Goal: Task Accomplishment & Management: Use online tool/utility

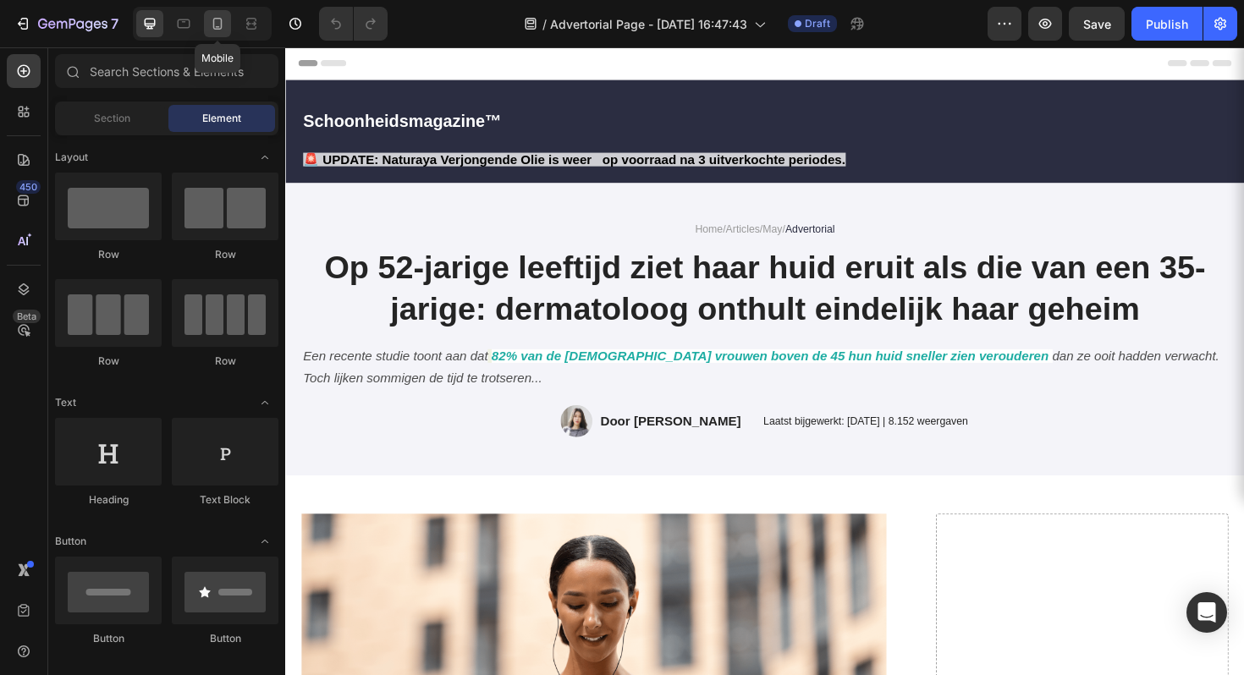
click at [211, 30] on icon at bounding box center [217, 23] width 17 height 17
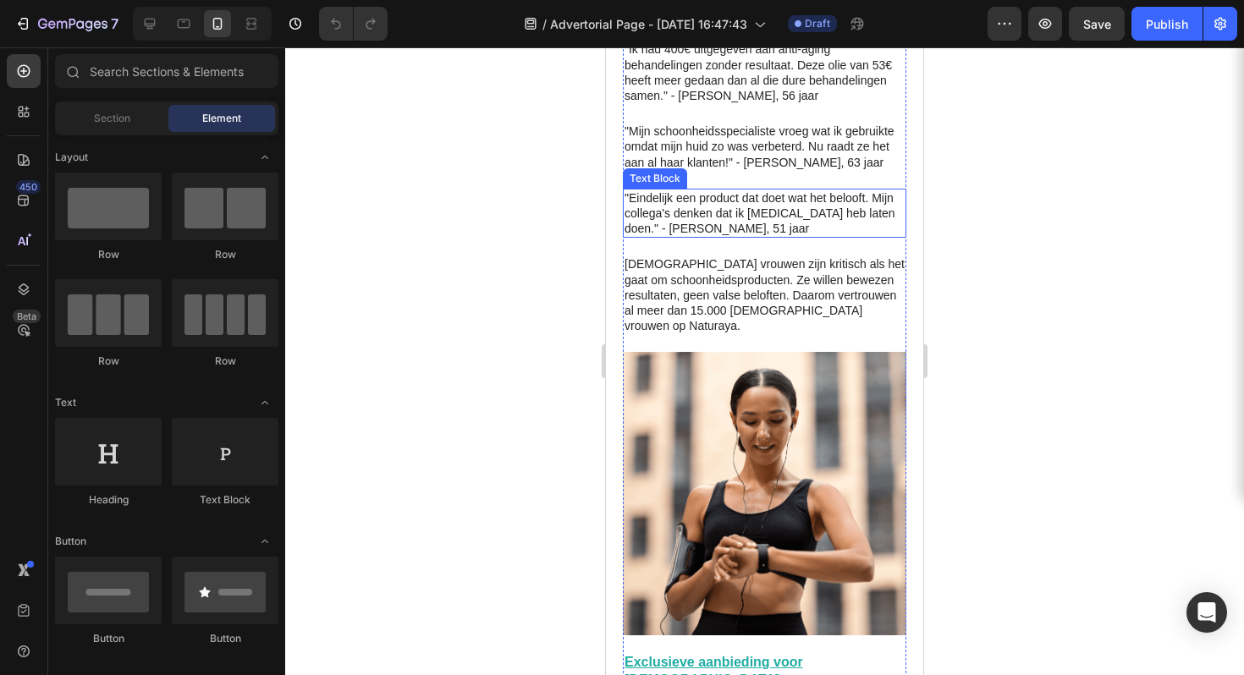
scroll to position [4242, 0]
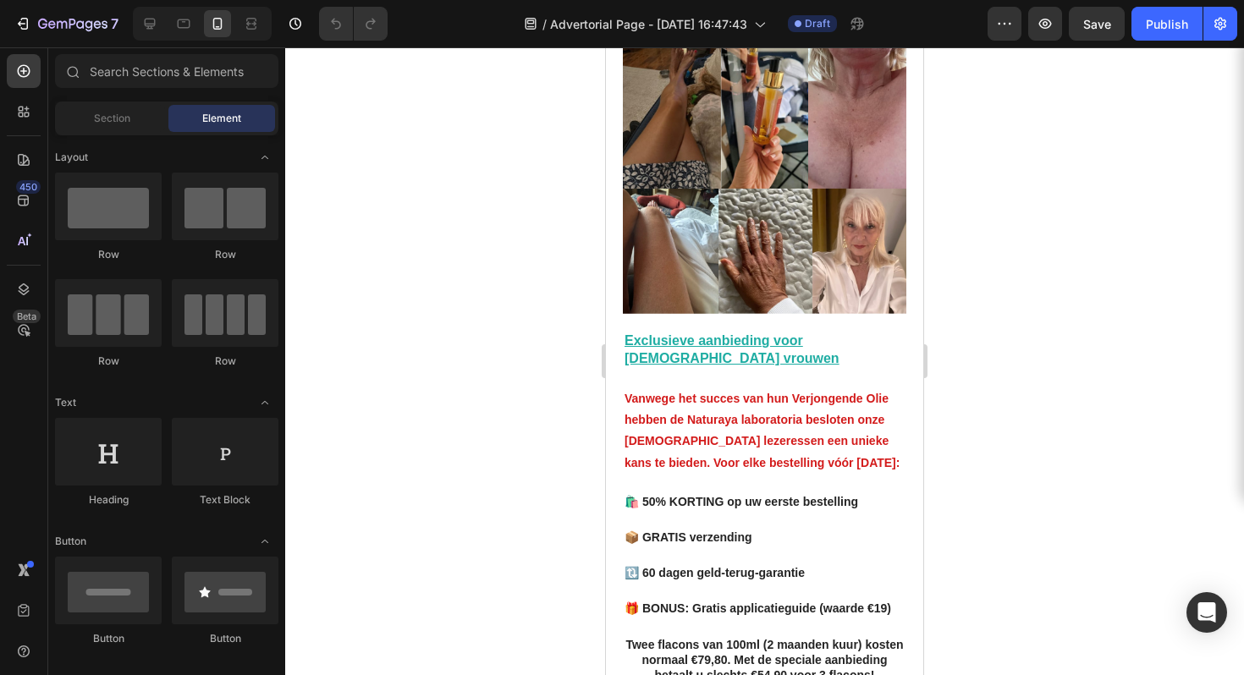
click at [397, 146] on div at bounding box center [764, 361] width 959 height 628
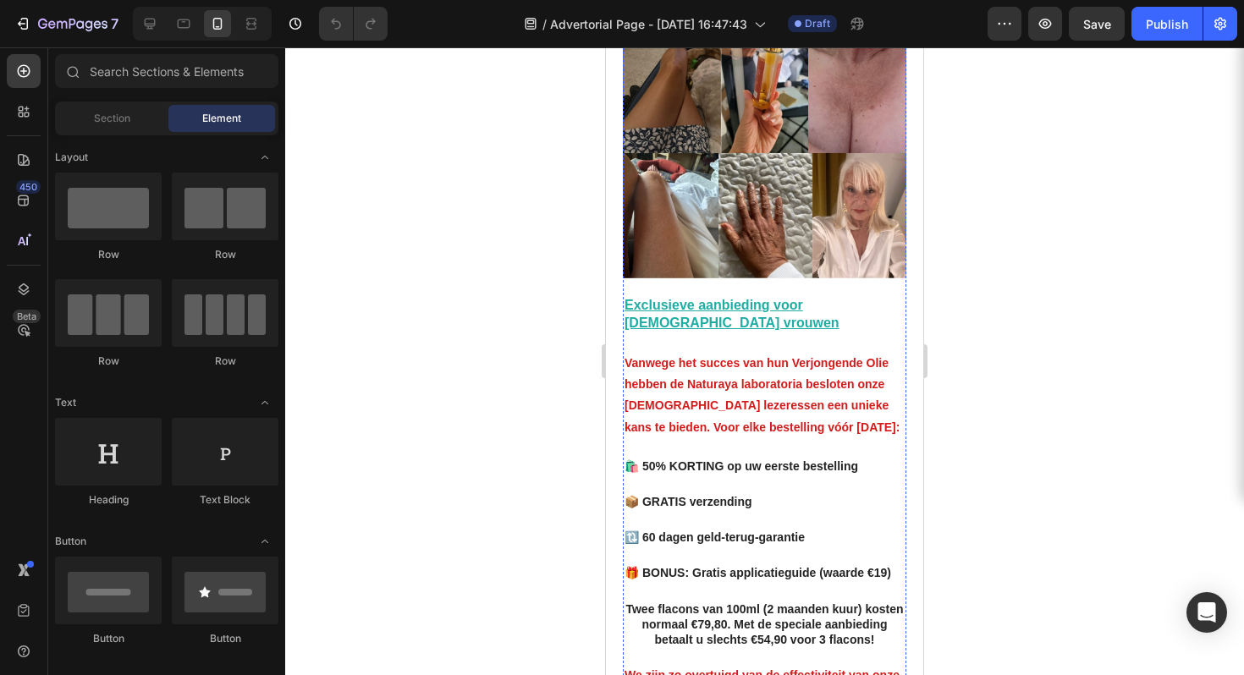
scroll to position [4396, 0]
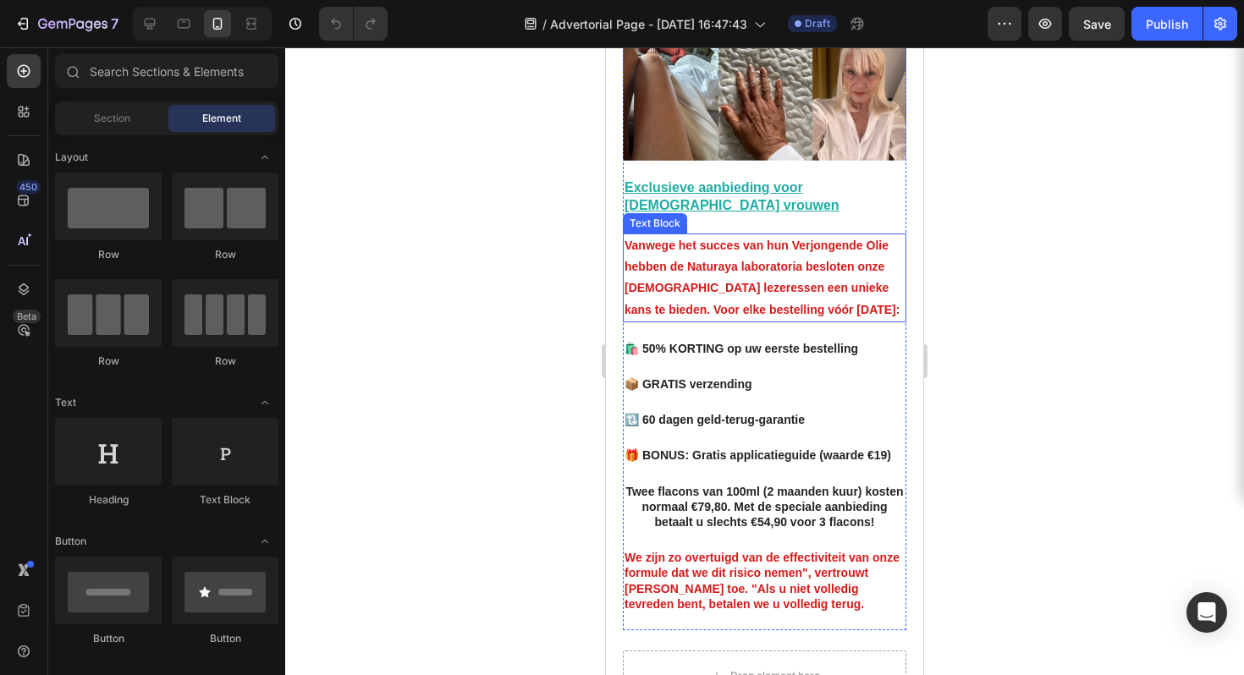
click at [726, 239] on strong "Vanwege het succes van hun Verjongende Olie hebben de Naturaya laboratoria besl…" at bounding box center [762, 278] width 275 height 78
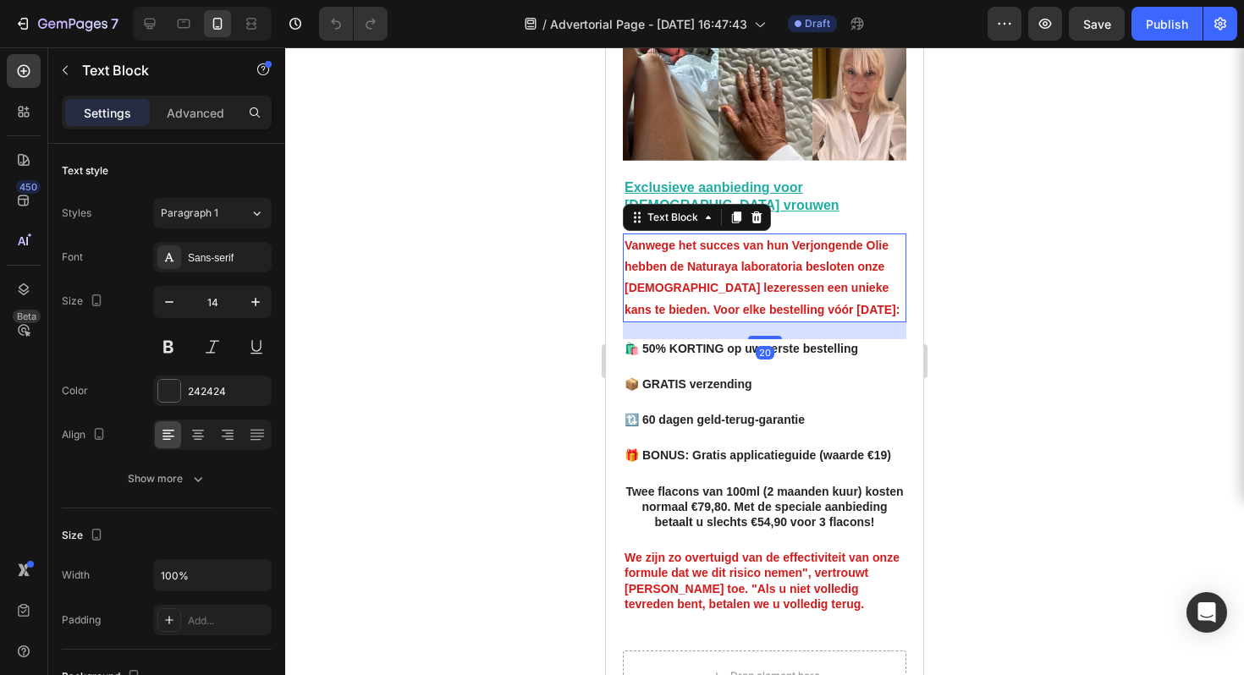
click at [1039, 355] on div at bounding box center [764, 361] width 959 height 628
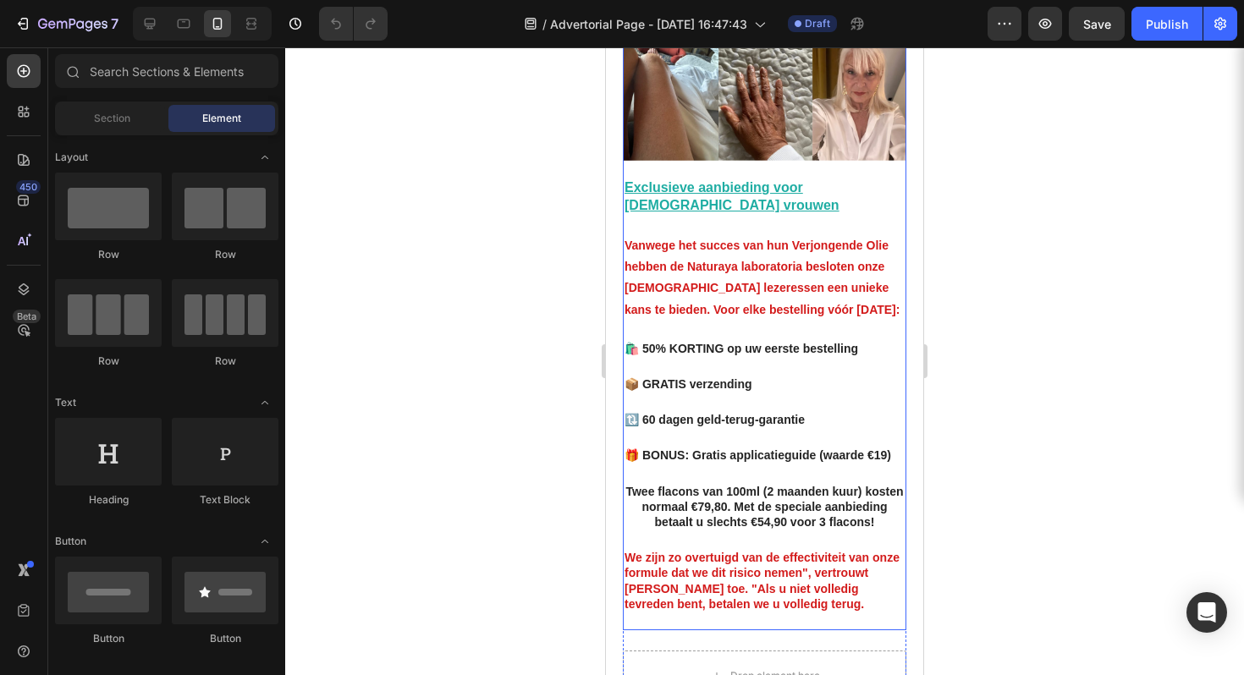
click at [712, 413] on strong "🔃 60 dagen geld-terug-garantie" at bounding box center [715, 420] width 180 height 14
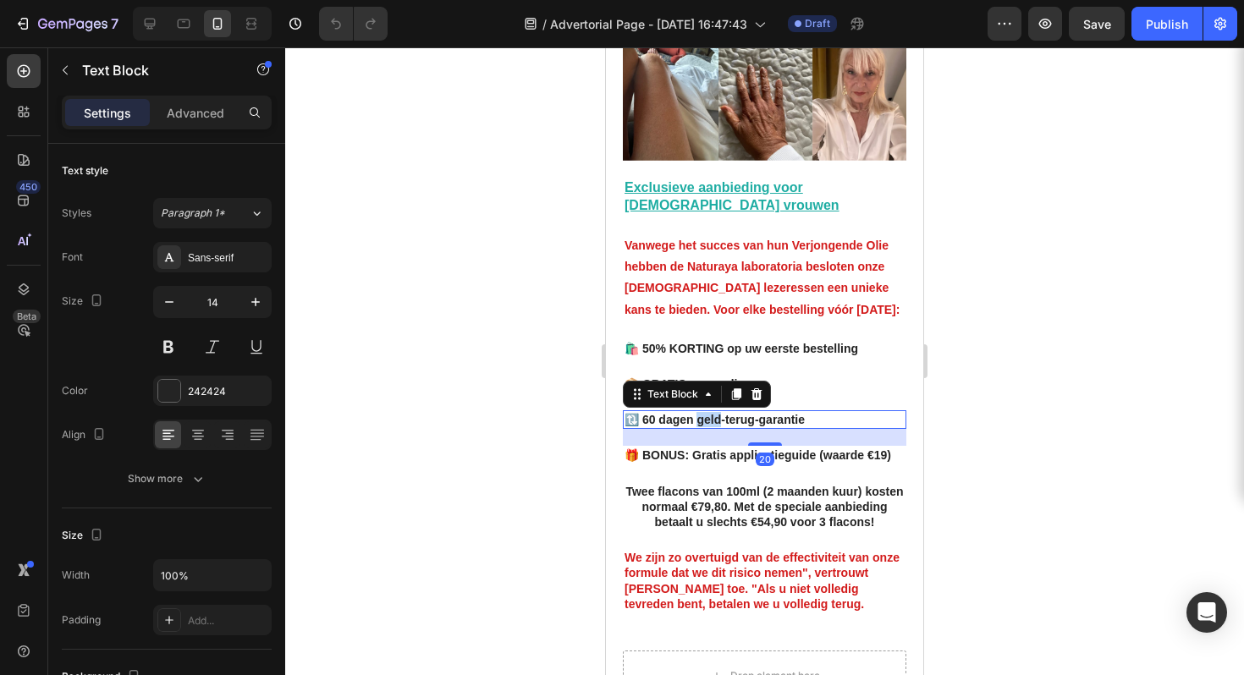
click at [712, 413] on strong "🔃 60 dagen geld-terug-garantie" at bounding box center [715, 420] width 180 height 14
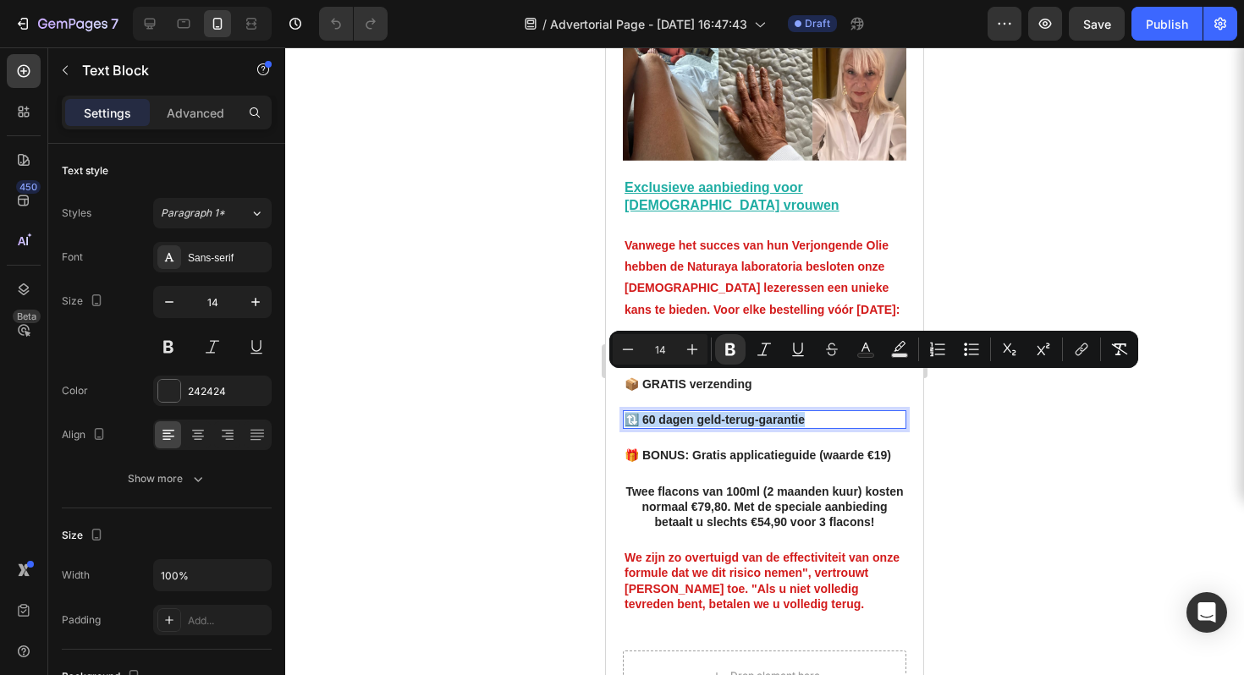
copy strong "🔃 60 dagen geld-terug-garantie"
click at [785, 449] on strong "🎁 BONUS: Gratis applicatieguide (waarde €19)" at bounding box center [758, 456] width 267 height 14
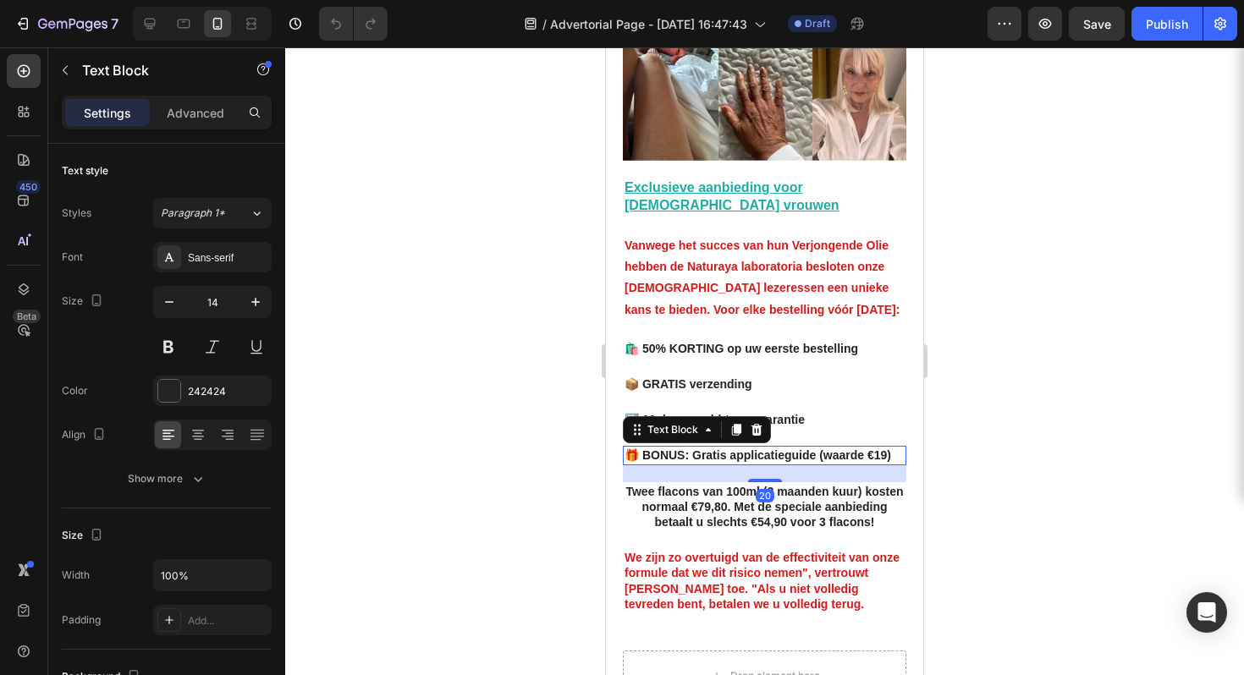
click at [785, 449] on strong "🎁 BONUS: Gratis applicatieguide (waarde €19)" at bounding box center [758, 456] width 267 height 14
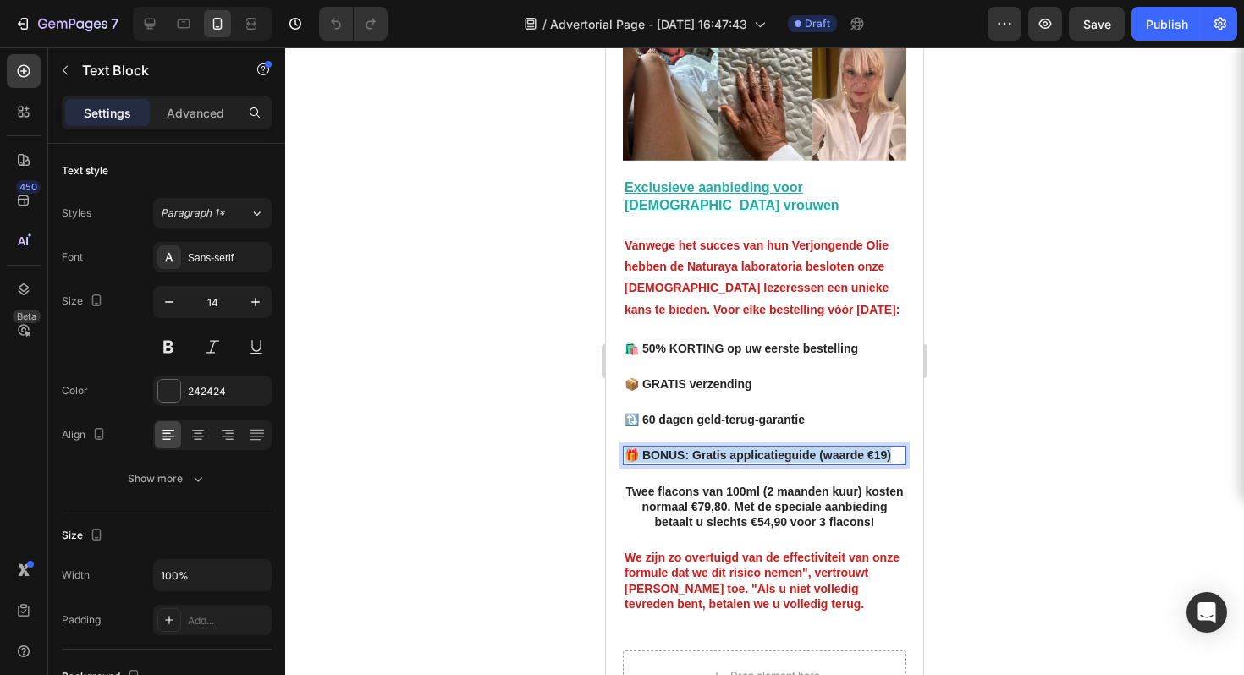
click at [785, 449] on strong "🎁 BONUS: Gratis applicatieguide (waarde €19)" at bounding box center [758, 456] width 267 height 14
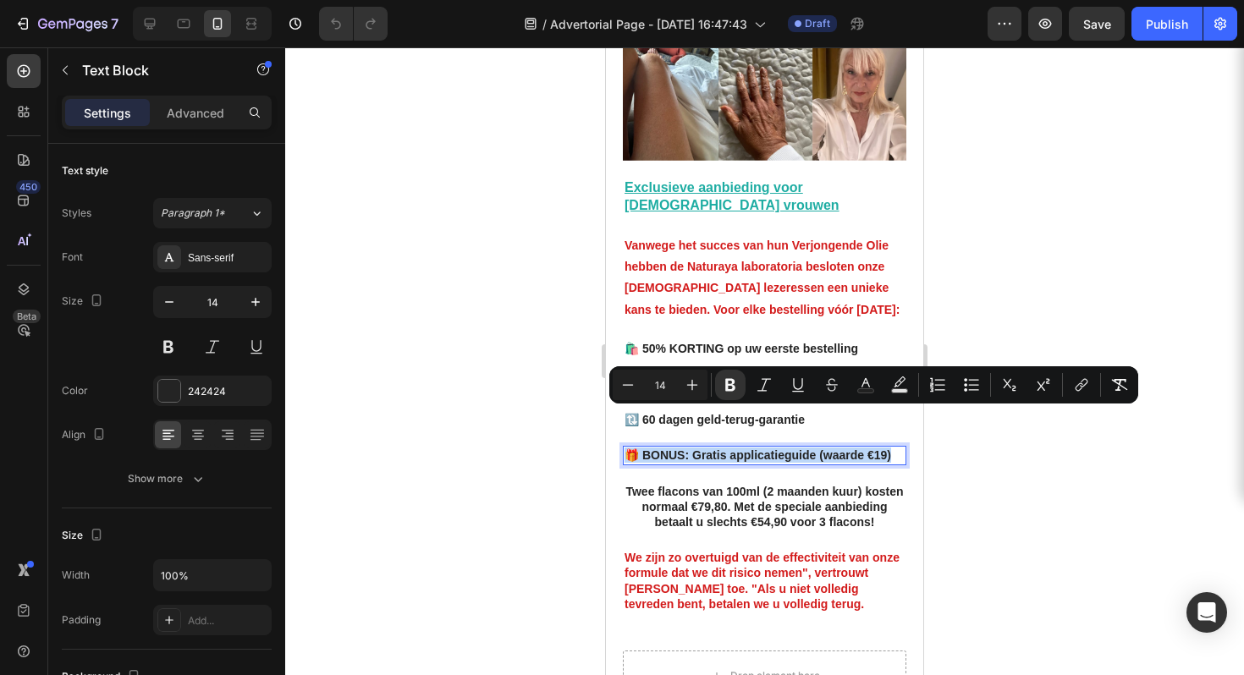
copy strong "🎁 BONUS: Gratis applicatieguide (waarde €19)"
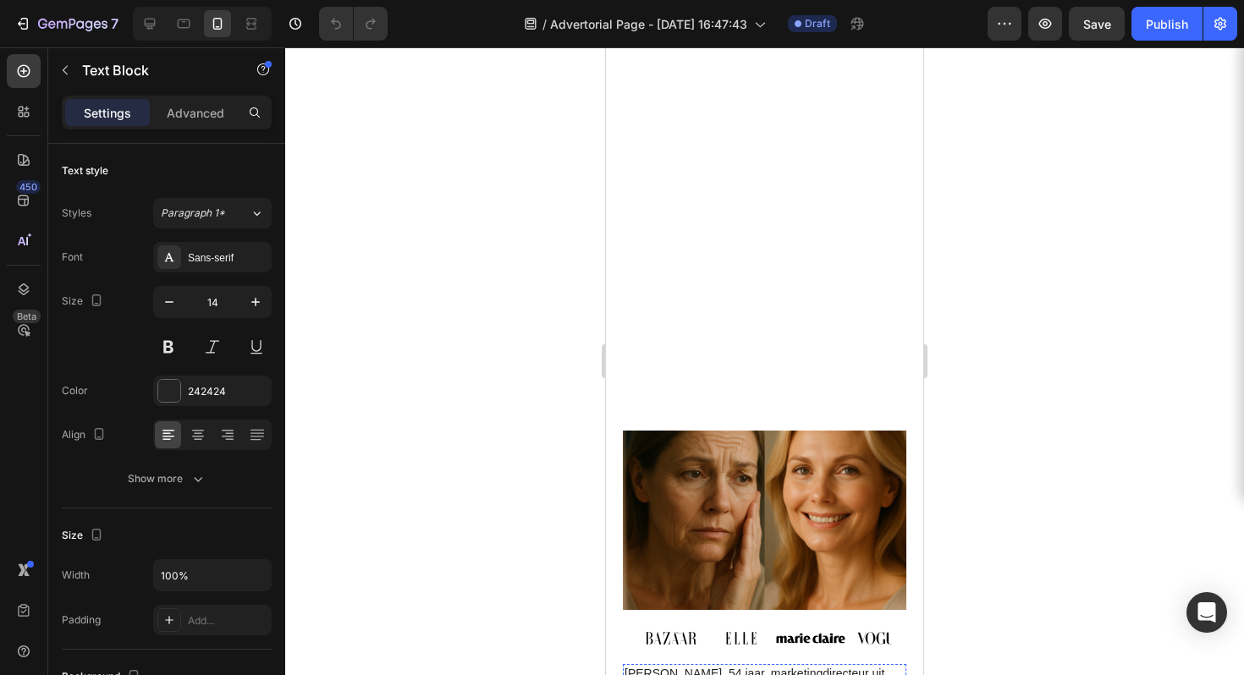
scroll to position [0, 0]
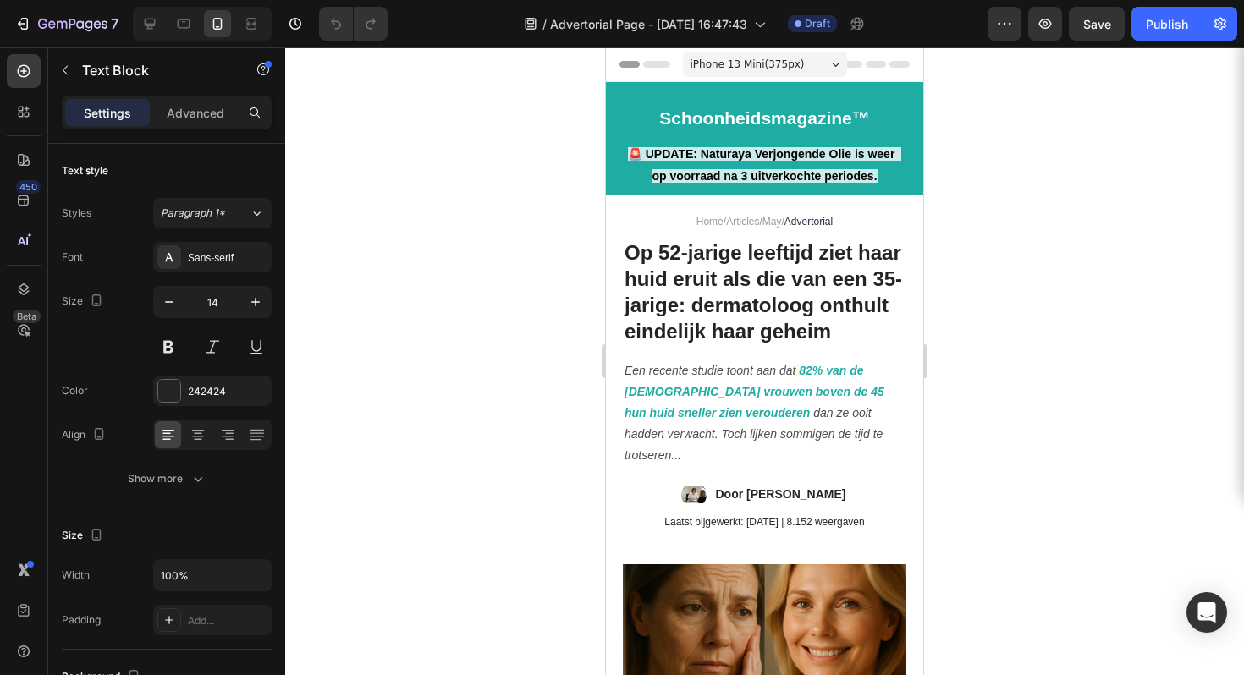
click at [1072, 210] on div at bounding box center [764, 361] width 959 height 628
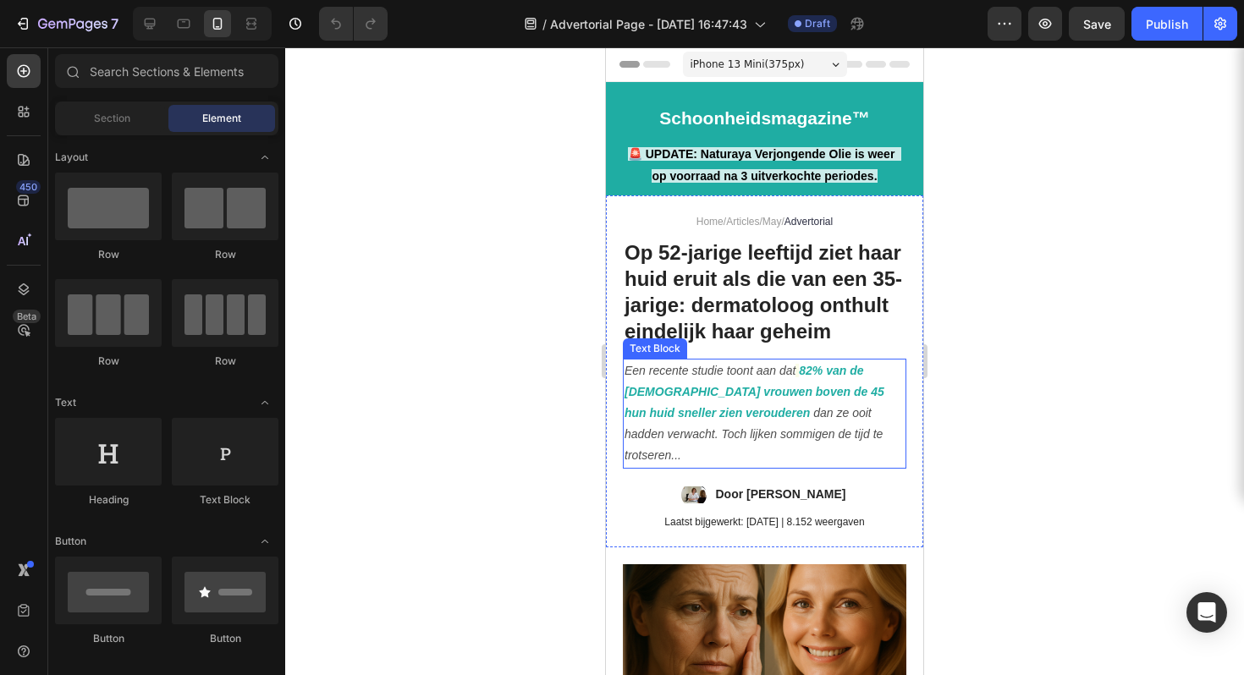
drag, startPoint x: 833, startPoint y: 441, endPoint x: 819, endPoint y: 416, distance: 28.0
click at [833, 441] on icon "dan ze ooit hadden verwacht. Toch lijken sommigen de tijd te trotseren..." at bounding box center [754, 434] width 258 height 56
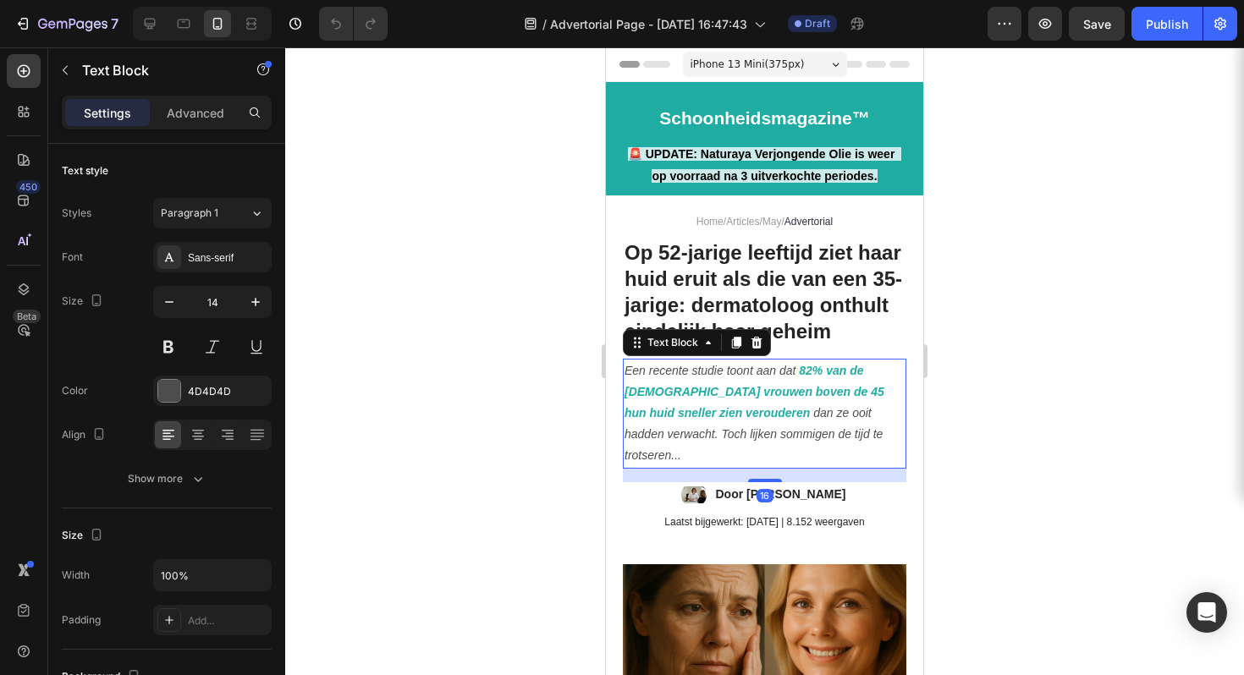
click at [823, 405] on p "Een recente studie toont aan dat 82% van de [DEMOGRAPHIC_DATA] vrouwen boven de…" at bounding box center [765, 414] width 280 height 107
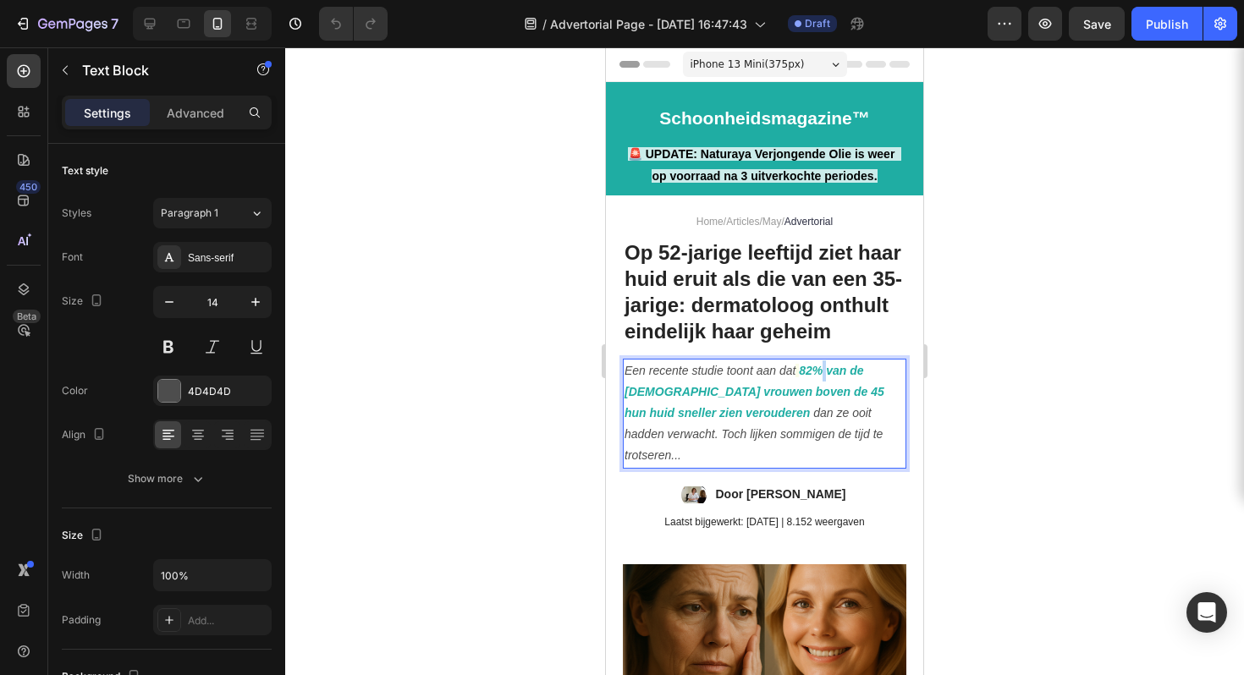
click at [823, 405] on p "Een recente studie toont aan dat 82% van de [DEMOGRAPHIC_DATA] vrouwen boven de…" at bounding box center [765, 414] width 280 height 107
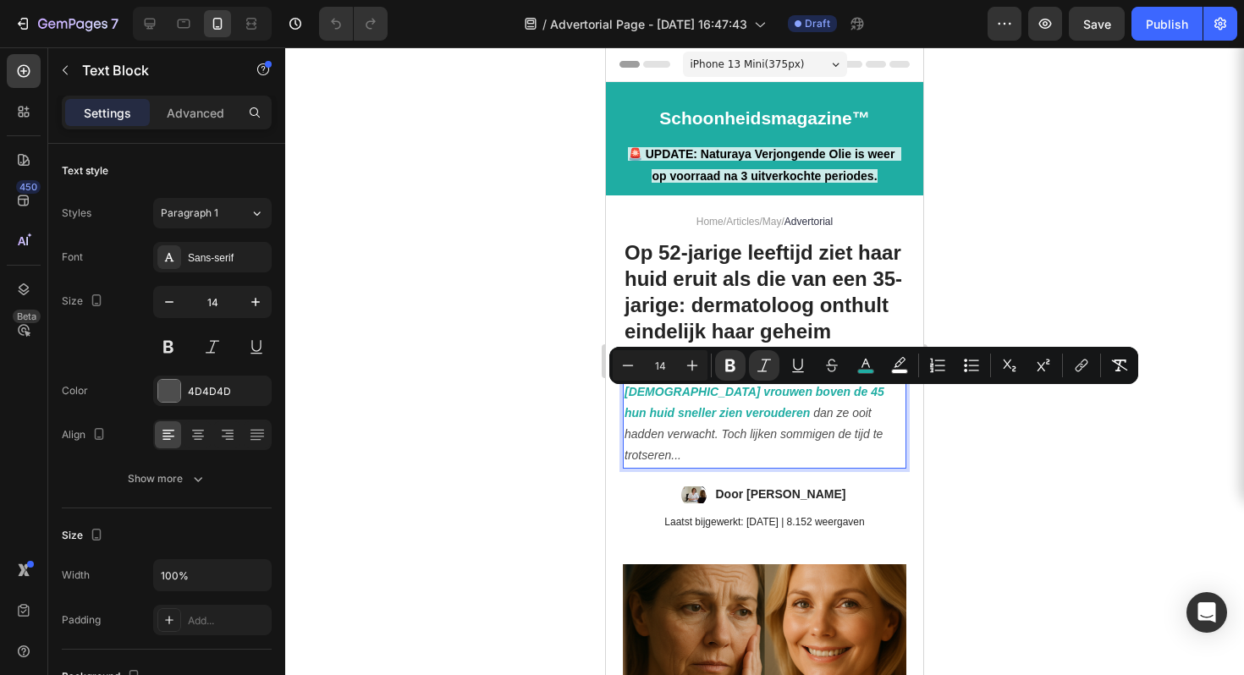
click at [825, 402] on strong "82% van de [DEMOGRAPHIC_DATA] vrouwen boven de 45 hun huid sneller zien veroude…" at bounding box center [755, 392] width 260 height 56
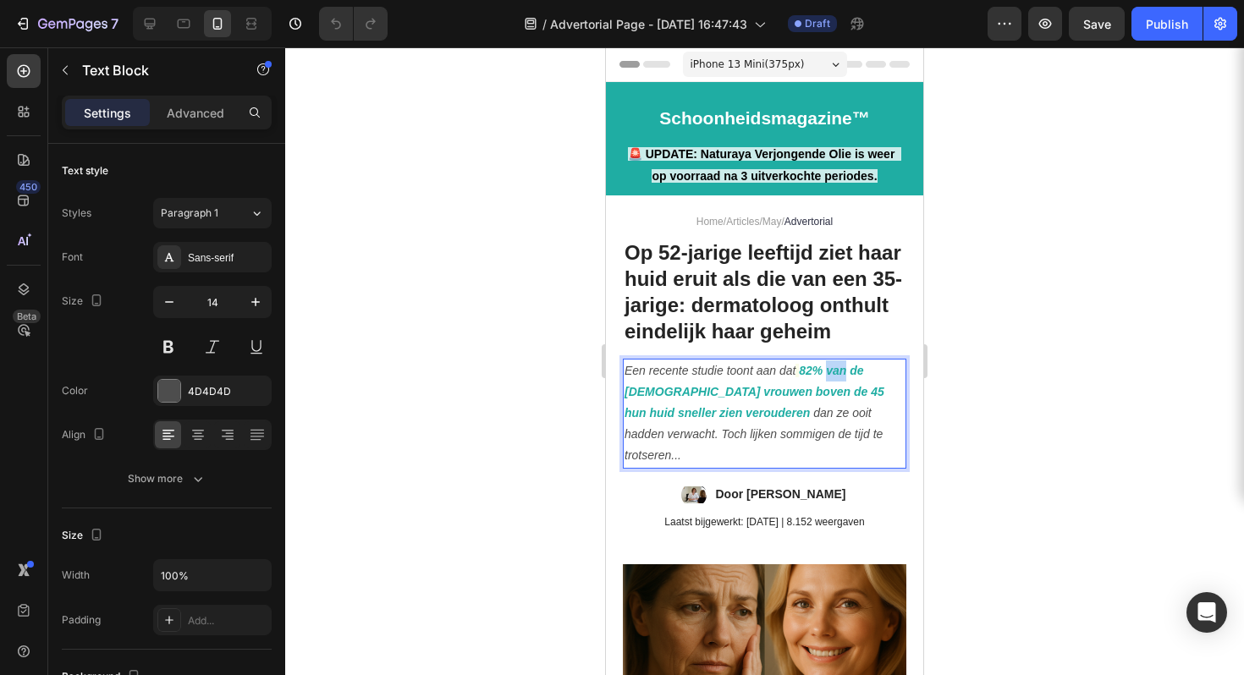
click at [825, 401] on strong "82% van de [DEMOGRAPHIC_DATA] vrouwen boven de 45 hun huid sneller zien veroude…" at bounding box center [755, 392] width 260 height 56
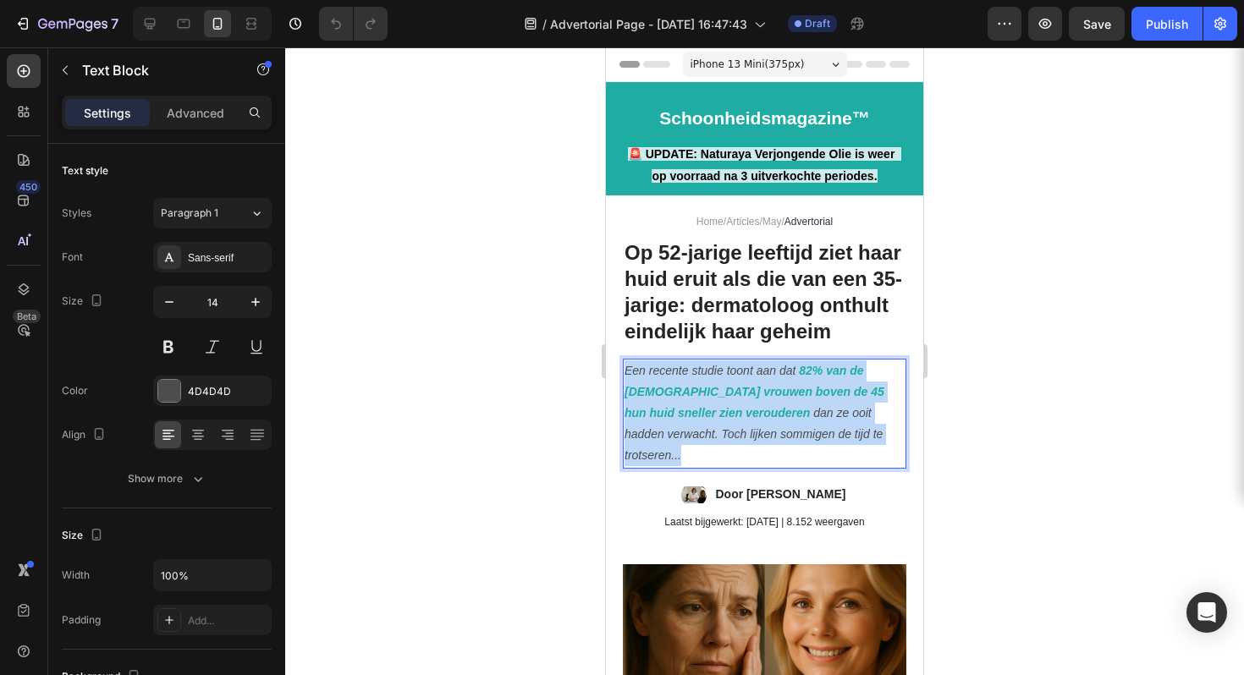
click at [826, 401] on strong "82% van de [DEMOGRAPHIC_DATA] vrouwen boven de 45 hun huid sneller zien veroude…" at bounding box center [755, 392] width 260 height 56
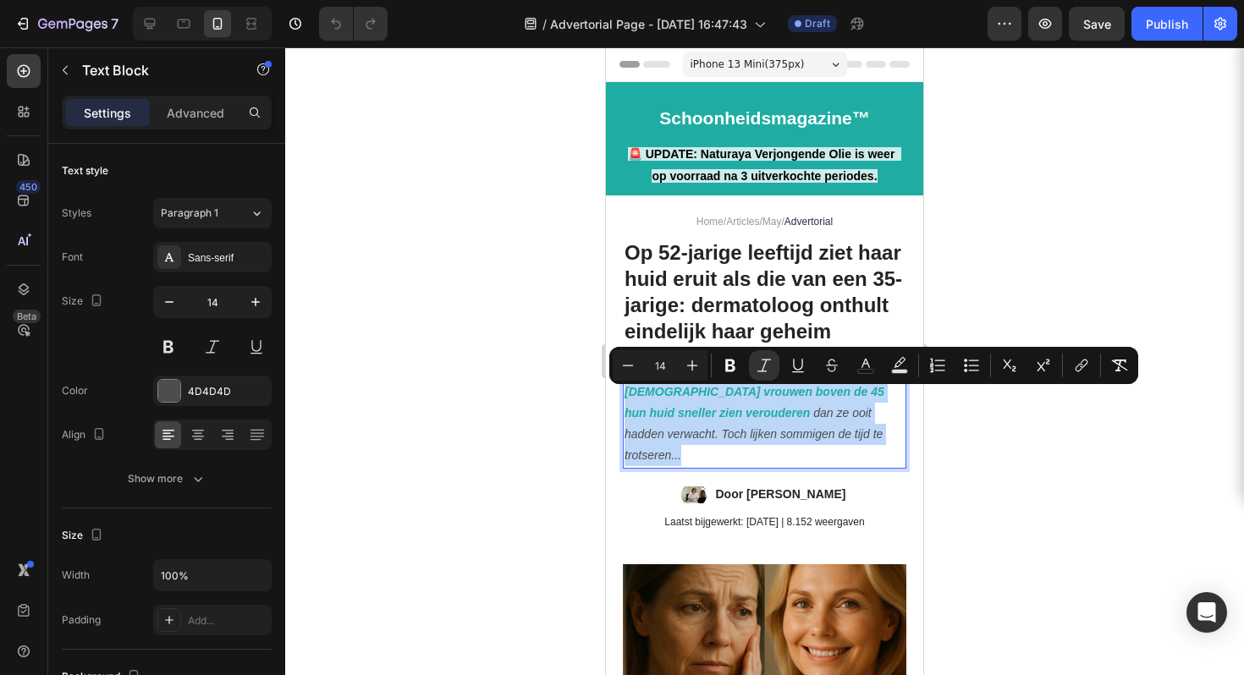
click at [830, 416] on strong "82% van de [DEMOGRAPHIC_DATA] vrouwen boven de 45 hun huid sneller zien veroude…" at bounding box center [755, 392] width 260 height 56
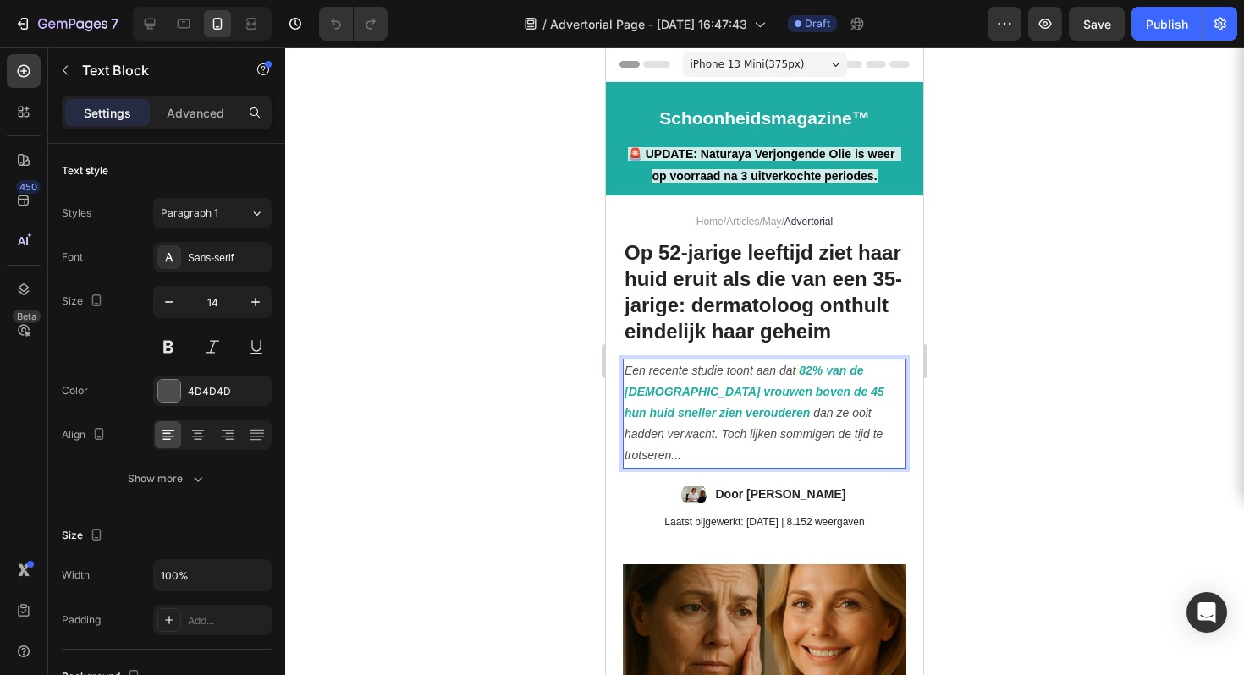
click at [825, 418] on strong "82% van de [DEMOGRAPHIC_DATA] vrouwen boven de 45 hun huid sneller zien veroude…" at bounding box center [755, 392] width 260 height 56
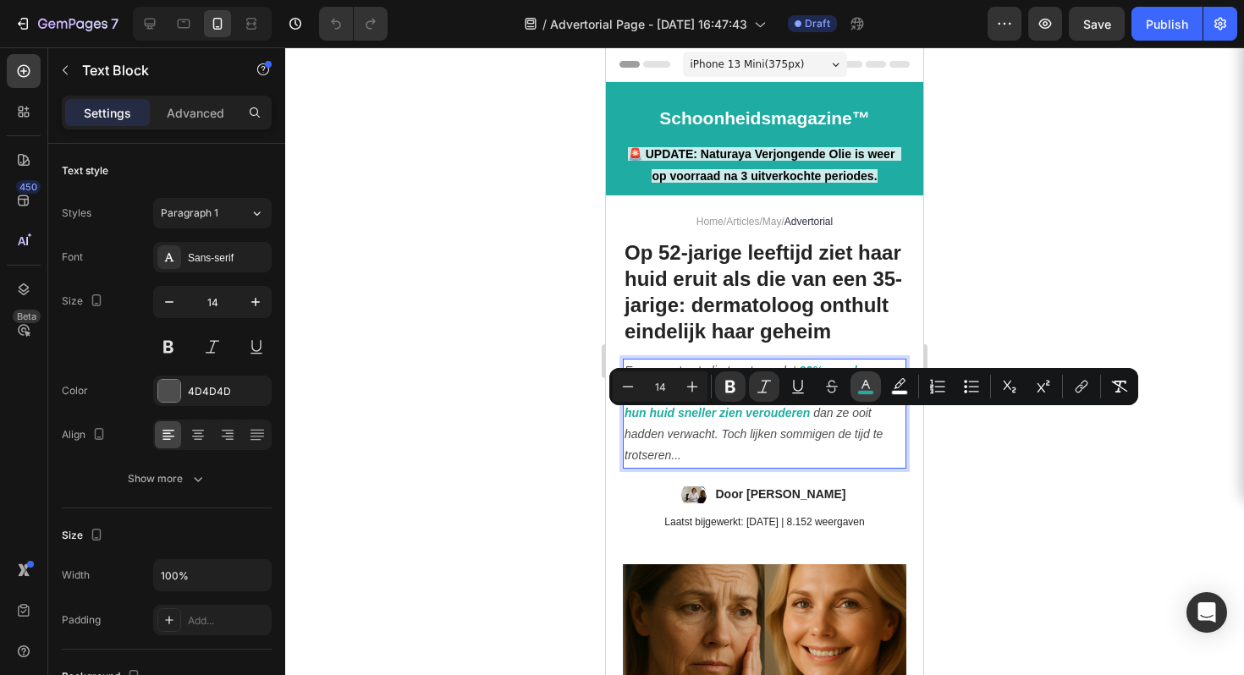
click at [857, 387] on icon "Editor contextual toolbar" at bounding box center [865, 386] width 17 height 17
type input "1FADA3"
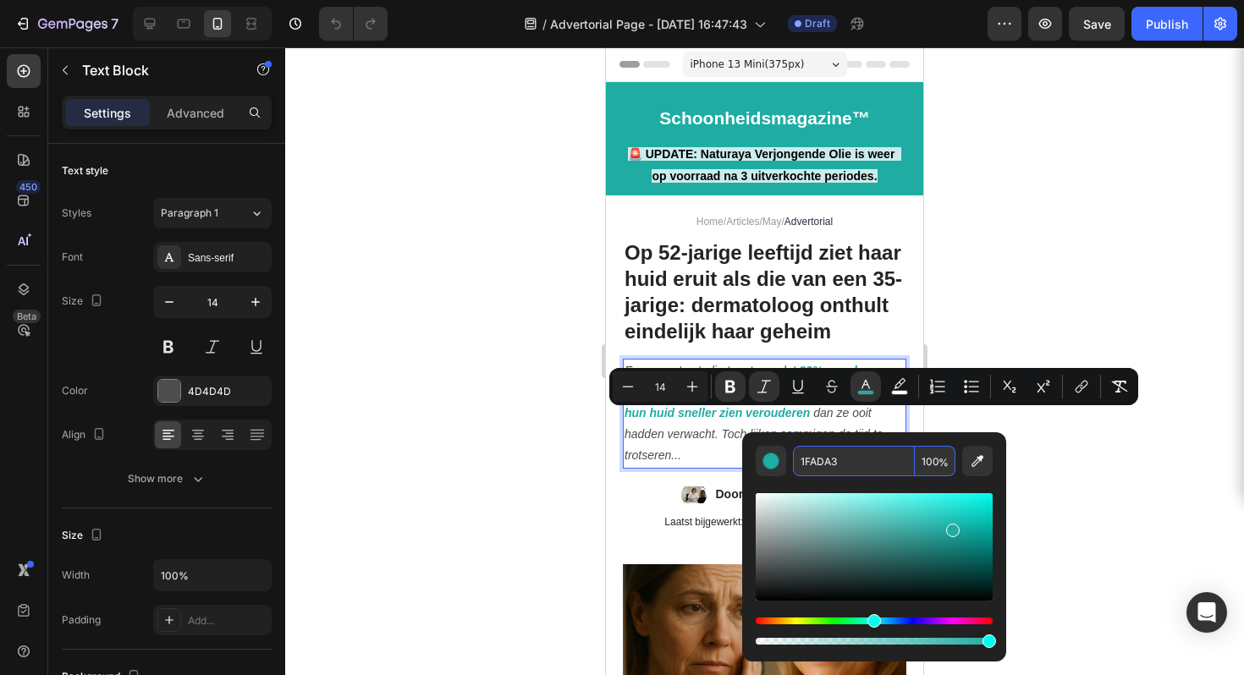
click at [846, 466] on input "1FADA3" at bounding box center [854, 461] width 122 height 30
click at [994, 232] on div at bounding box center [764, 361] width 959 height 628
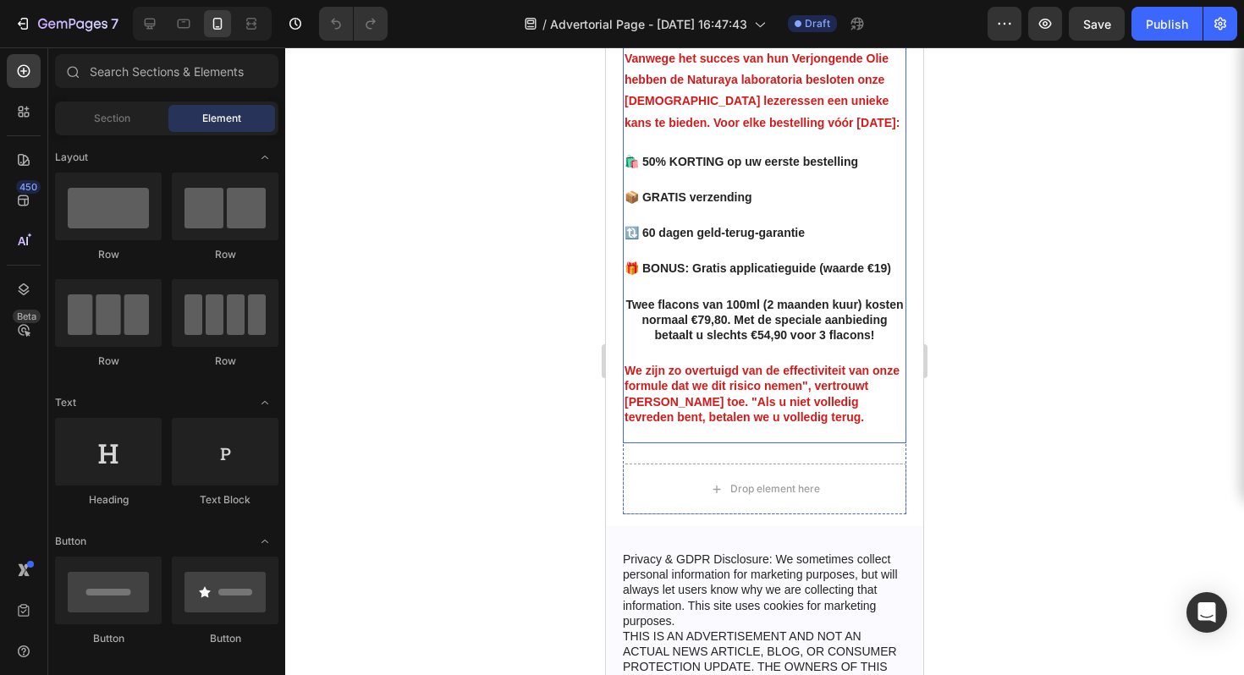
scroll to position [4432, 0]
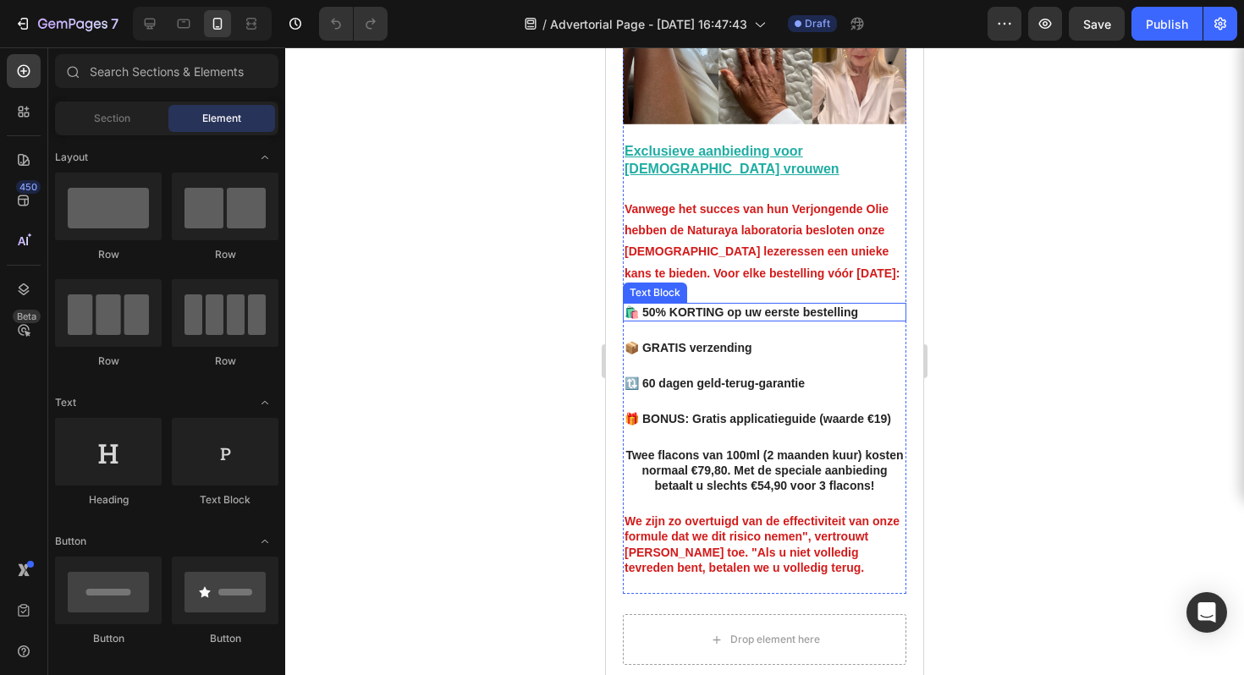
click at [735, 306] on strong "🛍️ 50% KORTING op uw eerste bestelling" at bounding box center [742, 313] width 234 height 14
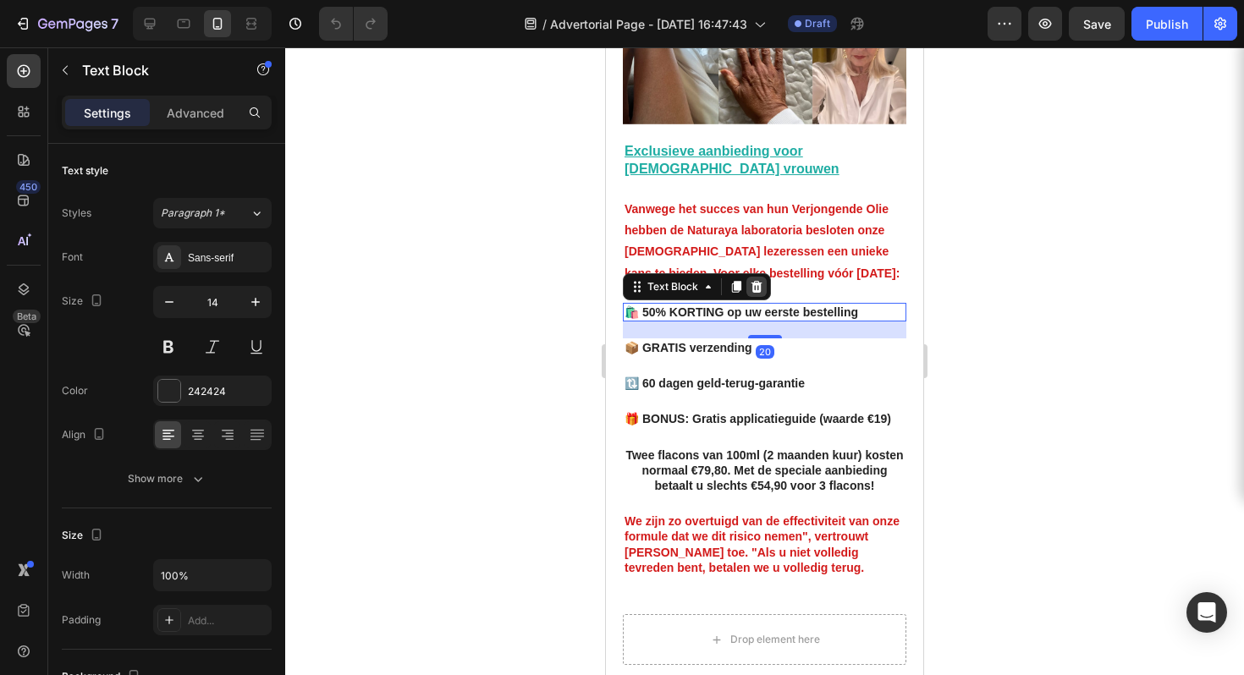
click at [763, 280] on icon at bounding box center [757, 287] width 14 height 14
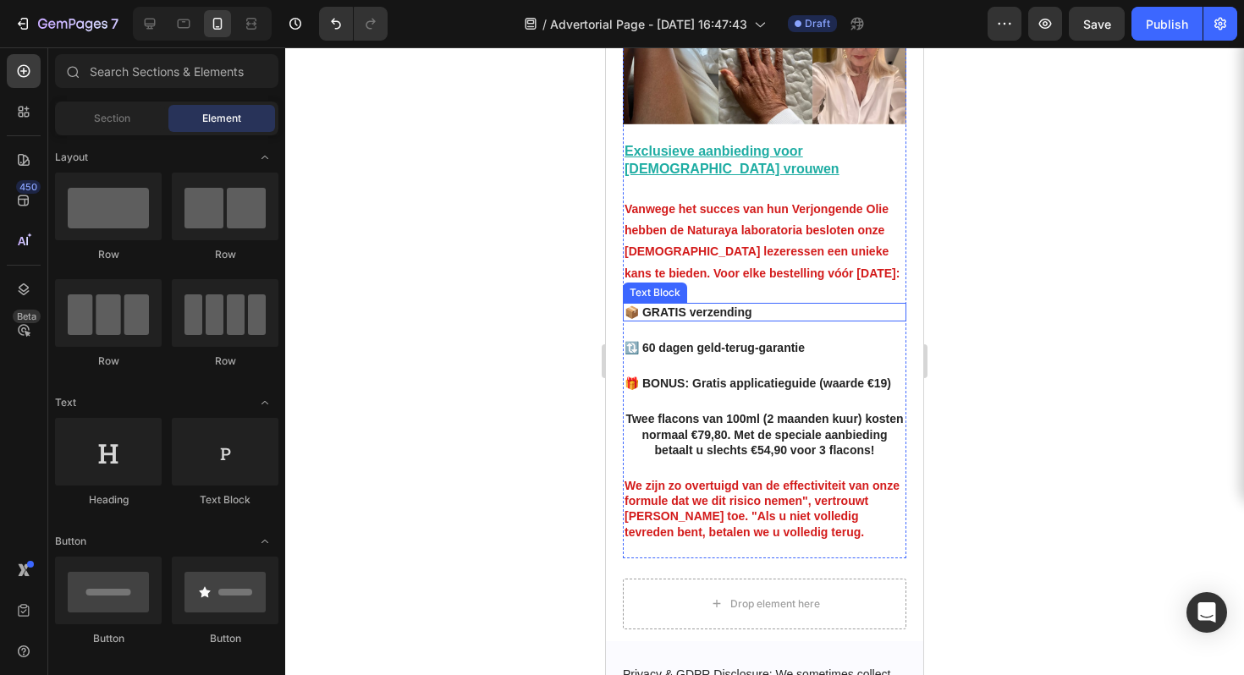
click at [731, 306] on strong "📦 GRATIS verzending" at bounding box center [689, 313] width 128 height 14
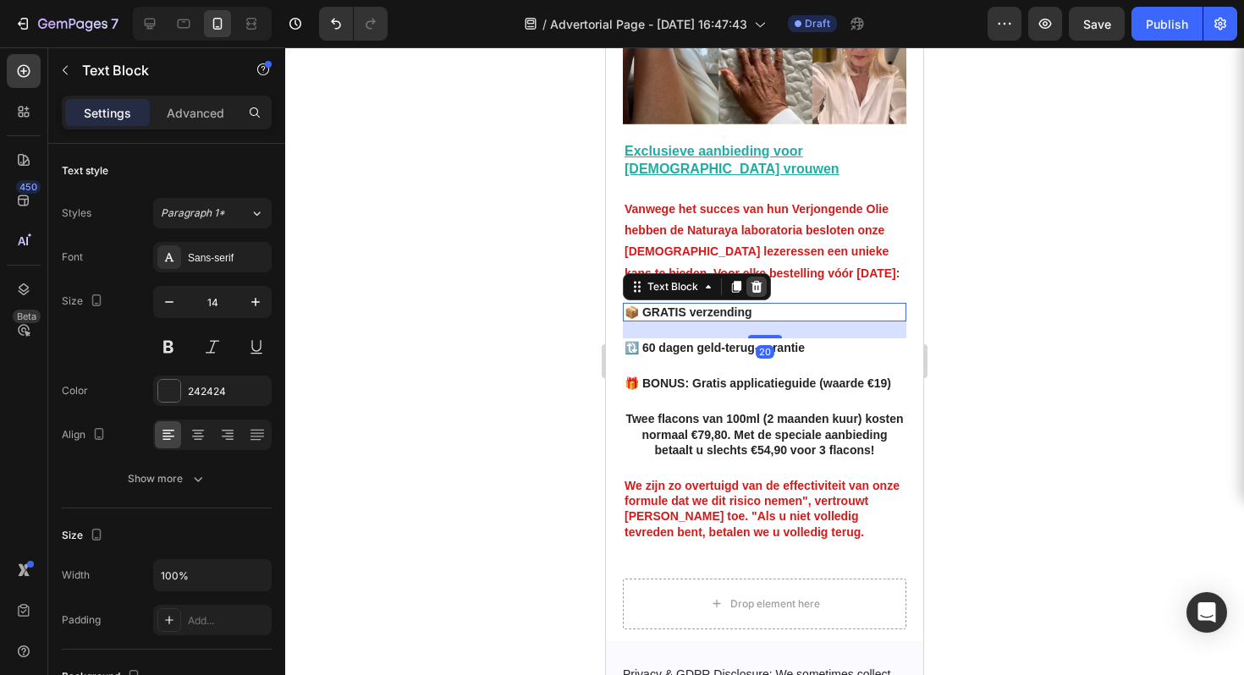
click at [752, 281] on icon at bounding box center [757, 287] width 11 height 12
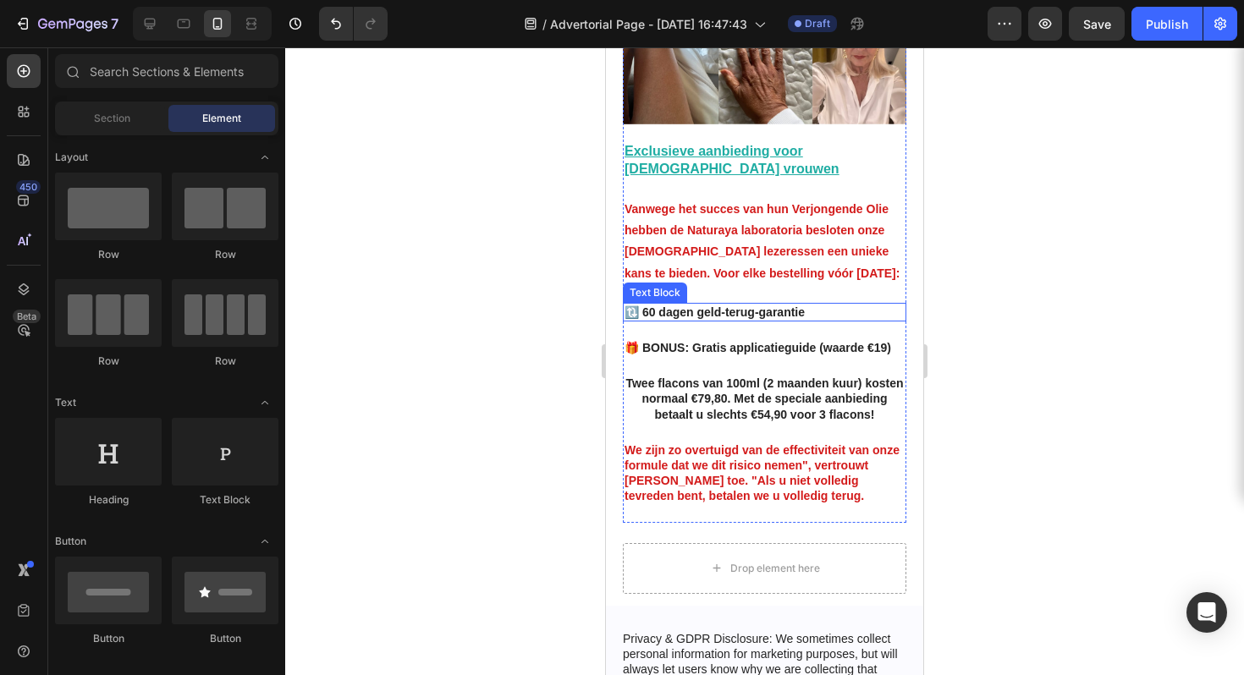
click at [743, 306] on strong "🔃 60 dagen geld-terug-garantie" at bounding box center [715, 313] width 180 height 14
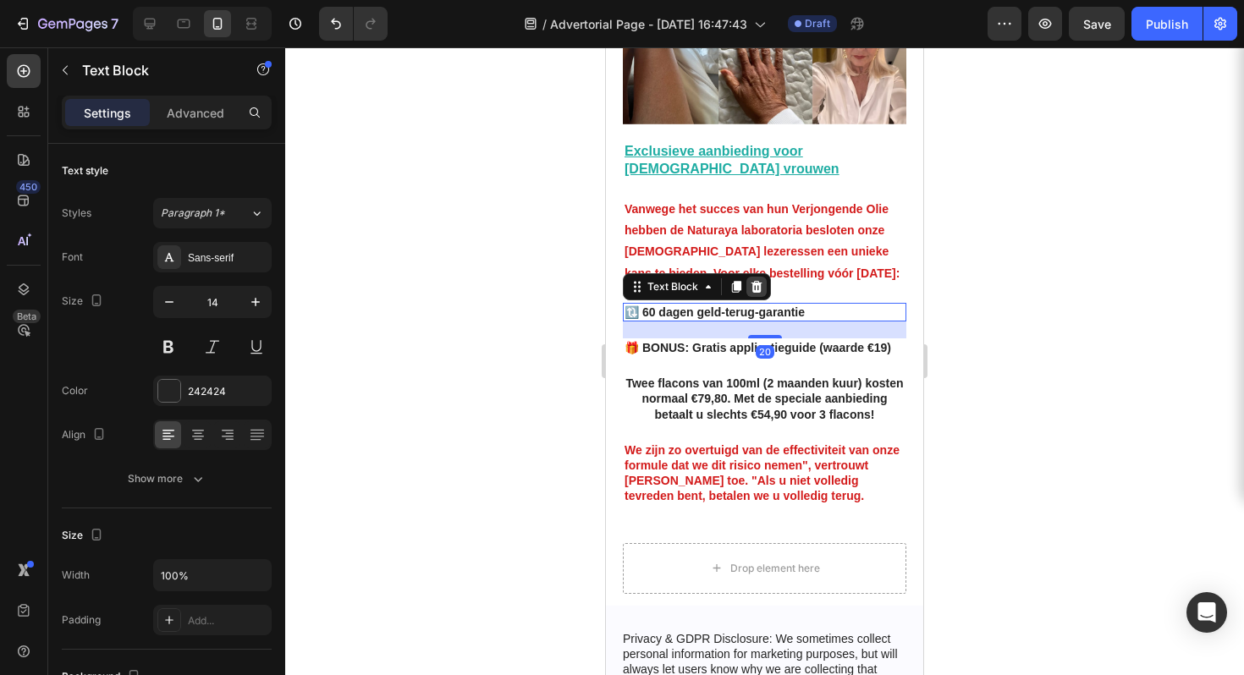
click at [764, 277] on div at bounding box center [757, 287] width 20 height 20
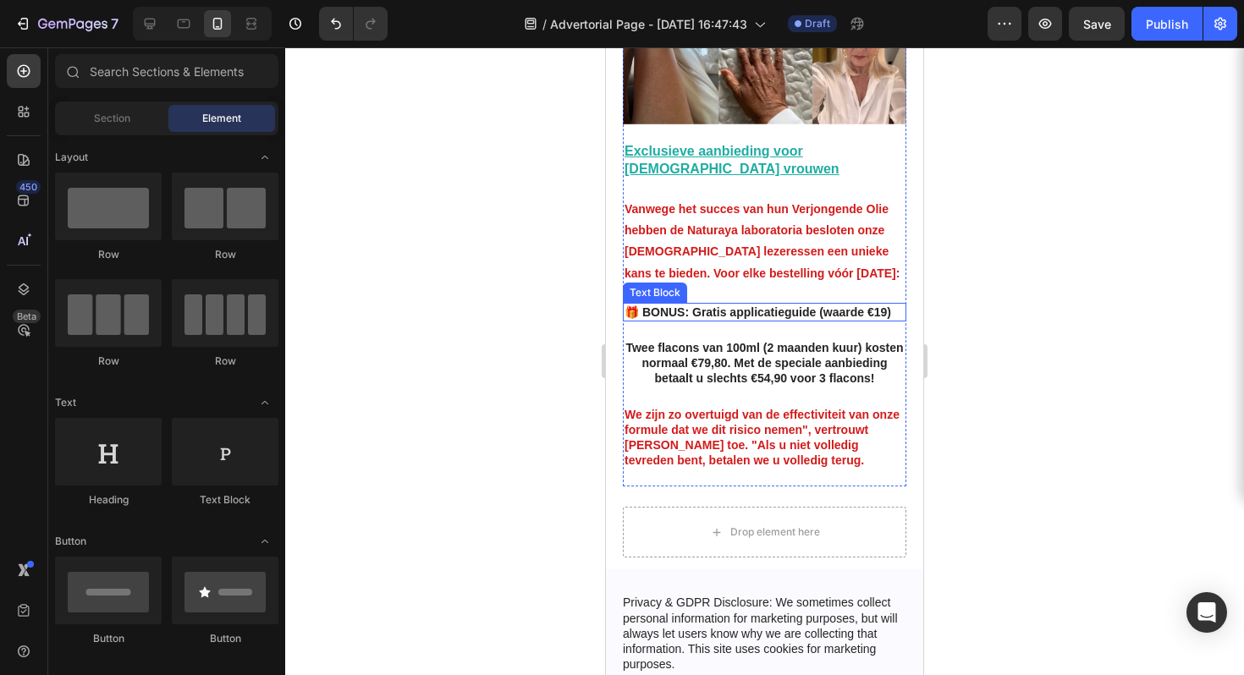
click at [765, 306] on strong "🎁 BONUS: Gratis applicatieguide (waarde €19)" at bounding box center [758, 313] width 267 height 14
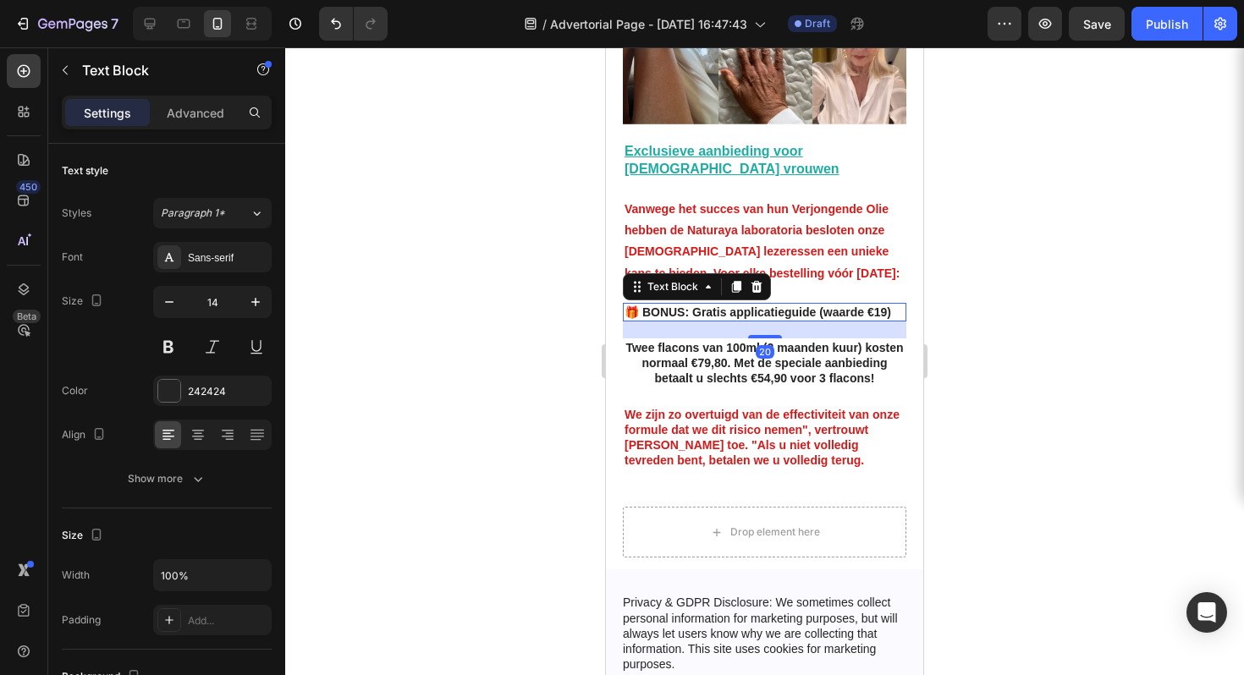
click at [751, 280] on icon at bounding box center [757, 287] width 14 height 14
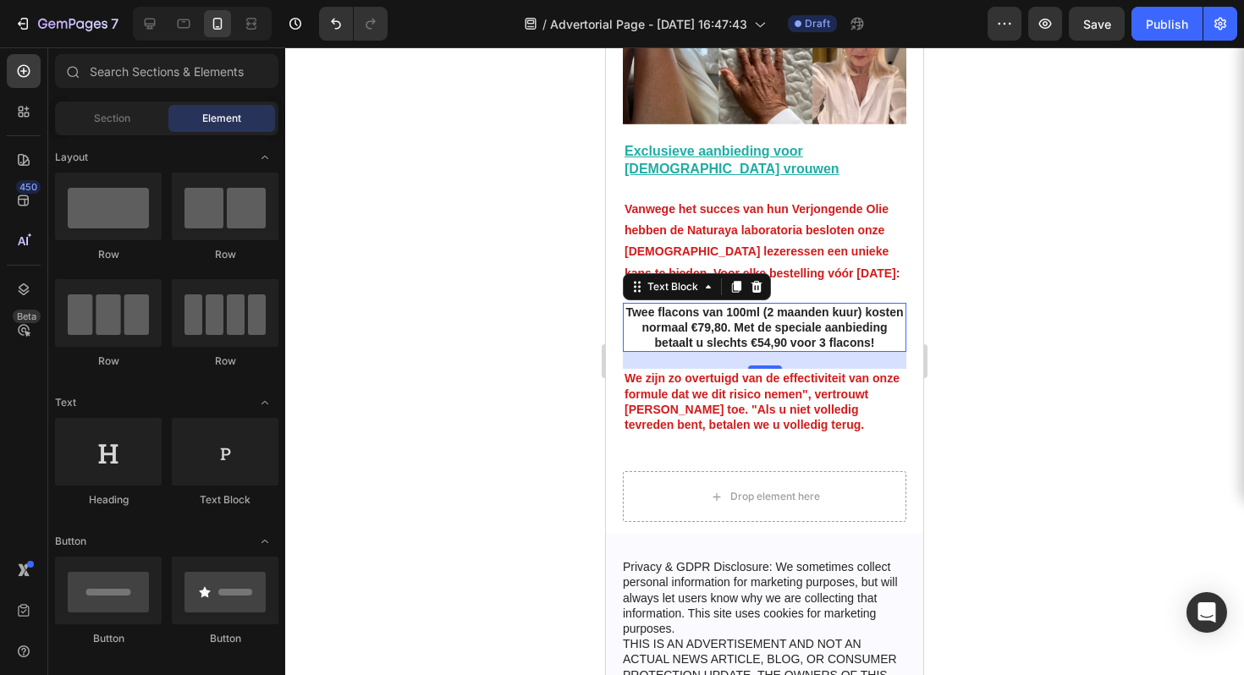
click at [801, 306] on strong "Twee flacons van 100ml (2 maanden kuur) kosten normaal €79,80. Met de speciale …" at bounding box center [765, 328] width 278 height 44
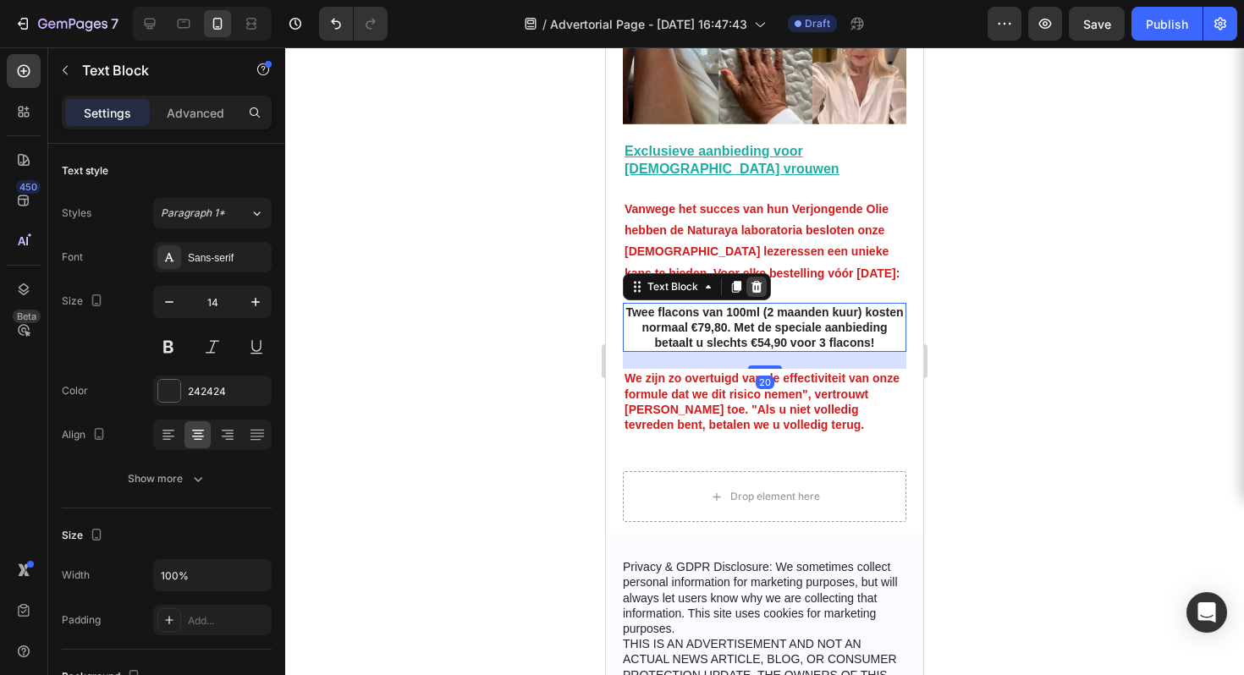
click at [755, 280] on icon at bounding box center [757, 287] width 14 height 14
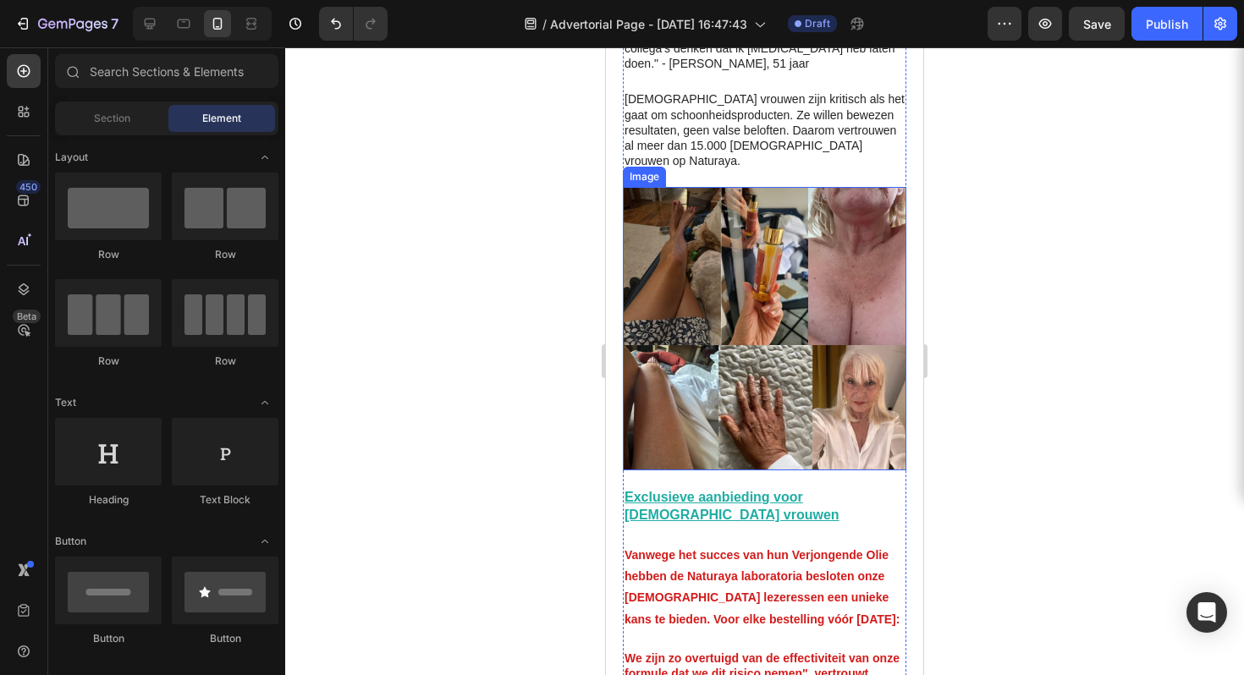
scroll to position [4087, 0]
click at [764, 225] on img at bounding box center [765, 328] width 284 height 284
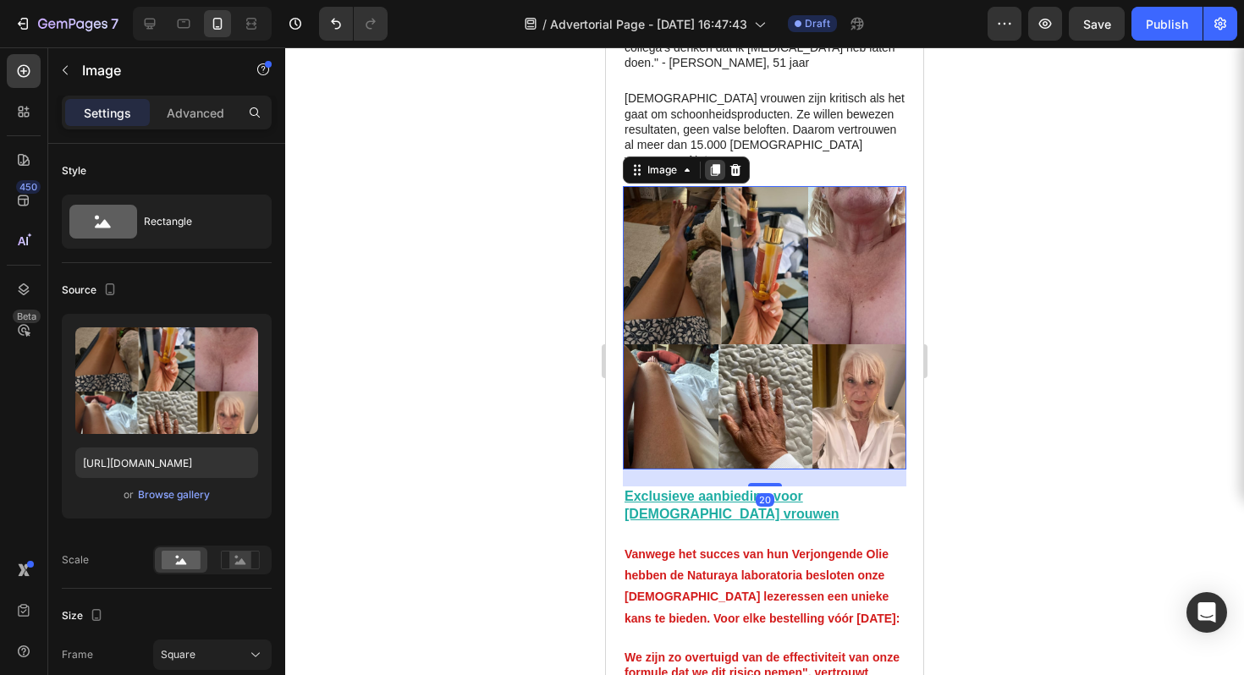
click at [719, 165] on icon at bounding box center [715, 171] width 9 height 12
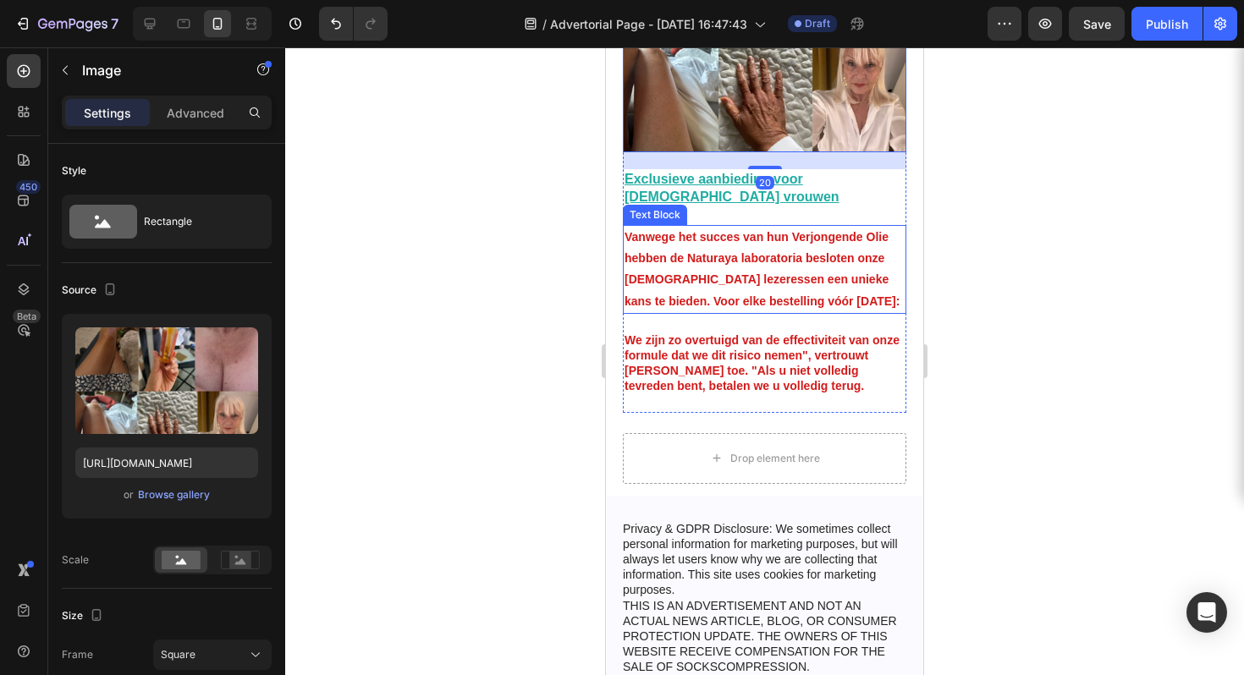
scroll to position [4681, 0]
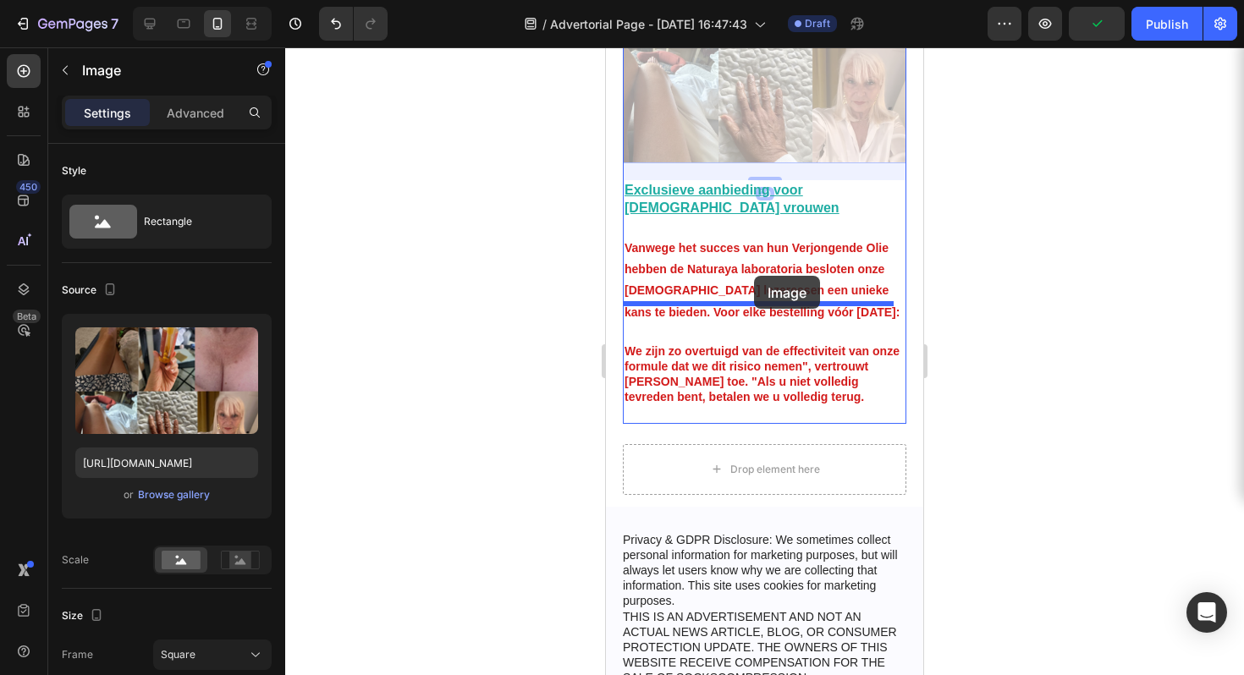
drag, startPoint x: 763, startPoint y: 92, endPoint x: 754, endPoint y: 276, distance: 183.9
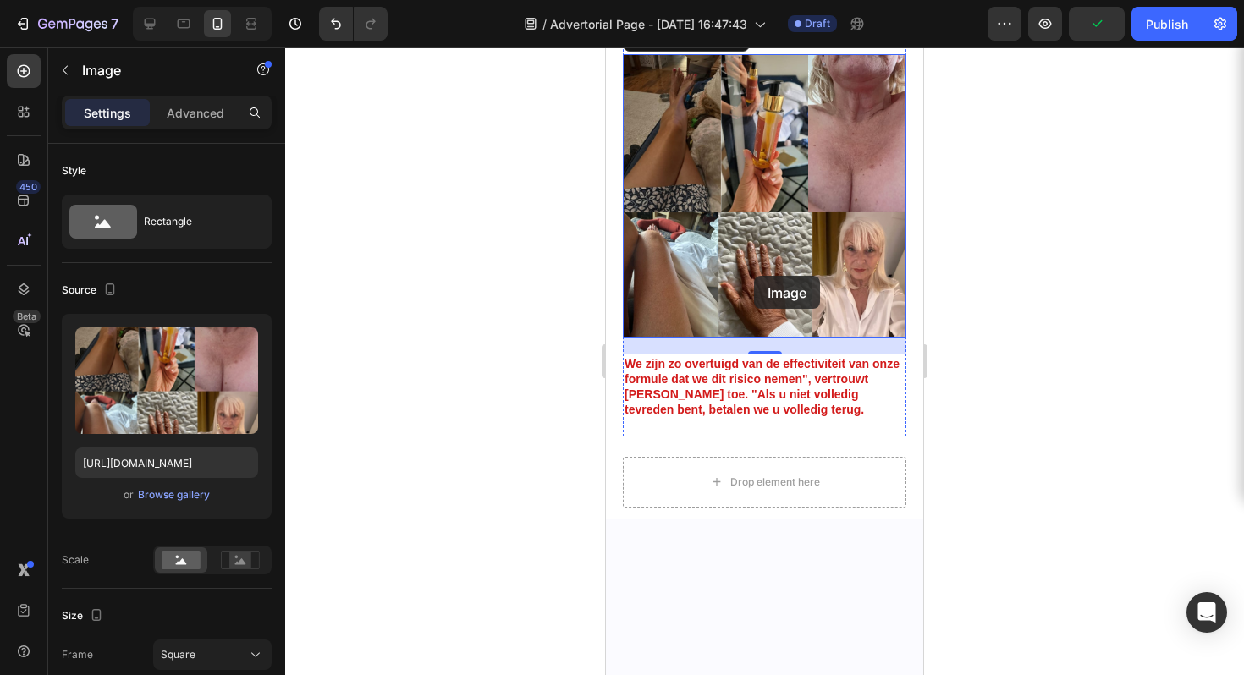
scroll to position [4393, 0]
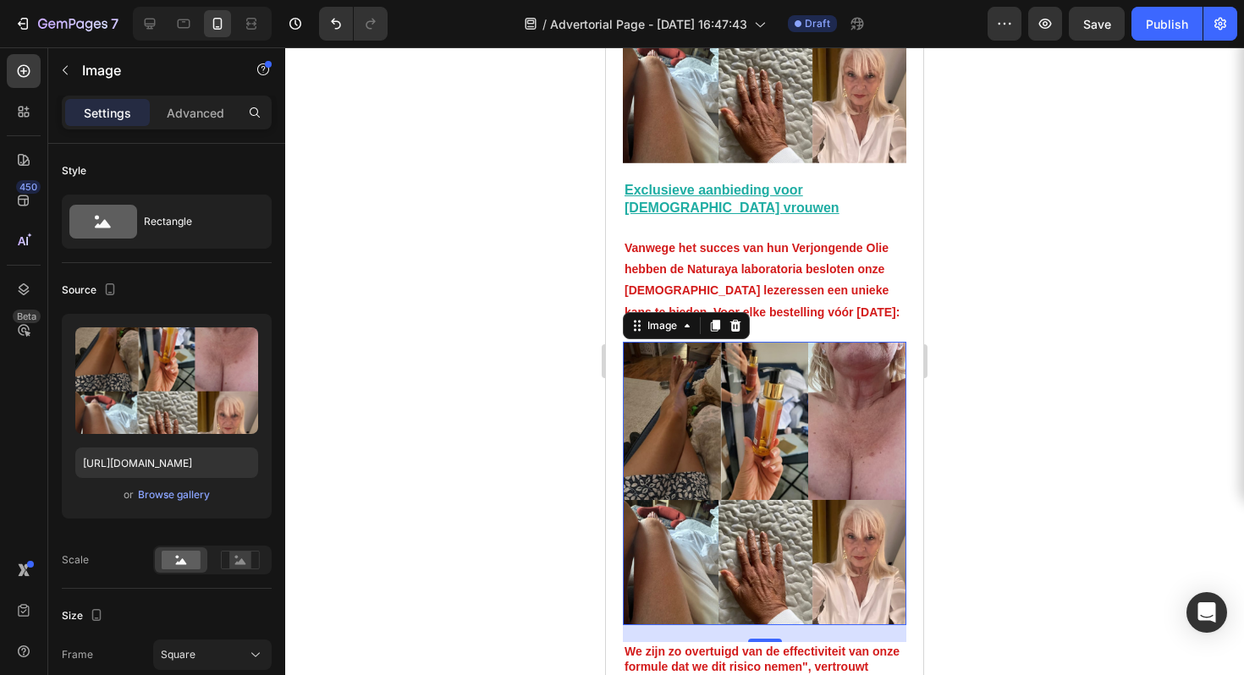
click at [1083, 306] on div at bounding box center [764, 361] width 959 height 628
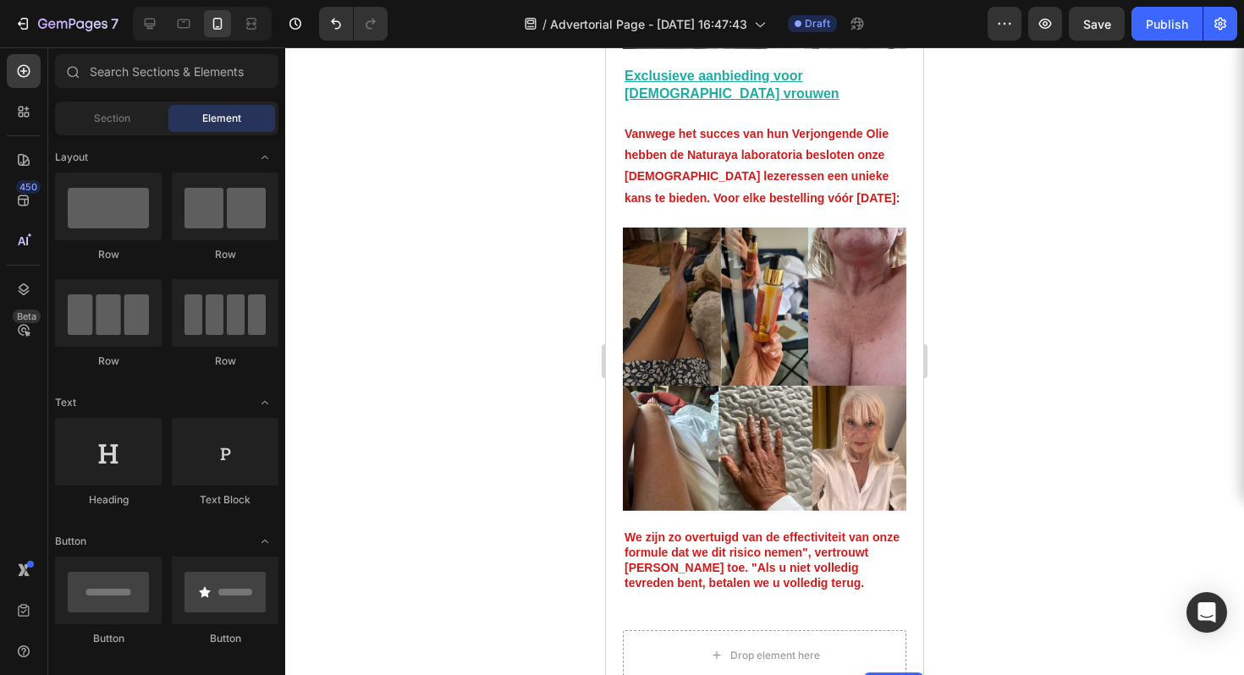
scroll to position [4493, 0]
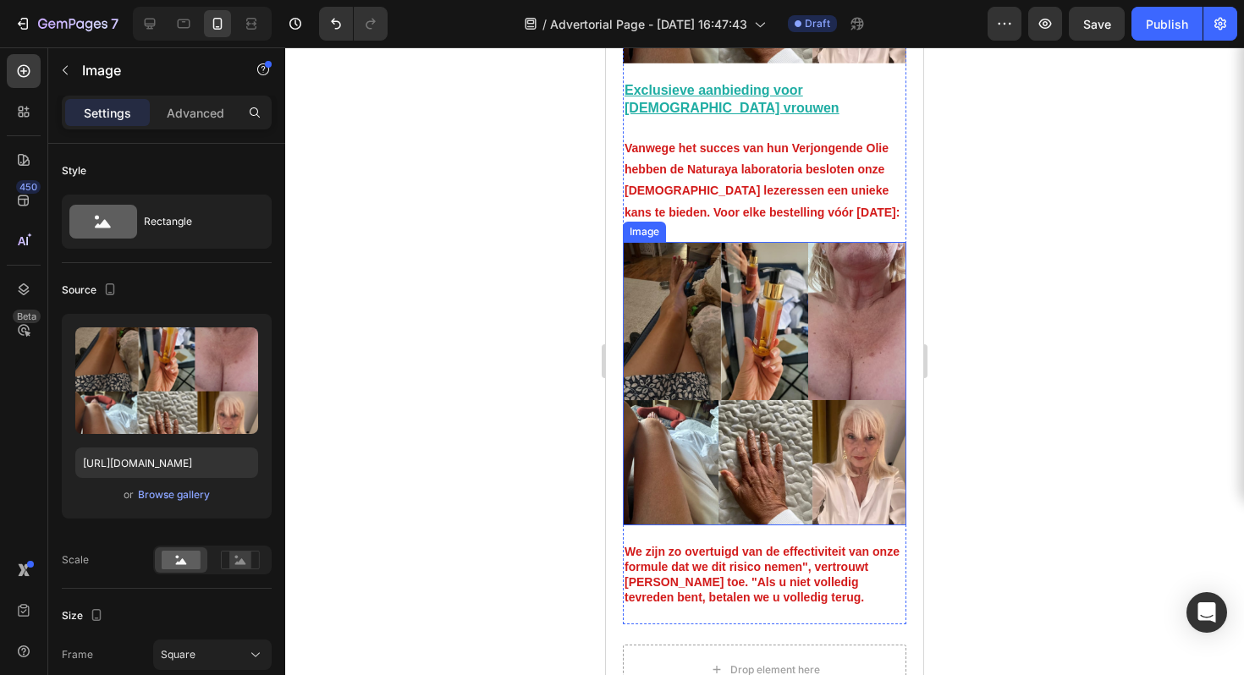
click at [793, 371] on img at bounding box center [765, 384] width 284 height 284
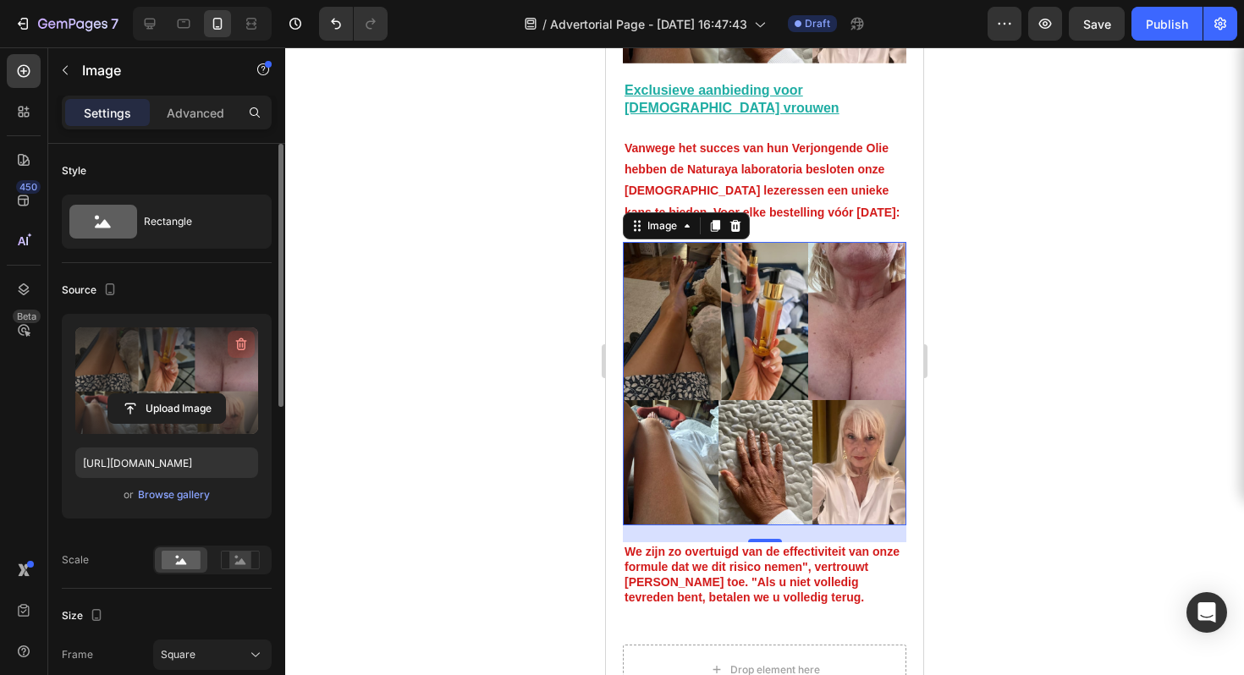
click at [245, 340] on icon "button" at bounding box center [241, 345] width 11 height 13
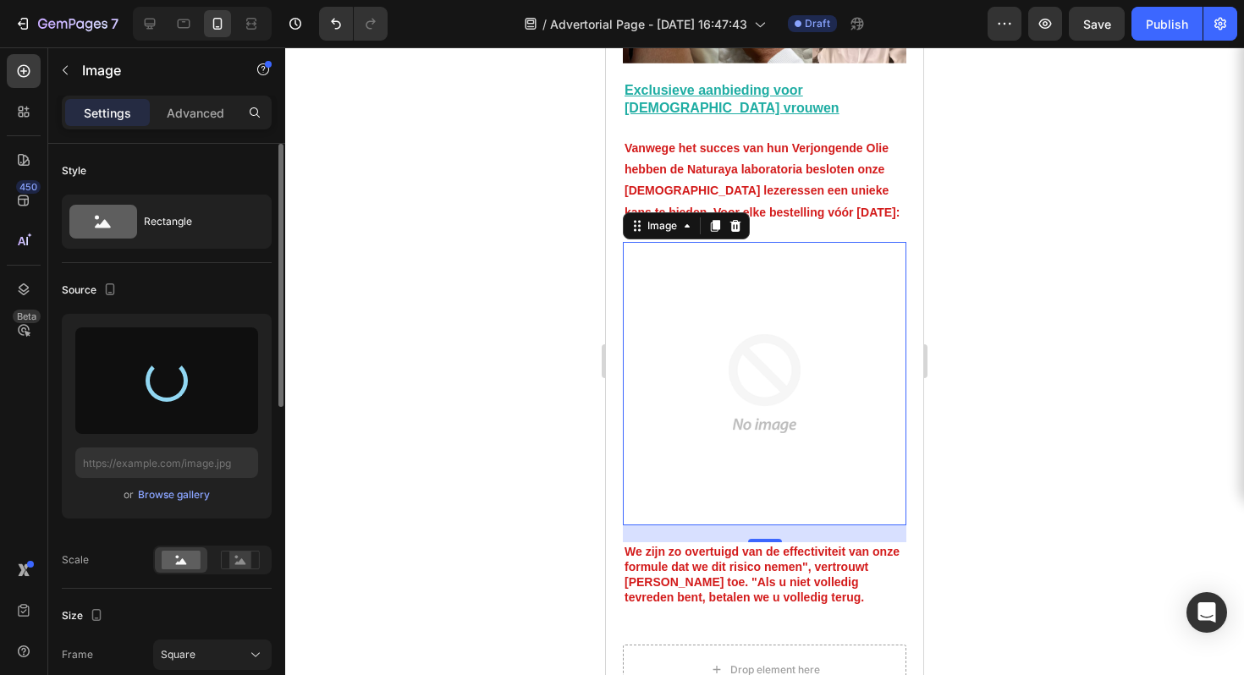
type input "https://cdn.shopify.com/s/files/1/0940/5389/2438/files/gempages_581702766968177…"
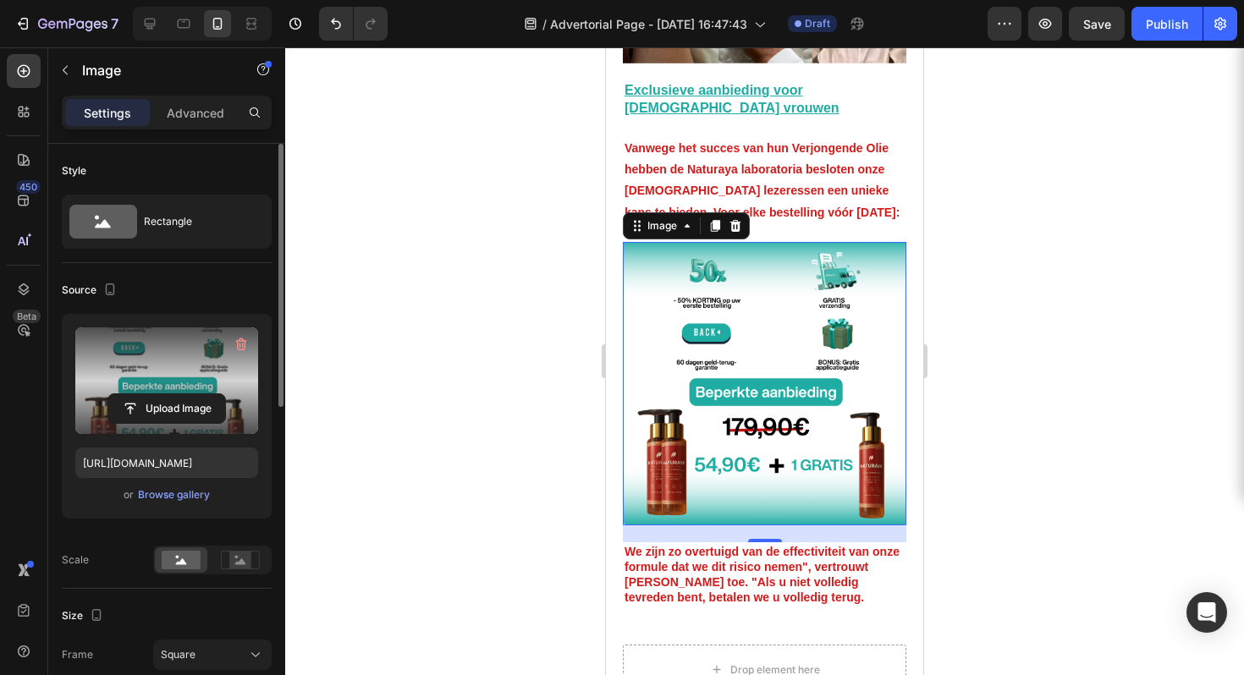
click at [1029, 342] on div at bounding box center [764, 361] width 959 height 628
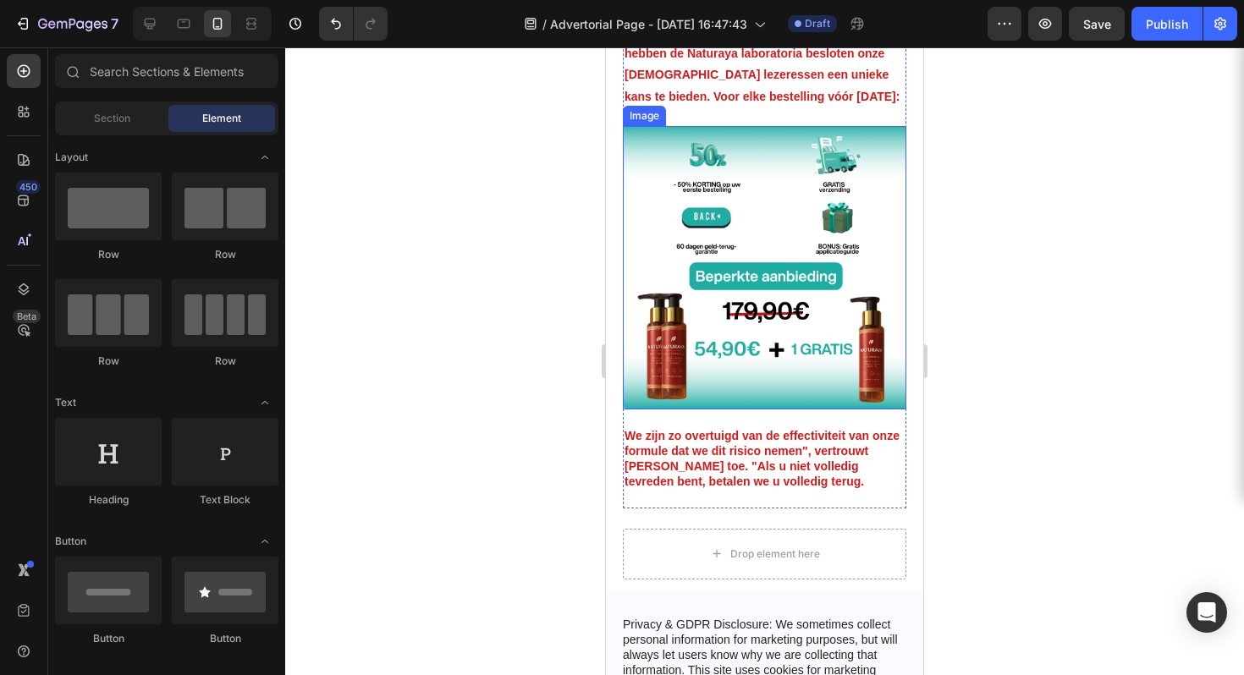
scroll to position [4612, 0]
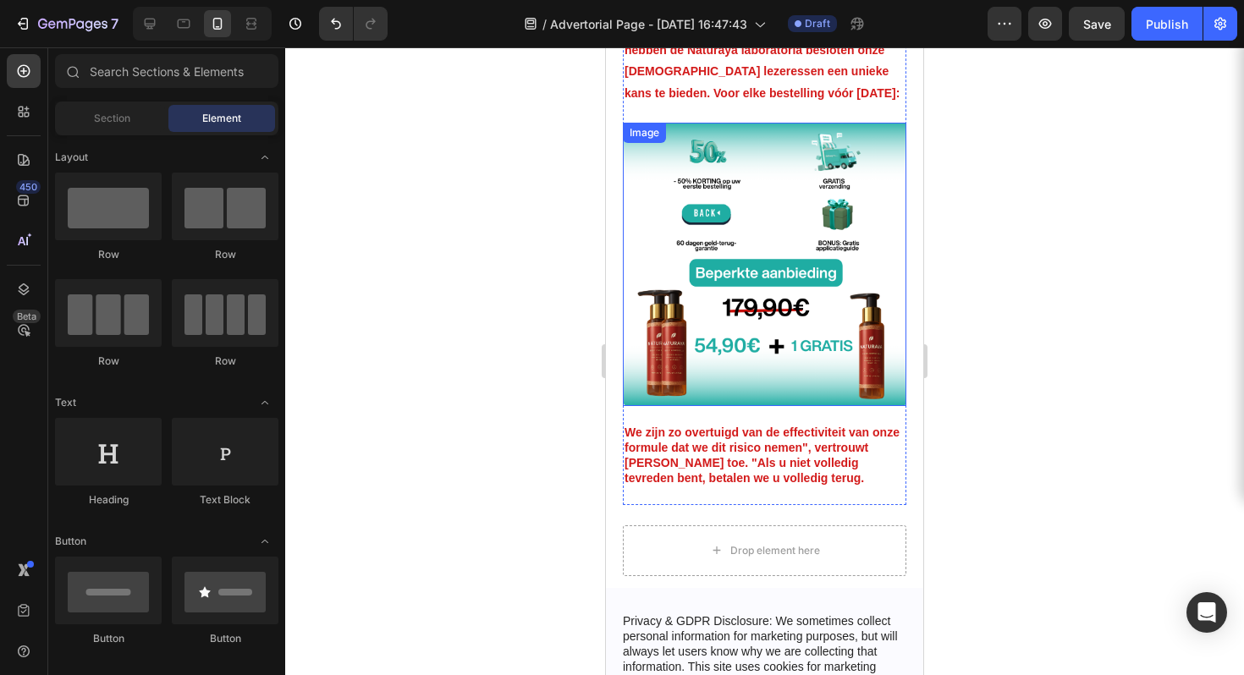
click at [697, 289] on img at bounding box center [765, 265] width 284 height 284
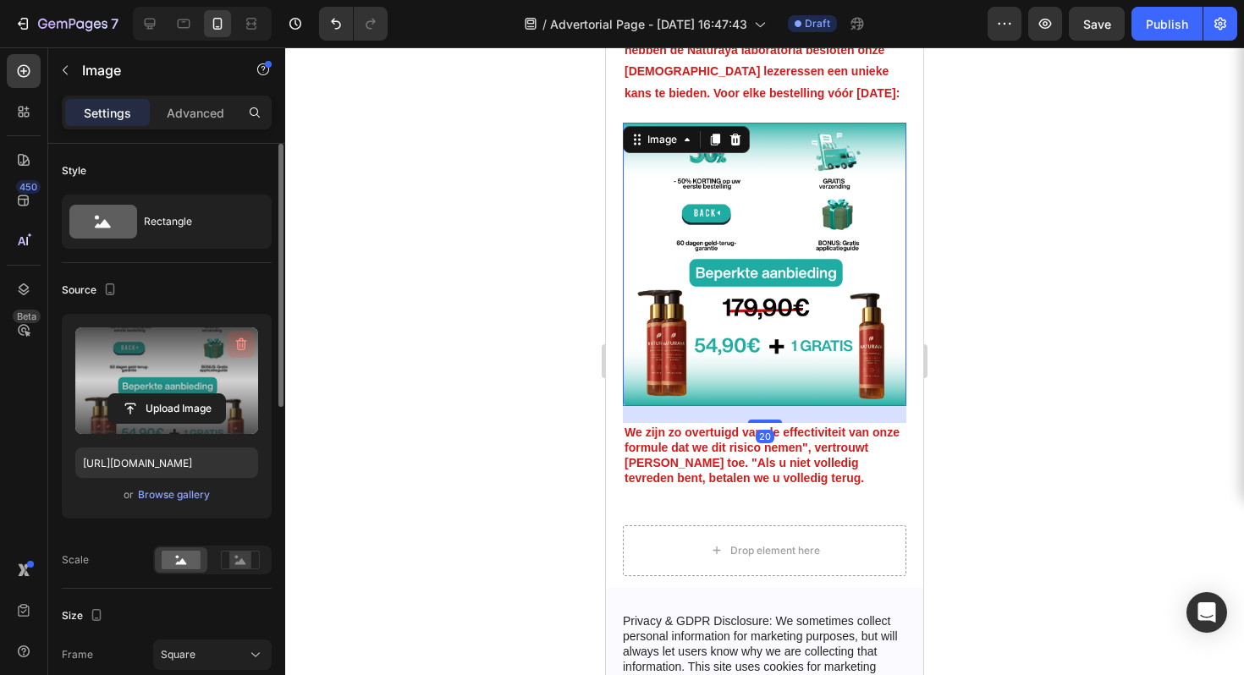
click at [244, 347] on icon "button" at bounding box center [241, 345] width 11 height 13
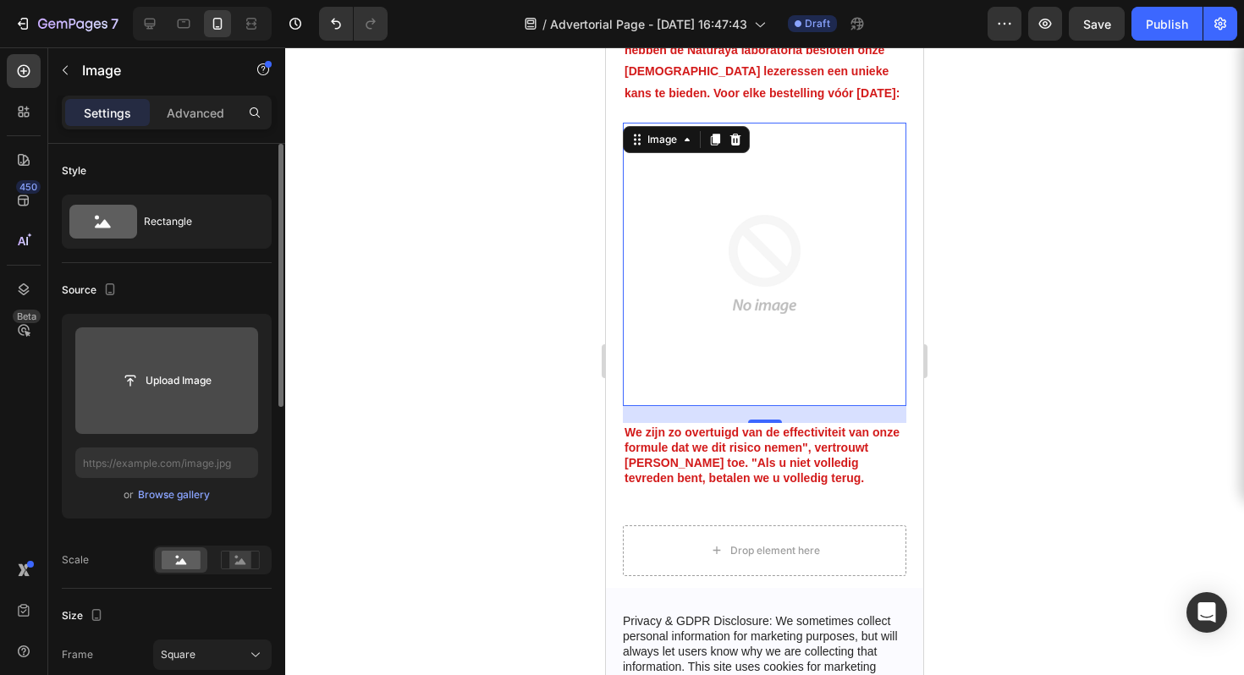
click at [1199, 76] on div at bounding box center [764, 361] width 959 height 628
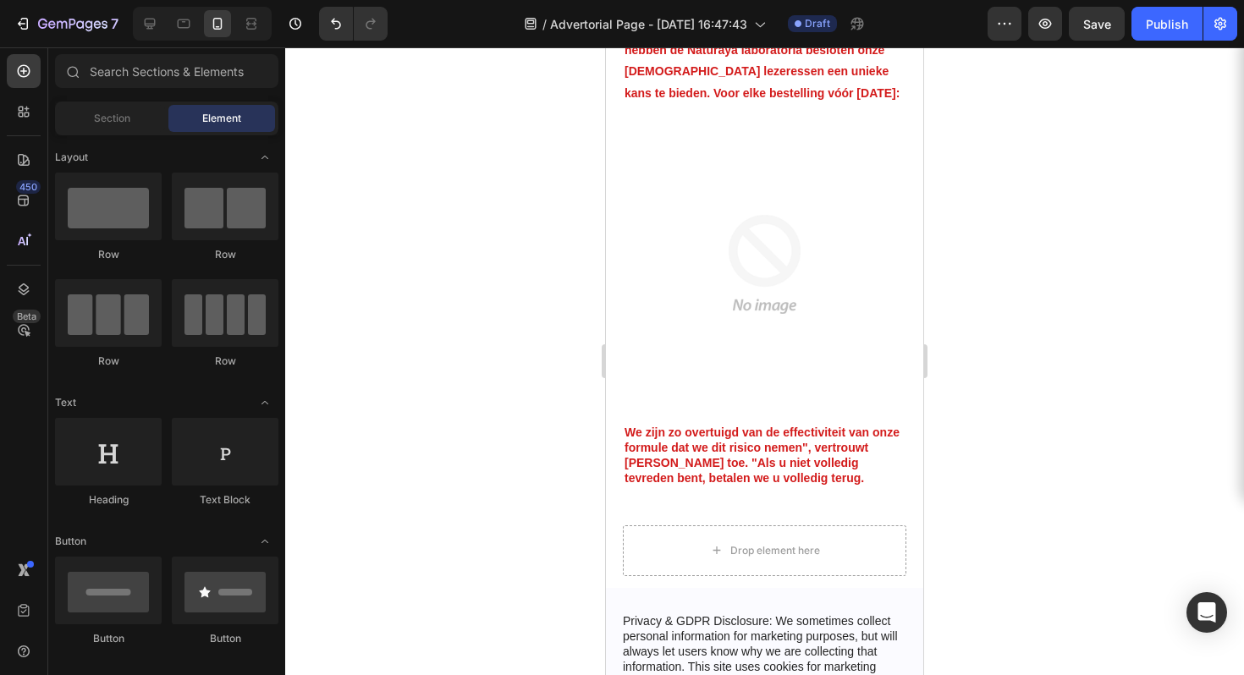
click at [449, 246] on div at bounding box center [764, 361] width 959 height 628
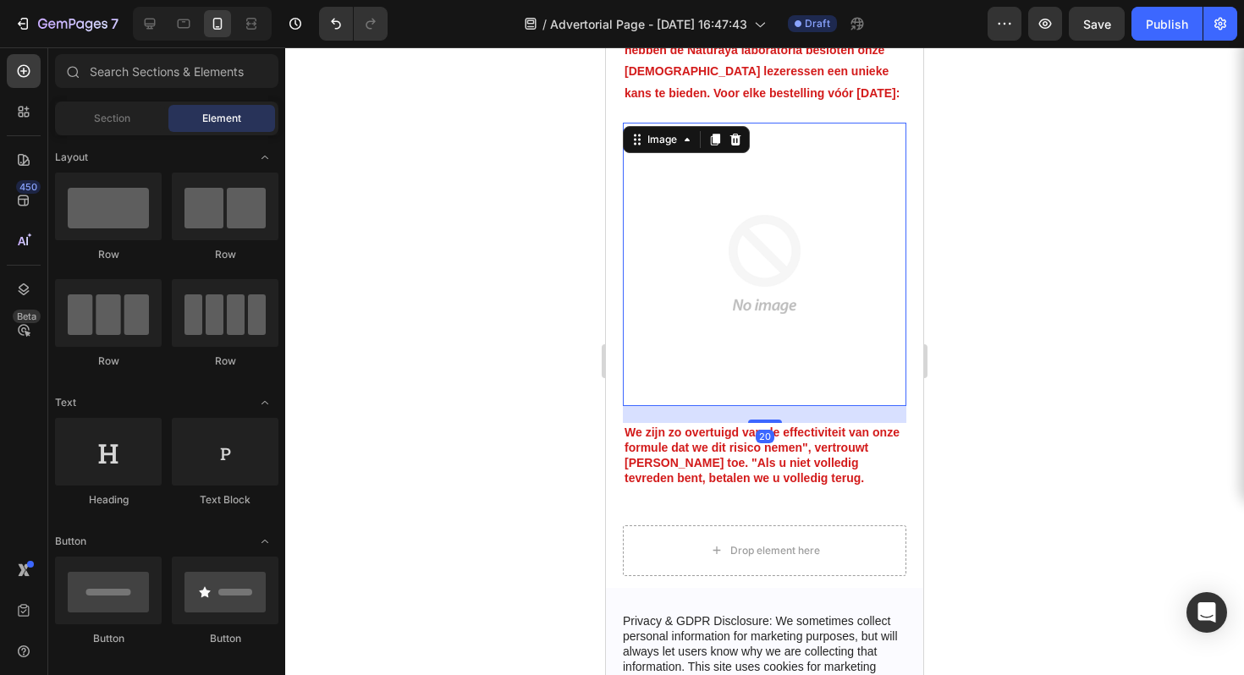
click at [747, 230] on img at bounding box center [765, 265] width 284 height 284
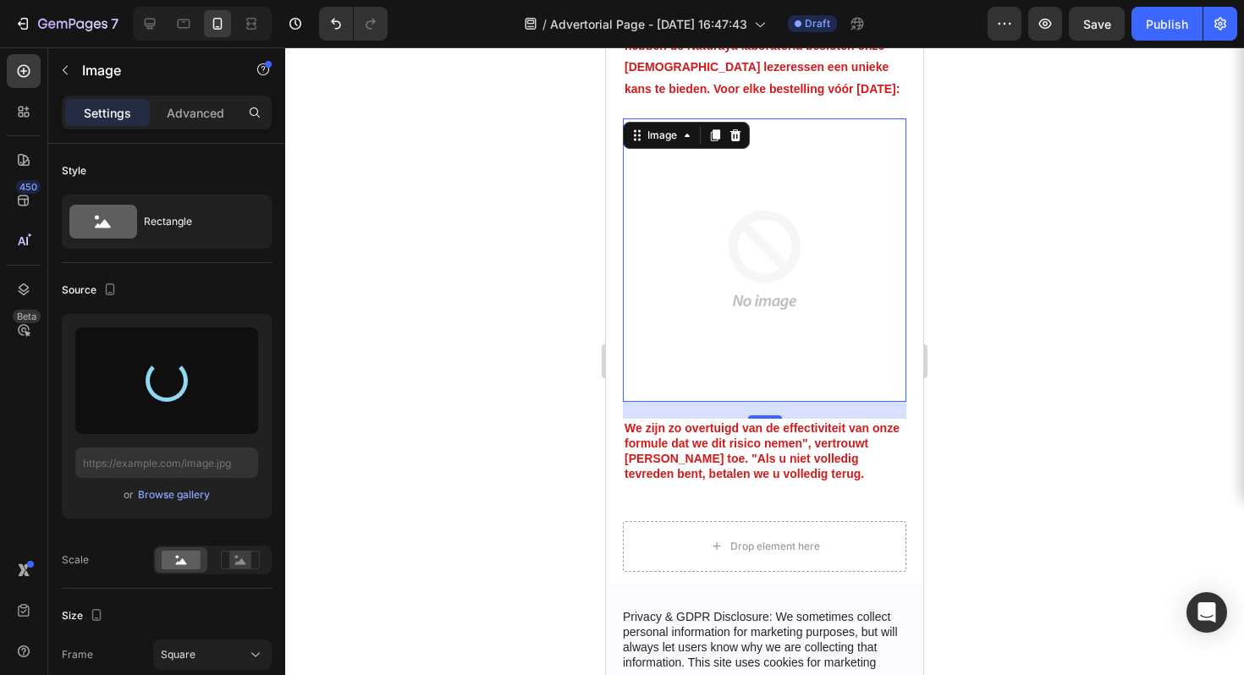
scroll to position [4850, 0]
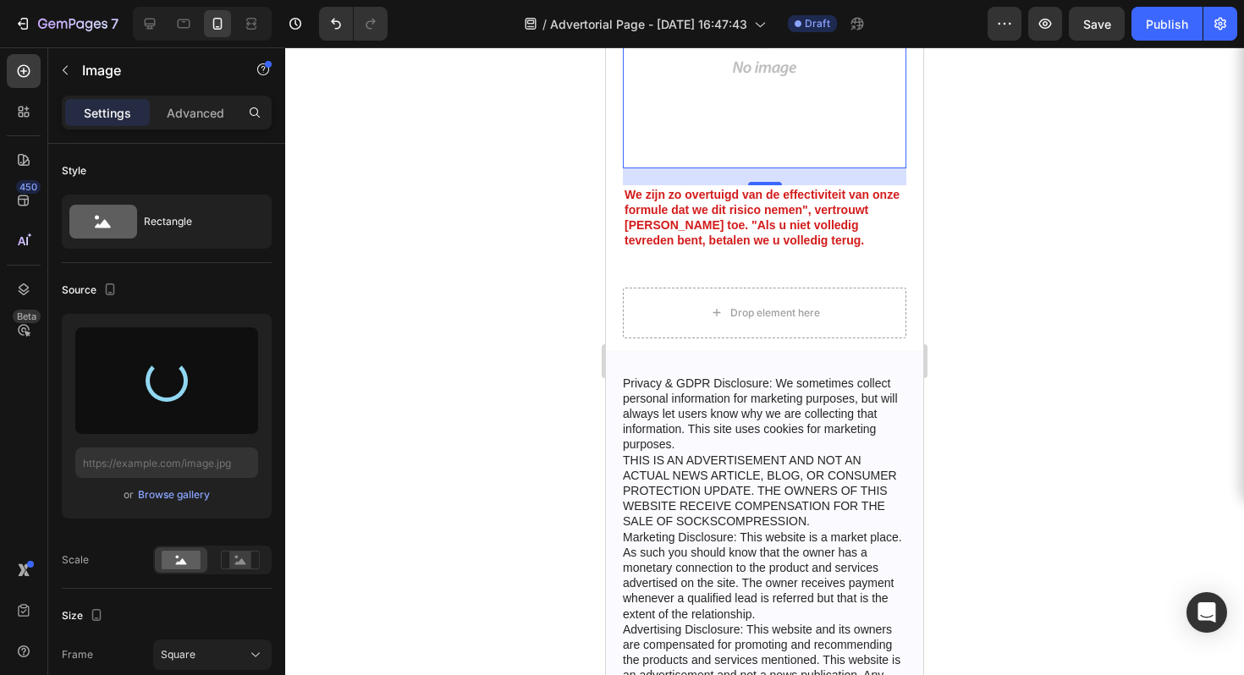
type input "https://cdn.shopify.com/s/files/1/0940/5389/2438/files/gempages_581702766968177…"
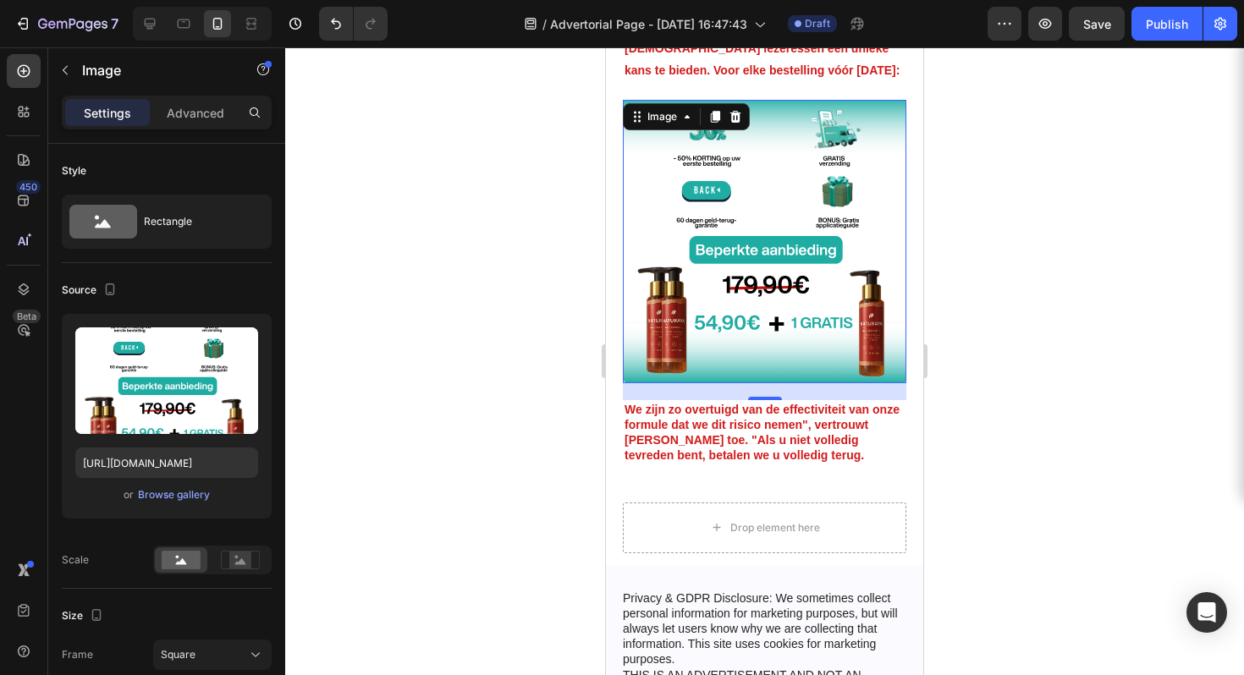
scroll to position [4636, 0]
click at [947, 251] on div at bounding box center [764, 361] width 959 height 628
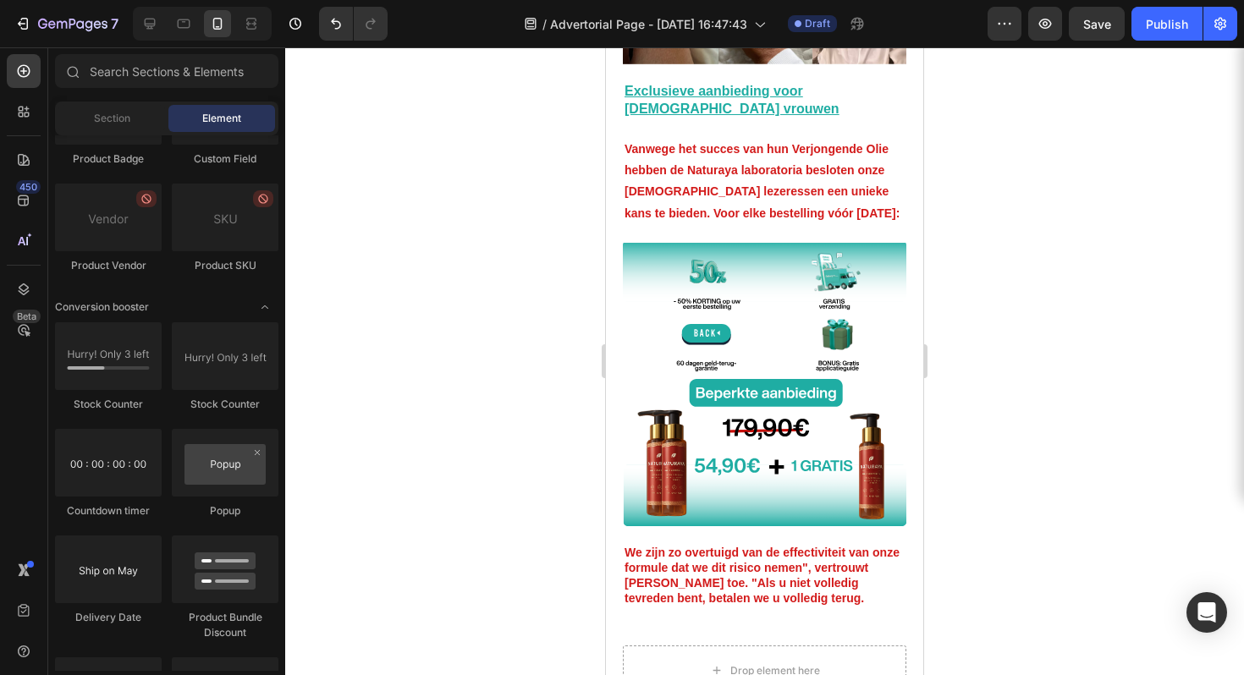
scroll to position [3442, 0]
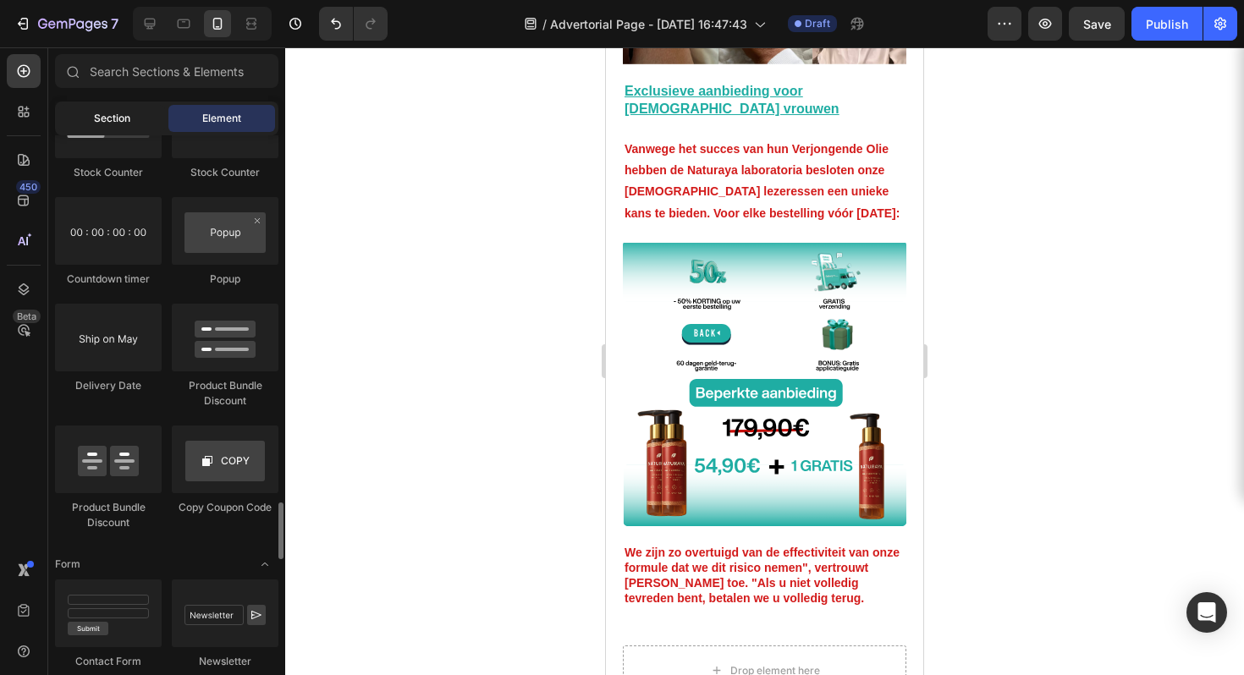
click at [127, 130] on div "Section" at bounding box center [111, 118] width 107 height 27
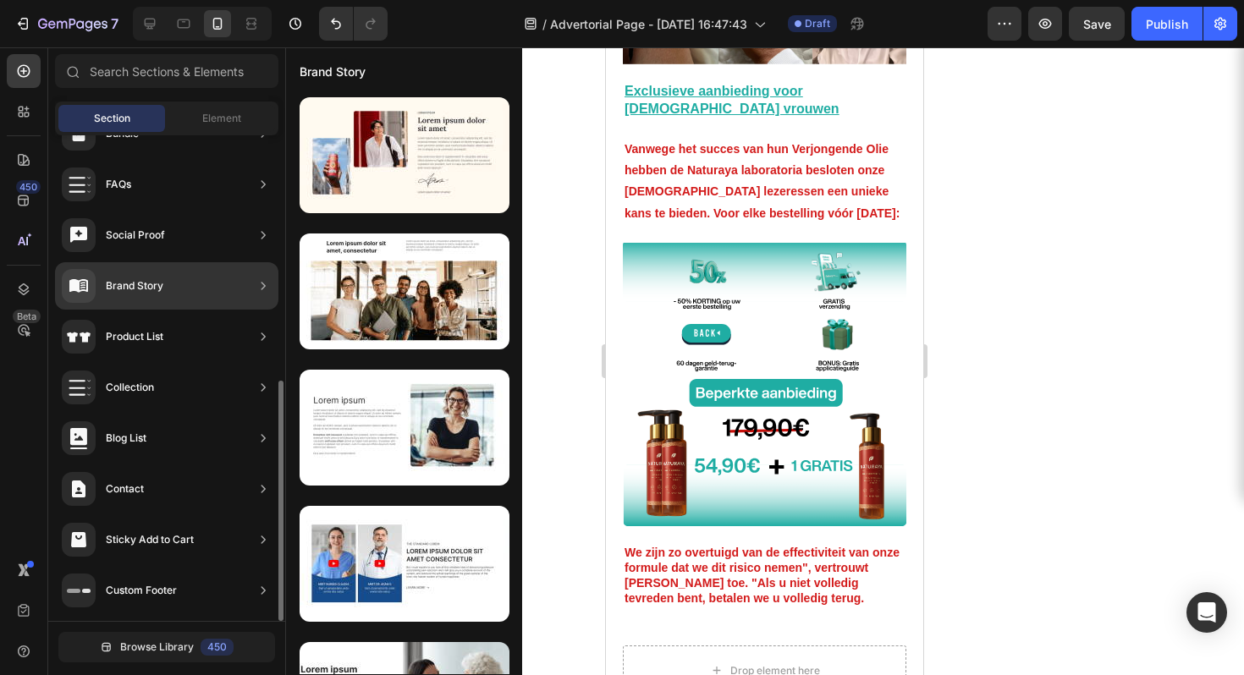
scroll to position [0, 0]
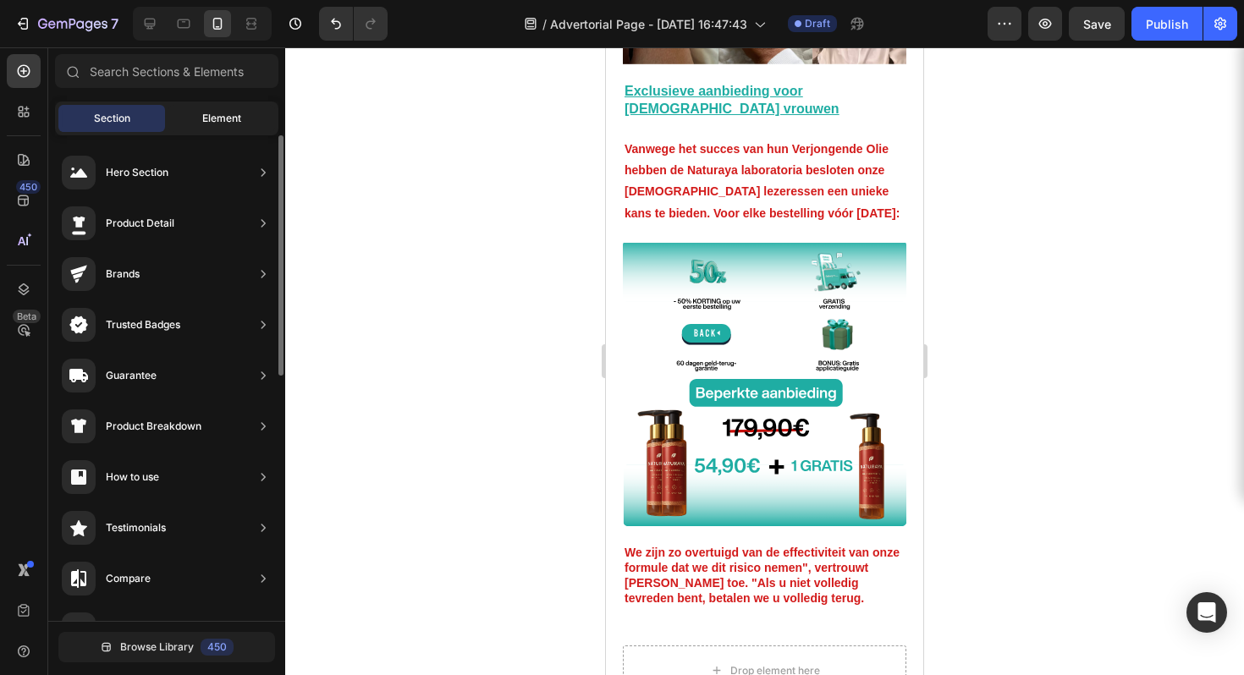
click at [237, 124] on span "Element" at bounding box center [221, 118] width 39 height 15
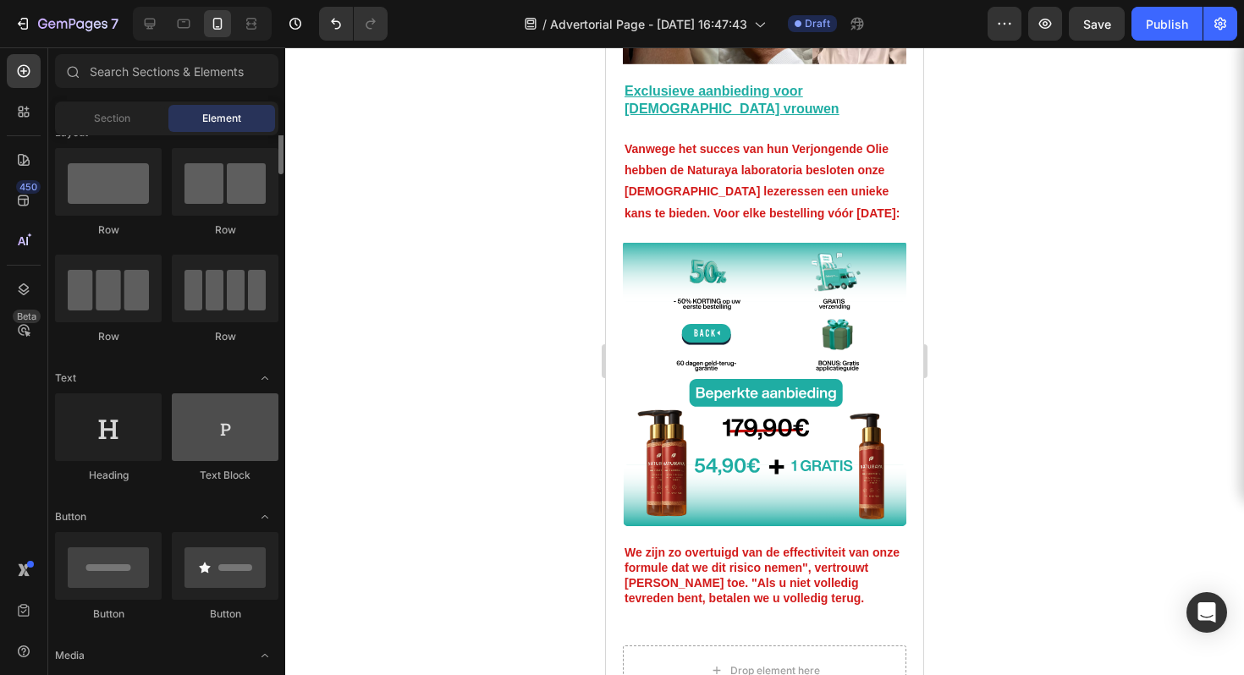
scroll to position [150, 0]
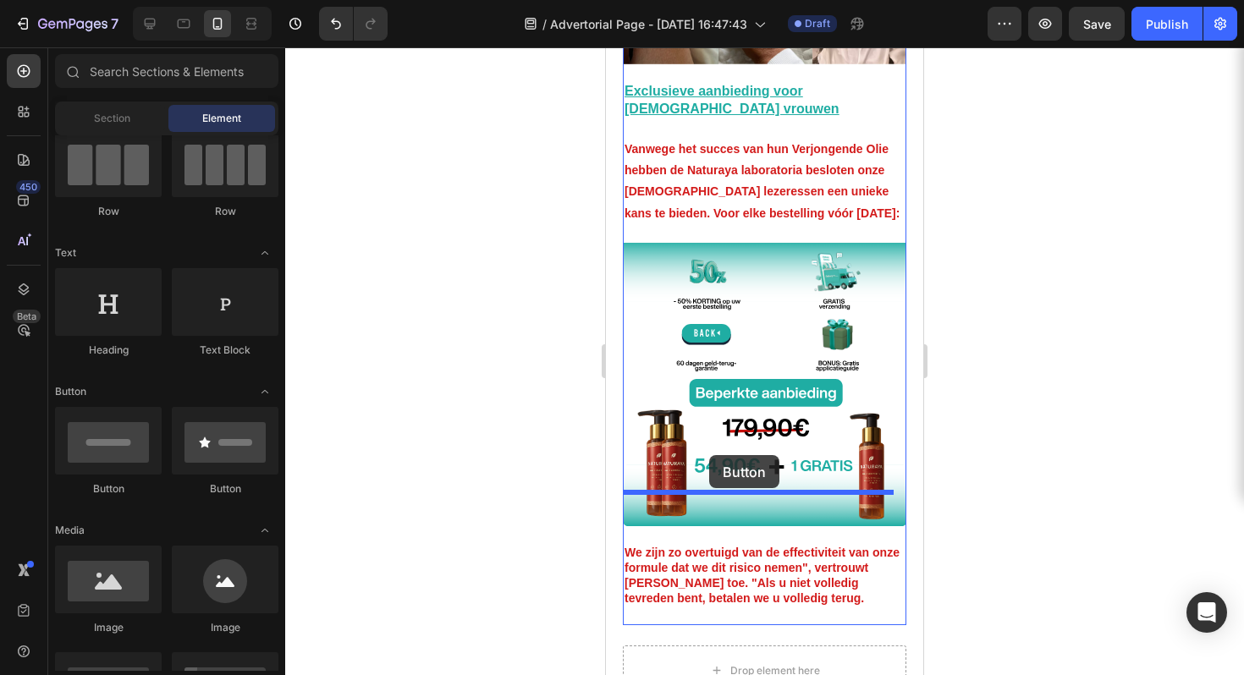
drag, startPoint x: 746, startPoint y: 506, endPoint x: 709, endPoint y: 455, distance: 62.5
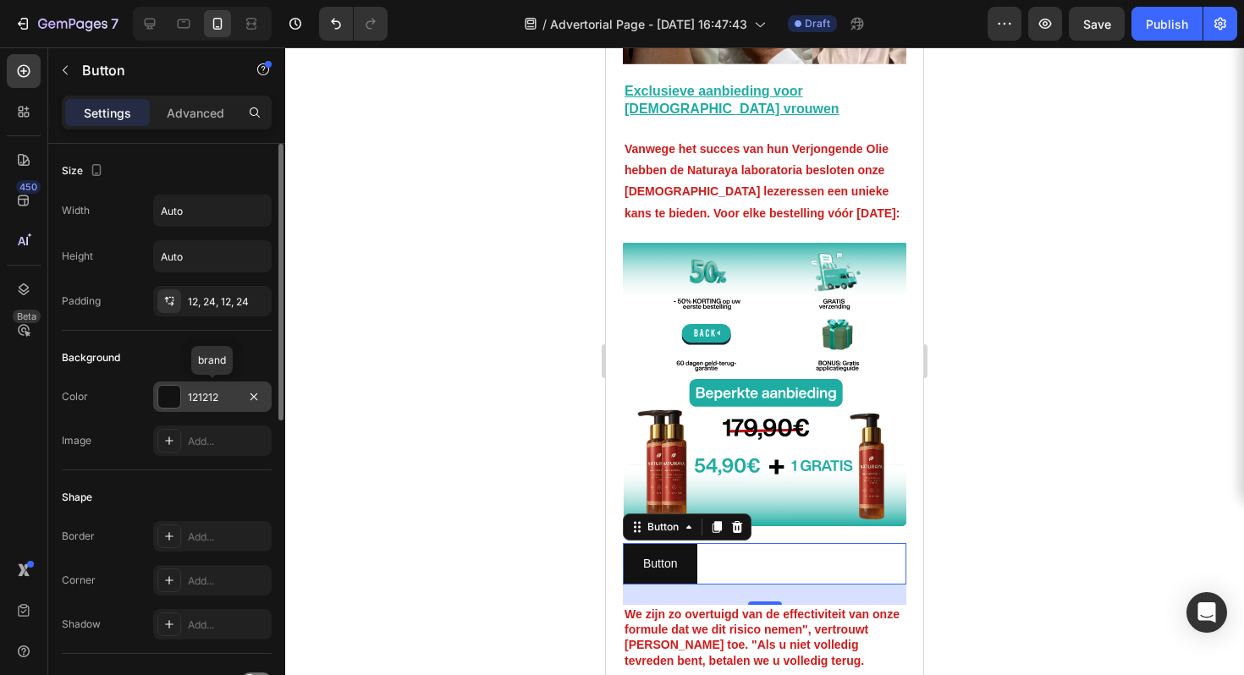
click at [202, 402] on div "121212" at bounding box center [212, 397] width 49 height 15
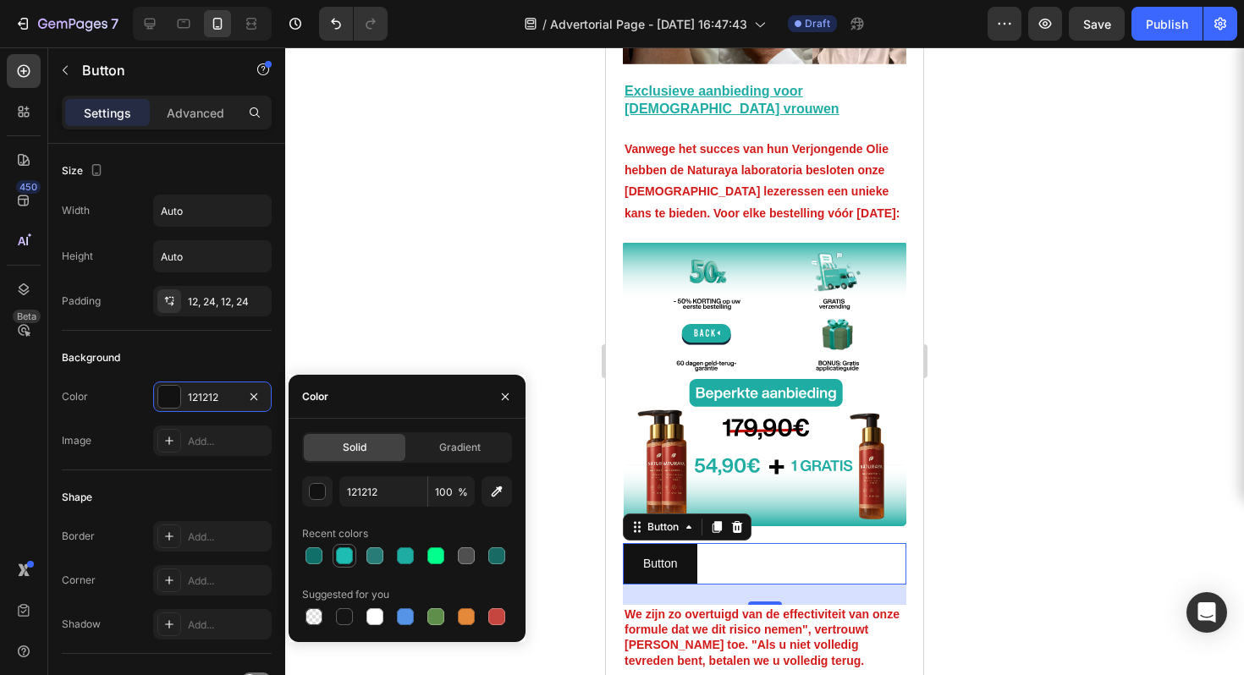
click at [344, 554] on div at bounding box center [344, 556] width 17 height 17
click at [314, 561] on div at bounding box center [314, 556] width 17 height 17
click at [341, 559] on div at bounding box center [344, 556] width 17 height 17
type input "1EBCB2"
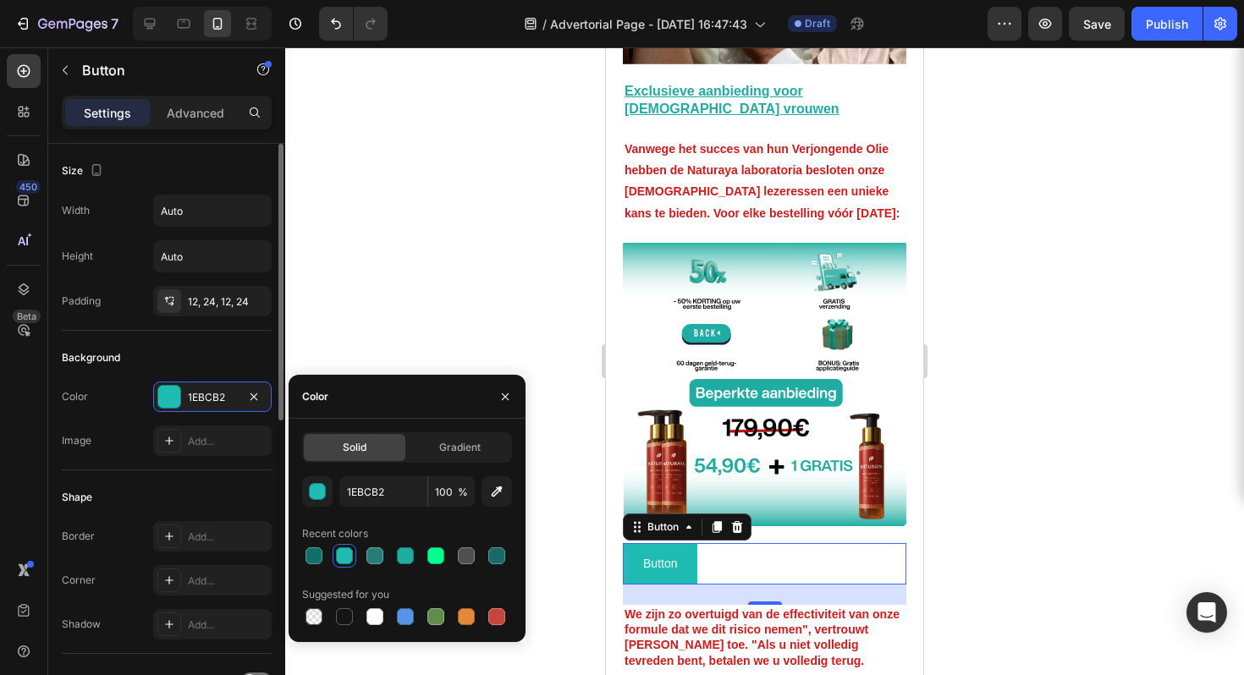
click at [230, 358] on div "Background" at bounding box center [167, 358] width 210 height 27
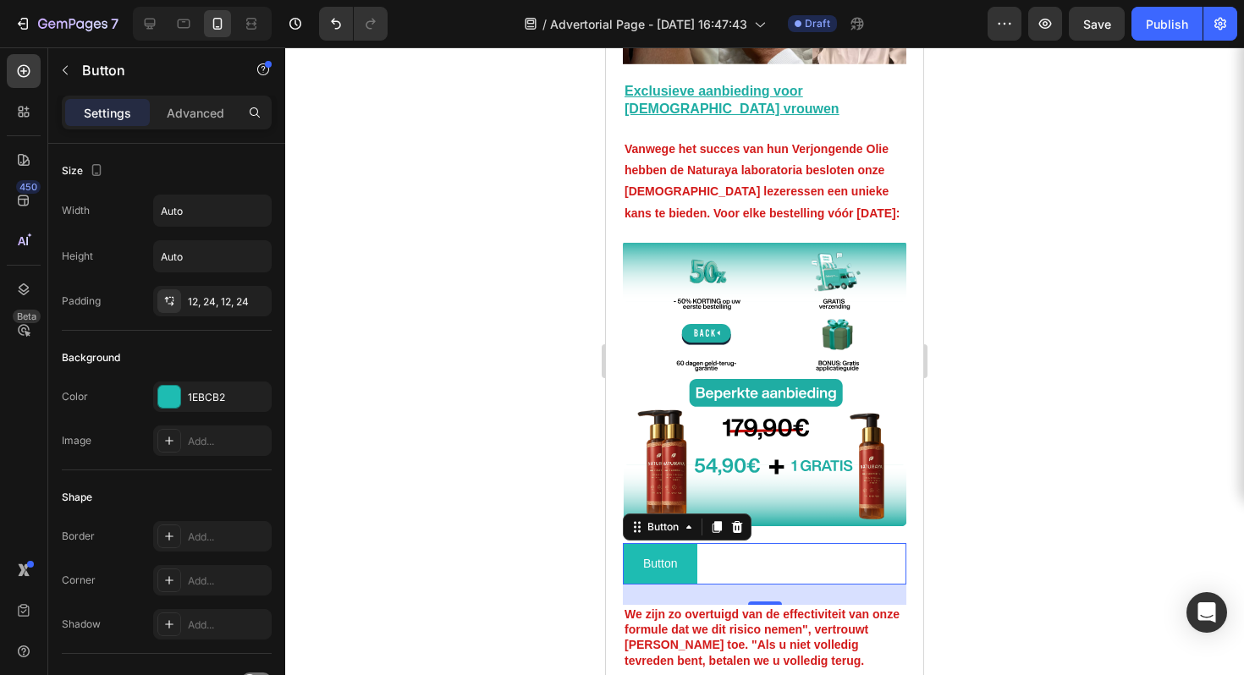
click at [739, 543] on div "Button Button 24" at bounding box center [765, 563] width 284 height 41
click at [752, 543] on div "Button Button 24" at bounding box center [765, 563] width 284 height 41
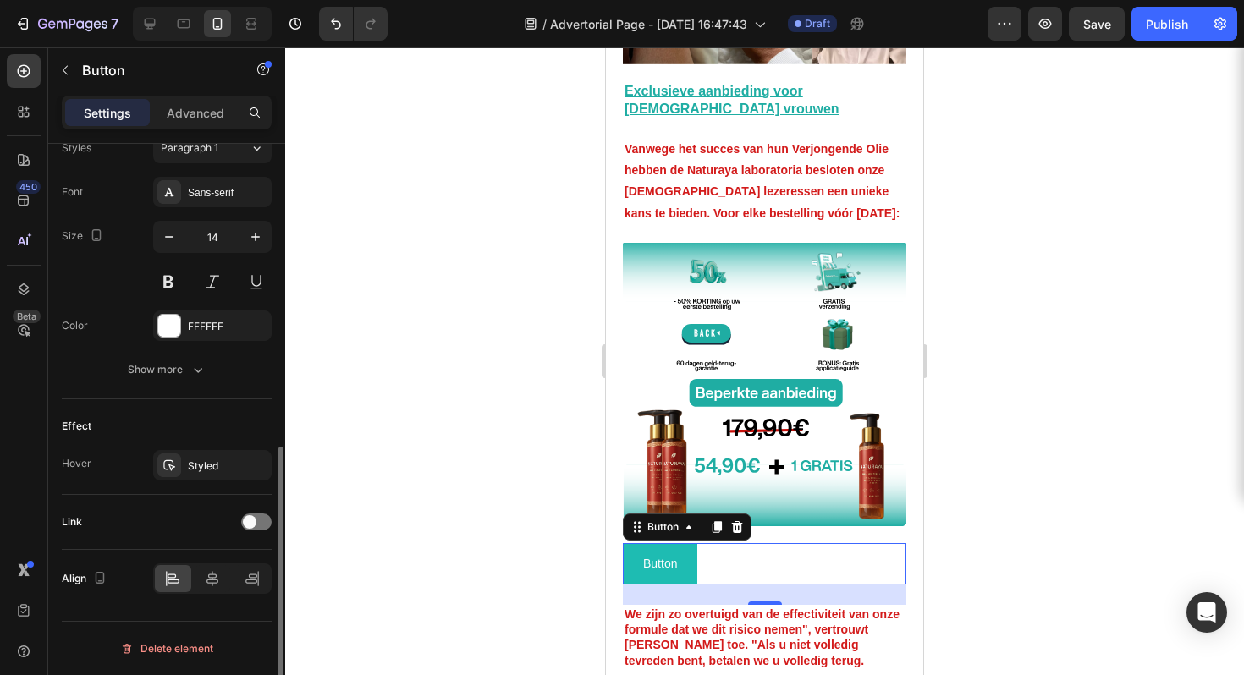
scroll to position [0, 0]
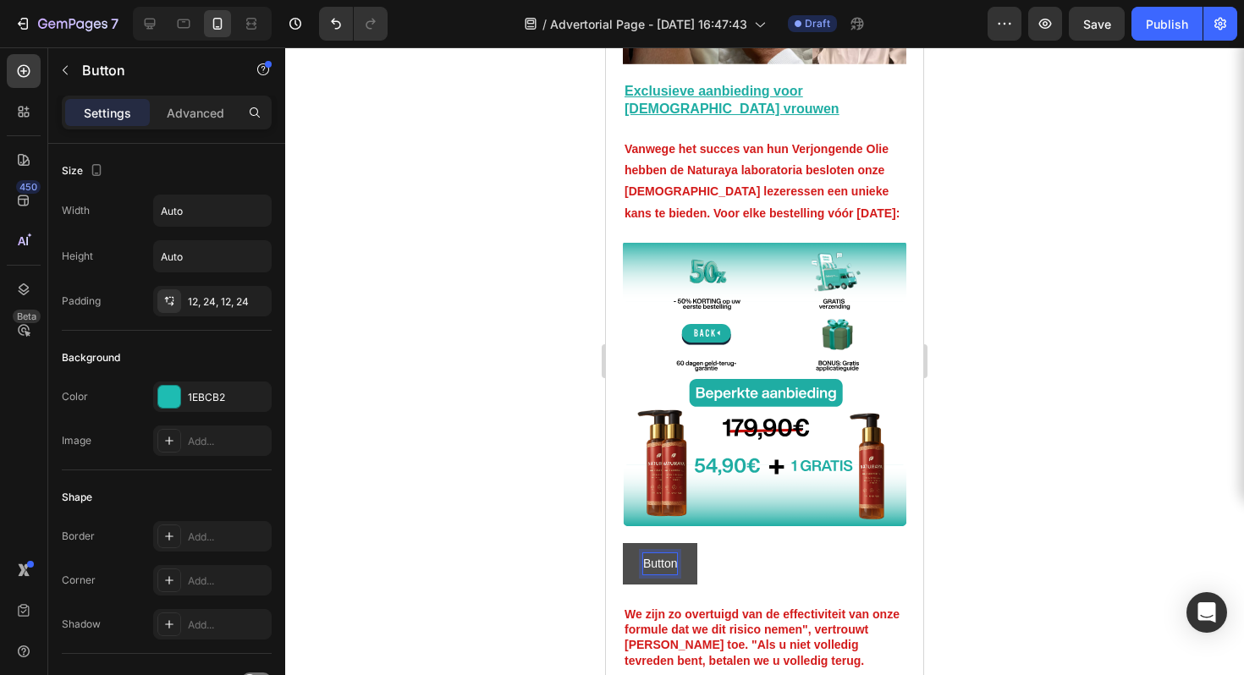
click at [653, 554] on p "Button" at bounding box center [660, 564] width 34 height 21
click at [655, 554] on p "Button" at bounding box center [660, 564] width 34 height 21
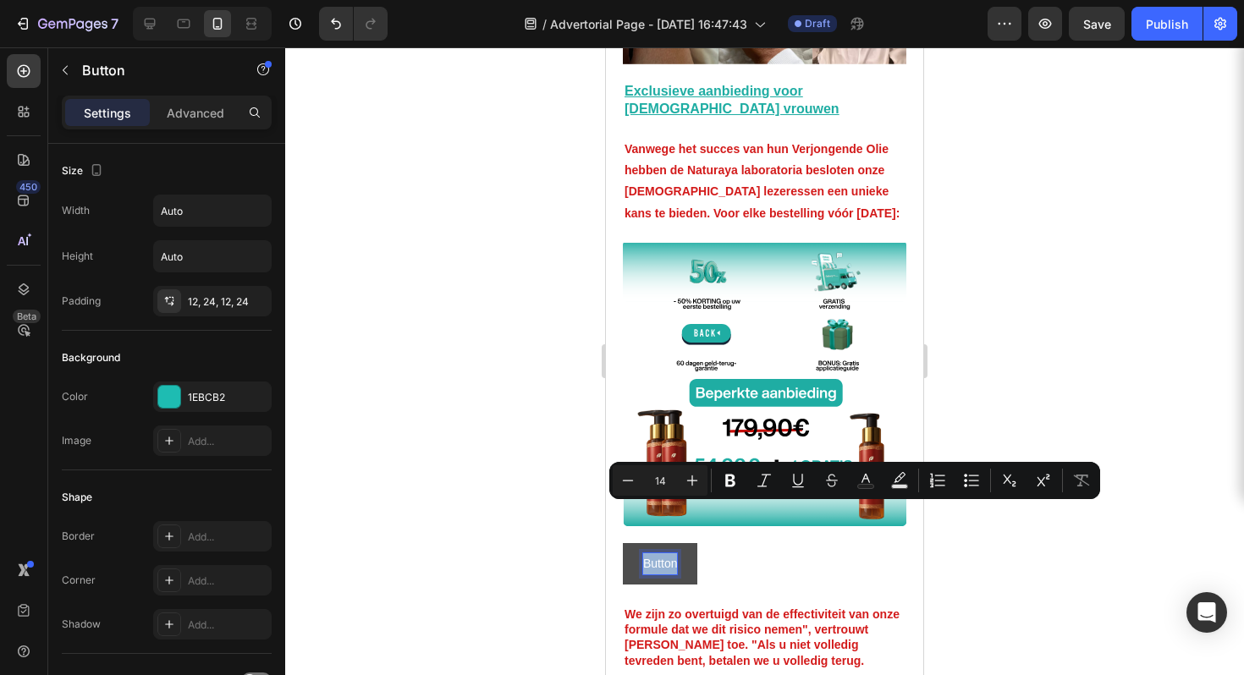
click at [651, 554] on p "Button" at bounding box center [660, 564] width 34 height 21
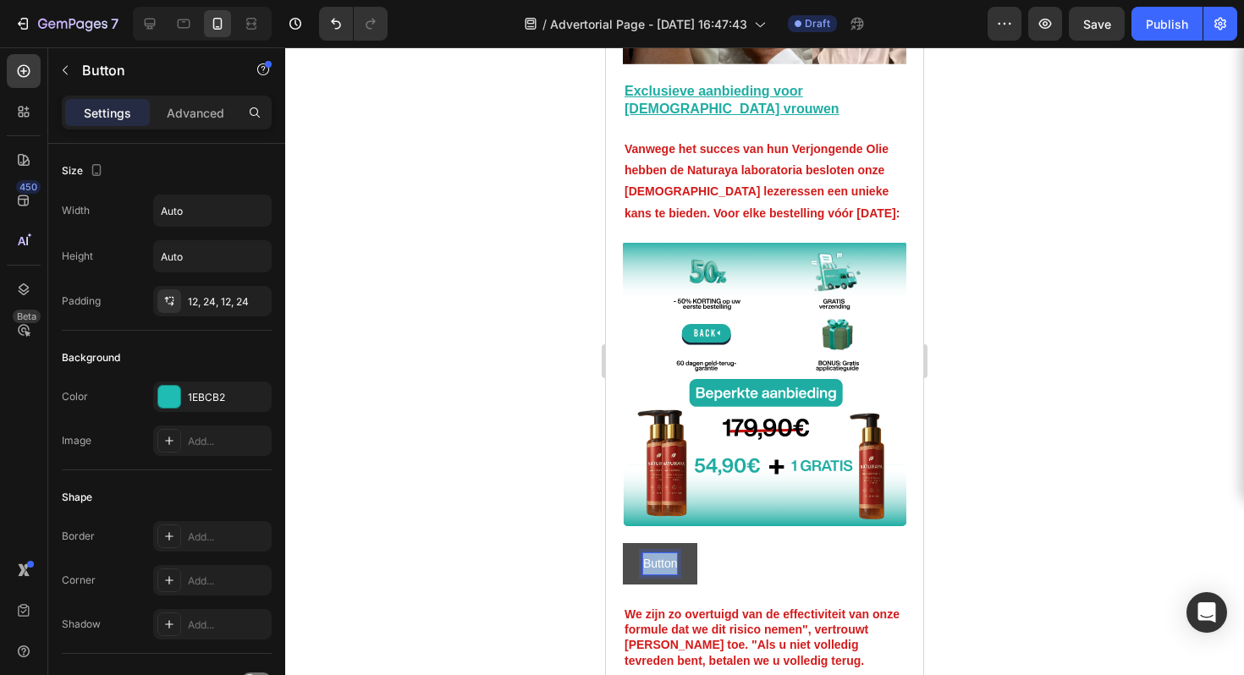
click at [651, 554] on p "Button" at bounding box center [660, 564] width 34 height 21
click at [653, 554] on p "Button" at bounding box center [660, 564] width 34 height 21
click at [659, 554] on p "Button" at bounding box center [660, 564] width 34 height 21
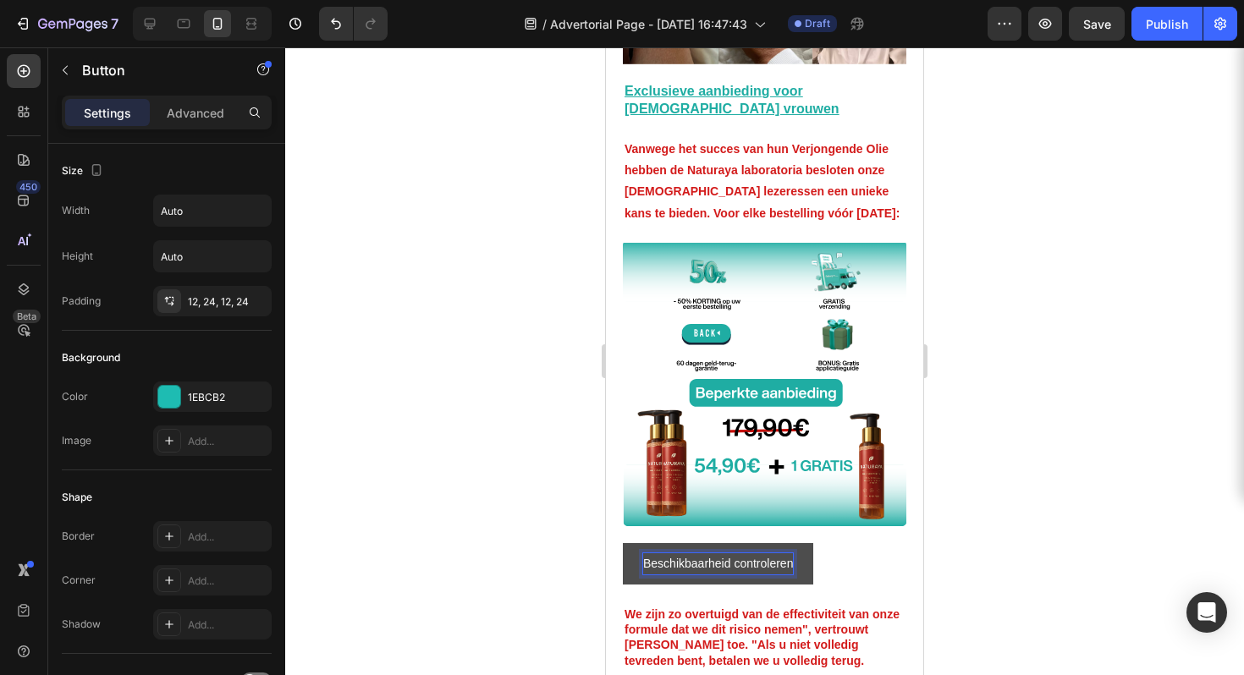
click at [732, 554] on p "Beschikbaarheid controleren" at bounding box center [718, 564] width 150 height 21
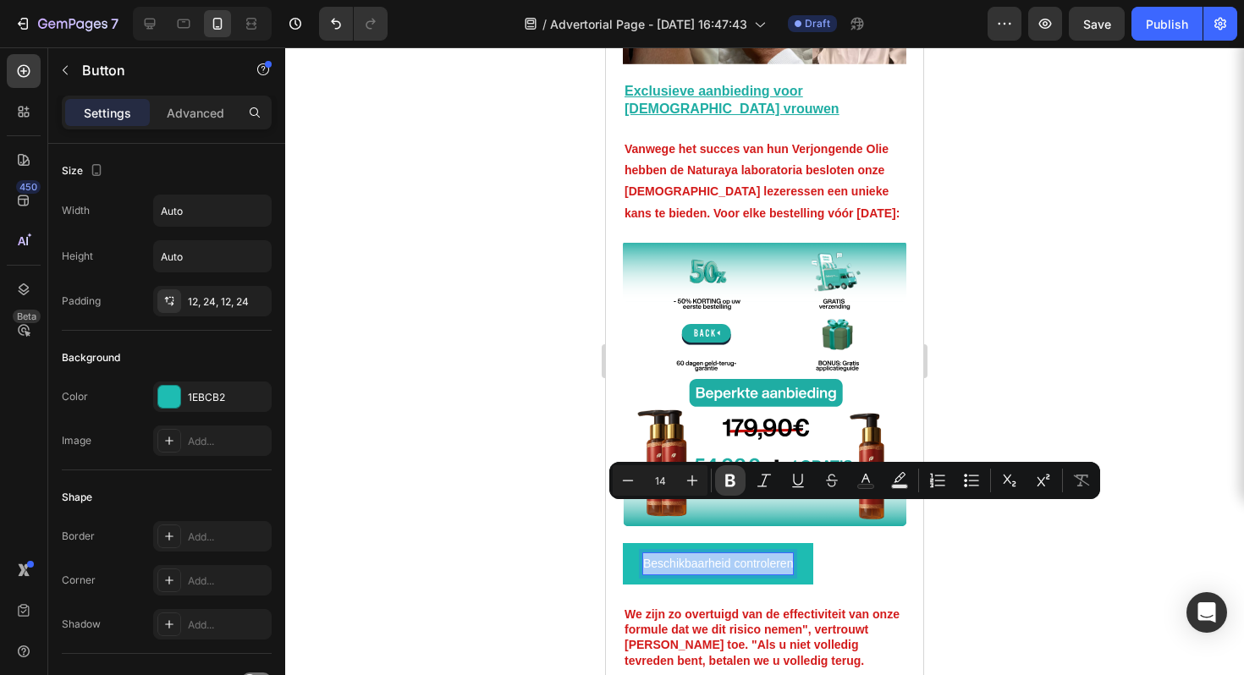
click at [745, 485] on button "Bold" at bounding box center [730, 481] width 30 height 30
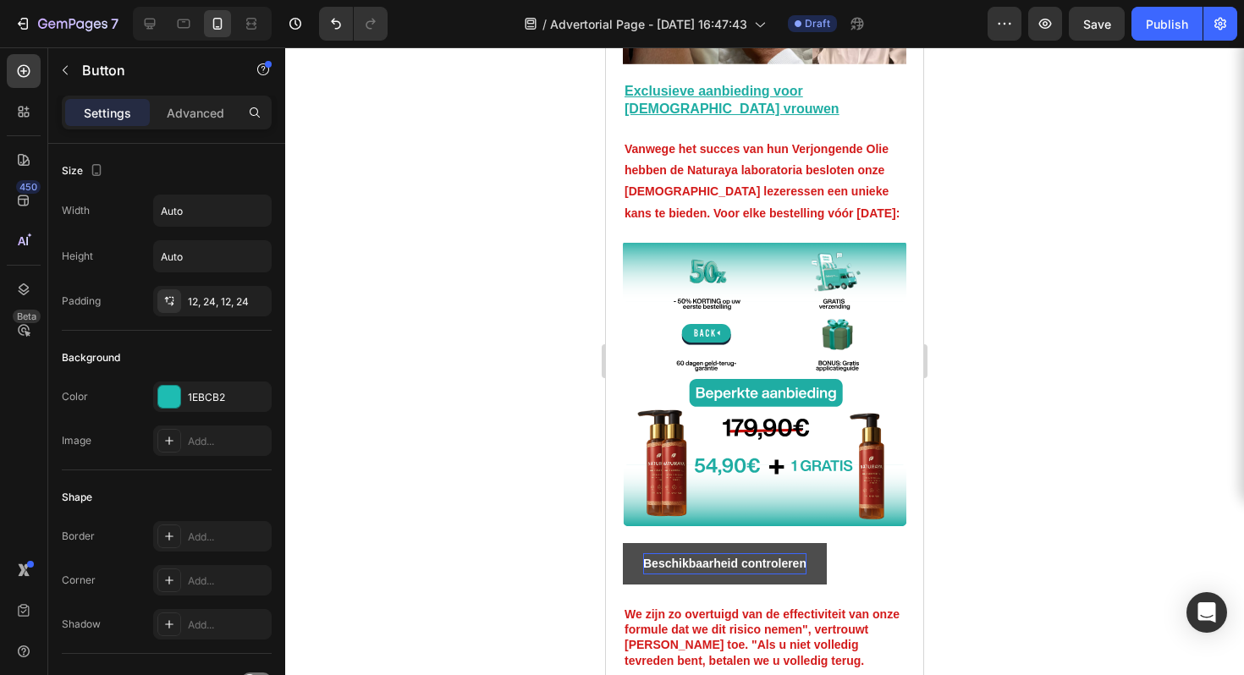
click at [763, 557] on strong "Beschikbaarheid controleren" at bounding box center [724, 564] width 163 height 14
click at [762, 557] on strong "Beschikbaarheid controleren" at bounding box center [724, 564] width 163 height 14
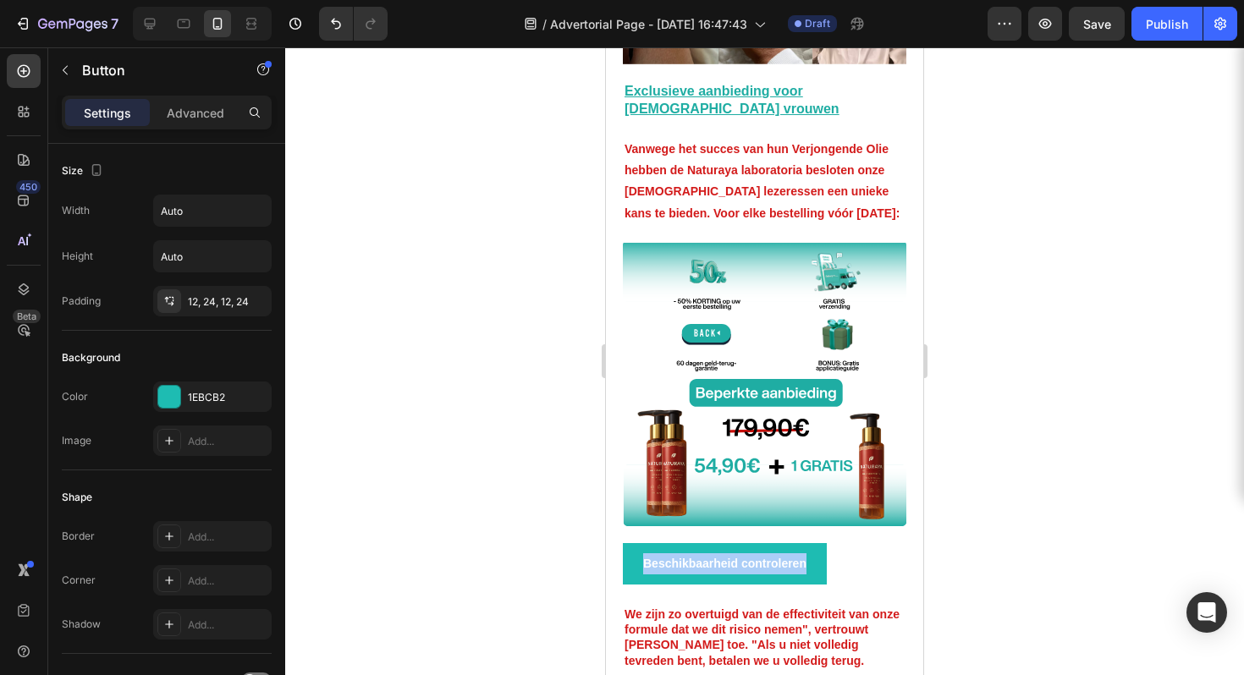
click at [1009, 461] on div at bounding box center [764, 361] width 959 height 628
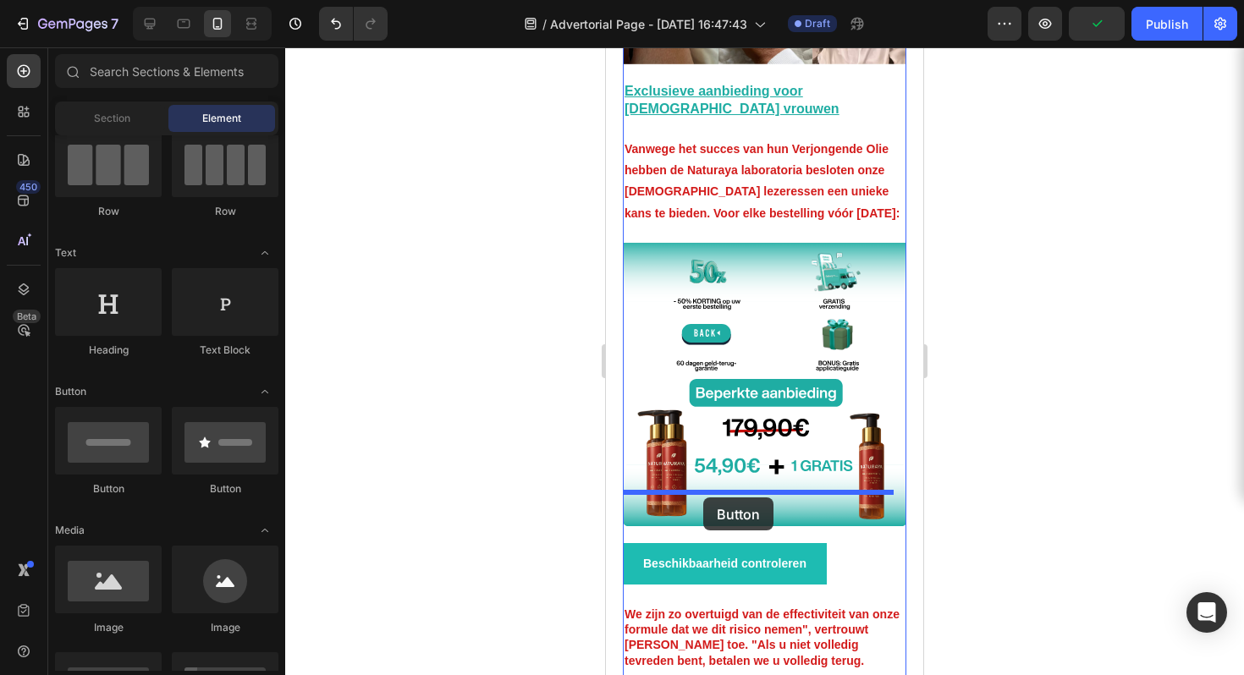
drag, startPoint x: 916, startPoint y: 503, endPoint x: 708, endPoint y: 493, distance: 207.6
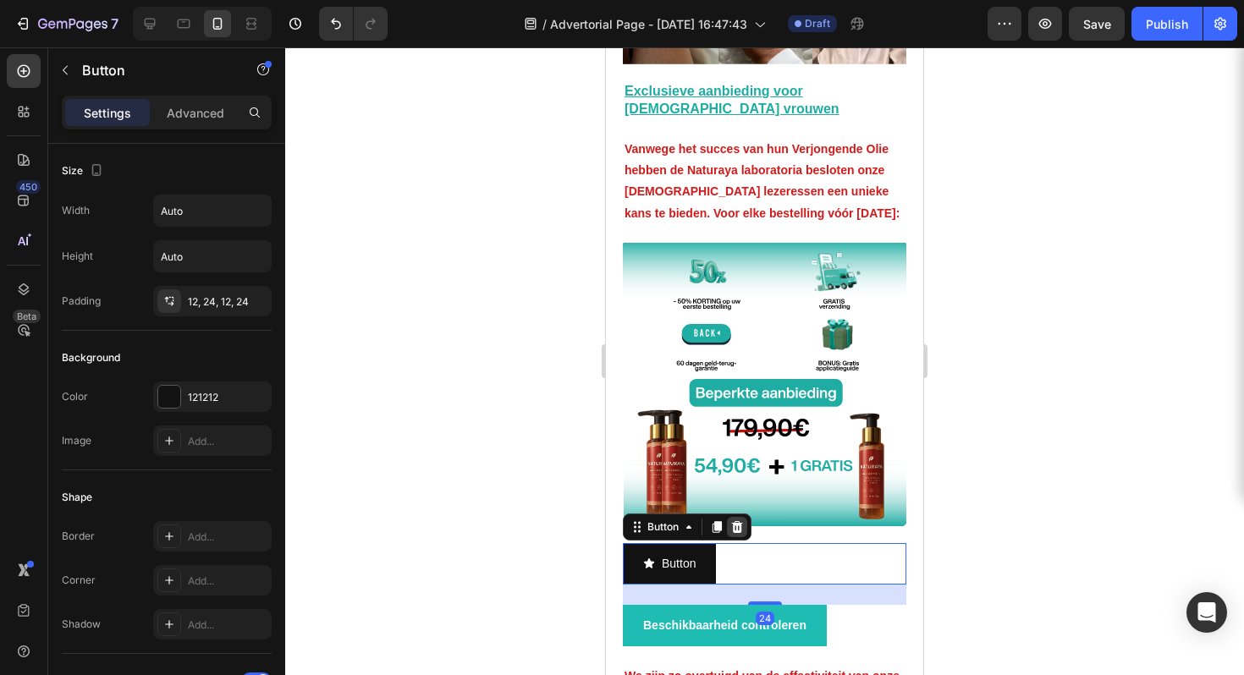
click at [741, 521] on icon at bounding box center [737, 528] width 14 height 14
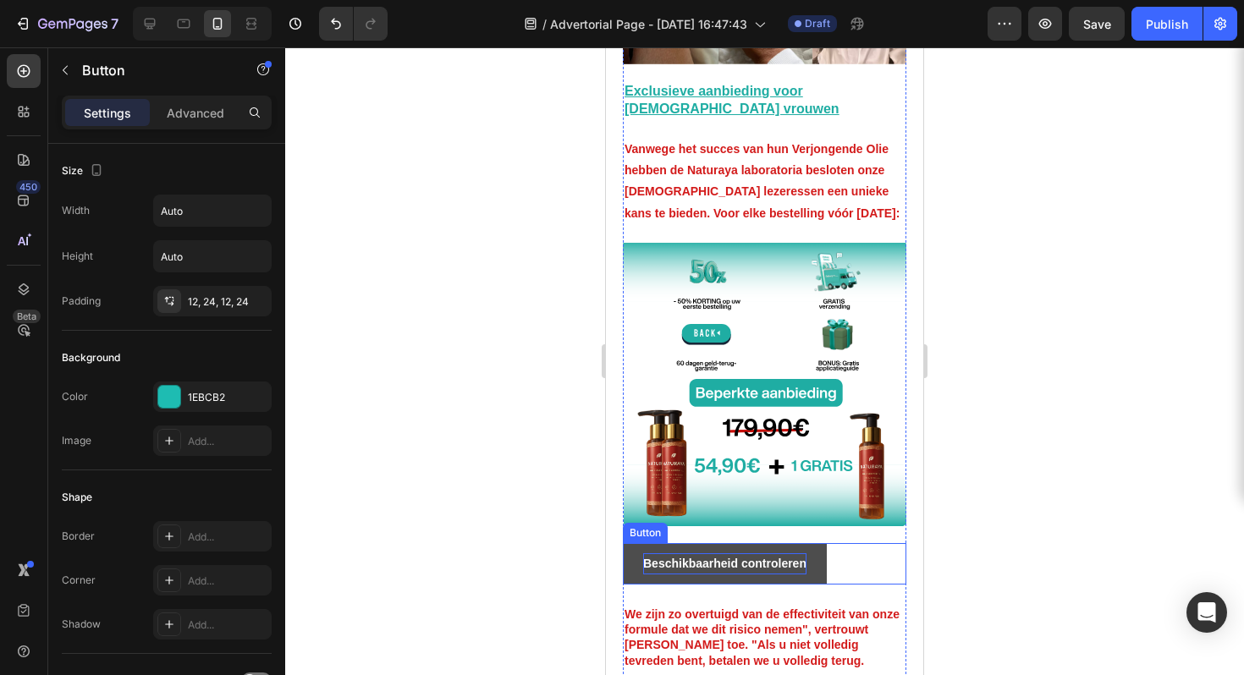
click at [768, 554] on p "Beschikbaarheid controleren" at bounding box center [724, 564] width 163 height 21
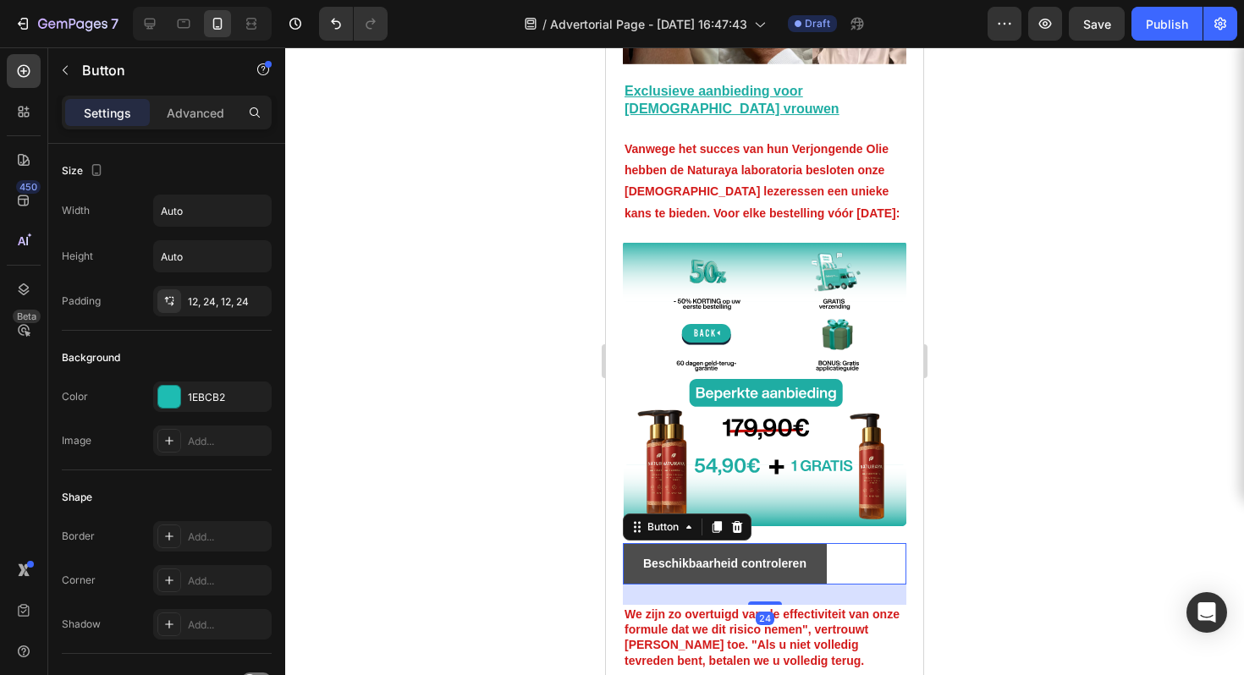
click at [809, 543] on button "Beschikbaarheid controleren" at bounding box center [725, 563] width 204 height 41
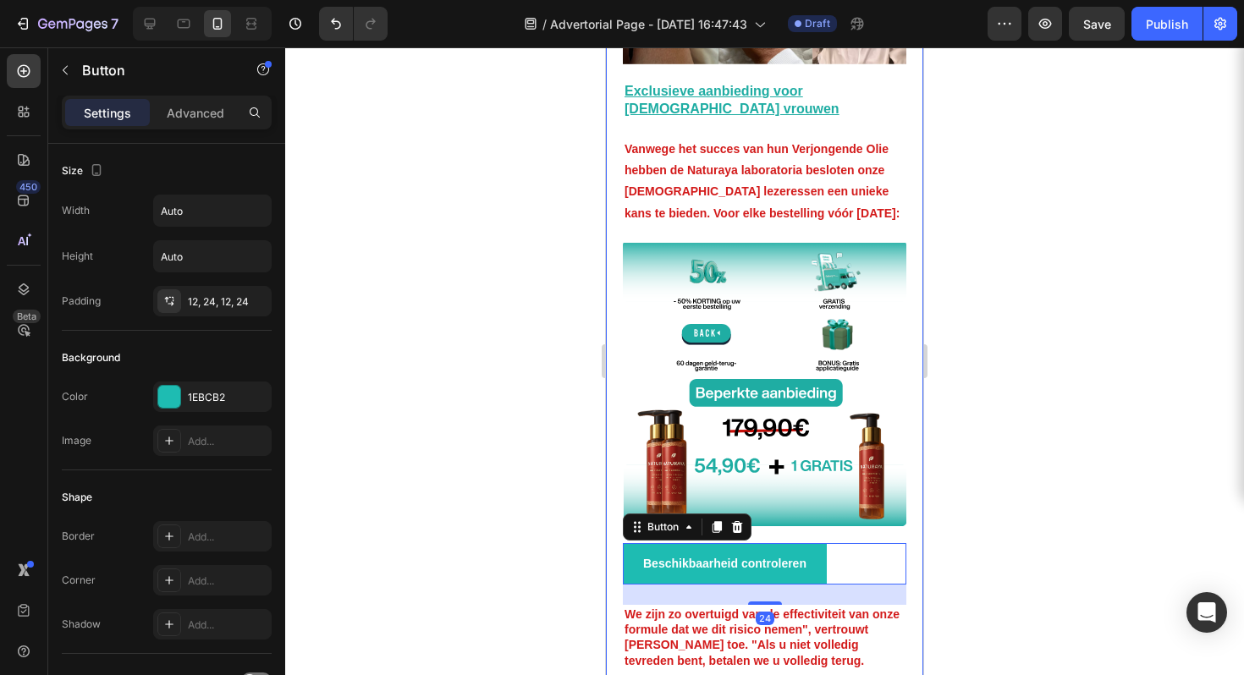
click at [1006, 440] on div at bounding box center [764, 361] width 959 height 628
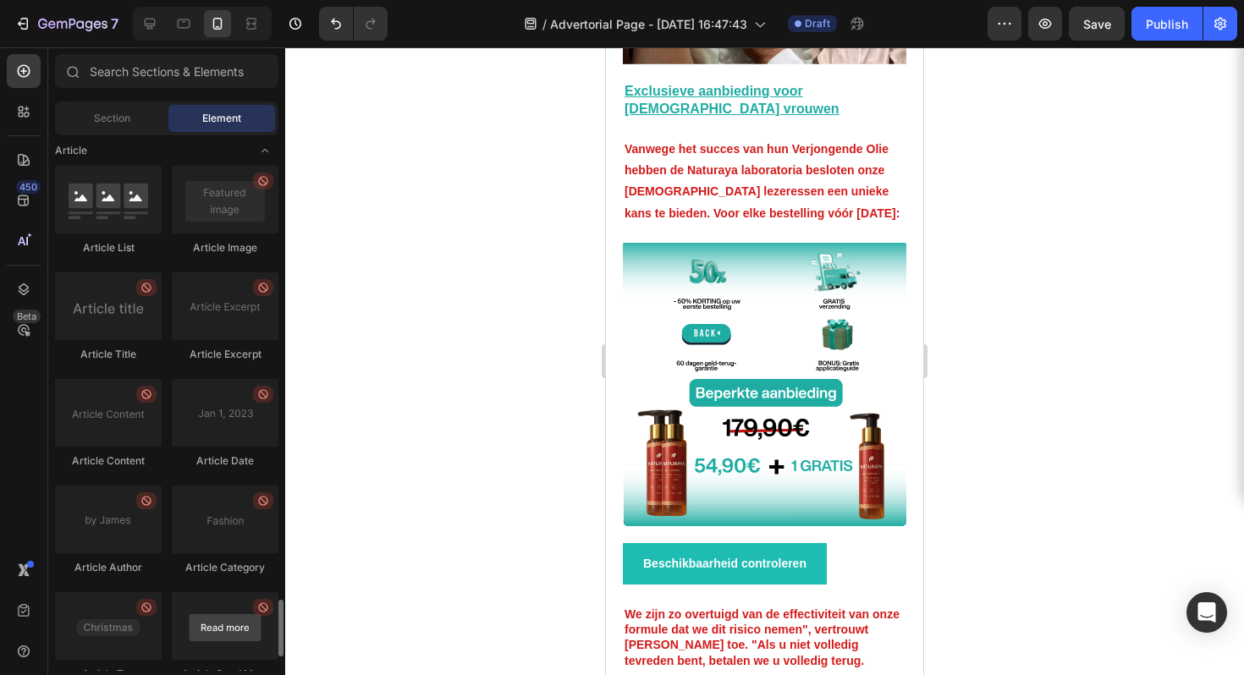
scroll to position [4481, 0]
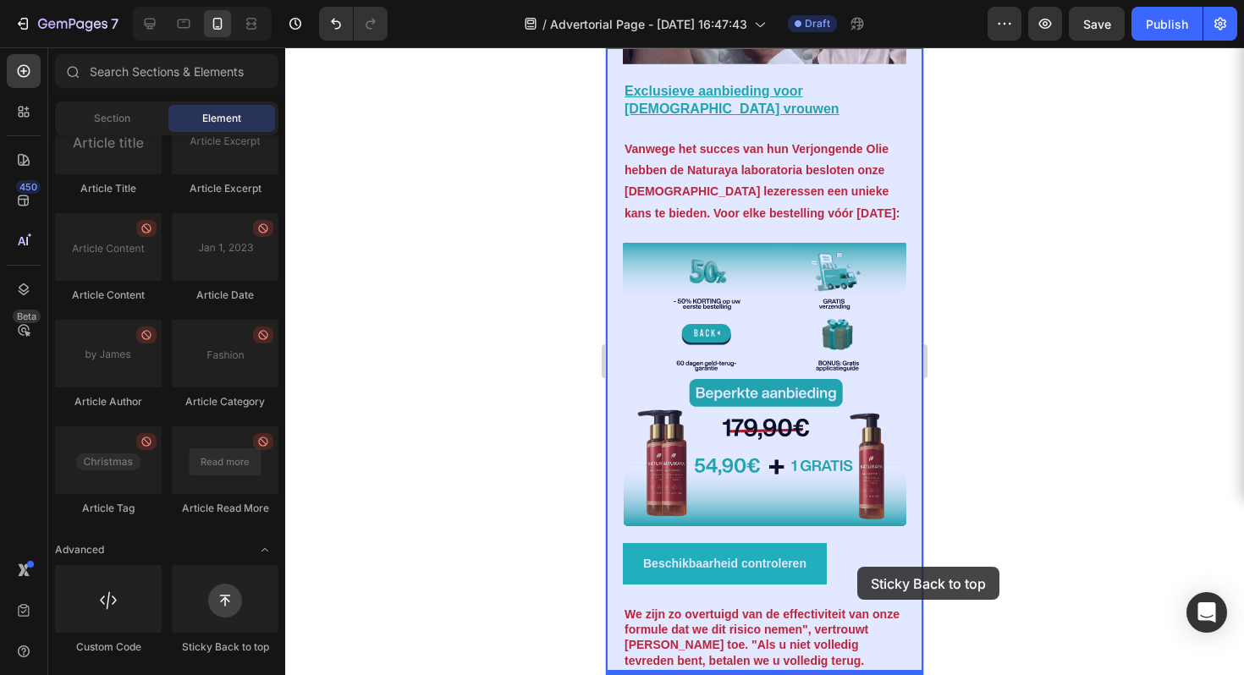
drag, startPoint x: 841, startPoint y: 650, endPoint x: 852, endPoint y: 567, distance: 83.6
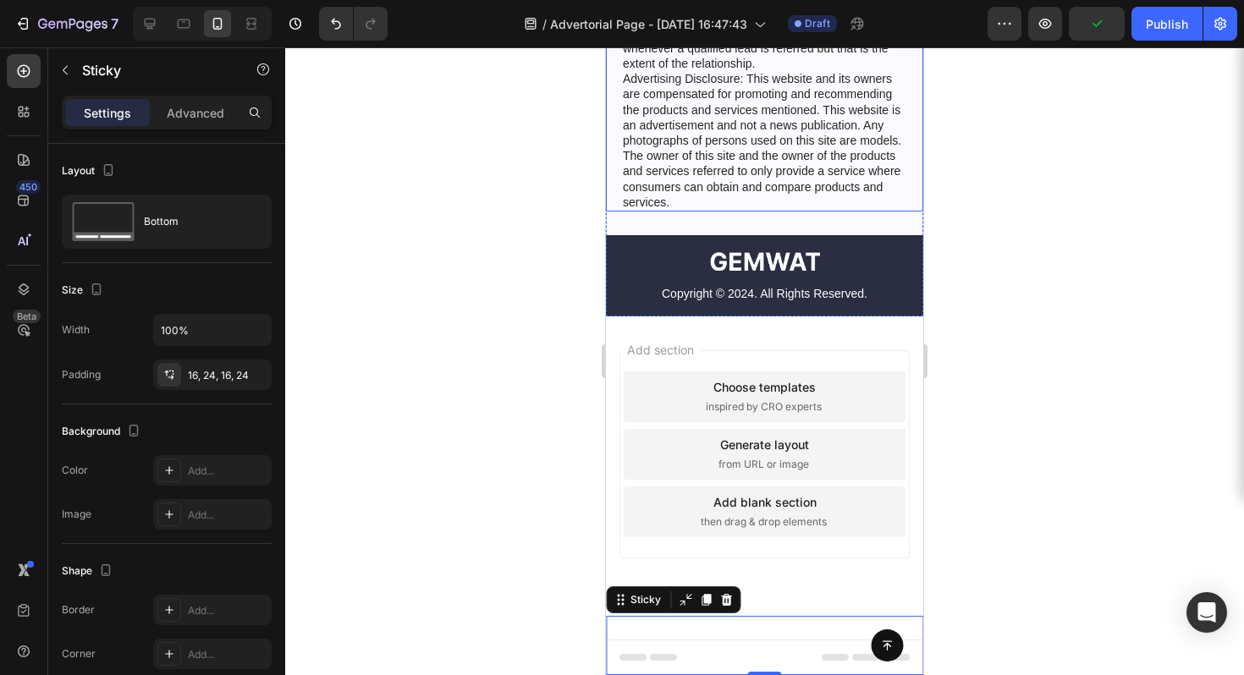
scroll to position [5443, 0]
click at [881, 646] on button at bounding box center [887, 646] width 32 height 32
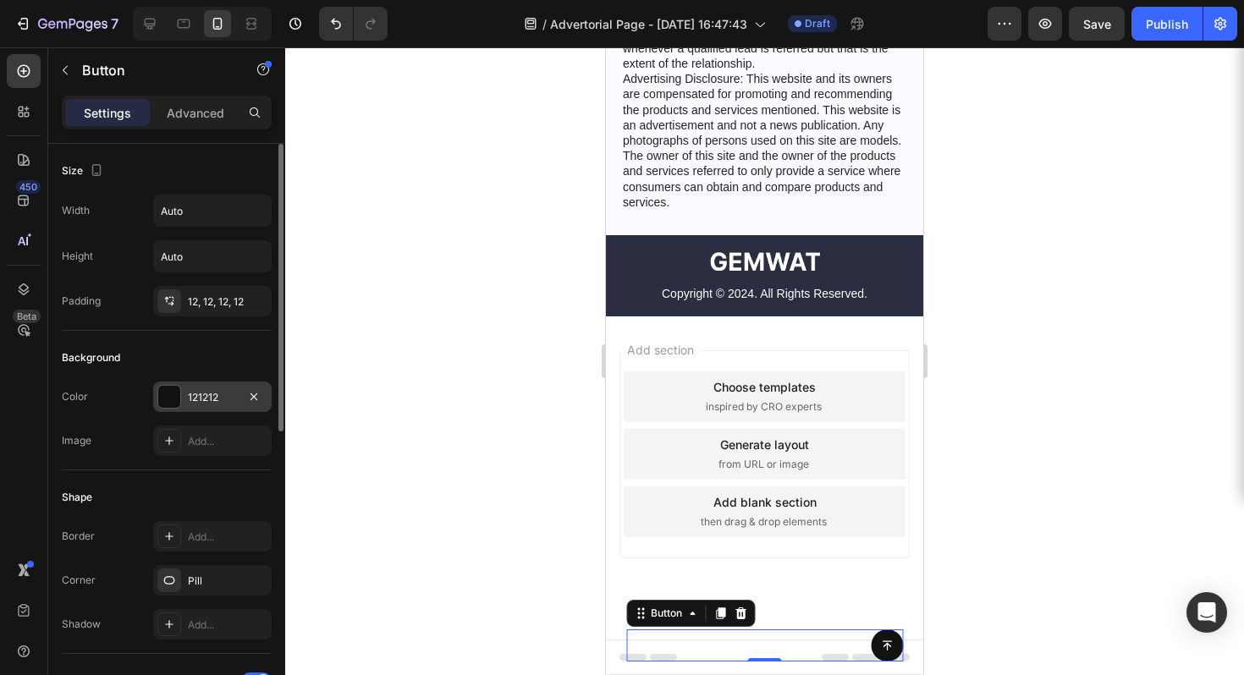
click at [173, 383] on div "121212" at bounding box center [212, 397] width 119 height 30
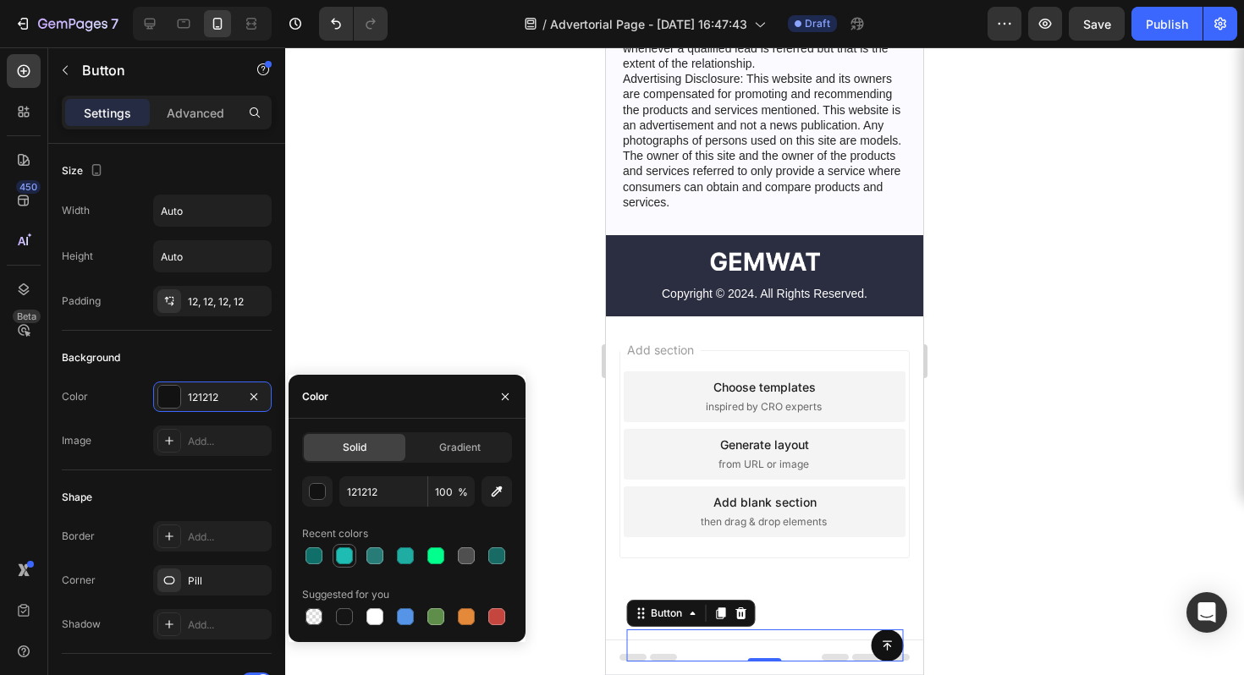
click at [345, 553] on div at bounding box center [344, 556] width 17 height 17
type input "1EBCB2"
click at [1050, 481] on div at bounding box center [764, 361] width 959 height 628
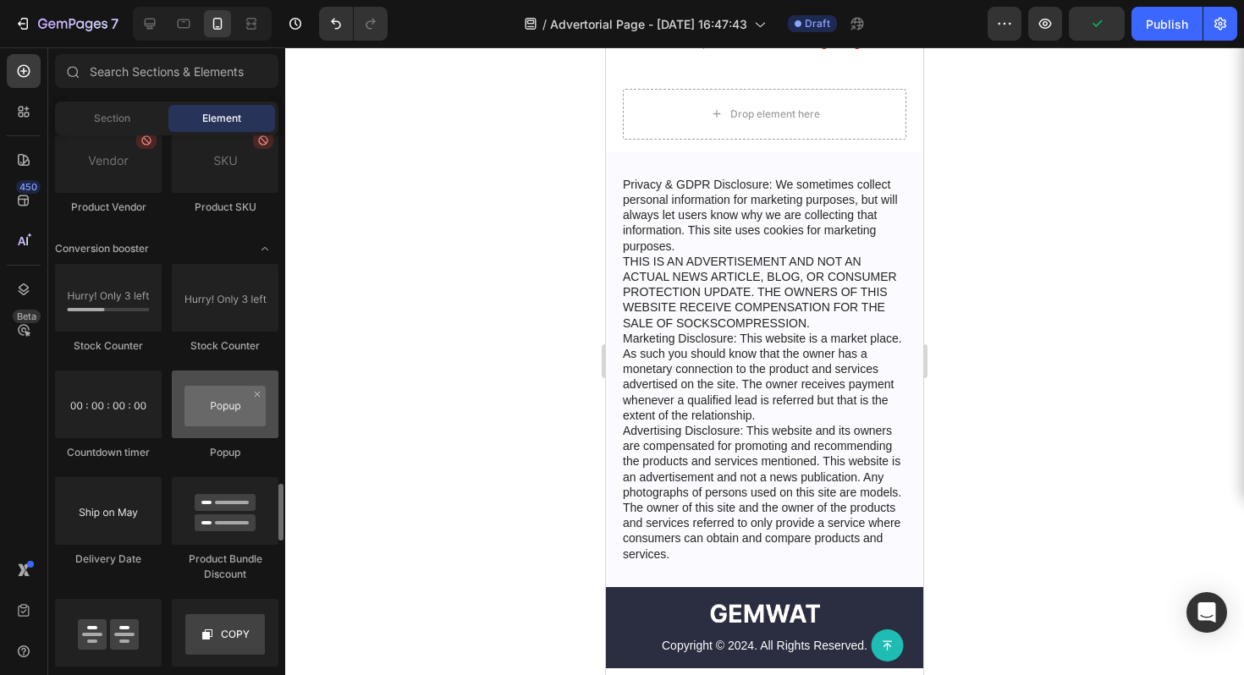
scroll to position [3247, 0]
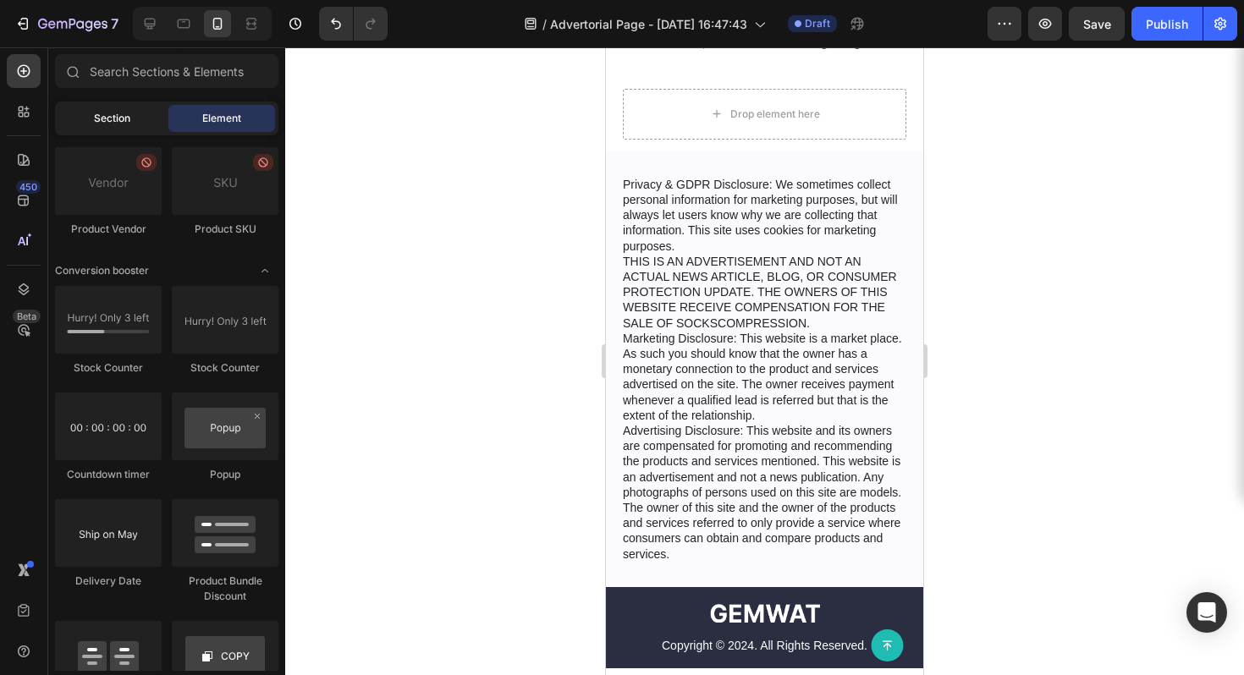
click at [112, 119] on span "Section" at bounding box center [112, 118] width 36 height 15
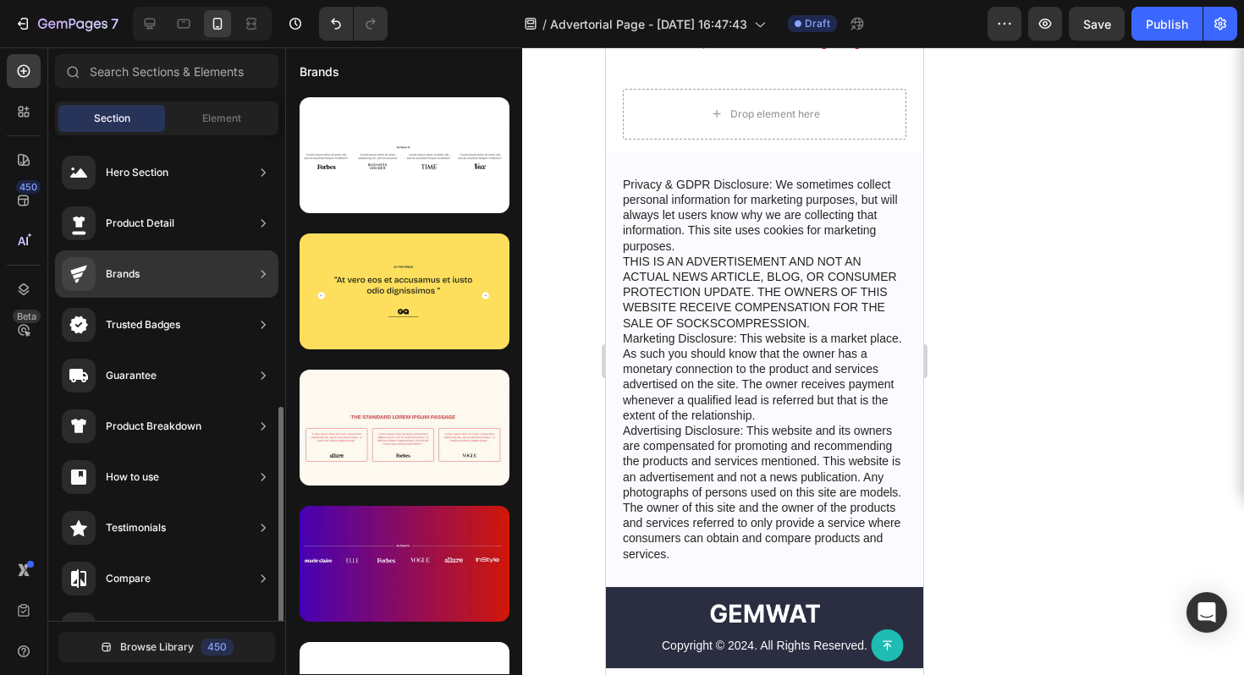
scroll to position [496, 0]
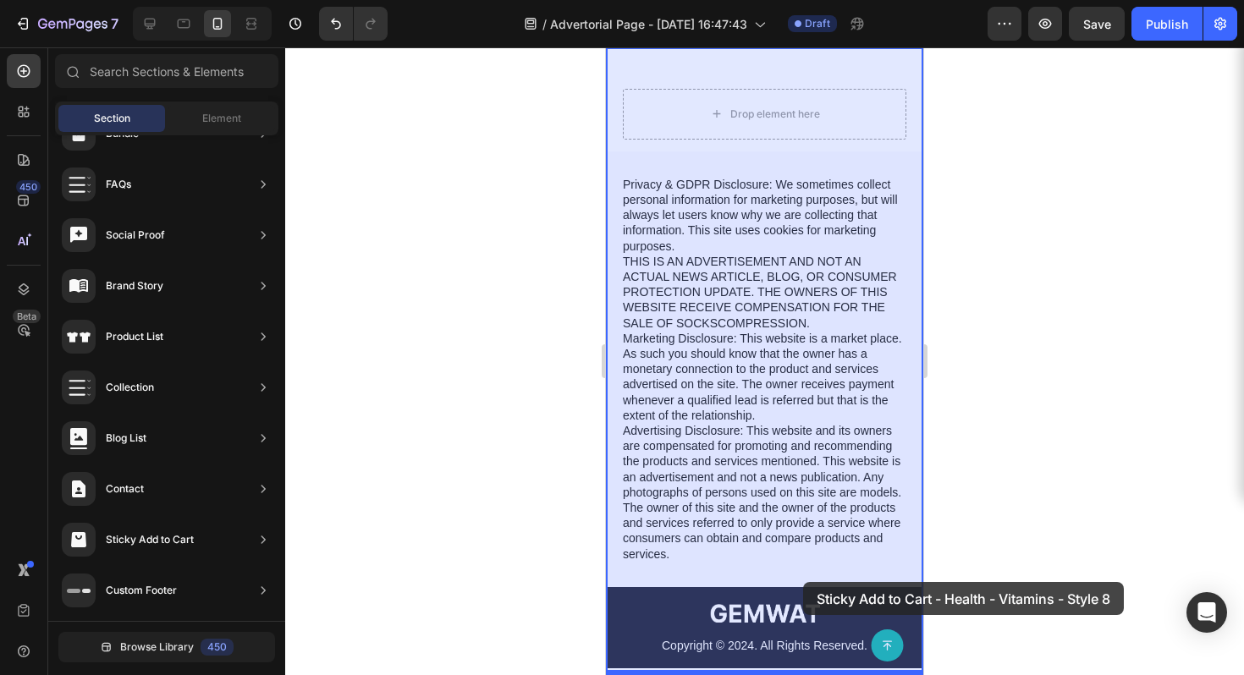
drag, startPoint x: 1024, startPoint y: 207, endPoint x: 803, endPoint y: 582, distance: 435.2
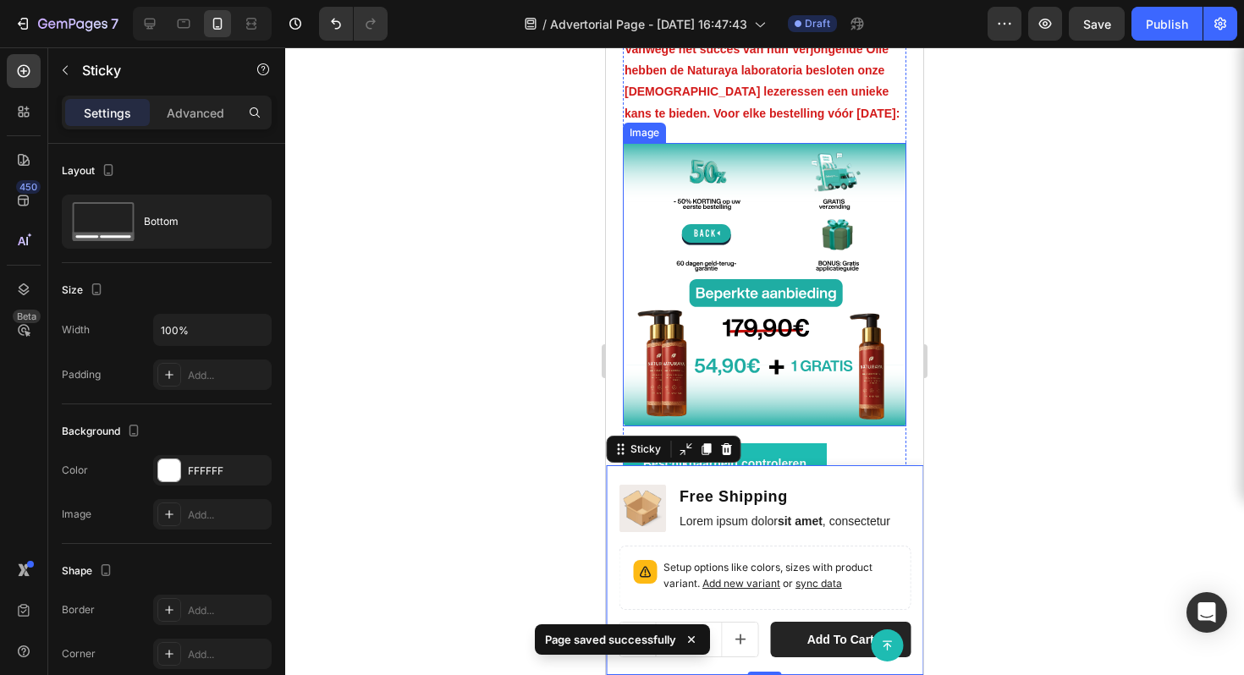
scroll to position [5095, 0]
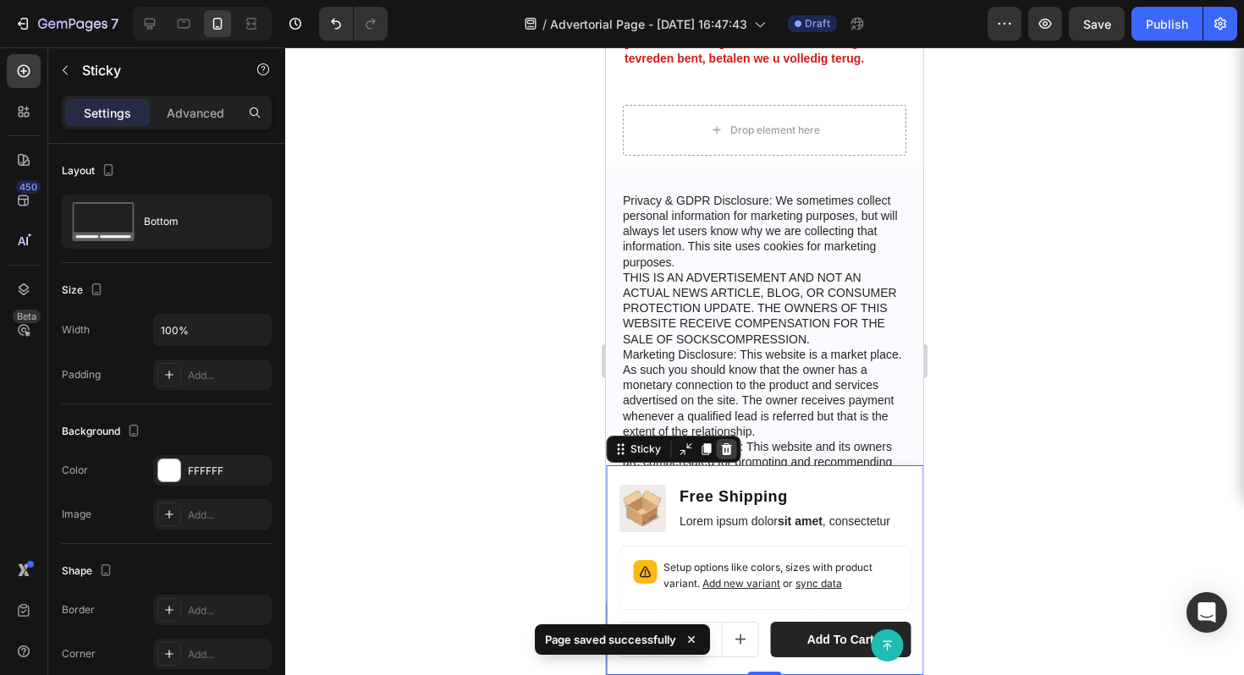
click at [720, 443] on icon at bounding box center [726, 450] width 14 height 14
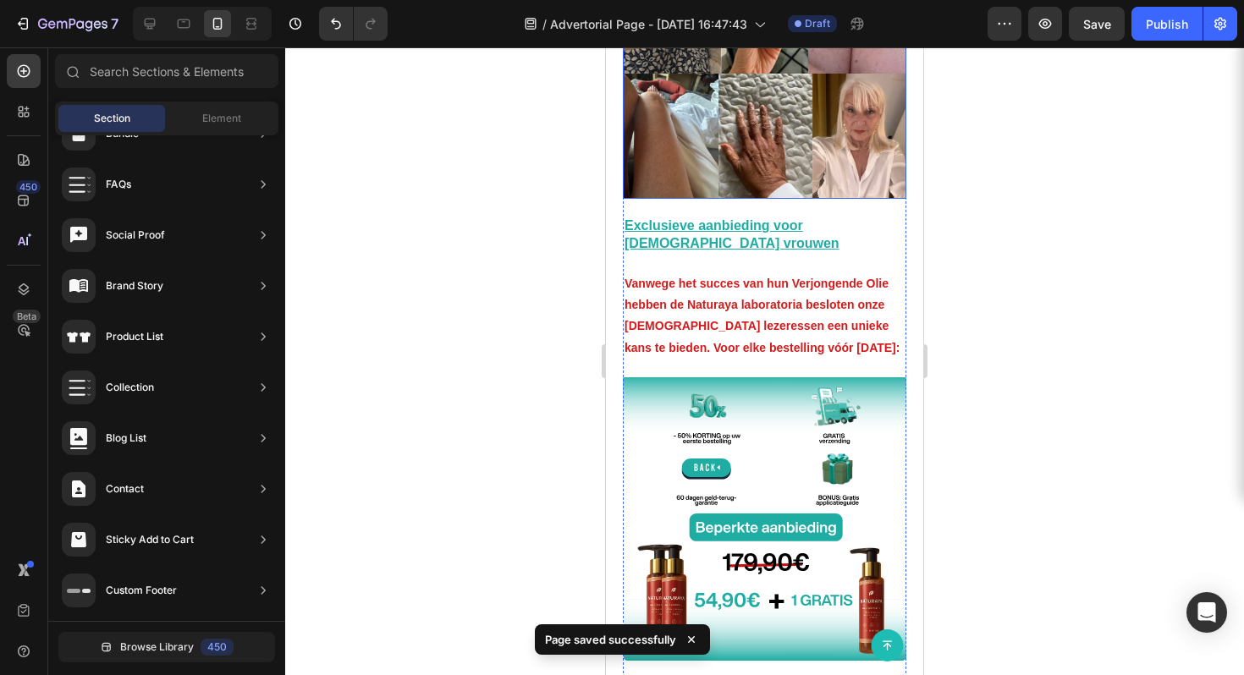
scroll to position [4498, 0]
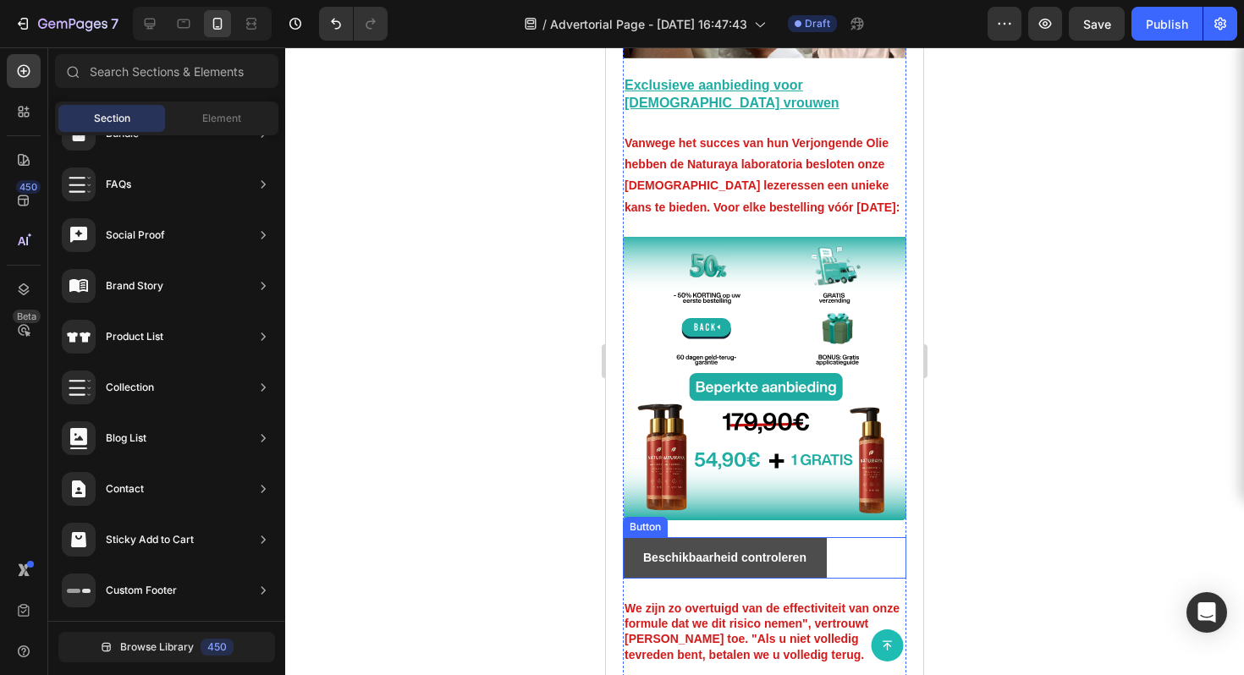
click at [818, 537] on button "Beschikbaarheid controleren" at bounding box center [725, 557] width 204 height 41
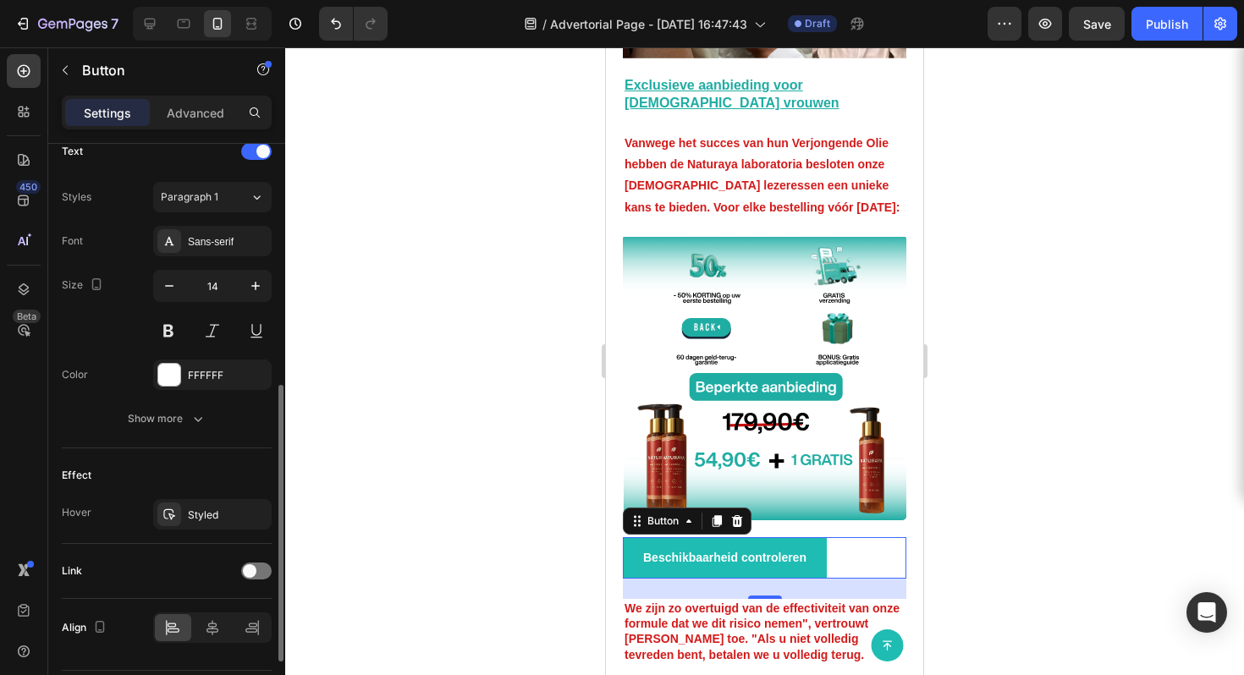
scroll to position [634, 0]
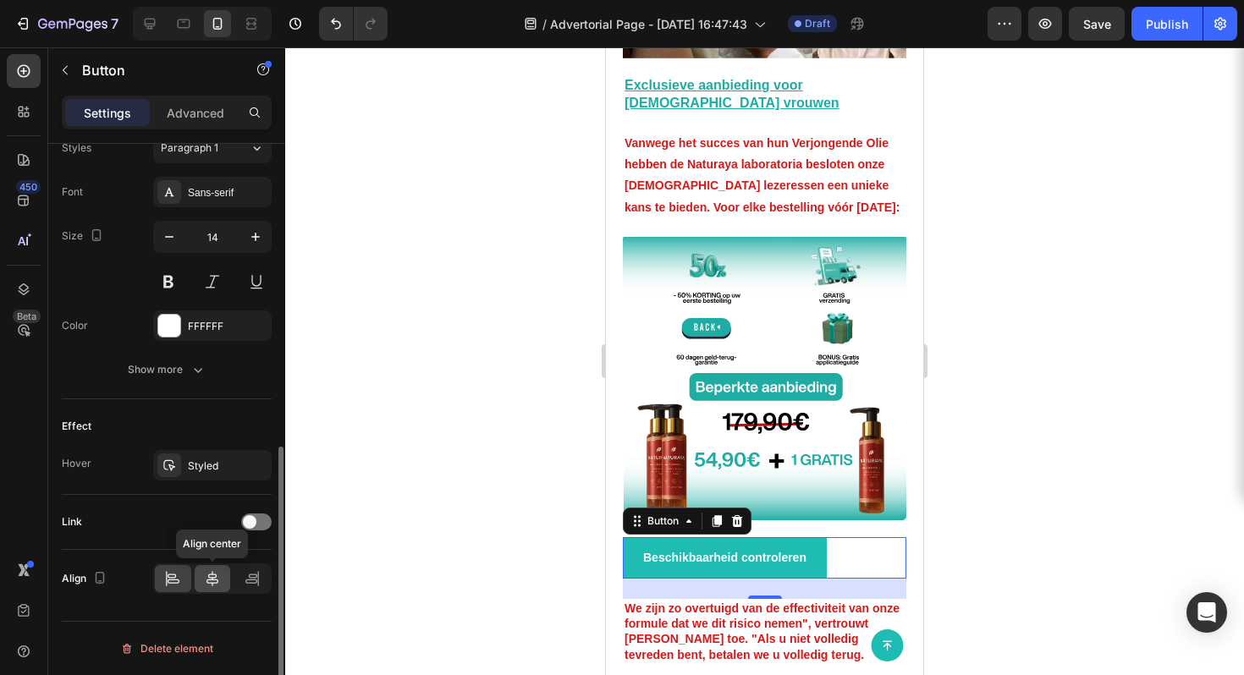
click at [216, 578] on icon at bounding box center [212, 579] width 17 height 17
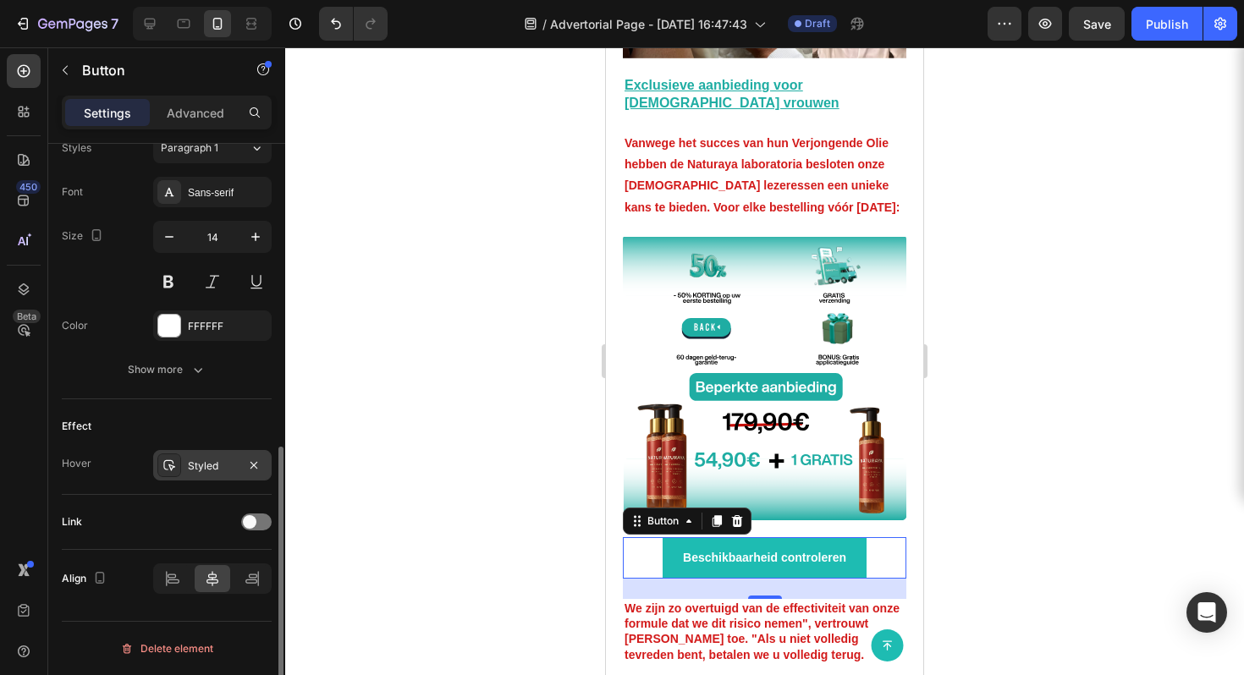
click at [201, 478] on div "Styled" at bounding box center [212, 465] width 119 height 30
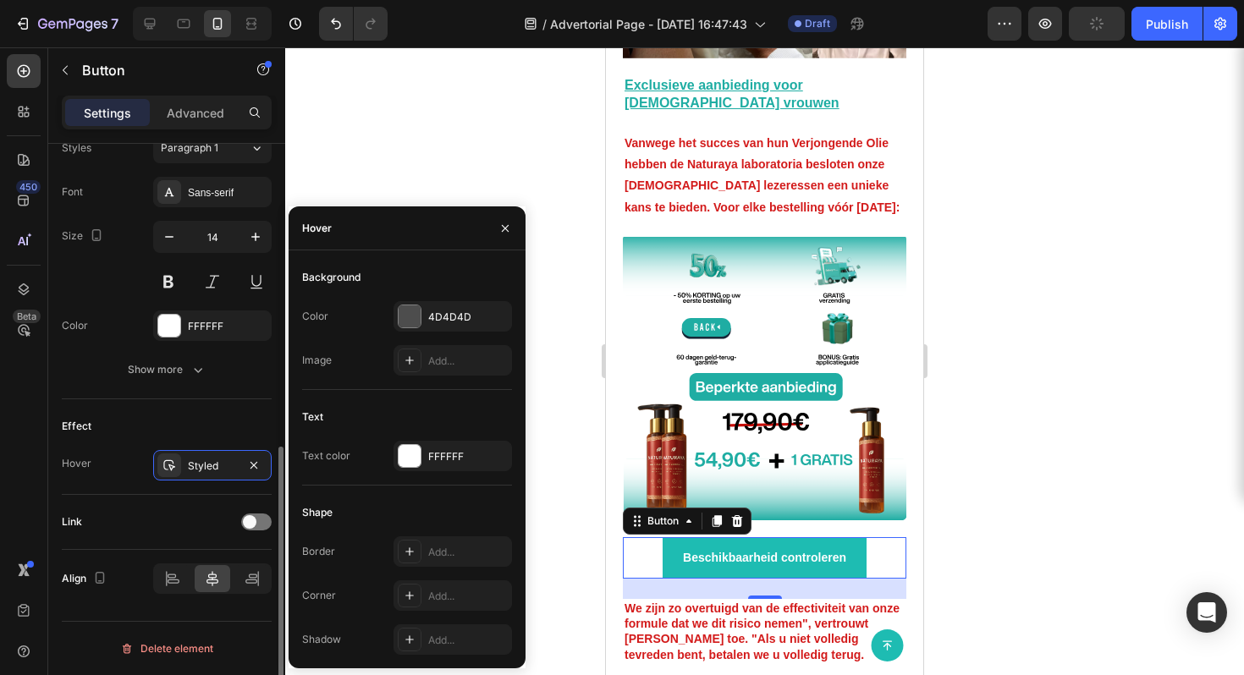
click at [169, 392] on div "Text Styles Paragraph 1 Font Sans-serif Size 14 Color FFFFFF Show more" at bounding box center [167, 237] width 210 height 324
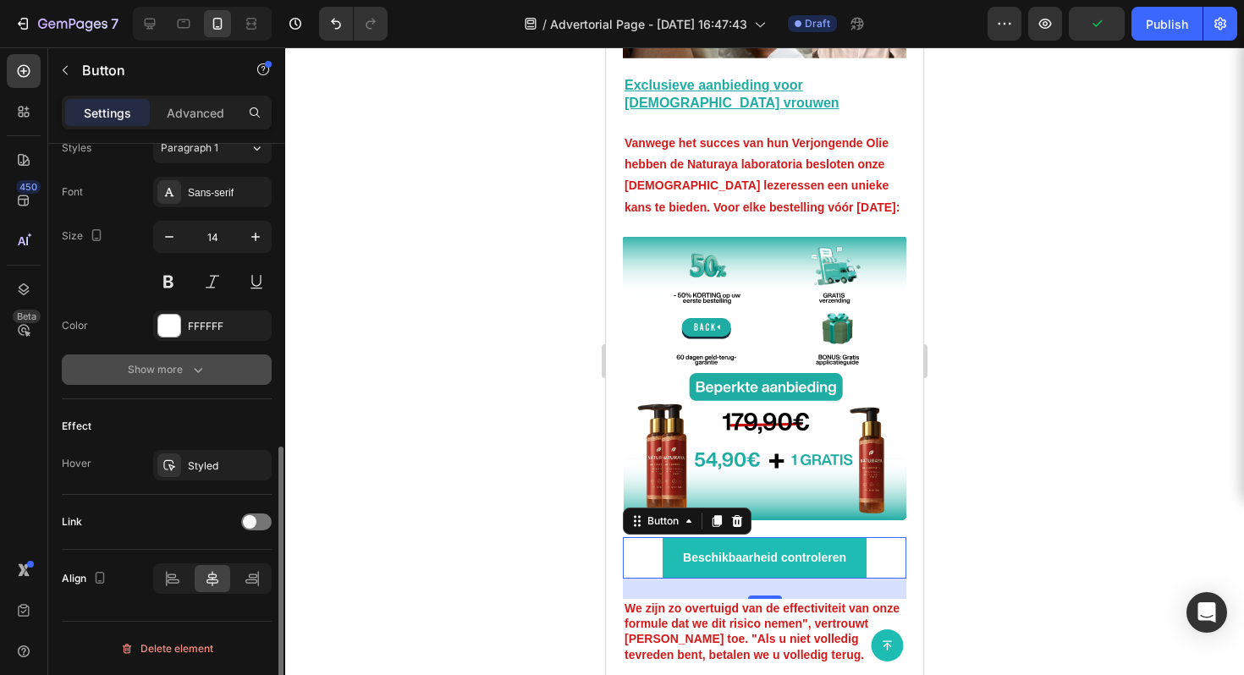
scroll to position [604, 0]
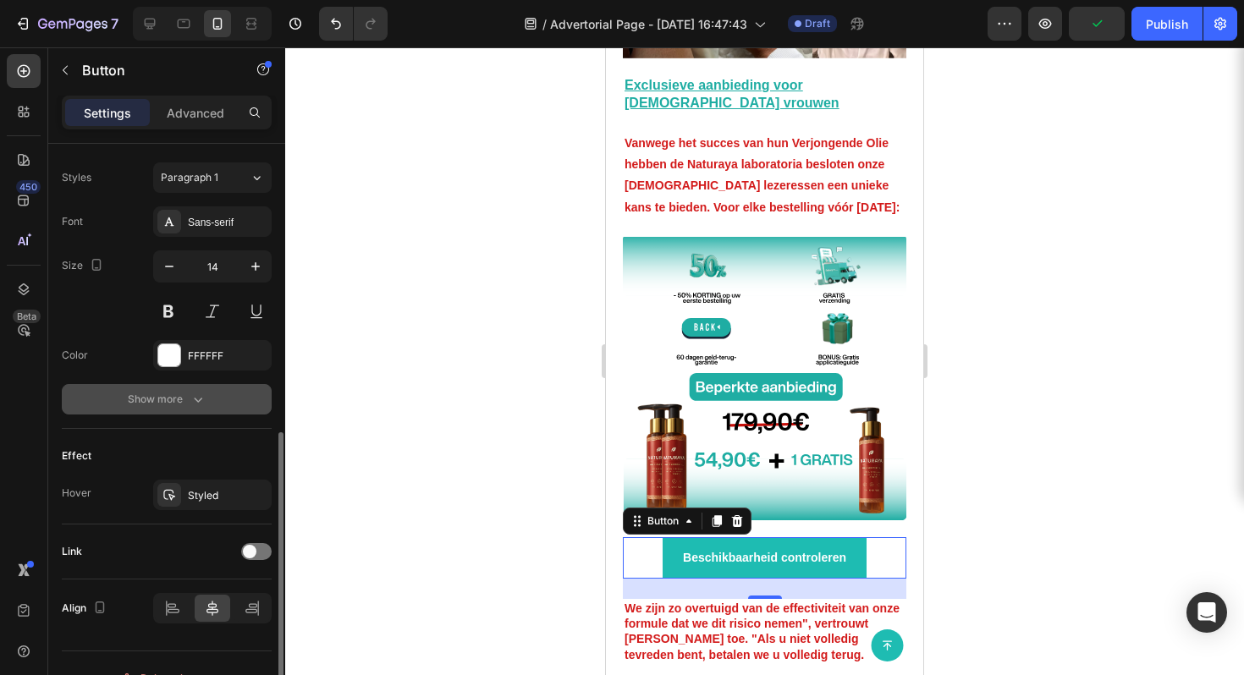
click at [208, 395] on button "Show more" at bounding box center [167, 399] width 210 height 30
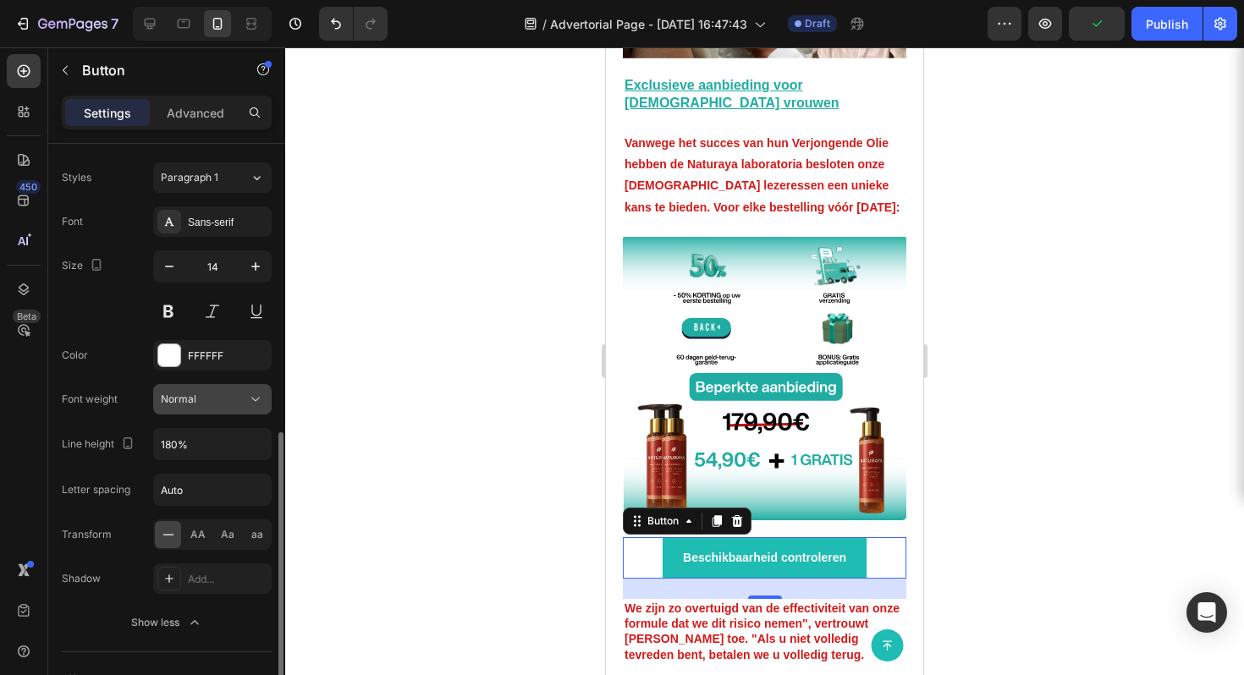
scroll to position [608, 0]
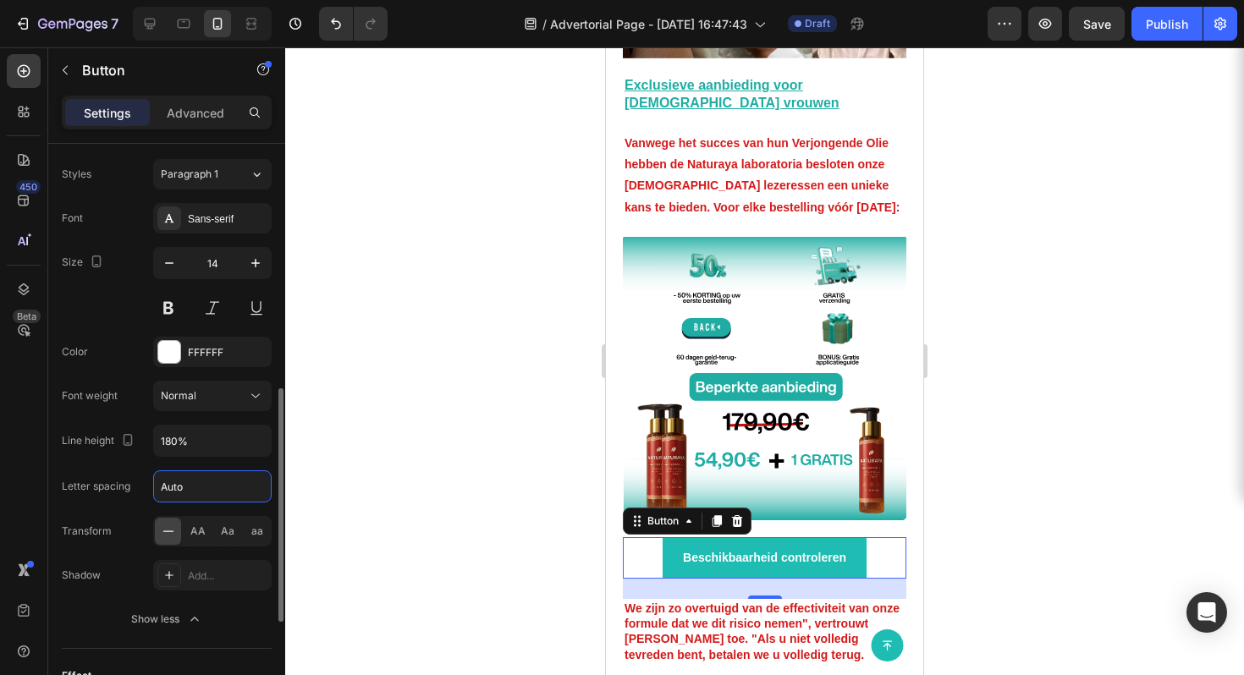
click at [213, 482] on input "Auto" at bounding box center [212, 486] width 117 height 30
click at [184, 439] on input "180%" at bounding box center [212, 441] width 117 height 30
click at [209, 415] on div "Font Sans-serif Size 14 Color FFFFFF Font weight Normal Line height 180% Letter…" at bounding box center [167, 419] width 210 height 432
click at [217, 400] on div "Normal" at bounding box center [204, 396] width 86 height 15
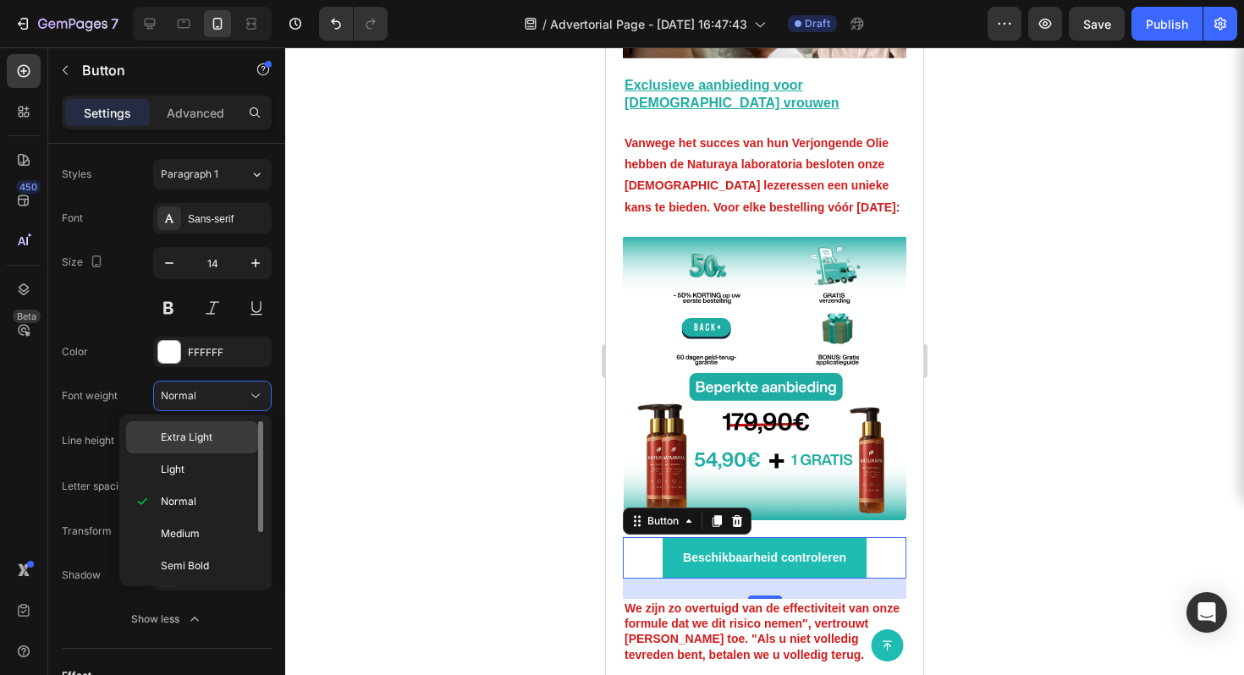
click at [212, 443] on p "Extra Light" at bounding box center [206, 437] width 90 height 15
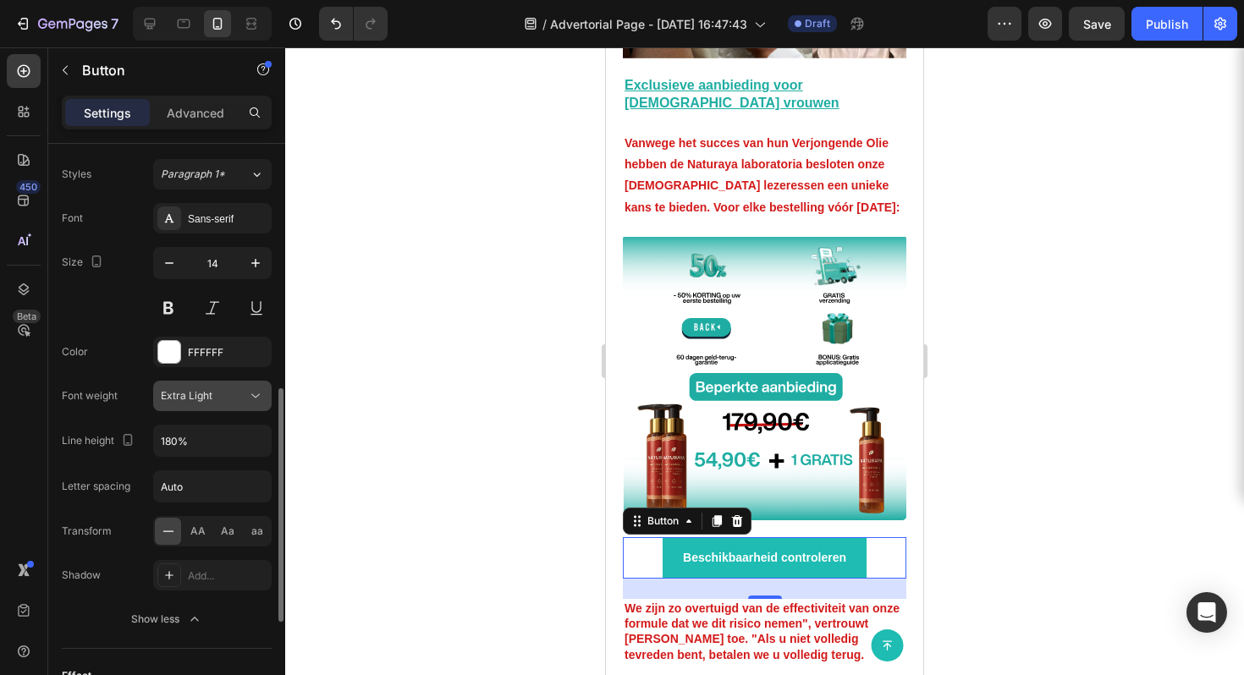
click at [218, 381] on button "Extra Light" at bounding box center [212, 396] width 119 height 30
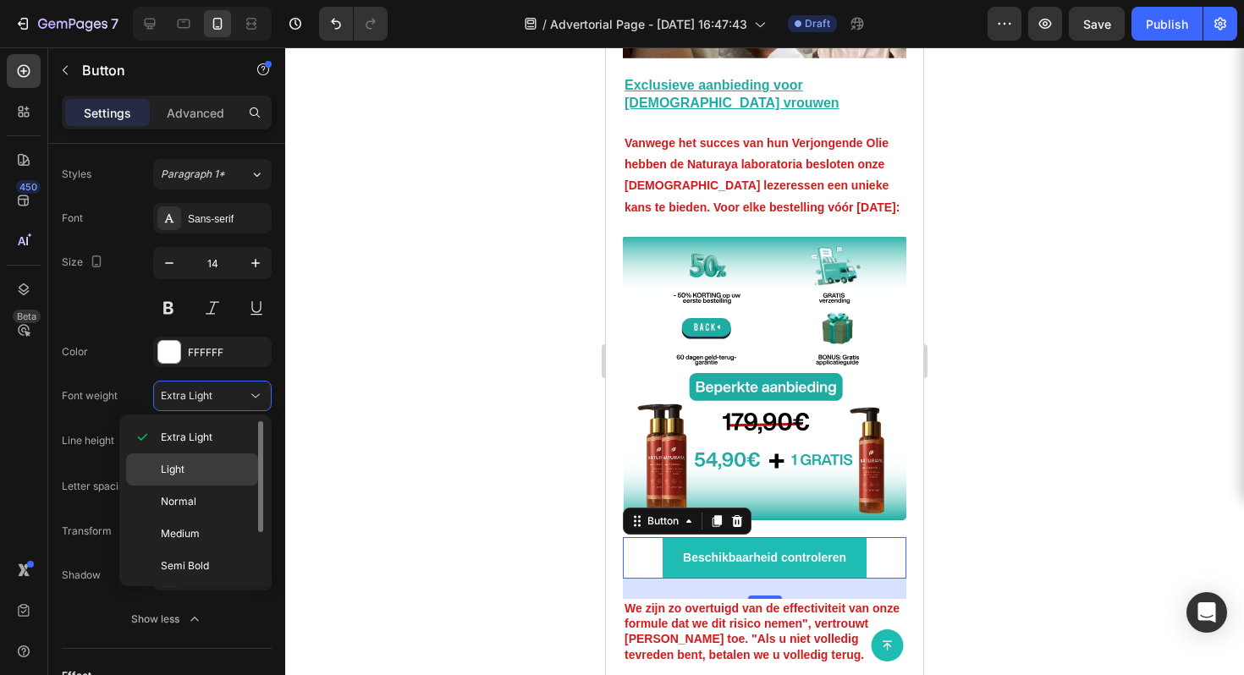
click at [210, 471] on p "Light" at bounding box center [206, 469] width 90 height 15
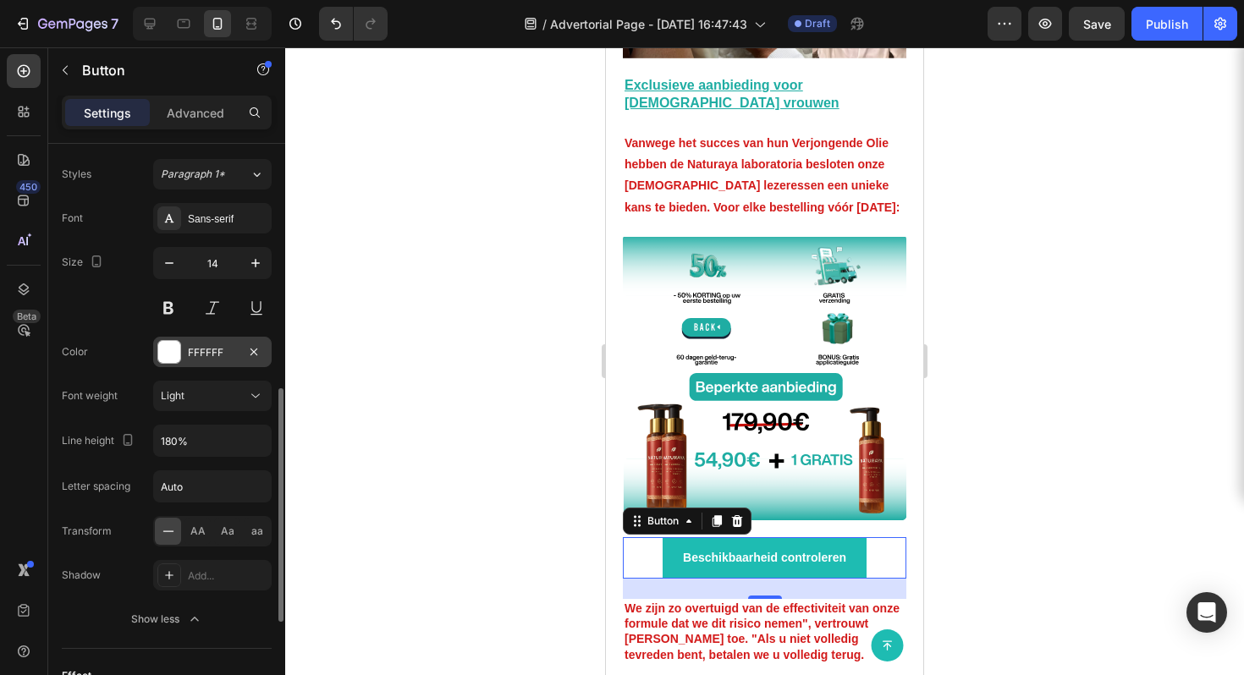
scroll to position [454, 0]
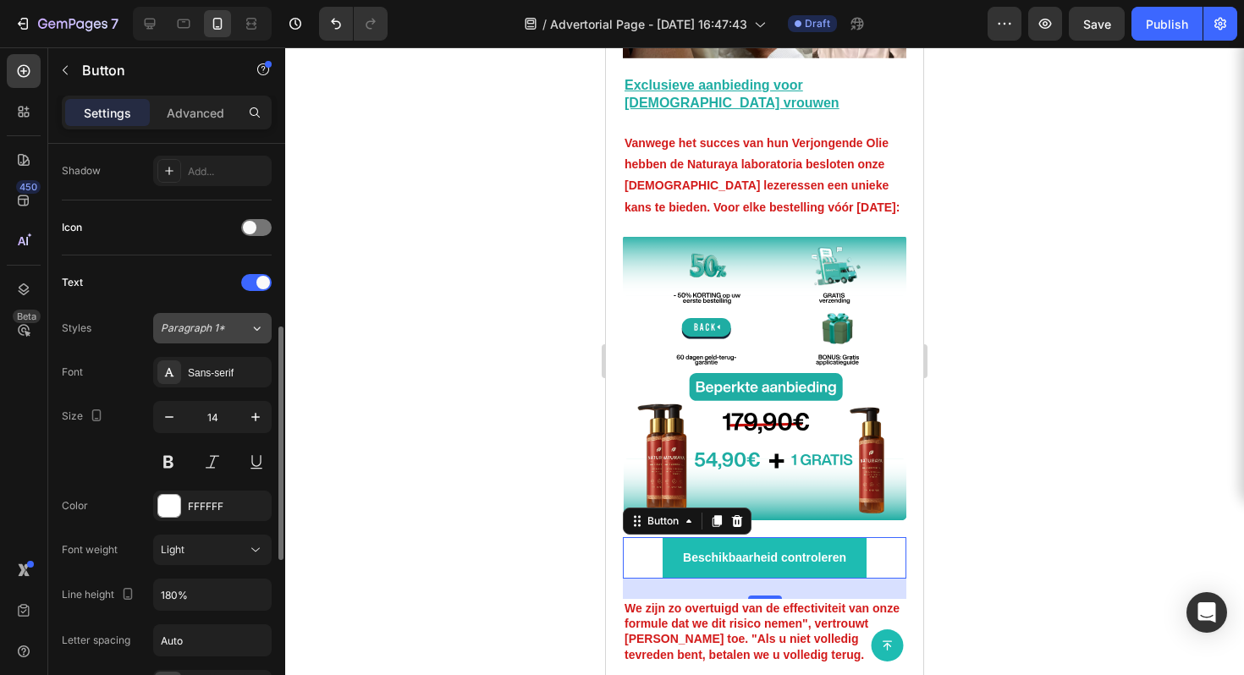
click at [245, 325] on div "Paragraph 1*" at bounding box center [205, 328] width 89 height 15
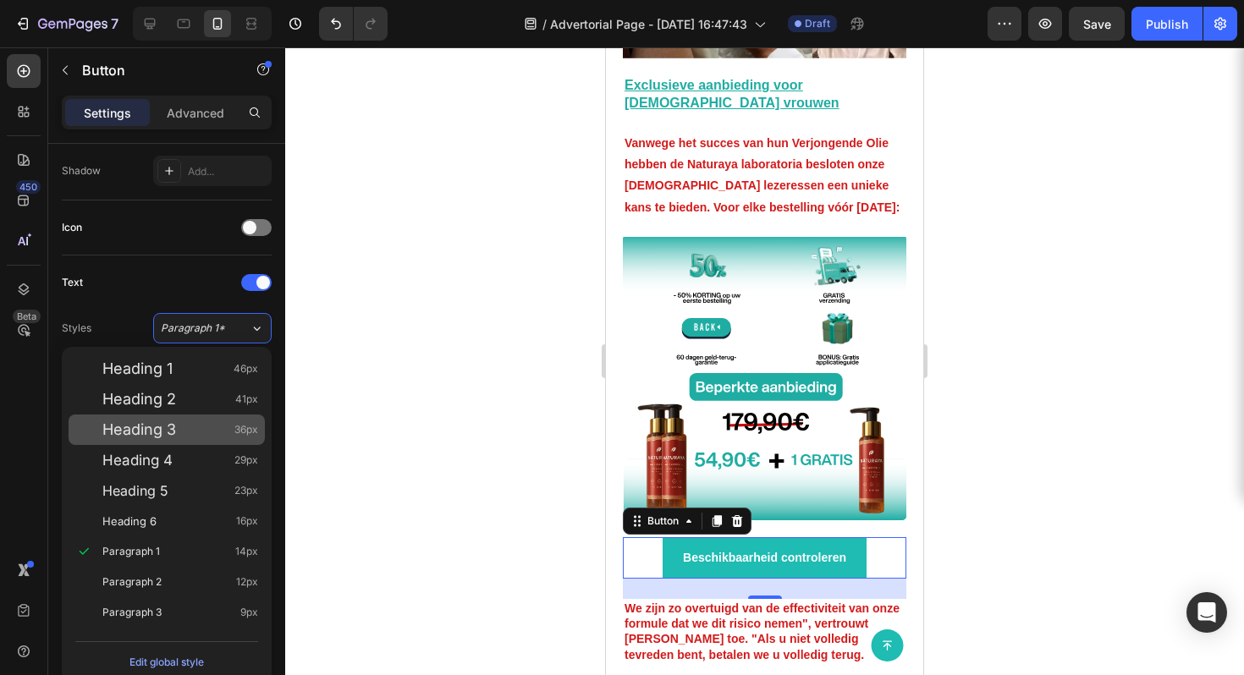
click at [201, 431] on div "Heading 3 36px" at bounding box center [180, 430] width 156 height 17
type input "36"
type input "130%"
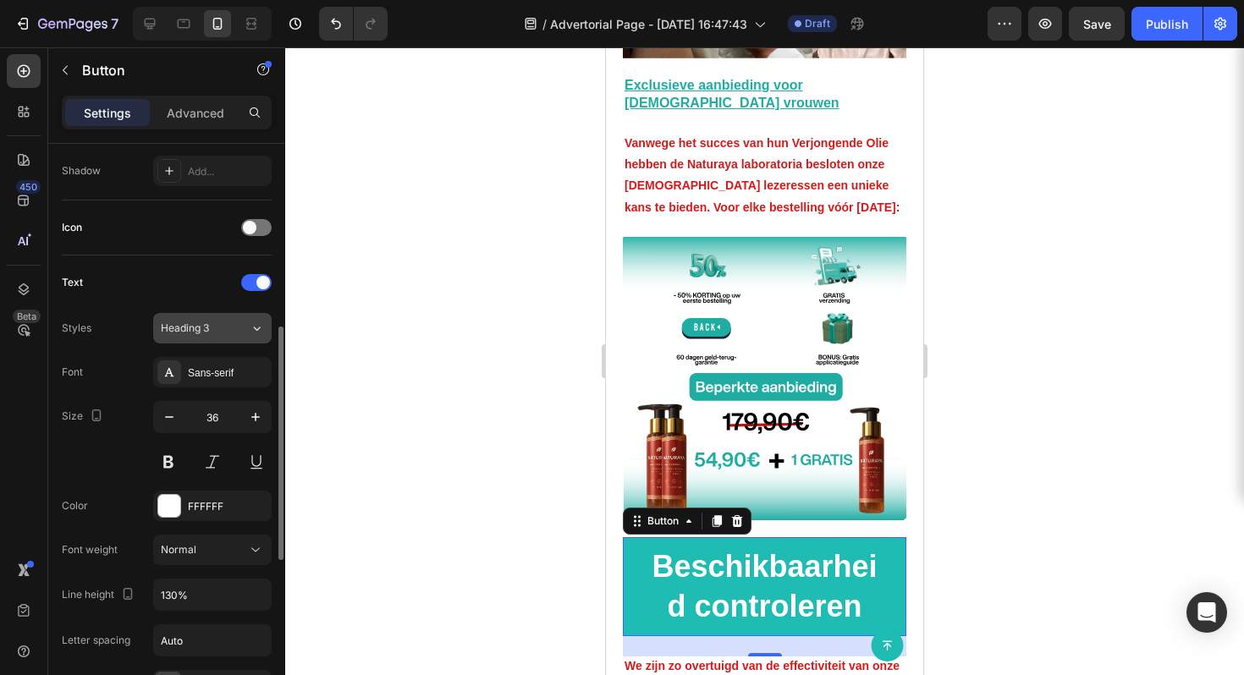
click at [222, 334] on div "Heading 3" at bounding box center [195, 328] width 69 height 15
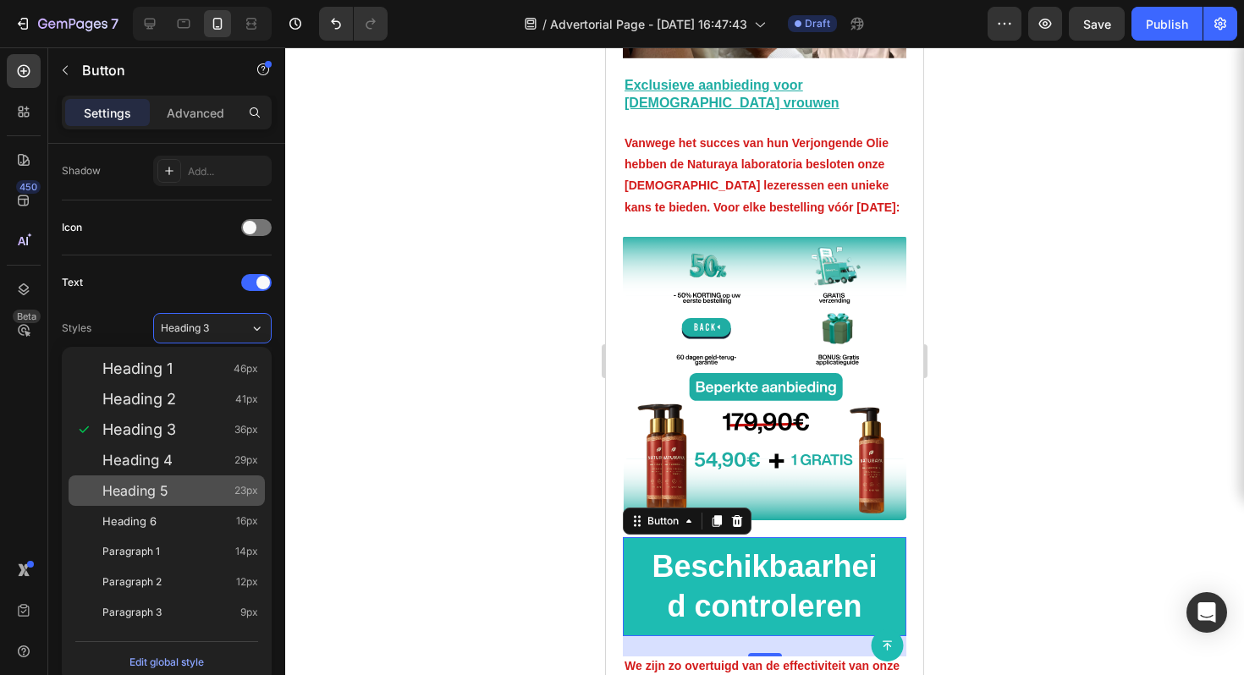
click at [194, 479] on div "Heading 5 23px" at bounding box center [167, 491] width 196 height 30
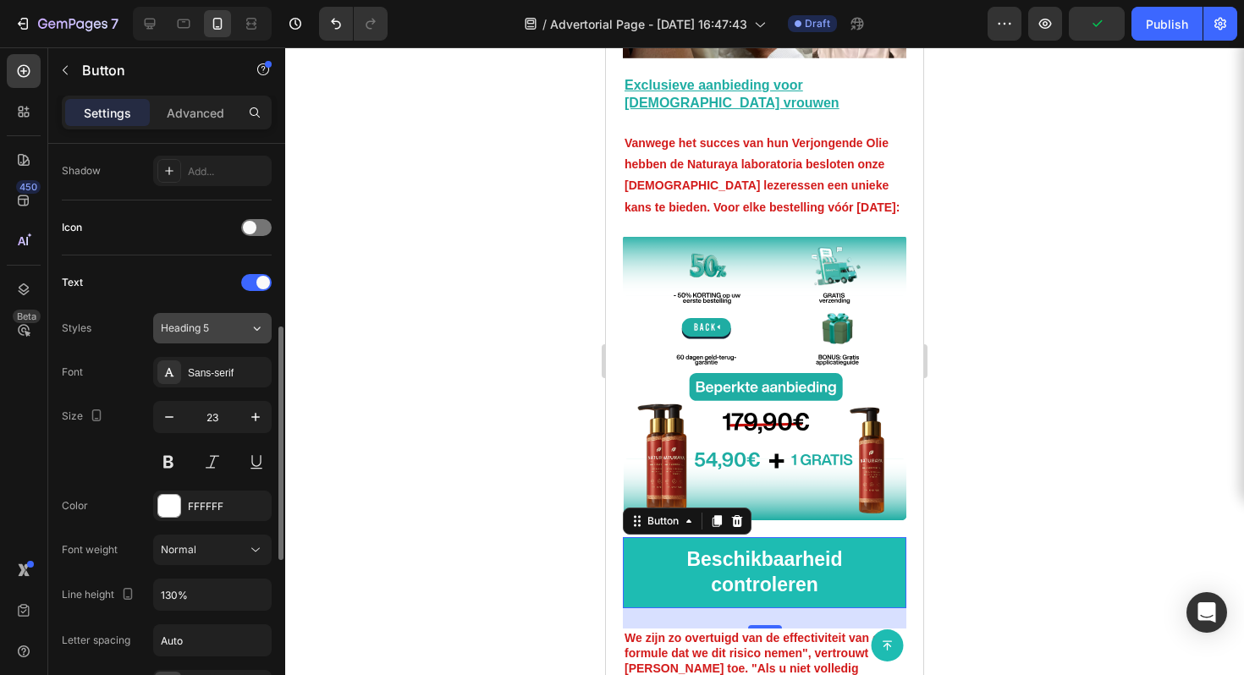
click at [230, 337] on button "Heading 5" at bounding box center [212, 328] width 119 height 30
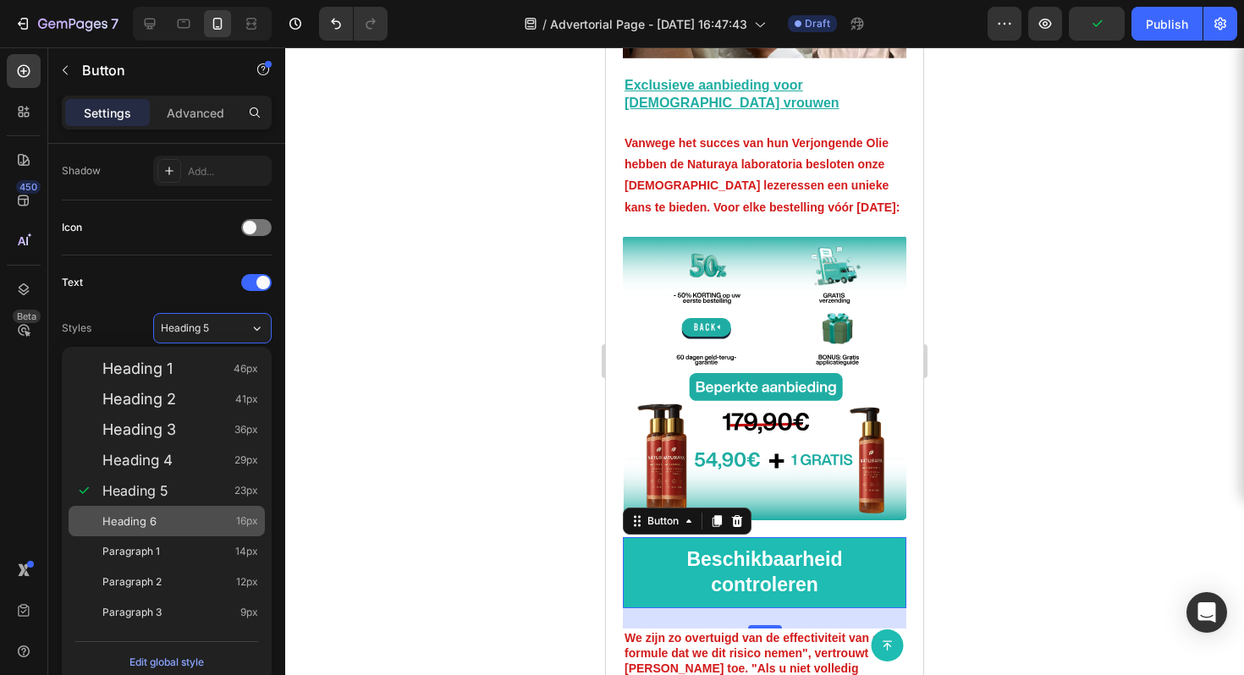
click at [189, 524] on div "Heading 6 16px" at bounding box center [180, 521] width 156 height 17
type input "16"
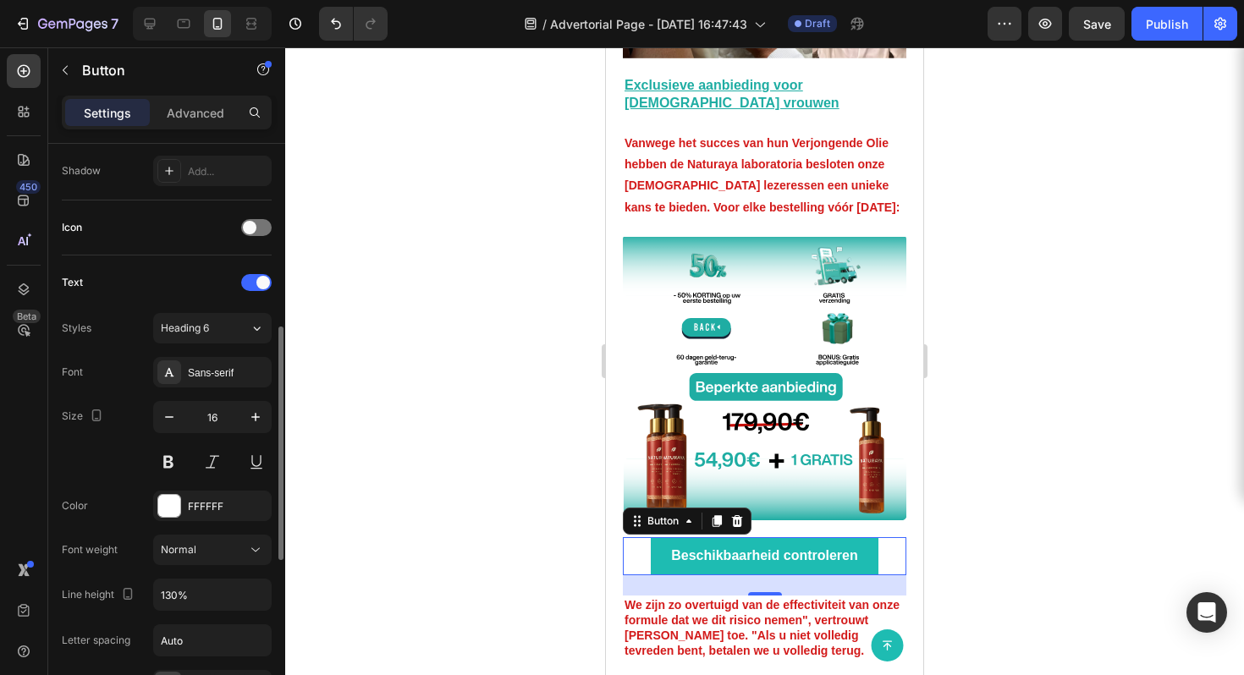
click at [126, 449] on div "Size 16" at bounding box center [167, 439] width 210 height 76
click at [253, 225] on span at bounding box center [250, 228] width 14 height 14
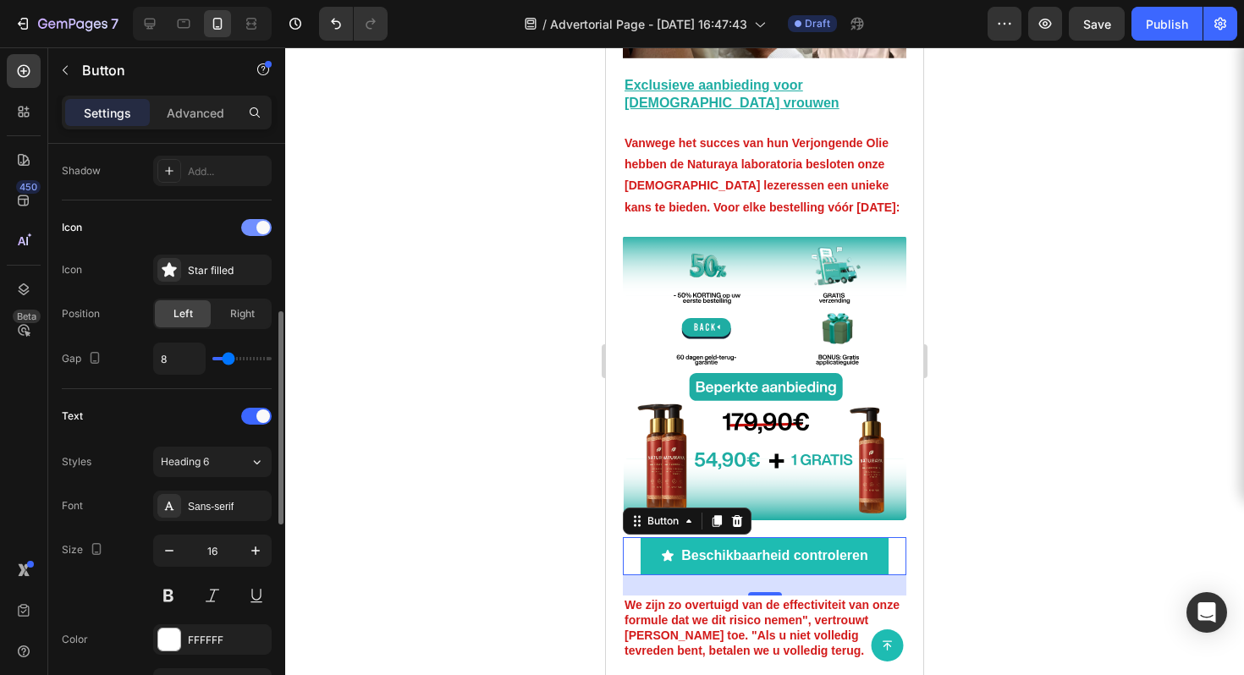
click at [252, 225] on div at bounding box center [256, 227] width 30 height 17
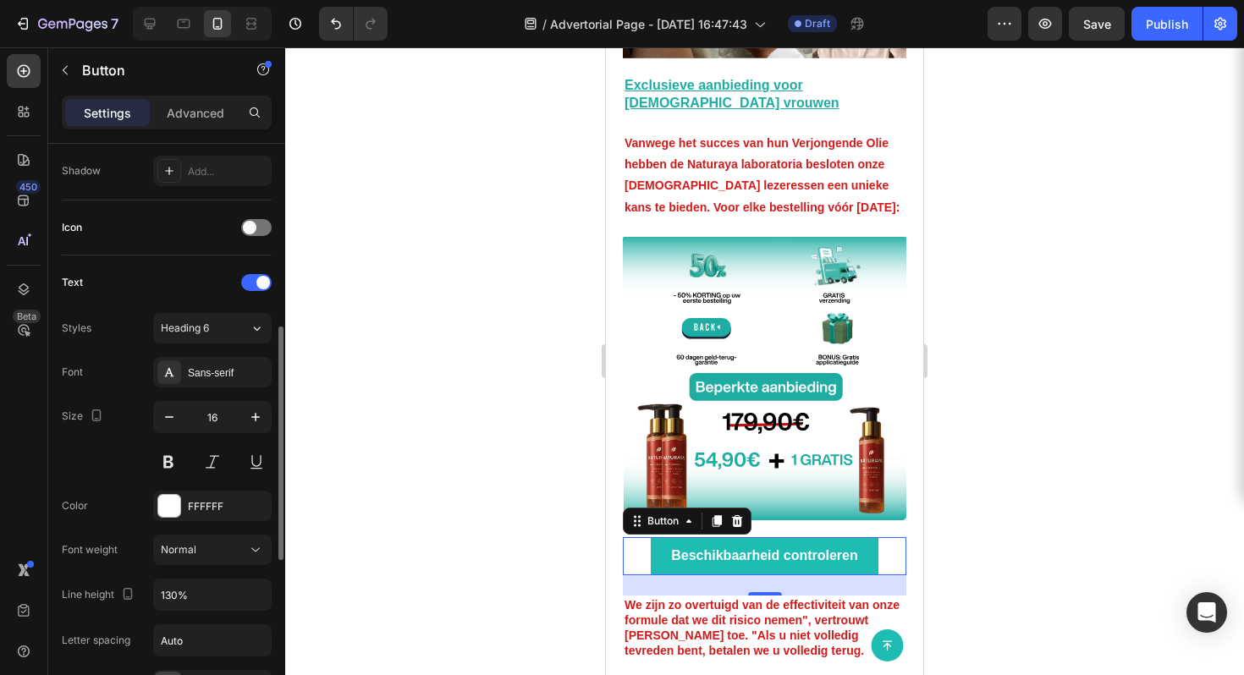
scroll to position [0, 0]
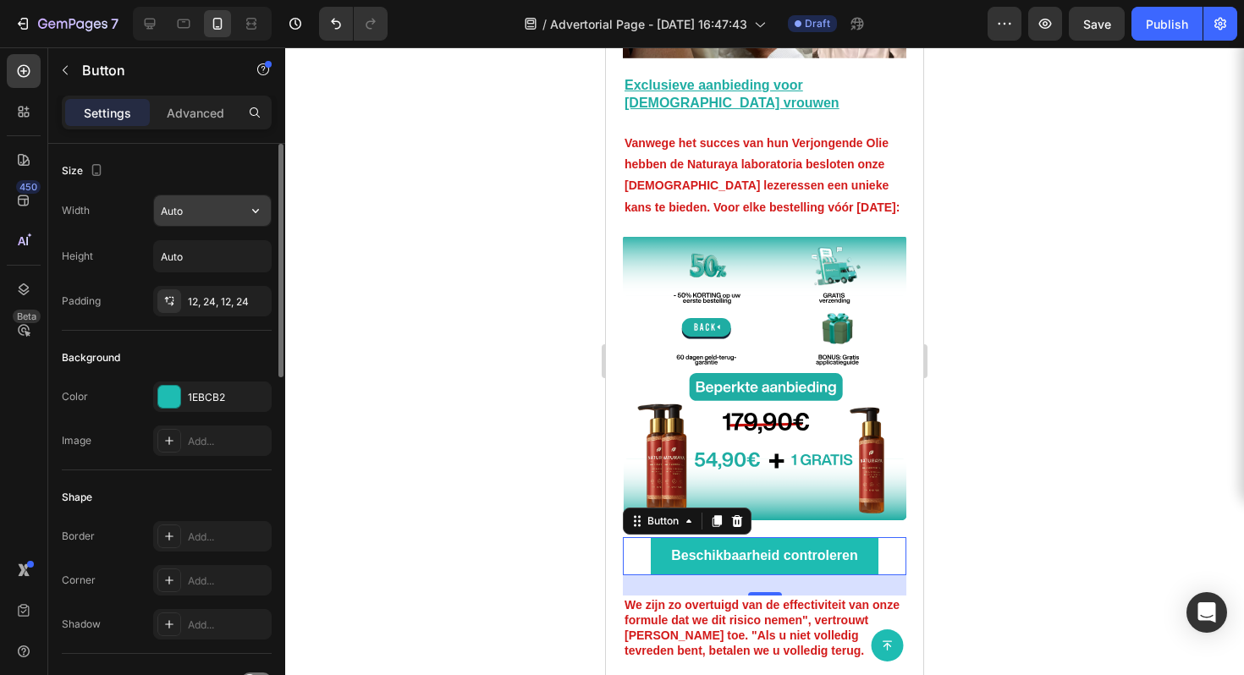
click at [211, 211] on input "Auto" at bounding box center [212, 211] width 117 height 30
click at [259, 259] on icon "button" at bounding box center [255, 256] width 17 height 17
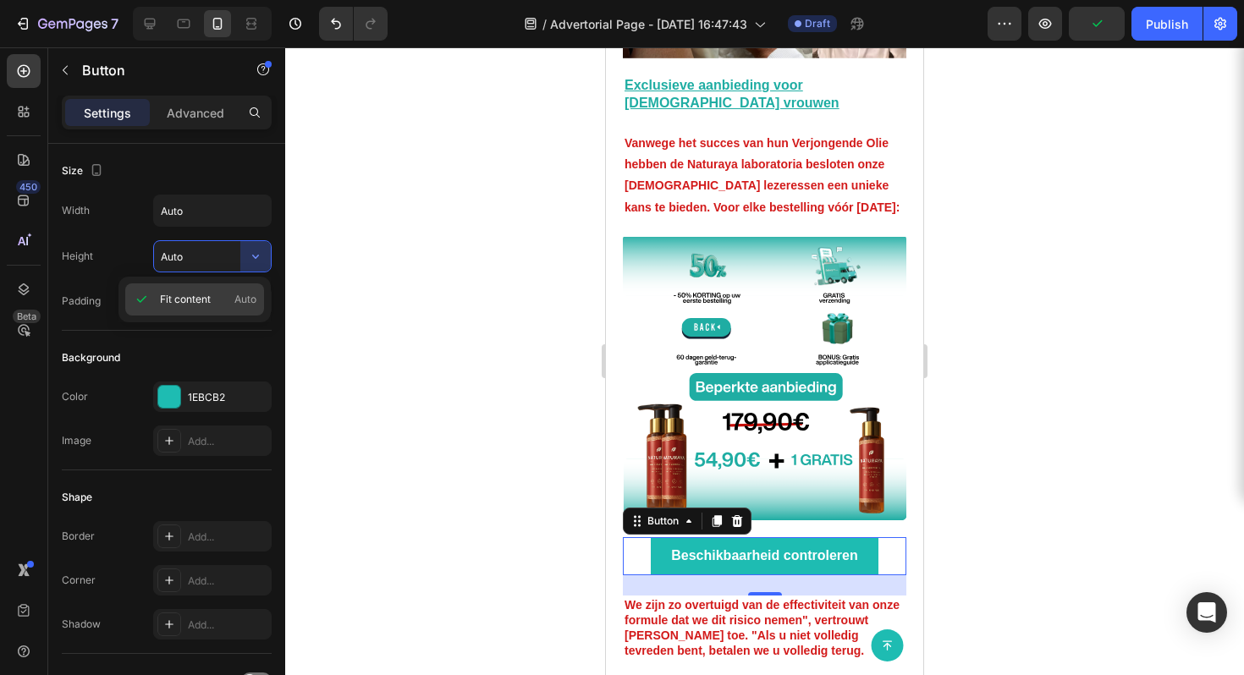
click at [243, 294] on span "Auto" at bounding box center [245, 299] width 22 height 15
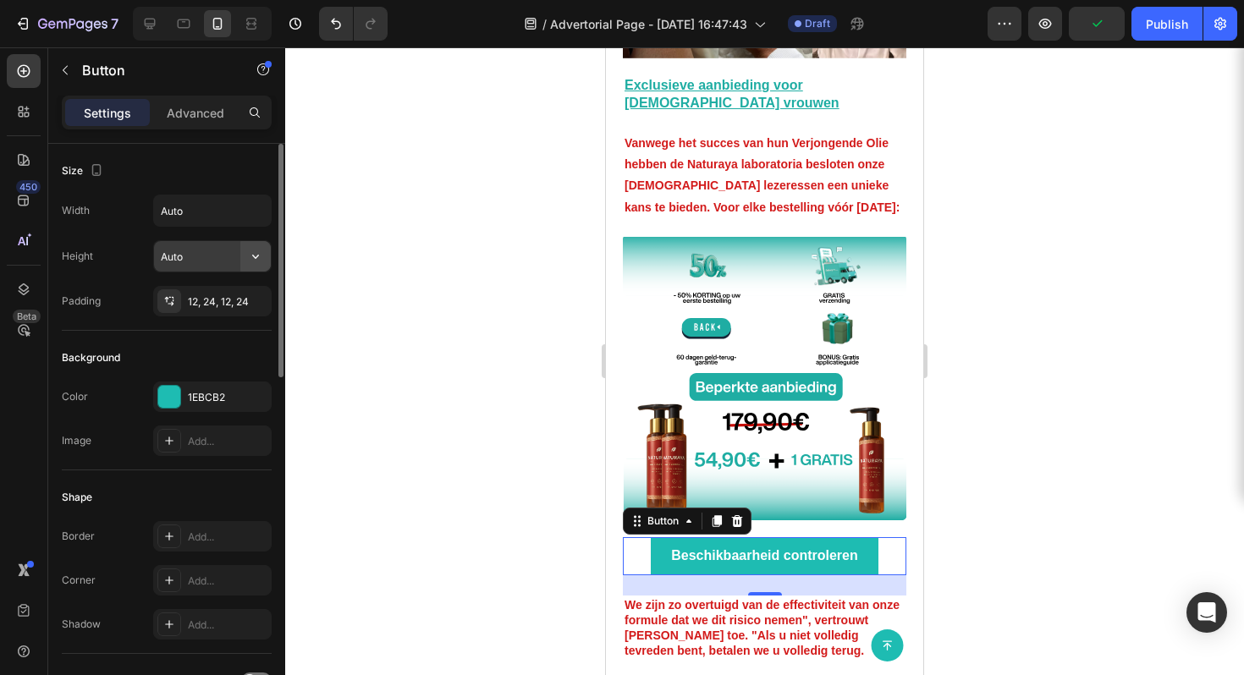
click at [241, 266] on button "button" at bounding box center [255, 256] width 30 height 30
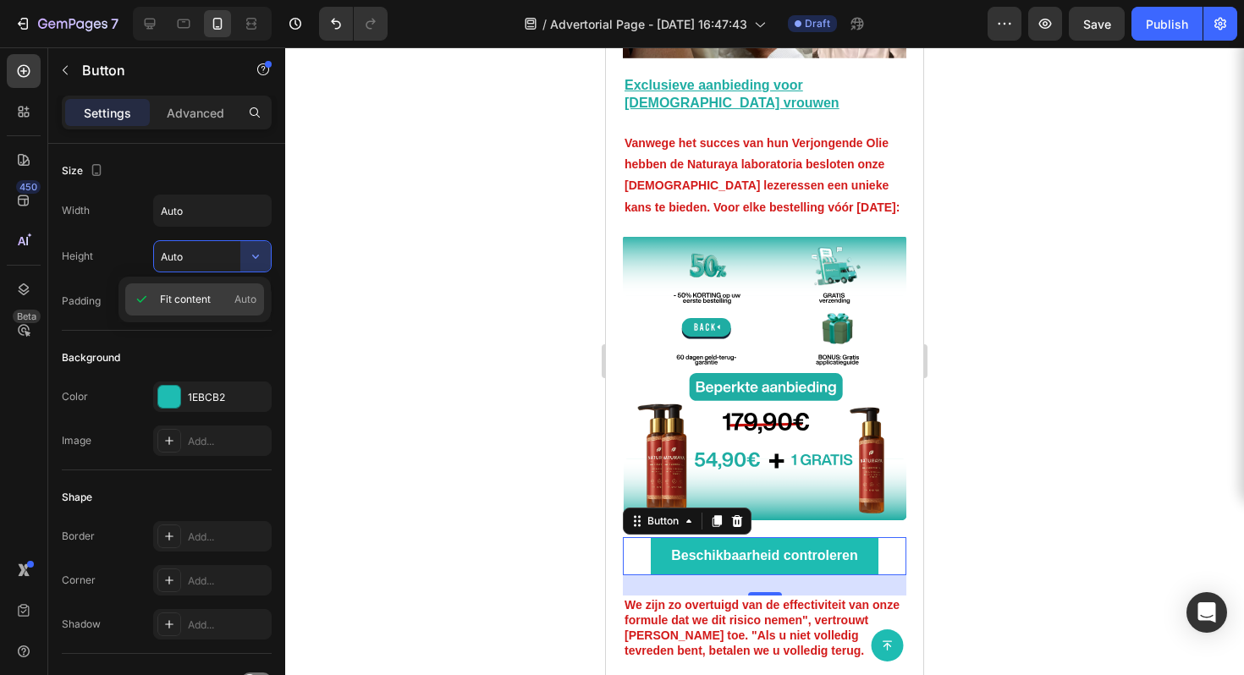
click at [190, 295] on span "Fit content" at bounding box center [185, 299] width 51 height 15
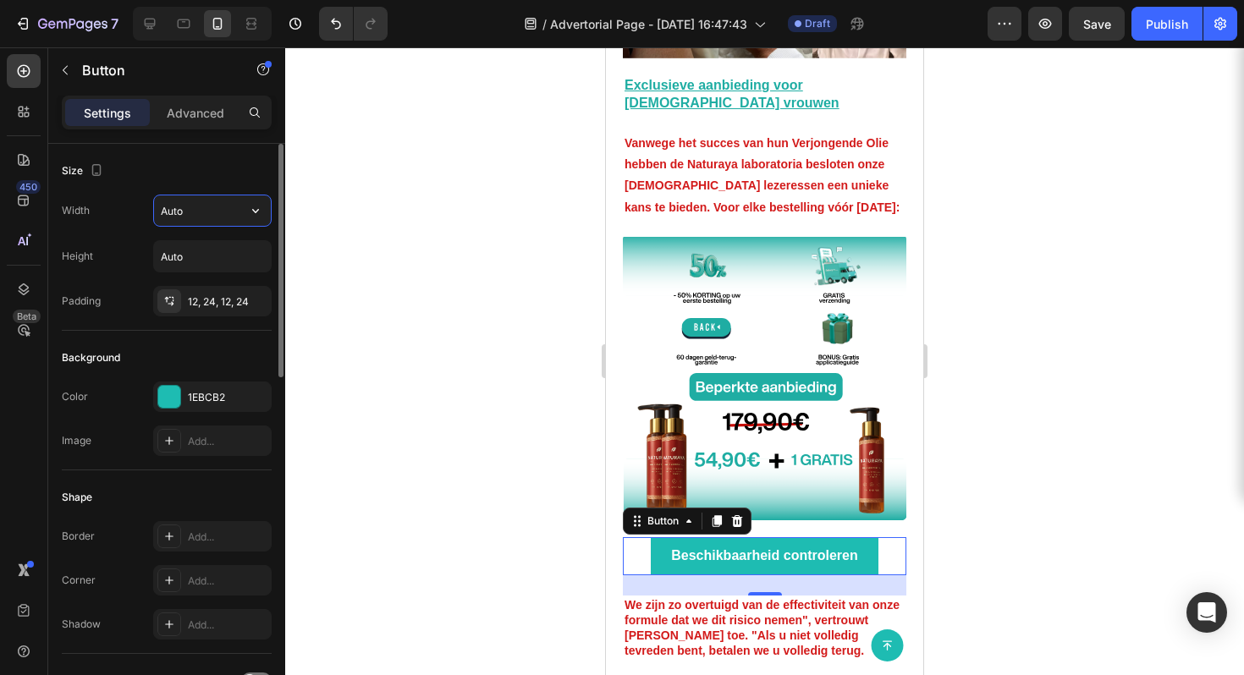
click at [200, 203] on input "Auto" at bounding box center [212, 211] width 117 height 30
click at [251, 210] on icon "button" at bounding box center [255, 210] width 17 height 17
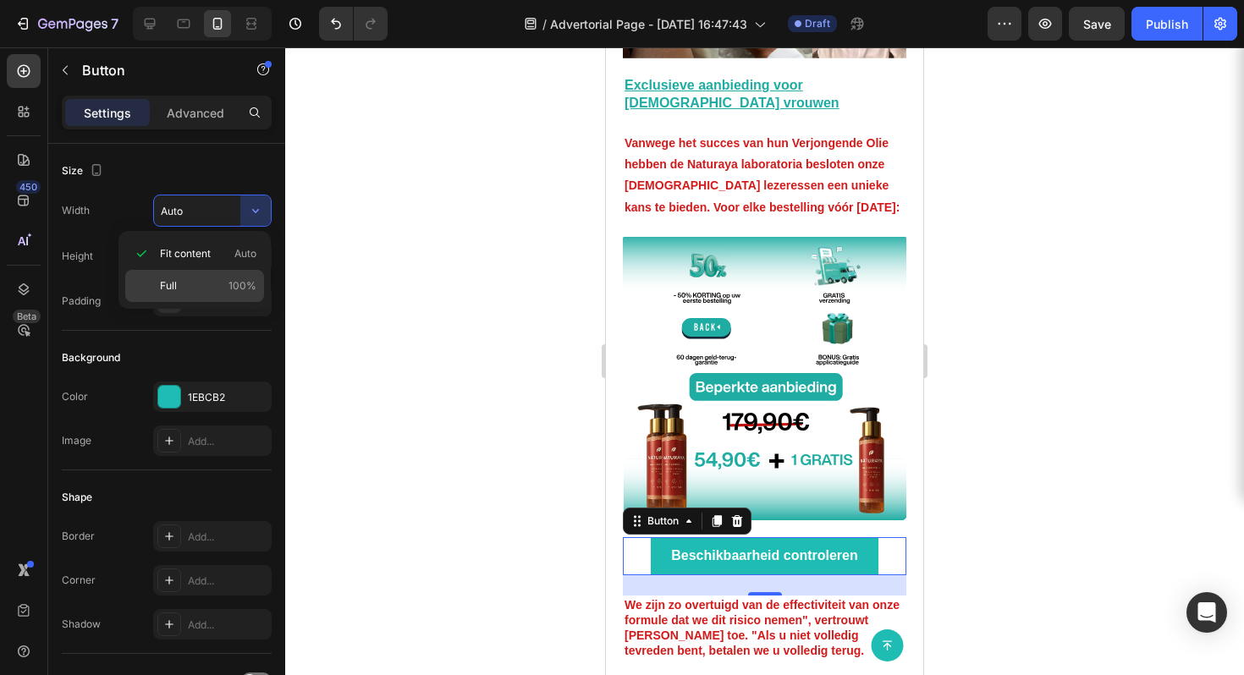
click at [220, 292] on p "Full 100%" at bounding box center [208, 285] width 96 height 15
type input "100%"
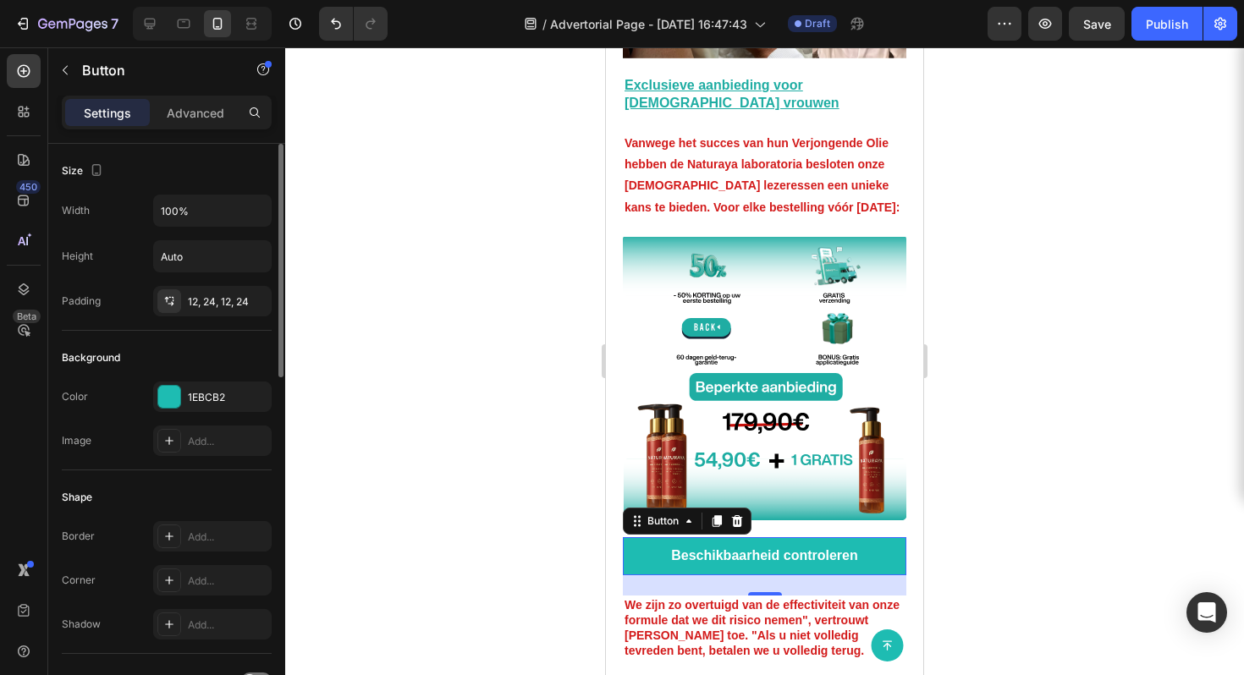
click at [111, 234] on div "Width 100% Height Auto Padding 12, 24, 12, 24" at bounding box center [167, 256] width 210 height 122
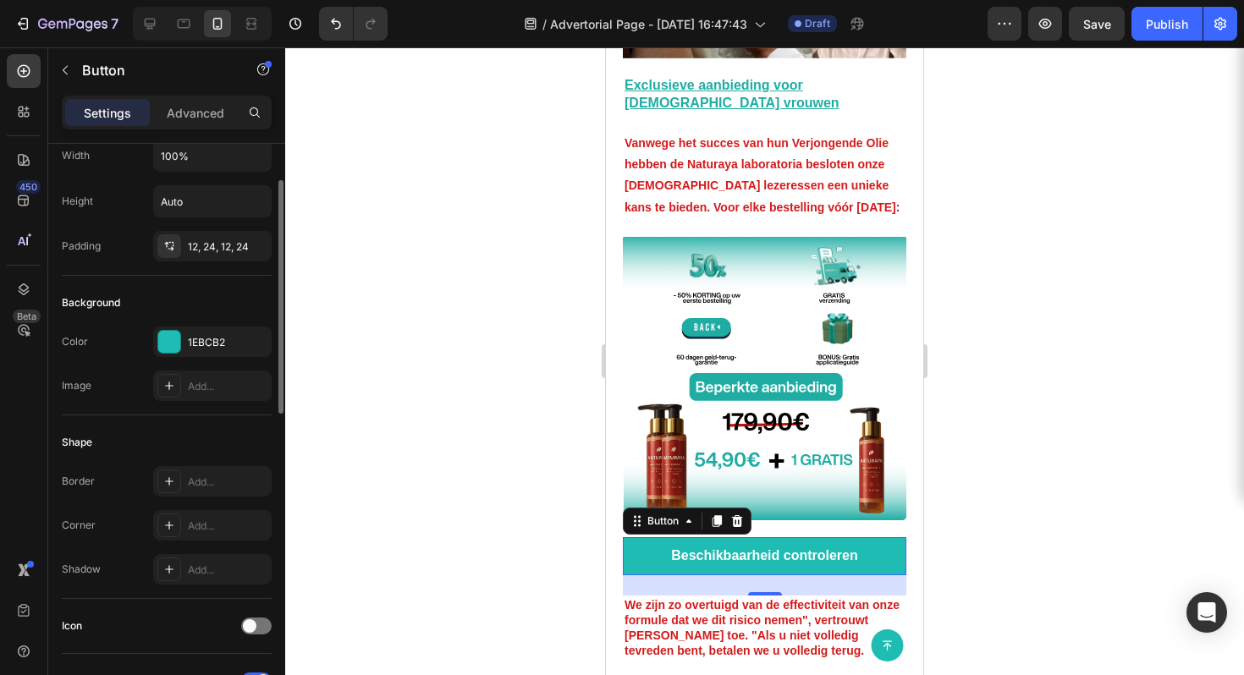
scroll to position [65, 0]
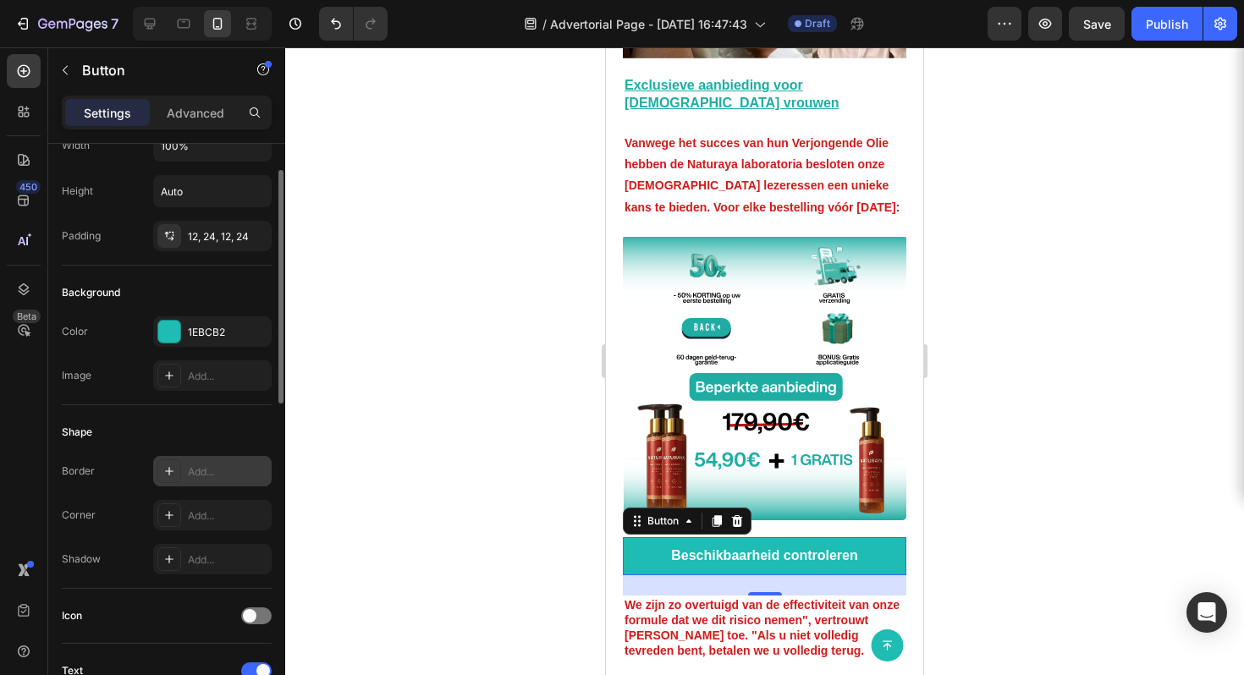
click at [189, 462] on div "Add..." at bounding box center [212, 471] width 119 height 30
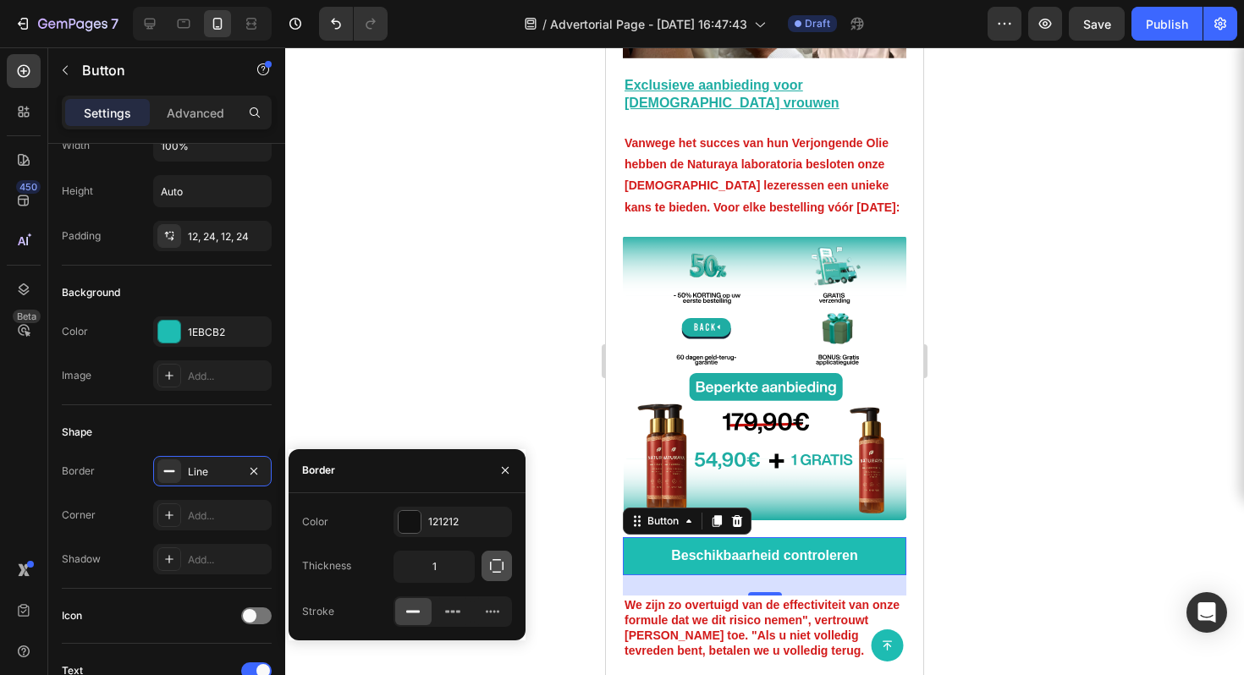
click at [495, 572] on icon "button" at bounding box center [496, 566] width 17 height 17
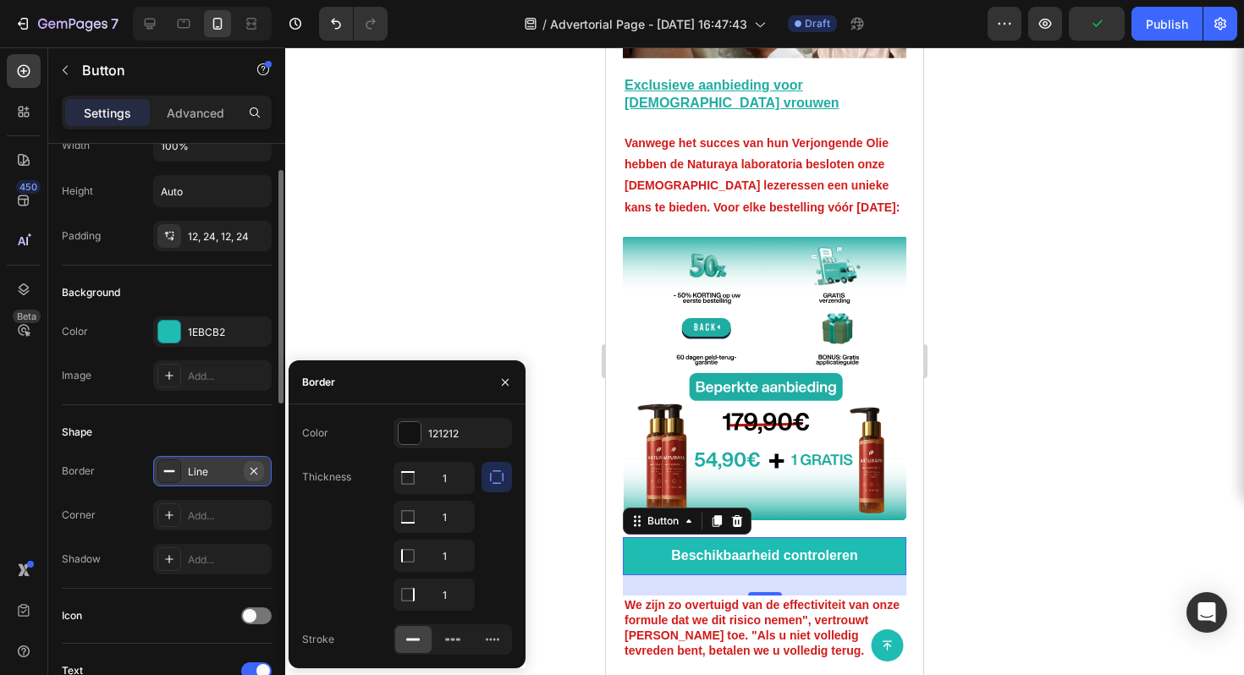
click at [256, 471] on icon "button" at bounding box center [254, 472] width 14 height 14
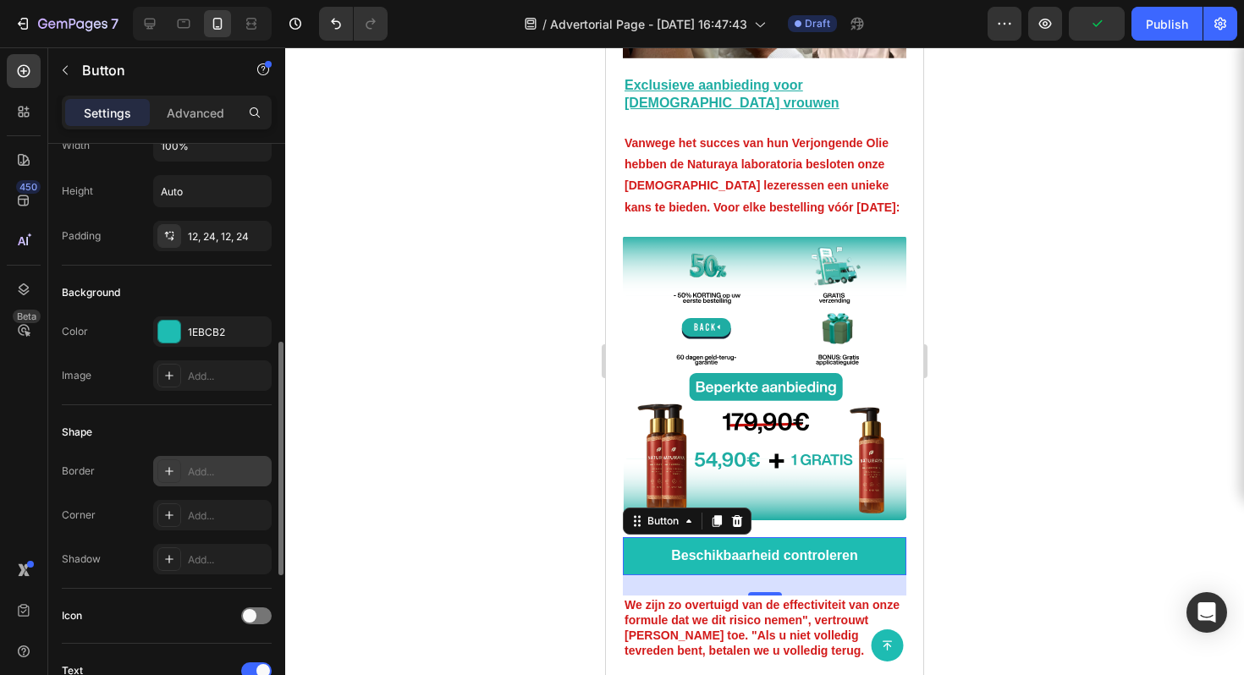
scroll to position [188, 0]
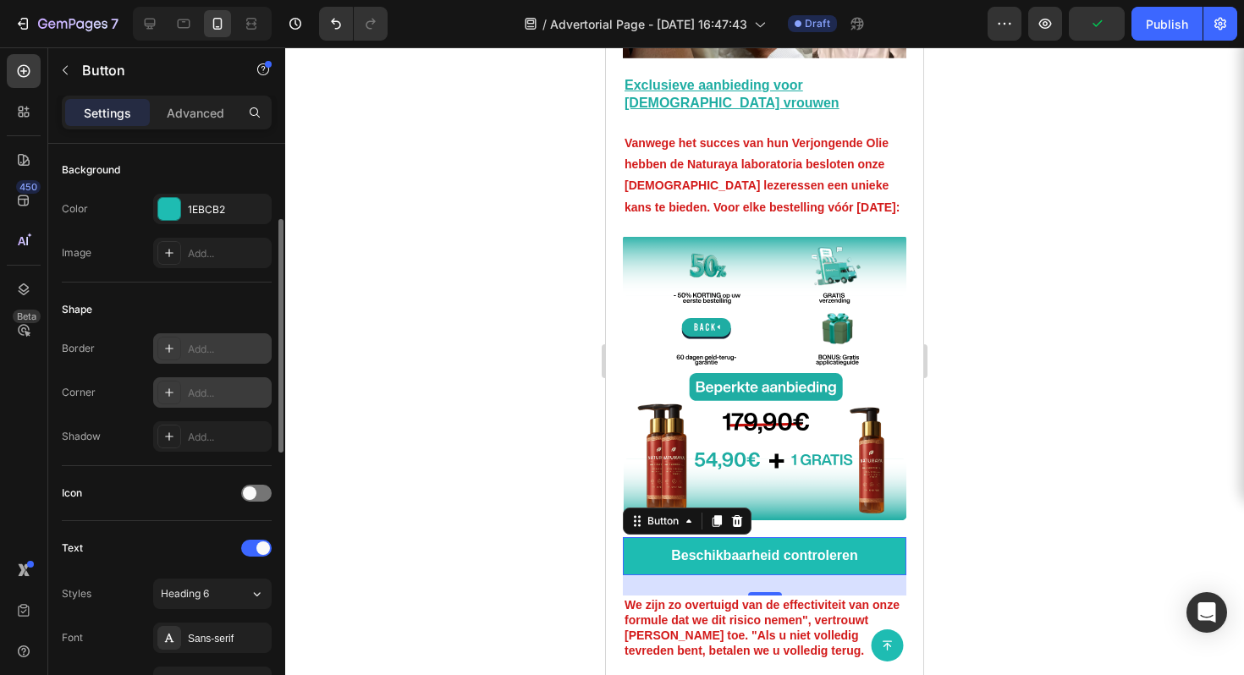
click at [188, 384] on div "Add..." at bounding box center [212, 393] width 119 height 30
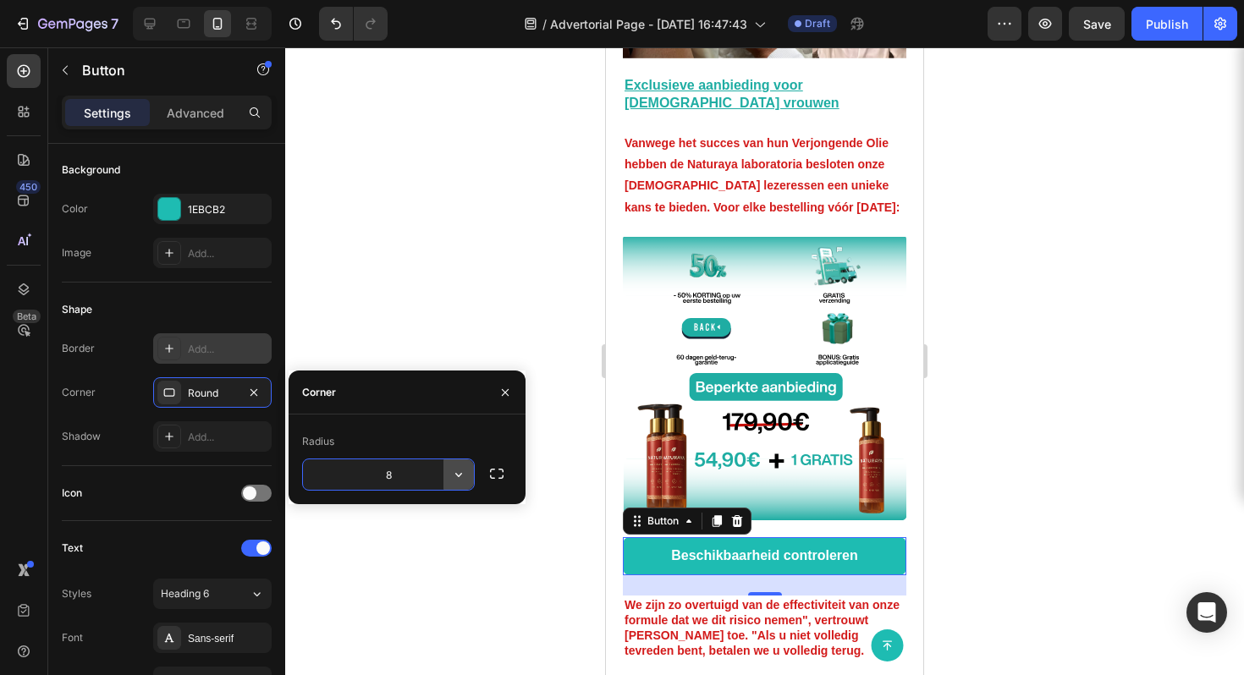
click at [444, 482] on button "button" at bounding box center [459, 475] width 30 height 30
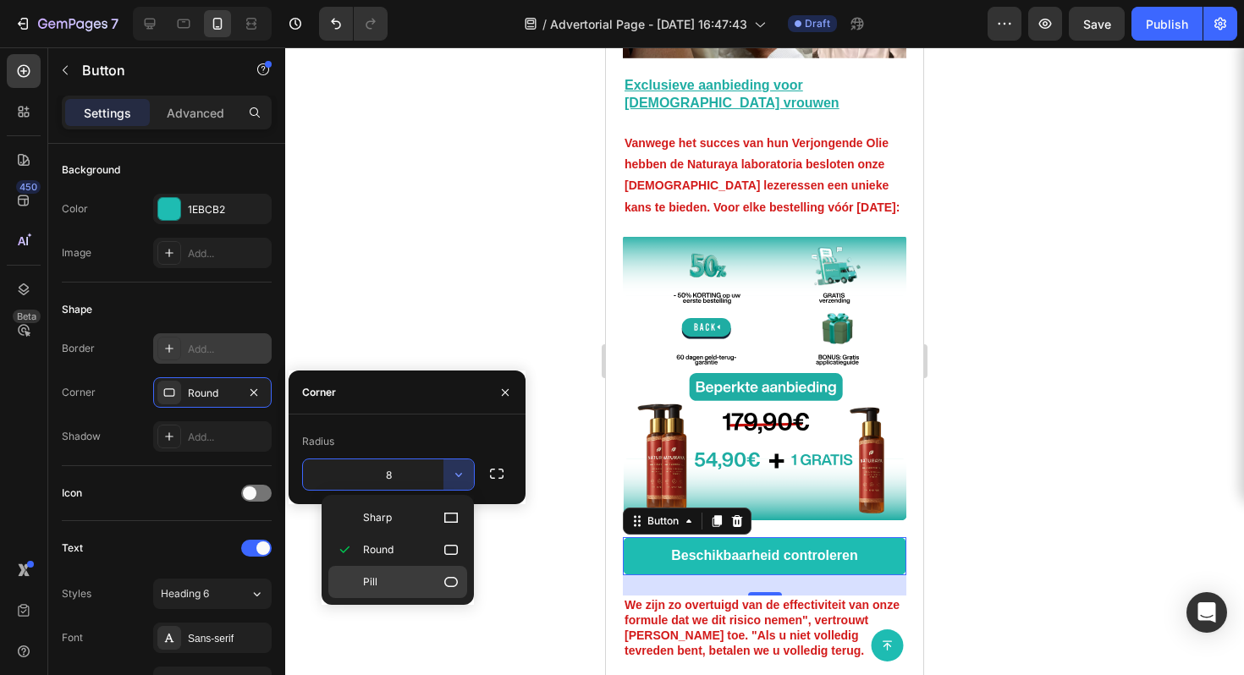
click at [435, 578] on p "Pill" at bounding box center [411, 582] width 96 height 17
type input "9999"
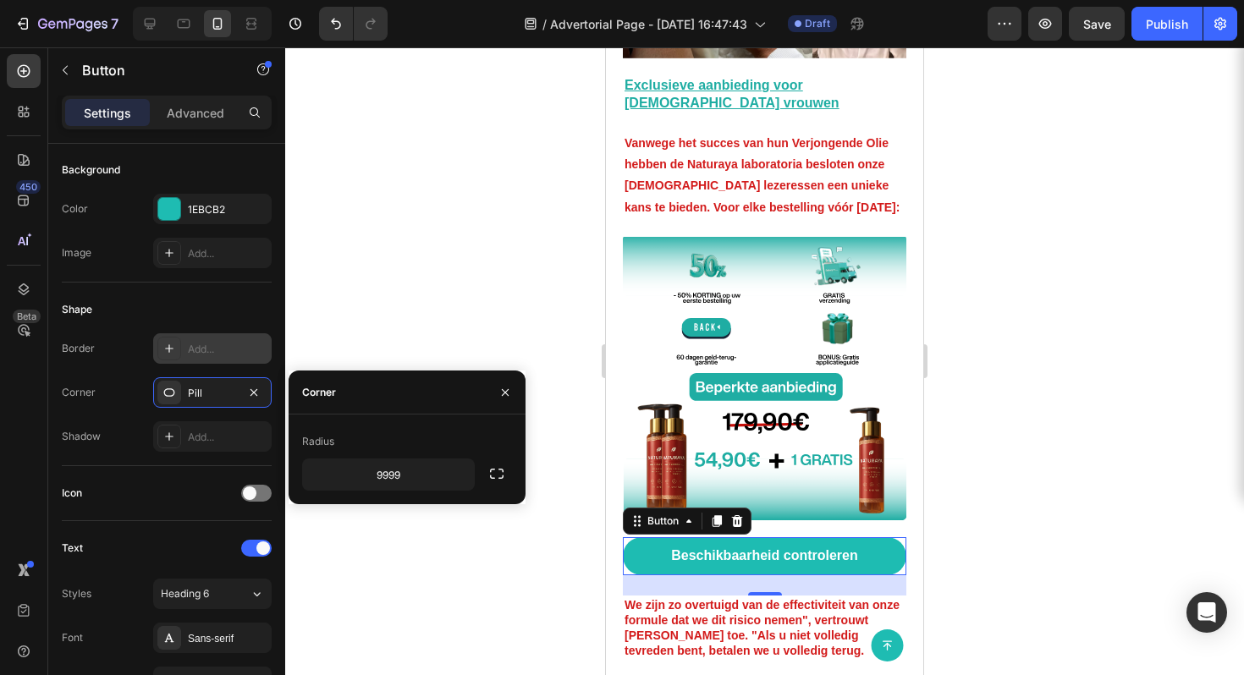
click at [1071, 398] on div at bounding box center [764, 361] width 959 height 628
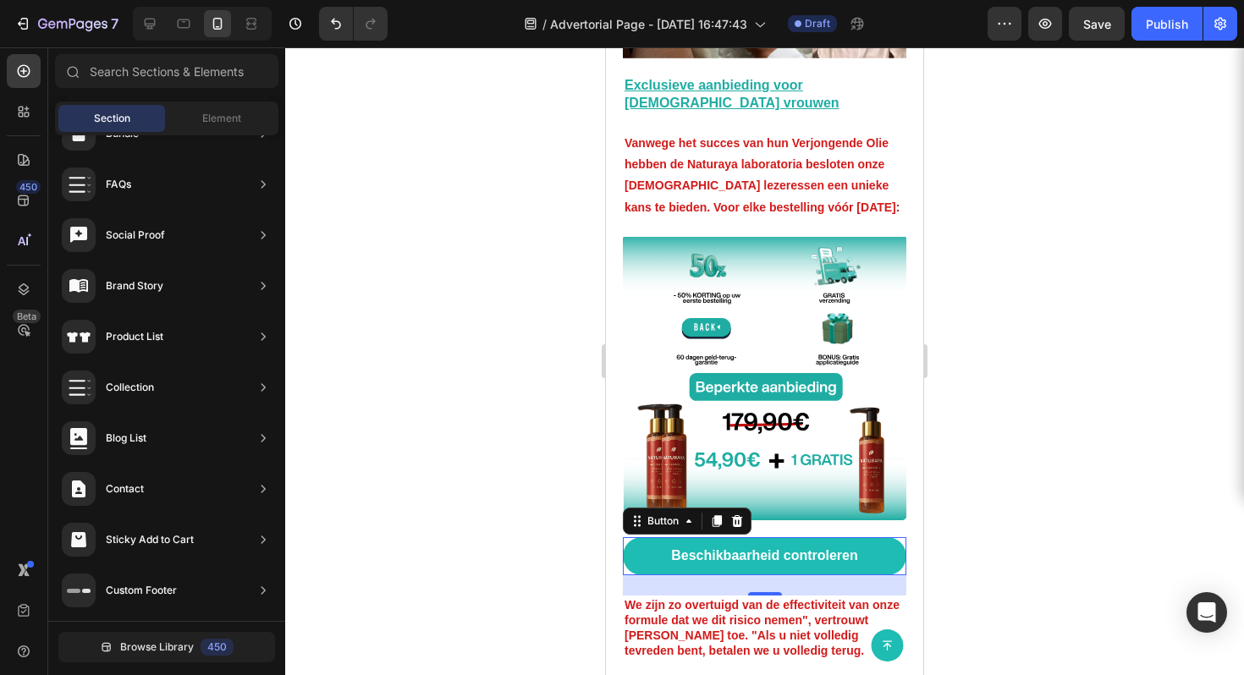
click at [1071, 400] on div at bounding box center [764, 361] width 959 height 628
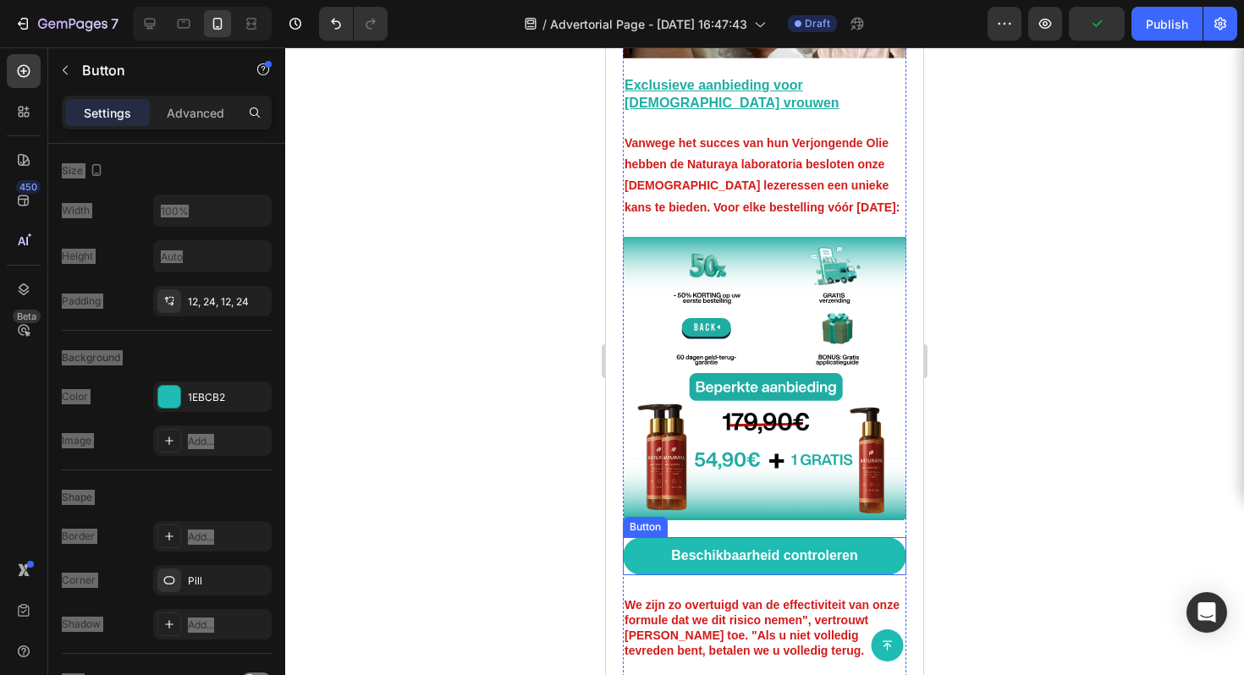
click at [889, 537] on div "Beschikbaarheid controleren Button" at bounding box center [765, 556] width 284 height 38
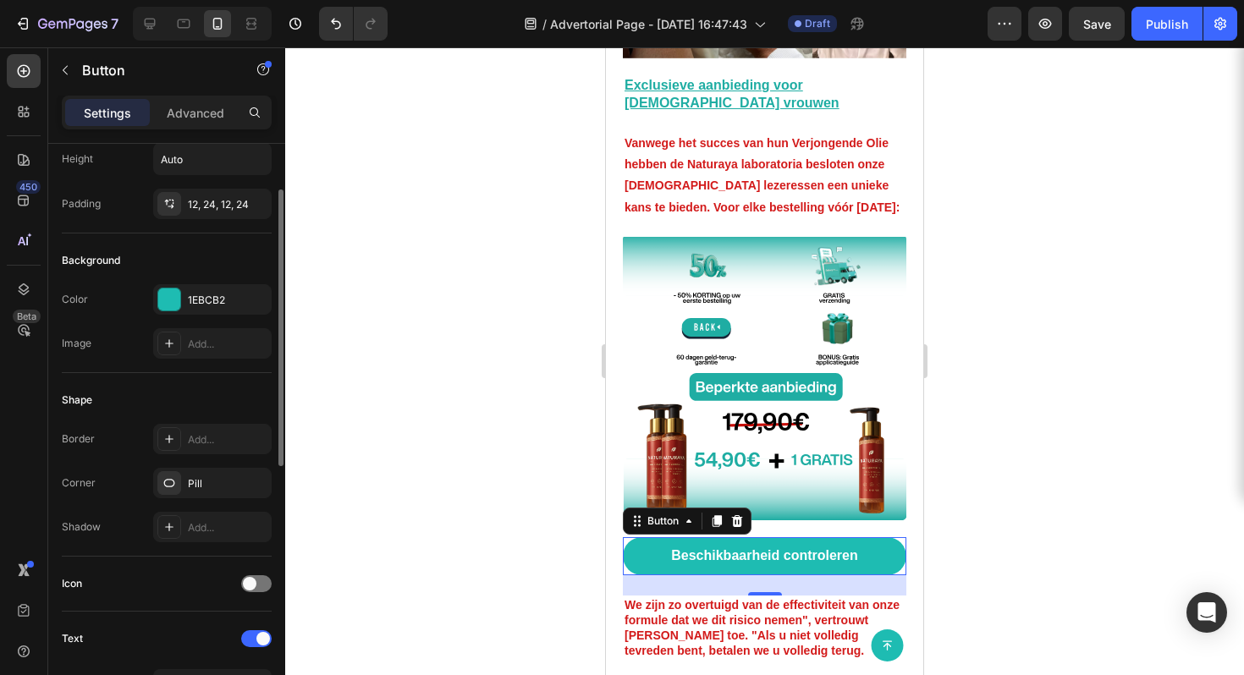
scroll to position [121, 0]
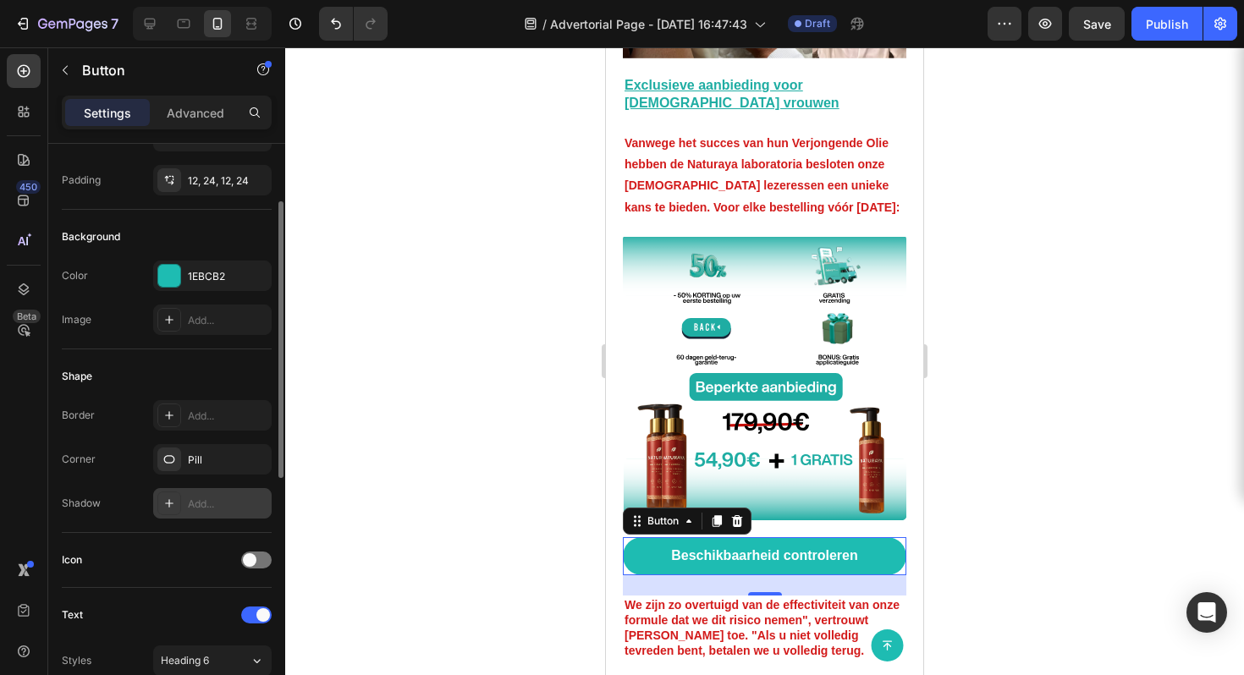
click at [180, 510] on div at bounding box center [169, 504] width 24 height 24
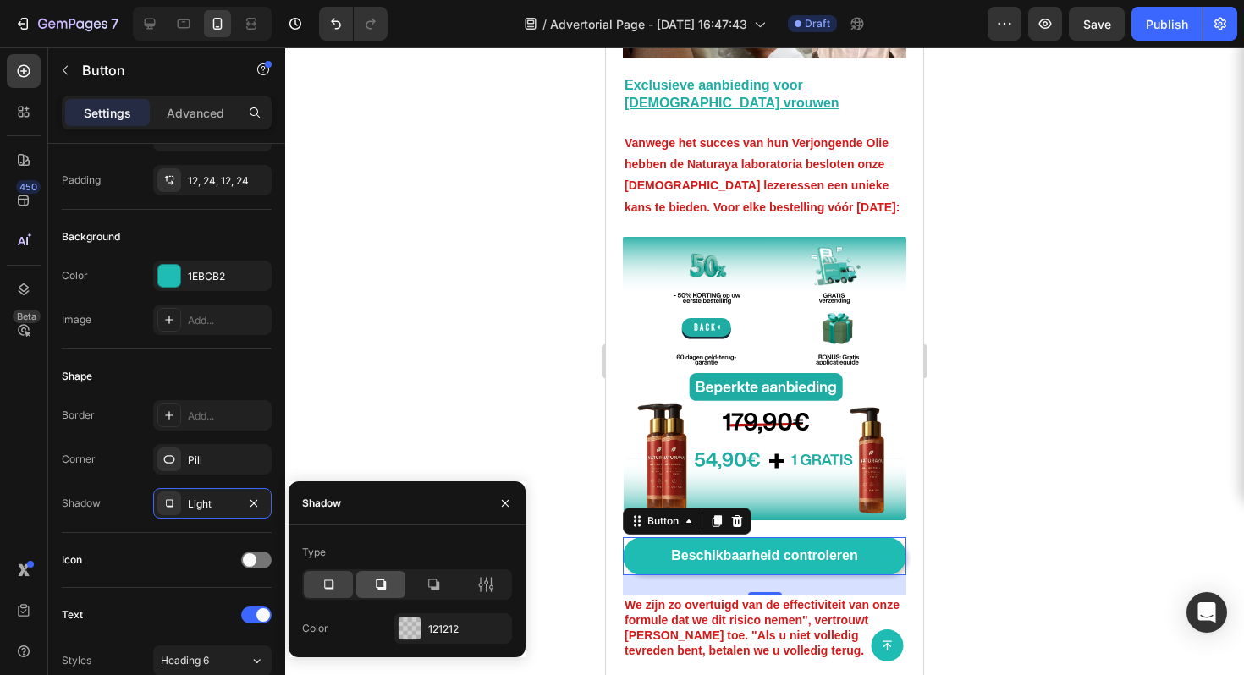
click at [374, 586] on icon at bounding box center [380, 584] width 17 height 17
click at [432, 582] on icon at bounding box center [433, 584] width 17 height 17
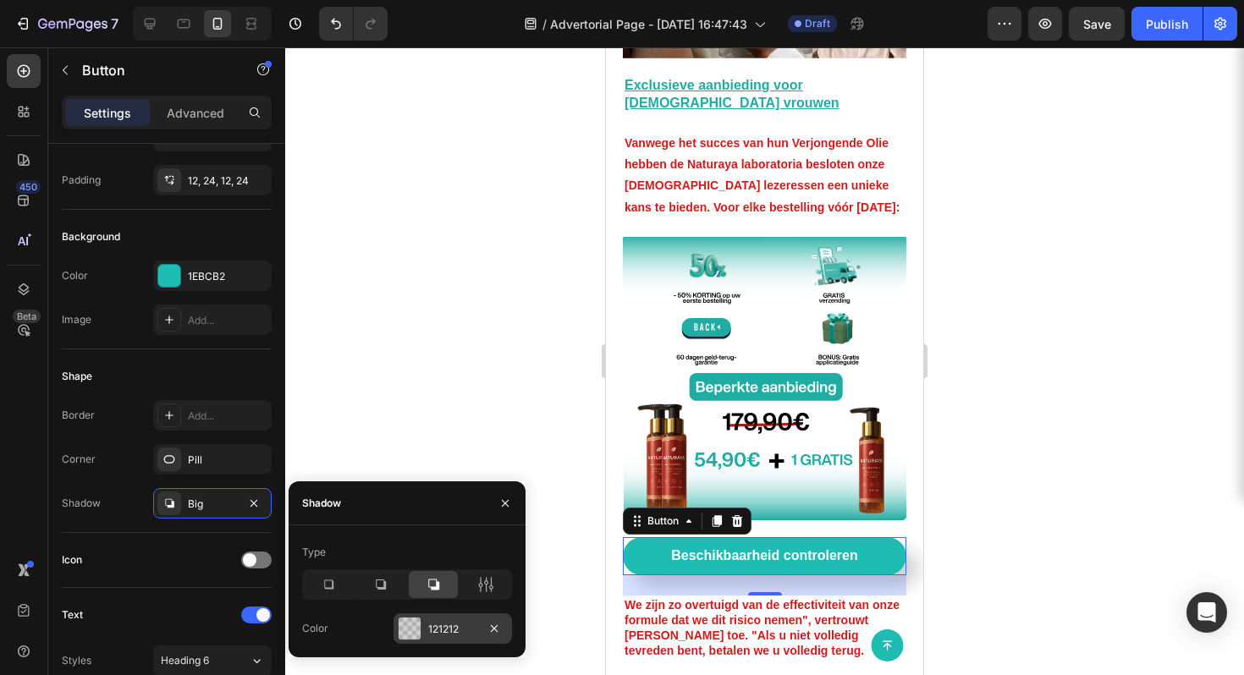
click at [439, 624] on div "121212" at bounding box center [452, 629] width 49 height 15
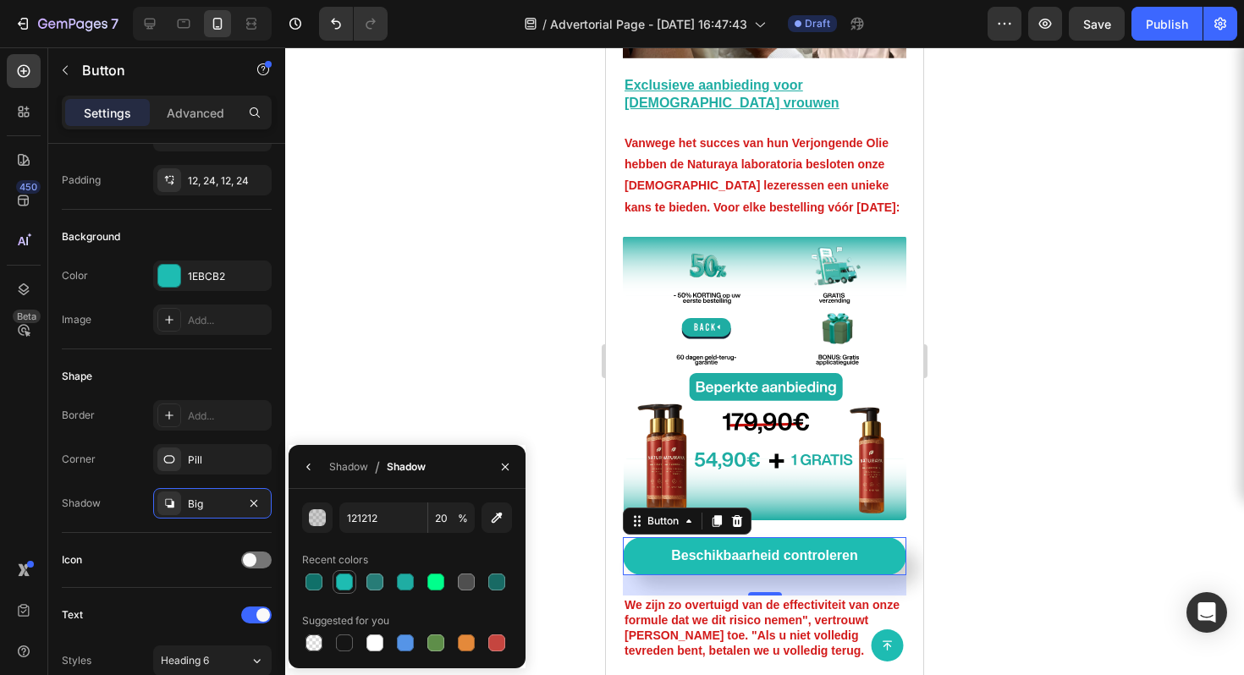
click at [349, 584] on div at bounding box center [344, 582] width 17 height 17
type input "1EBCB2"
type input "100"
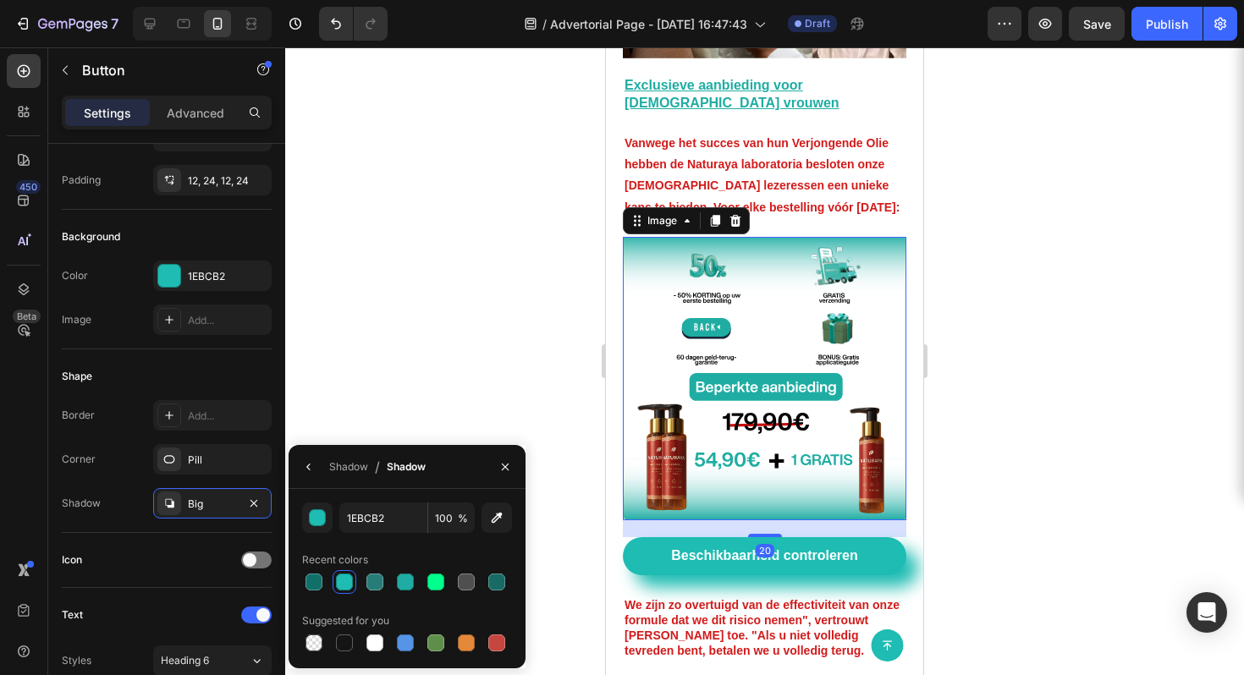
scroll to position [0, 0]
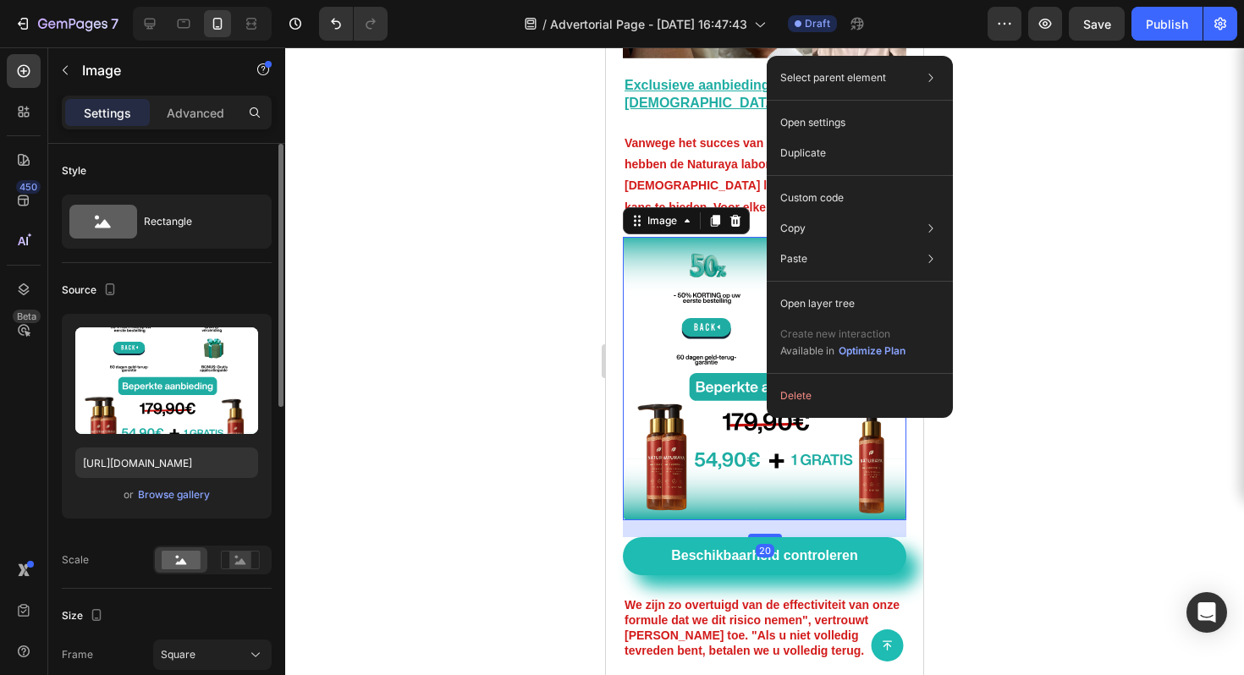
click at [928, 374] on div "Select parent element Section Row 2 cols Row 1 col Image Open settings Duplicat…" at bounding box center [860, 237] width 186 height 362
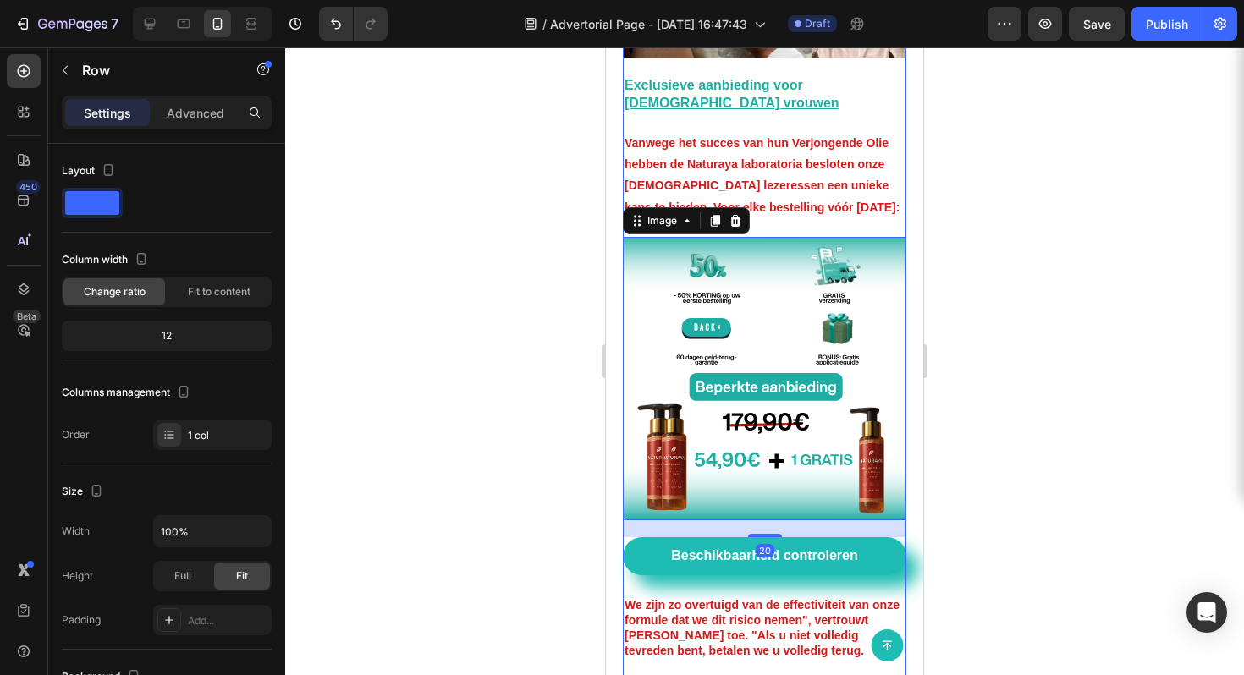
click at [881, 537] on div "Beschikbaarheid controleren Button" at bounding box center [765, 566] width 284 height 58
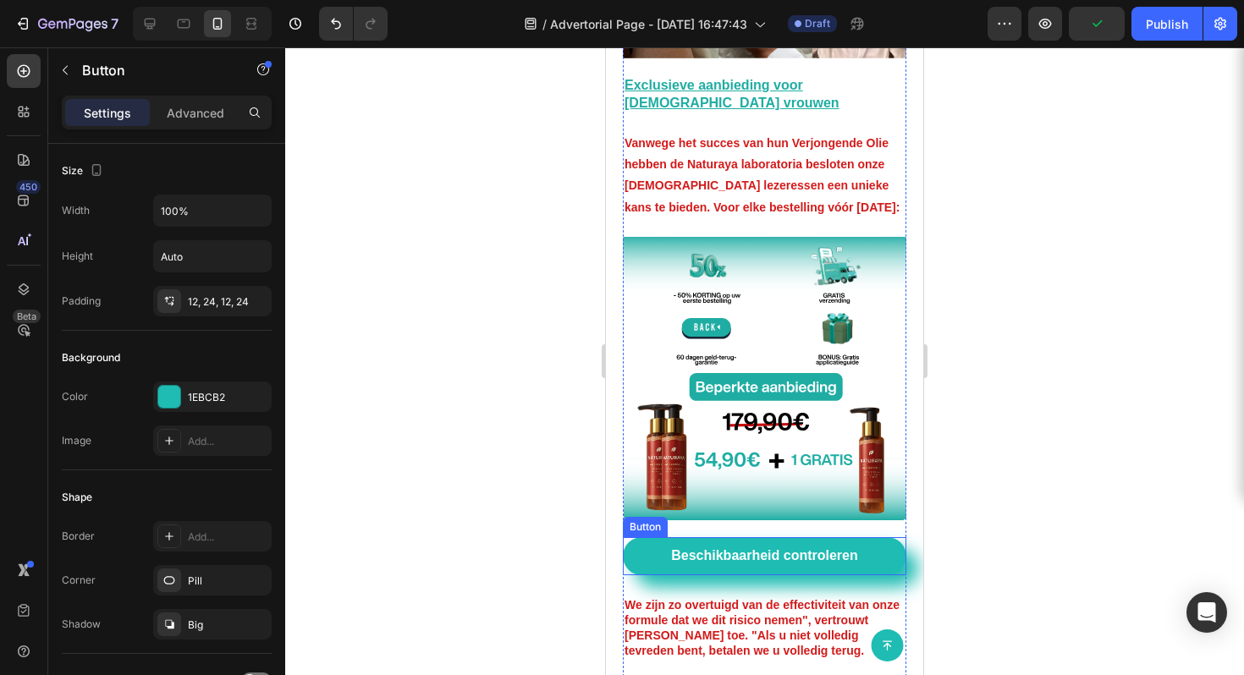
click at [889, 537] on div "Beschikbaarheid controleren Button" at bounding box center [765, 556] width 284 height 38
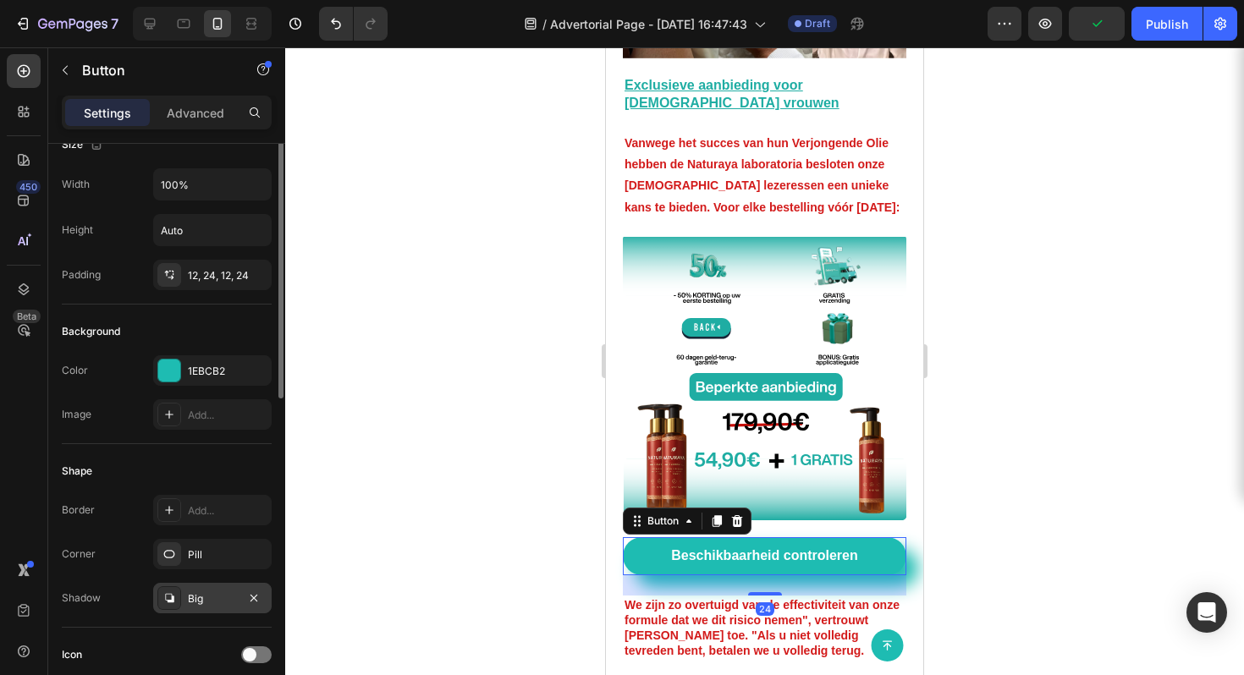
scroll to position [77, 0]
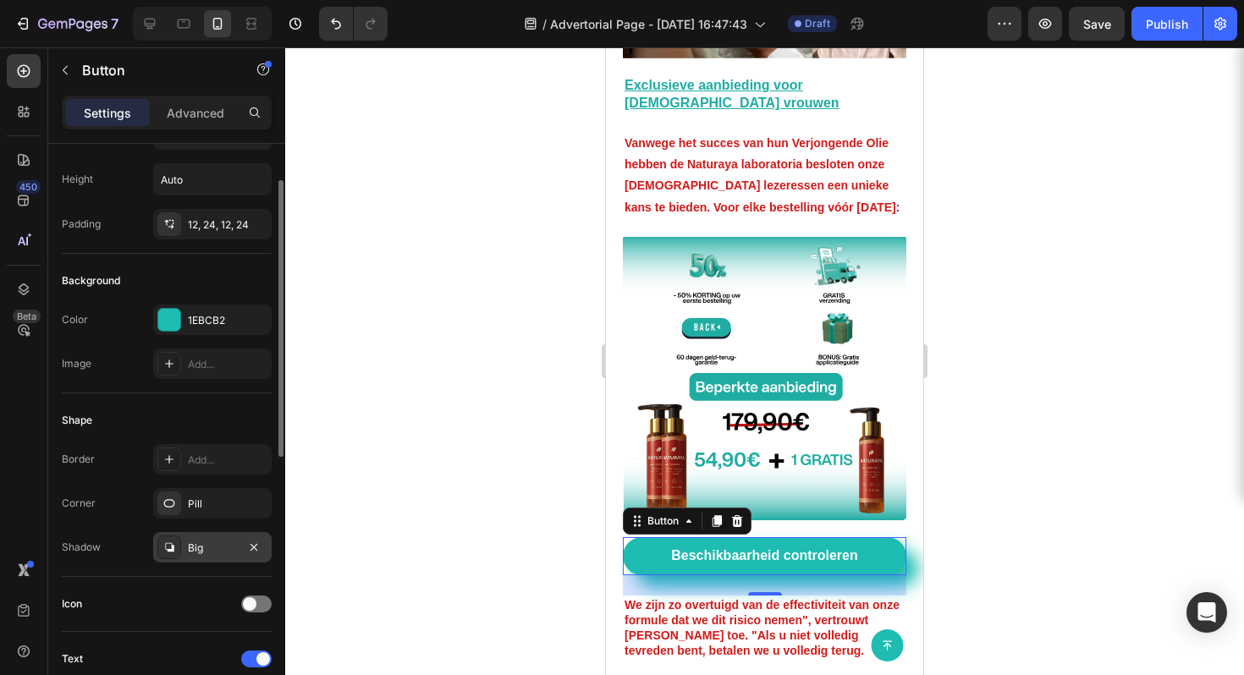
click at [187, 549] on div "Big" at bounding box center [212, 547] width 119 height 30
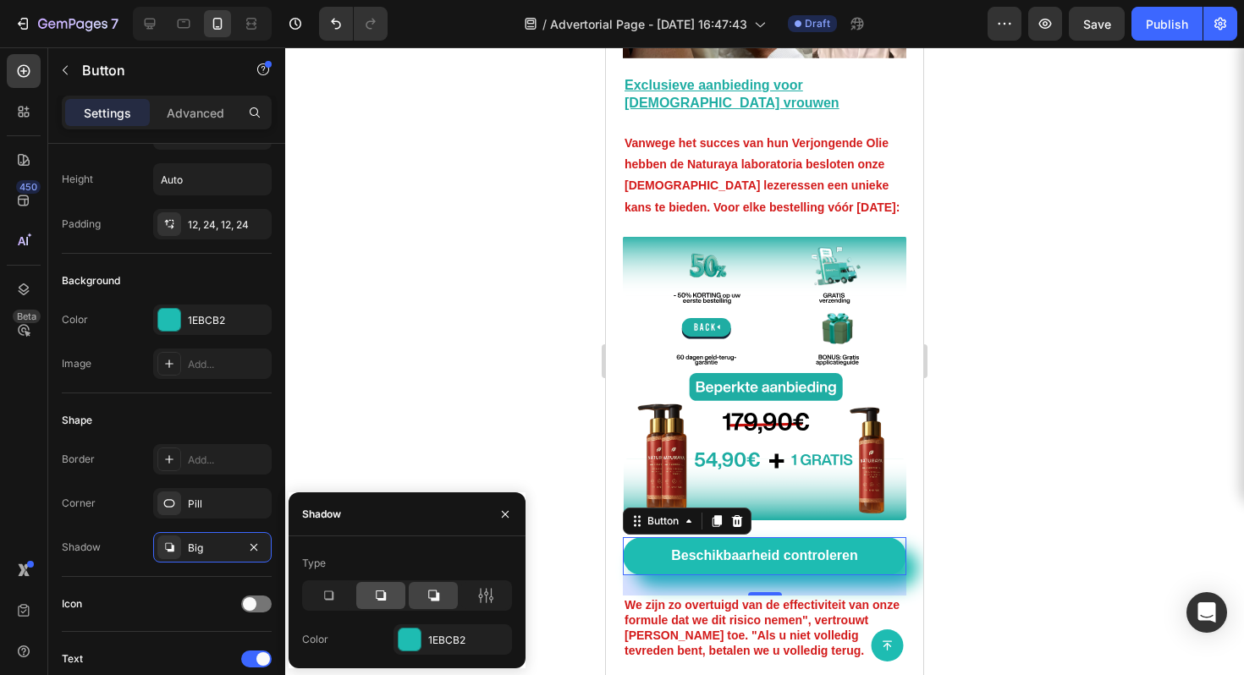
drag, startPoint x: 392, startPoint y: 593, endPoint x: 382, endPoint y: 594, distance: 10.3
click at [391, 593] on div at bounding box center [380, 595] width 49 height 27
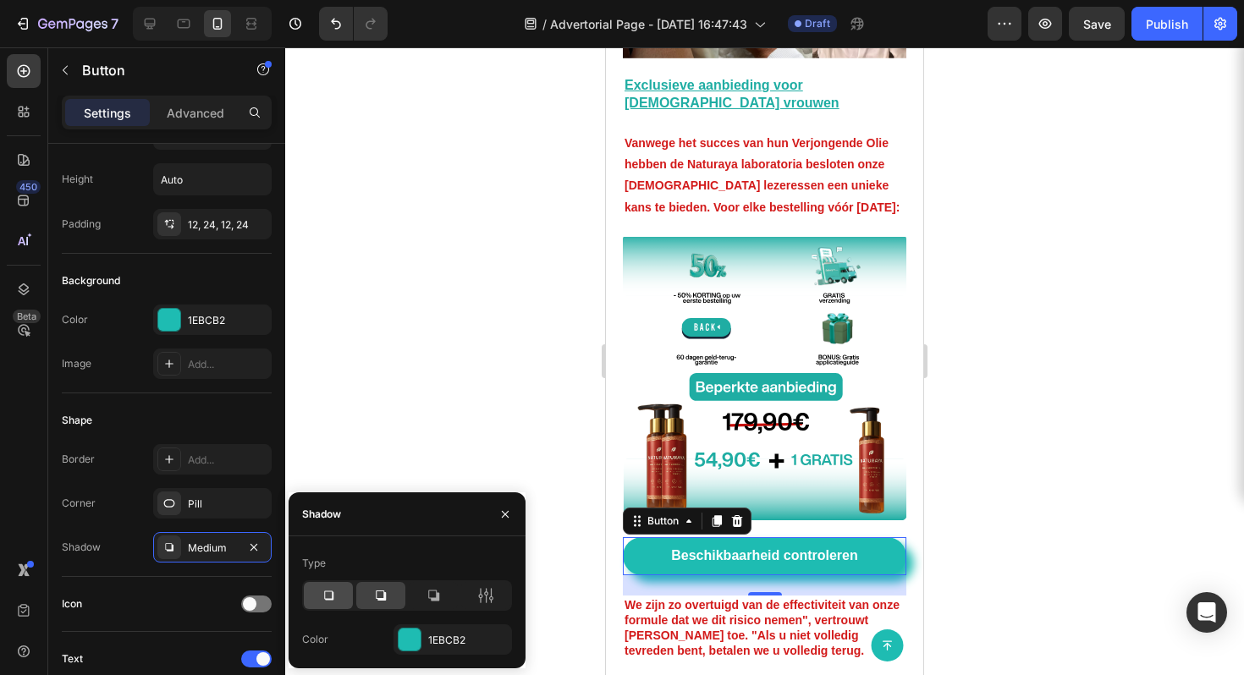
click at [339, 601] on div at bounding box center [328, 595] width 49 height 27
click at [1089, 454] on div at bounding box center [764, 361] width 959 height 628
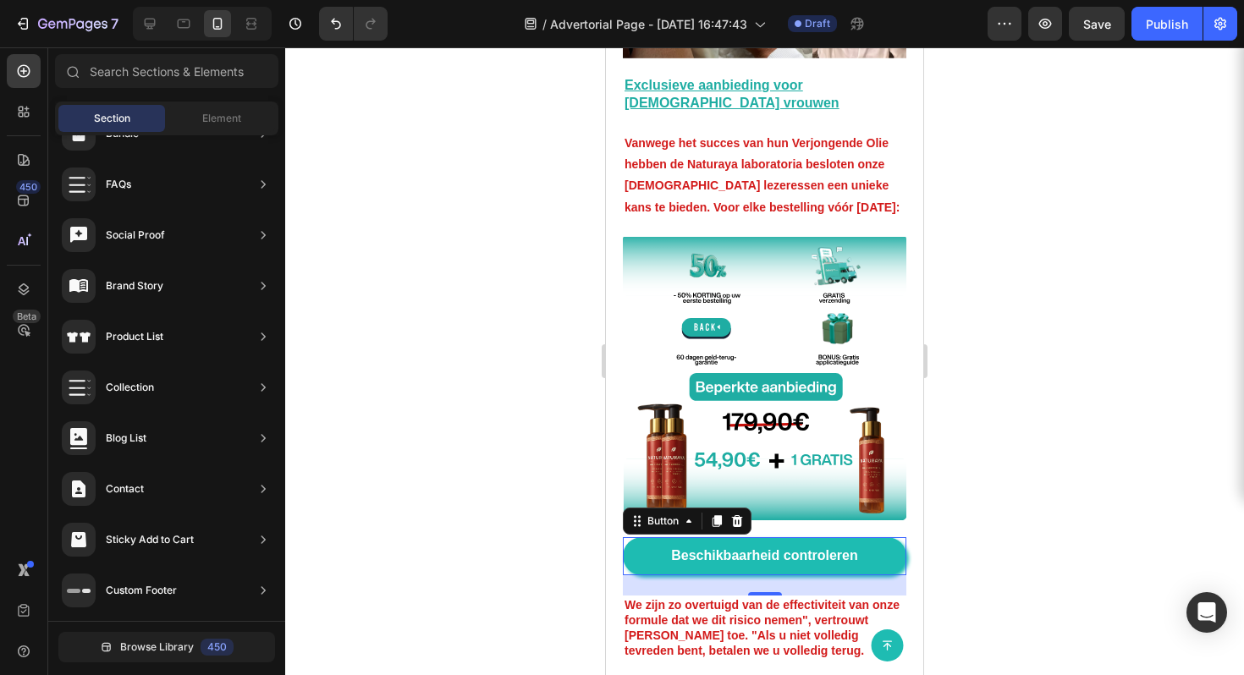
click at [1089, 454] on div at bounding box center [764, 361] width 959 height 628
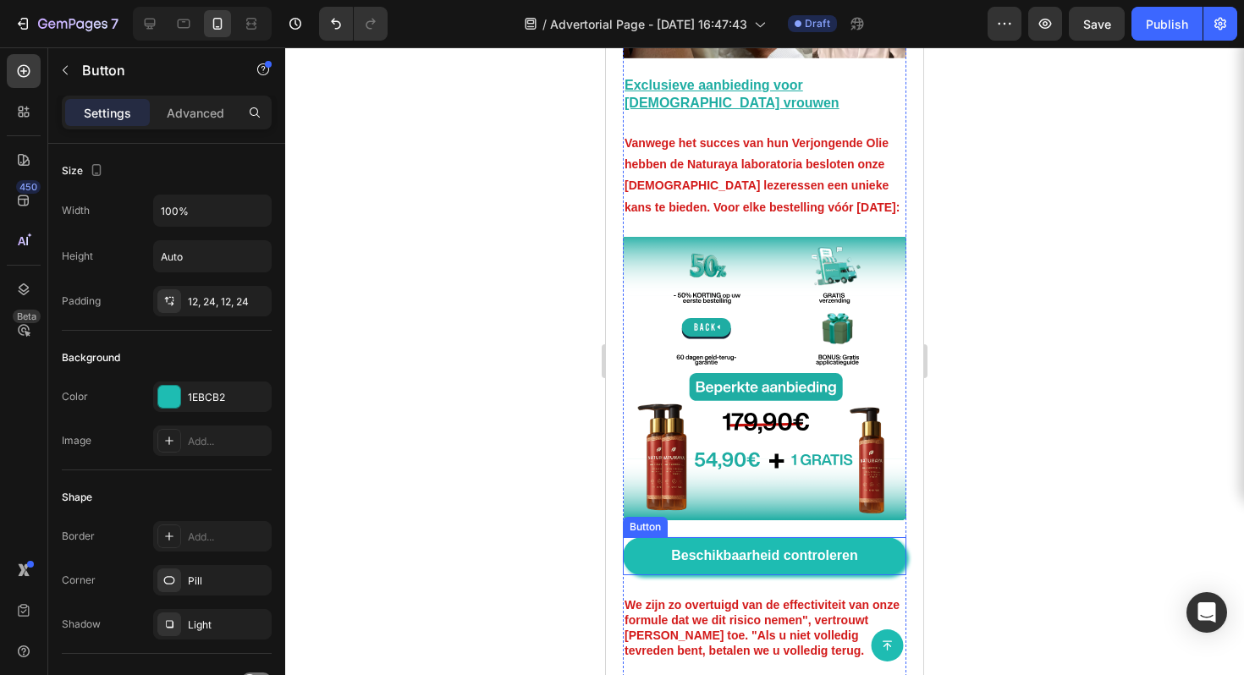
click at [885, 537] on div "Beschikbaarheid controleren Button" at bounding box center [765, 556] width 284 height 38
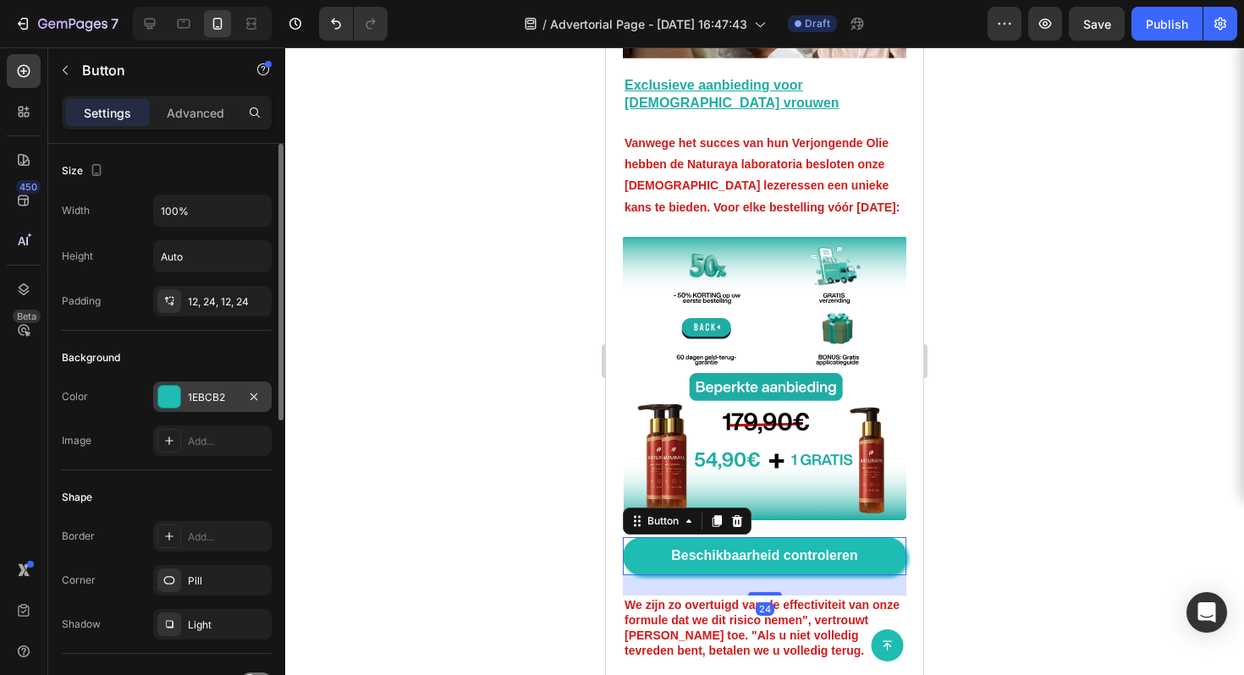
click at [201, 386] on div "1EBCB2" at bounding box center [212, 397] width 119 height 30
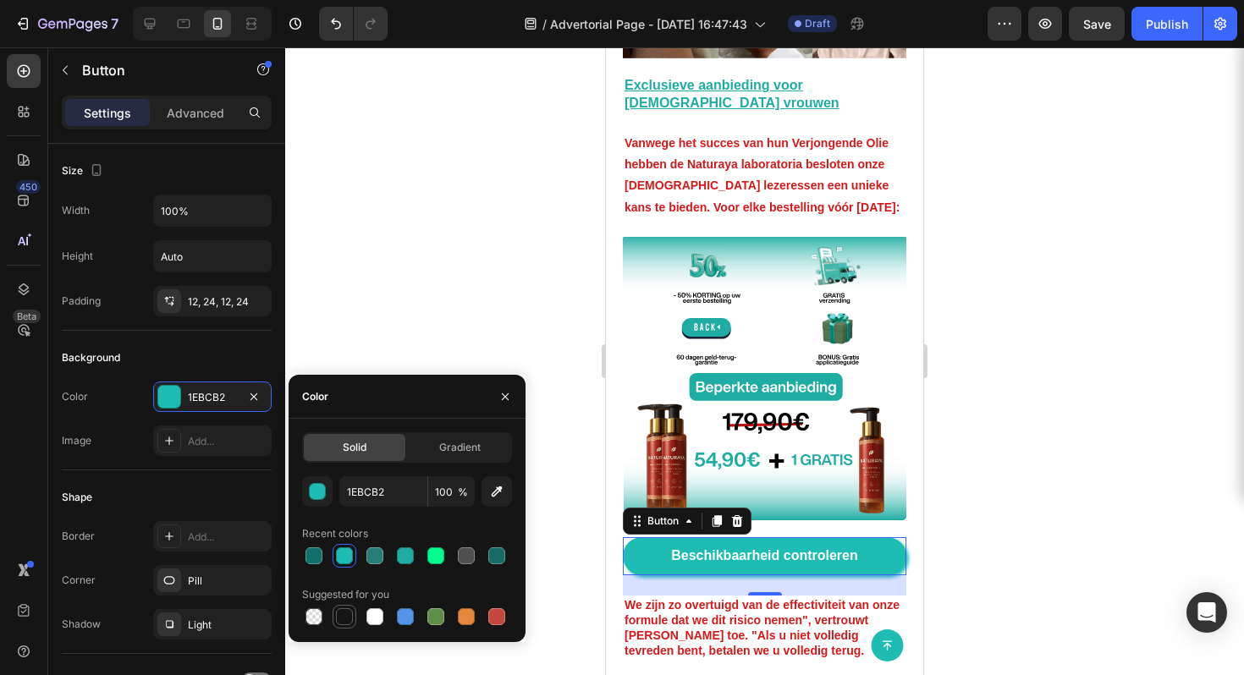
click at [336, 615] on div at bounding box center [344, 617] width 17 height 17
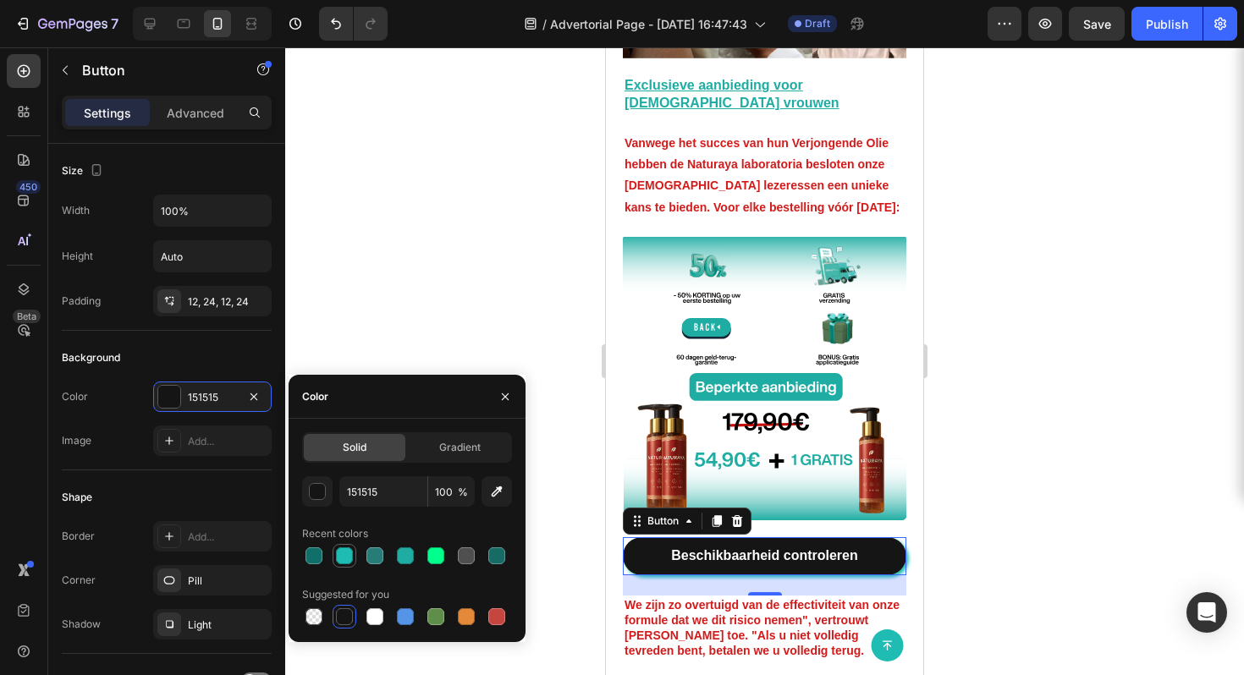
click at [343, 553] on div at bounding box center [344, 556] width 17 height 17
type input "1EBCB2"
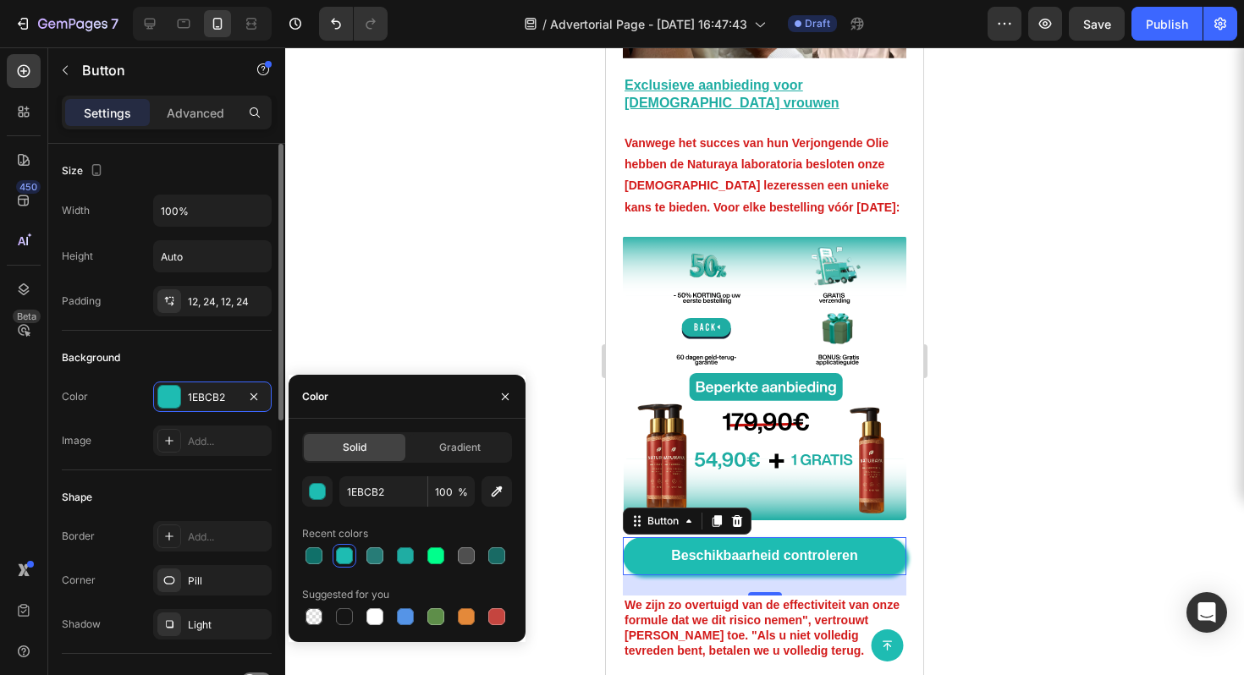
click at [200, 484] on div "Shape" at bounding box center [167, 497] width 210 height 27
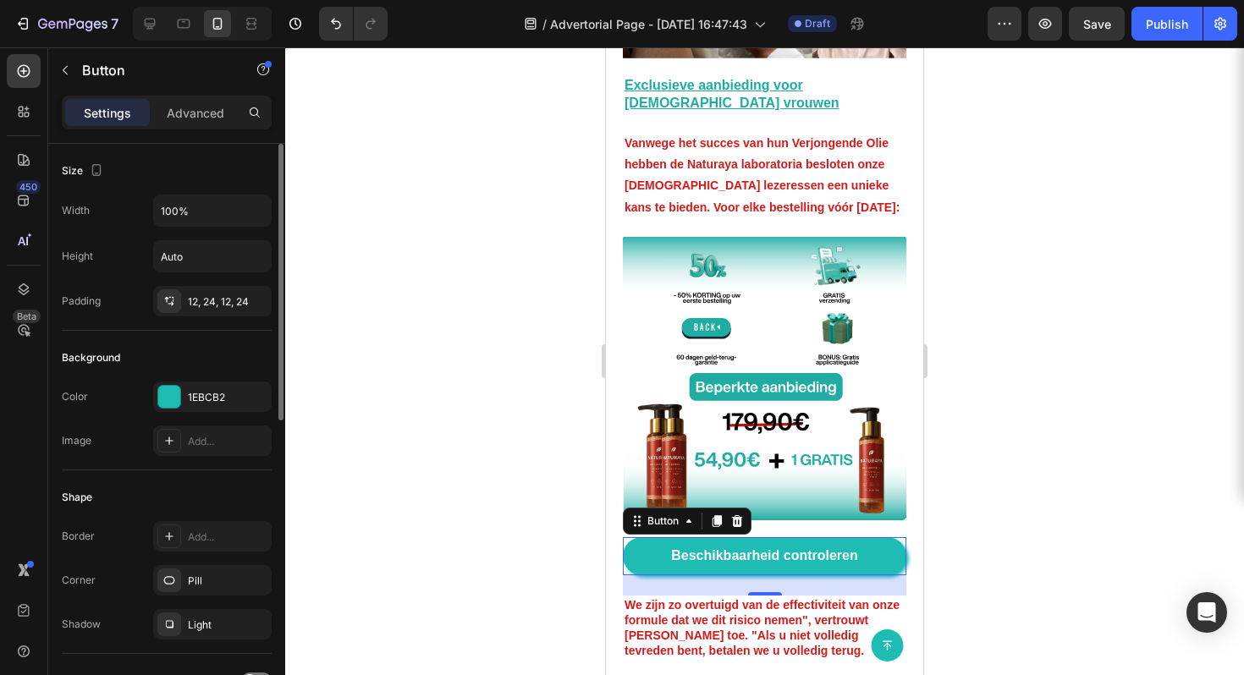
scroll to position [339, 0]
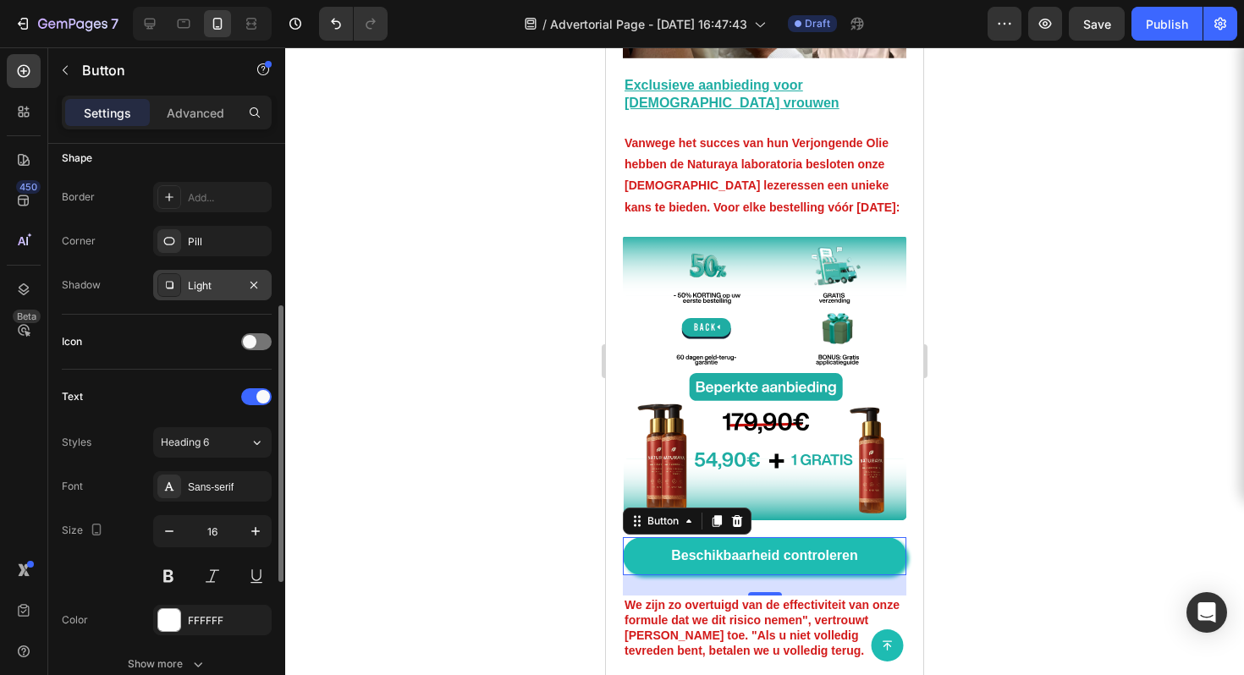
click at [214, 274] on div "Light" at bounding box center [212, 285] width 119 height 30
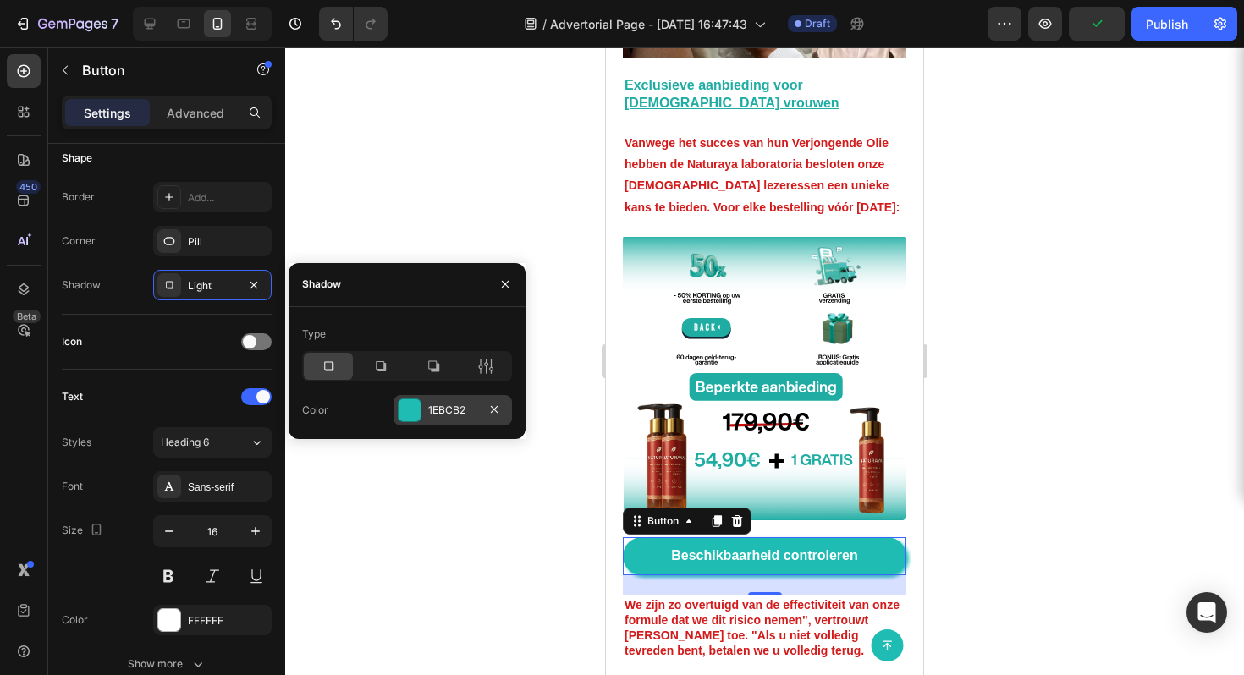
click at [407, 411] on div at bounding box center [410, 411] width 22 height 22
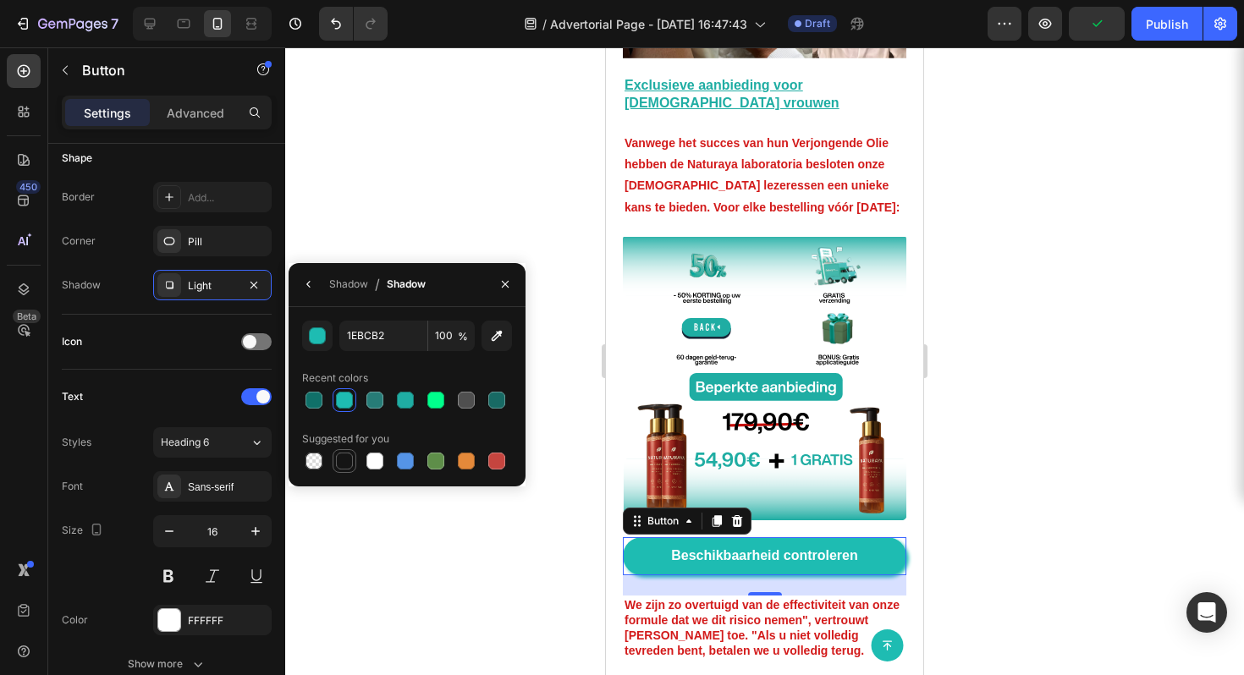
click at [350, 460] on div at bounding box center [344, 461] width 17 height 17
type input "151515"
click at [409, 370] on div "Recent colors" at bounding box center [407, 378] width 210 height 27
click at [170, 361] on div "Icon" at bounding box center [167, 342] width 210 height 55
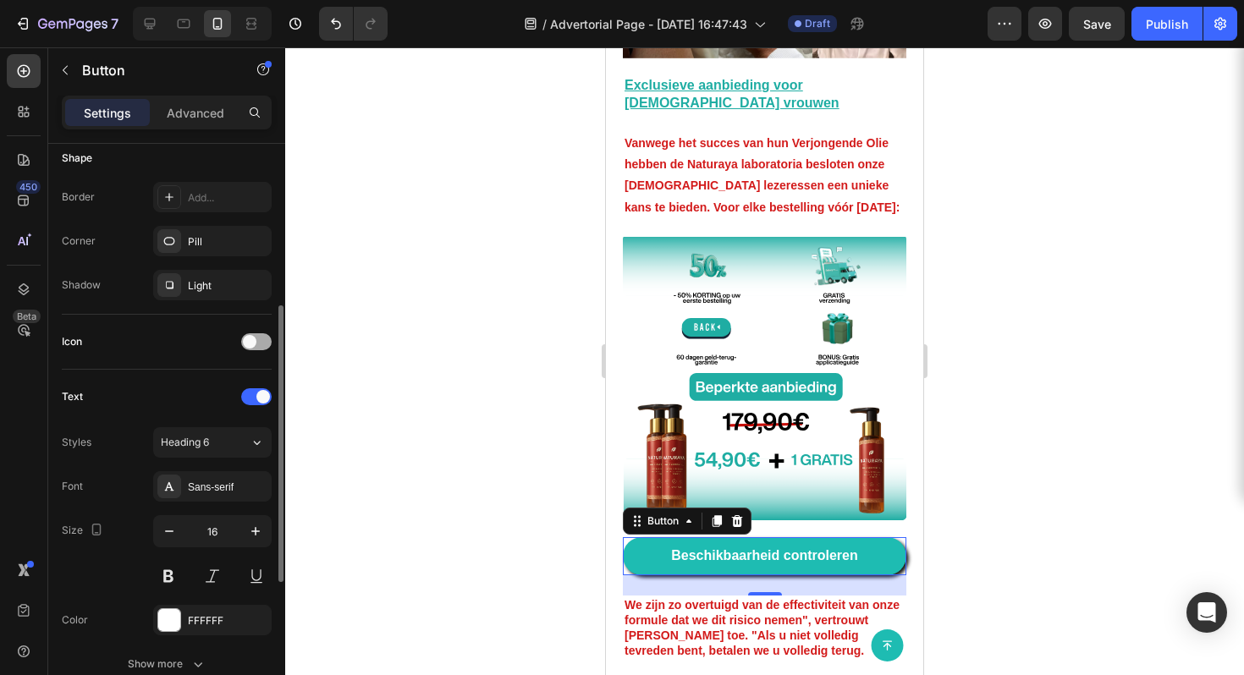
click at [248, 345] on span at bounding box center [250, 342] width 14 height 14
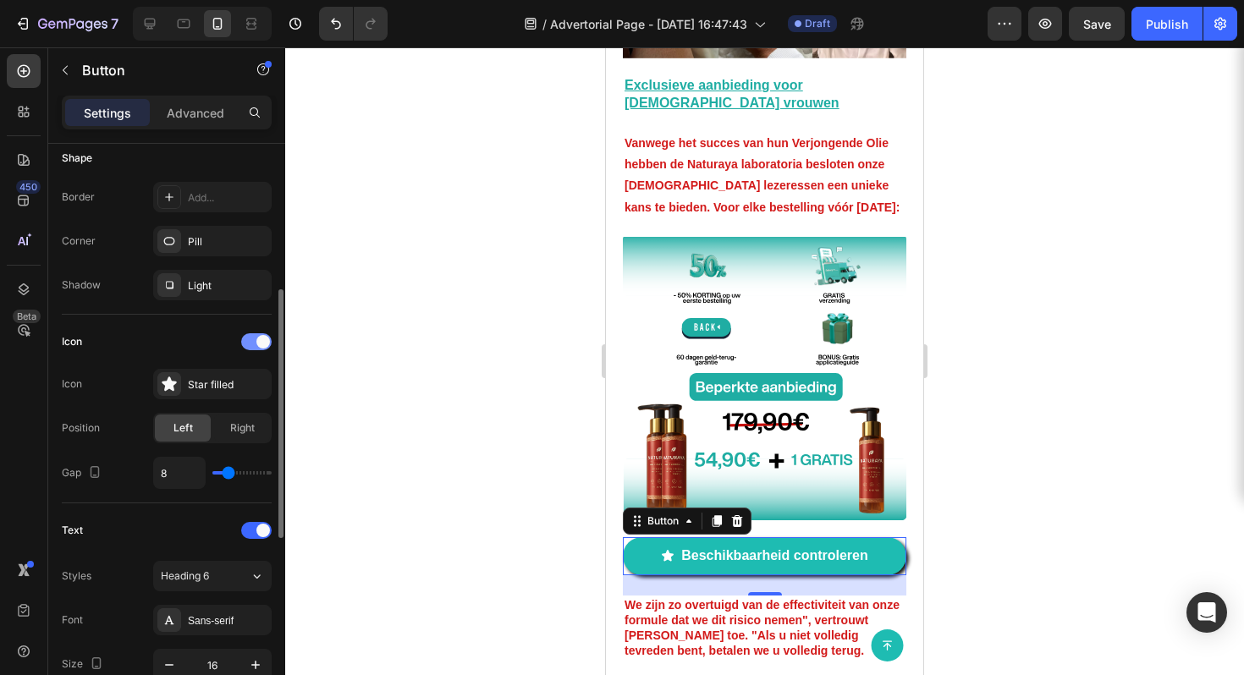
click at [248, 345] on div at bounding box center [256, 341] width 30 height 17
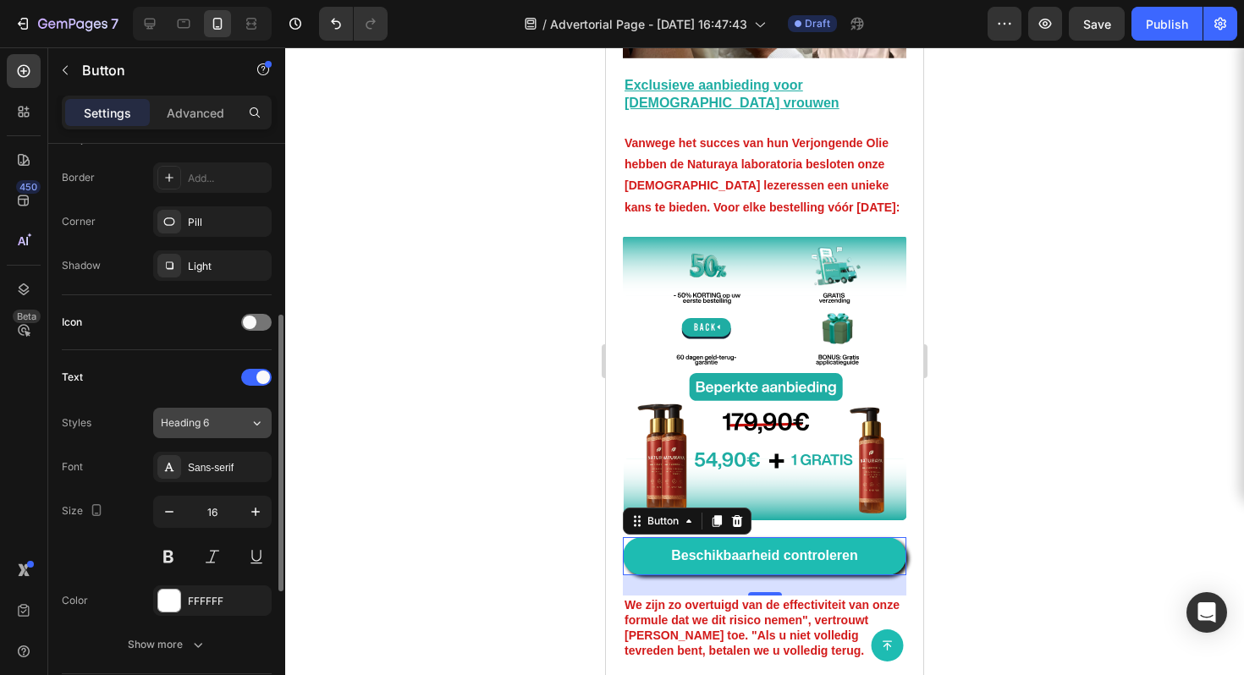
scroll to position [416, 0]
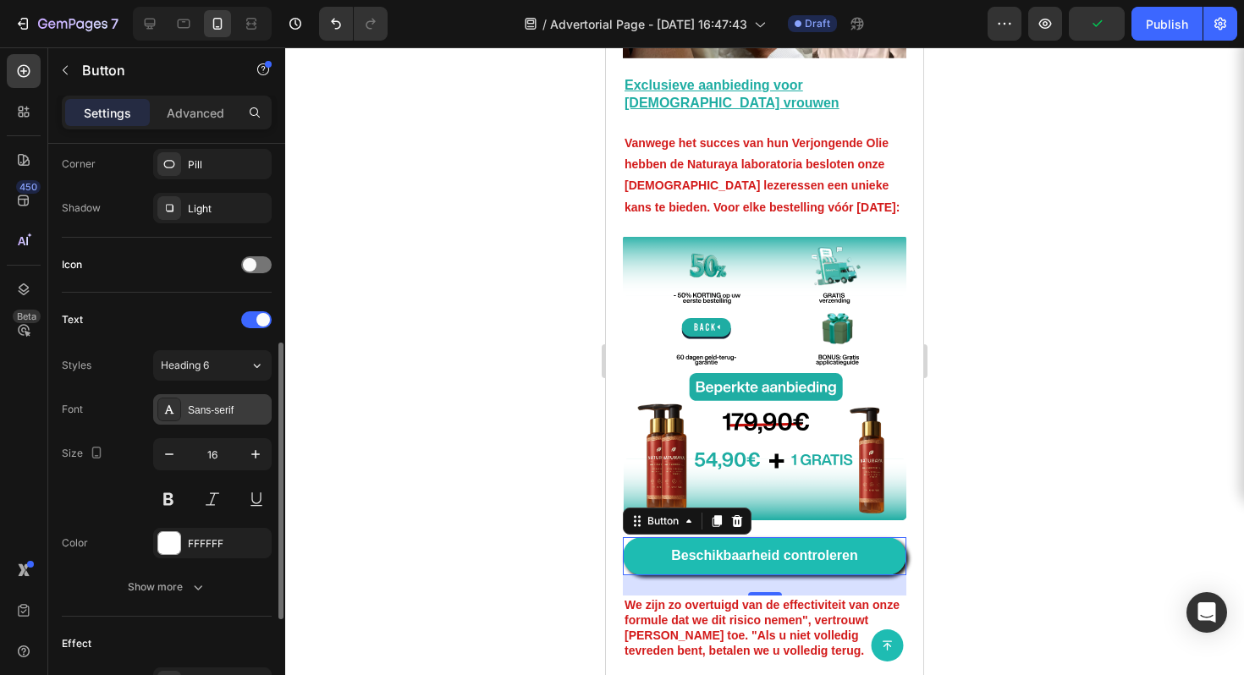
click at [212, 418] on div "Sans-serif" at bounding box center [212, 409] width 119 height 30
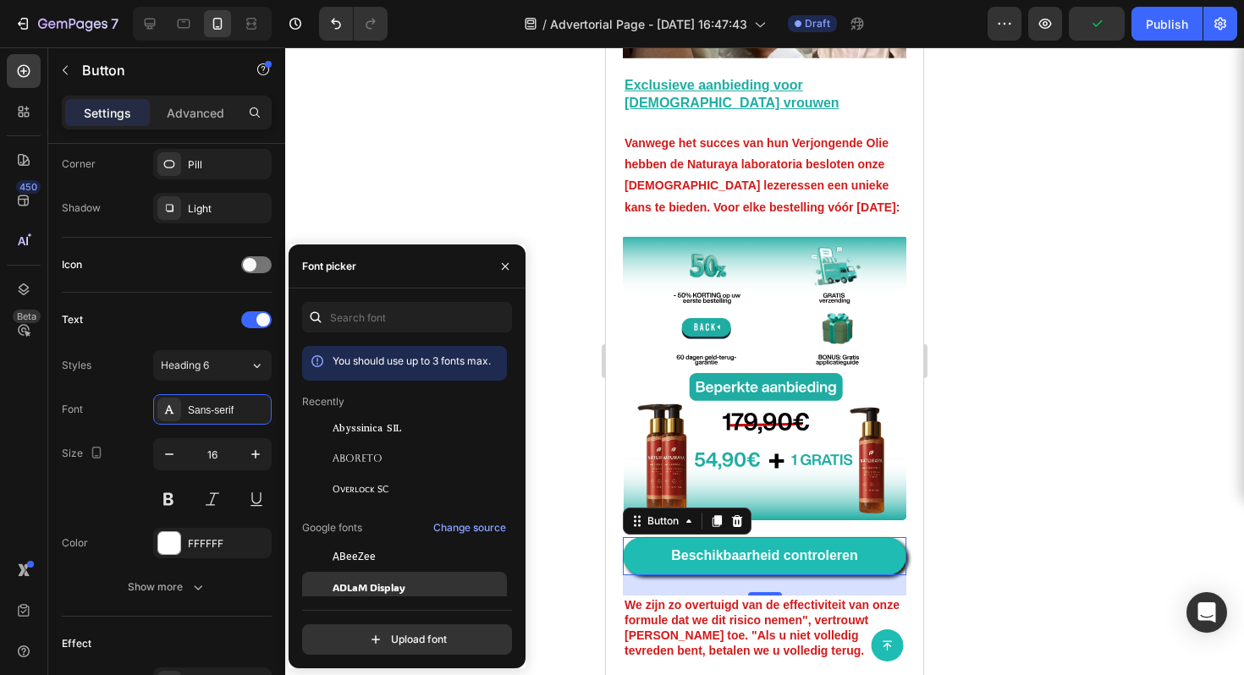
click at [405, 594] on span "ADLaM Display" at bounding box center [369, 587] width 73 height 15
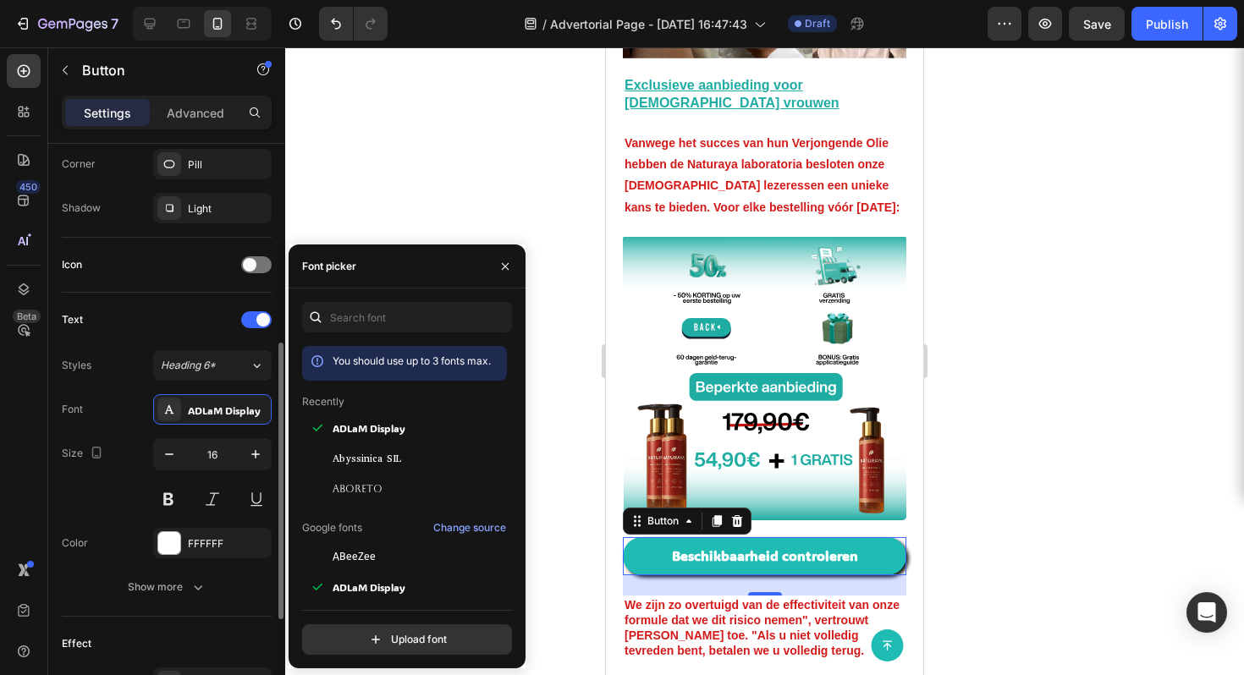
click at [133, 510] on div "Size 16" at bounding box center [167, 476] width 210 height 76
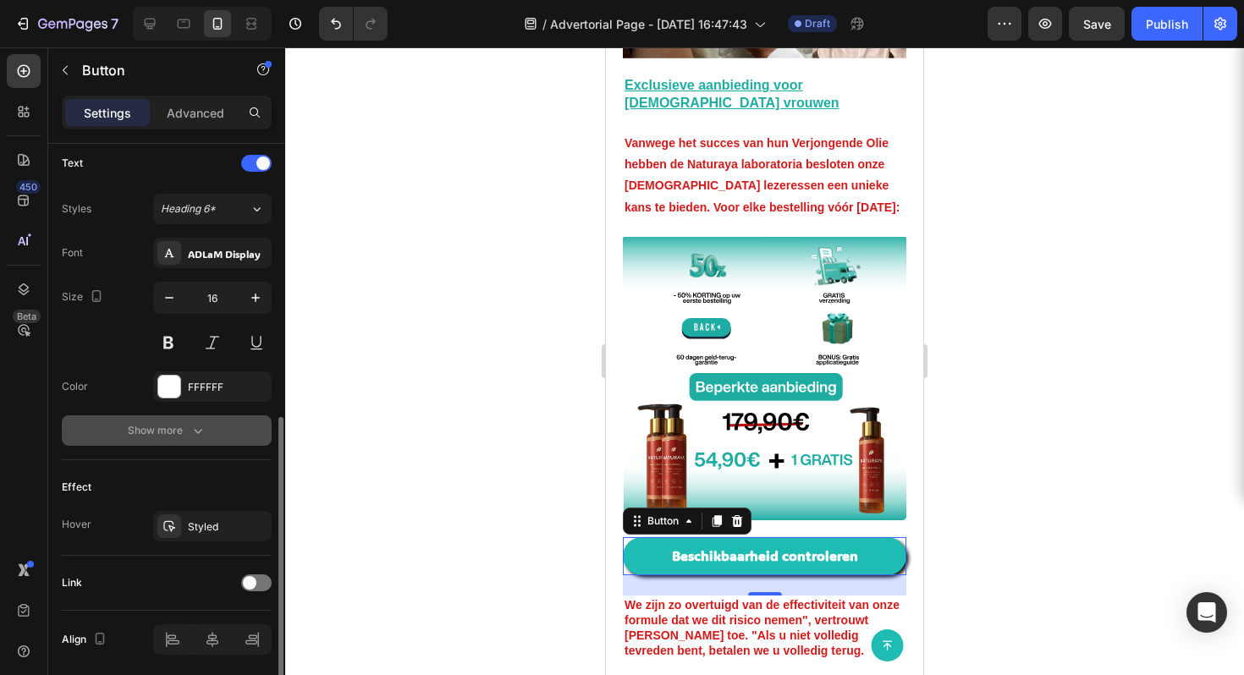
click at [180, 417] on button "Show more" at bounding box center [167, 431] width 210 height 30
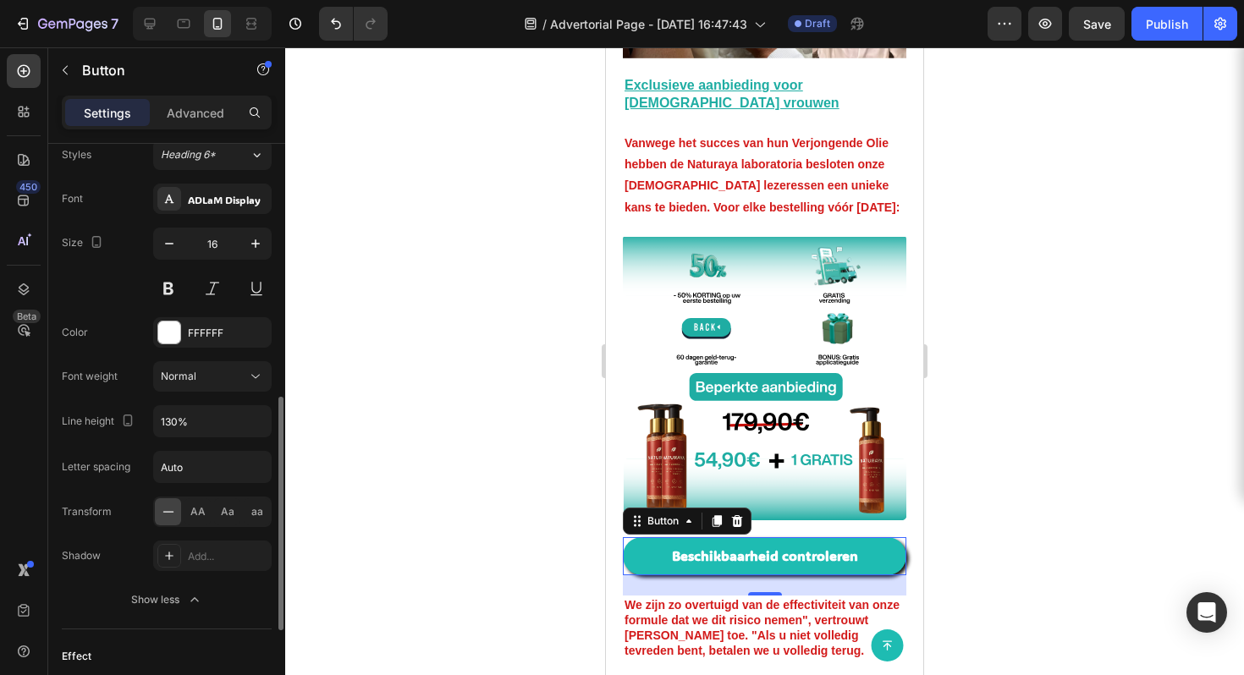
scroll to position [857, 0]
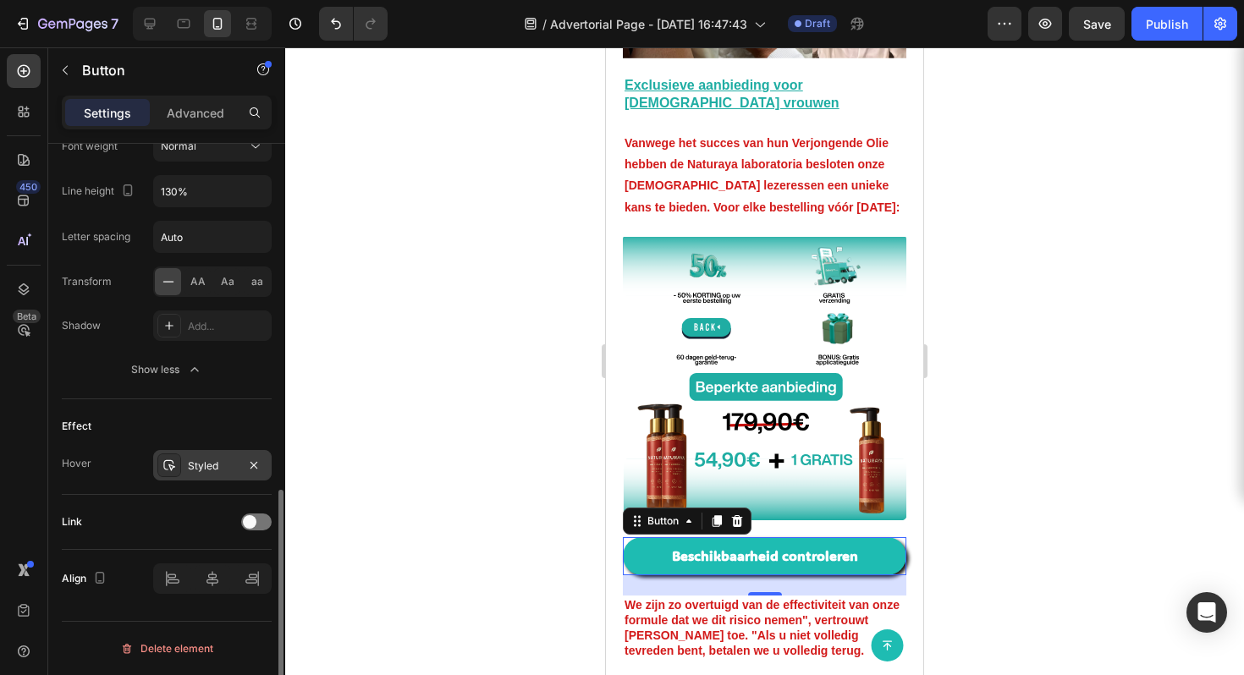
click at [208, 470] on div "Styled" at bounding box center [212, 466] width 49 height 15
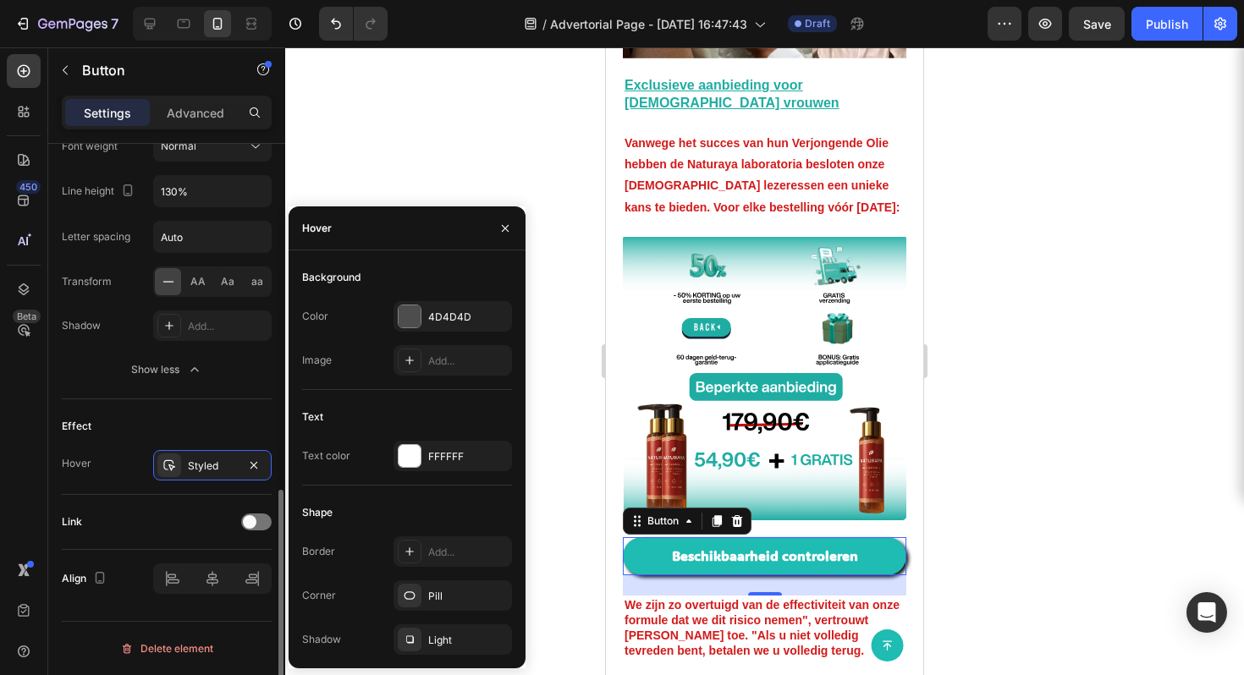
click at [146, 515] on div "Link" at bounding box center [167, 522] width 210 height 27
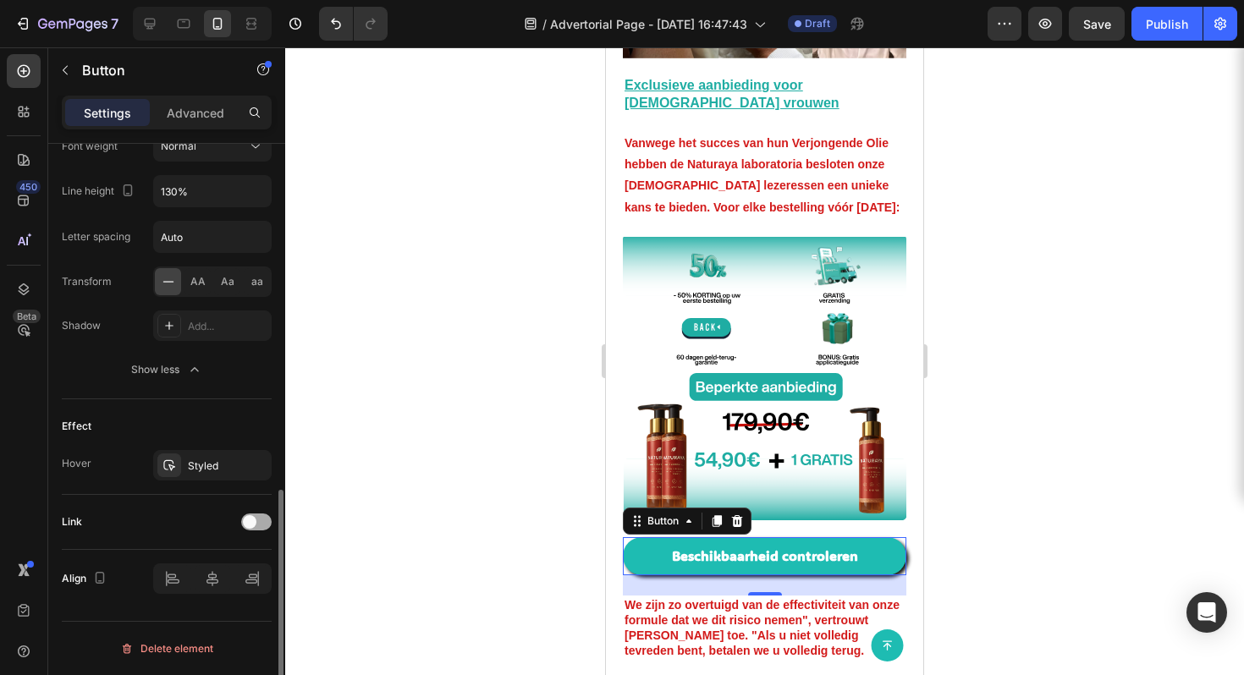
click at [266, 524] on div at bounding box center [256, 522] width 30 height 17
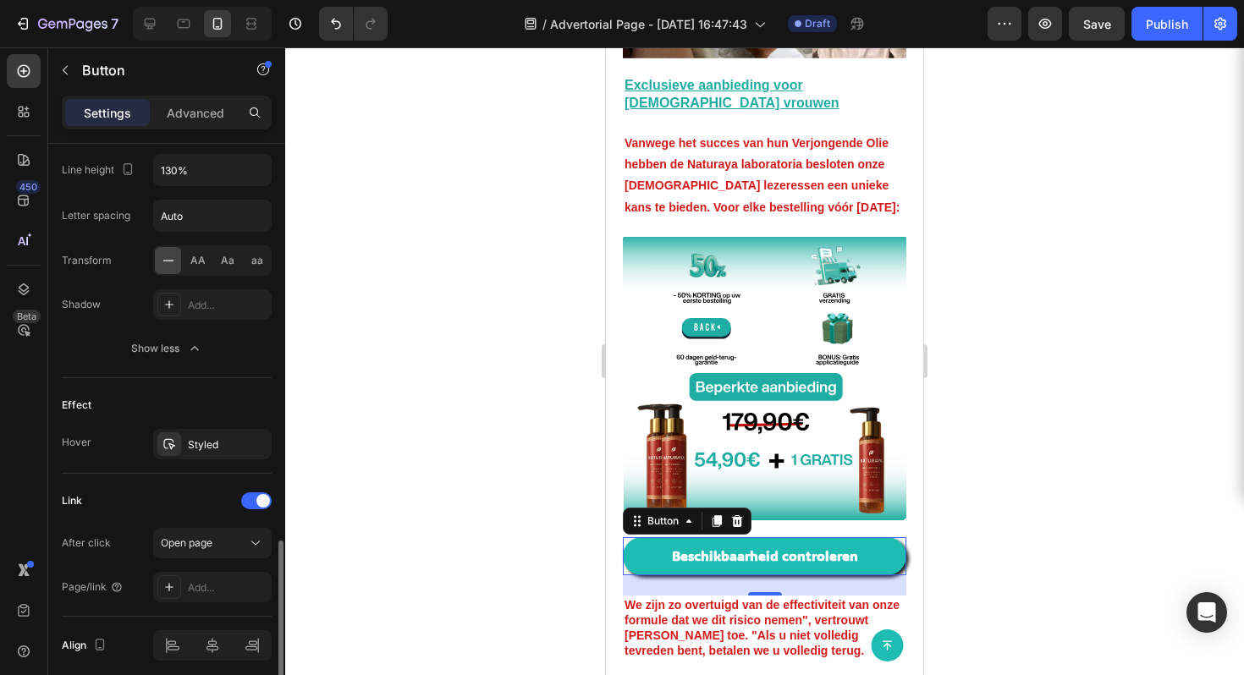
scroll to position [945, 0]
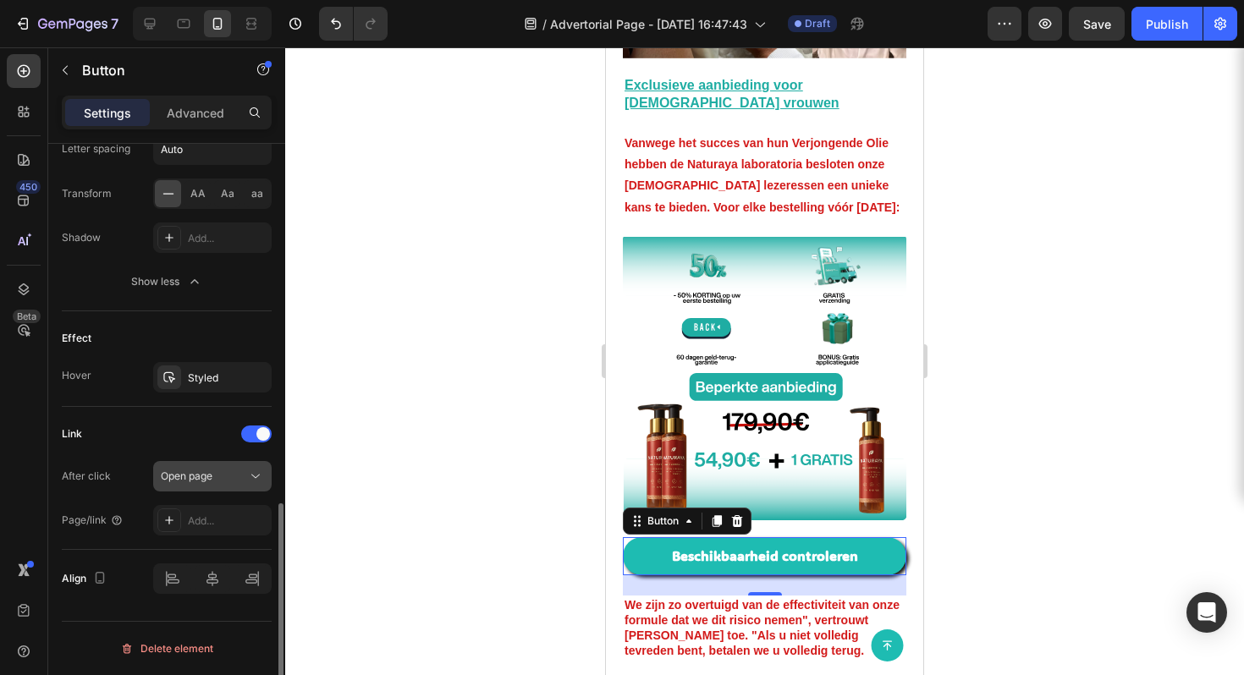
click at [211, 488] on button "Open page" at bounding box center [212, 476] width 119 height 30
click at [138, 432] on div "Link" at bounding box center [167, 434] width 210 height 27
click at [211, 526] on div "Add..." at bounding box center [228, 521] width 80 height 15
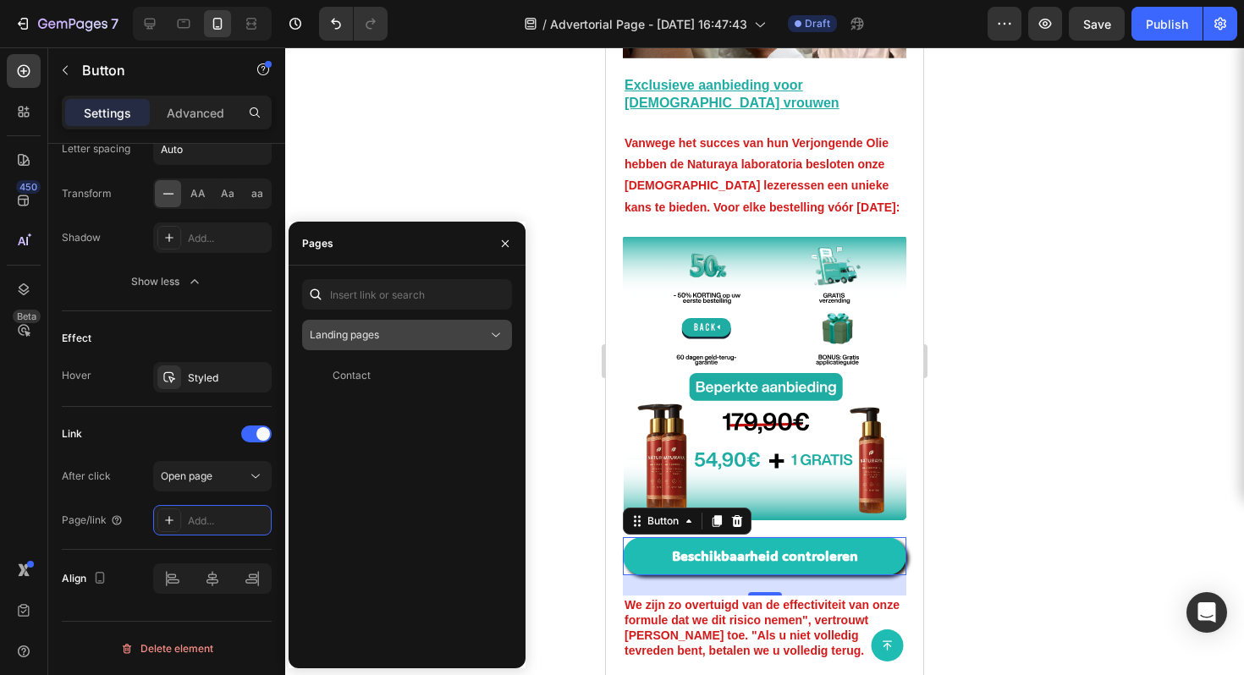
click at [441, 336] on div "Landing pages" at bounding box center [399, 335] width 178 height 15
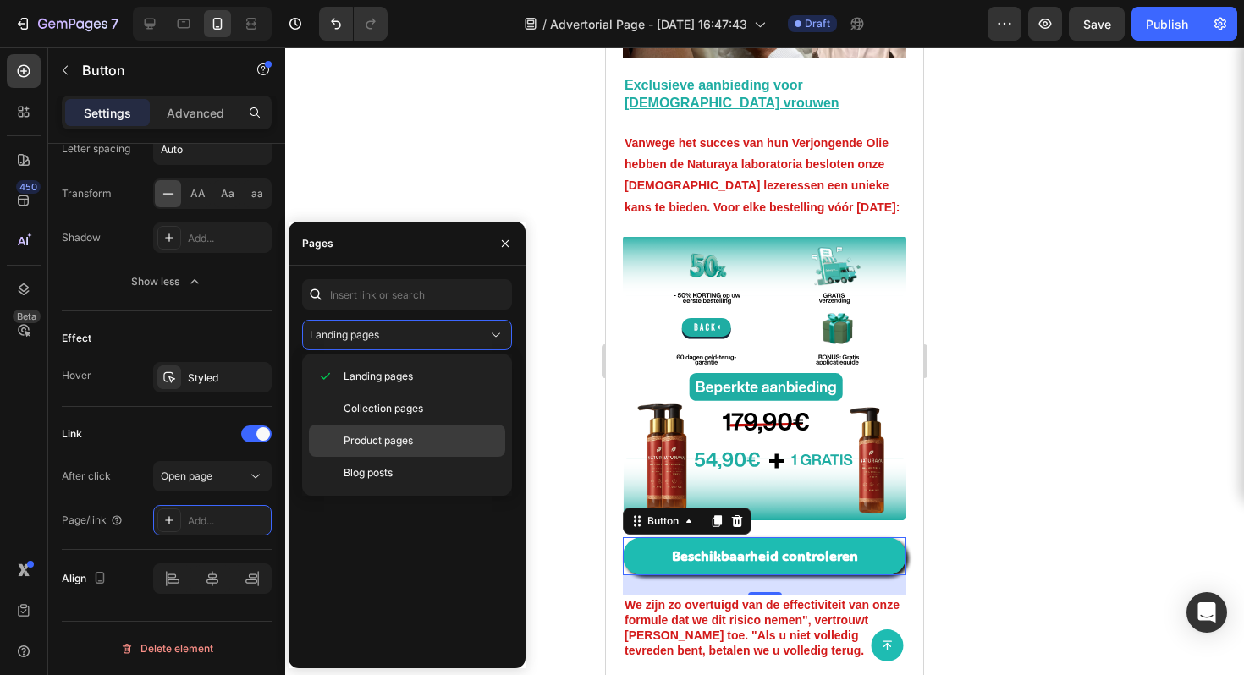
click at [416, 457] on div "Product pages" at bounding box center [407, 473] width 196 height 32
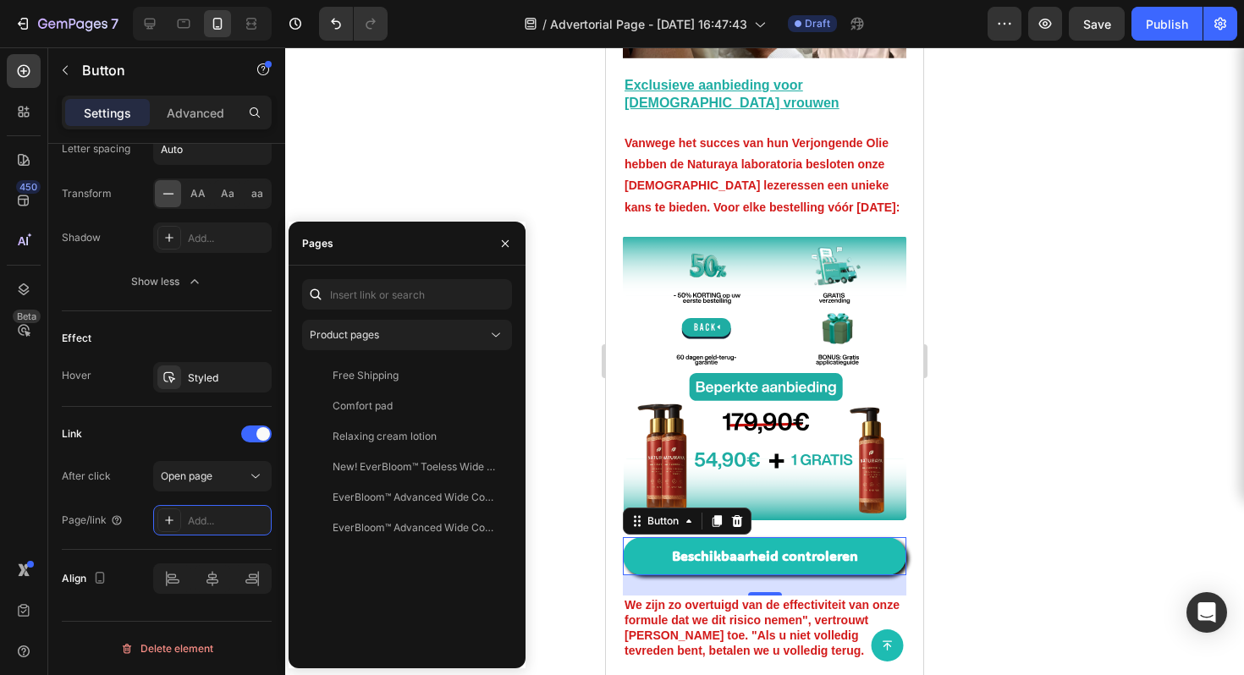
click at [446, 586] on div "Free Shipping View Comfort pad View Relaxing cream lotion View New! EverBloom™ …" at bounding box center [407, 508] width 210 height 295
click at [447, 145] on div at bounding box center [764, 361] width 959 height 628
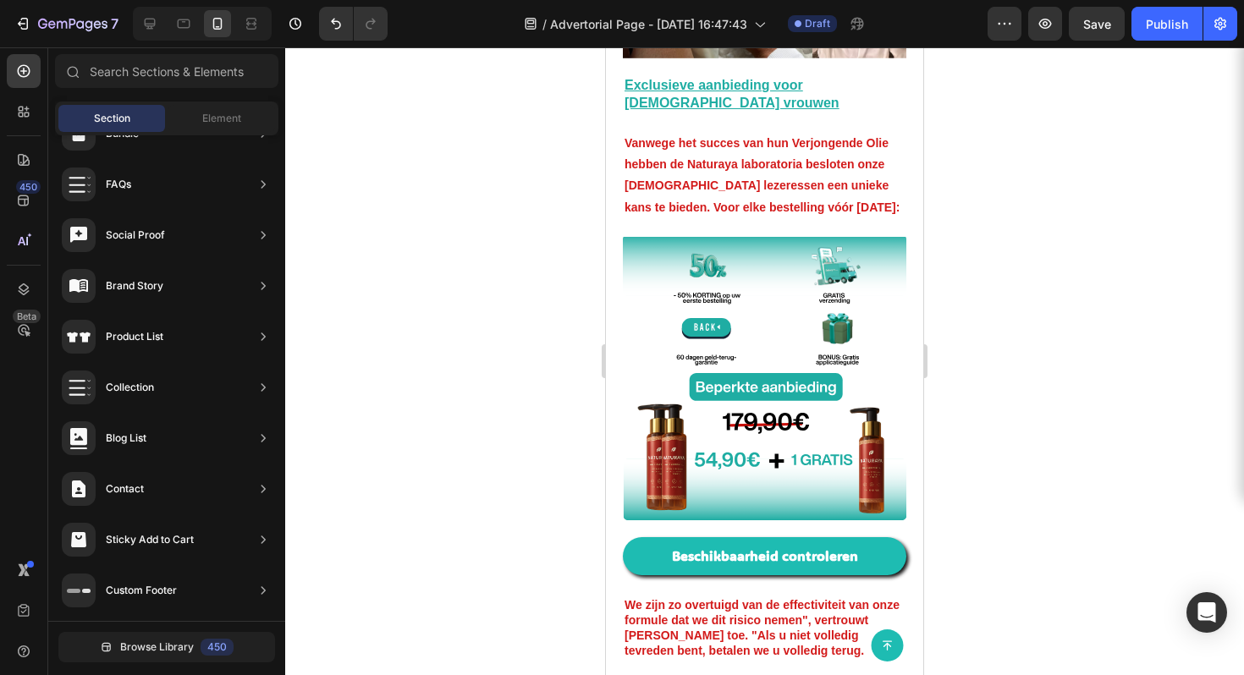
click at [447, 145] on div at bounding box center [764, 361] width 959 height 628
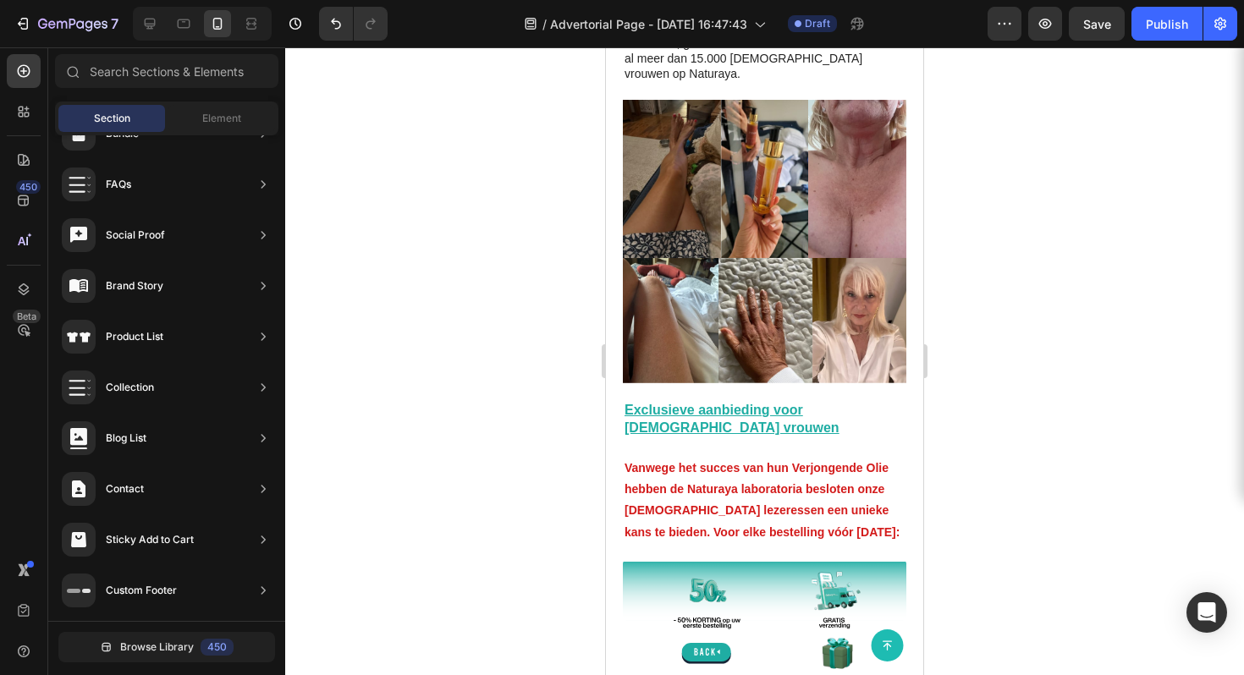
scroll to position [4043, 0]
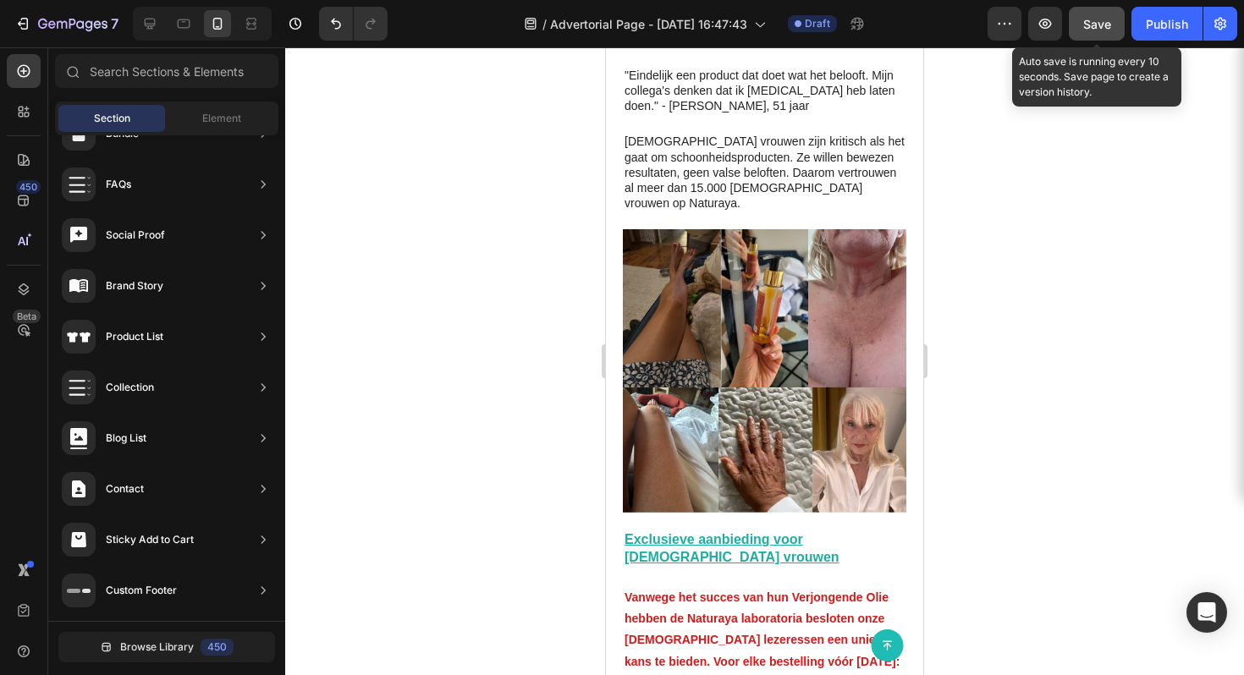
click at [1083, 25] on span "Save" at bounding box center [1097, 24] width 28 height 14
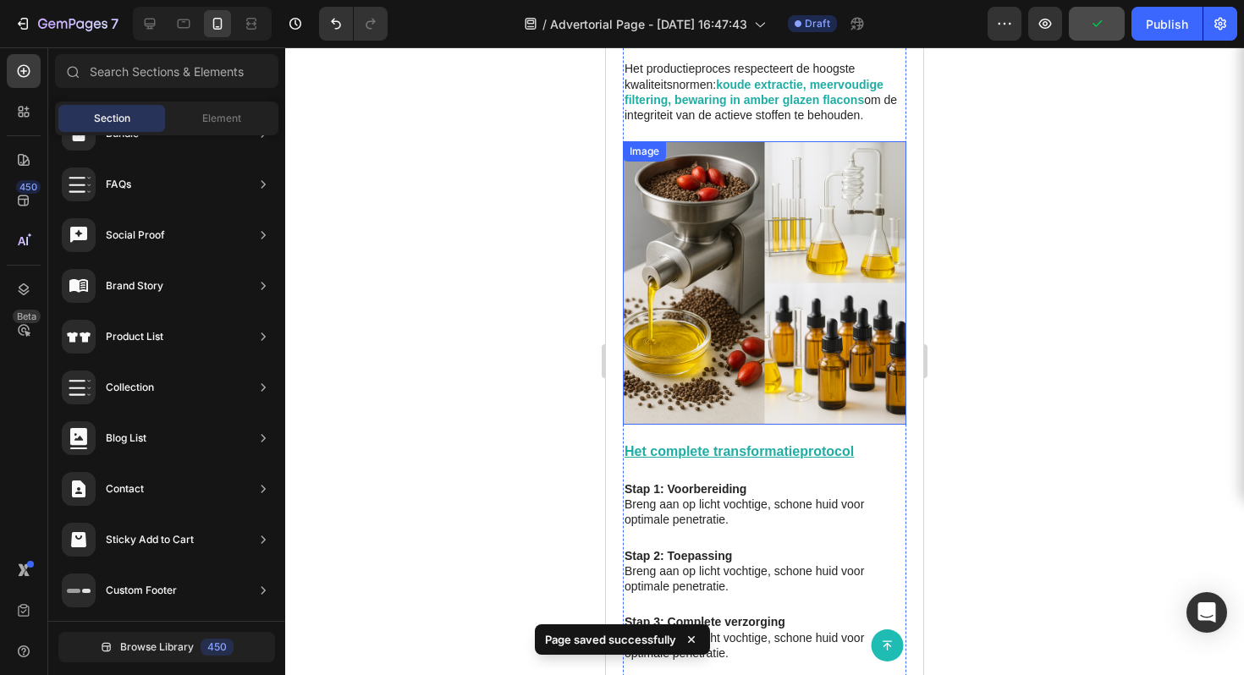
scroll to position [2334, 0]
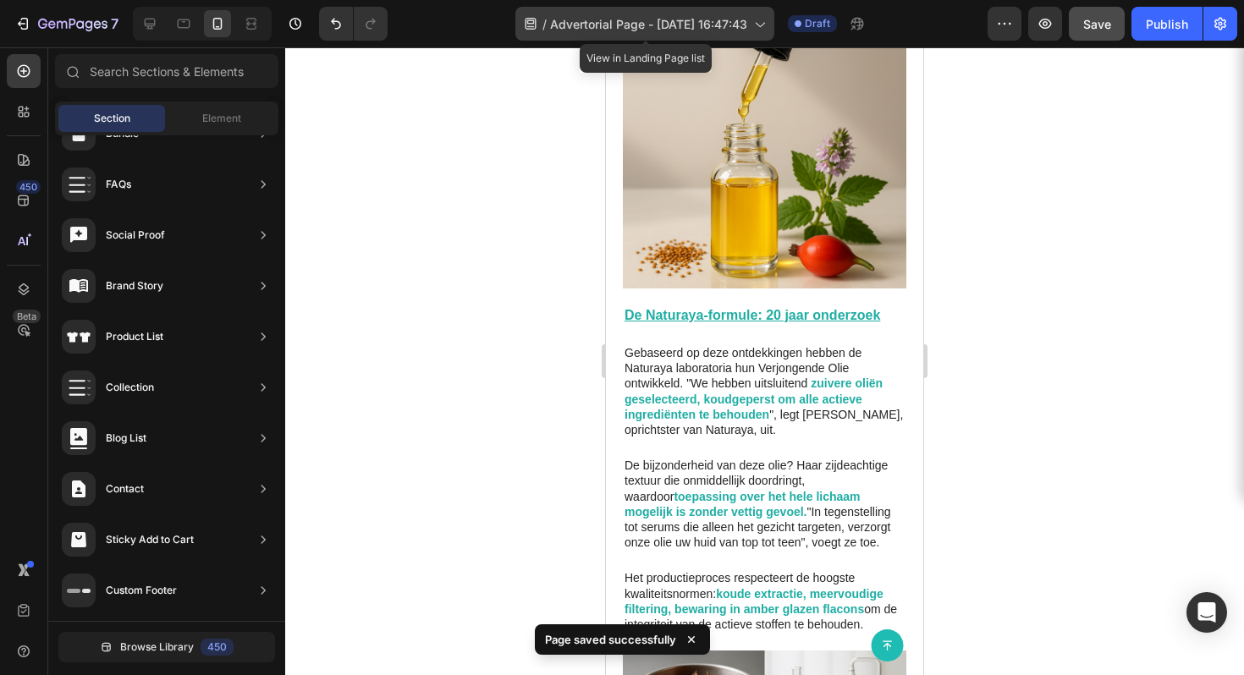
click at [756, 27] on icon at bounding box center [759, 23] width 17 height 17
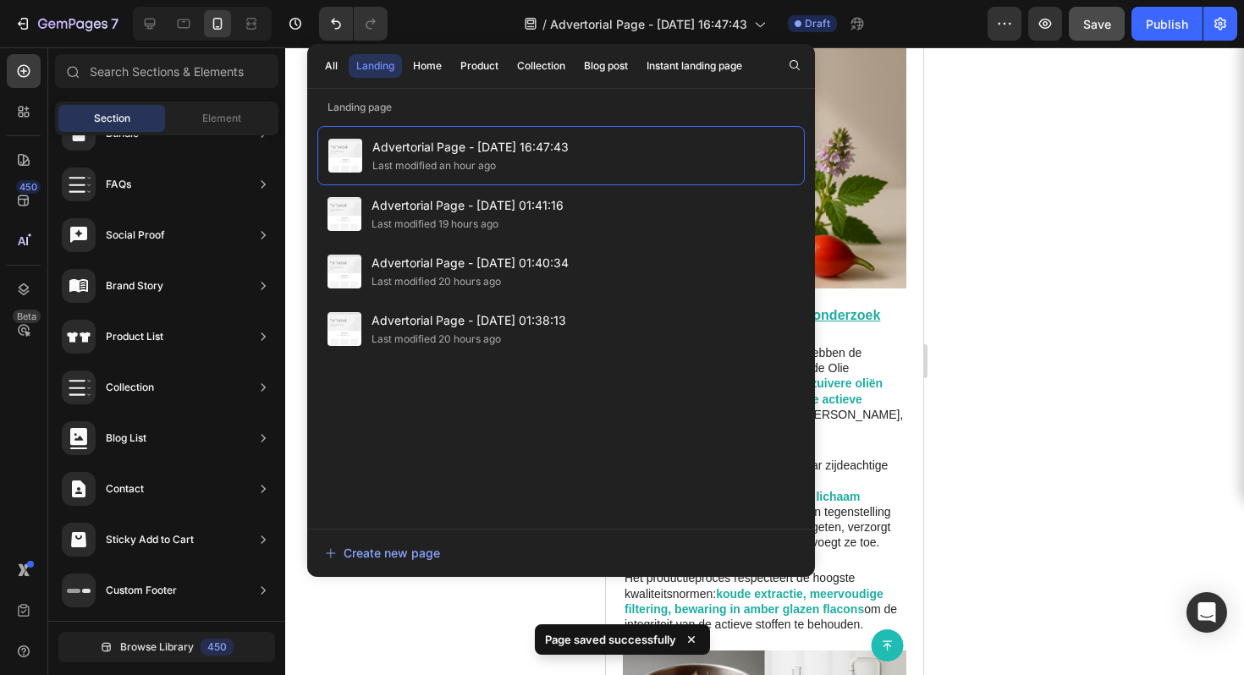
drag, startPoint x: 1123, startPoint y: 185, endPoint x: 1117, endPoint y: 154, distance: 31.9
click at [1123, 185] on div at bounding box center [764, 361] width 959 height 628
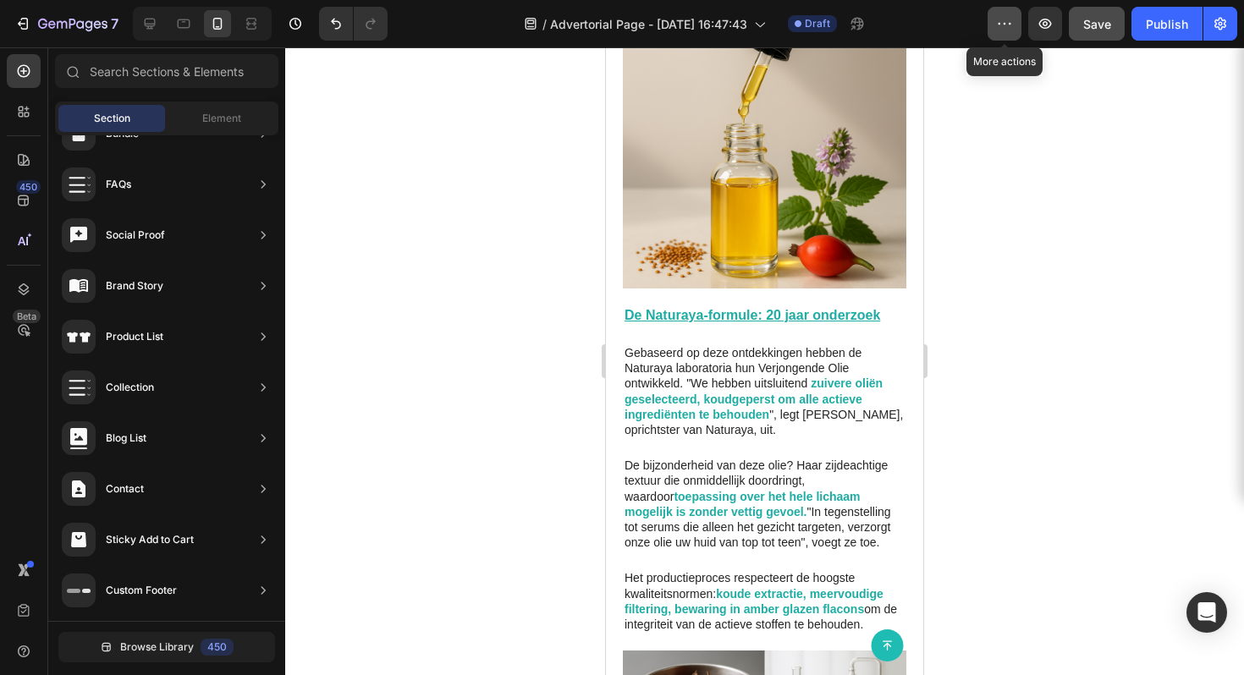
click at [1011, 29] on icon "button" at bounding box center [1004, 23] width 17 height 17
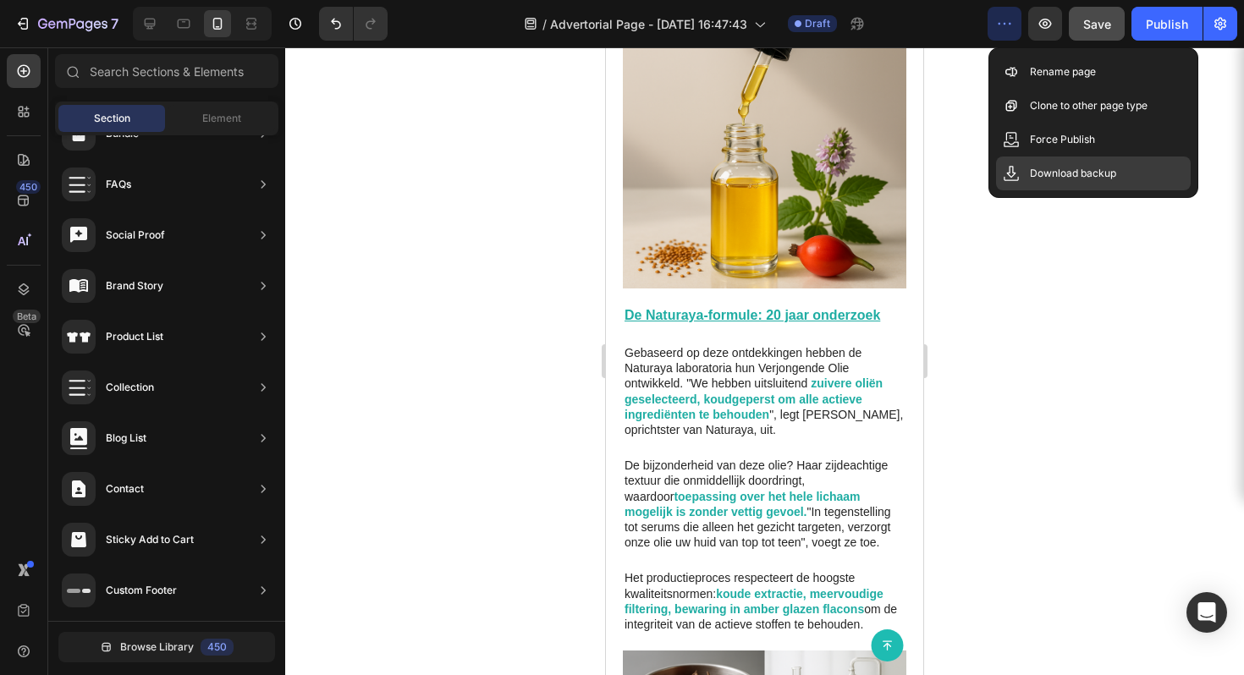
click at [1054, 178] on p "Download backup" at bounding box center [1073, 173] width 86 height 17
click at [1121, 317] on div at bounding box center [764, 361] width 959 height 628
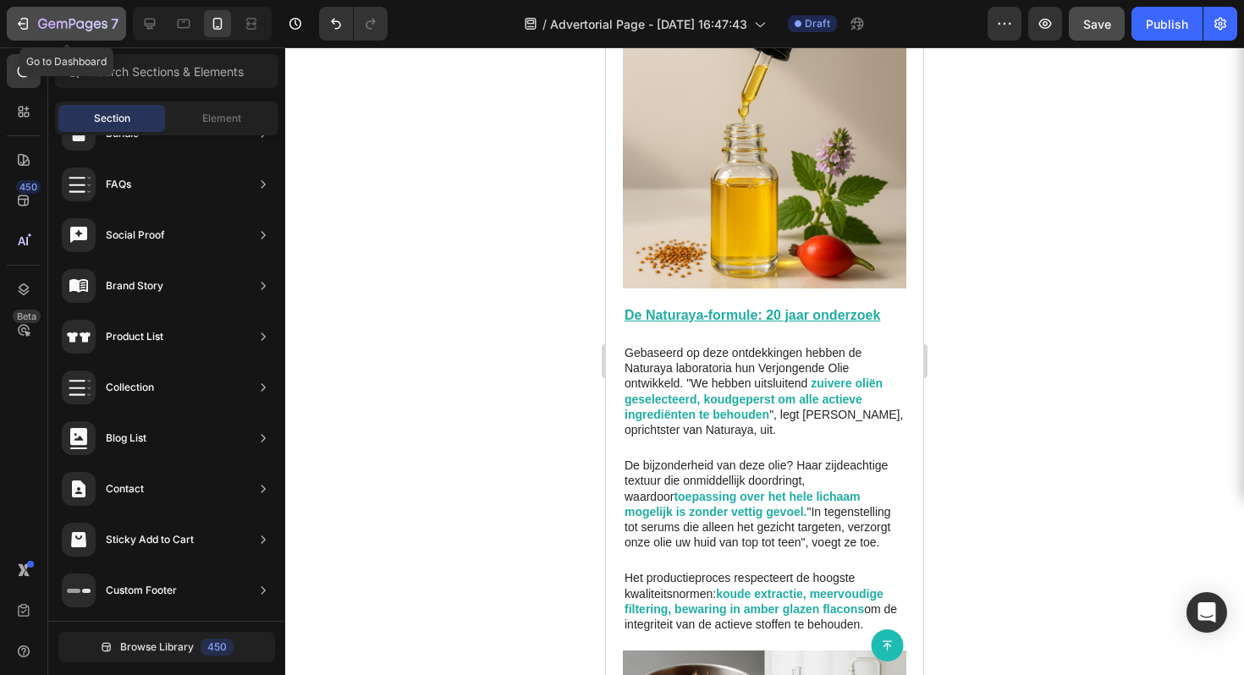
click at [17, 31] on icon "button" at bounding box center [22, 23] width 17 height 17
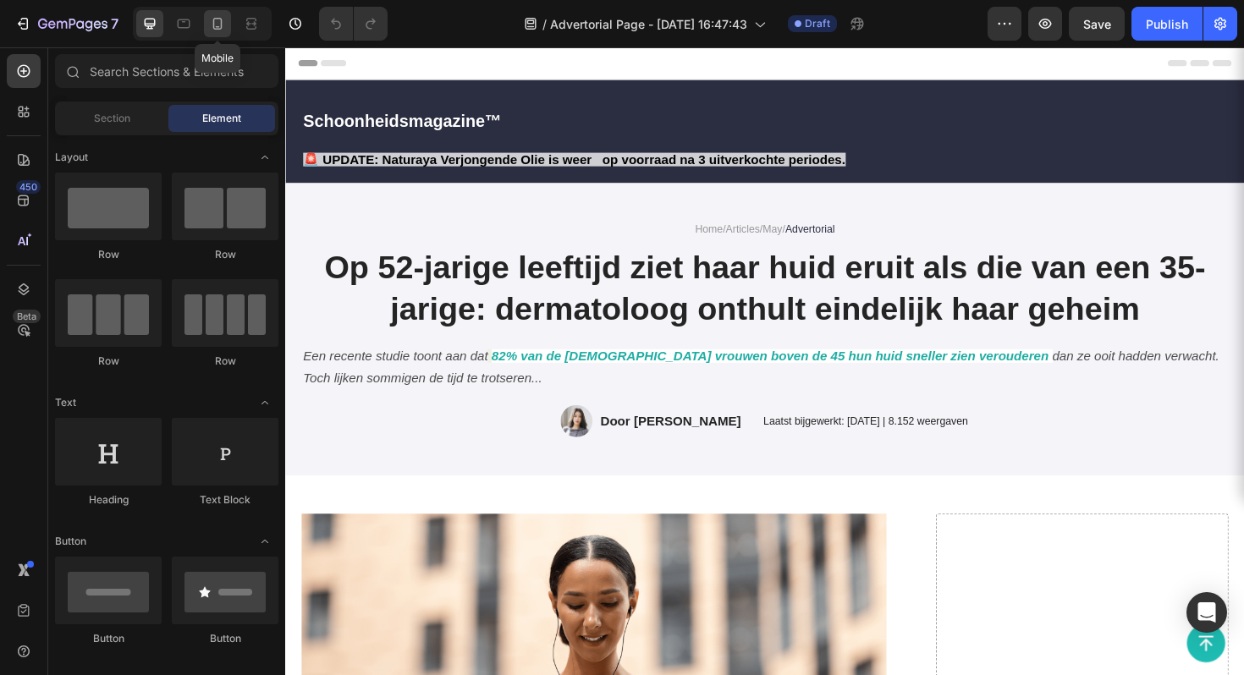
click at [223, 25] on icon at bounding box center [217, 23] width 17 height 17
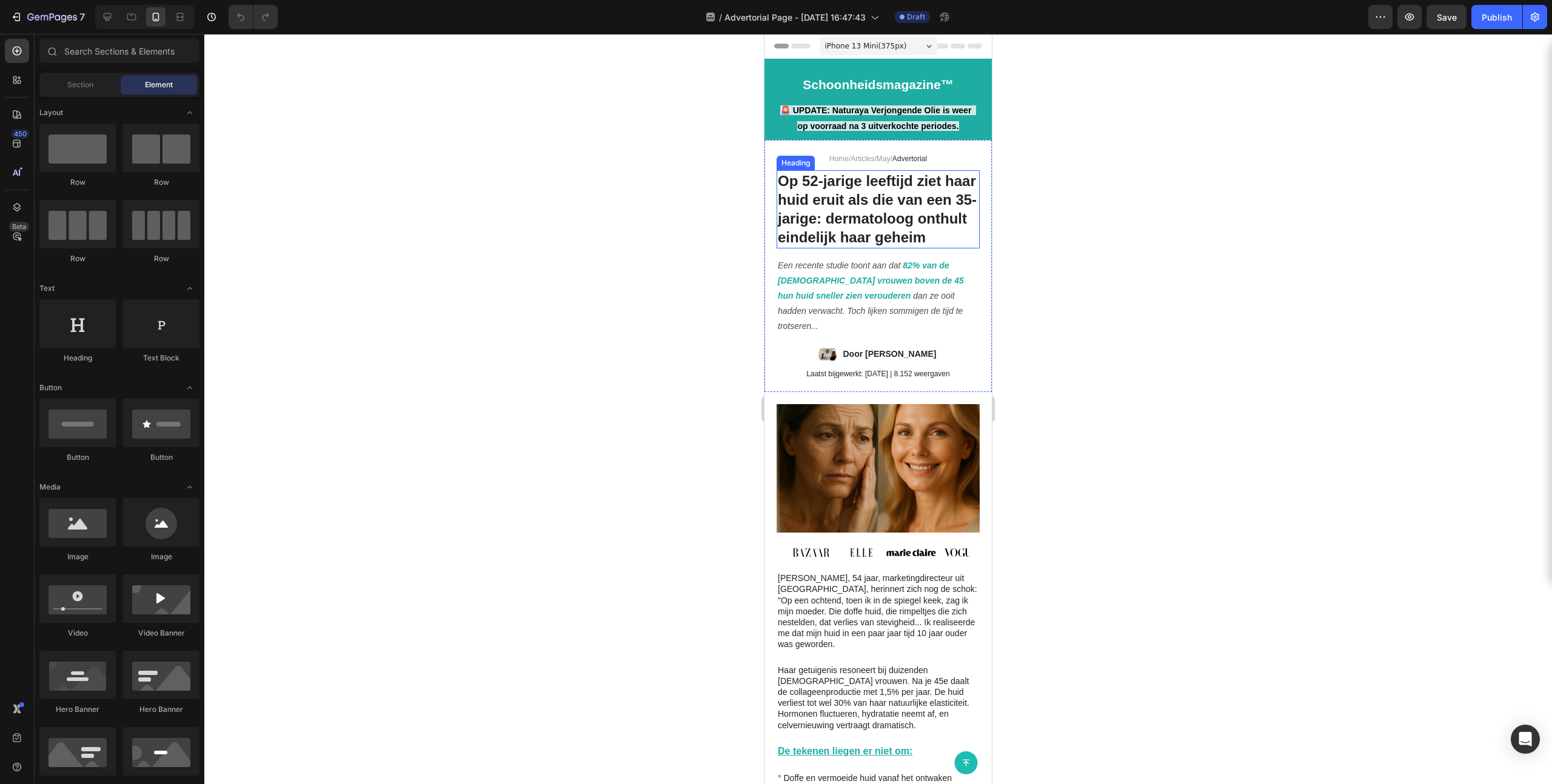
click at [890, 196] on h1 "Op 52-jarige leeftijd ziet haar huid eruit als die van een 35-jarige: dermatolo…" at bounding box center [878, 209] width 203 height 78
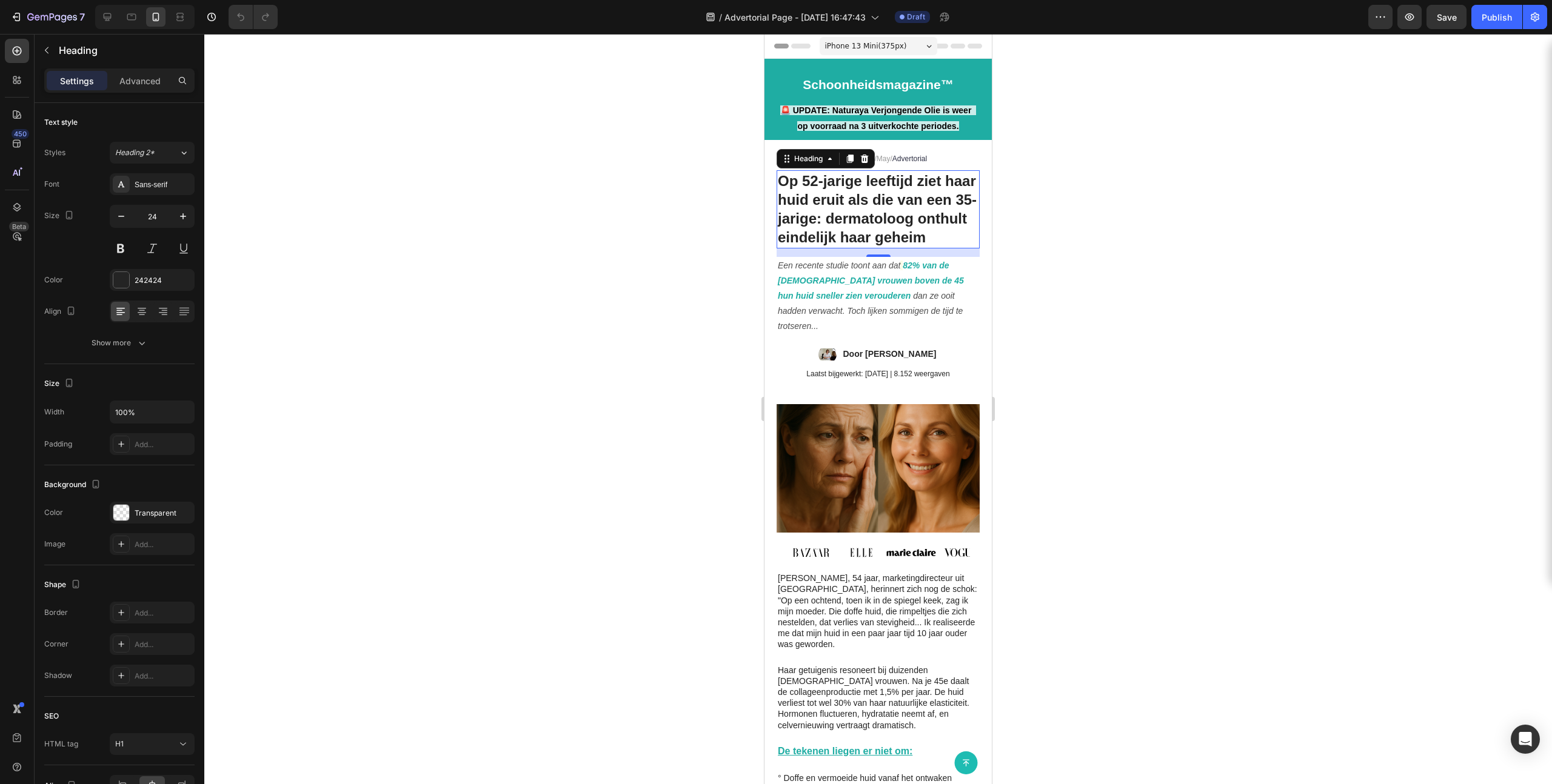
click at [890, 196] on h1 "Op 52-jarige leeftijd ziet haar huid eruit als die van een 35-jarige: dermatolo…" at bounding box center [878, 209] width 203 height 78
click at [890, 196] on p "Op 52-jarige leeftijd ziet haar huid eruit als die van een 35-jarige: dermatolo…" at bounding box center [878, 210] width 201 height 76
click at [890, 195] on p "Op 52-jarige leeftijd ziet haar huid eruit als die van een 35-jarige: dermatolo…" at bounding box center [878, 210] width 201 height 76
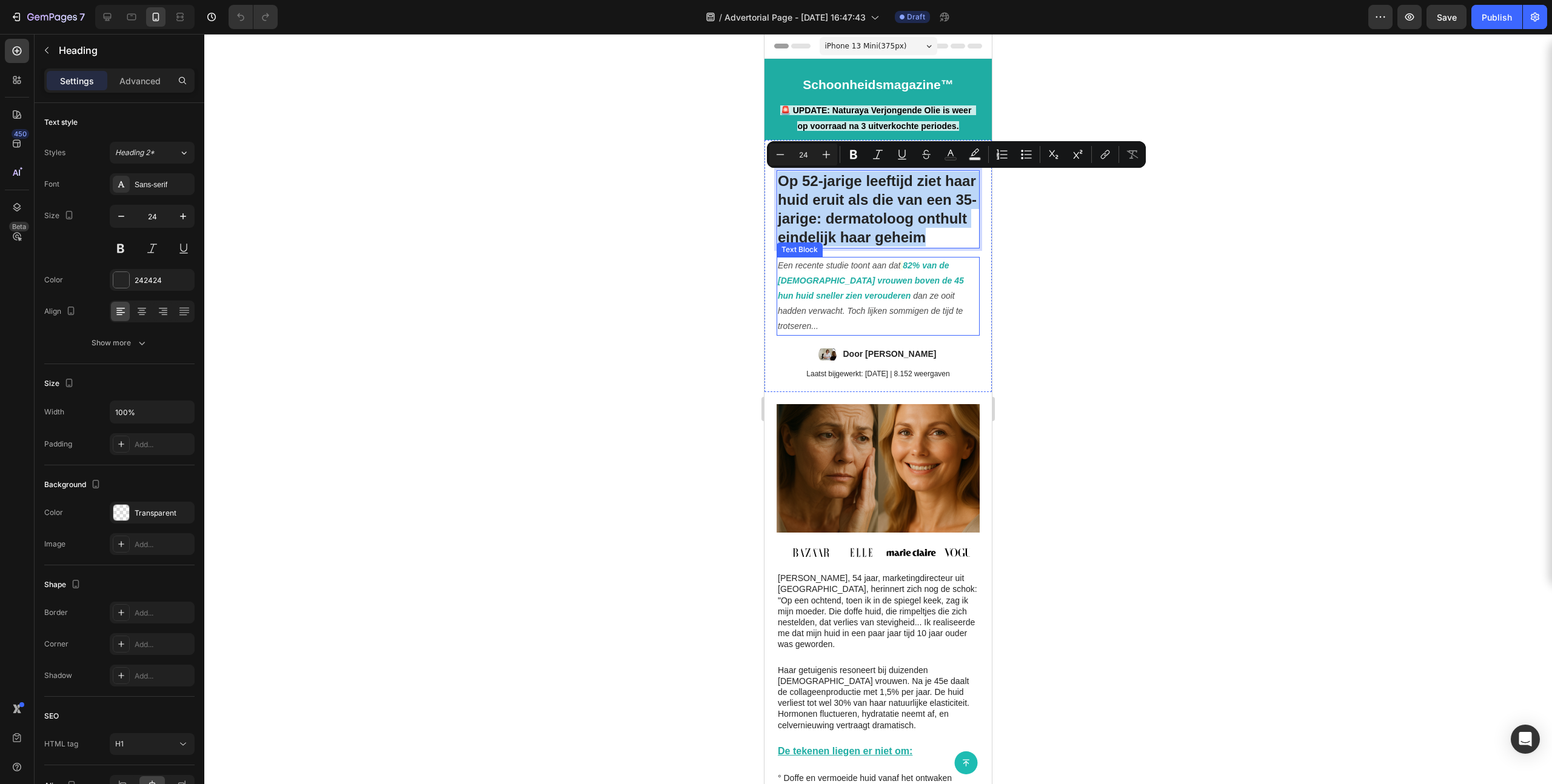
click at [889, 314] on icon "dan ze ooit hadden verwacht. Toch lijken sommigen de tijd te trotseren..." at bounding box center [870, 311] width 185 height 40
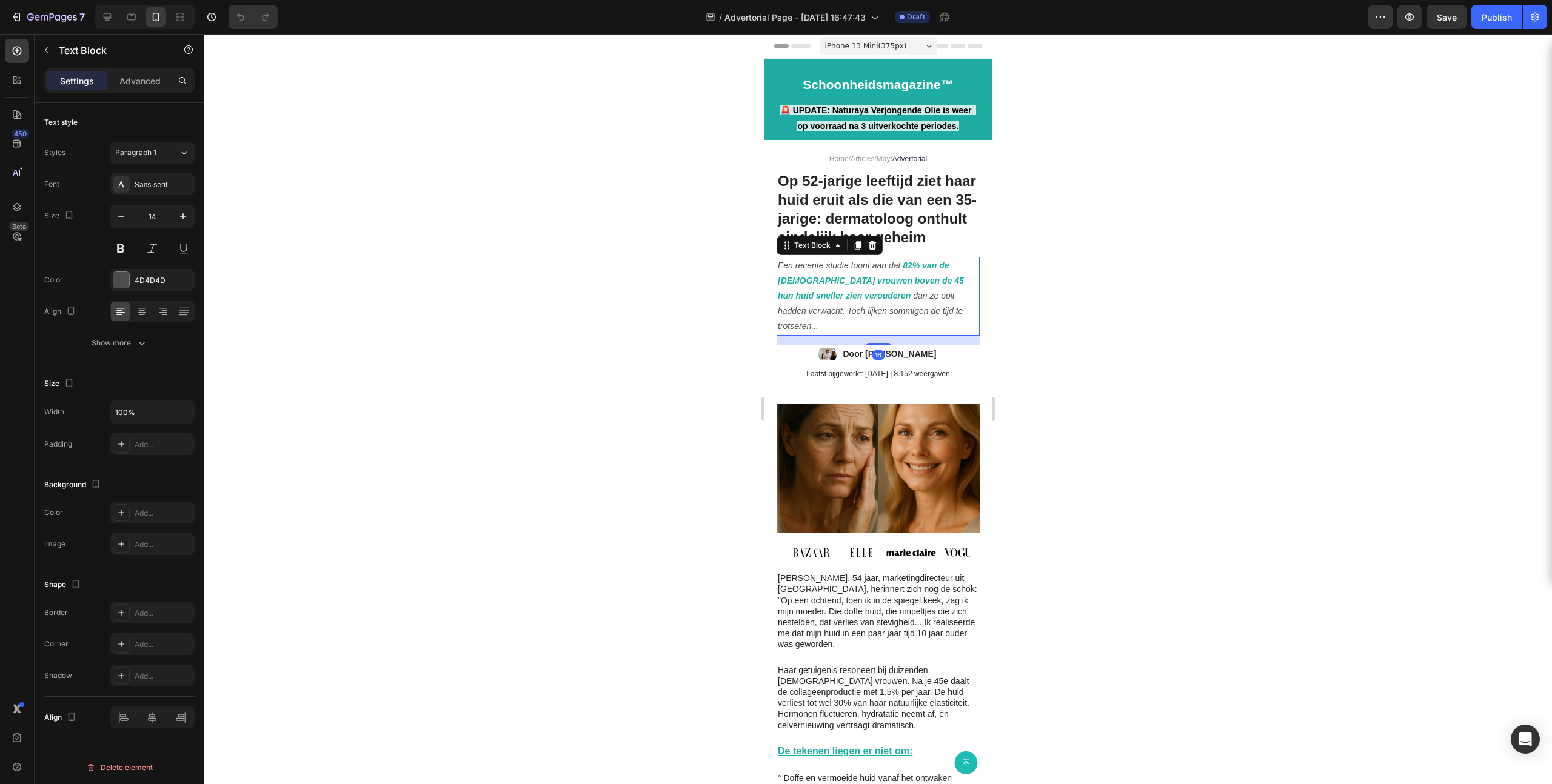
click at [889, 314] on icon "dan ze ooit hadden verwacht. Toch lijken sommigen de tijd te trotseren..." at bounding box center [870, 311] width 185 height 40
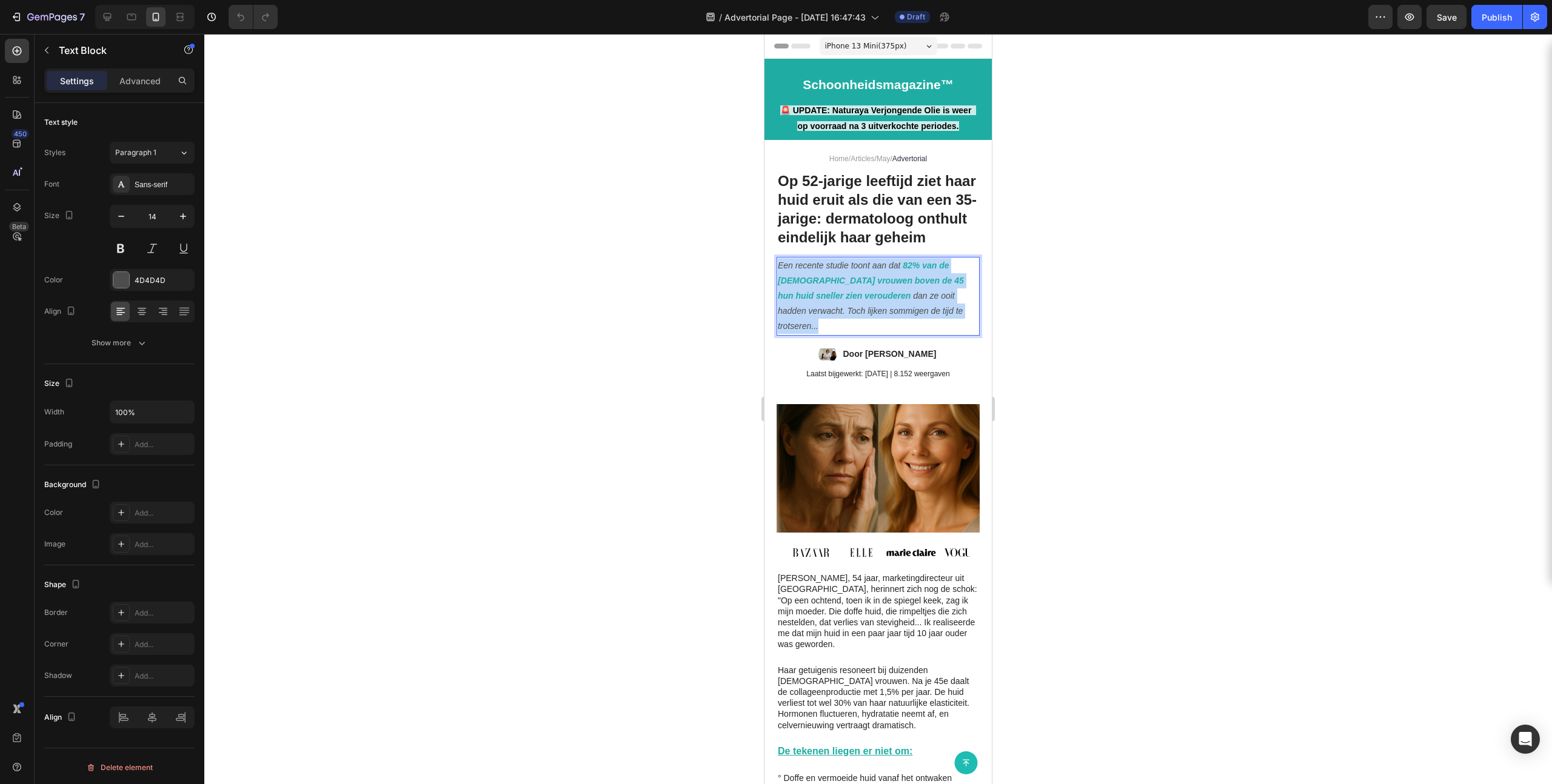
click at [889, 314] on icon "dan ze ooit hadden verwacht. Toch lijken sommigen de tijd te trotseren..." at bounding box center [870, 311] width 185 height 40
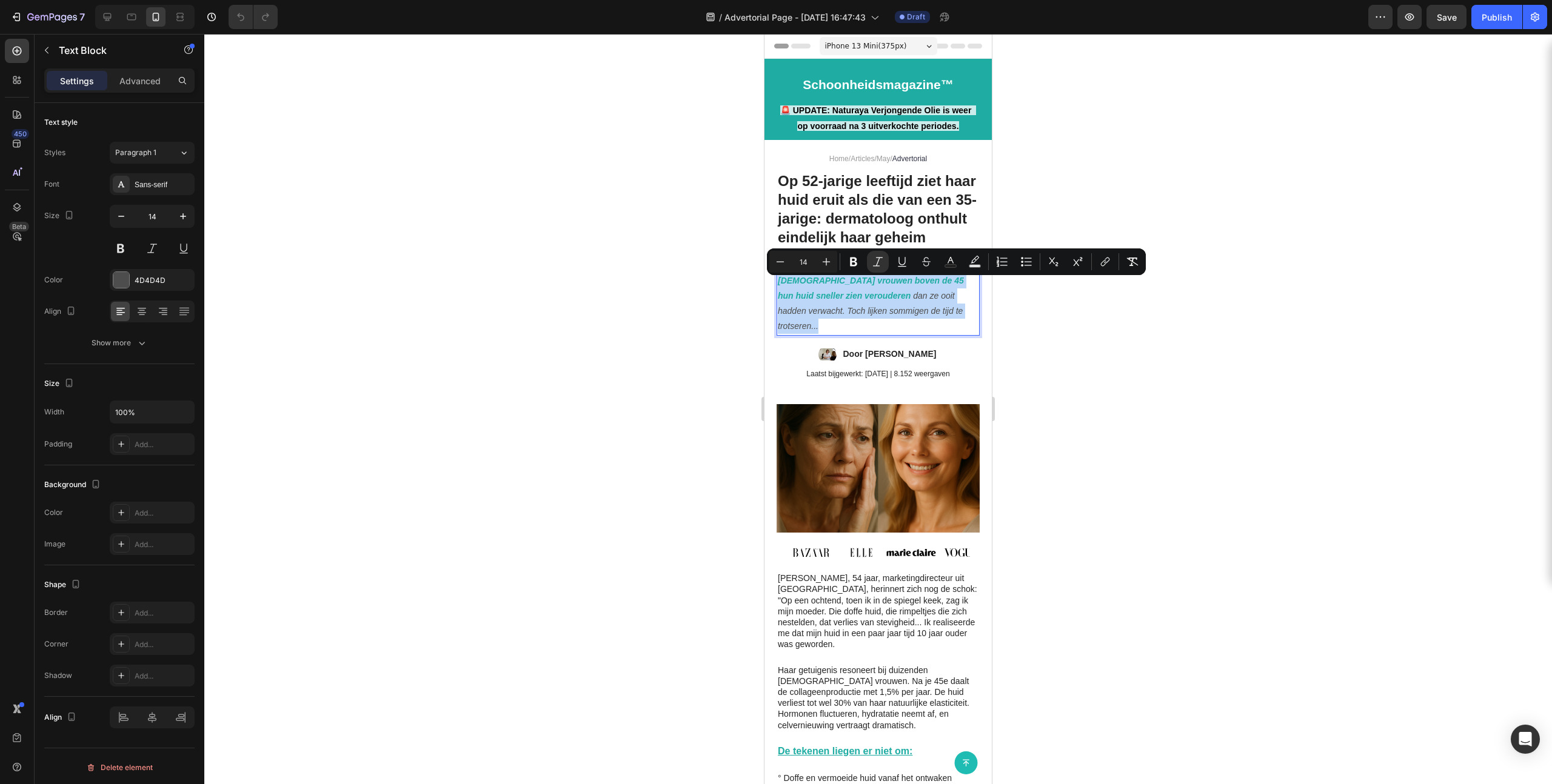
click at [862, 331] on icon "dan ze ooit hadden verwacht. Toch lijken sommigen de tijd te trotseren..." at bounding box center [870, 311] width 185 height 40
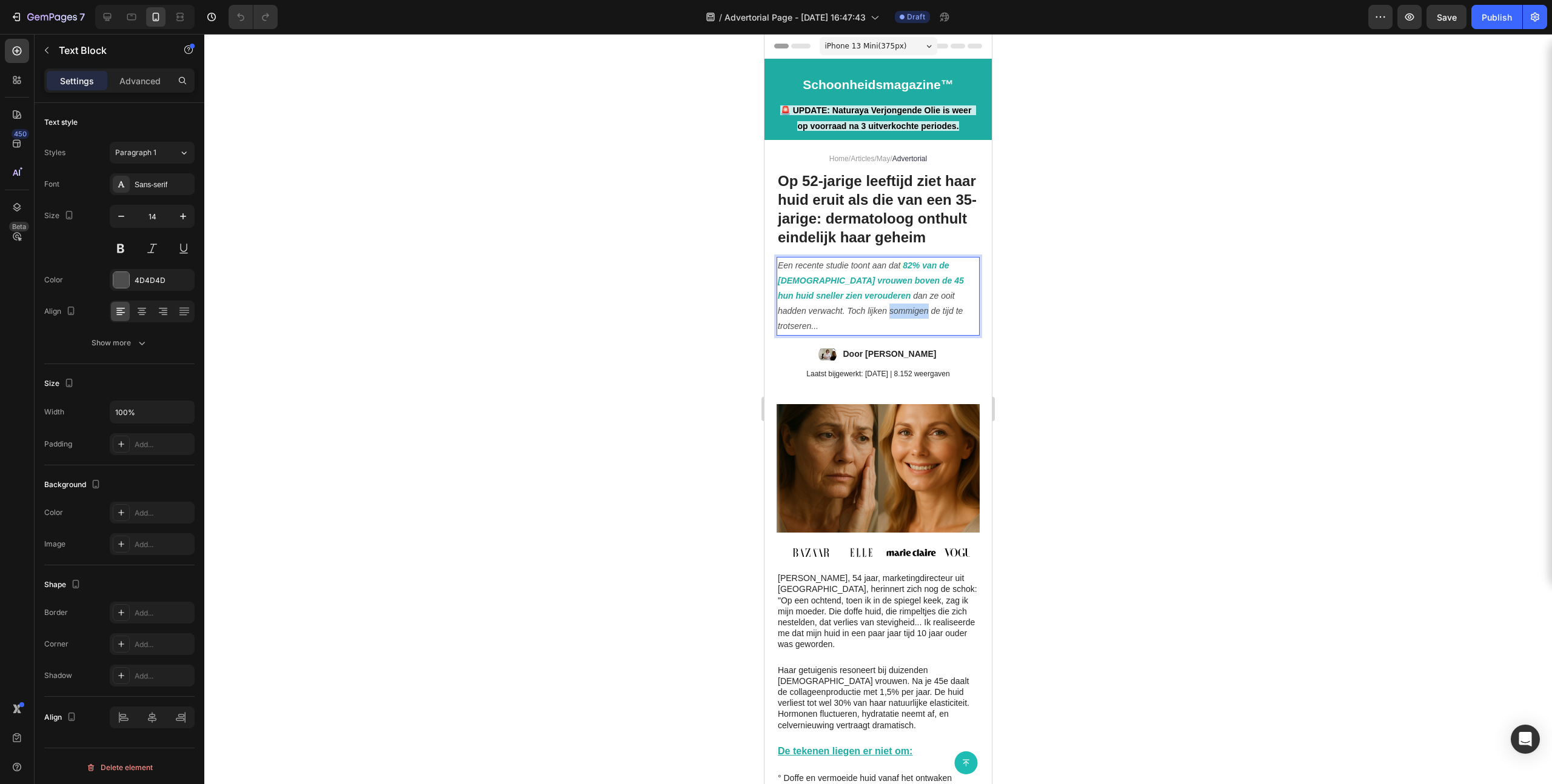
click at [862, 331] on icon "dan ze ooit hadden verwacht. Toch lijken sommigen de tijd te trotseren..." at bounding box center [870, 311] width 185 height 40
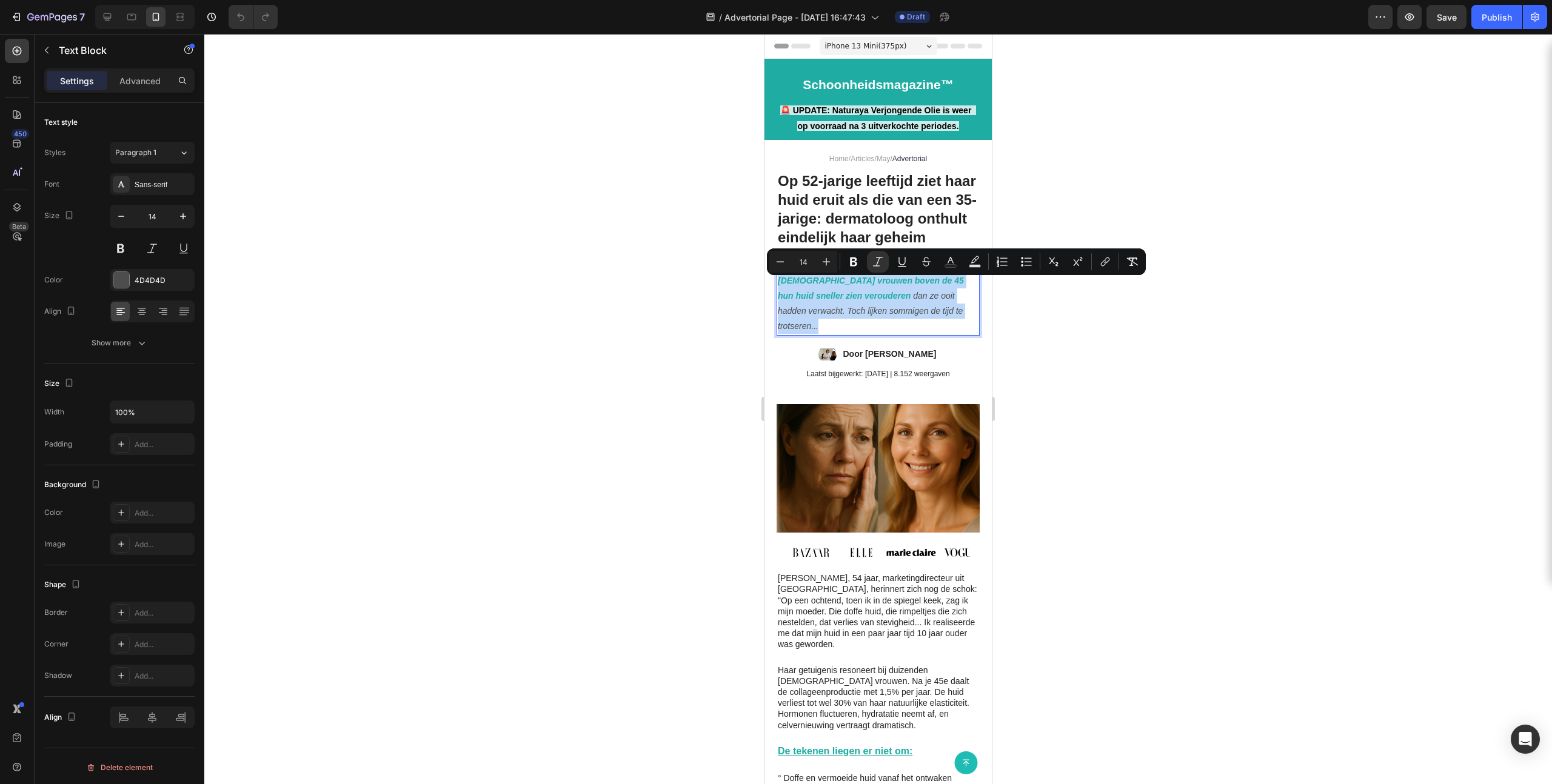
copy p "Een recente studie toont aan dat 82% van de [DEMOGRAPHIC_DATA] vrouwen boven de…"
click at [840, 85] on strong "Schoonheidsmagazine™" at bounding box center [878, 84] width 151 height 14
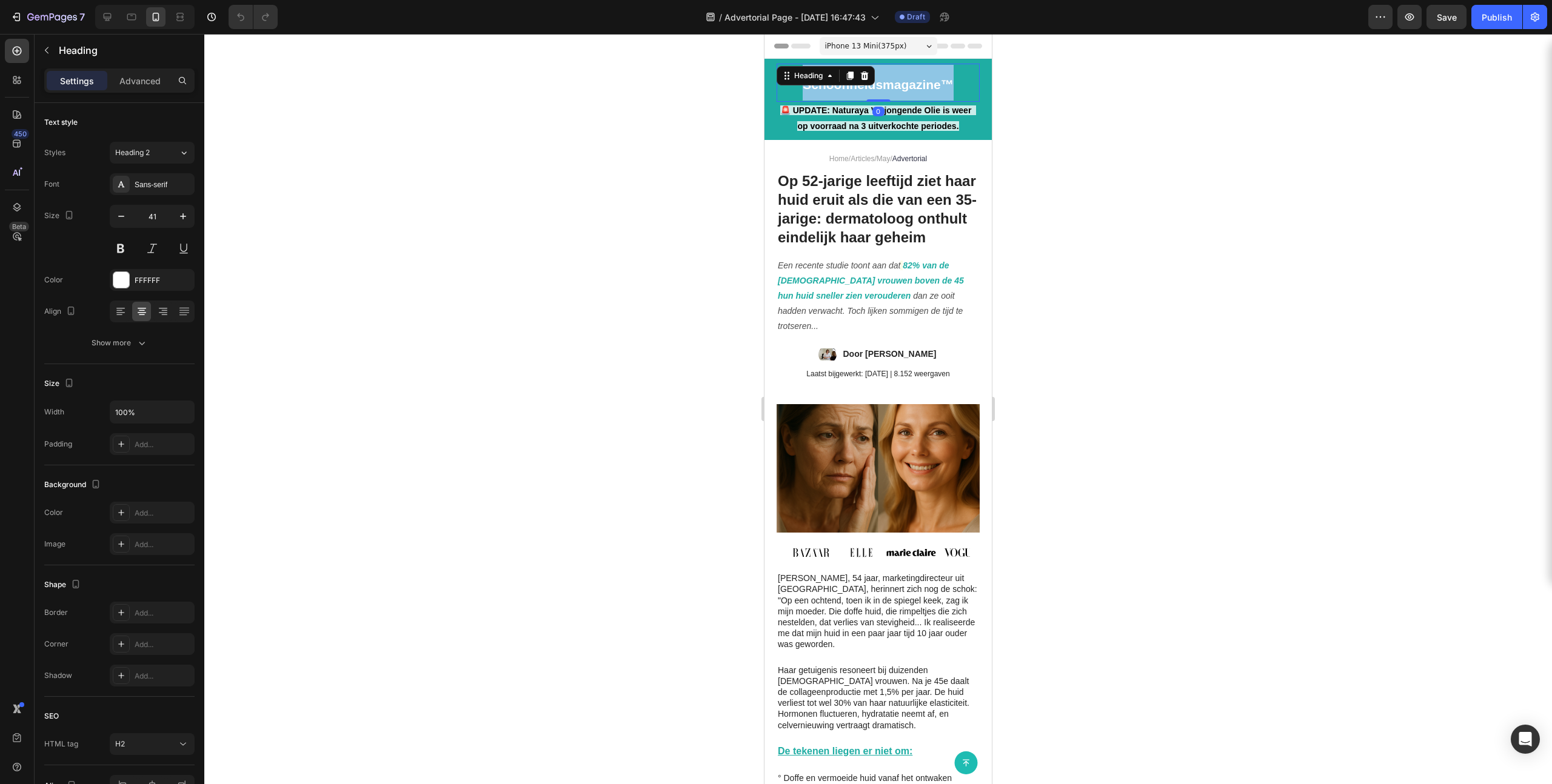
click at [840, 85] on strong "Schoonheidsmagazine™" at bounding box center [878, 84] width 151 height 14
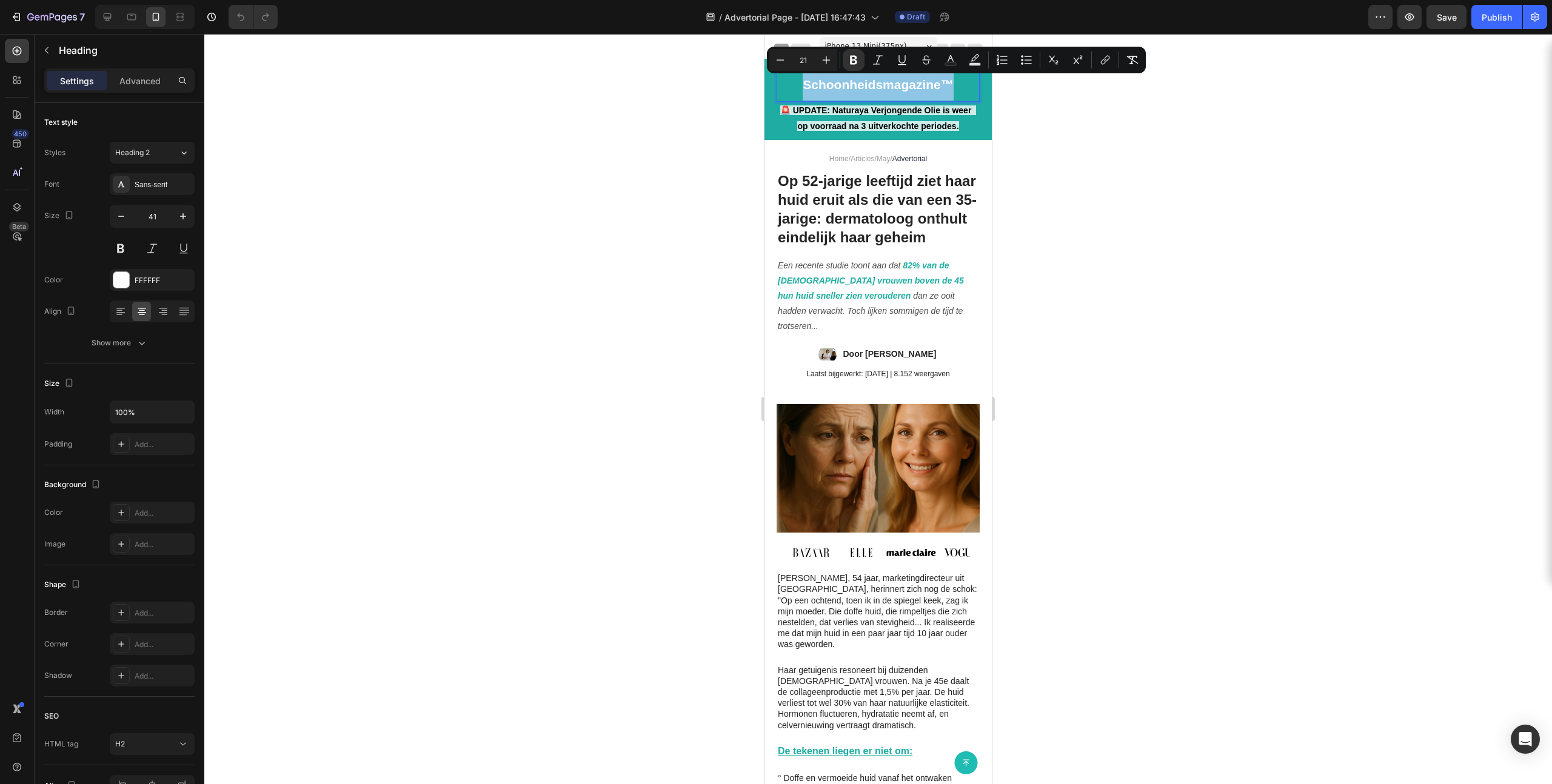
copy strong "Schoonheidsmagazine™"
click at [775, 112] on div "Schoonheidsmagazine™ Heading 0 🚨 UPDATE: Naturaya Verjongende Olie is weer op v…" at bounding box center [877, 99] width 227 height 81
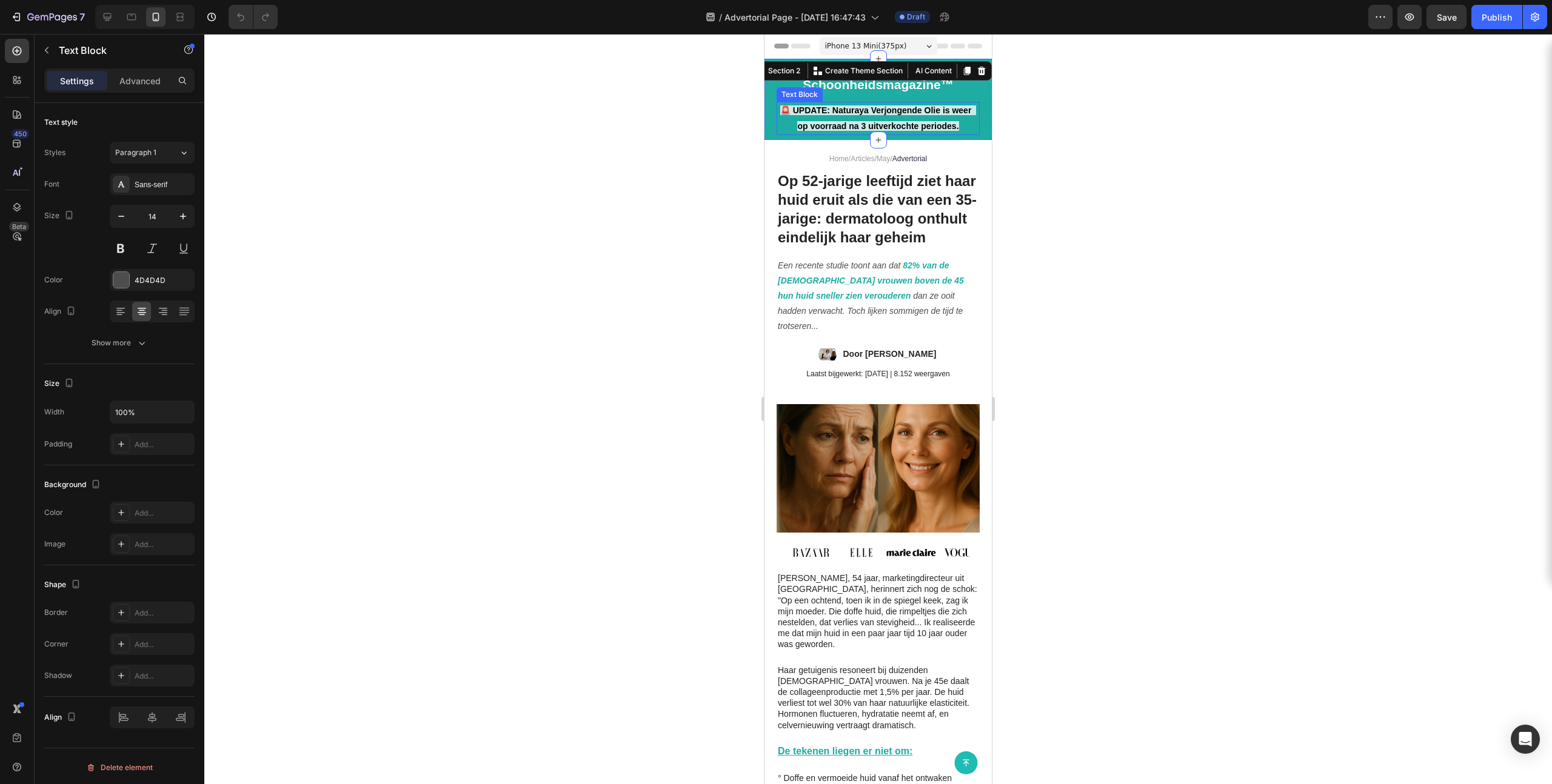
click at [857, 113] on strong "🚨 UPDATE: Naturaya Verjongende Olie is weer op voorraad na 3 uitverkochte perio…" at bounding box center [877, 117] width 196 height 25
click at [861, 119] on p "🚨 UPDATE: Naturaya Verjongende Olie is weer op voorraad na 3 uitverkochte perio…" at bounding box center [878, 118] width 201 height 30
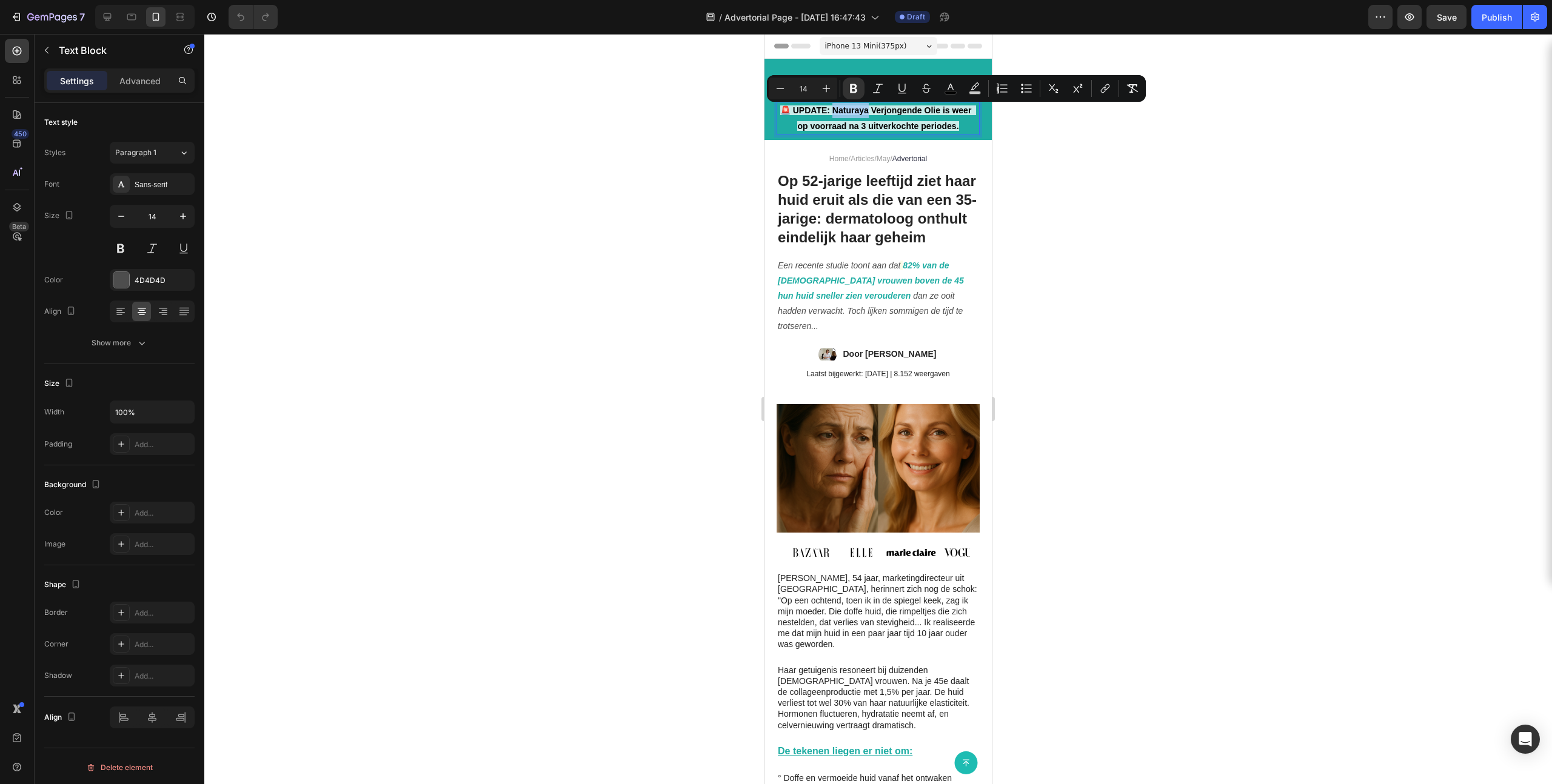
copy strong "🚨 UPDATE: Naturaya Verjongende Olie is weer op voorraad na 3 uitverkochte perio…"
click at [890, 359] on strong "Door [PERSON_NAME]" at bounding box center [890, 354] width 93 height 10
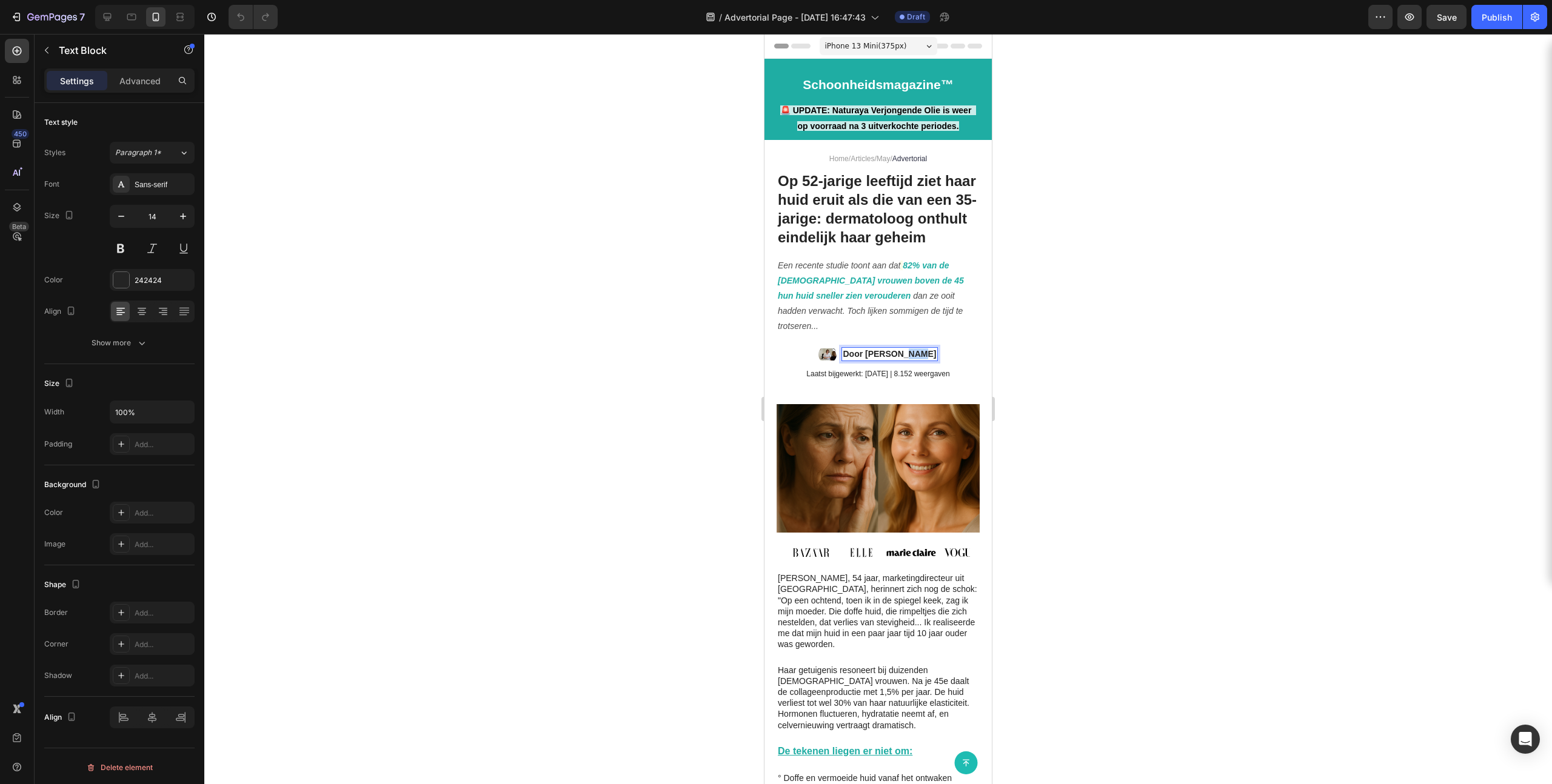
click at [890, 359] on strong "Door [PERSON_NAME]" at bounding box center [890, 354] width 93 height 10
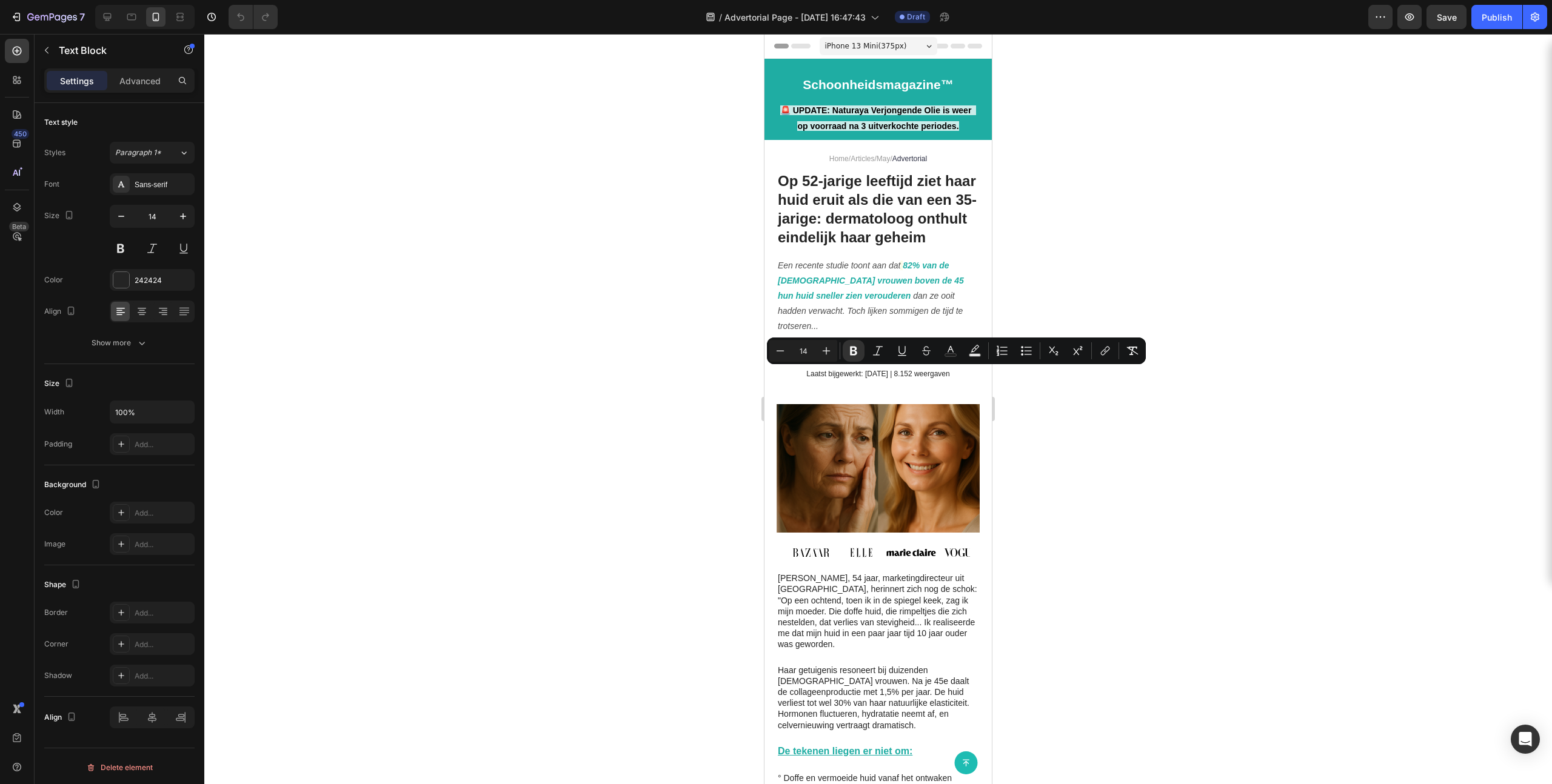
click at [890, 359] on strong "Door [PERSON_NAME]" at bounding box center [890, 354] width 93 height 10
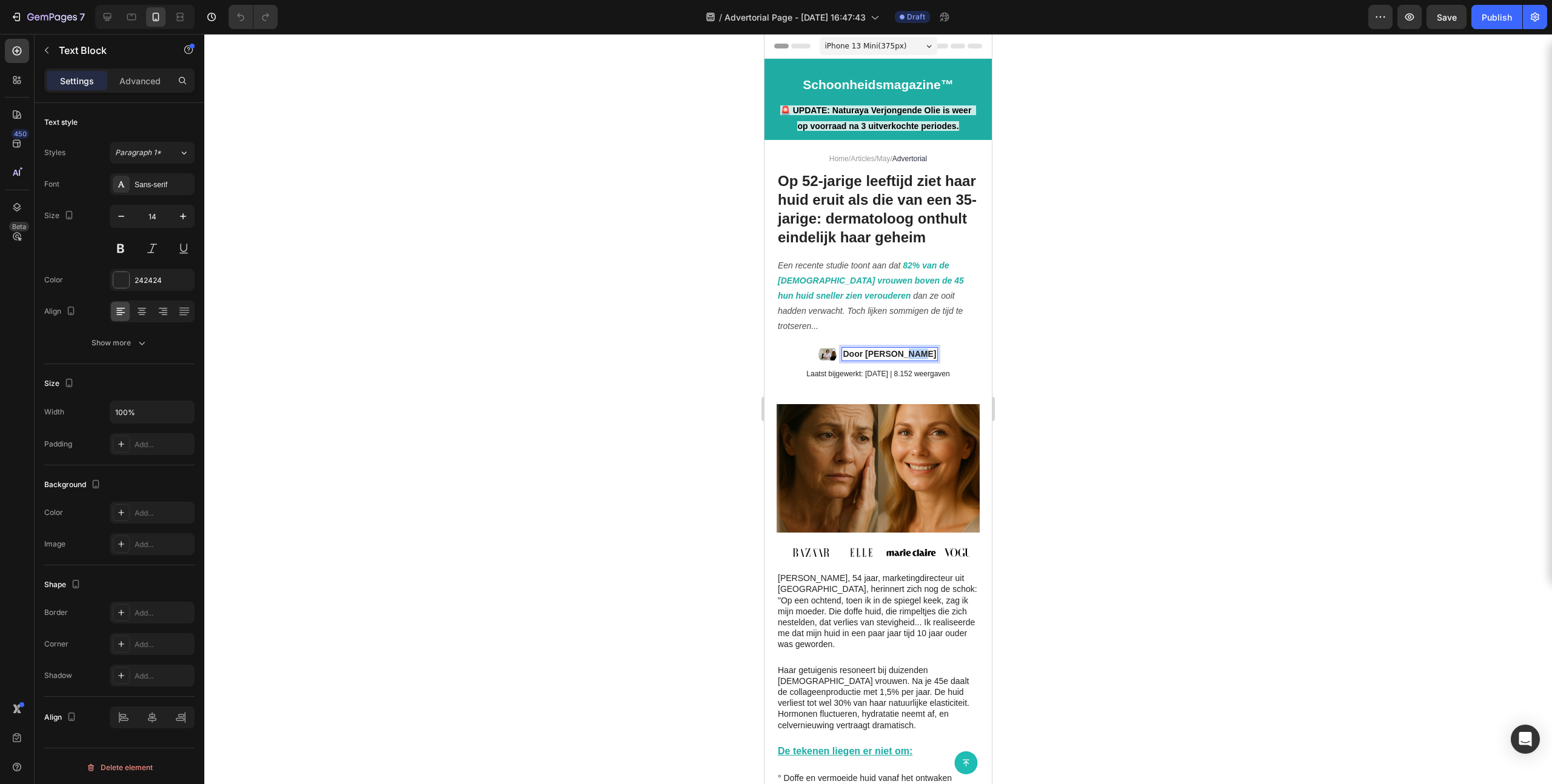
click at [890, 359] on strong "Door [PERSON_NAME]" at bounding box center [890, 354] width 93 height 10
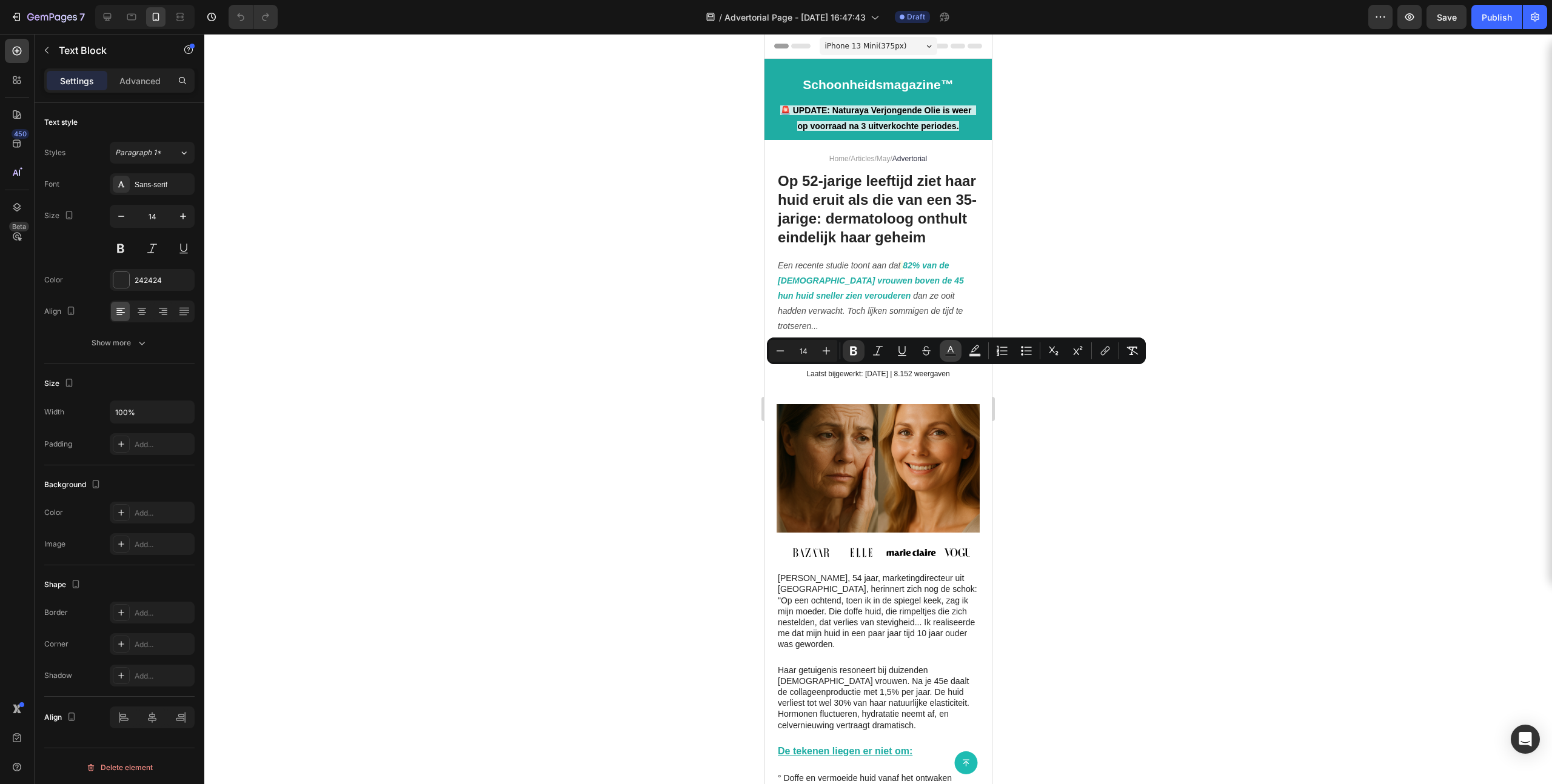
copy strong "Door [PERSON_NAME]"
click at [890, 379] on p "Laatst bijgewerkt: [DATE] | 8.152 weergaven" at bounding box center [878, 374] width 201 height 10
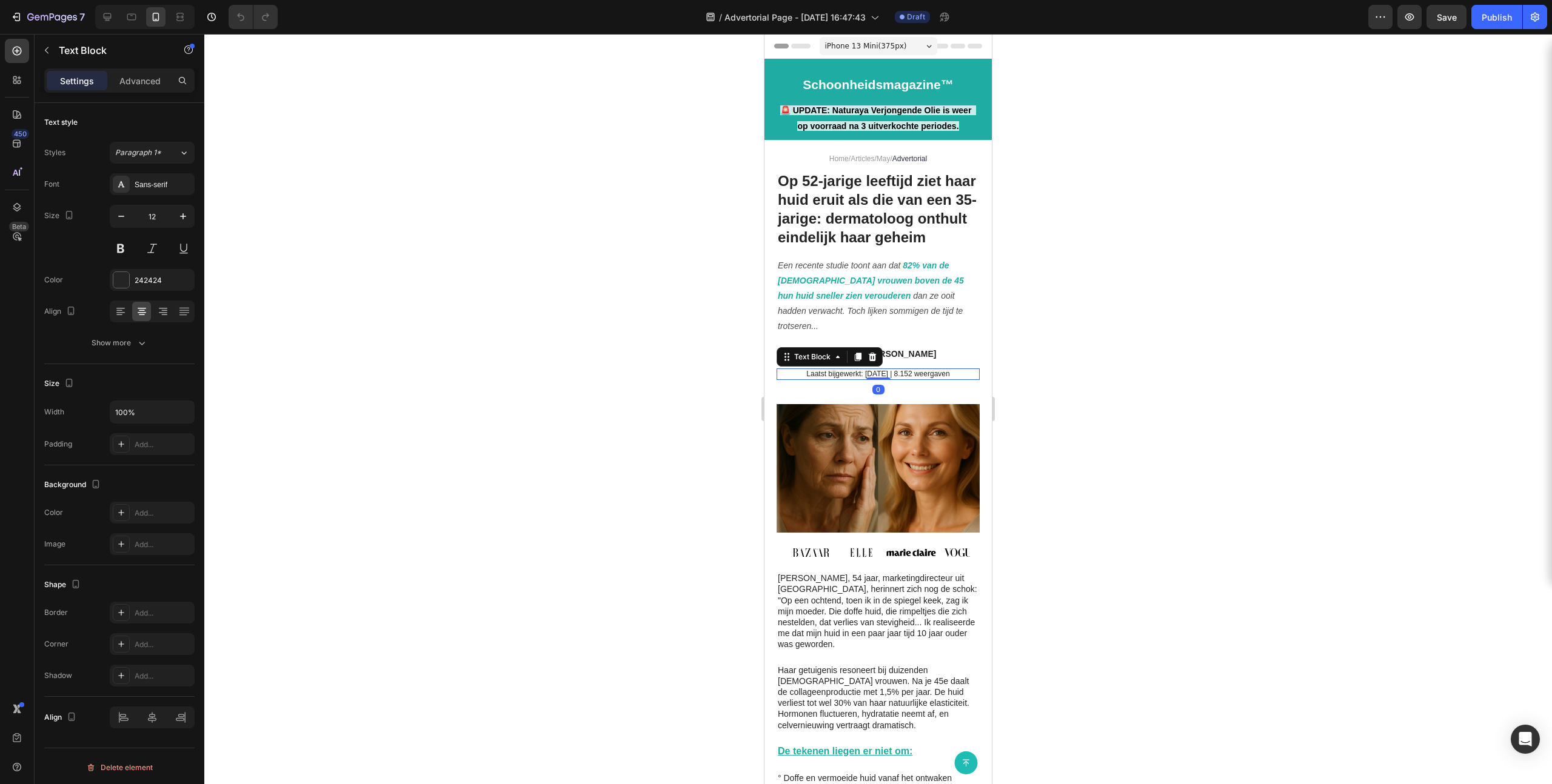
click at [890, 379] on p "Laatst bijgewerkt: [DATE] | 8.152 weergaven" at bounding box center [878, 374] width 201 height 10
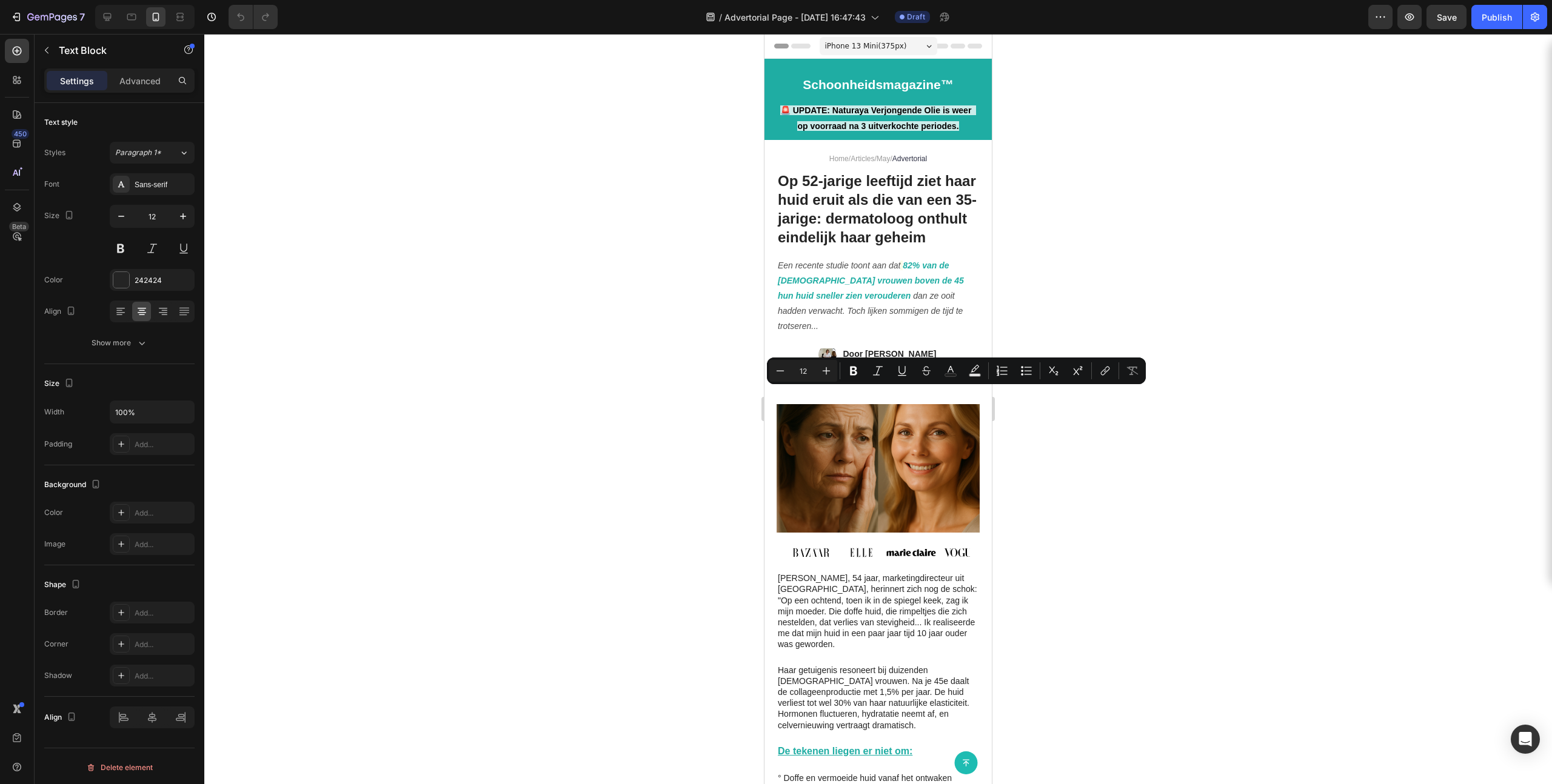
copy p "Laatst bijgewerkt: [DATE] | 8.152 weergaven"
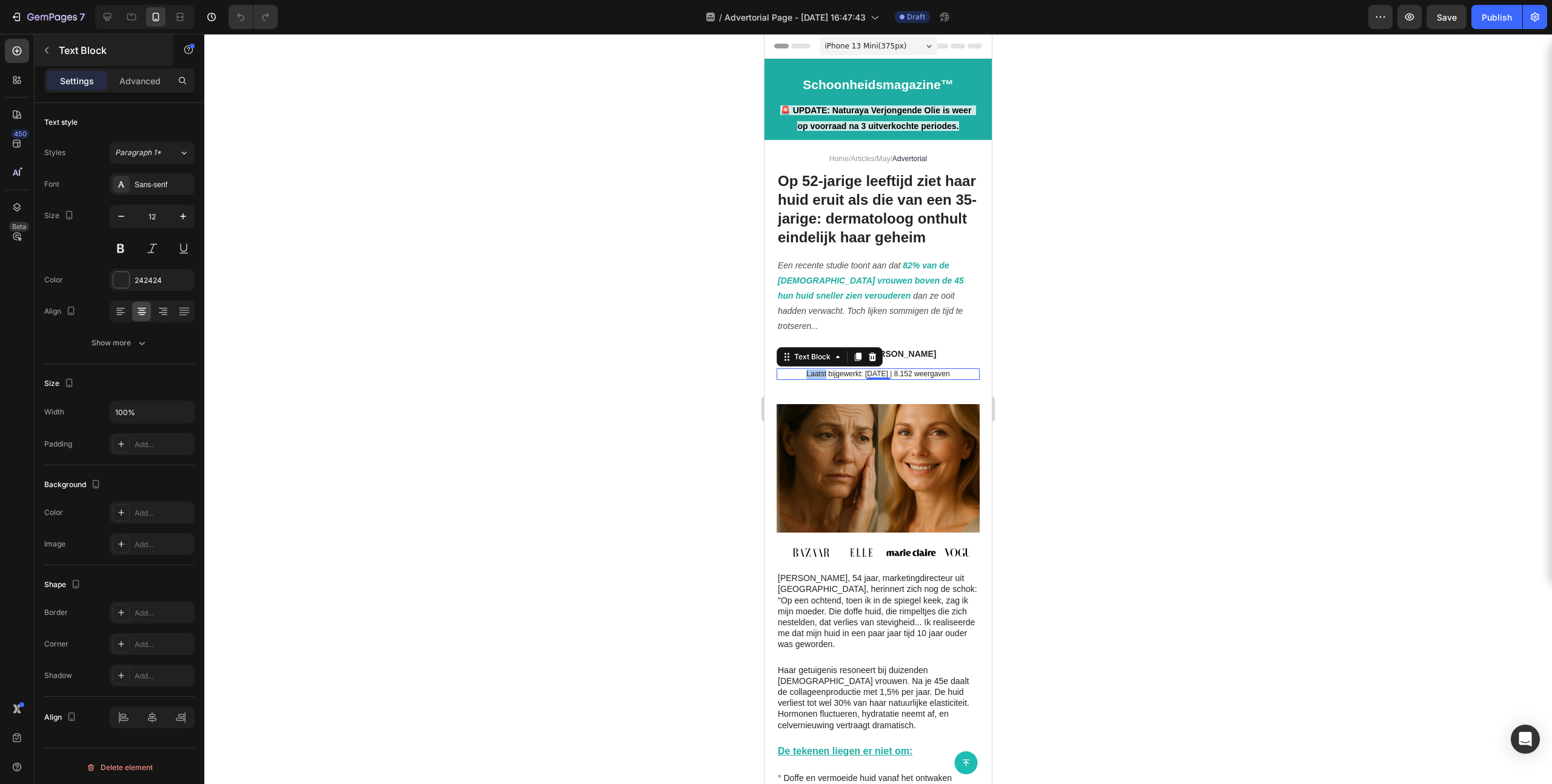
scroll to position [236, 0]
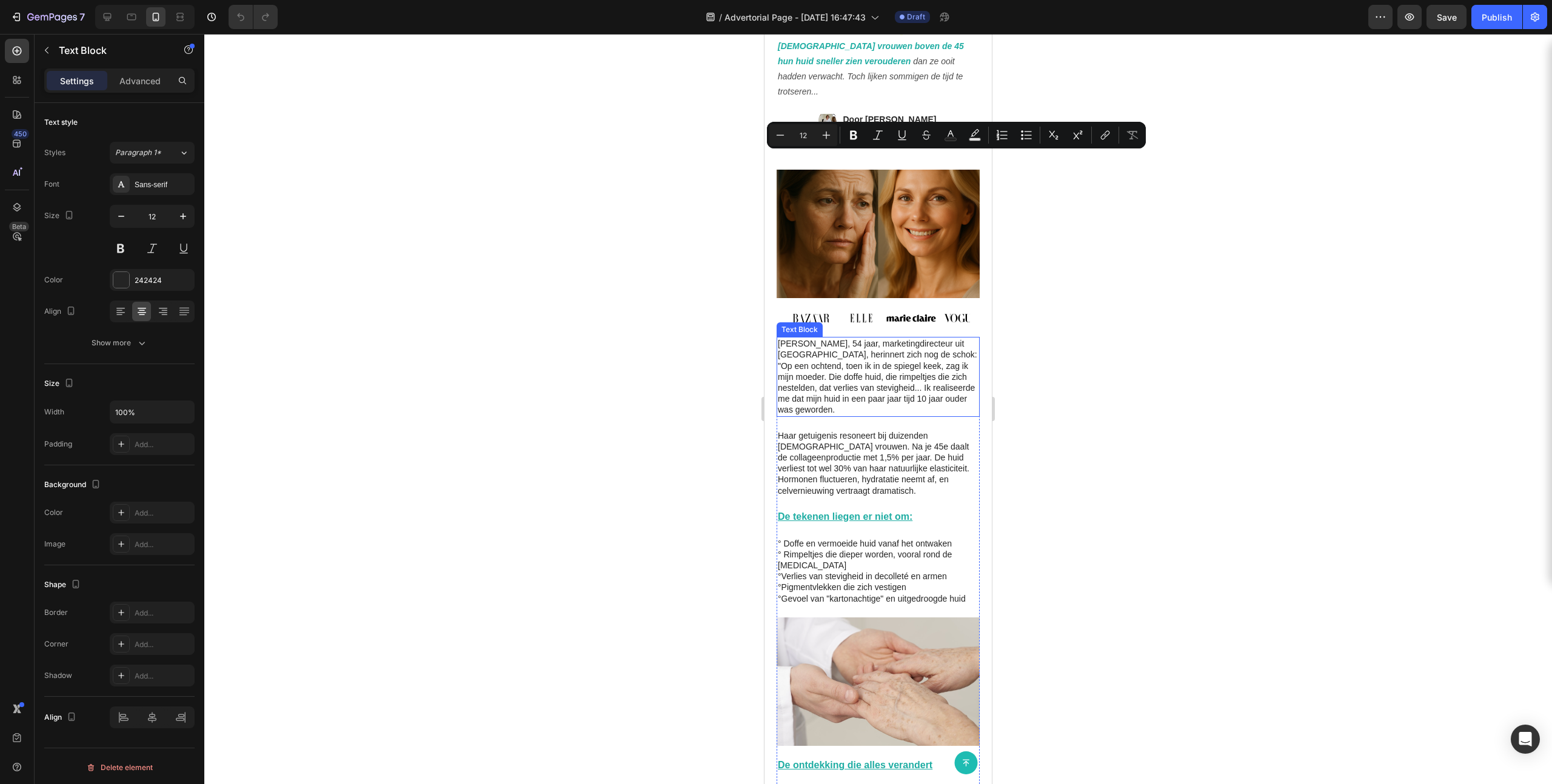
click at [855, 399] on p "[PERSON_NAME], 54 jaar, marketingdirecteur uit [GEOGRAPHIC_DATA], herinnert zic…" at bounding box center [878, 376] width 201 height 77
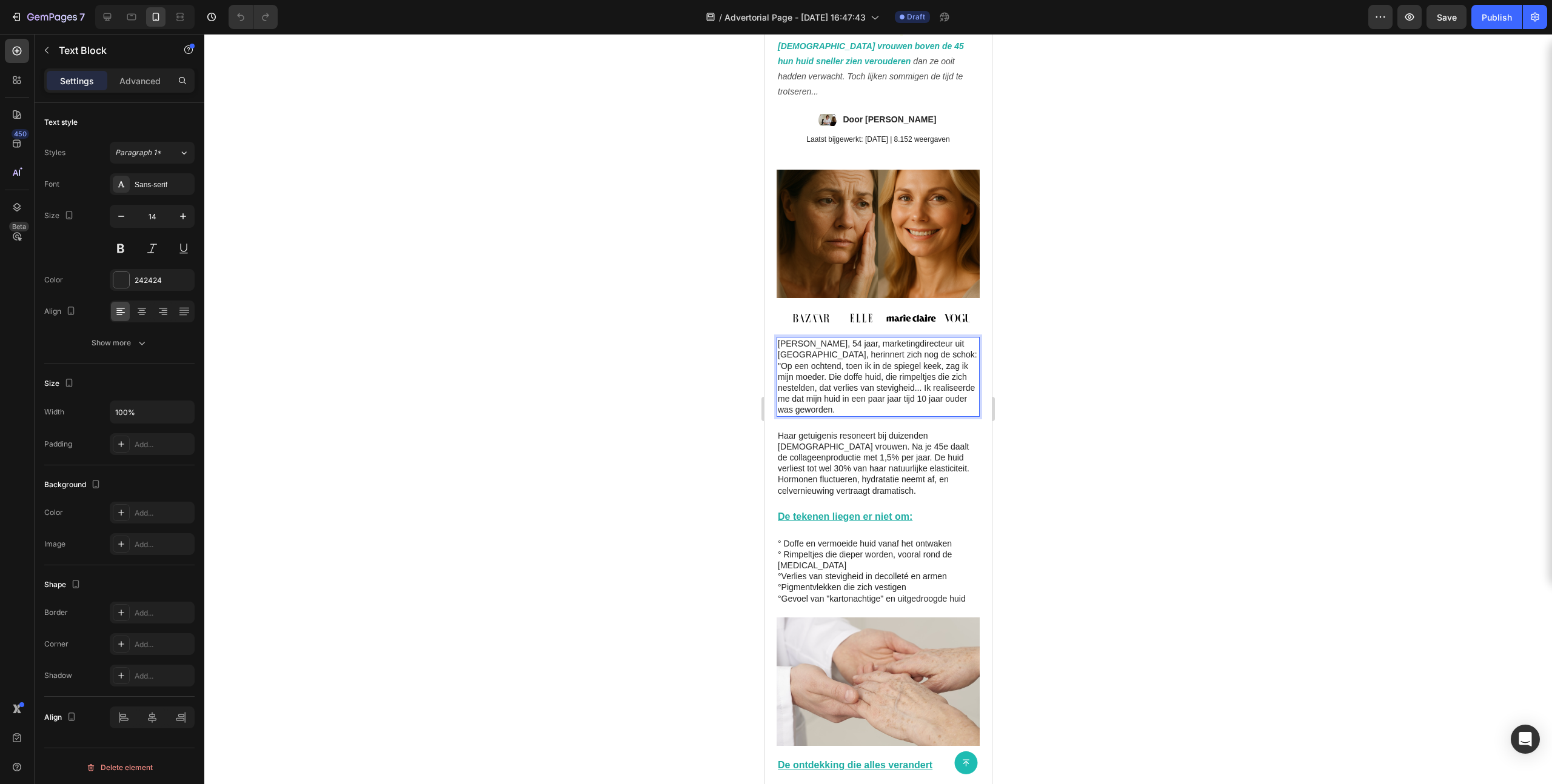
click at [855, 398] on p "[PERSON_NAME], 54 jaar, marketingdirecteur uit [GEOGRAPHIC_DATA], herinnert zic…" at bounding box center [878, 376] width 201 height 77
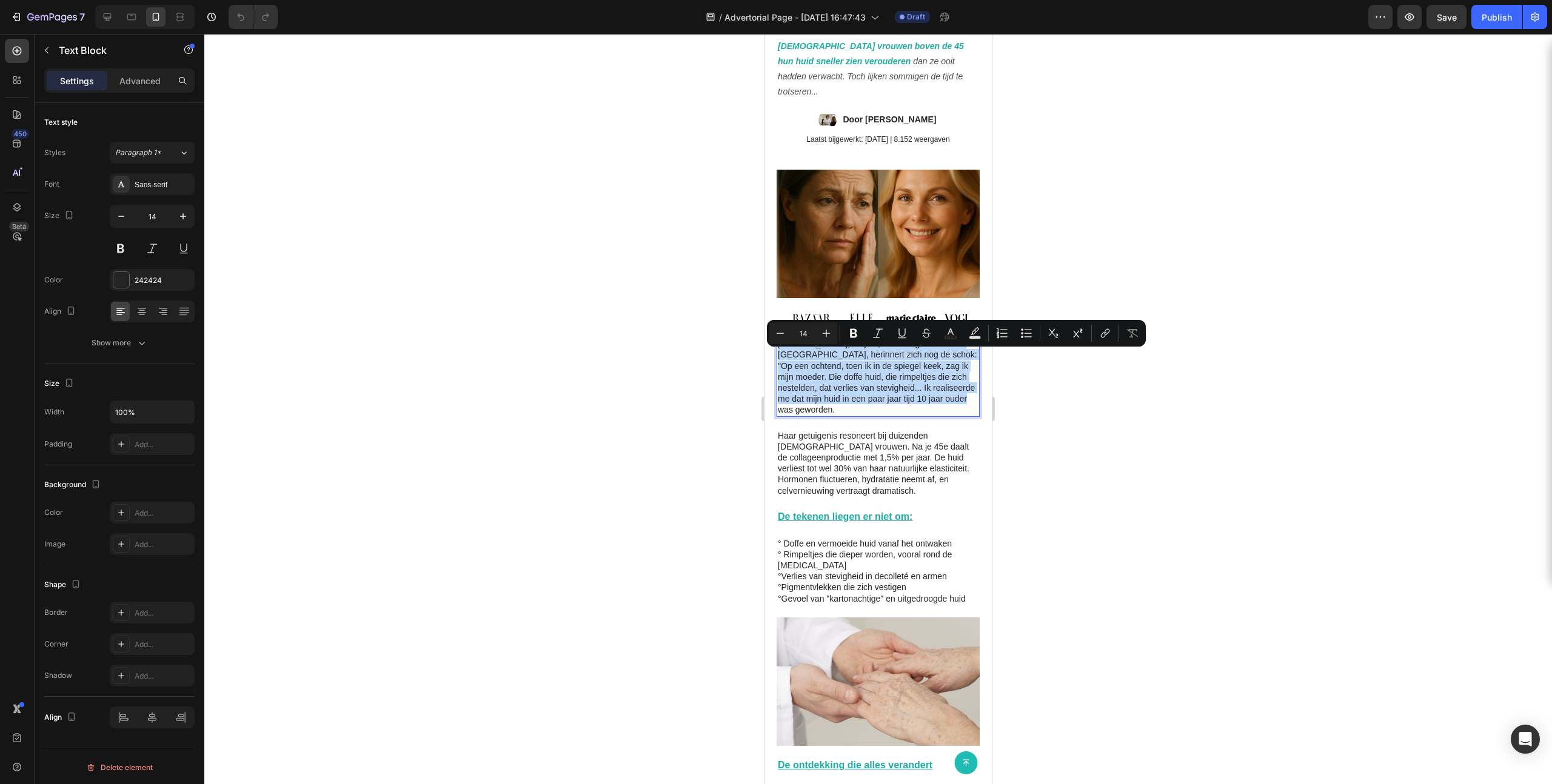
copy p "[PERSON_NAME], 54 jaar, marketingdirecteur uit [GEOGRAPHIC_DATA], herinnert zic…"
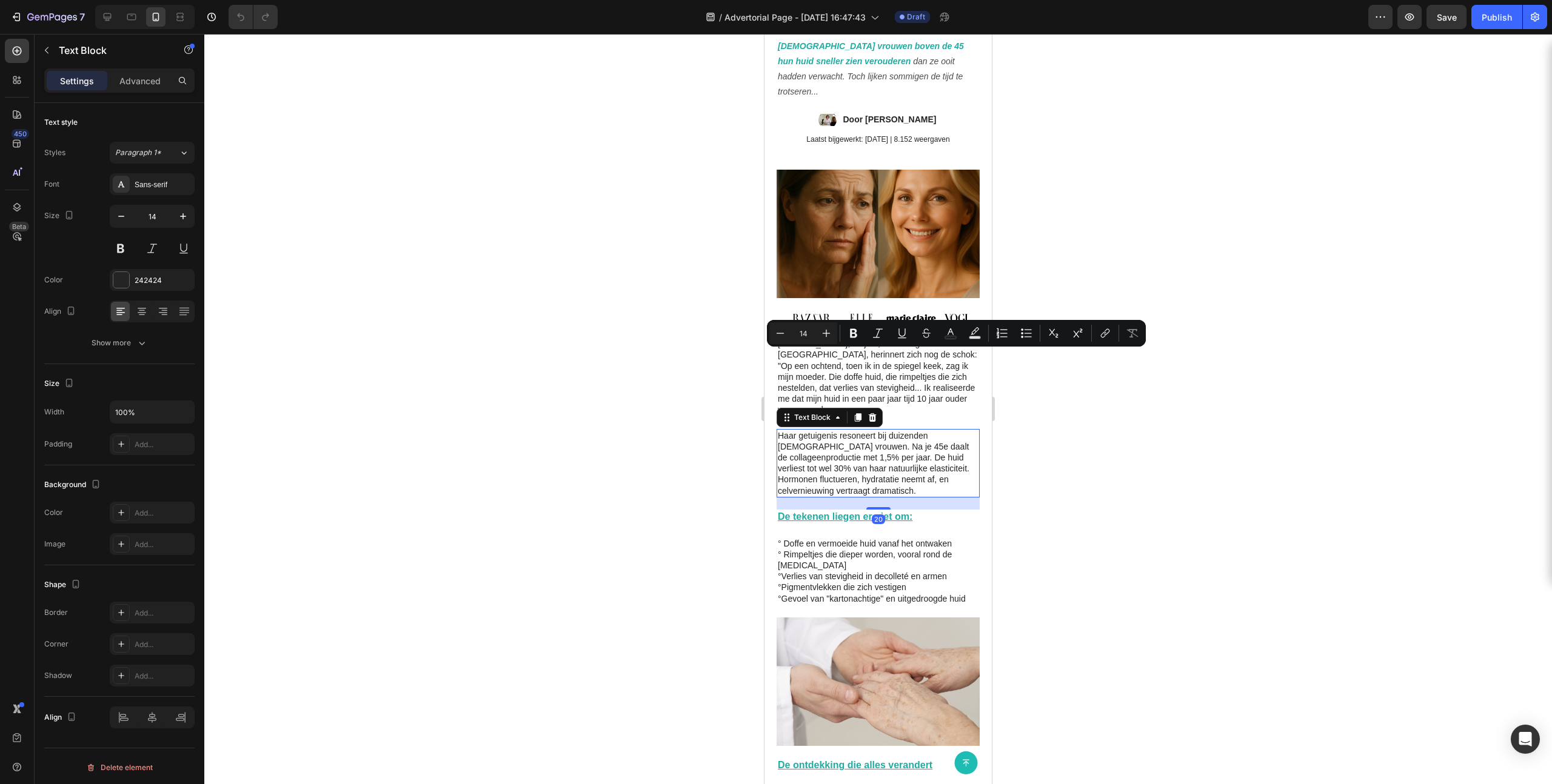
click at [850, 483] on p "Haar getuigenis resoneert bij duizenden [DEMOGRAPHIC_DATA] vrouwen. Na je 45e d…" at bounding box center [878, 463] width 201 height 66
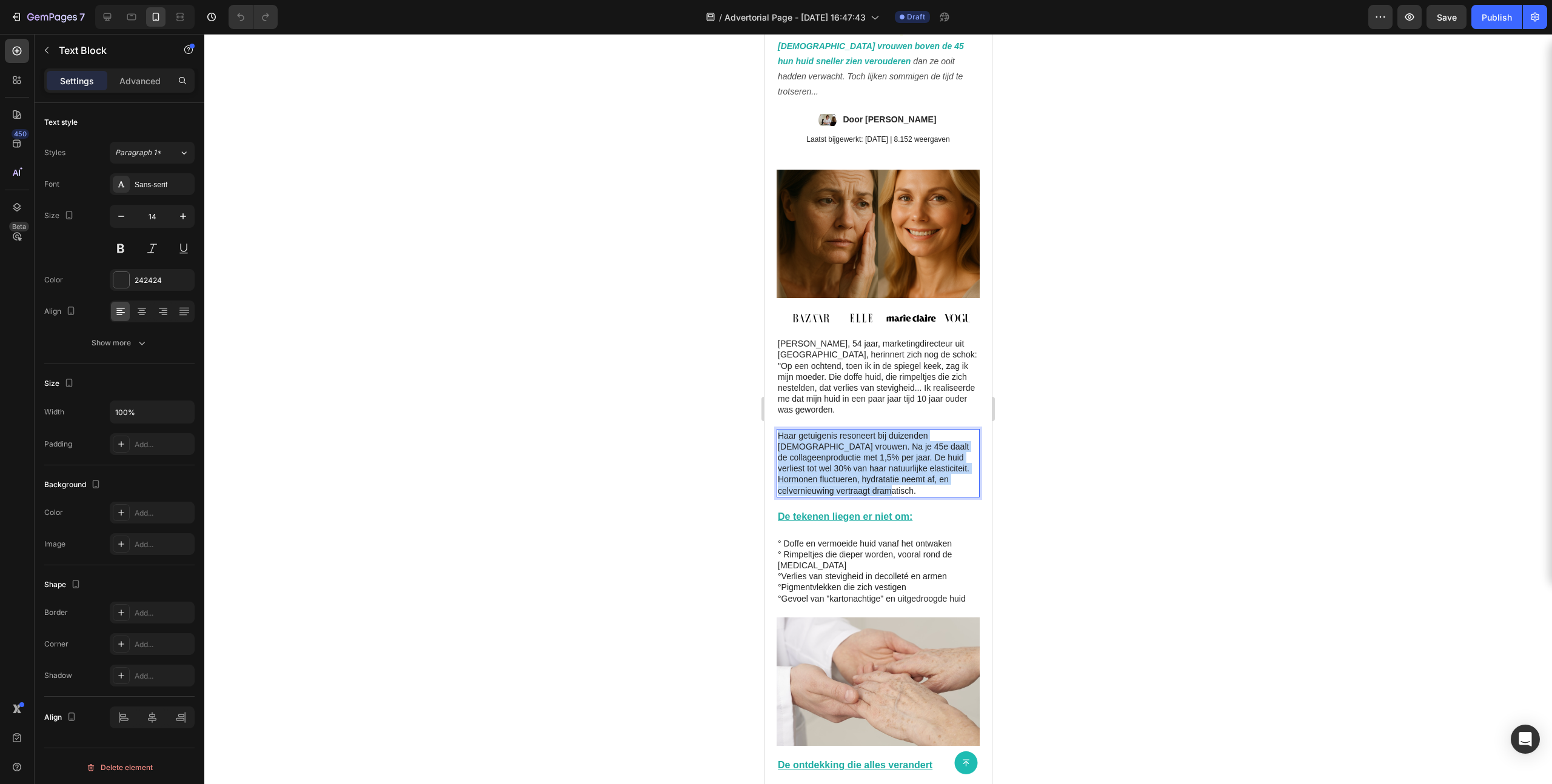
click at [850, 483] on p "Haar getuigenis resoneert bij duizenden [DEMOGRAPHIC_DATA] vrouwen. Na je 45e d…" at bounding box center [878, 463] width 201 height 66
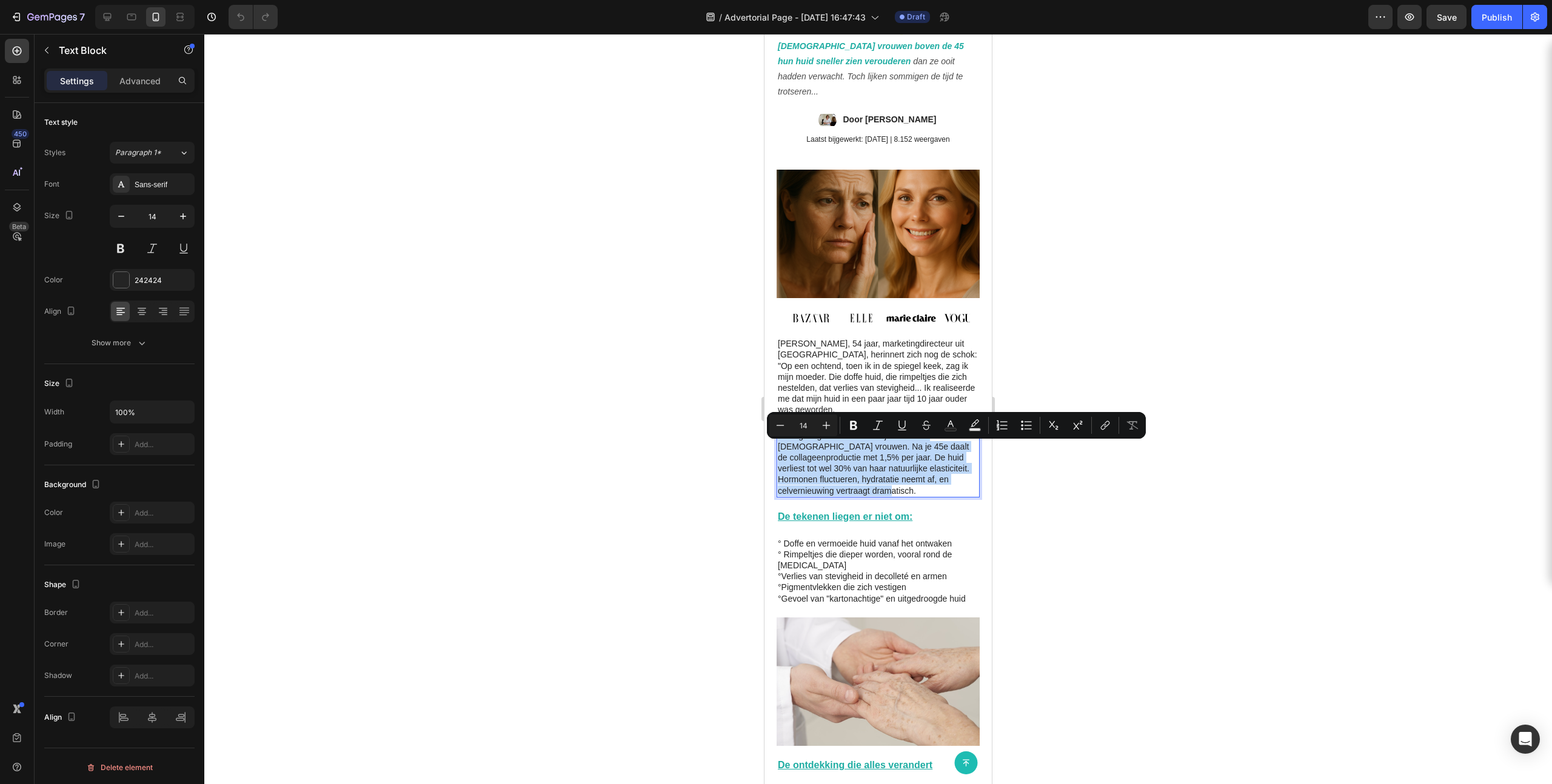
copy p "Haar getuigenis resoneert bij duizenden [DEMOGRAPHIC_DATA] vrouwen. Na je 45e d…"
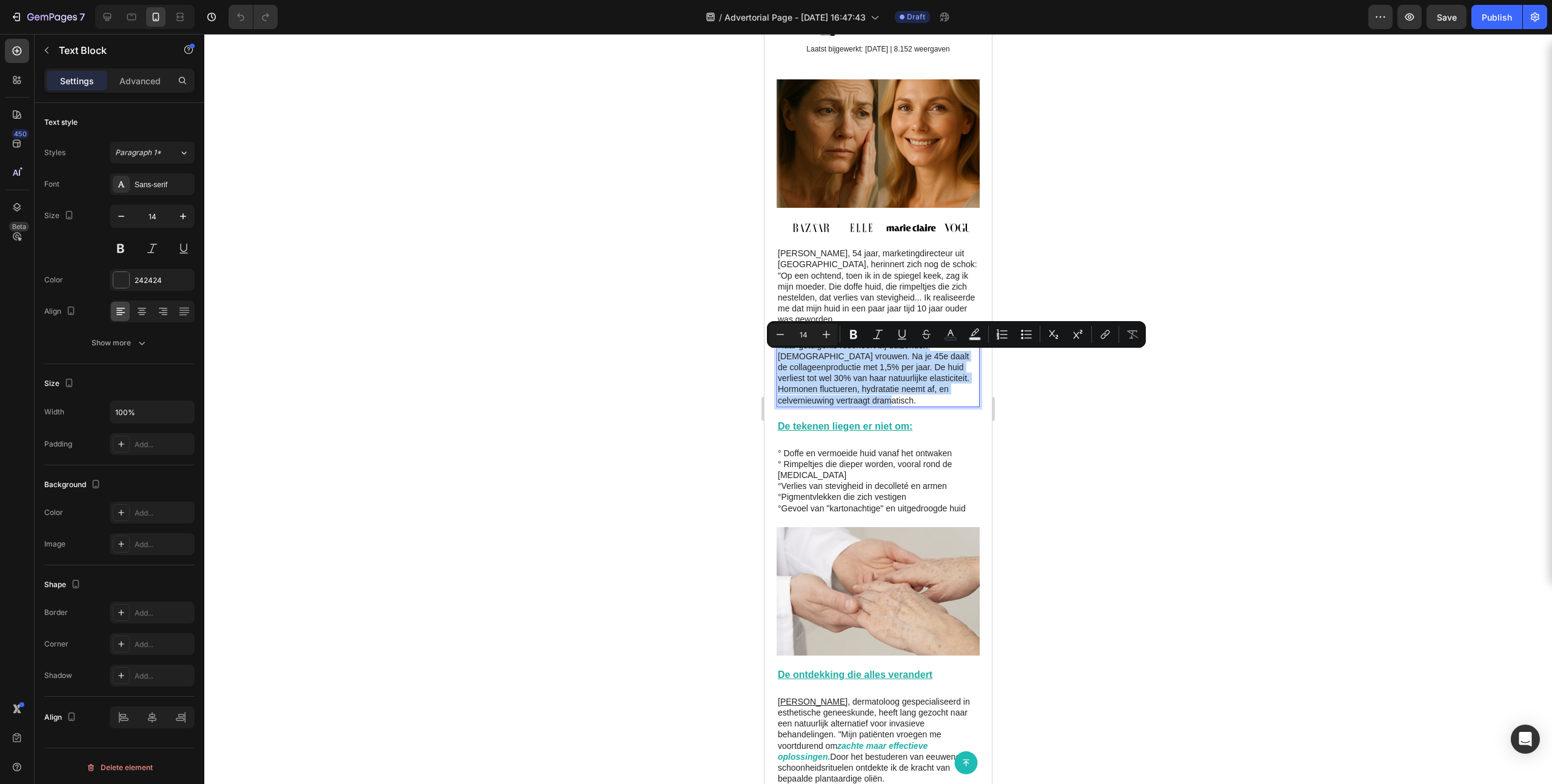
scroll to position [347, 0]
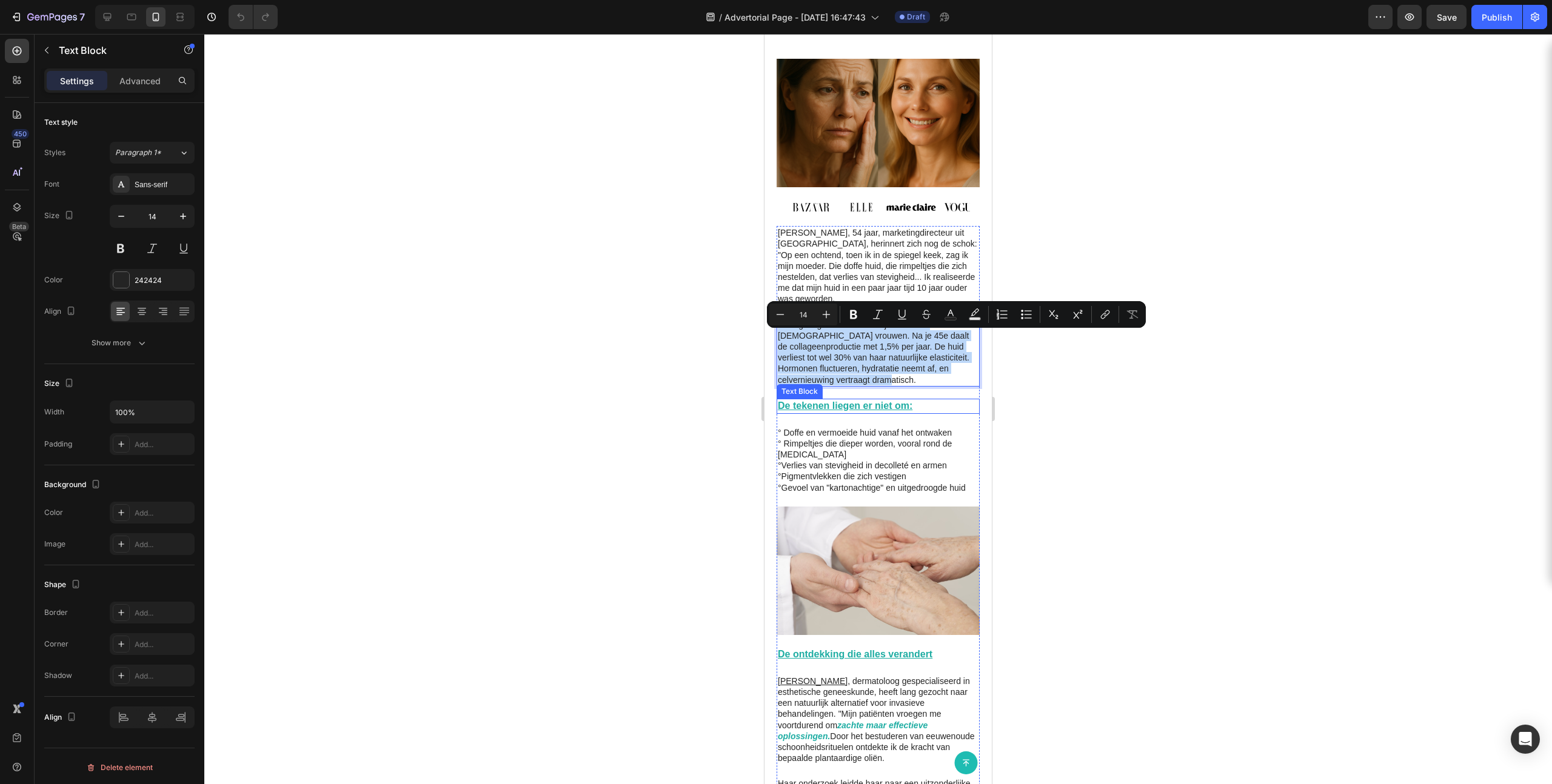
click at [868, 411] on u "De tekenen liegen er niet om:" at bounding box center [845, 405] width 135 height 10
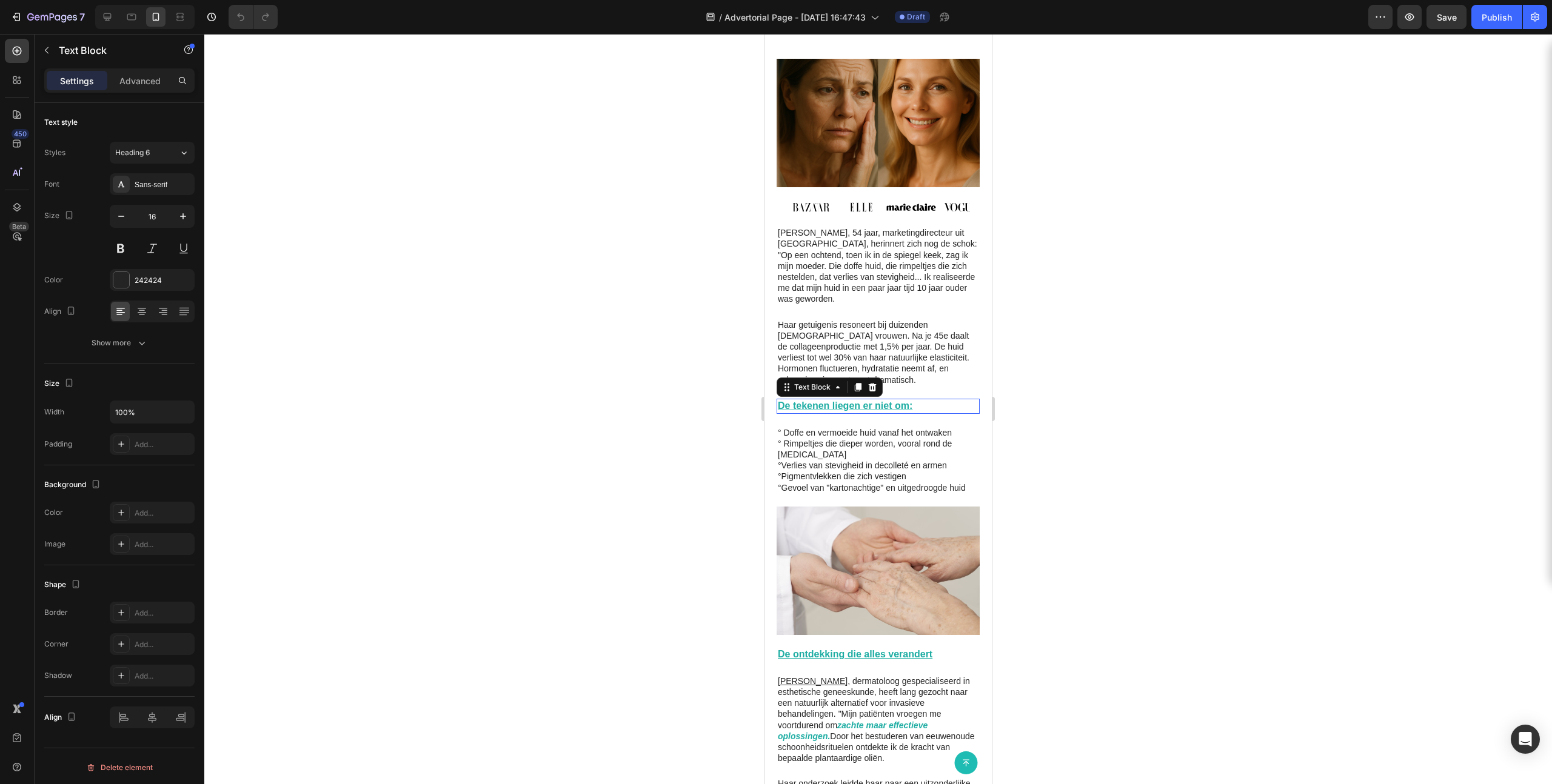
click at [868, 411] on u "De tekenen liegen er niet om:" at bounding box center [845, 405] width 135 height 10
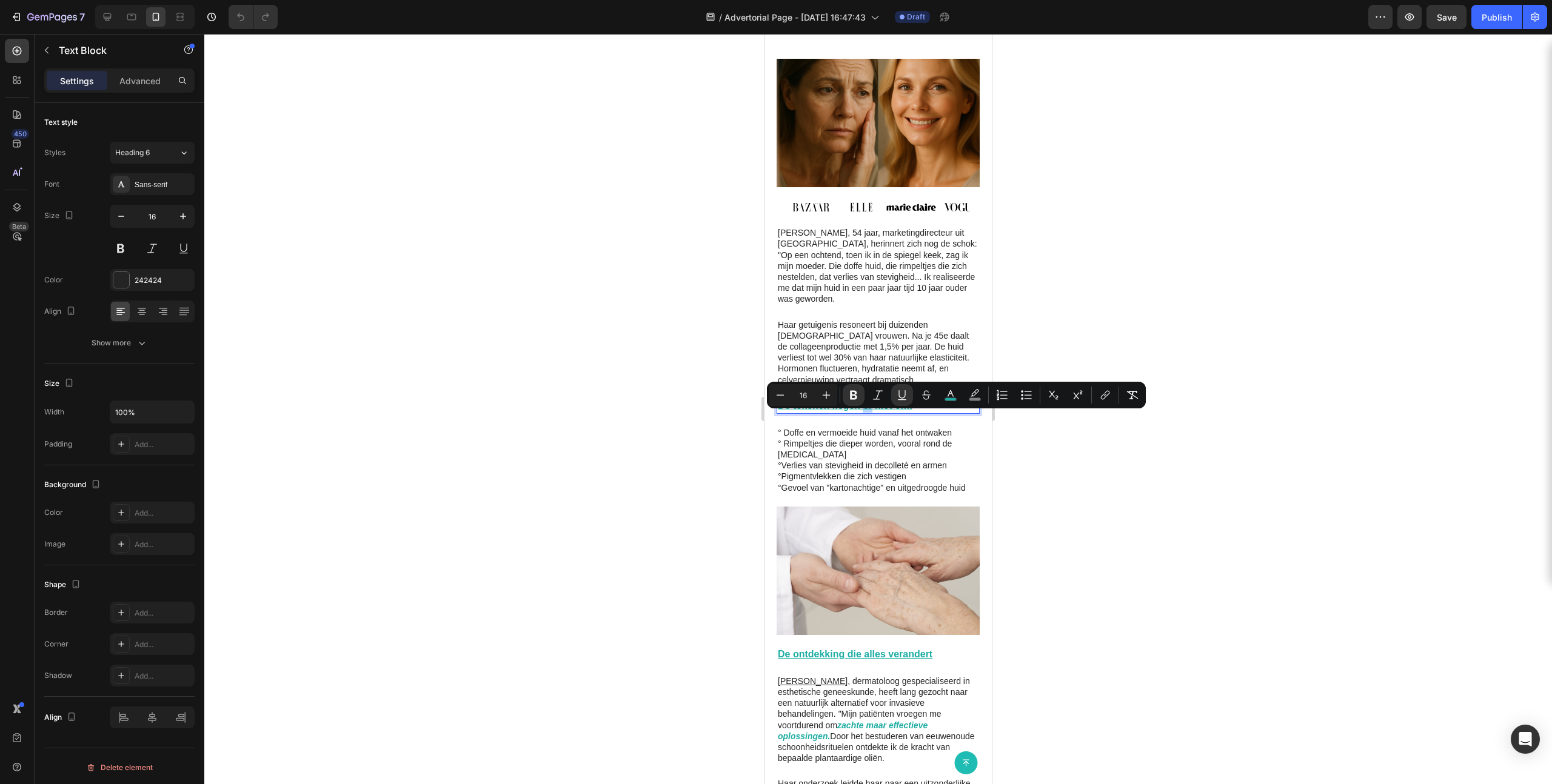
copy u "De tekenen liegen er niet om:"
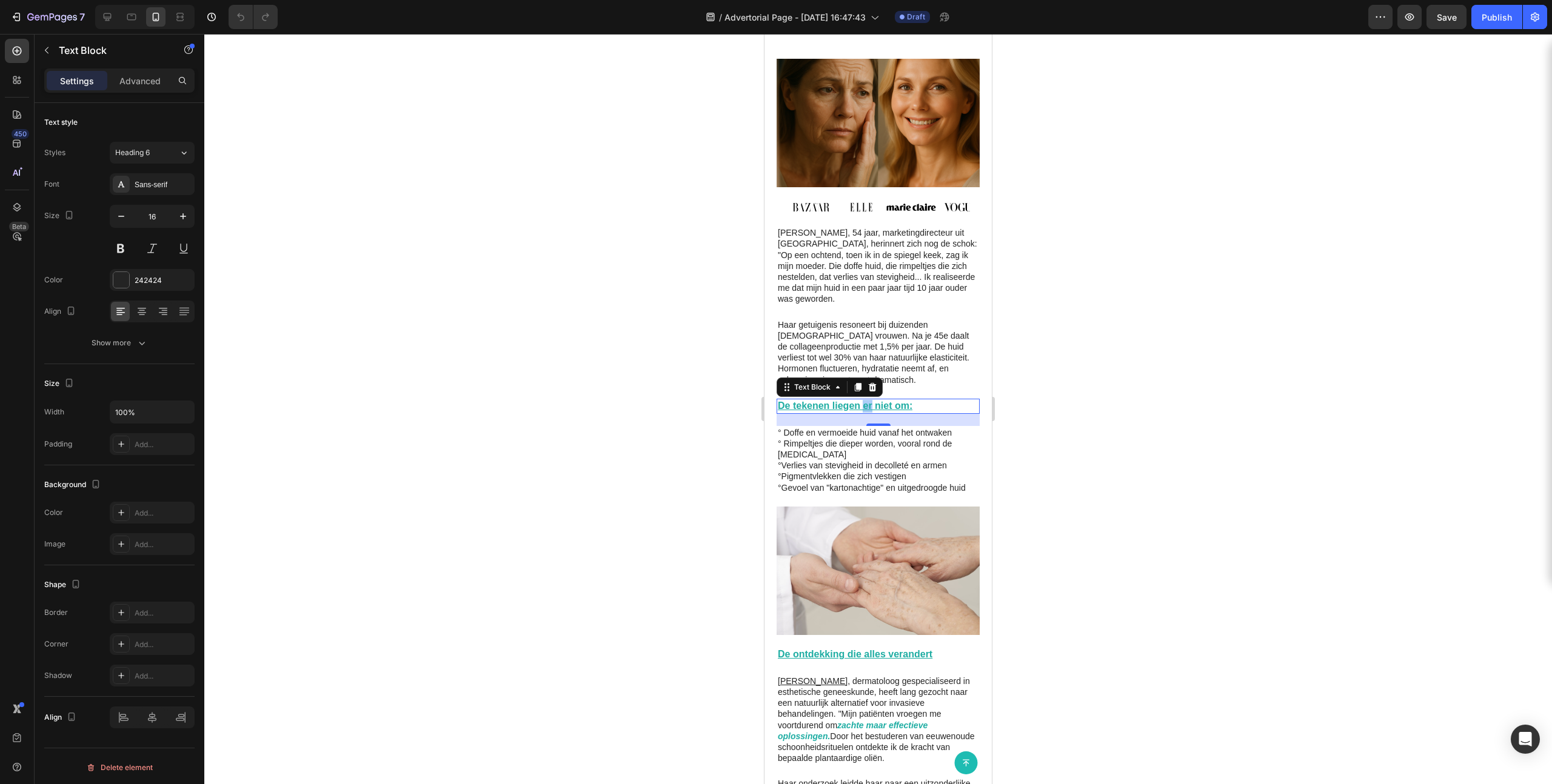
scroll to position [598, 0]
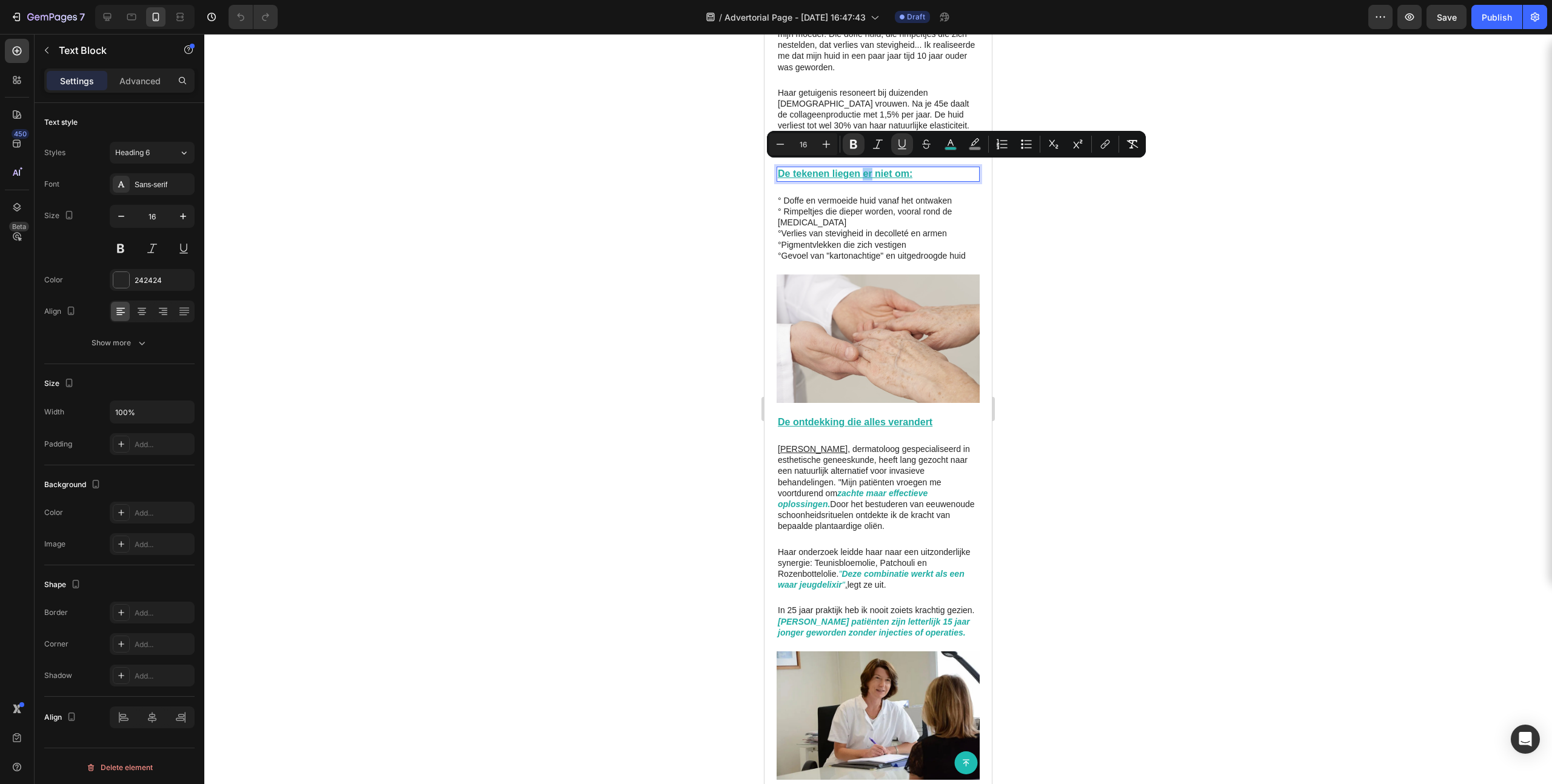
click at [842, 228] on p "°Verlies van stevigheid in decolleté en armen" at bounding box center [878, 233] width 201 height 11
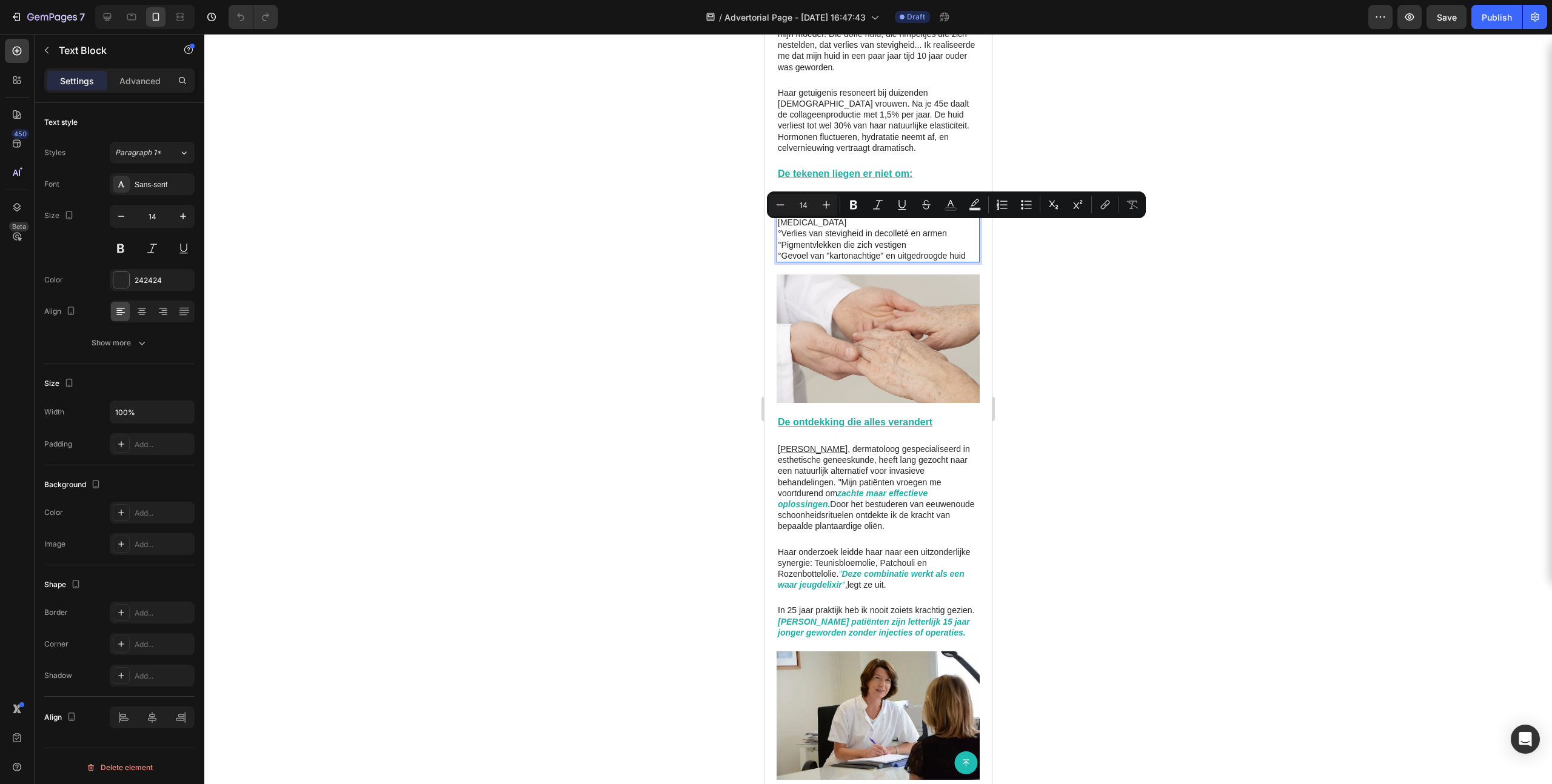
click at [842, 239] on p "°Pigmentvlekken die zich vestigen" at bounding box center [878, 244] width 201 height 11
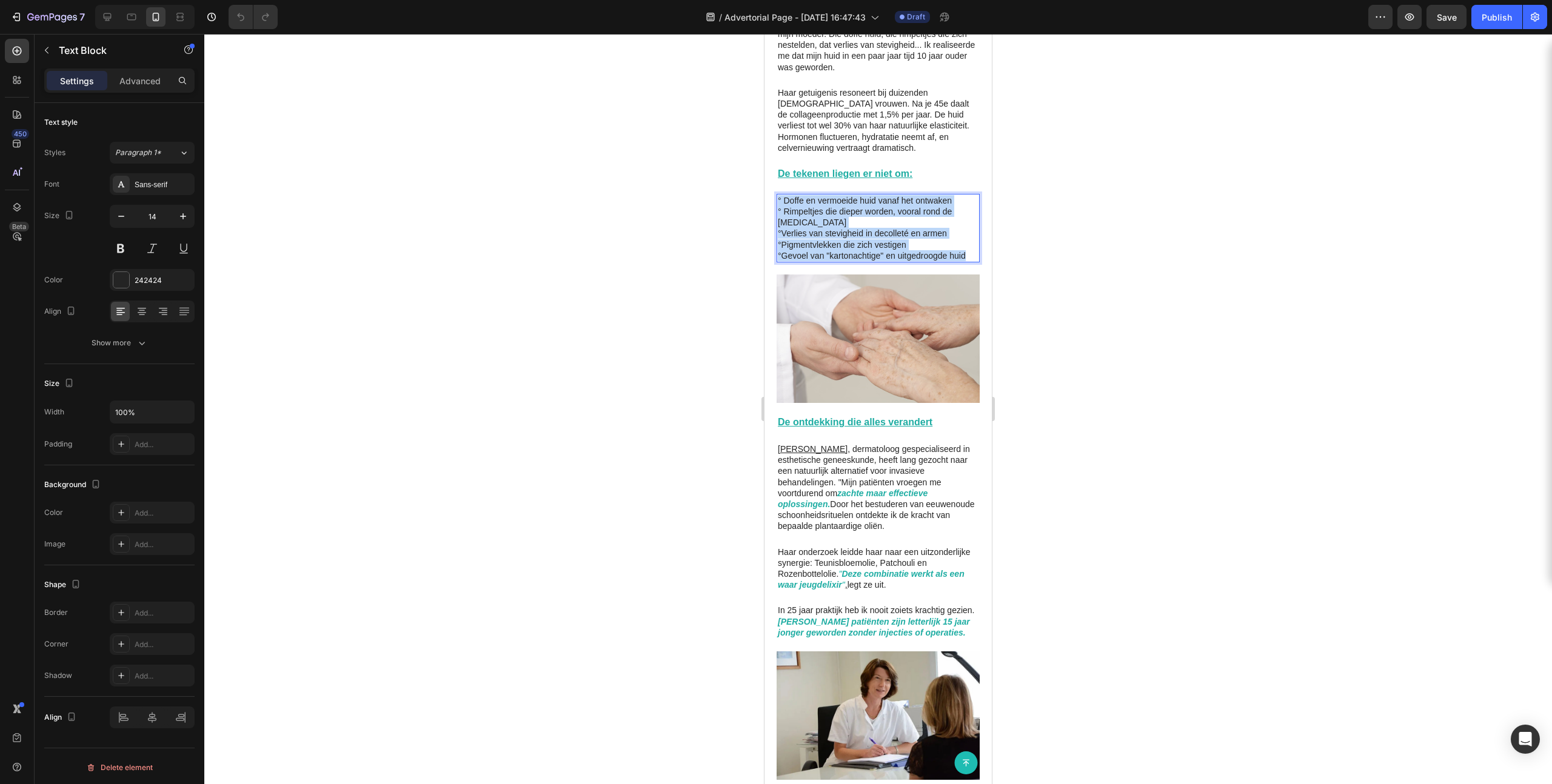
copy div "° Doffe en vermoeide huid vanaf het ontwaken ° Rimpeltjes die dieper worden, vo…"
click at [861, 417] on u "De ontdekking die alles verandert" at bounding box center [855, 422] width 155 height 10
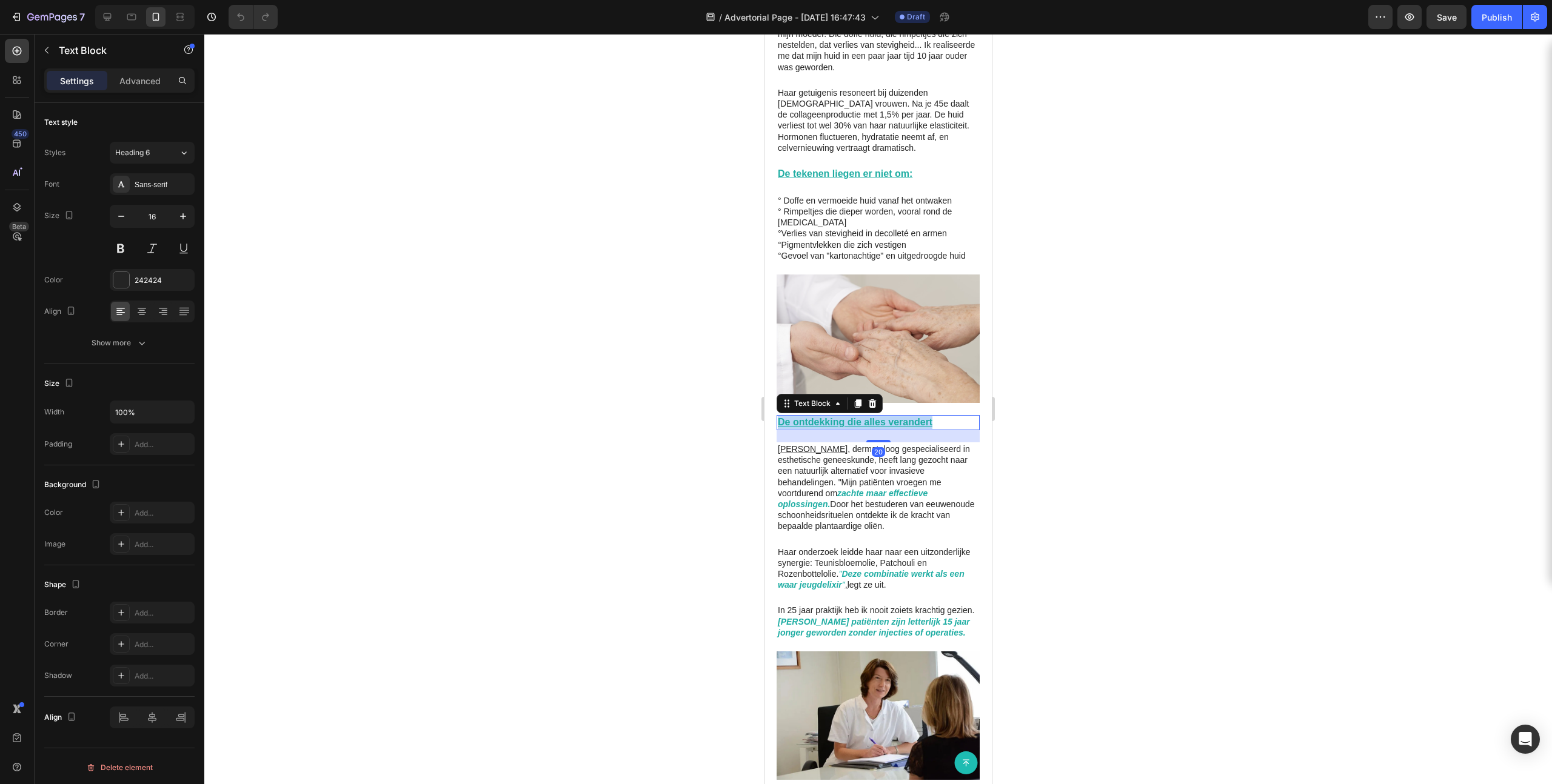
click at [861, 417] on u "De ontdekking die alles verandert" at bounding box center [855, 422] width 155 height 10
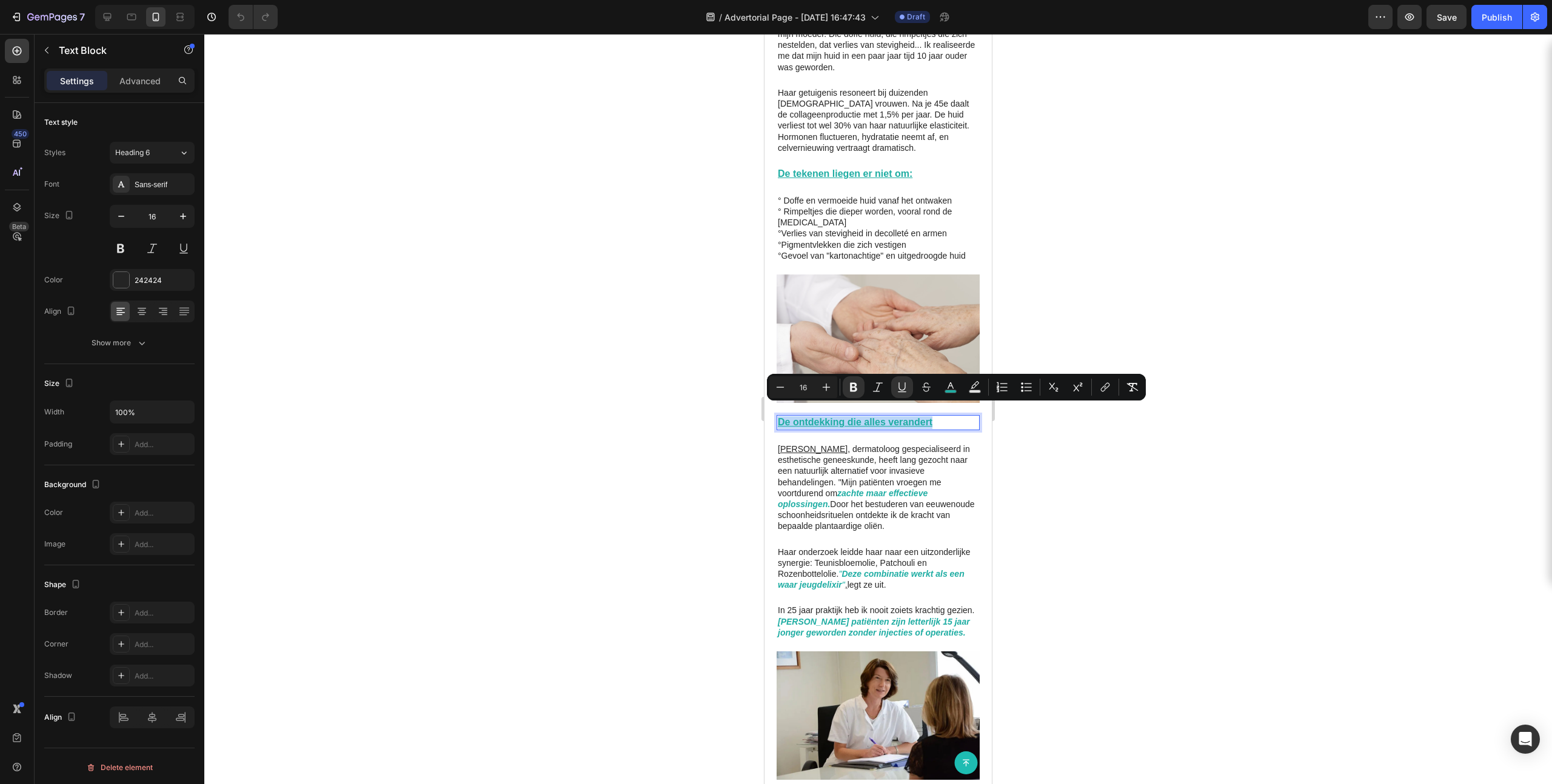
click at [861, 417] on u "De ontdekking die alles verandert" at bounding box center [855, 422] width 155 height 10
click at [862, 417] on u "De ontdekking die alles verandert" at bounding box center [855, 422] width 155 height 10
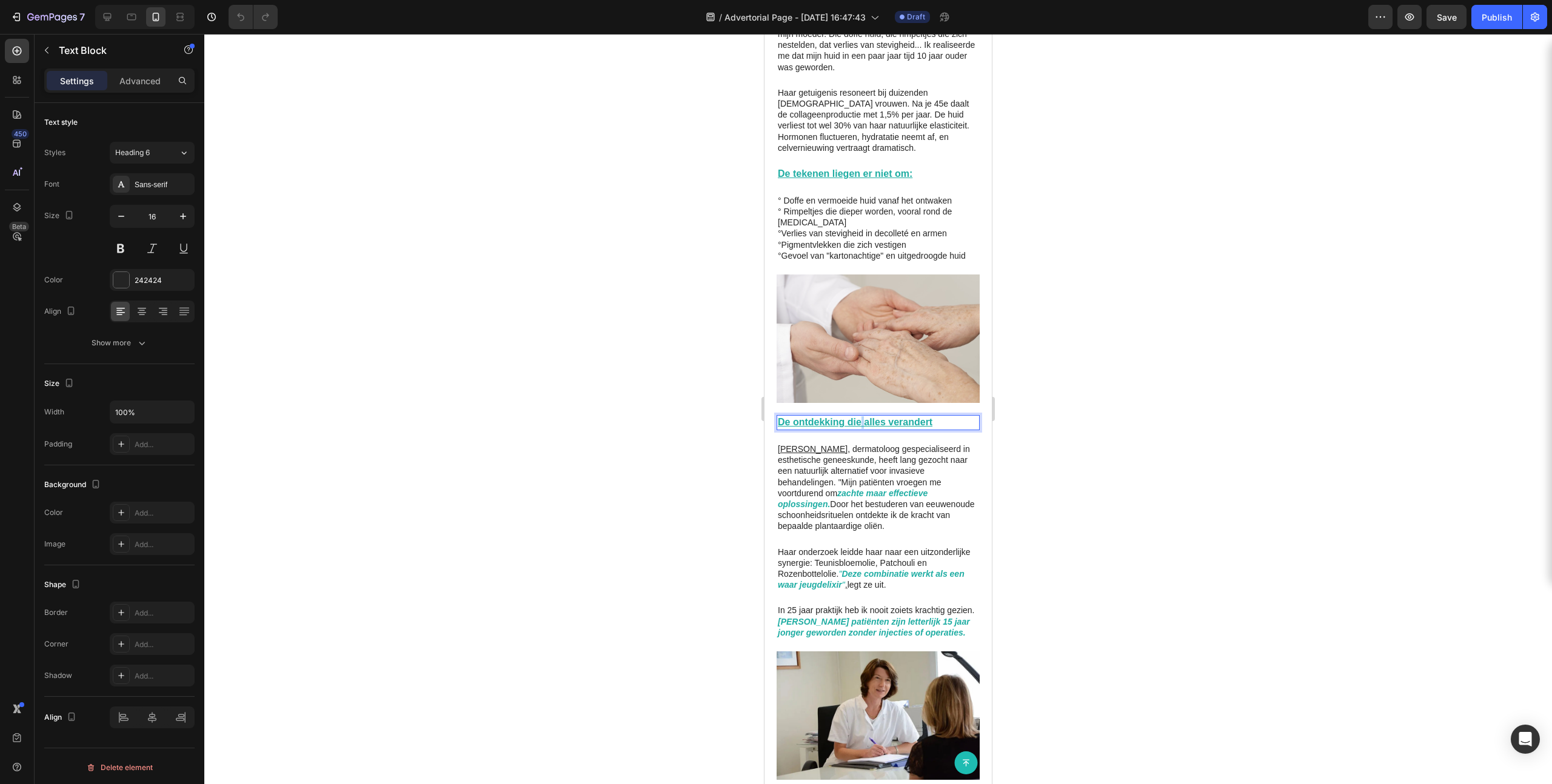
click at [862, 417] on u "De ontdekking die alles verandert" at bounding box center [855, 422] width 155 height 10
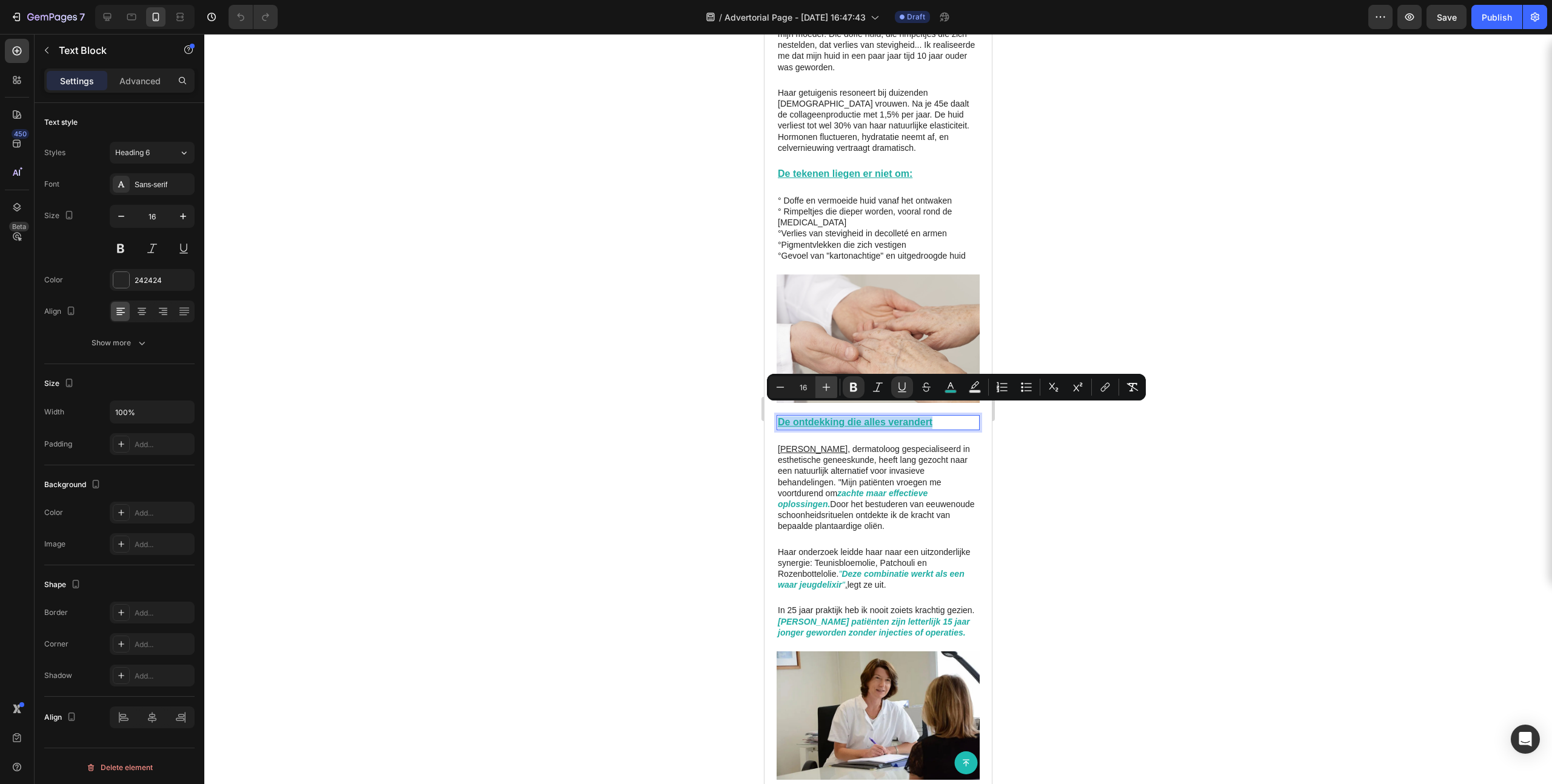
copy u "De ontdekking die alles verandert"
click at [872, 449] on p "[PERSON_NAME] , dermatoloog gespecialiseerd in esthetische geneeskunde, heeft l…" at bounding box center [878, 488] width 201 height 89
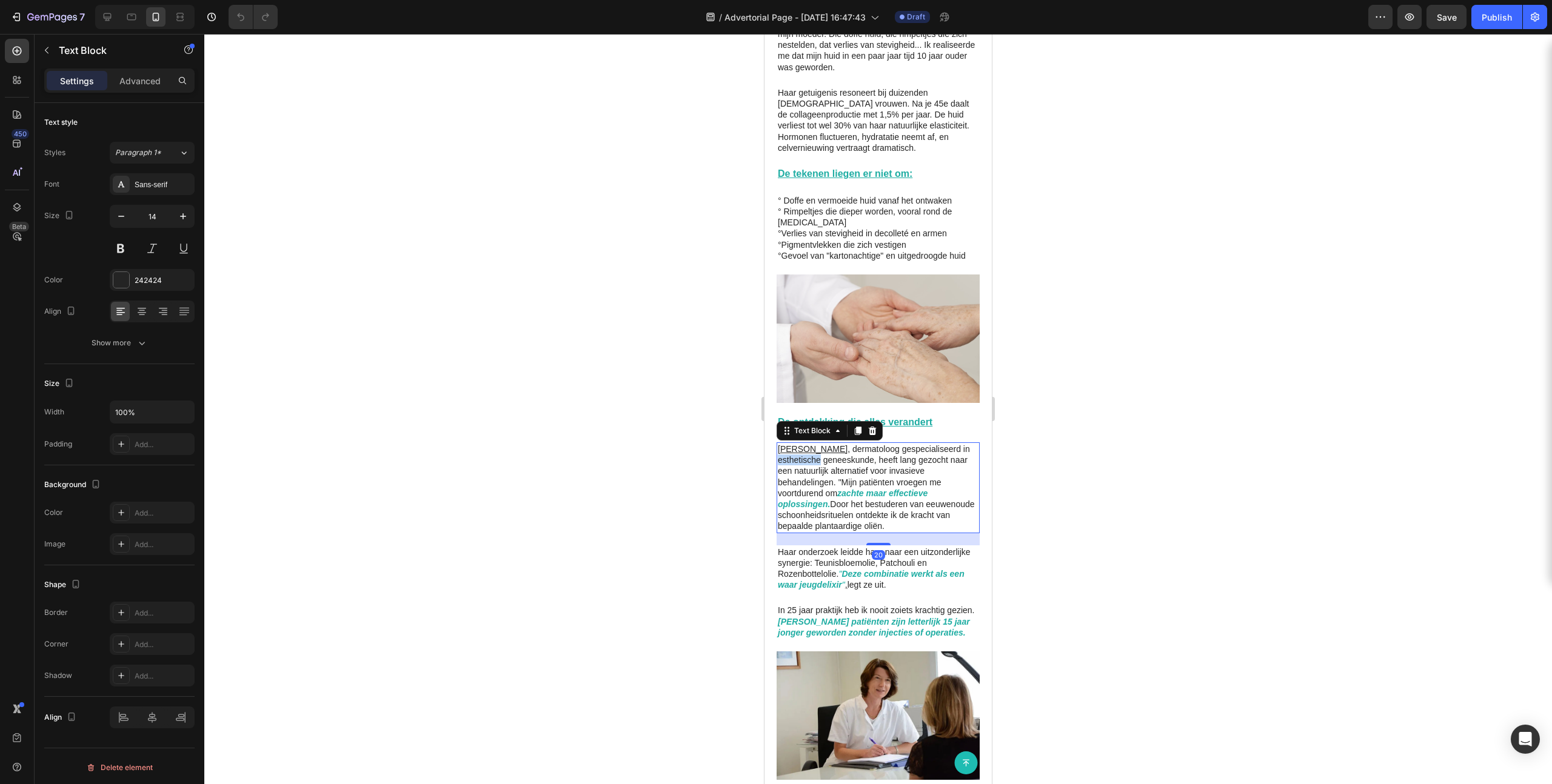
click at [872, 449] on p "[PERSON_NAME] , dermatoloog gespecialiseerd in esthetische geneeskunde, heeft l…" at bounding box center [878, 488] width 201 height 89
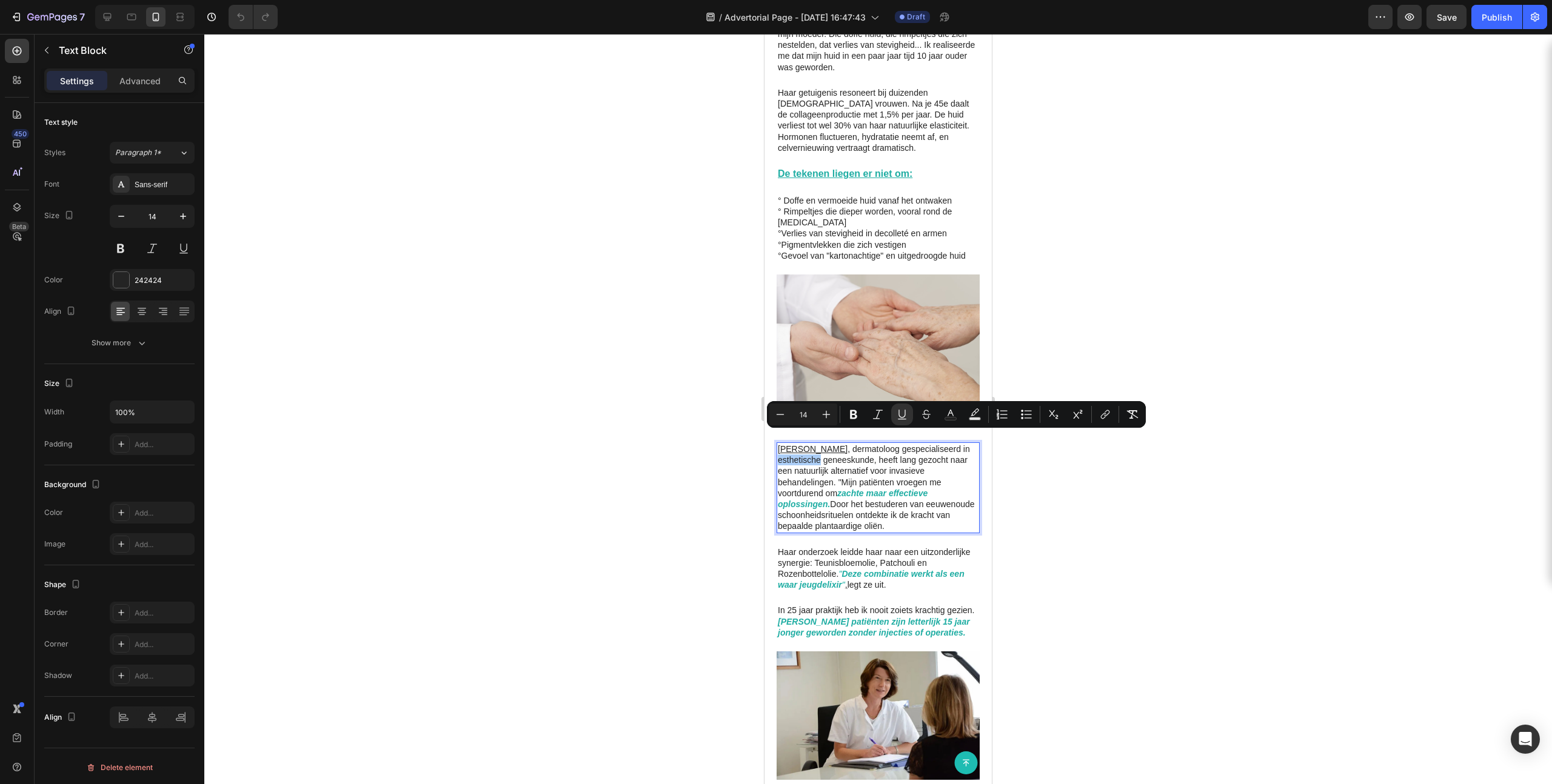
click at [890, 483] on div at bounding box center [878, 409] width 1348 height 750
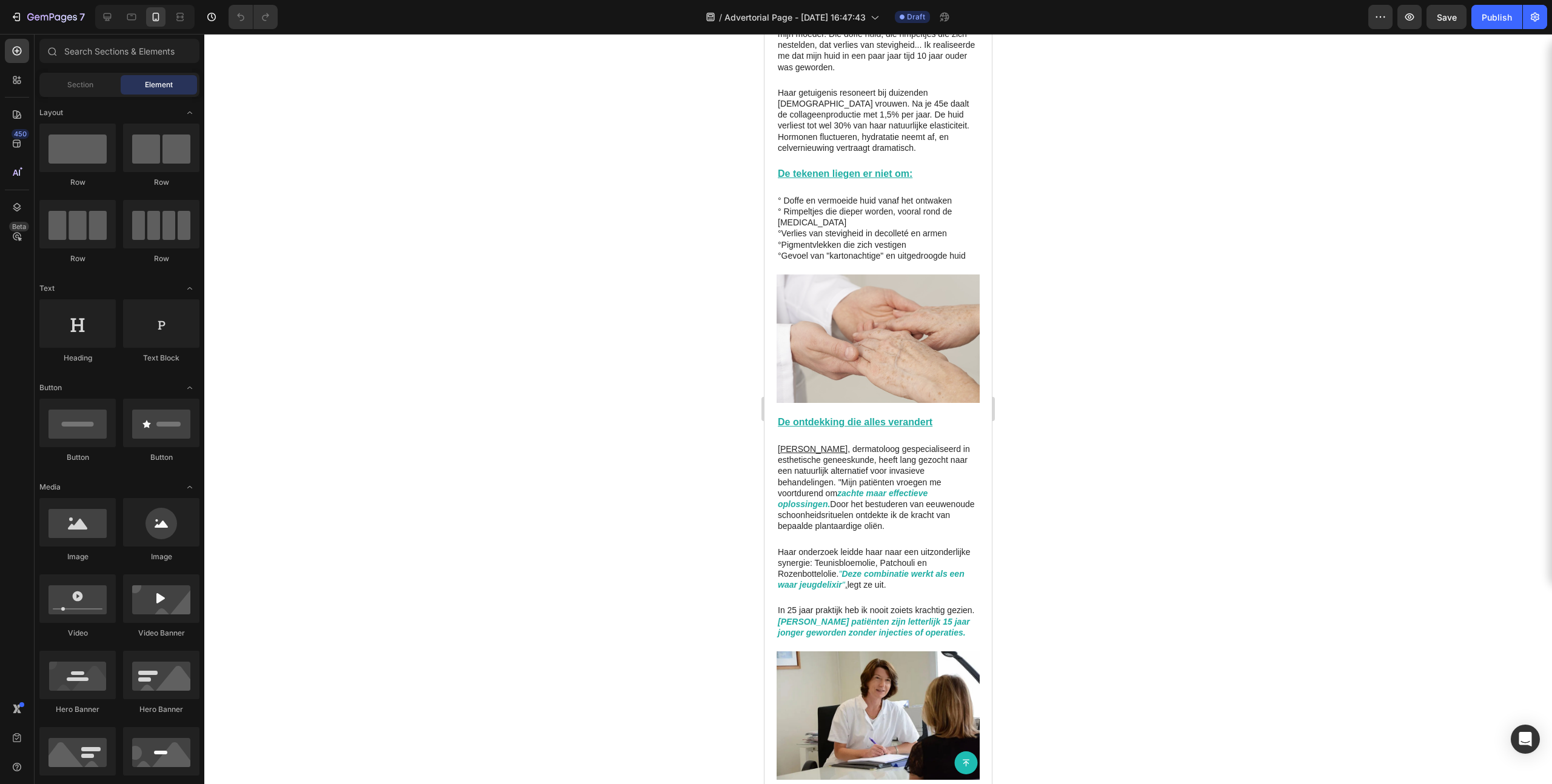
click at [857, 483] on p "Haar onderzoek leidde haar naar een uitzonderlijke synergie: Teunisbloemolie, P…" at bounding box center [878, 568] width 201 height 44
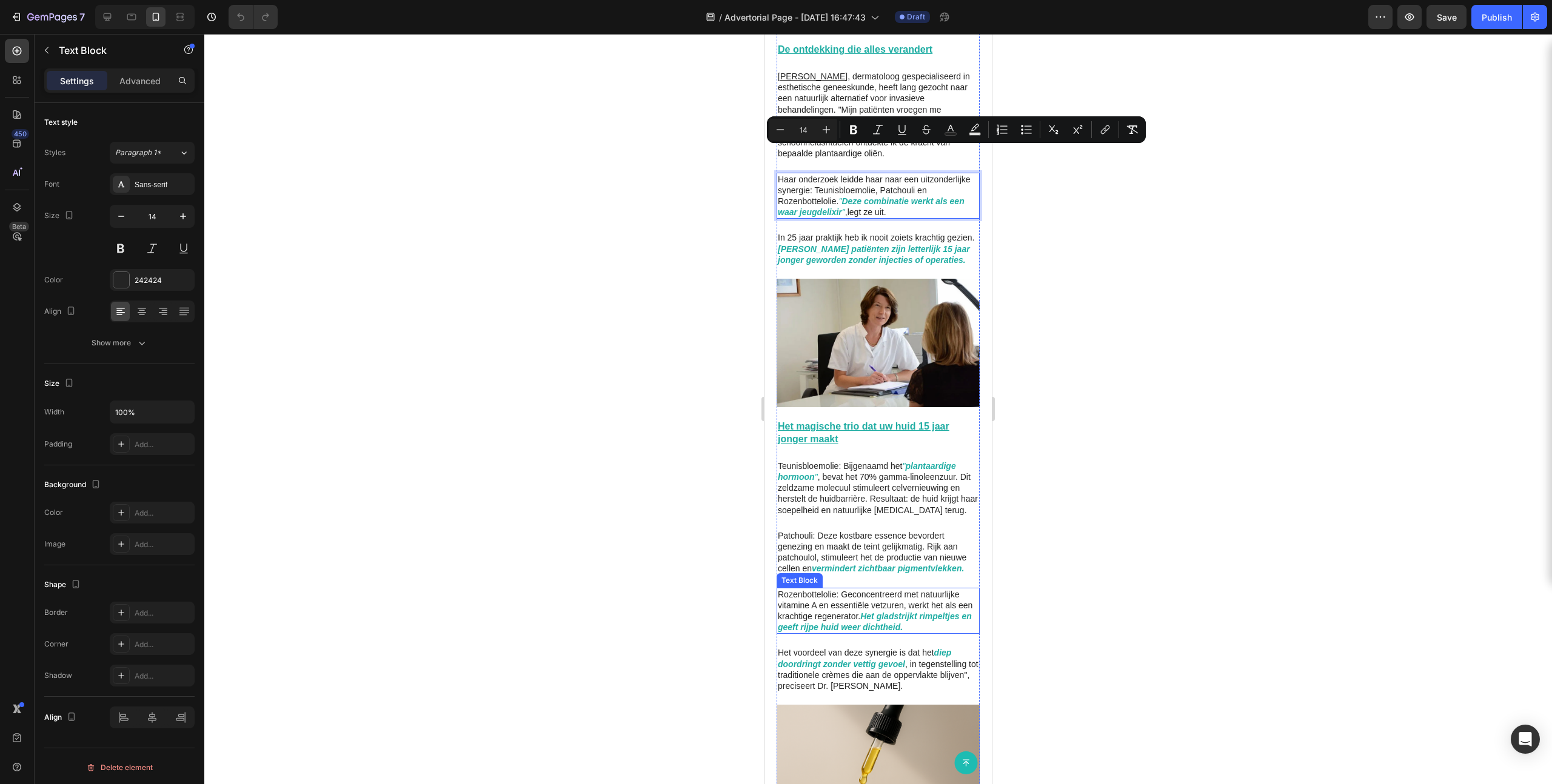
scroll to position [984, 0]
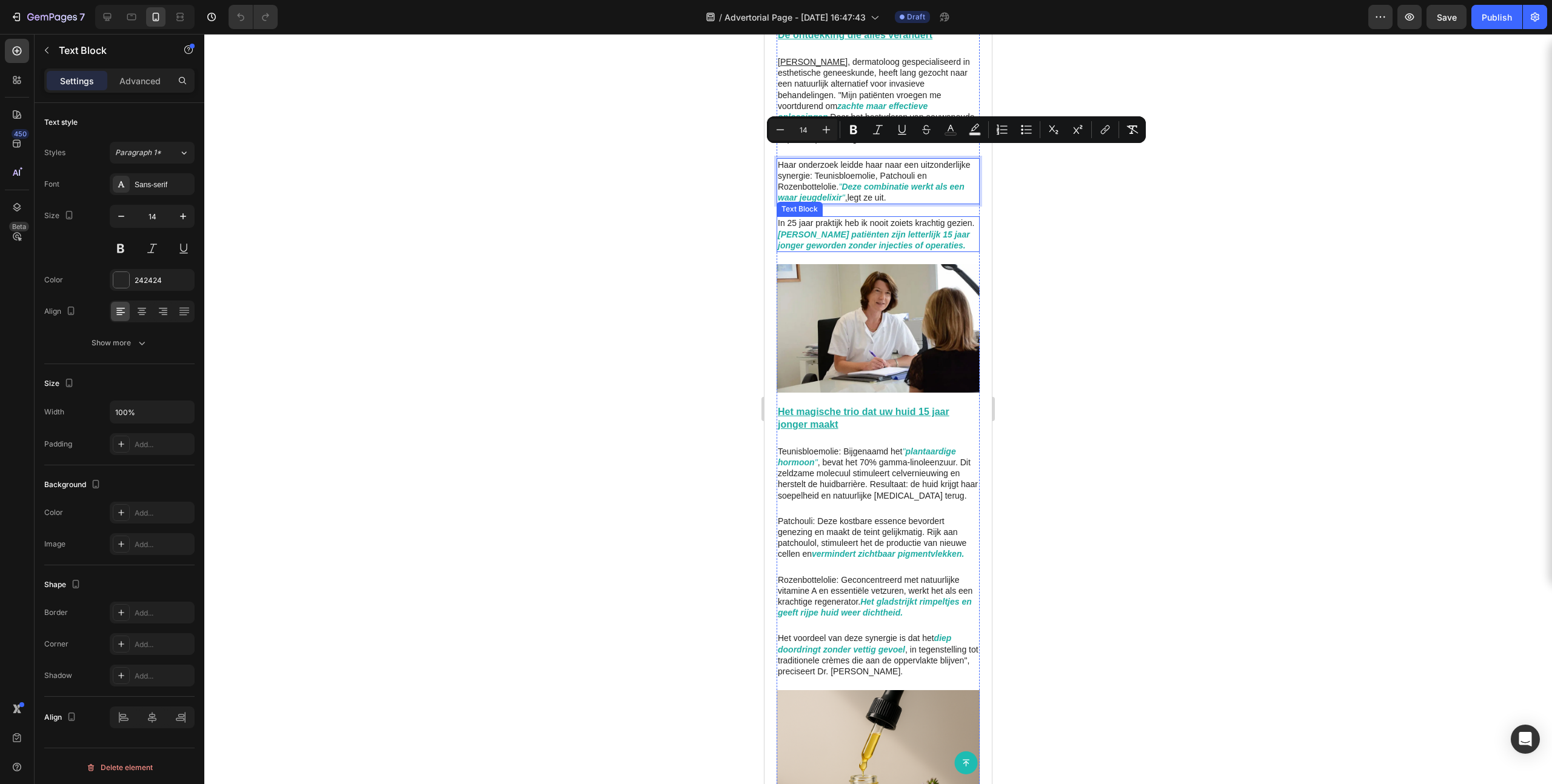
click at [803, 221] on p "In 25 jaar praktijk heb ik nooit zoiets krachtig gezien. Mijn patiënten zijn le…" at bounding box center [878, 234] width 201 height 34
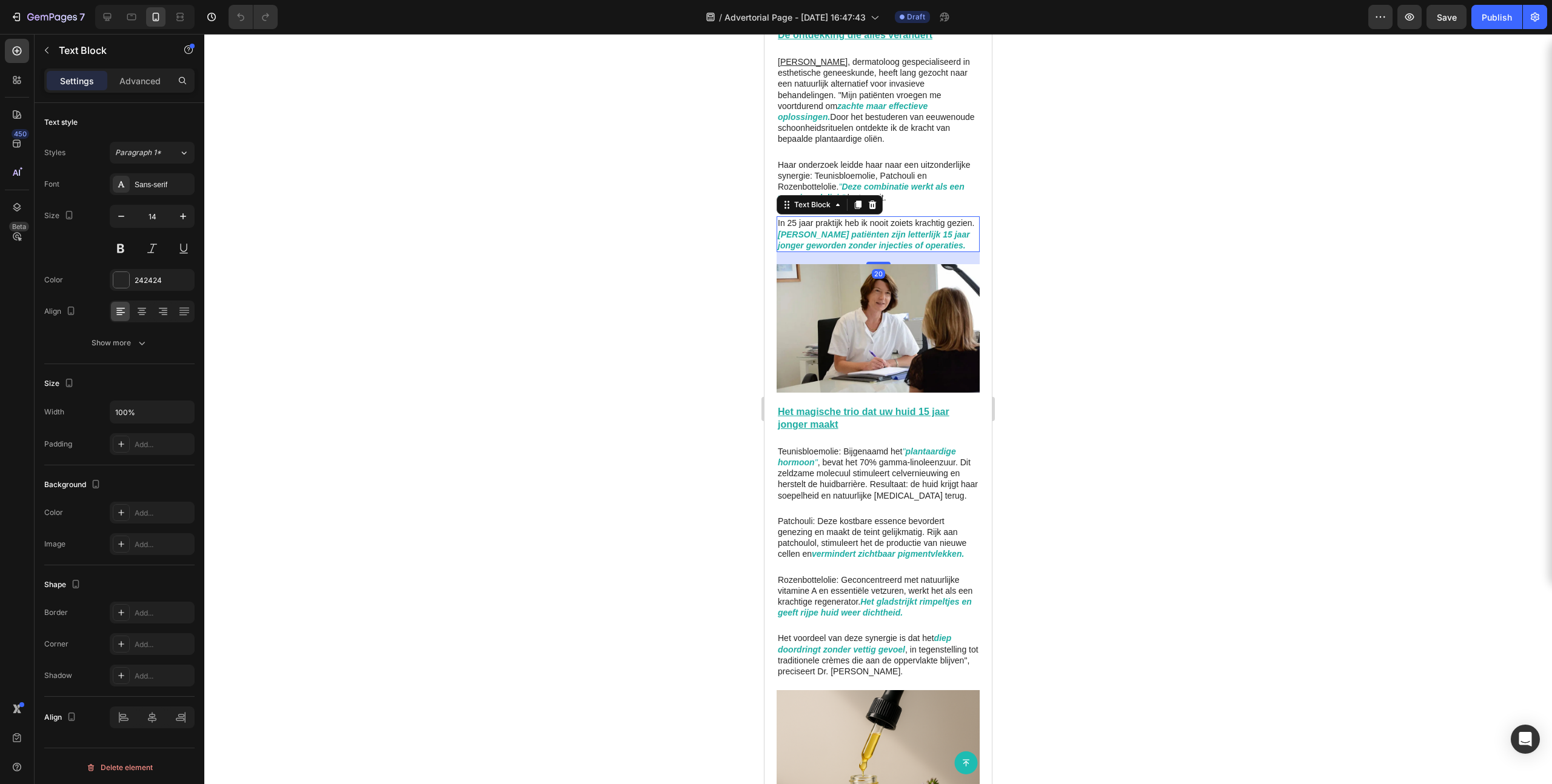
click at [823, 230] on strong "[PERSON_NAME] patiënten zijn letterlijk 15 jaar jonger geworden zonder injectie…" at bounding box center [874, 240] width 192 height 21
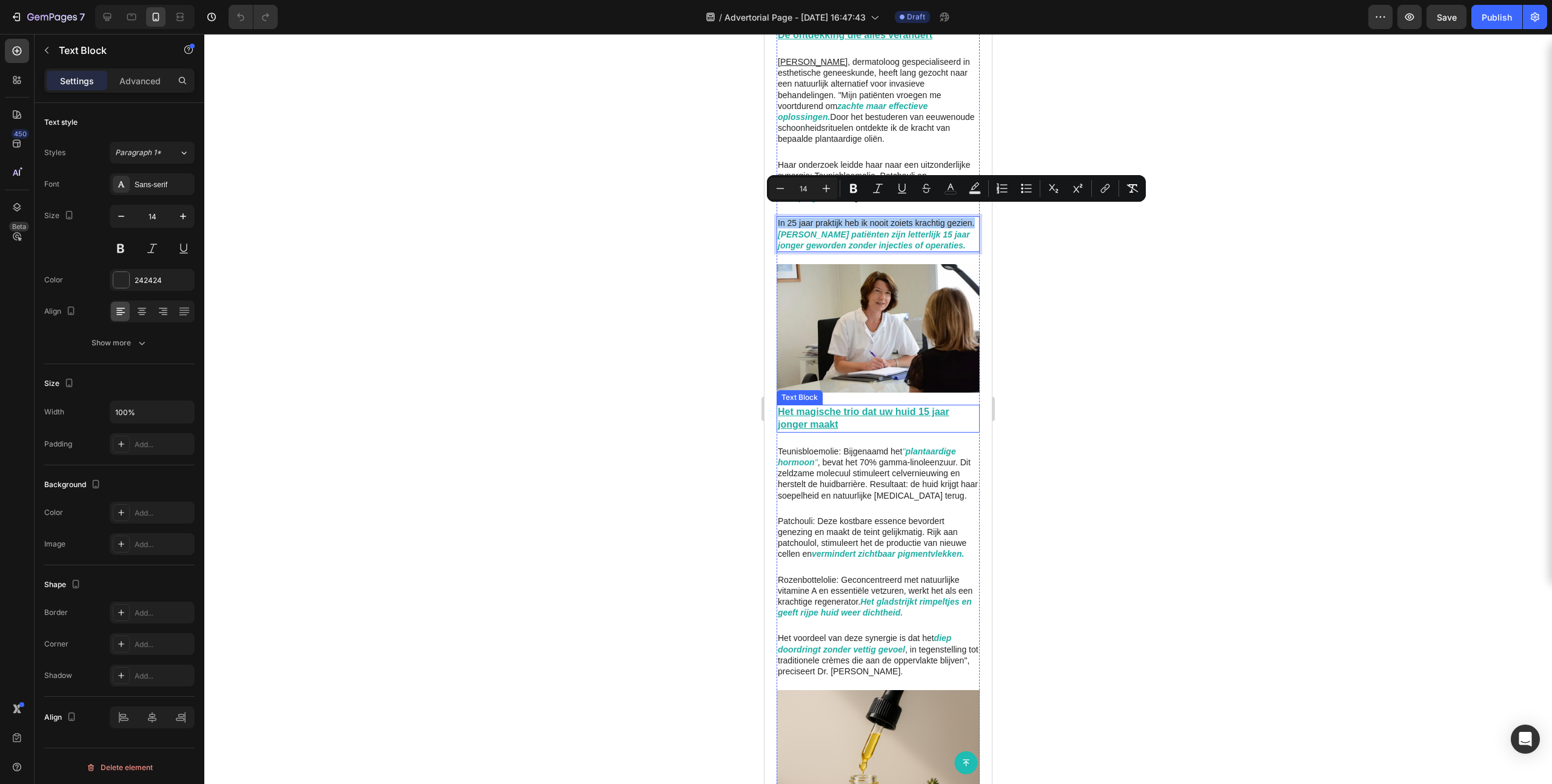
click at [819, 410] on u "Het magische trio dat uw huid 15 jaar jonger maakt" at bounding box center [864, 418] width 172 height 23
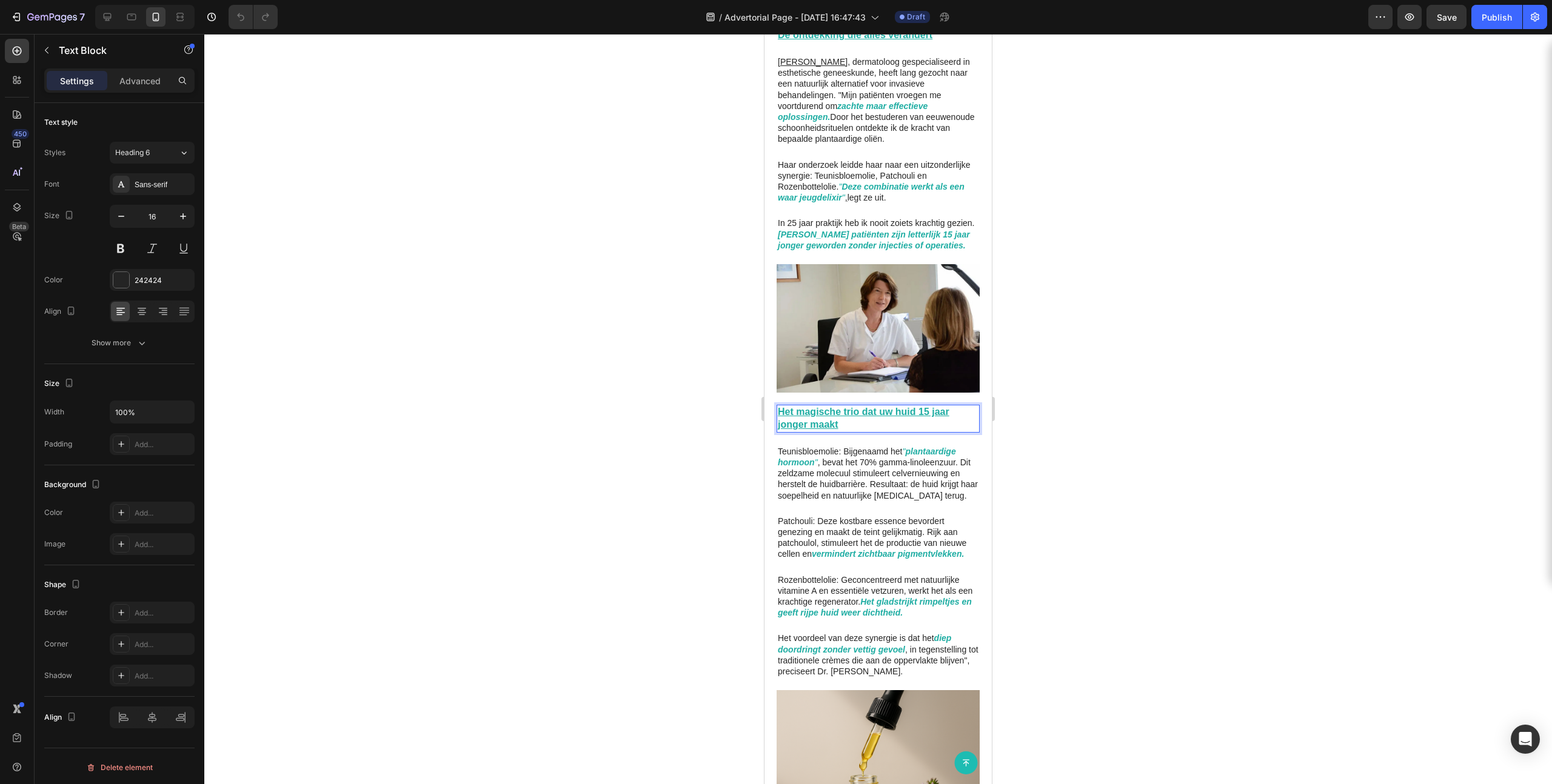
click at [822, 408] on u "Het magische trio dat uw huid 15 jaar jonger maakt" at bounding box center [864, 418] width 172 height 23
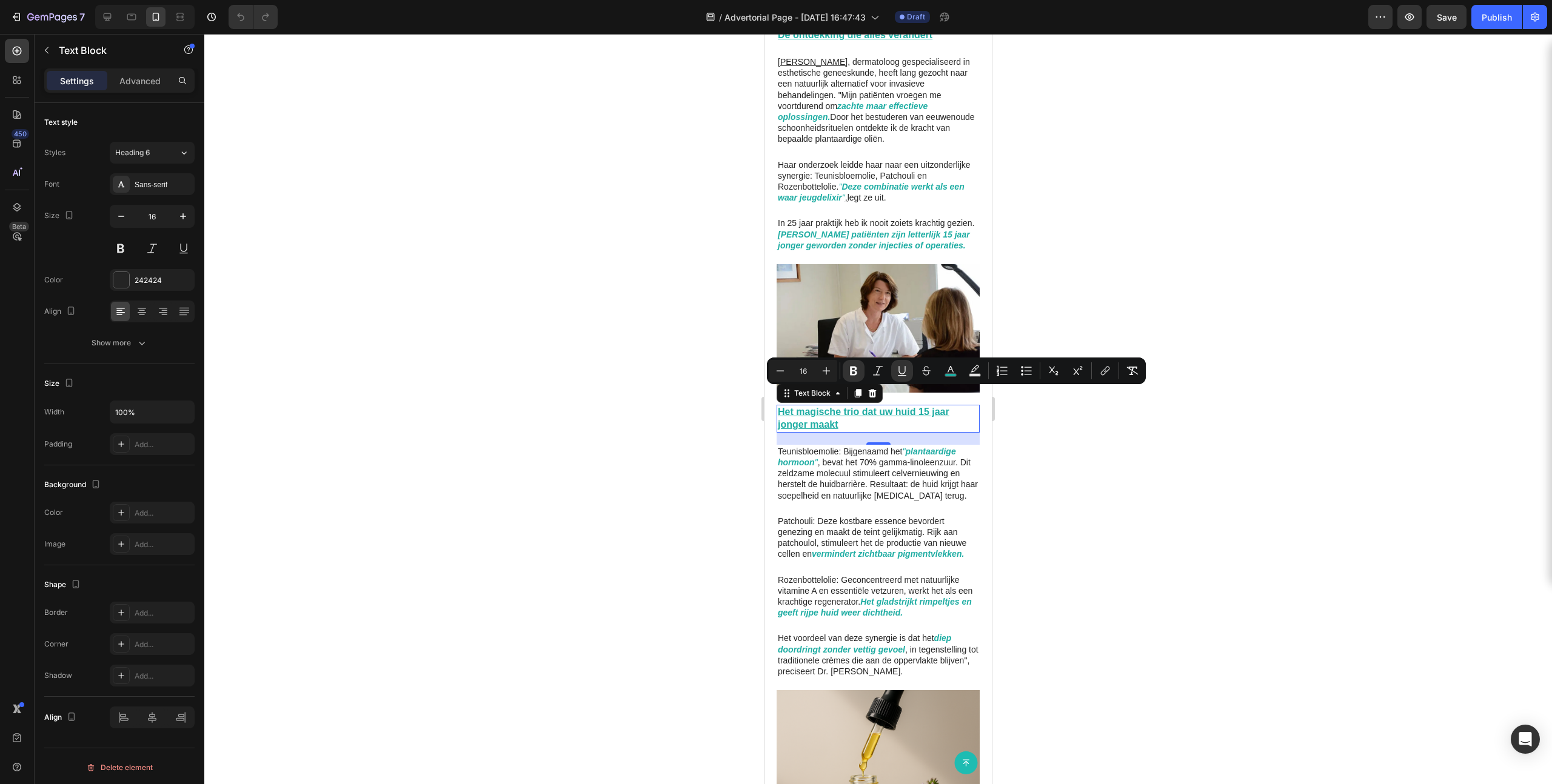
click at [807, 407] on u "Het magische trio dat uw huid 15 jaar jonger maakt" at bounding box center [864, 418] width 172 height 23
click at [806, 407] on u "Het magische trio dat uw huid 15 jaar jonger maakt" at bounding box center [864, 418] width 172 height 23
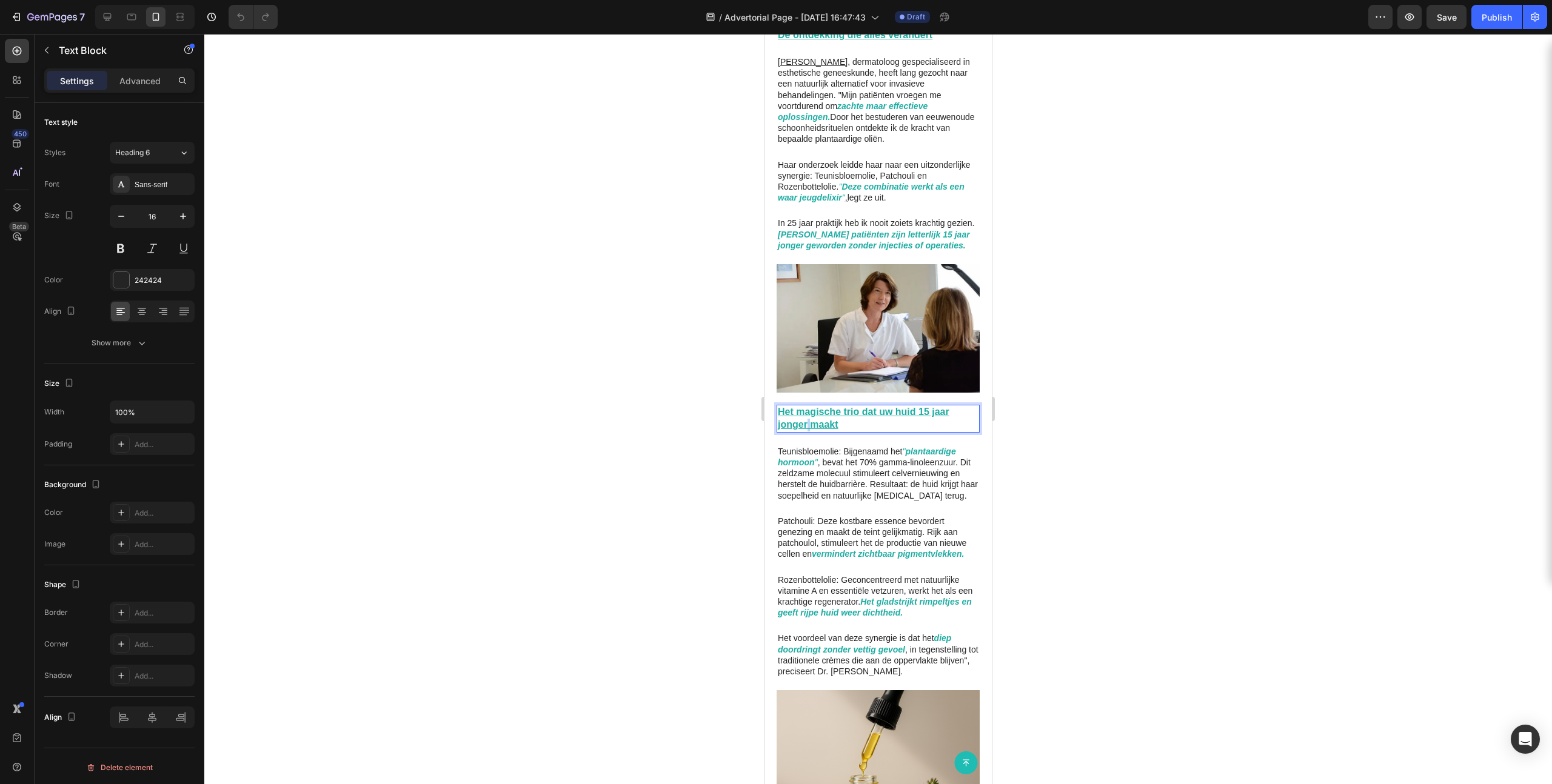
click at [806, 407] on u "Het magische trio dat uw huid 15 jaar jonger maakt" at bounding box center [864, 418] width 172 height 23
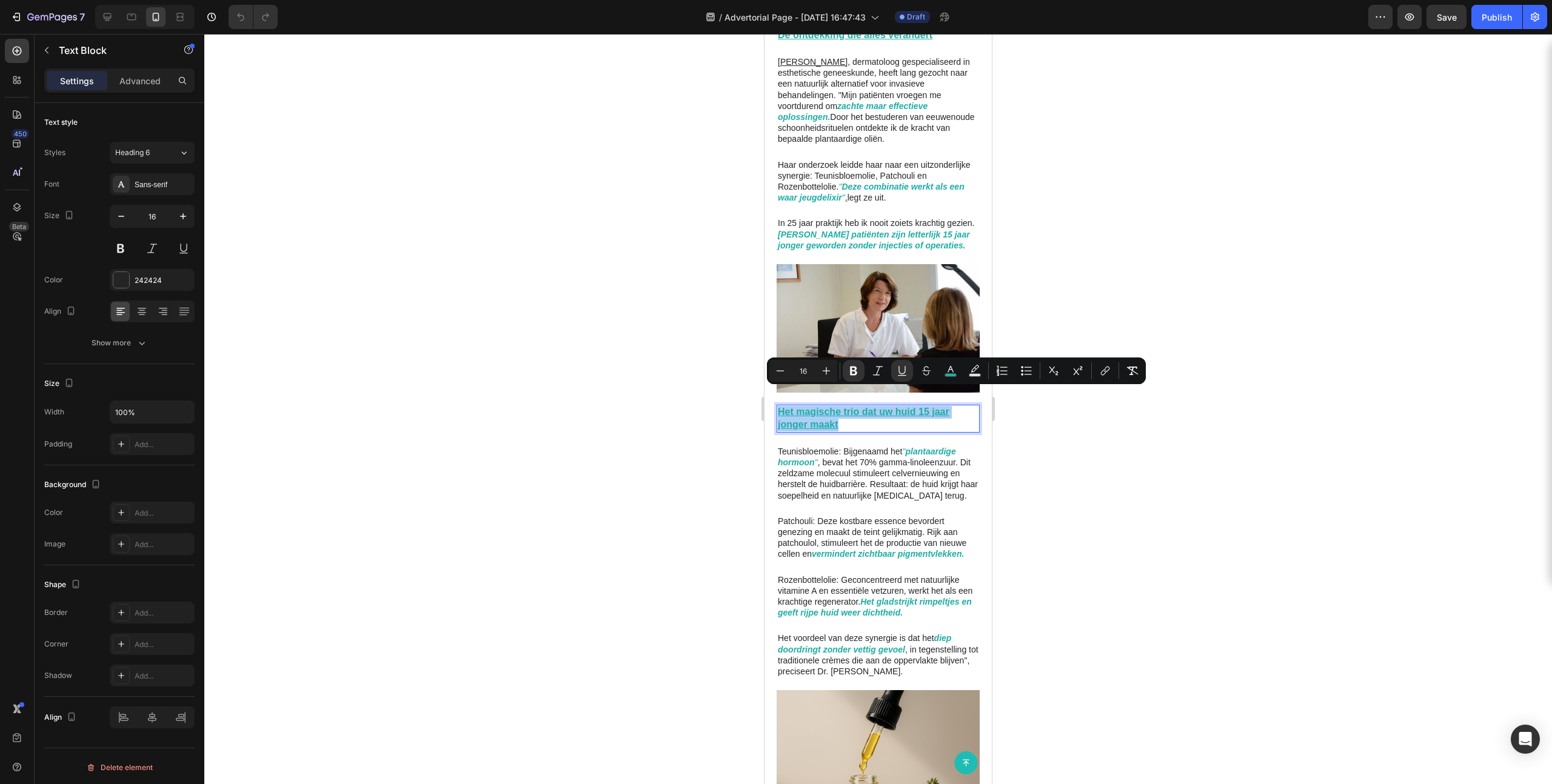
click at [865, 469] on p "Teunisbloemolie: Bijgenaamd het " plantaardige hormoon " , bevat het 70% gamma-…" at bounding box center [878, 473] width 201 height 55
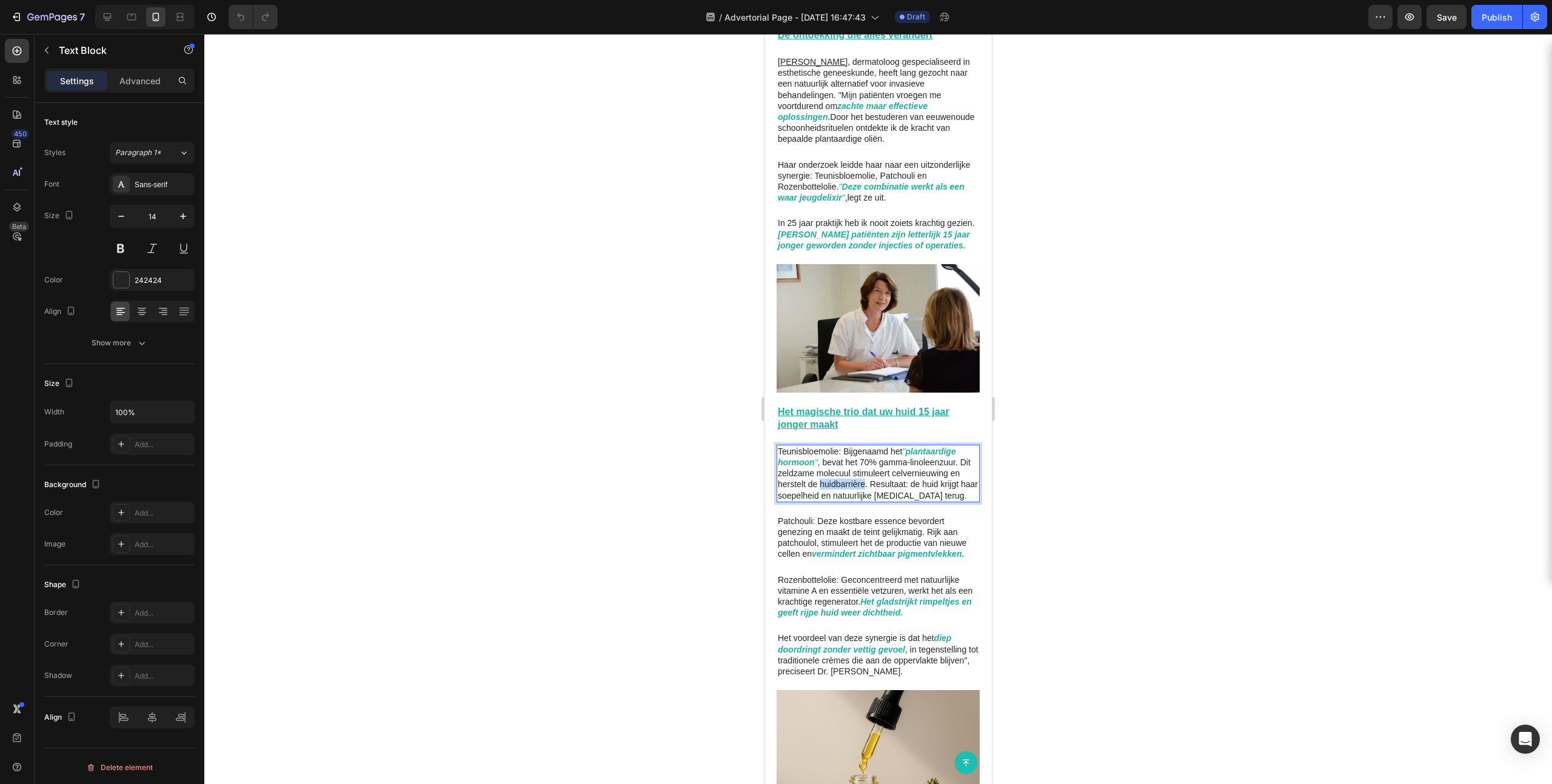
click at [865, 469] on p "Teunisbloemolie: Bijgenaamd het " plantaardige hormoon " , bevat het 70% gamma-…" at bounding box center [878, 473] width 201 height 55
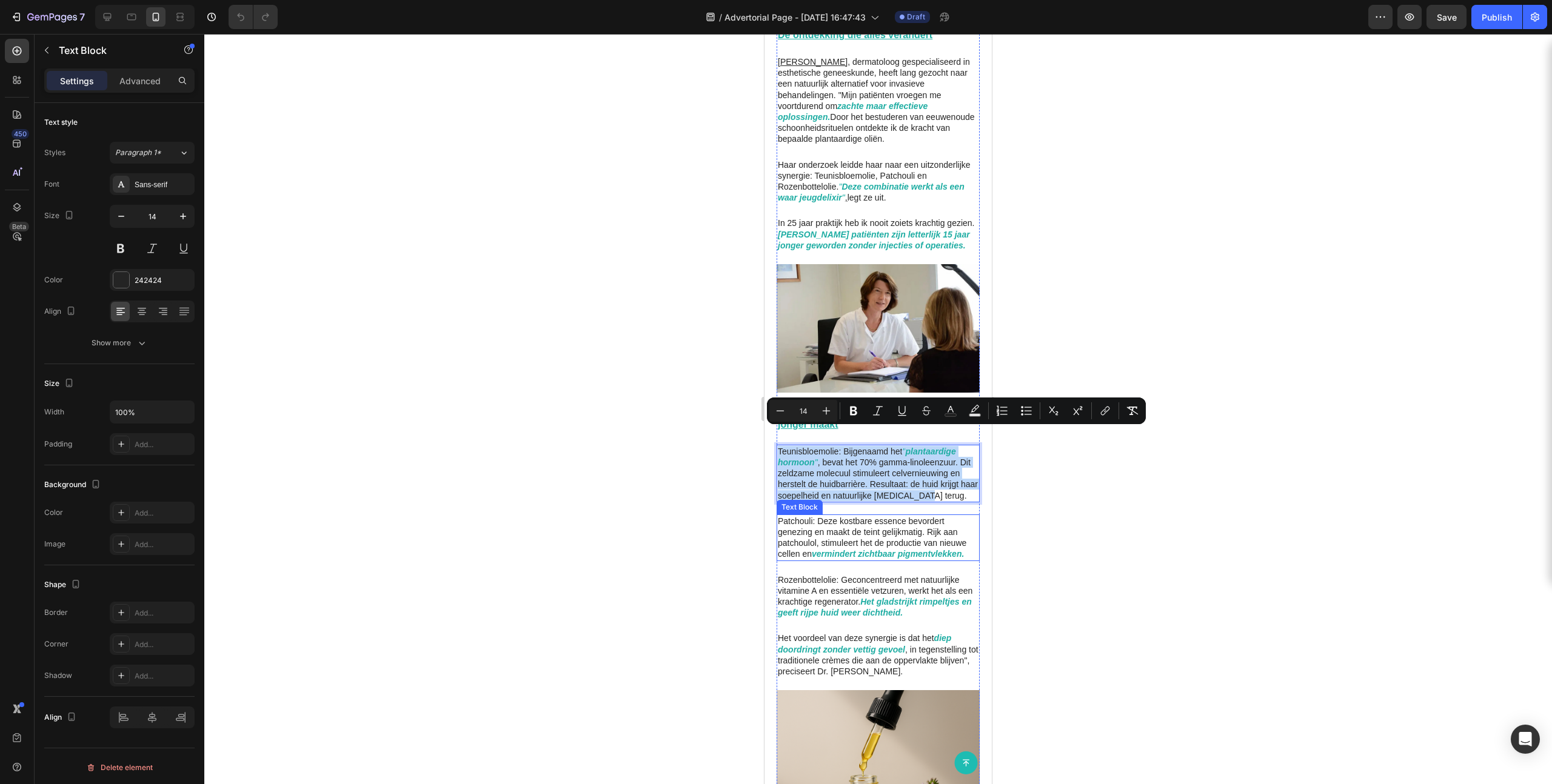
click at [890, 483] on p "Patchouli: Deze kostbare essence bevordert genezing en maakt de teint gelijkmat…" at bounding box center [878, 538] width 201 height 44
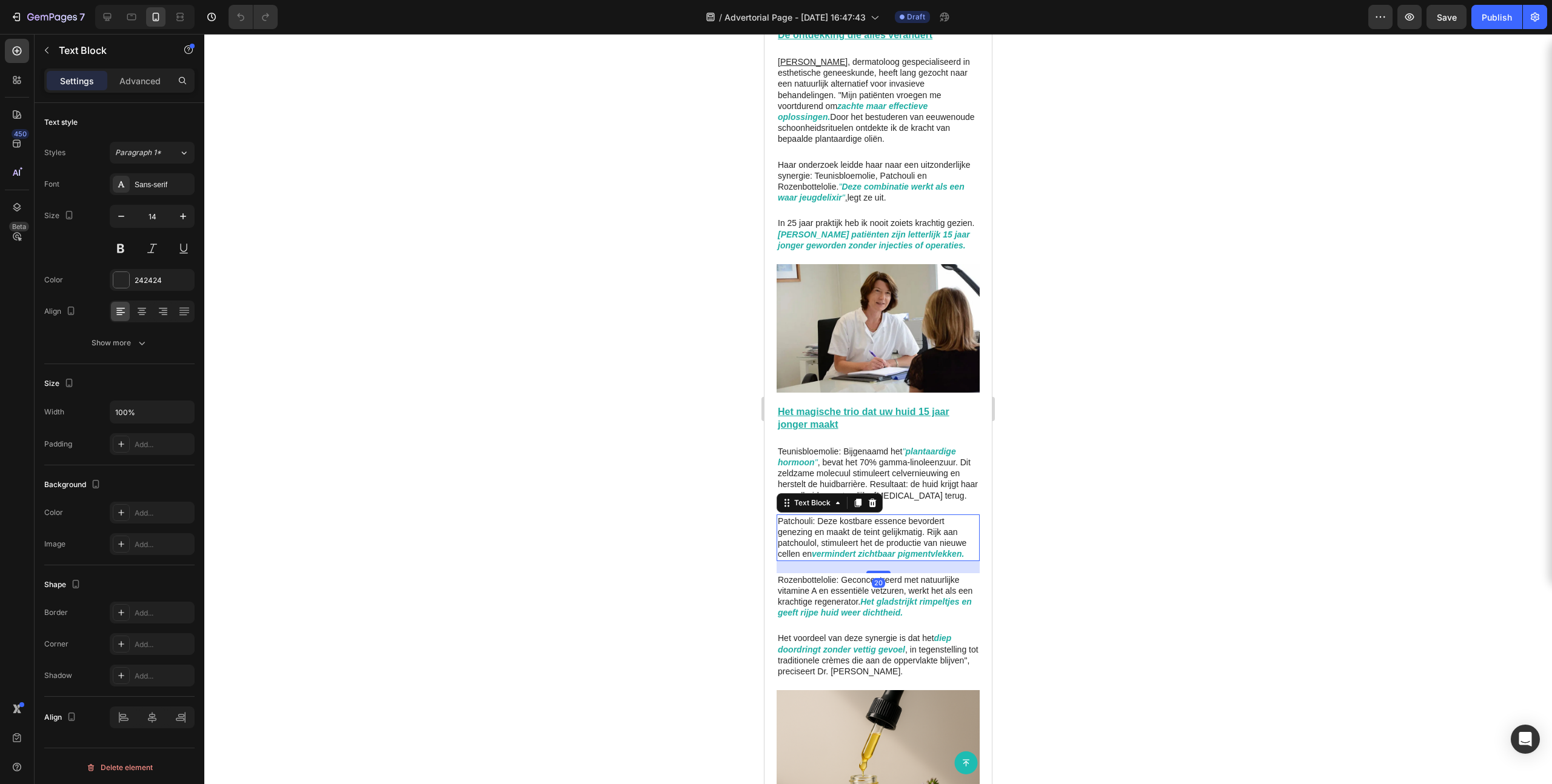
click at [890, 483] on p "Patchouli: Deze kostbare essence bevordert genezing en maakt de teint gelijkmat…" at bounding box center [878, 538] width 201 height 44
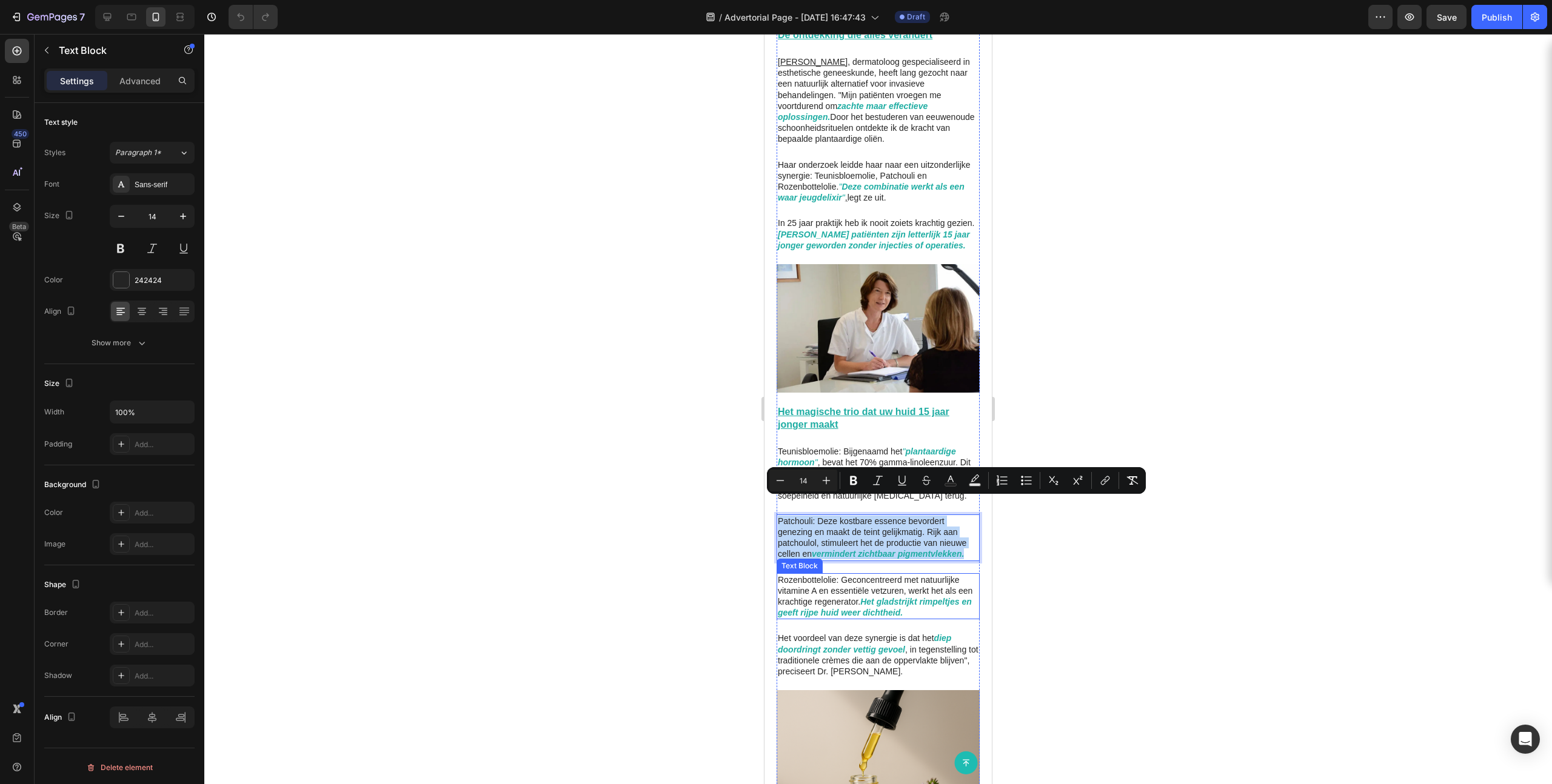
click at [814, 483] on p "Rozenbottelolie: Geconcentreerd met natuurlijke vitamine A en essentiële vetzur…" at bounding box center [878, 596] width 201 height 44
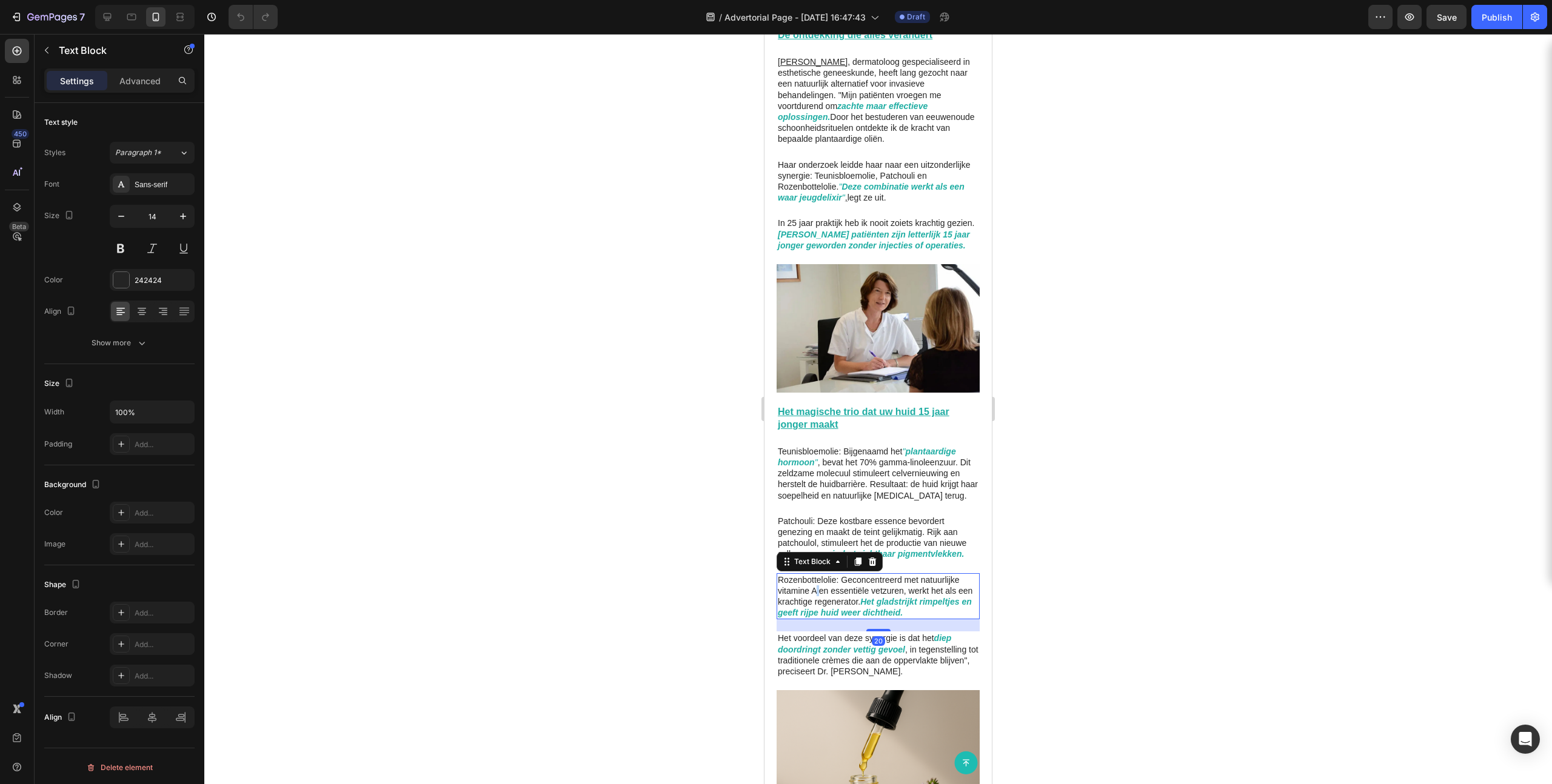
click at [814, 483] on p "Rozenbottelolie: Geconcentreerd met natuurlijke vitamine A en essentiële vetzur…" at bounding box center [878, 596] width 201 height 44
click at [815, 483] on p "Rozenbottelolie: Geconcentreerd met natuurlijke vitamine A en essentiële vetzur…" at bounding box center [878, 596] width 201 height 44
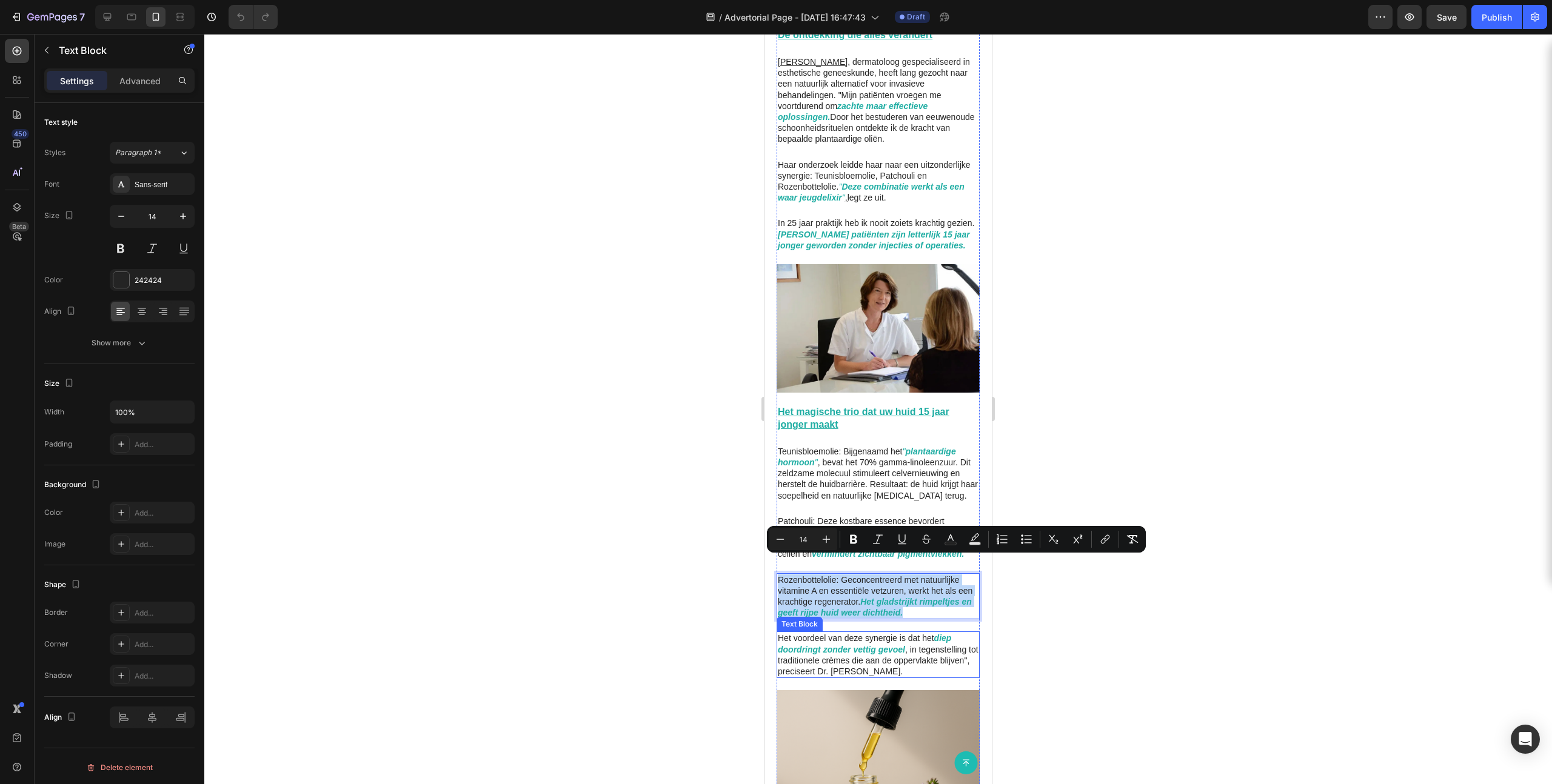
click at [890, 483] on p "Het voordeel van deze synergie is dat het diep doordringt zonder vettig gevoel …" at bounding box center [878, 655] width 201 height 44
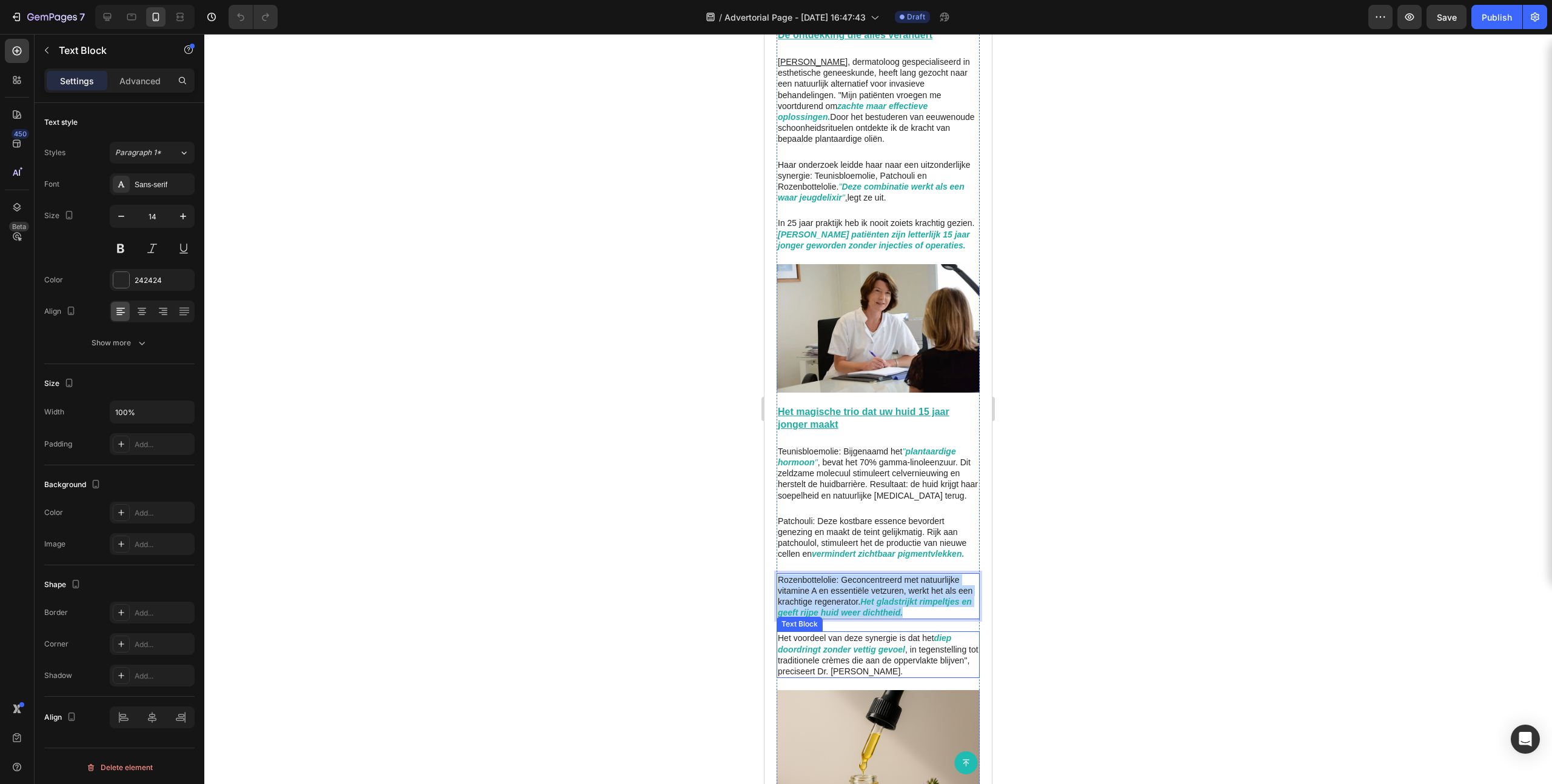
click at [890, 483] on p "Het voordeel van deze synergie is dat het diep doordringt zonder vettig gevoel …" at bounding box center [878, 655] width 201 height 44
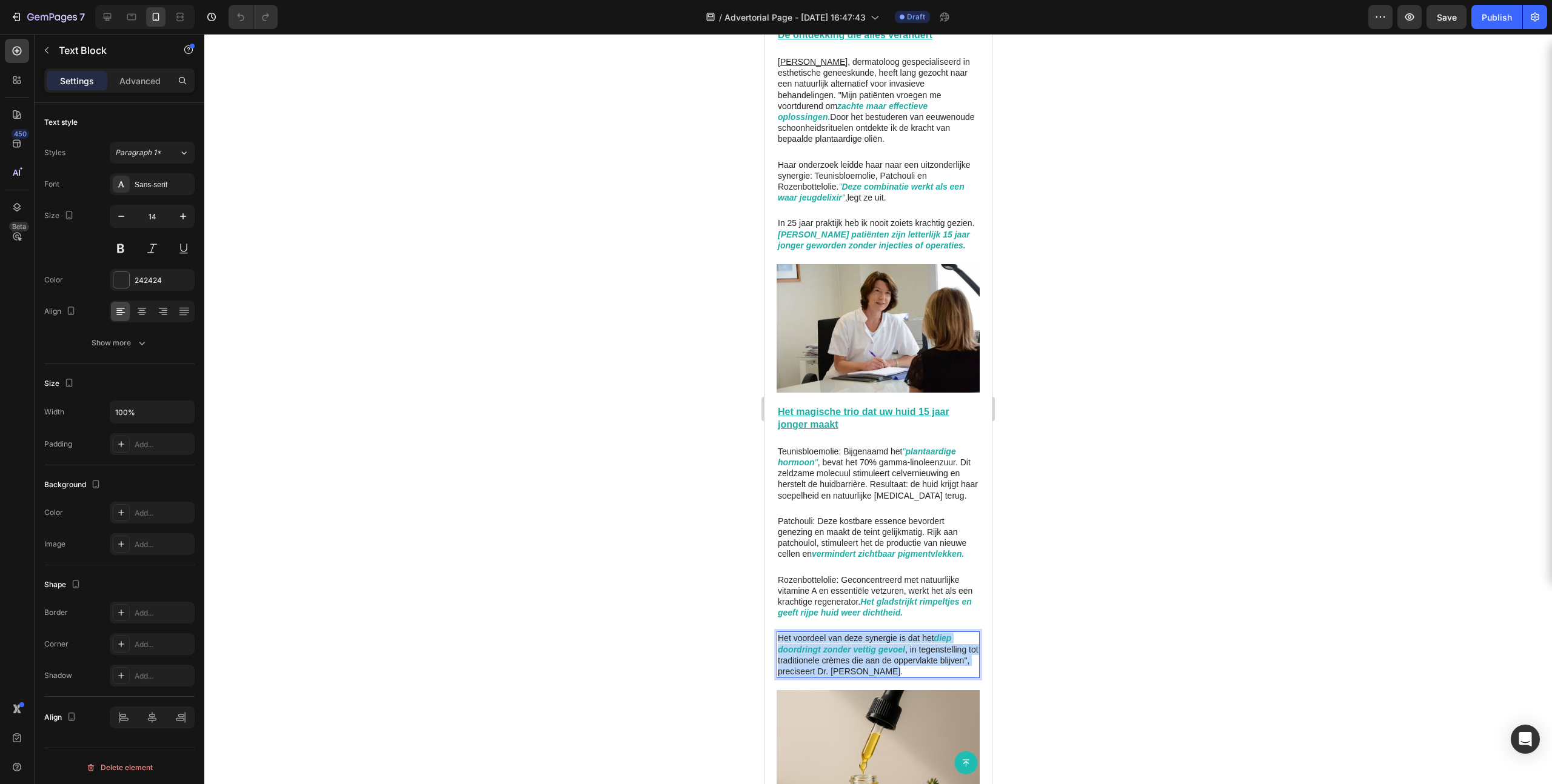
click at [890, 483] on p "Het voordeel van deze synergie is dat het diep doordringt zonder vettig gevoel …" at bounding box center [878, 655] width 201 height 44
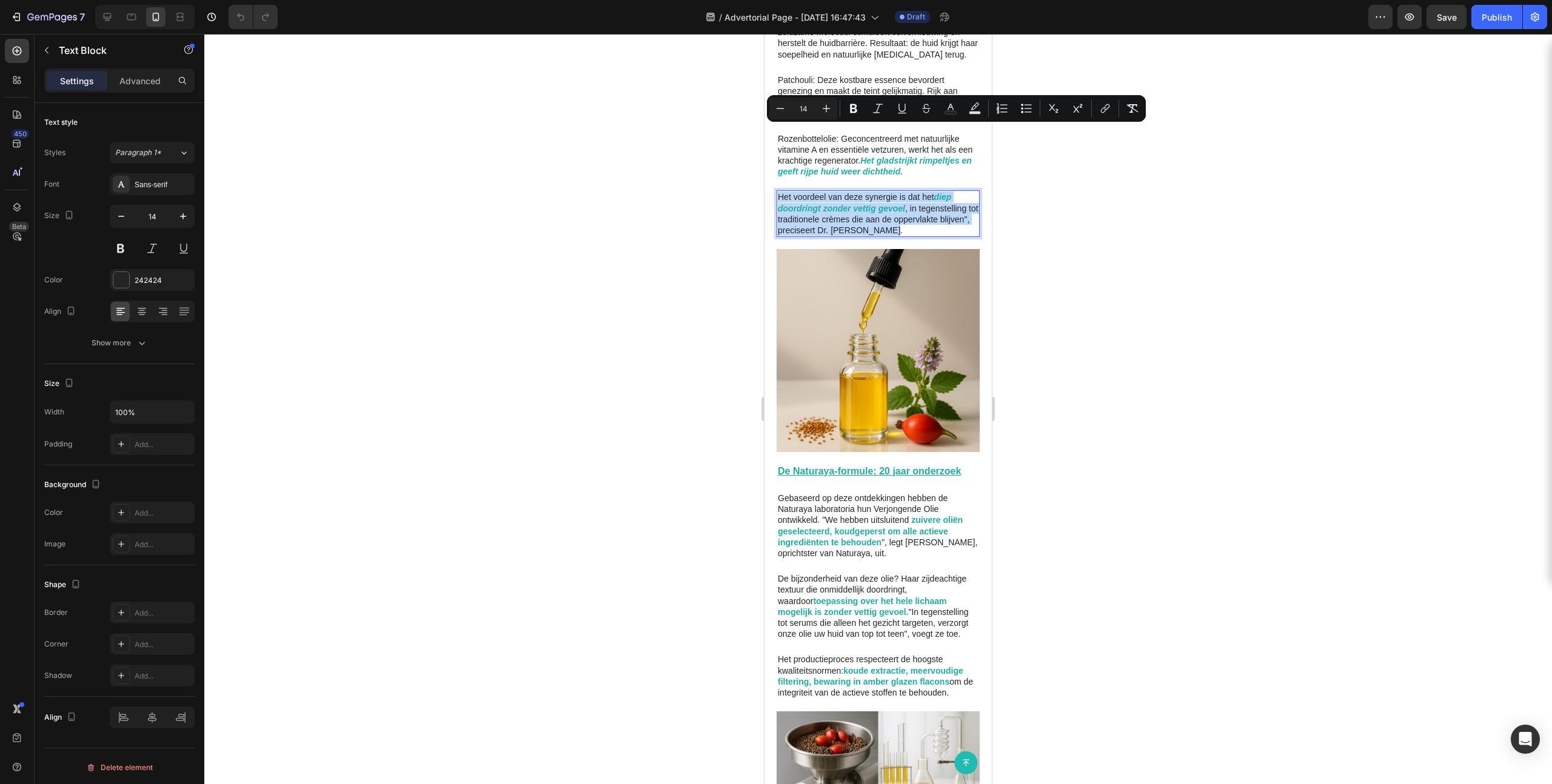
scroll to position [1557, 0]
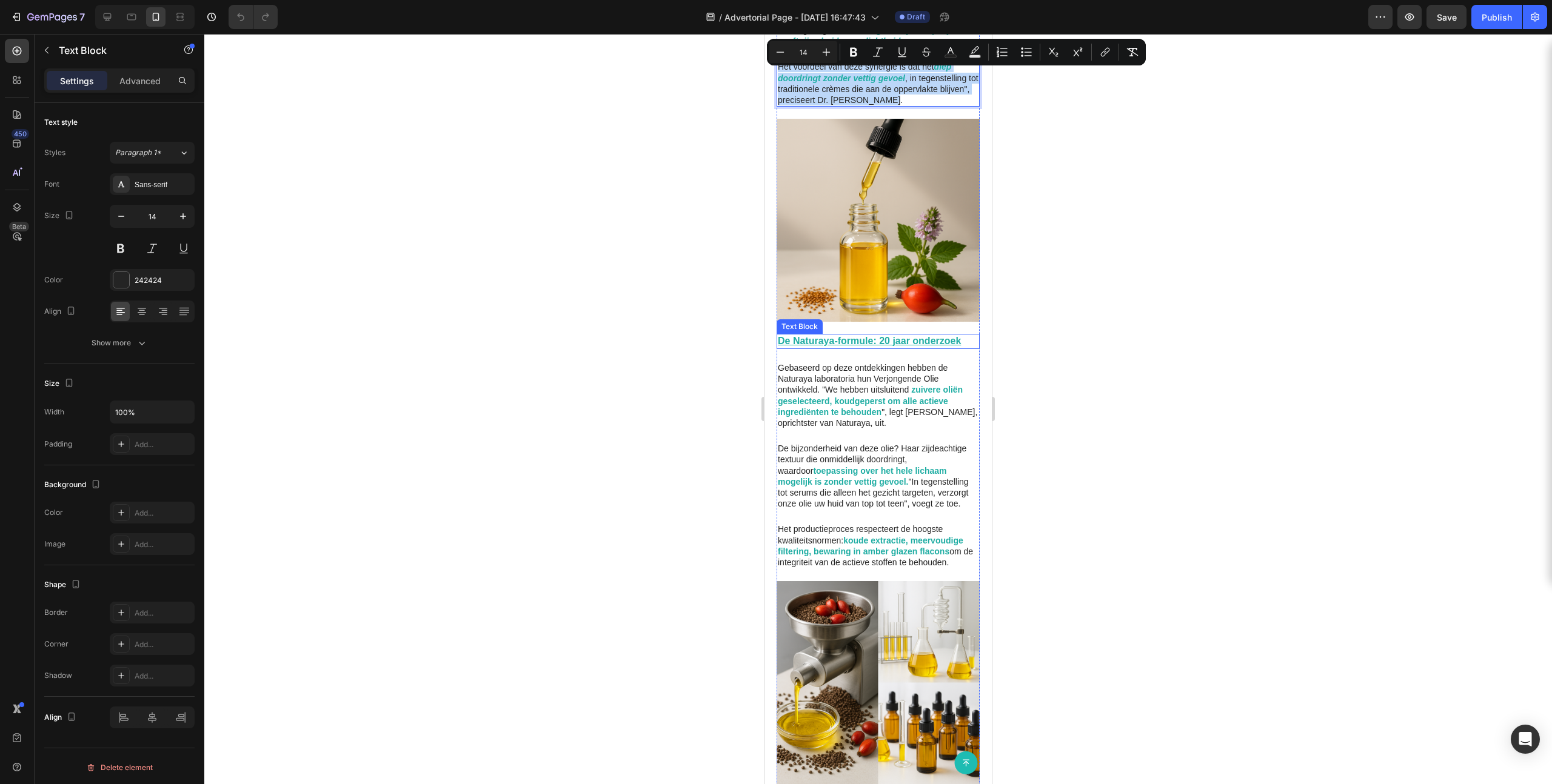
click at [890, 336] on u "De Naturaya-formule: 20 jaar onderzoek" at bounding box center [869, 341] width 183 height 10
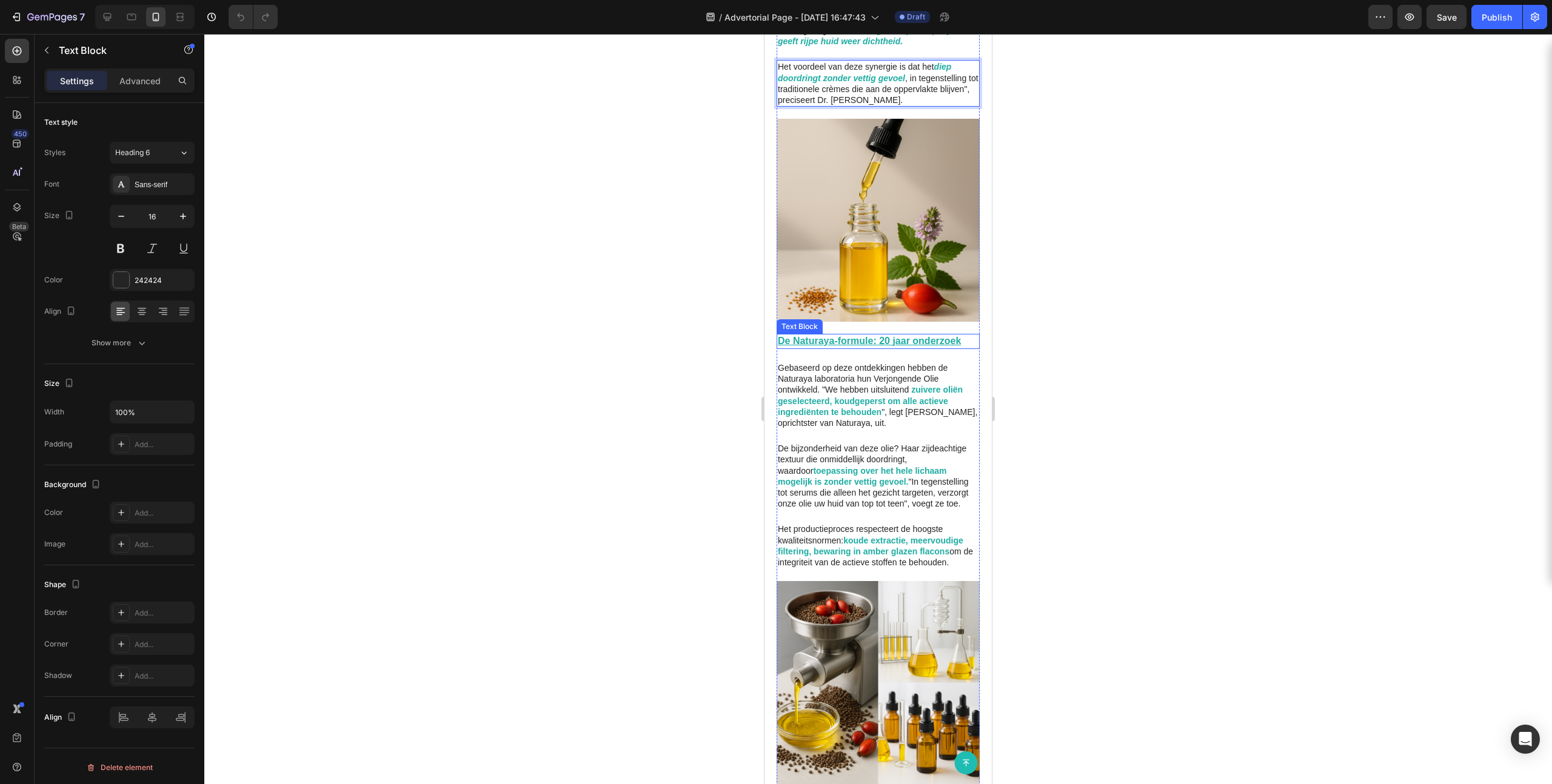
click at [890, 336] on u "De Naturaya-formule: 20 jaar onderzoek" at bounding box center [869, 341] width 183 height 10
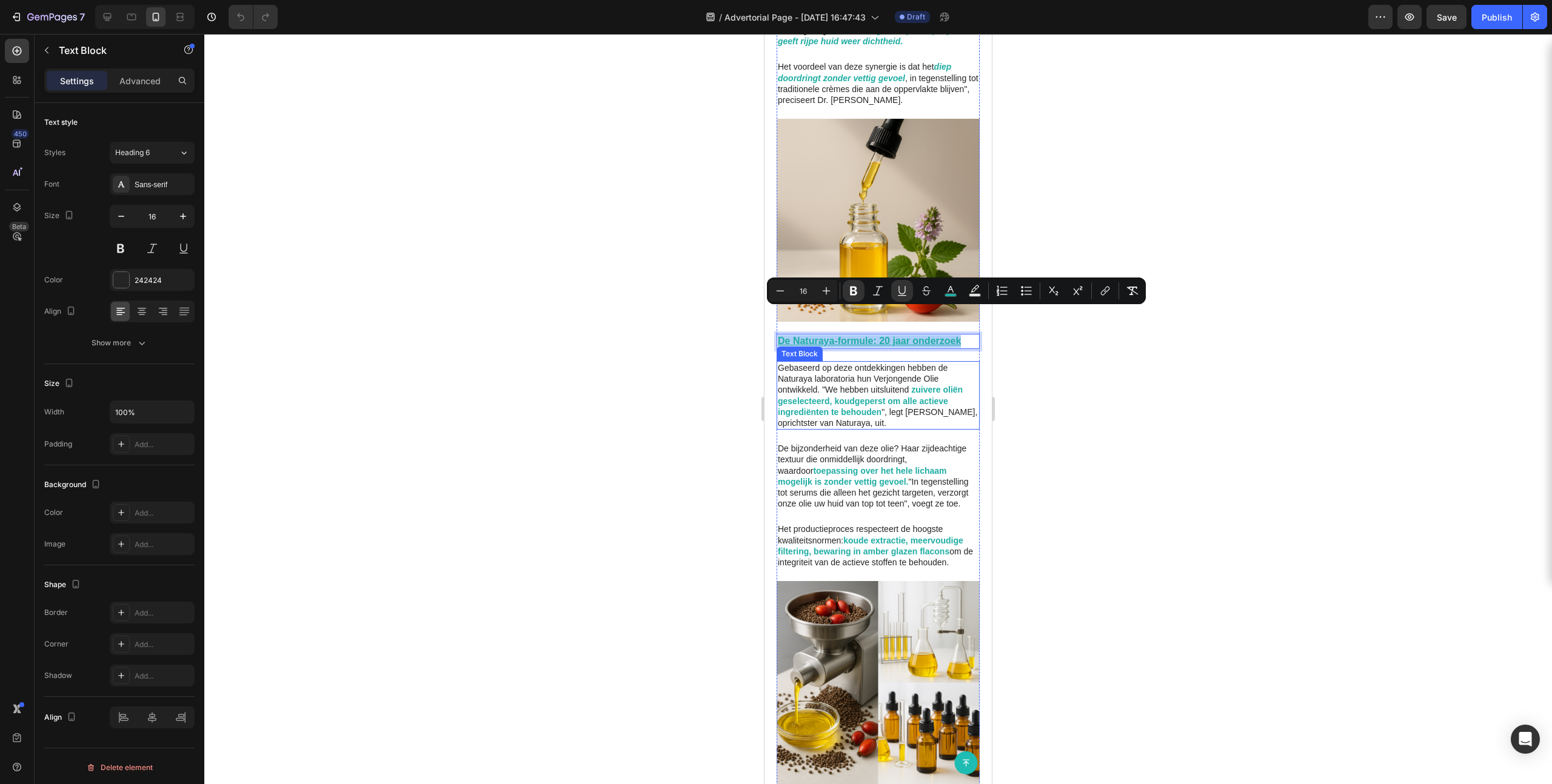
click at [847, 369] on p "Gebaseerd op deze ontdekkingen hebben de Naturaya laboratoria hun Verjongende O…" at bounding box center [878, 395] width 201 height 66
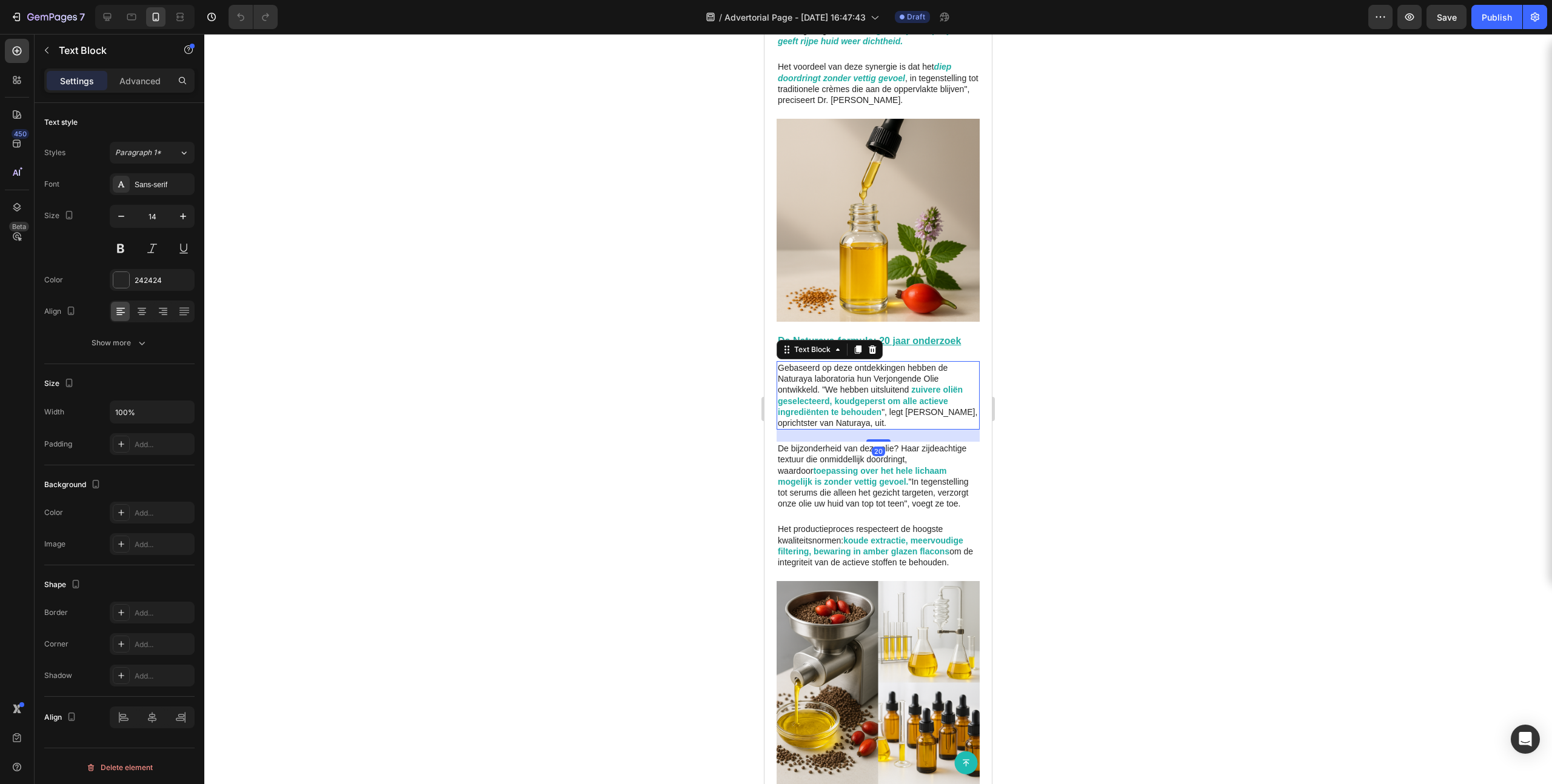
click at [847, 369] on p "Gebaseerd op deze ontdekkingen hebben de Naturaya laboratoria hun Verjongende O…" at bounding box center [878, 395] width 201 height 66
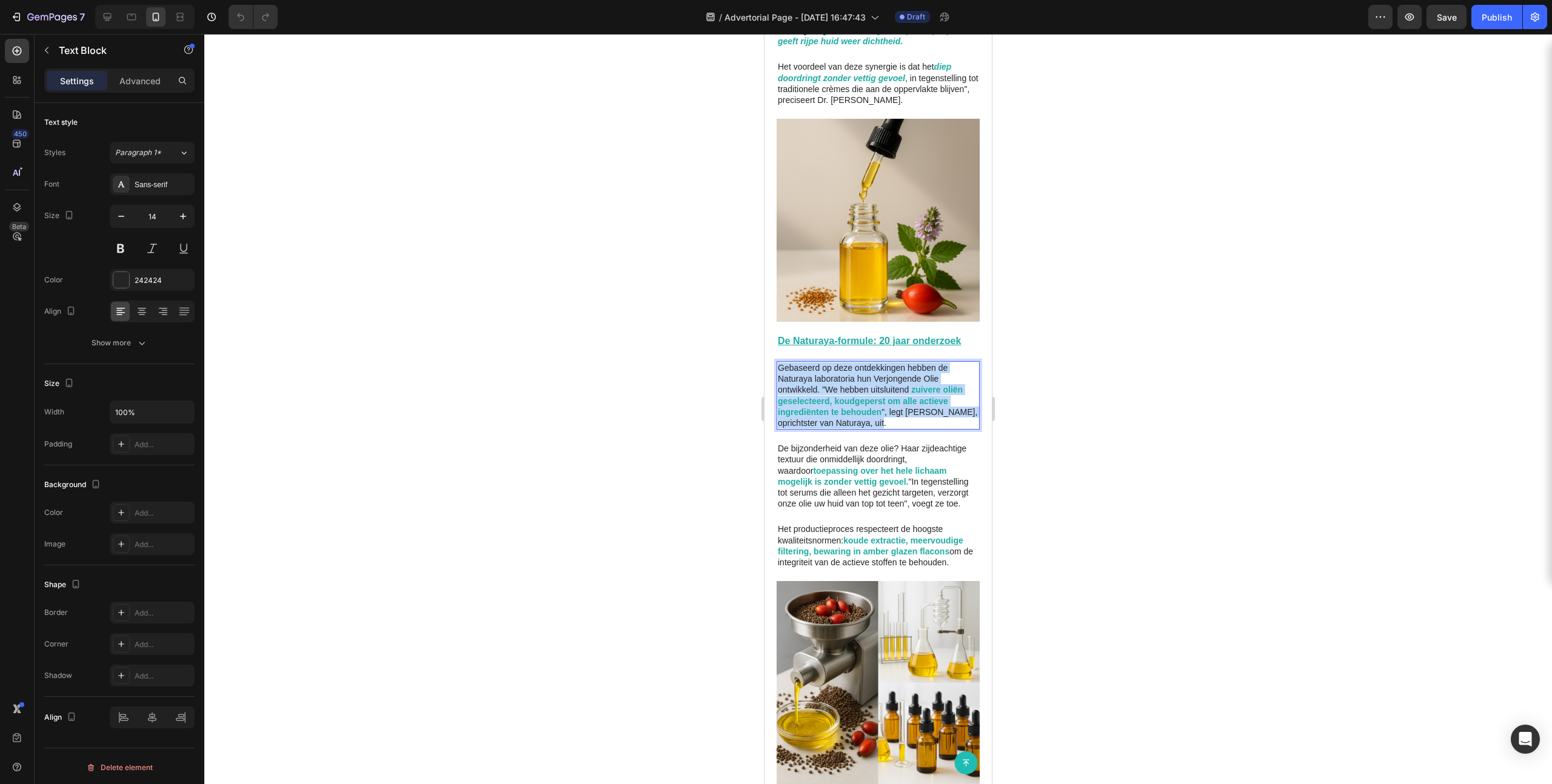
click at [847, 369] on p "Gebaseerd op deze ontdekkingen hebben de Naturaya laboratoria hun Verjongende O…" at bounding box center [878, 395] width 201 height 66
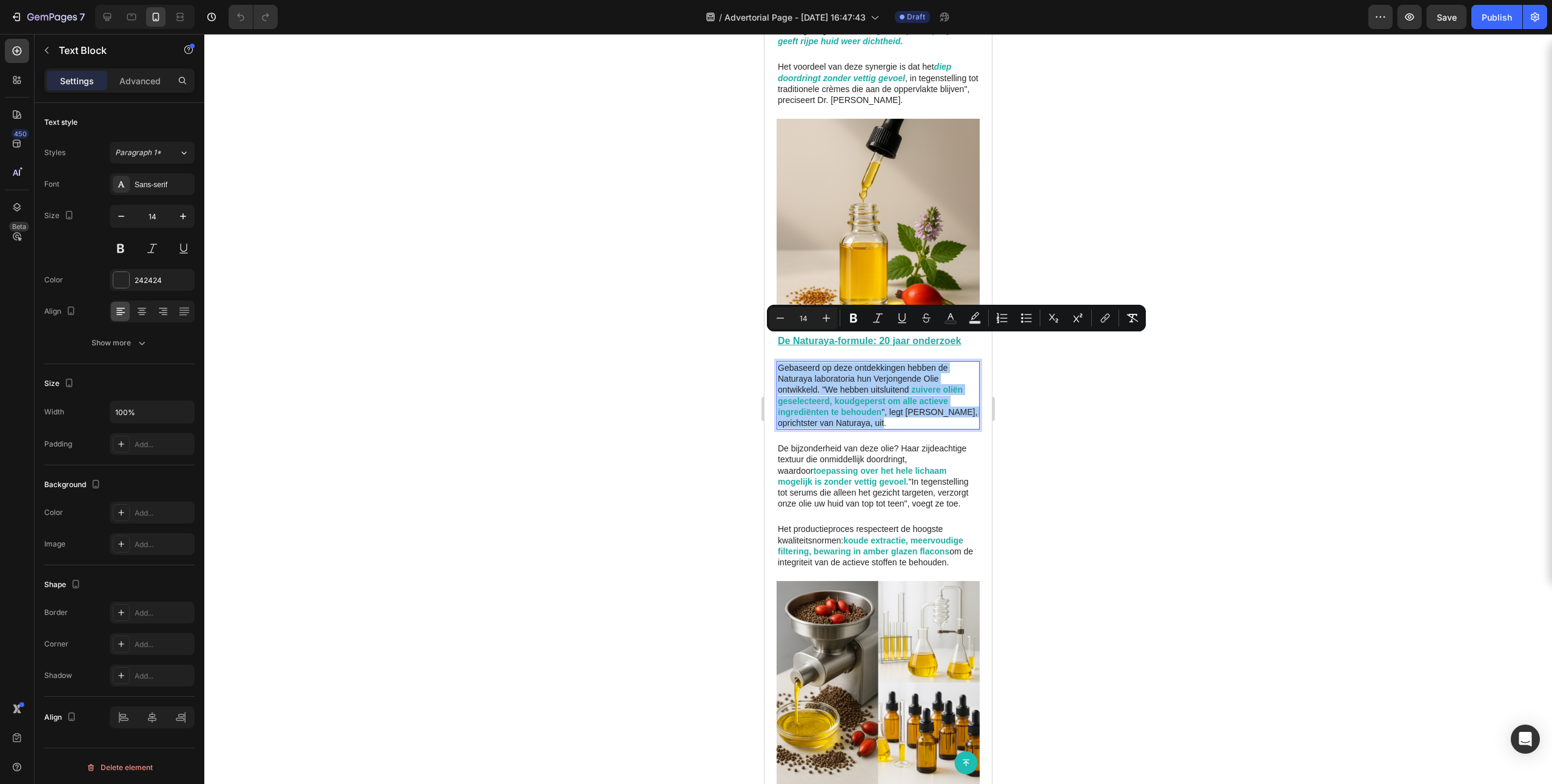
click at [890, 437] on div at bounding box center [878, 409] width 1348 height 750
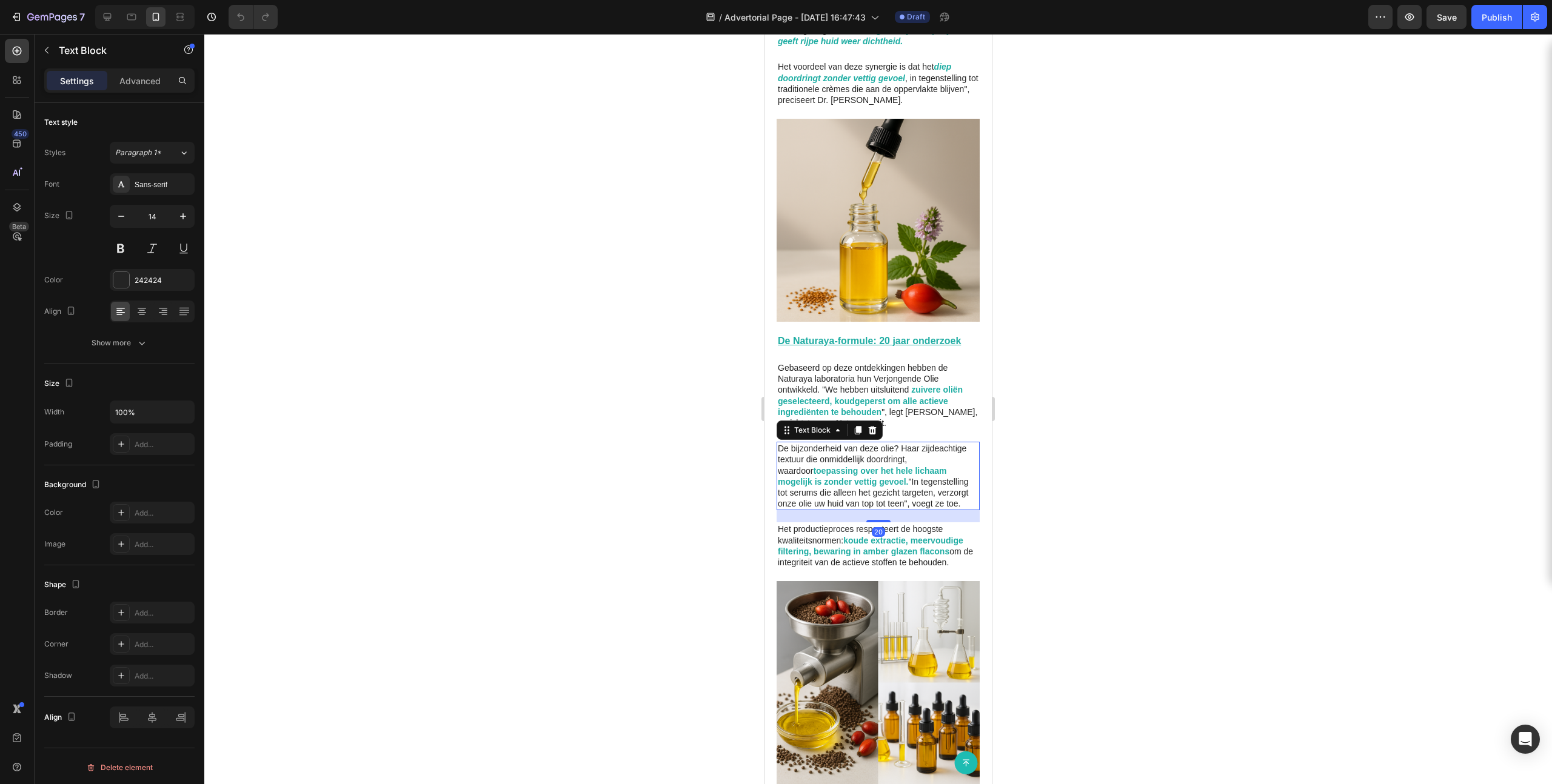
click at [874, 466] on strong "toepassing over het hele lichaam mogelijk is zonder vettig gevoel." at bounding box center [862, 476] width 169 height 21
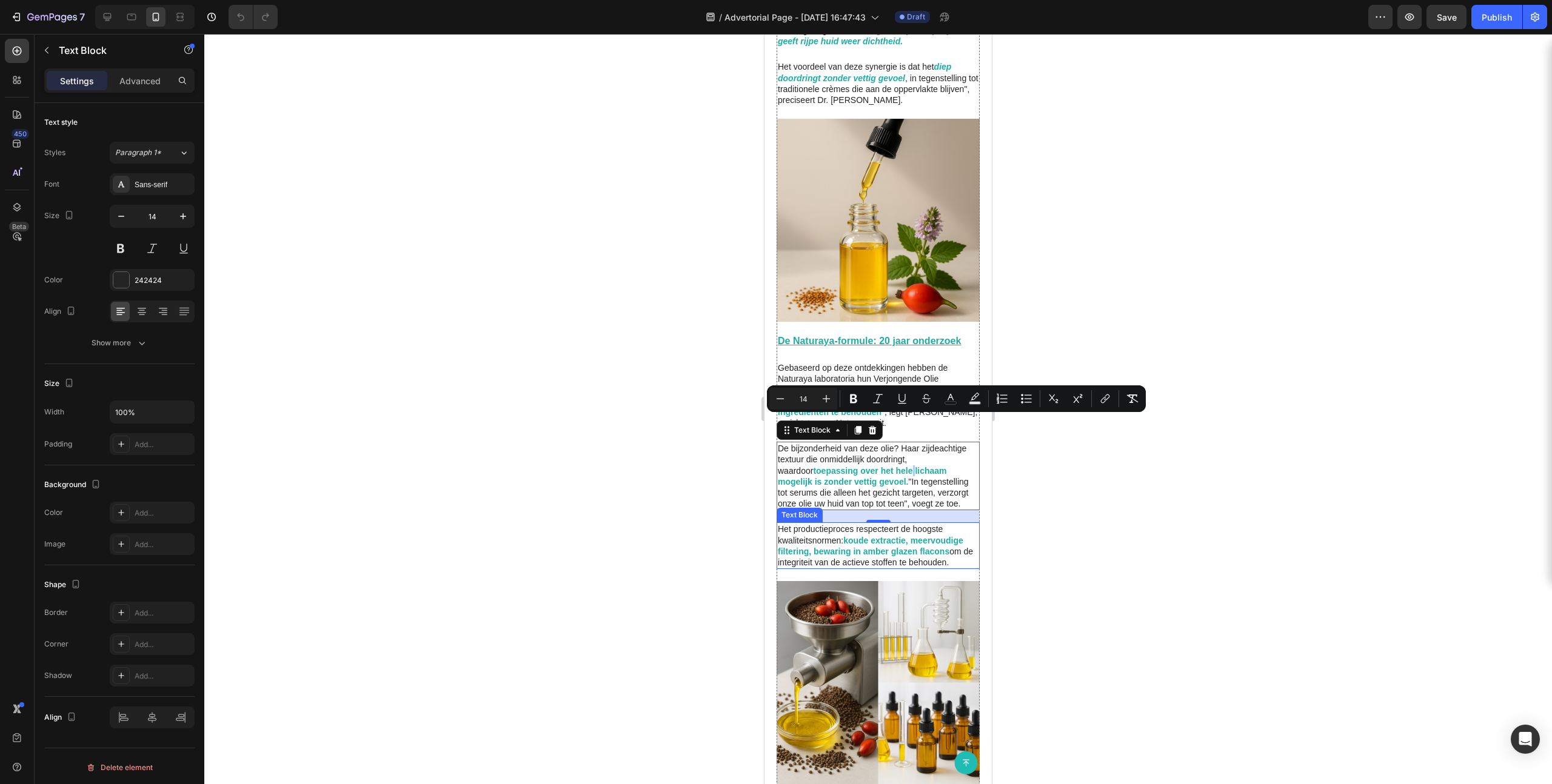
drag, startPoint x: 1284, startPoint y: 465, endPoint x: 1259, endPoint y: 480, distance: 29.2
click at [890, 465] on div at bounding box center [878, 409] width 1348 height 750
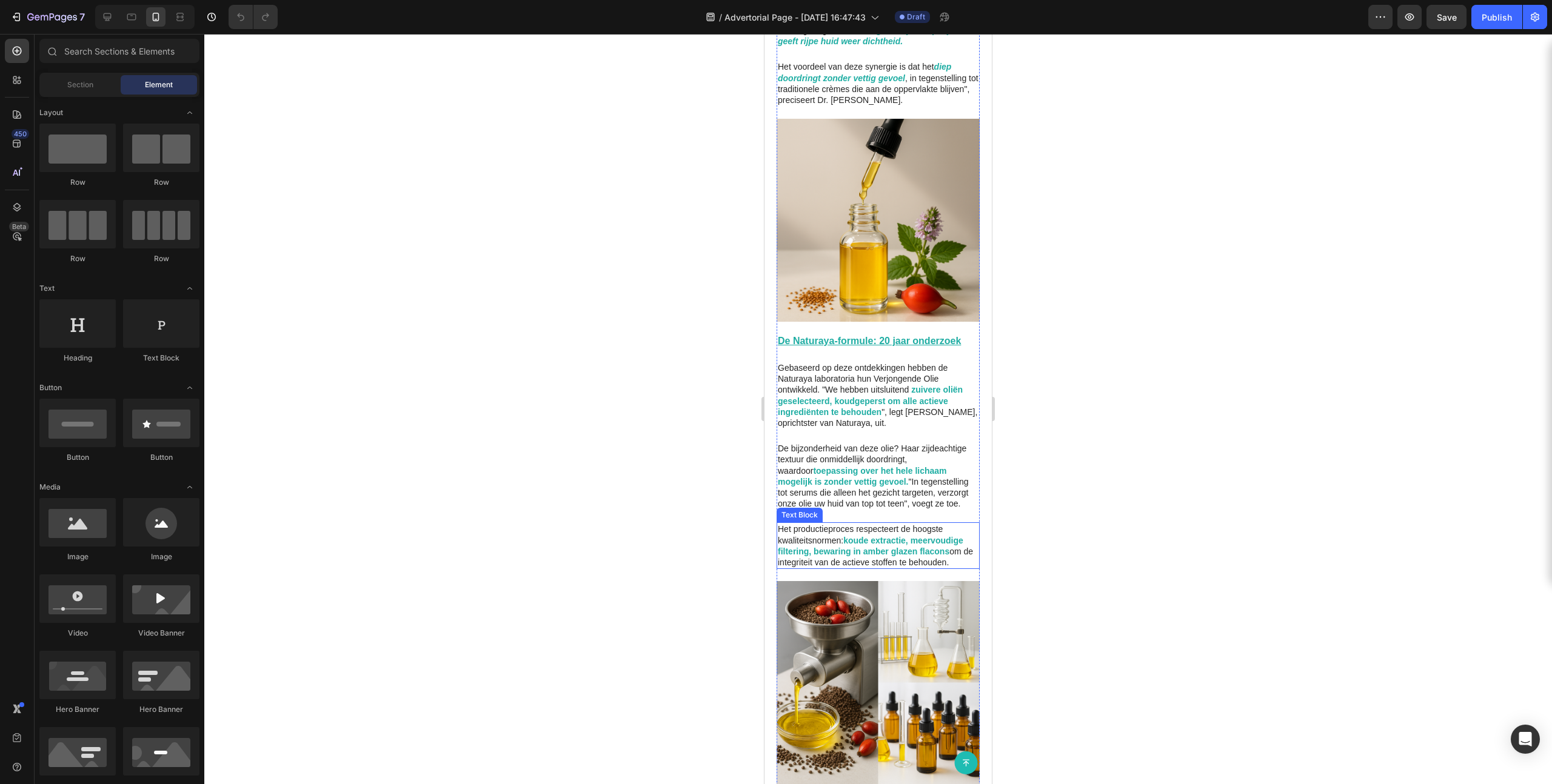
click at [870, 483] on strong "koude extractie, meervoudige filtering, bewaring in amber glazen flacons" at bounding box center [870, 546] width 185 height 21
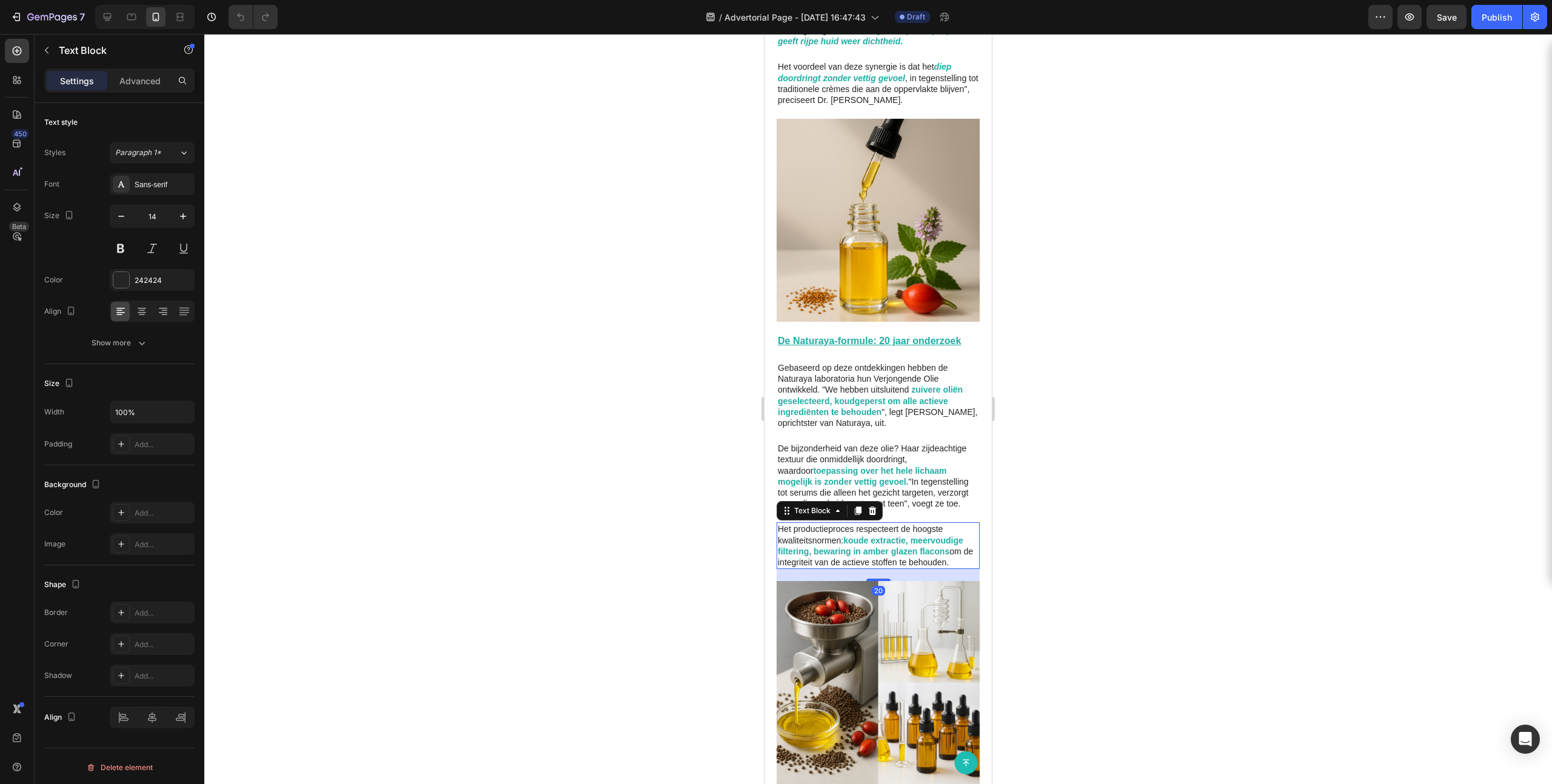
click at [870, 483] on strong "koude extractie, meervoudige filtering, bewaring in amber glazen flacons" at bounding box center [870, 546] width 185 height 21
click at [869, 483] on strong "koude extractie, meervoudige filtering, bewaring in amber glazen flacons" at bounding box center [870, 546] width 185 height 21
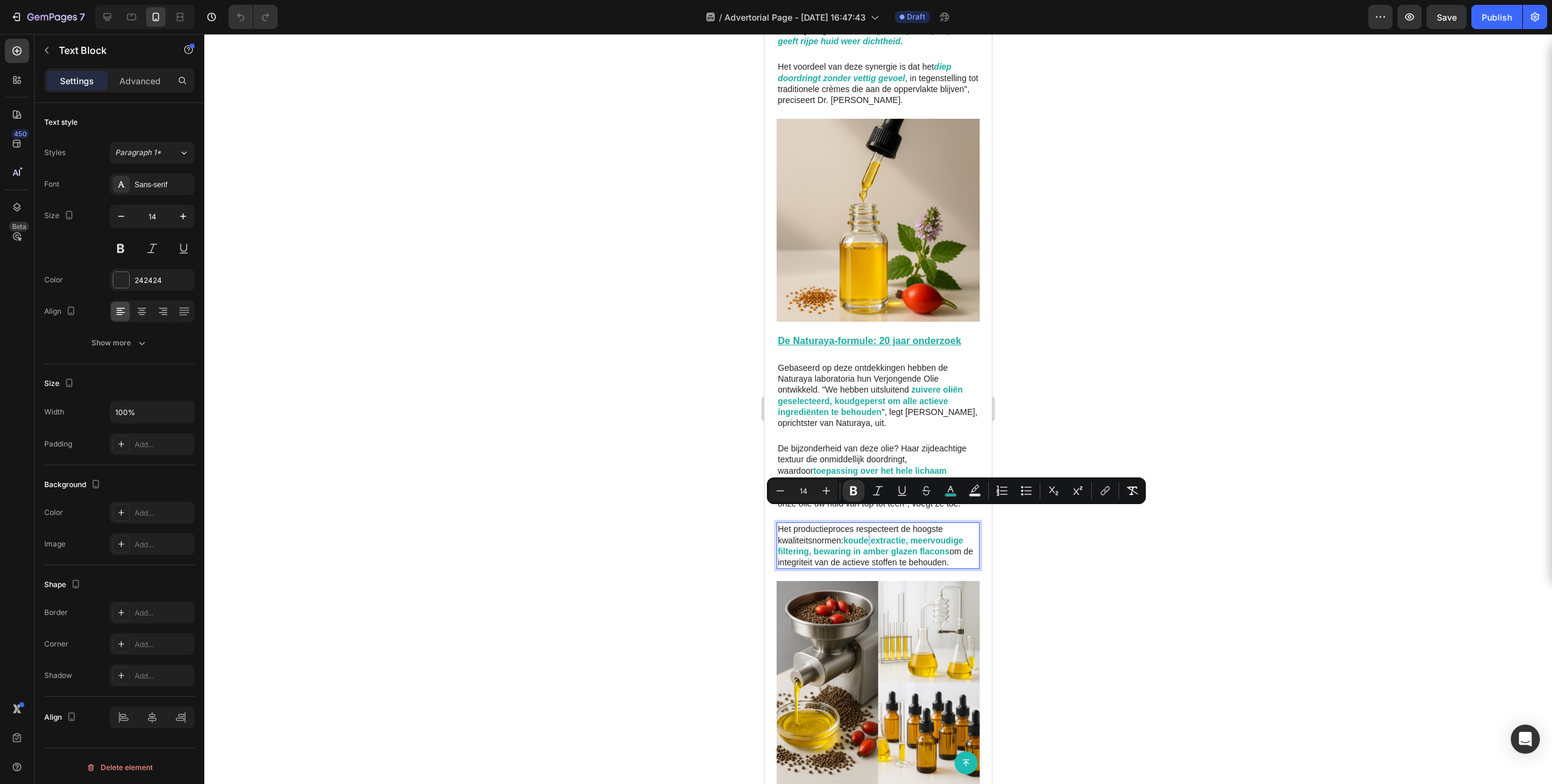
click at [869, 483] on strong "koude extractie, meervoudige filtering, bewaring in amber glazen flacons" at bounding box center [870, 546] width 185 height 21
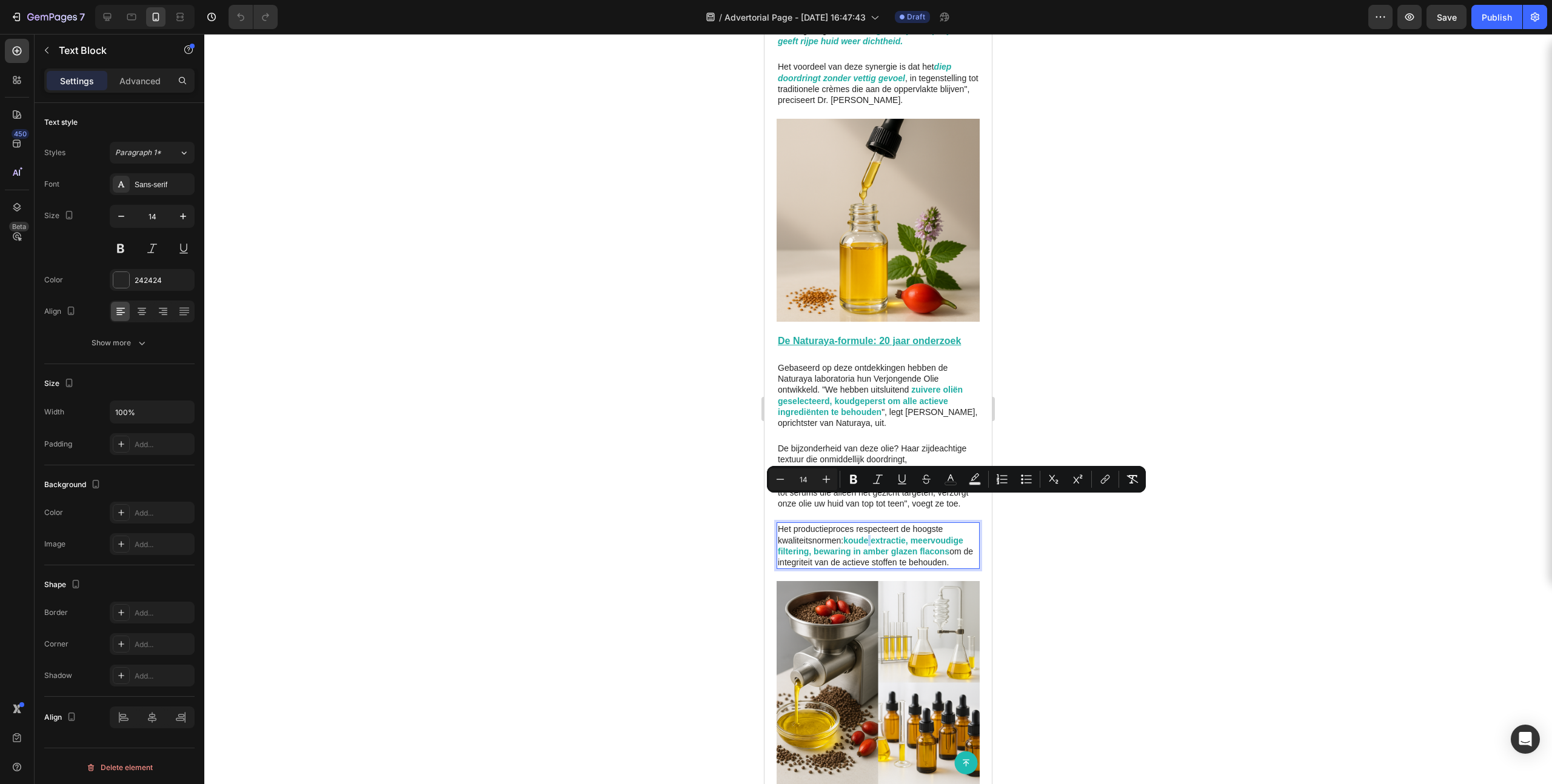
click at [869, 483] on strong "koude extractie, meervoudige filtering, bewaring in amber glazen flacons" at bounding box center [870, 546] width 185 height 21
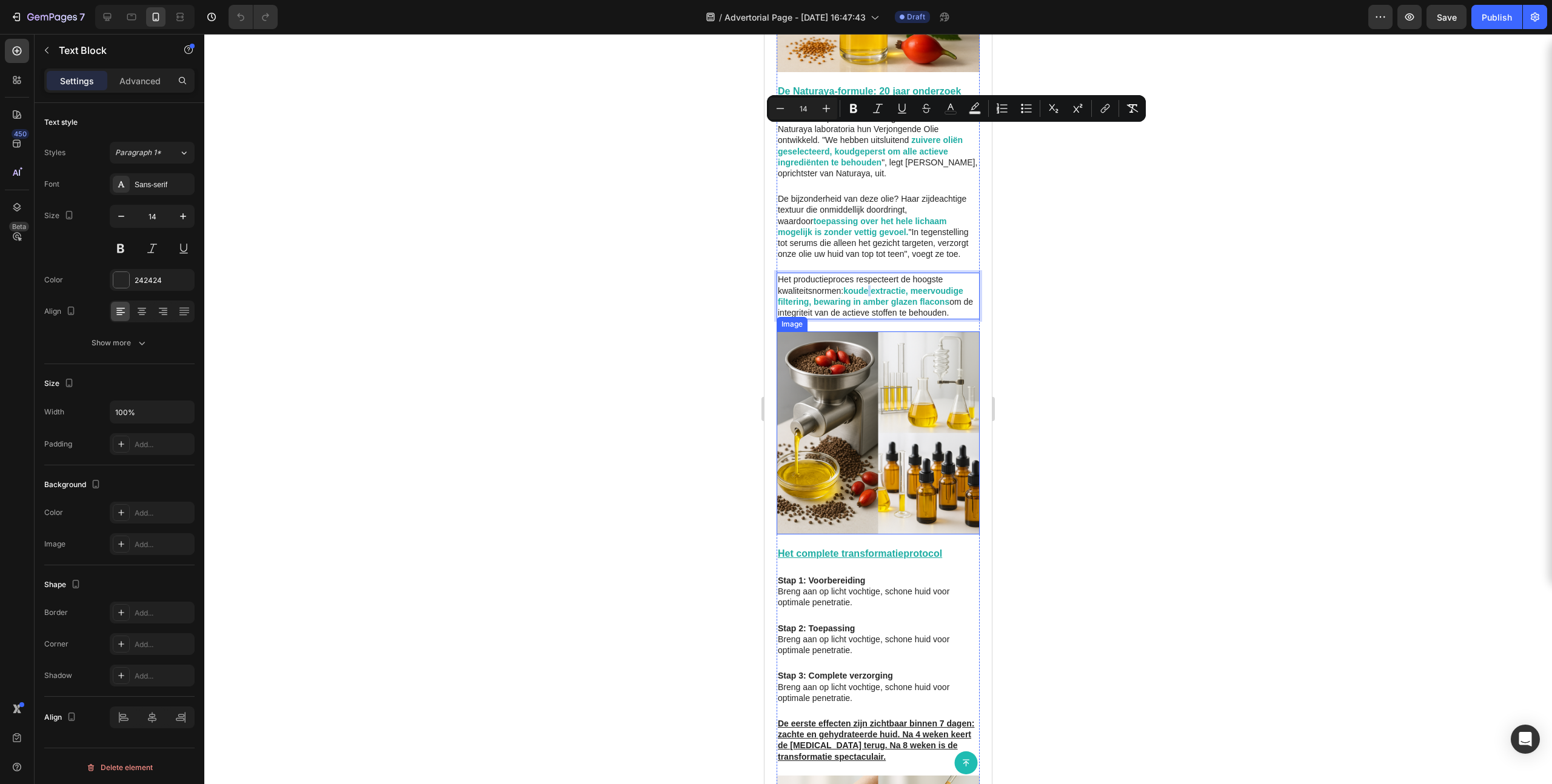
scroll to position [1927, 0]
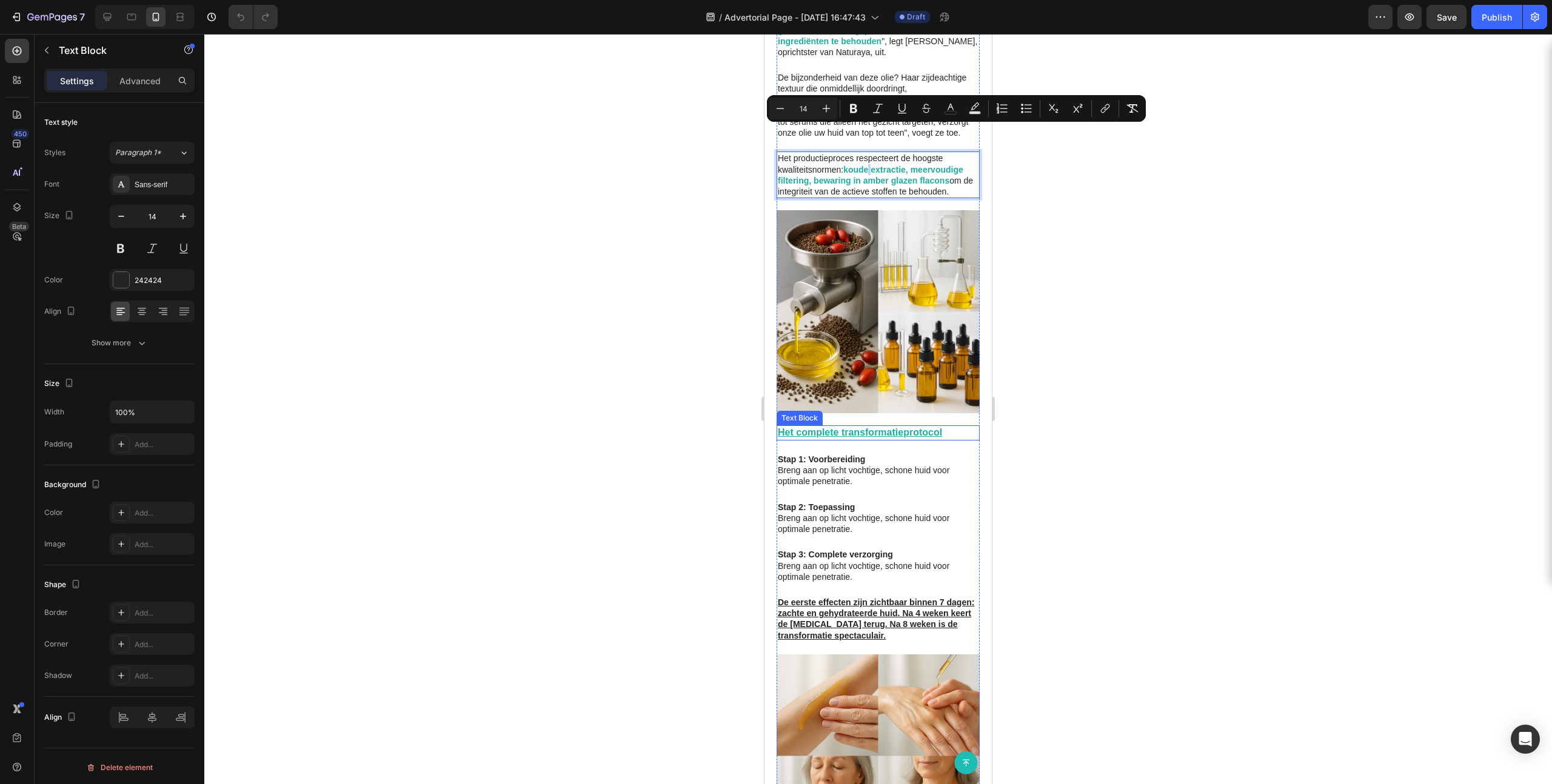
click at [859, 427] on u "Het complete transformatieprotocol" at bounding box center [859, 432] width 164 height 10
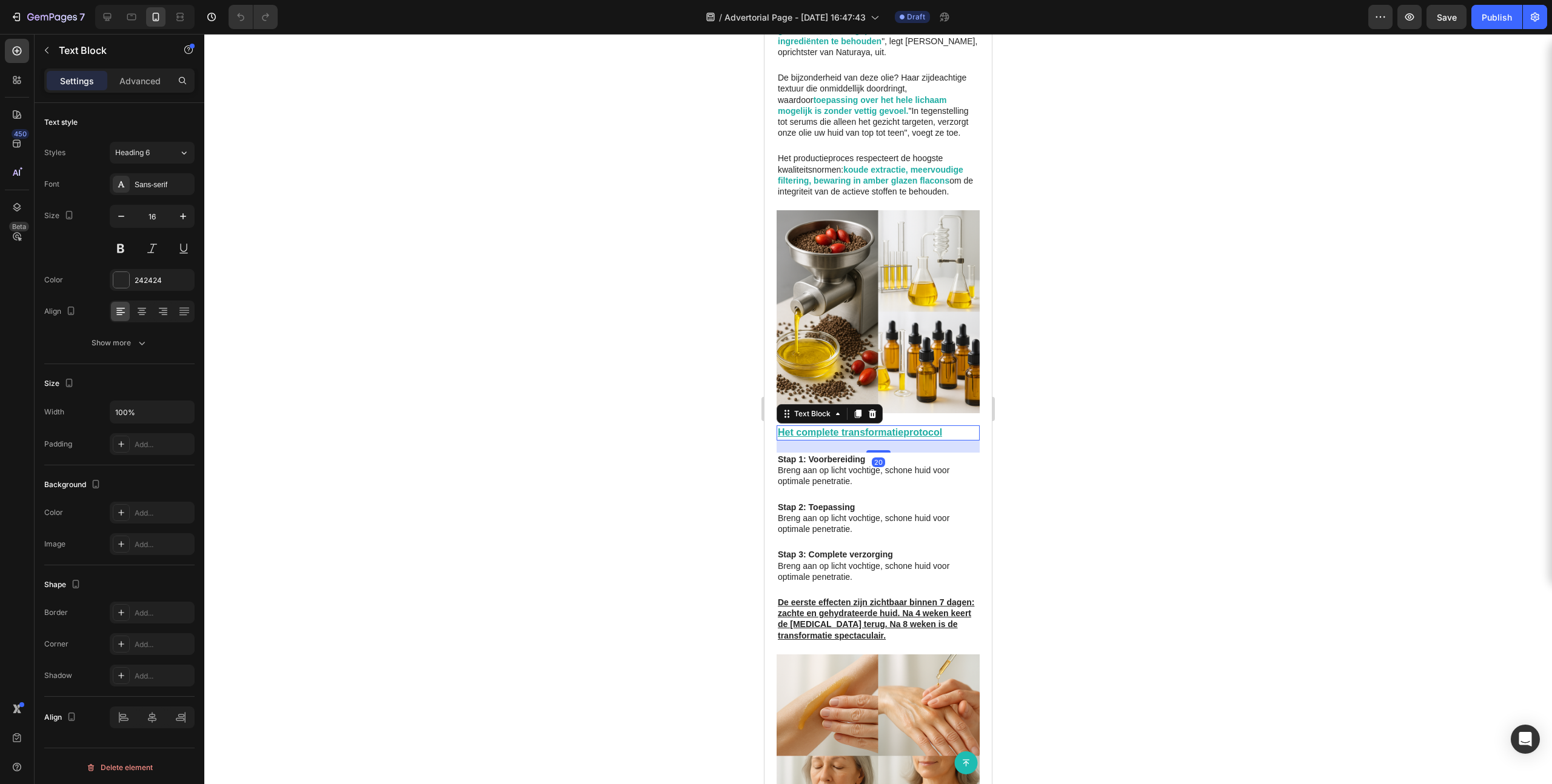
click at [859, 427] on u "Het complete transformatieprotocol" at bounding box center [859, 432] width 164 height 10
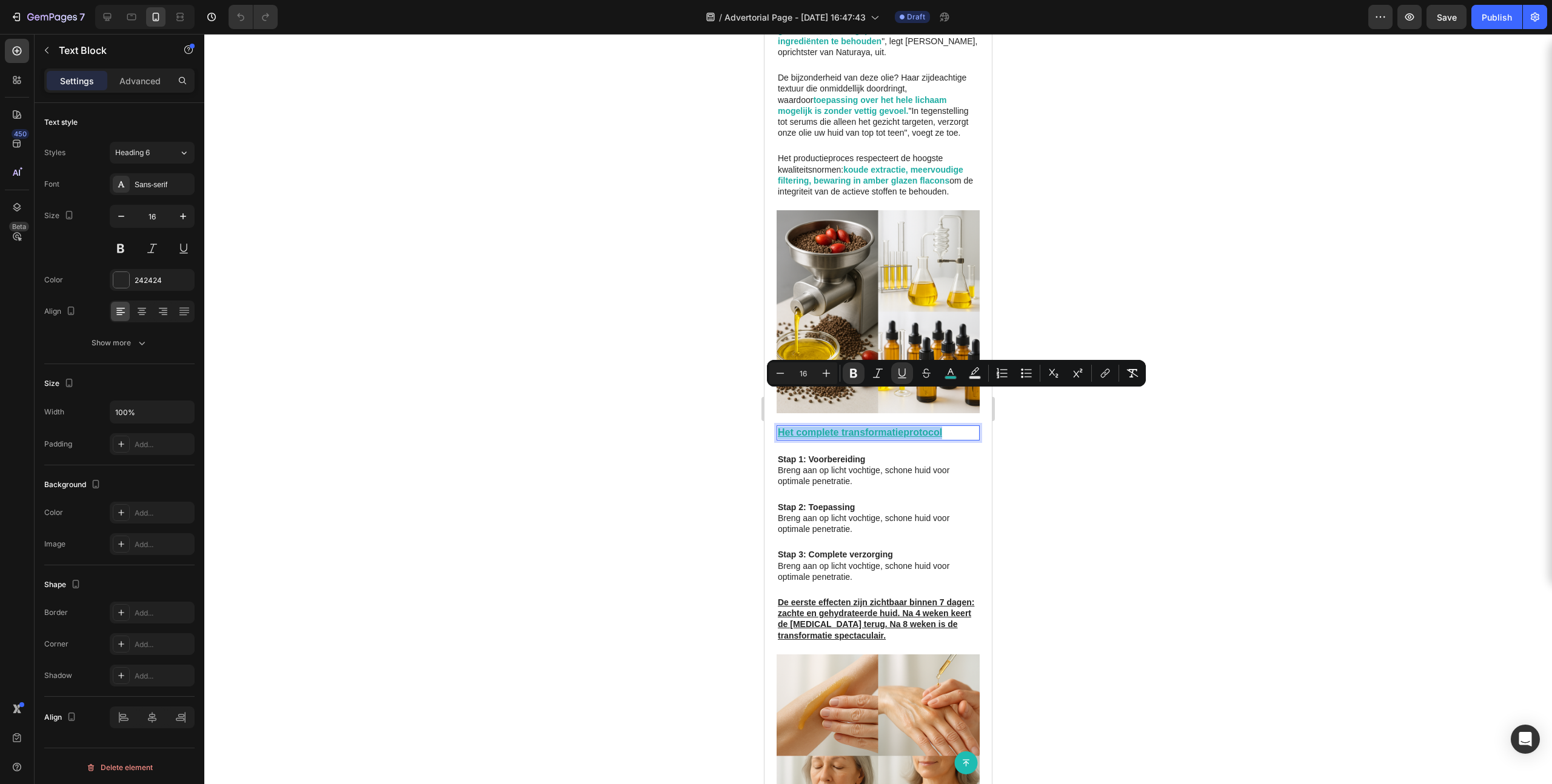
click at [890, 459] on div at bounding box center [878, 409] width 1348 height 750
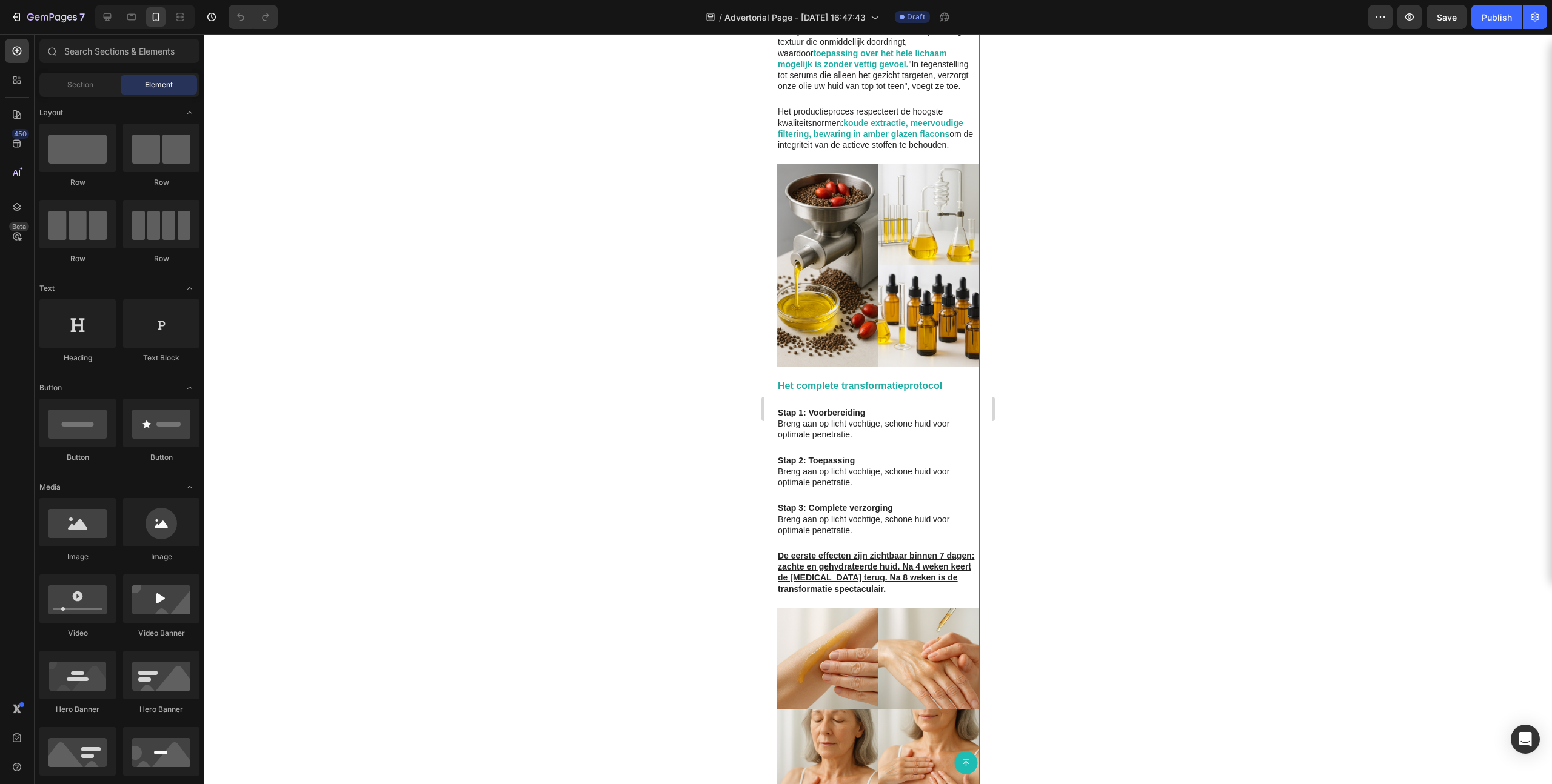
scroll to position [1993, 0]
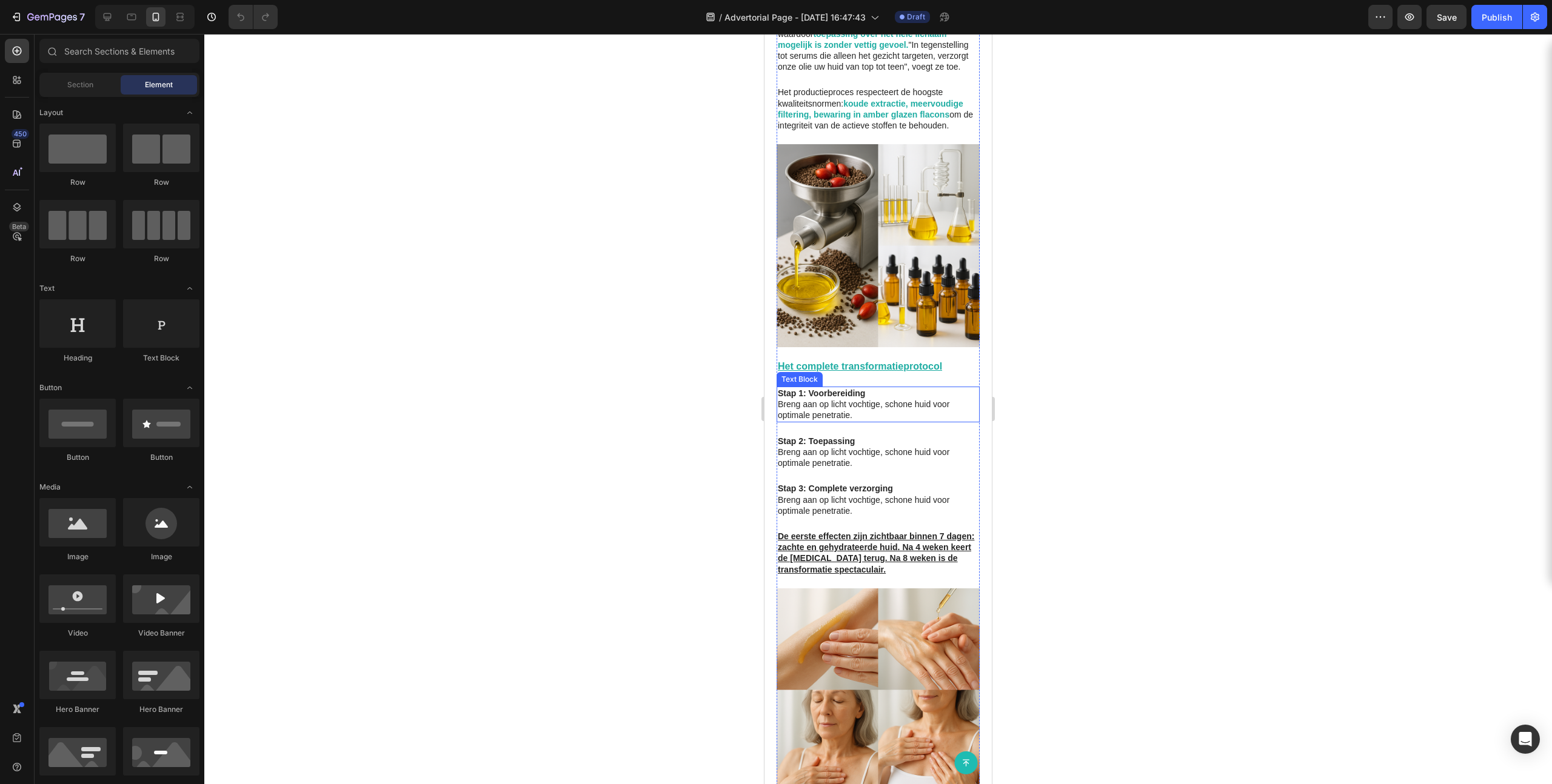
click at [852, 399] on p "Breng aan op licht vochtige, schone huid voor optimale penetratie." at bounding box center [878, 410] width 201 height 21
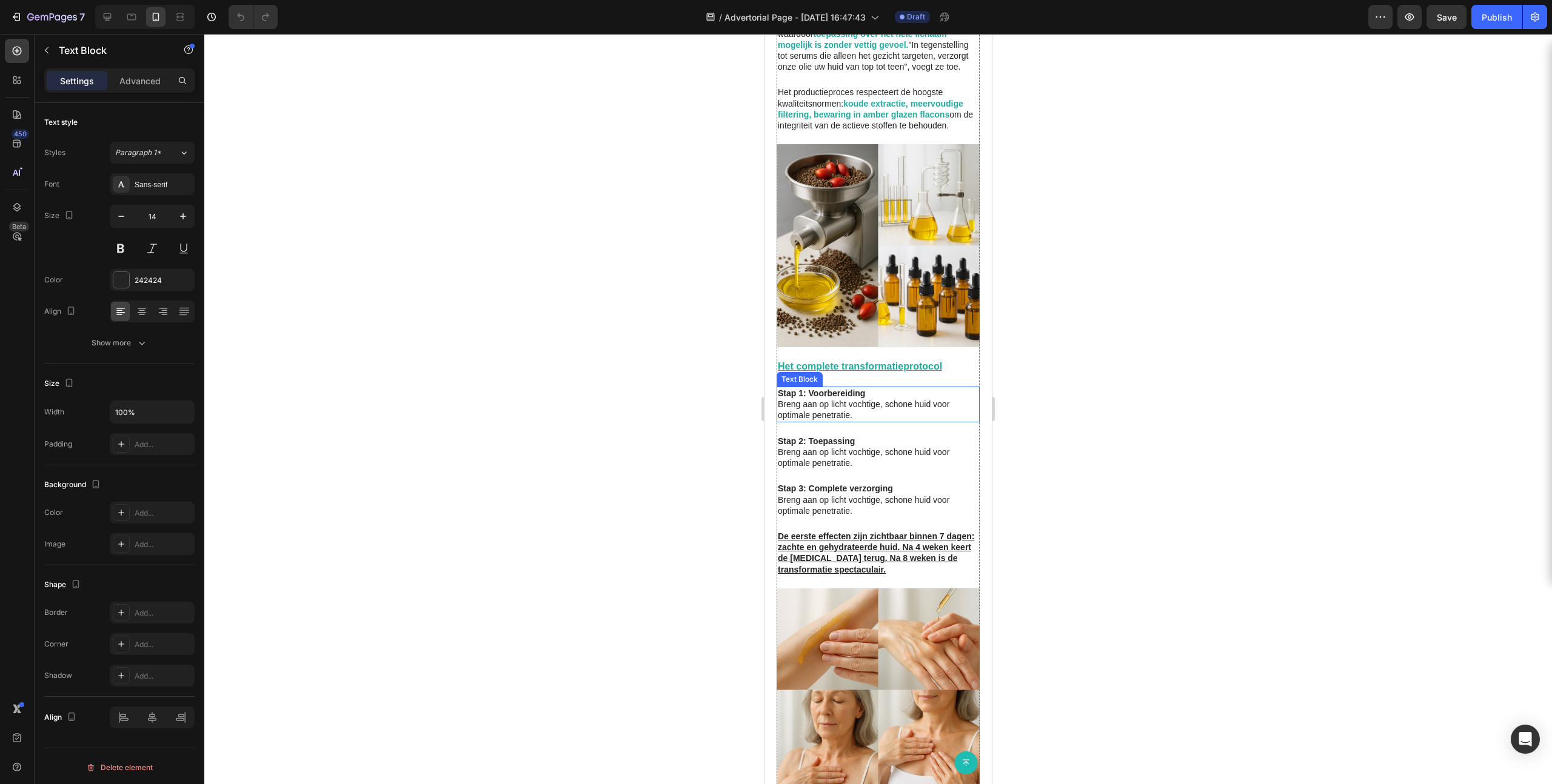
click at [852, 399] on p "Breng aan op licht vochtige, schone huid voor optimale penetratie." at bounding box center [878, 410] width 201 height 21
click at [850, 399] on p "Breng aan op licht vochtige, schone huid voor optimale penetratie." at bounding box center [878, 410] width 201 height 21
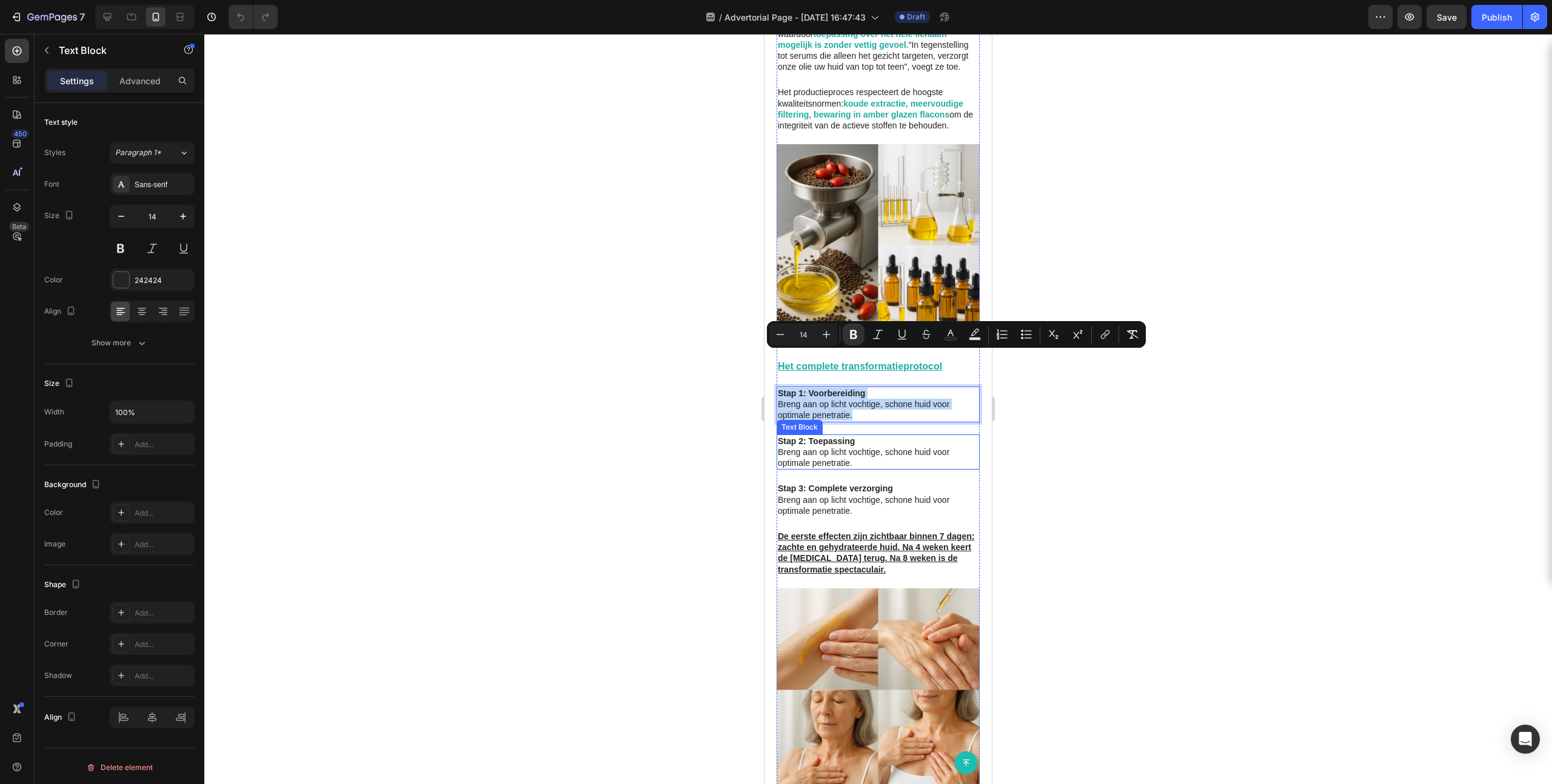
click at [854, 447] on p "Breng aan op licht vochtige, schone huid voor optimale penetratie." at bounding box center [878, 458] width 201 height 21
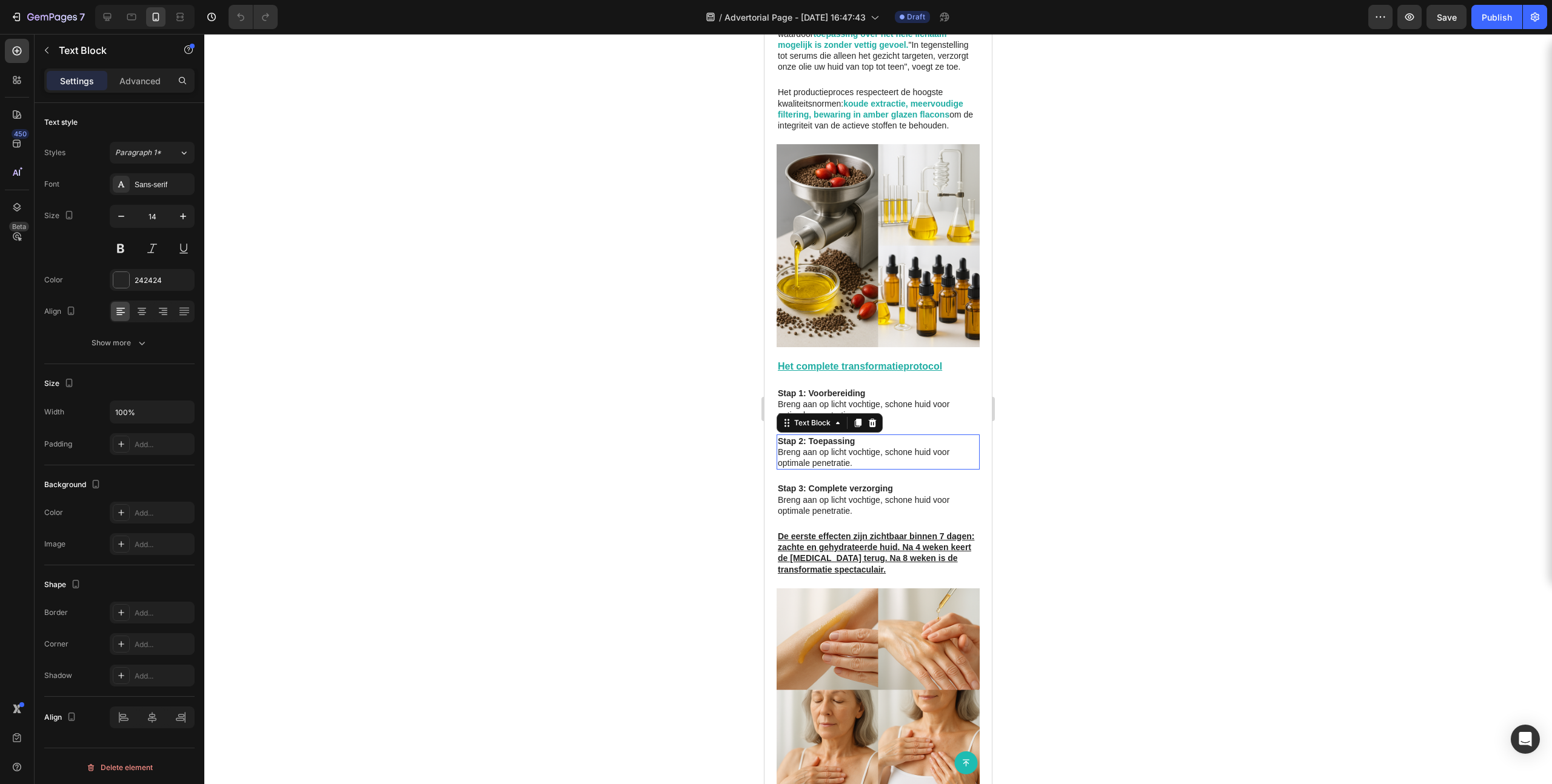
click at [851, 447] on p "Breng aan op licht vochtige, schone huid voor optimale penetratie." at bounding box center [878, 458] width 201 height 21
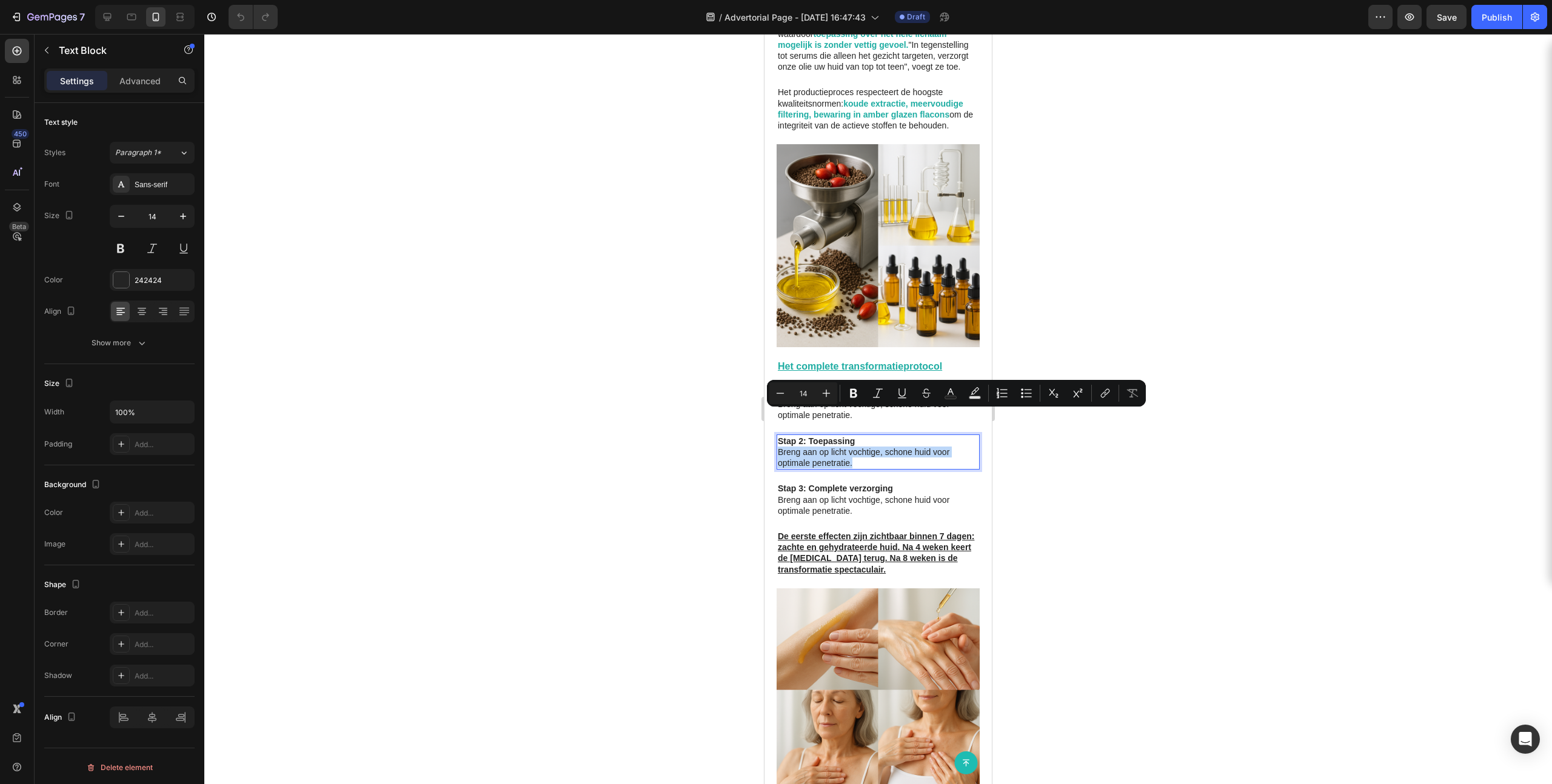
click at [851, 447] on p "Breng aan op licht vochtige, schone huid voor optimale penetratie." at bounding box center [878, 458] width 201 height 21
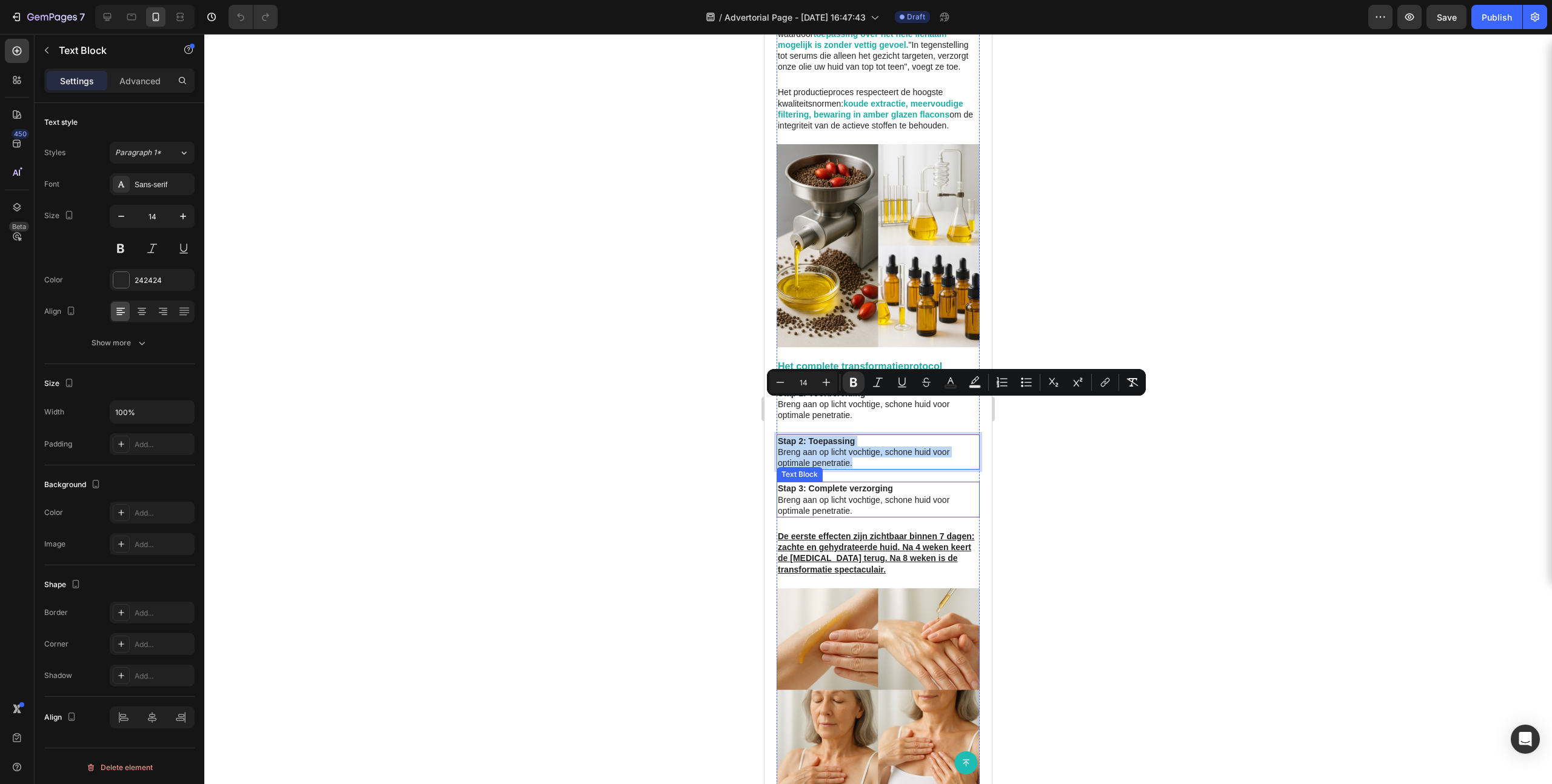
click at [828, 483] on p "Breng aan op licht vochtige, schone huid voor optimale penetratie." at bounding box center [878, 505] width 201 height 21
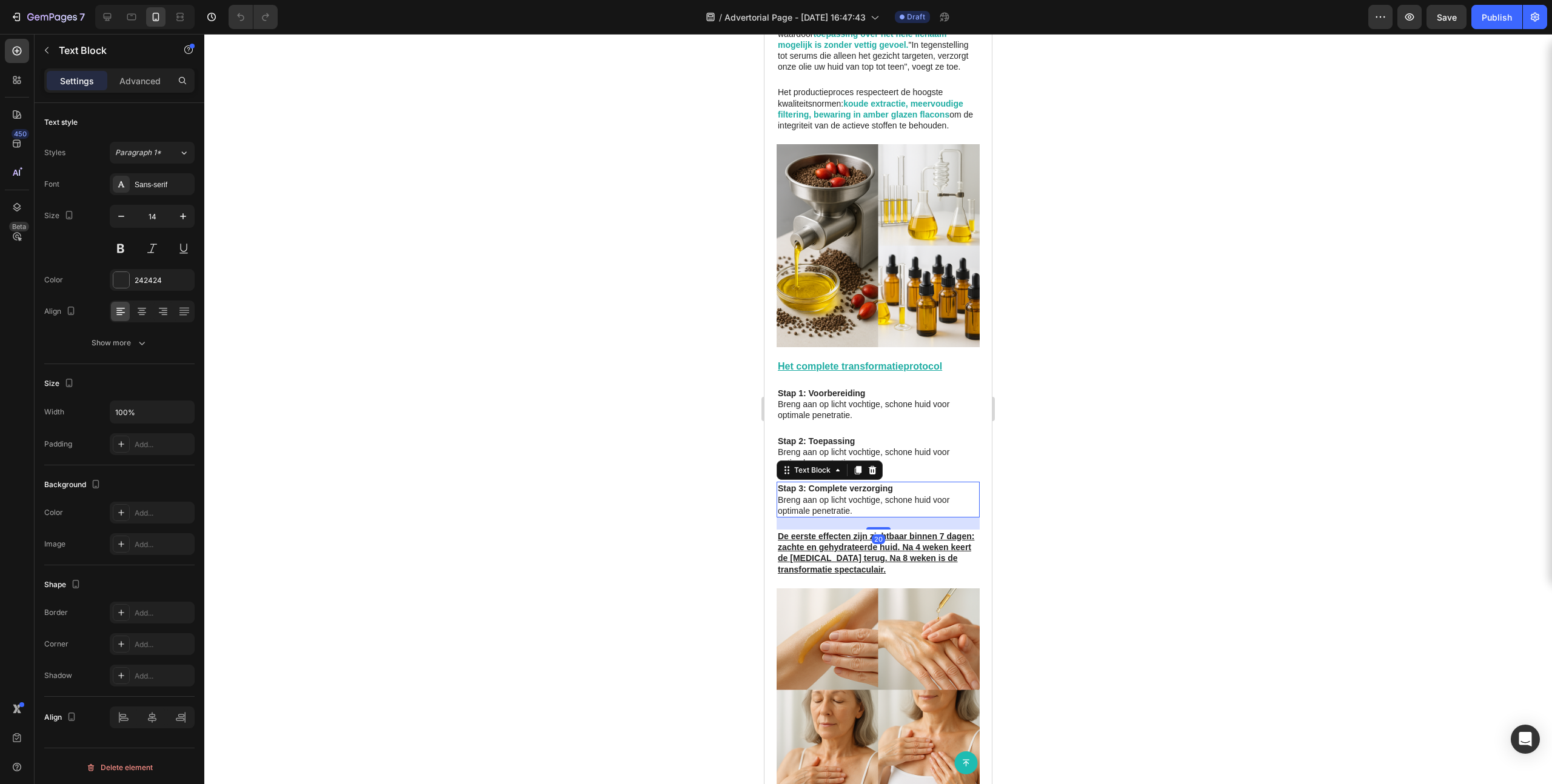
click at [828, 483] on p "Breng aan op licht vochtige, schone huid voor optimale penetratie." at bounding box center [878, 505] width 201 height 21
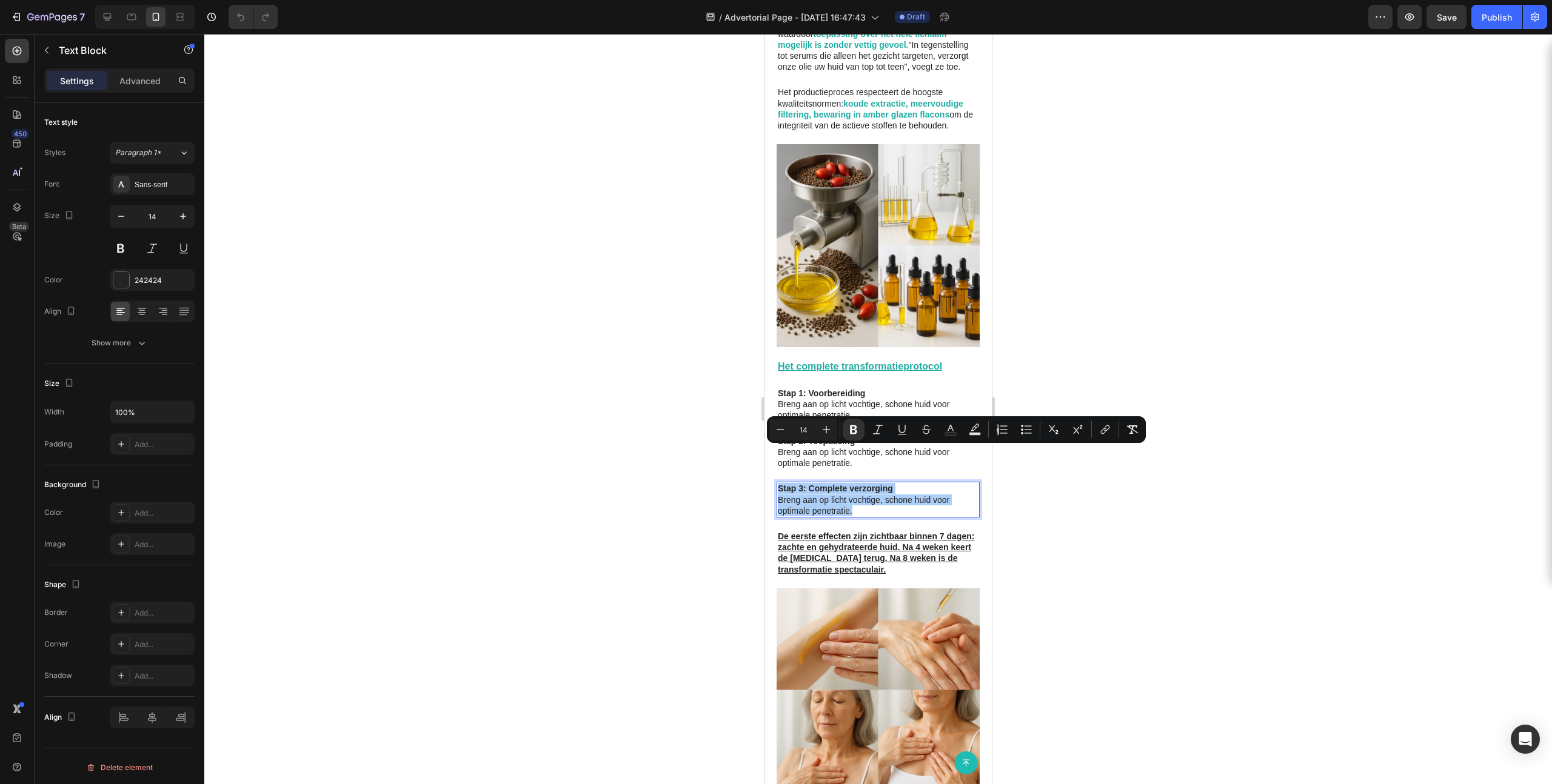
click at [890, 483] on p "De eerste effecten zijn zichtbaar binnen 7 dagen: zachte en gehydrateerde huid.…" at bounding box center [878, 553] width 201 height 44
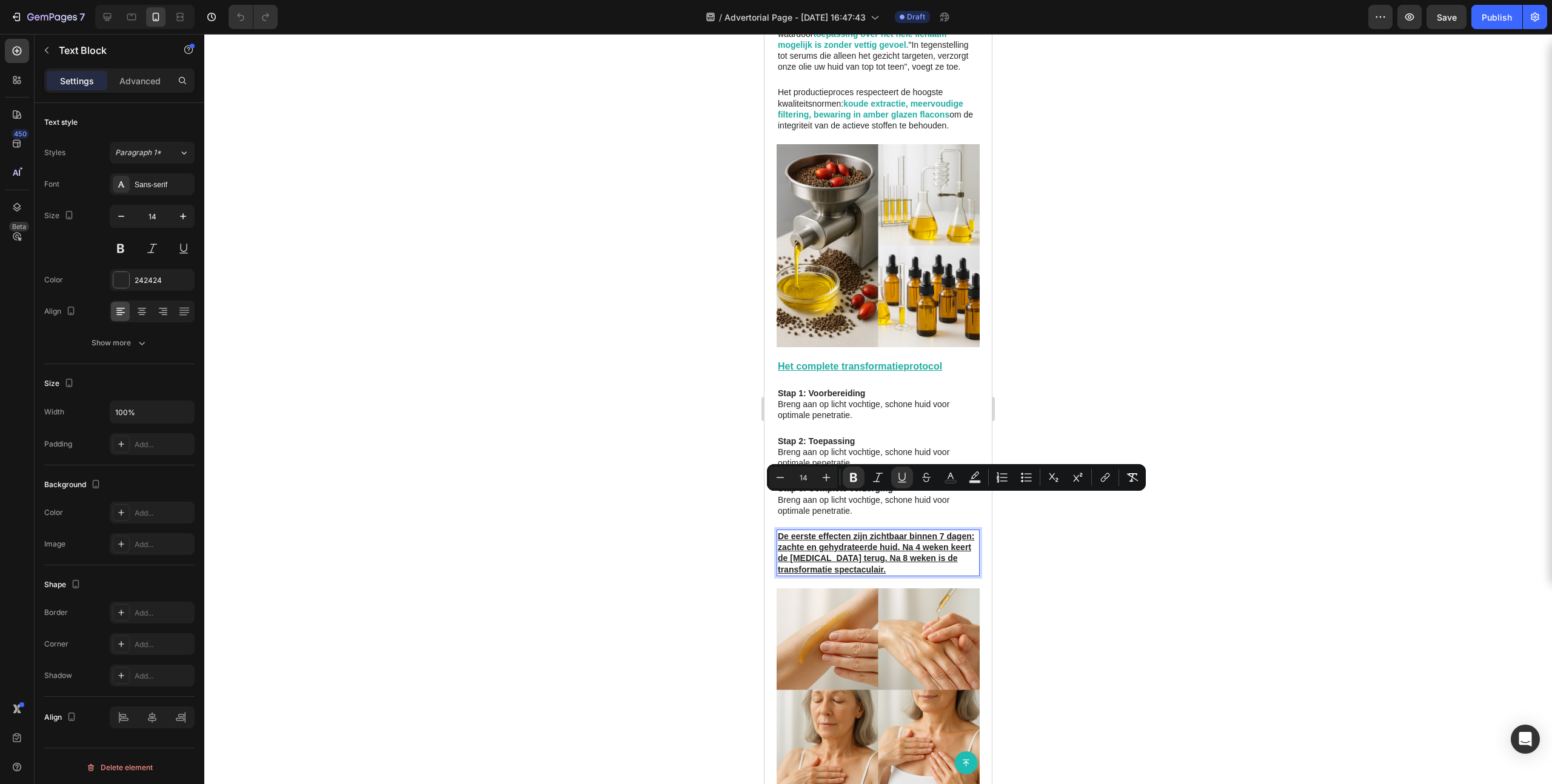
click at [890, 348] on div at bounding box center [878, 409] width 1348 height 750
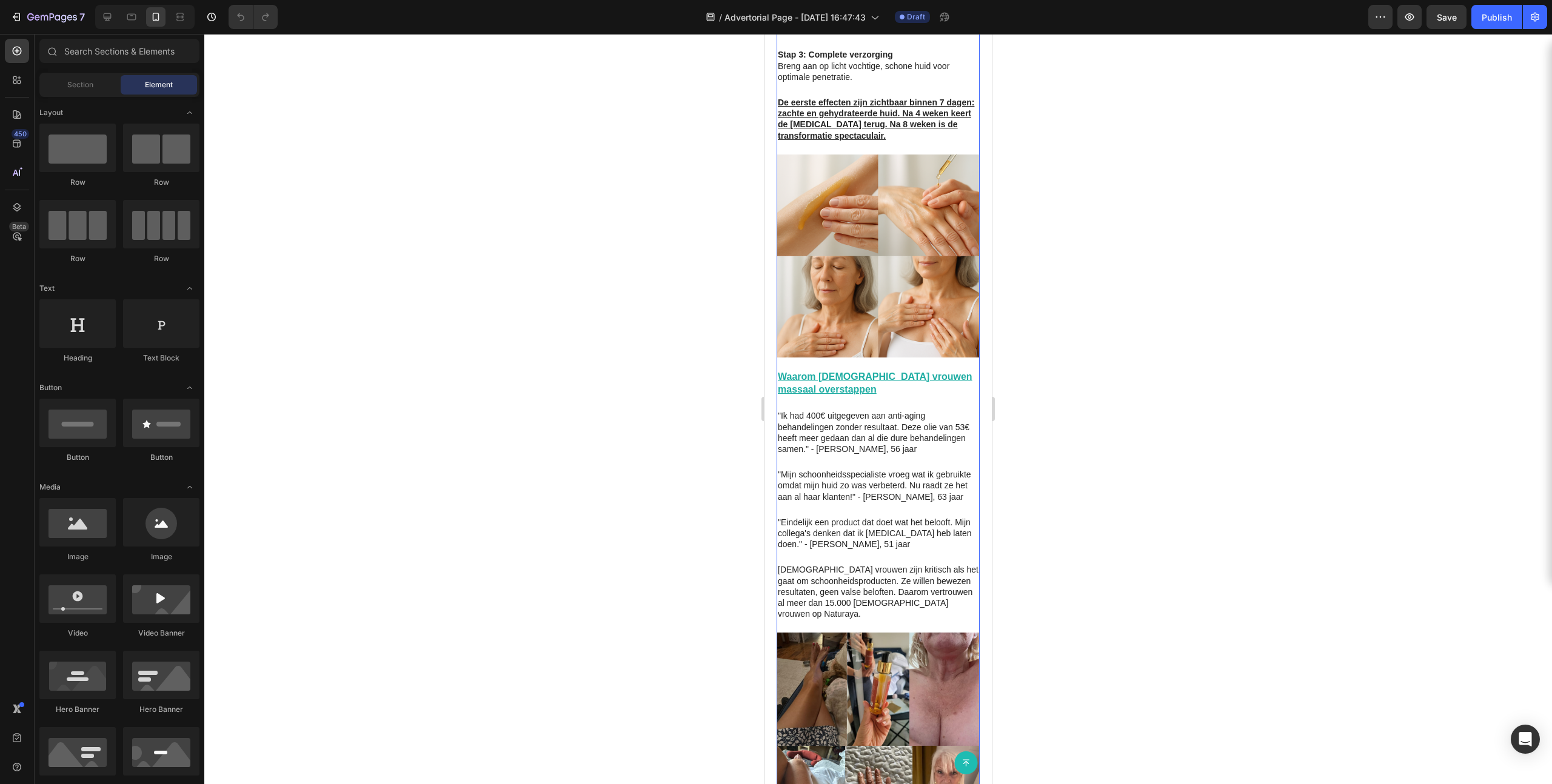
scroll to position [2618, 0]
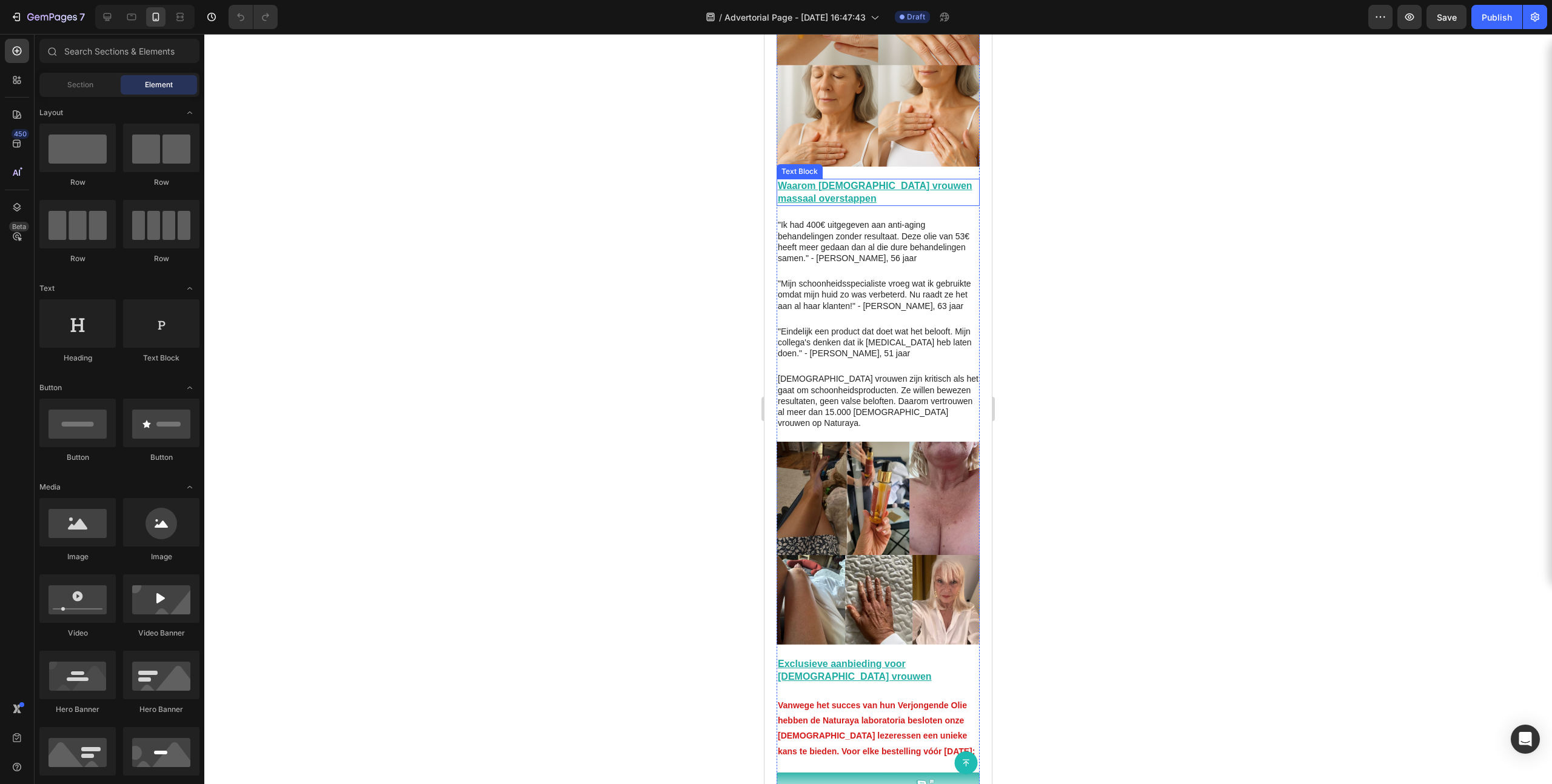
click at [824, 180] on u "Waarom [DEMOGRAPHIC_DATA] vrouwen massaal overstappen" at bounding box center [875, 192] width 195 height 23
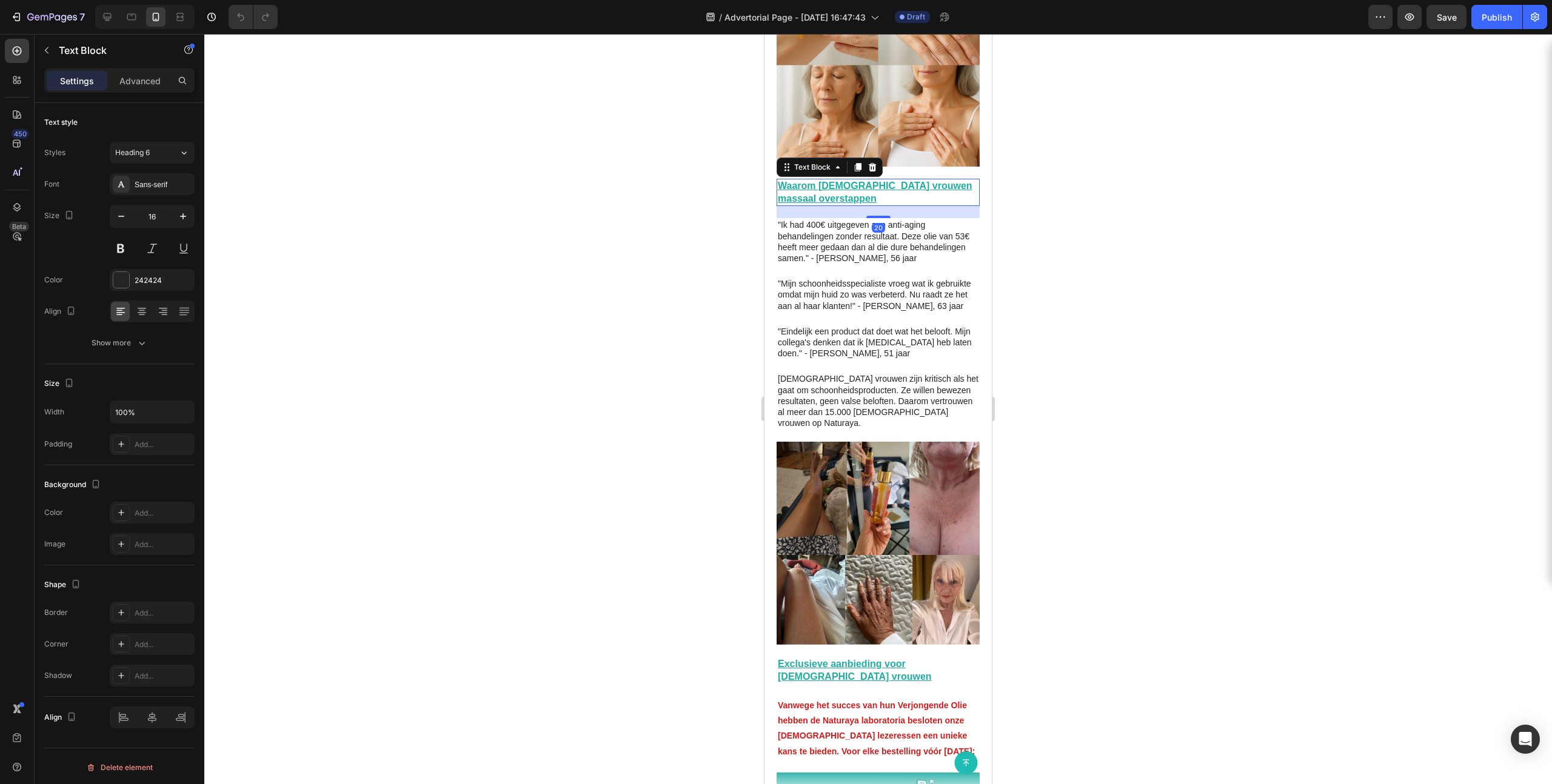
click at [824, 180] on u "Waarom [DEMOGRAPHIC_DATA] vrouwen massaal overstappen" at bounding box center [875, 192] width 195 height 23
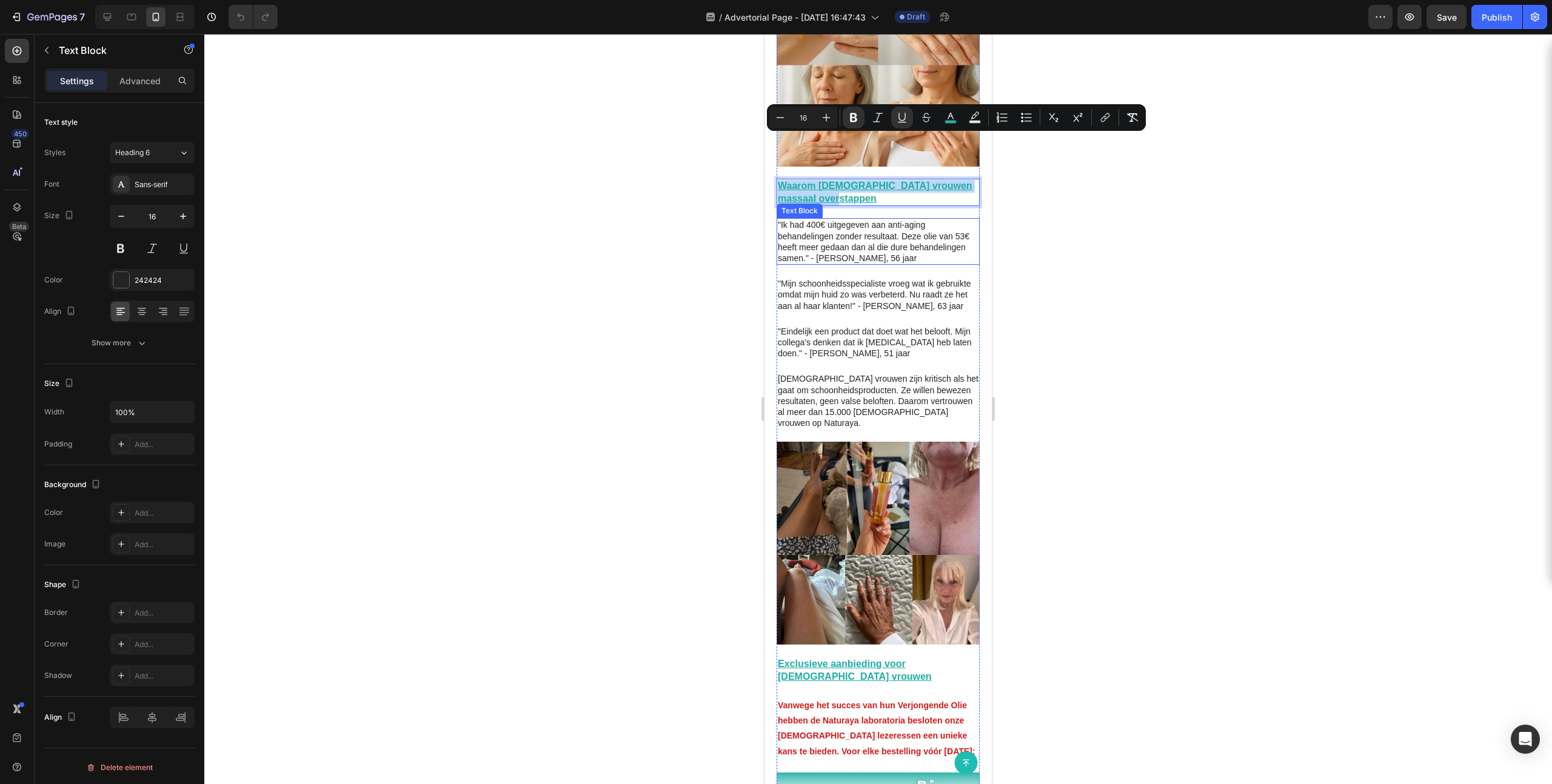
click at [890, 219] on p ""Ik had 400€ uitgegeven aan anti-aging behandelingen zonder resultaat. Deze oli…" at bounding box center [878, 241] width 201 height 44
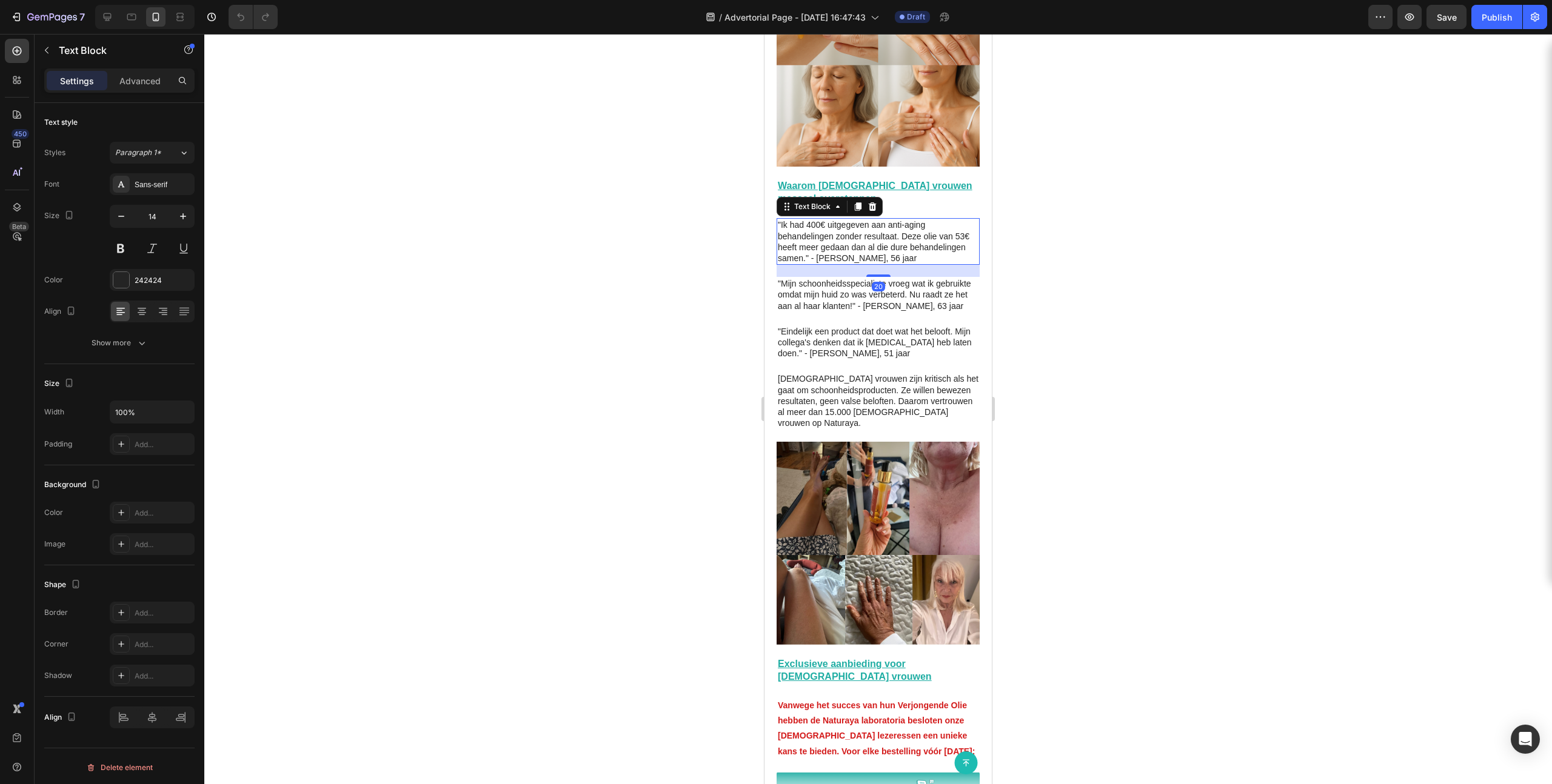
click at [890, 219] on p ""Ik had 400€ uitgegeven aan anti-aging behandelingen zonder resultaat. Deze oli…" at bounding box center [878, 241] width 201 height 44
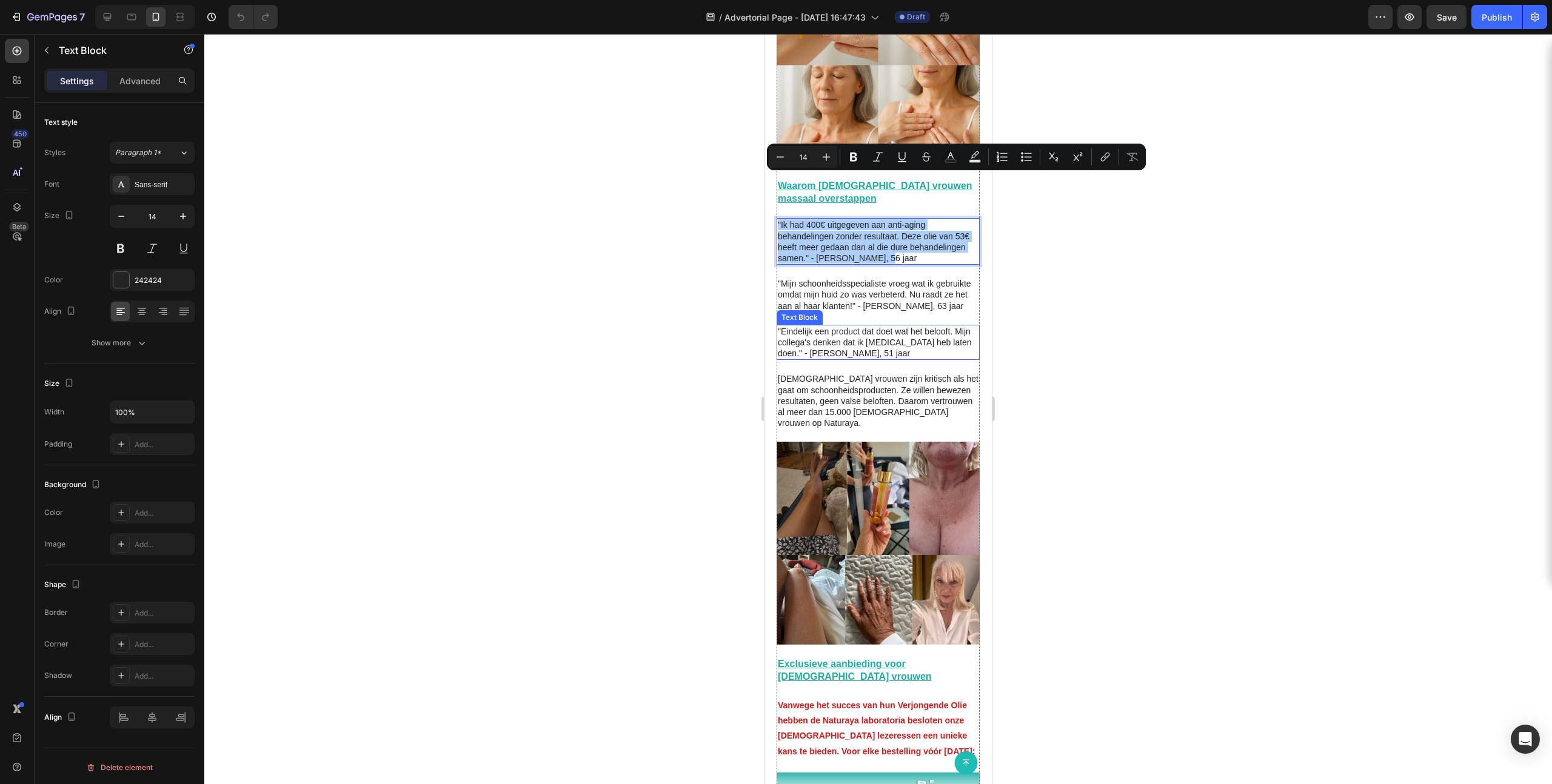
click at [830, 279] on p ""Mijn schoonheidsspecialiste vroeg wat ik gebruikte omdat mijn huid zo was verb…" at bounding box center [878, 295] width 201 height 34
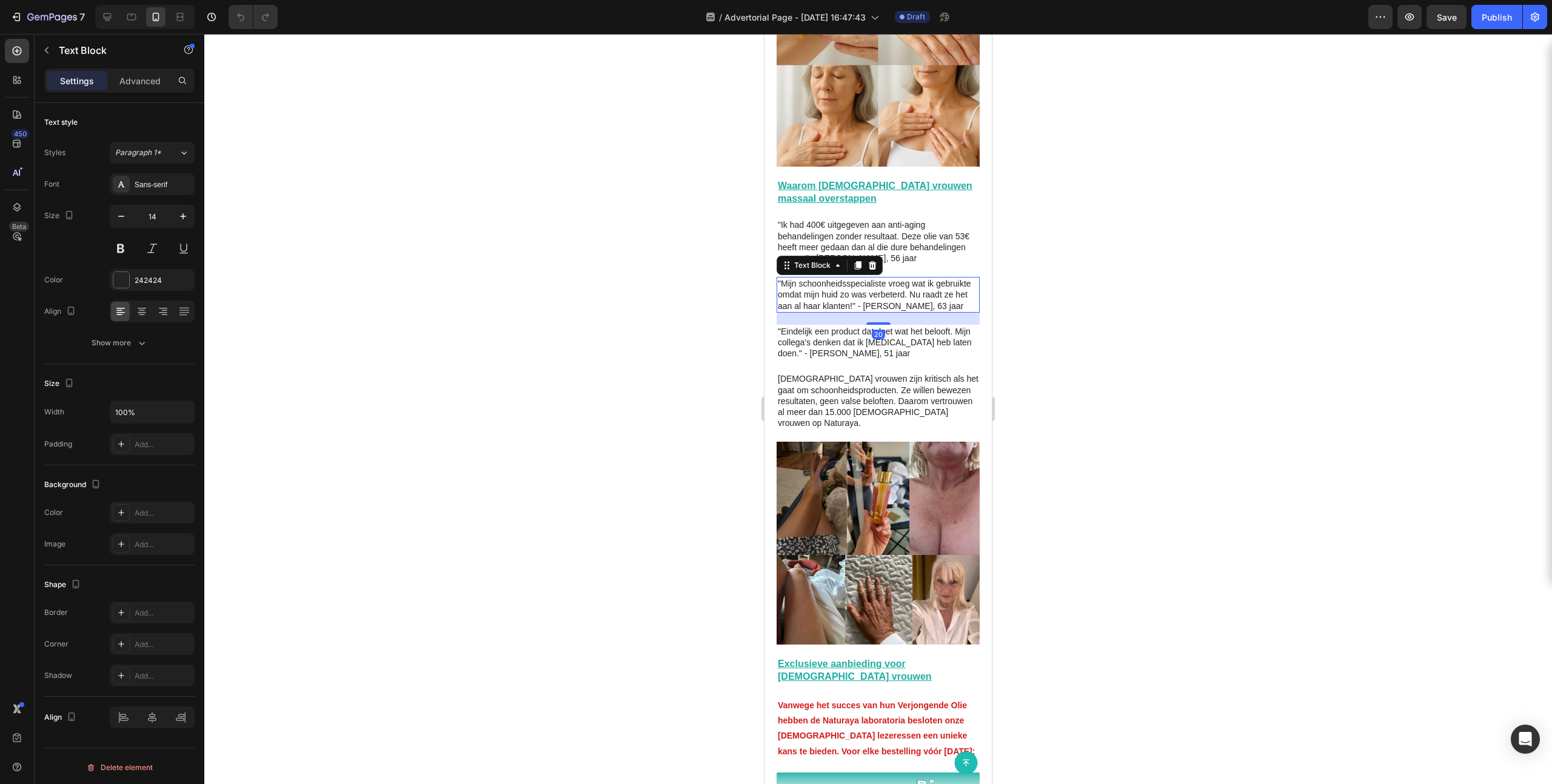
click at [830, 279] on p ""Mijn schoonheidsspecialiste vroeg wat ik gebruikte omdat mijn huid zo was verb…" at bounding box center [878, 295] width 201 height 34
click at [805, 279] on p ""Mijn schoonheidsspecialiste vroeg wat ik gebruikte omdat mijn huid zo was verb…" at bounding box center [878, 295] width 201 height 34
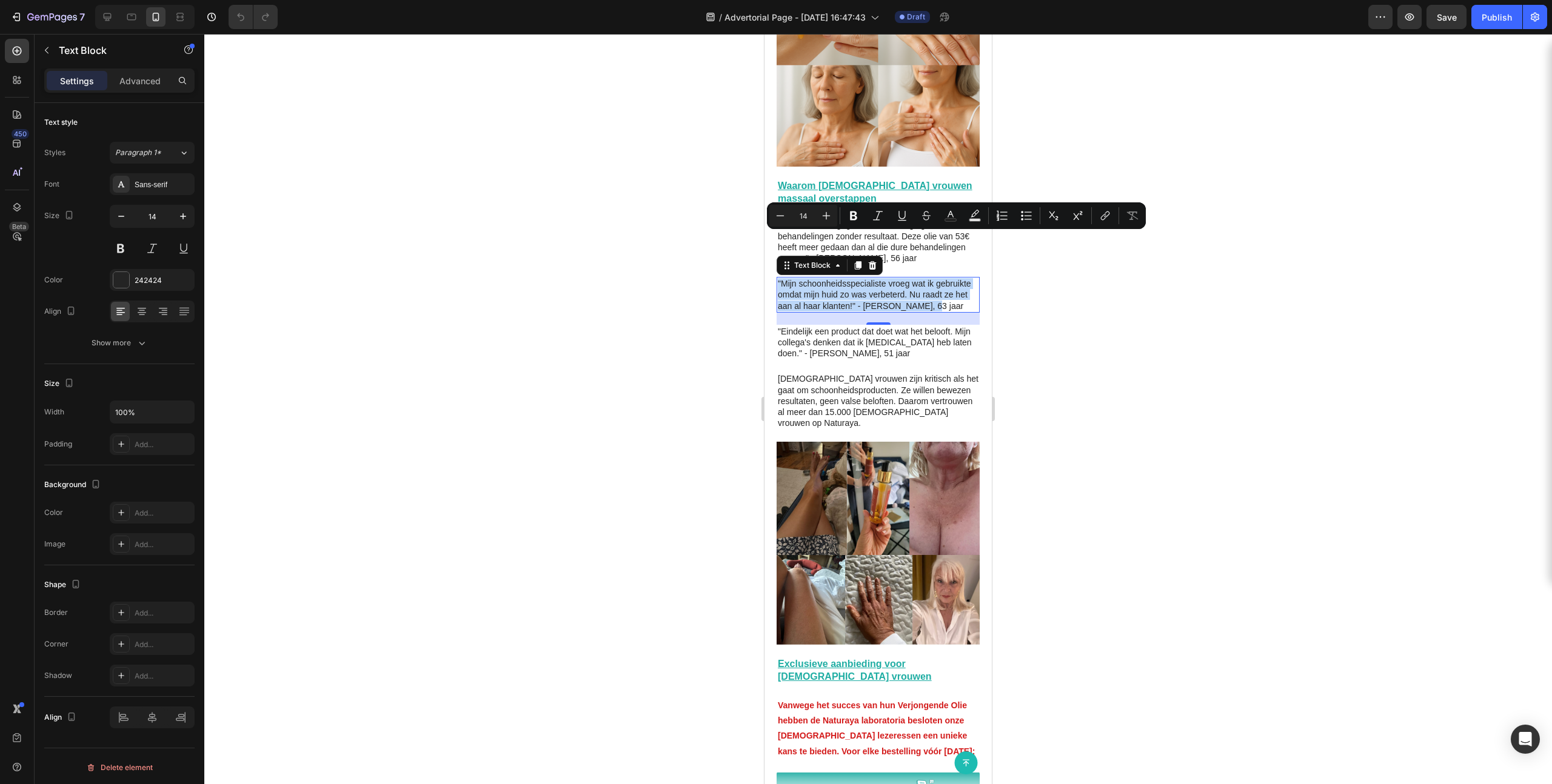
click at [805, 279] on p ""Mijn schoonheidsspecialiste vroeg wat ik gebruikte omdat mijn huid zo was verb…" at bounding box center [878, 295] width 201 height 34
click at [839, 279] on p ""Mijn schoonheidsspecialiste vroeg wat ik gebruikte omdat mijn huid zo was verb…" at bounding box center [878, 295] width 201 height 34
click at [839, 279] on p ""Mijn schoonheidsspecialiste vroeg wat ik gebruikte omdat mijn huid zo was verb…" at bounding box center [878, 295] width 201 height 34
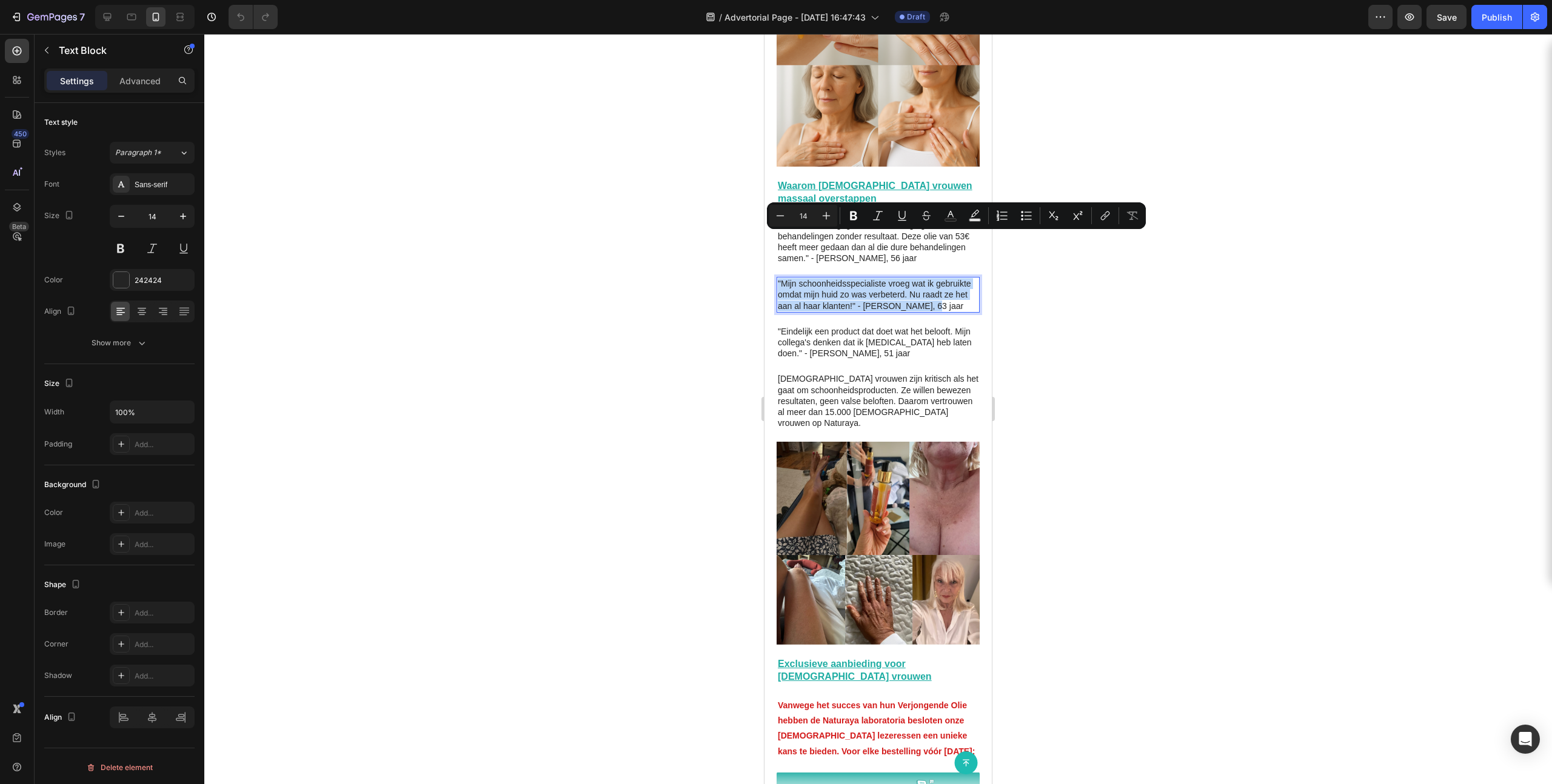
click at [839, 279] on p ""Mijn schoonheidsspecialiste vroeg wat ik gebruikte omdat mijn huid zo was verb…" at bounding box center [878, 295] width 201 height 34
click at [840, 279] on p ""Mijn schoonheidsspecialiste vroeg wat ik gebruikte omdat mijn huid zo was verb…" at bounding box center [878, 295] width 201 height 34
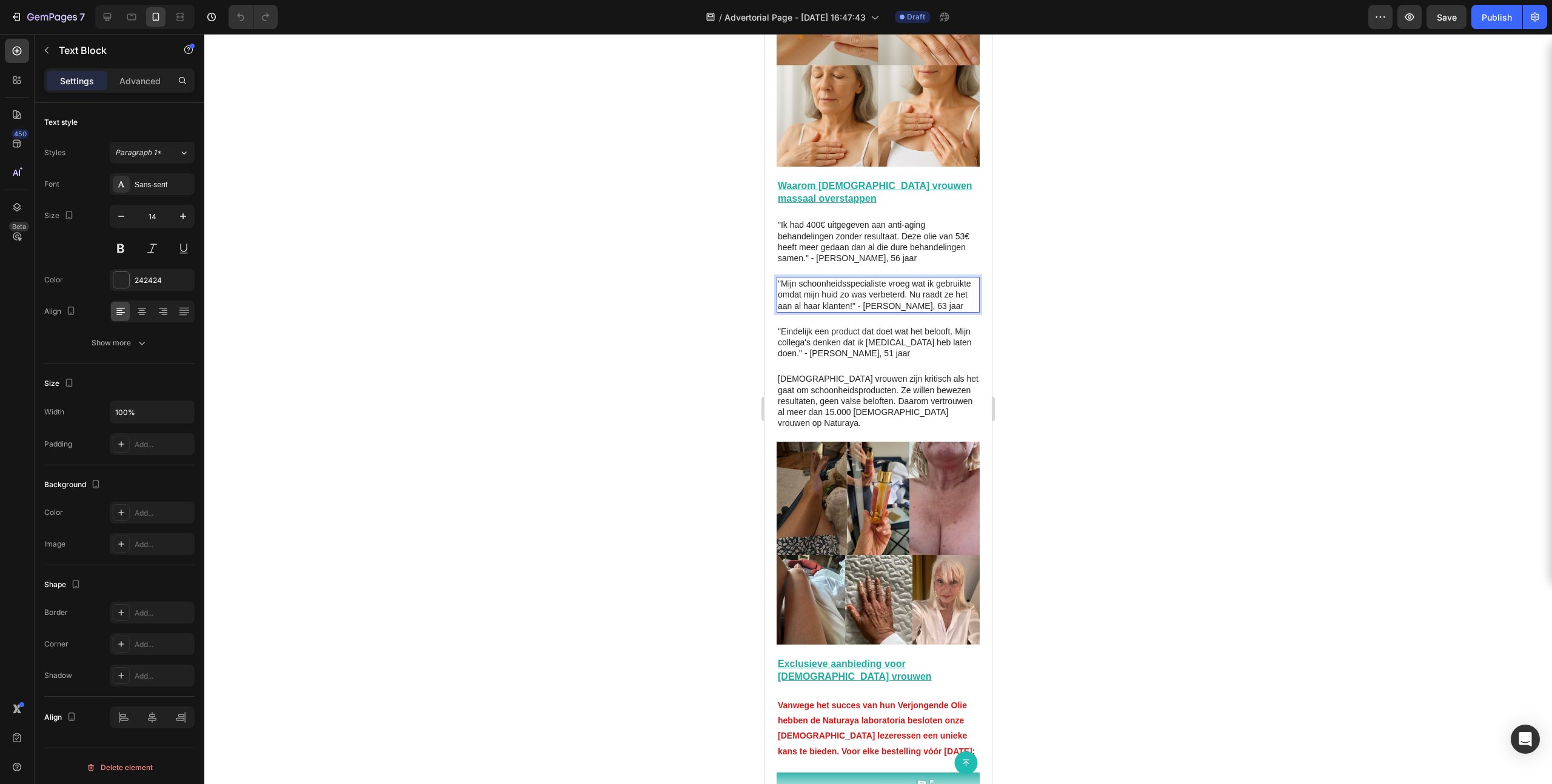
click at [846, 279] on p ""Mijn schoonheidsspecialiste vroeg wat ik gebruikte omdat mijn huid zo was verb…" at bounding box center [878, 295] width 201 height 34
click at [857, 279] on p ""Mijn schoonheidsspecialiste vroeg wat ik gebruikte omdat mijn huid zo was verb…" at bounding box center [878, 295] width 201 height 34
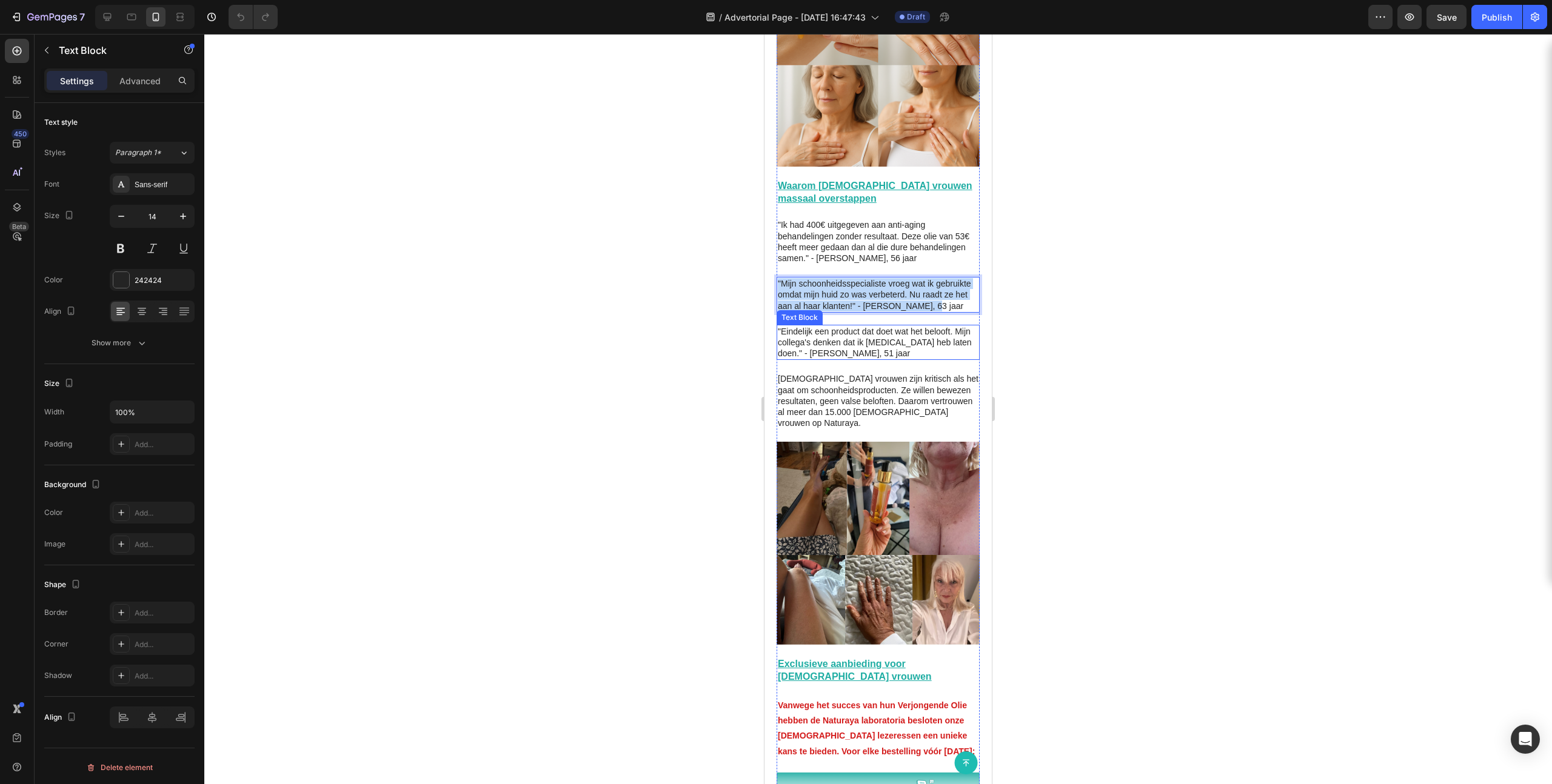
click at [780, 326] on p ""Eindelijk een product dat doet wat het belooft. Mijn collega's denken dat ik […" at bounding box center [878, 342] width 201 height 34
click at [786, 326] on p ""Eindelijk een product dat doet wat het belooft. Mijn collega's denken dat ik […" at bounding box center [878, 342] width 201 height 34
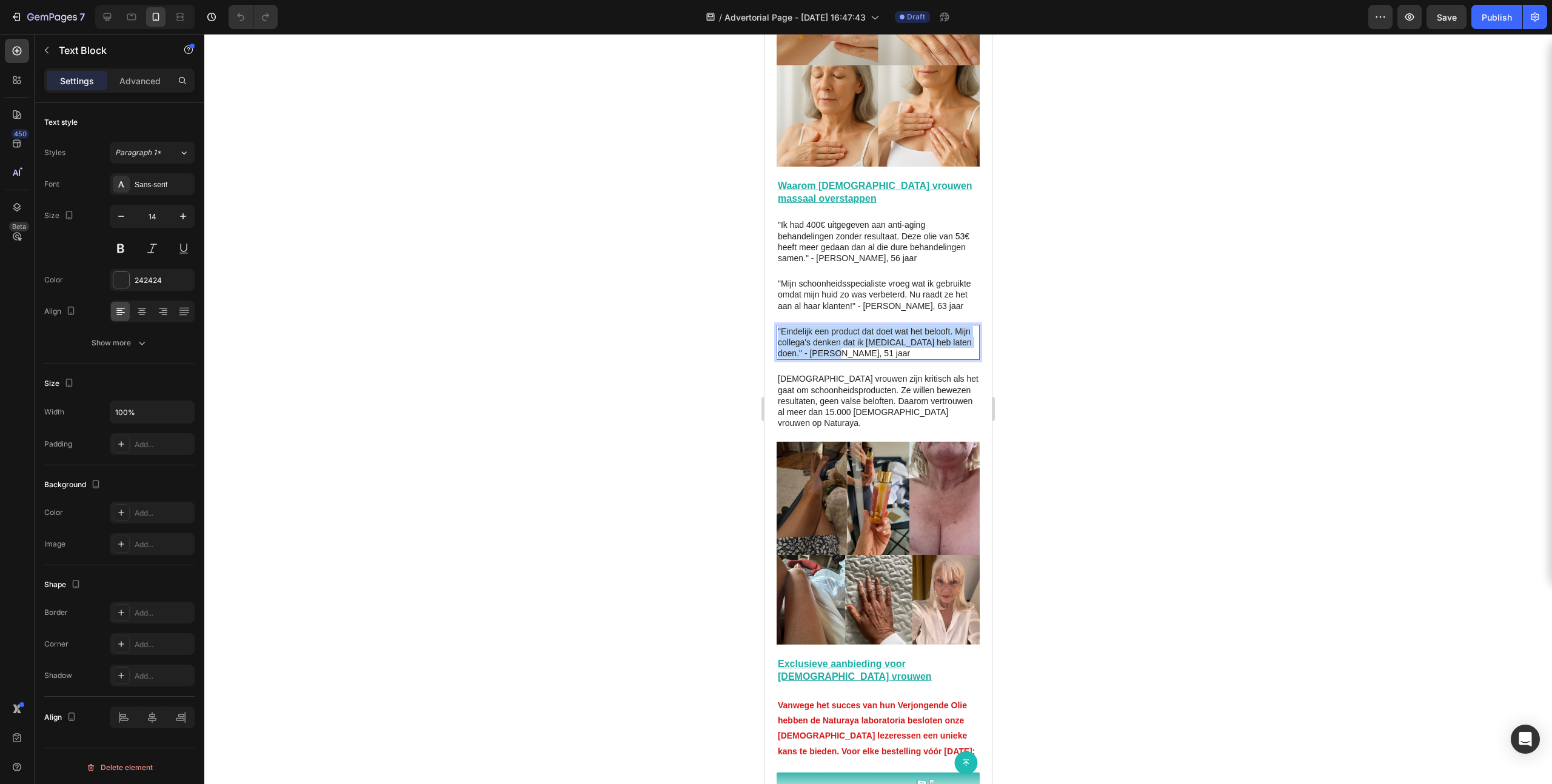
click at [786, 326] on p ""Eindelijk een product dat doet wat het belooft. Mijn collega's denken dat ik […" at bounding box center [878, 342] width 201 height 34
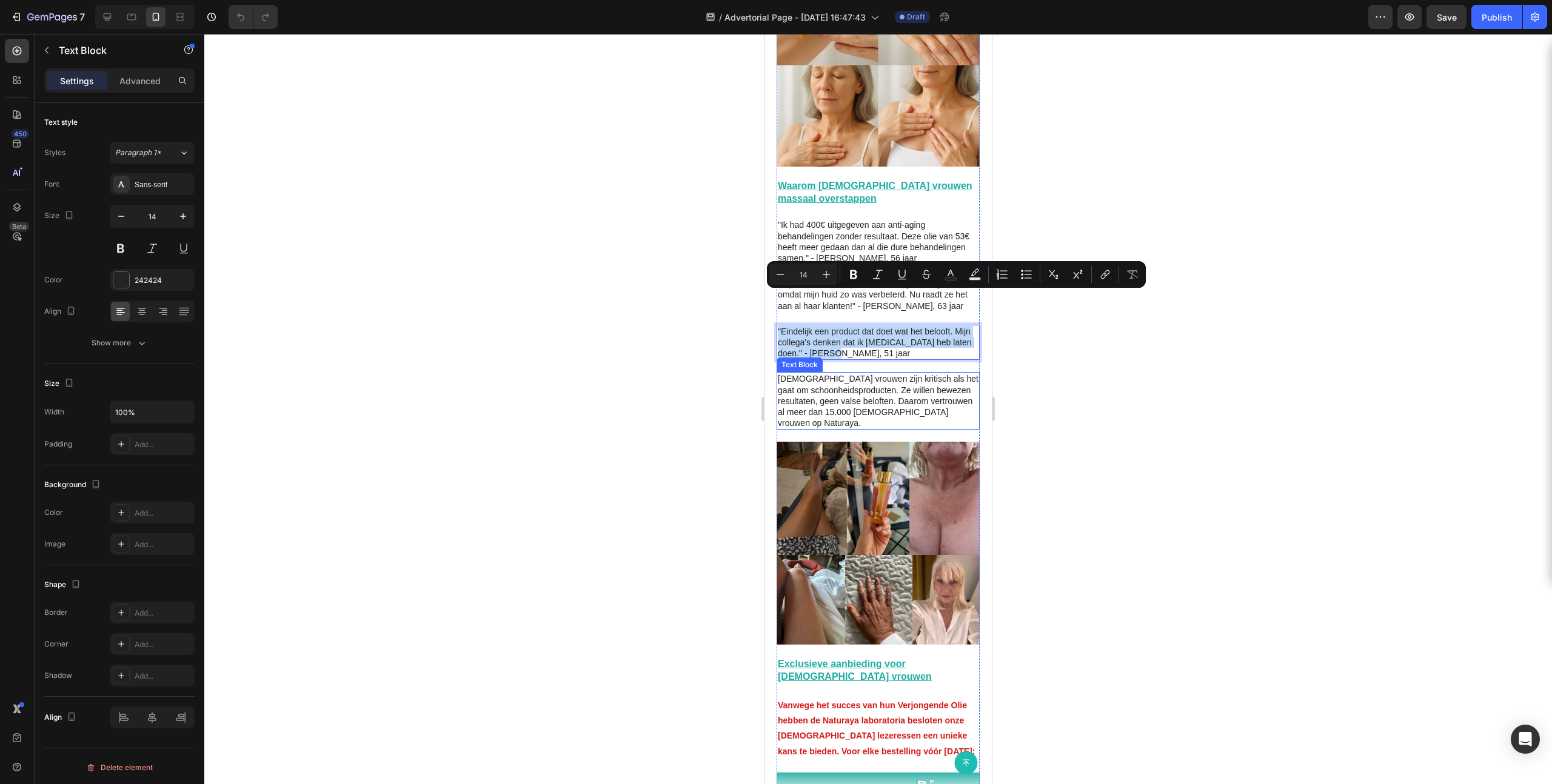
click at [829, 384] on p "[DEMOGRAPHIC_DATA] vrouwen zijn kritisch als het gaat om schoonheidsproducten. …" at bounding box center [878, 400] width 201 height 55
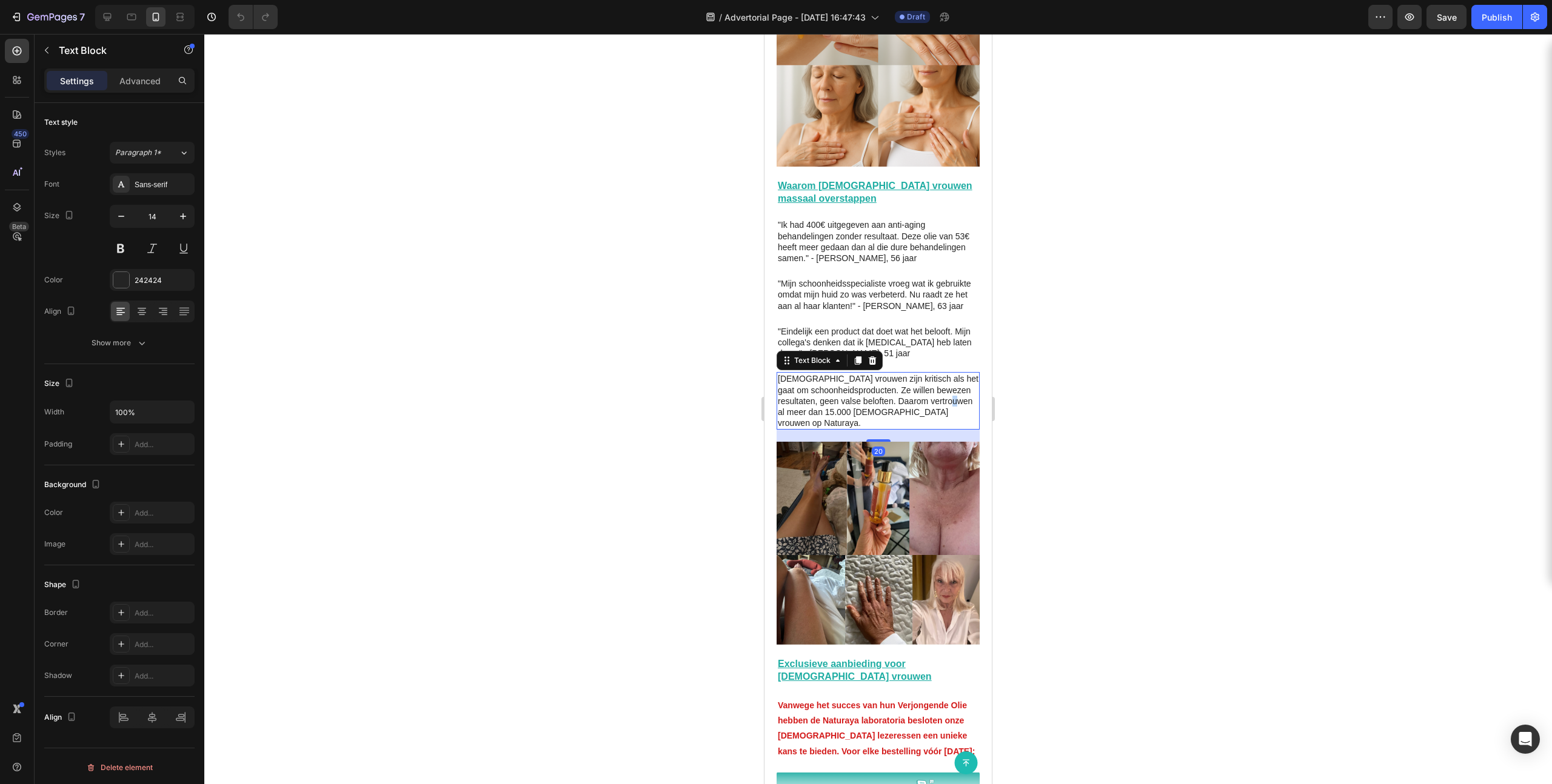
click at [829, 384] on p "[DEMOGRAPHIC_DATA] vrouwen zijn kritisch als het gaat om schoonheidsproducten. …" at bounding box center [878, 400] width 201 height 55
click at [831, 382] on p "[DEMOGRAPHIC_DATA] vrouwen zijn kritisch als het gaat om schoonheidsproducten. …" at bounding box center [878, 400] width 201 height 55
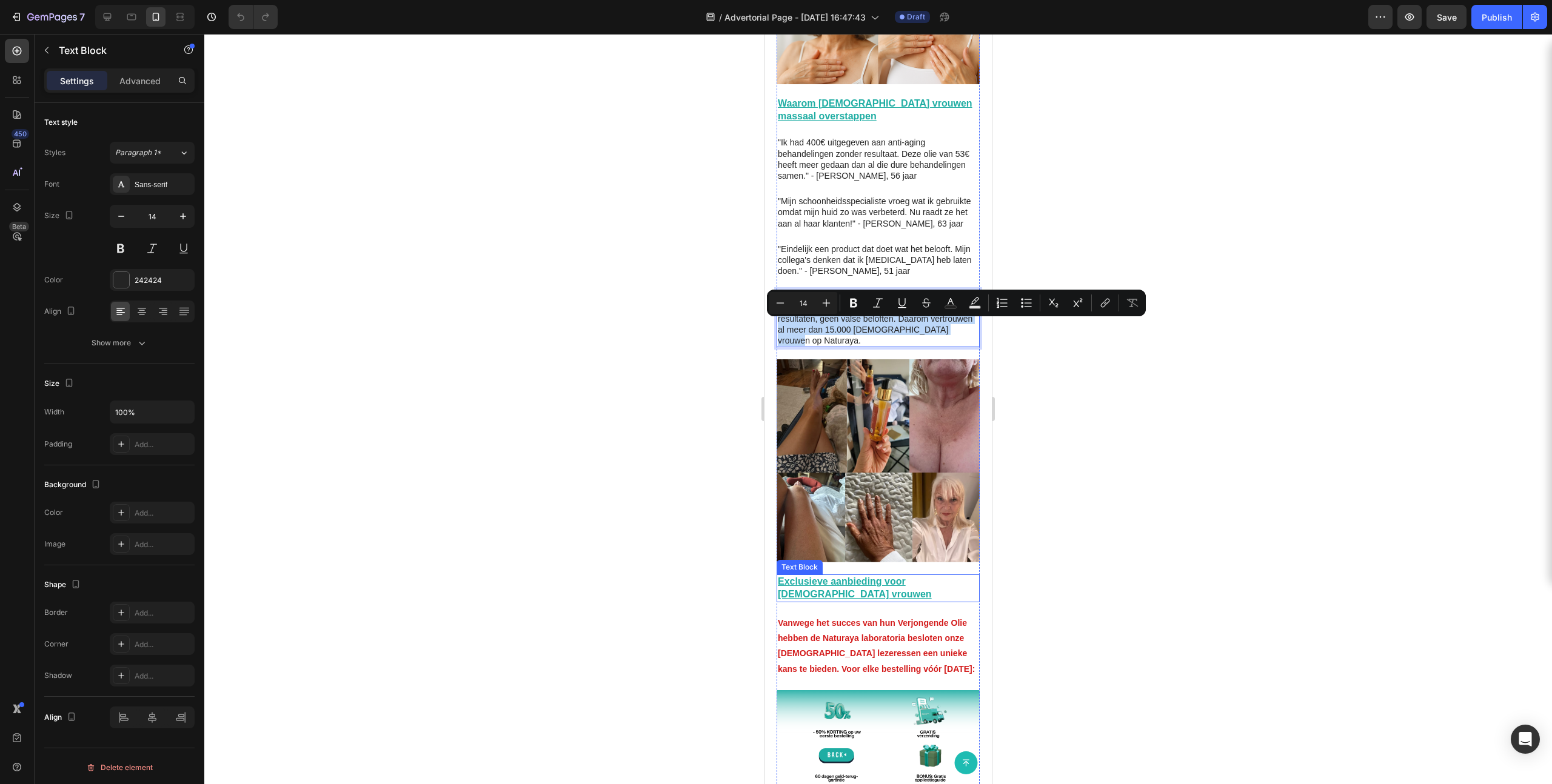
scroll to position [2709, 0]
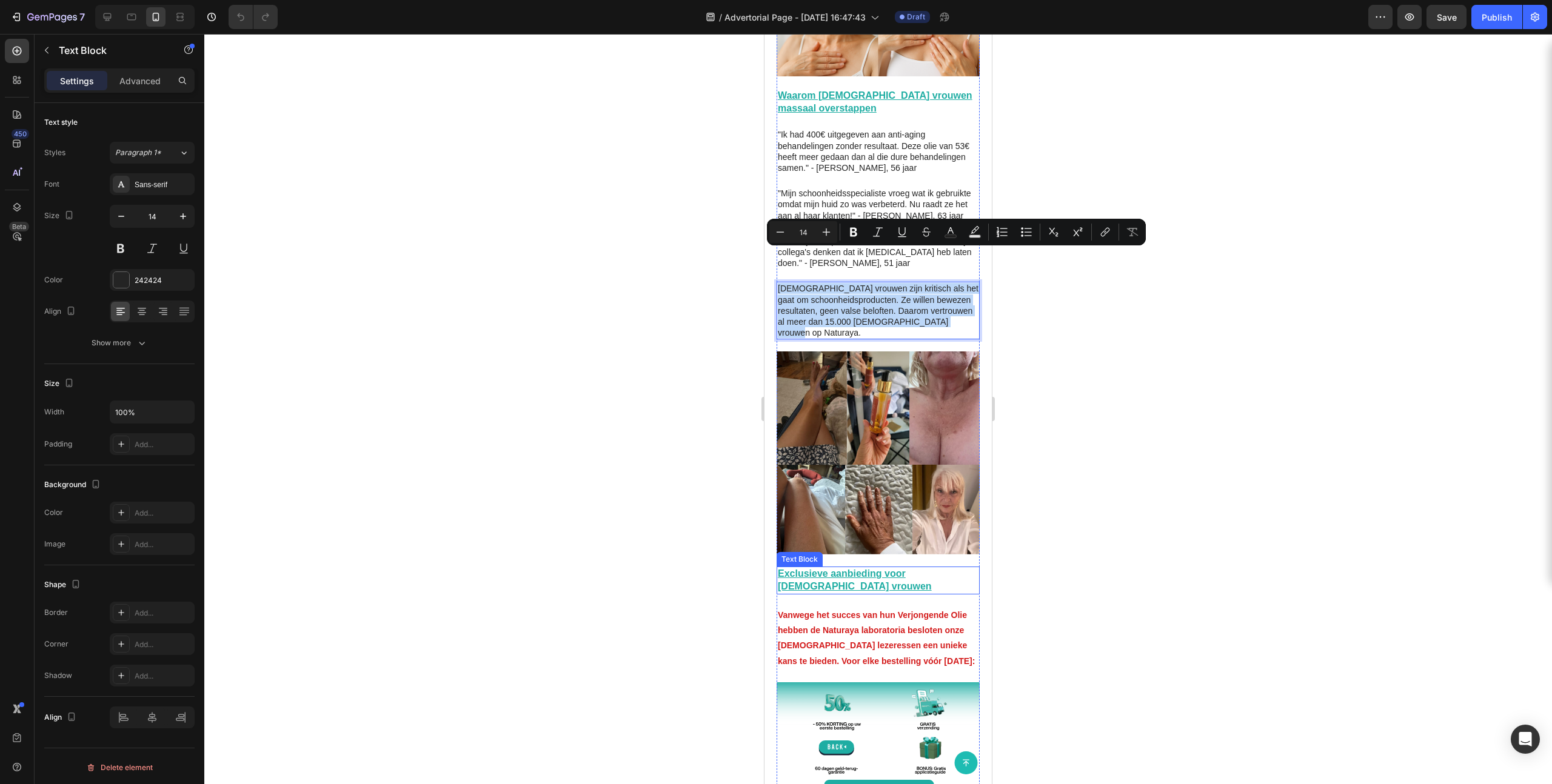
click at [890, 483] on u "Exclusieve aanbieding voor [DEMOGRAPHIC_DATA] vrouwen" at bounding box center [854, 580] width 154 height 23
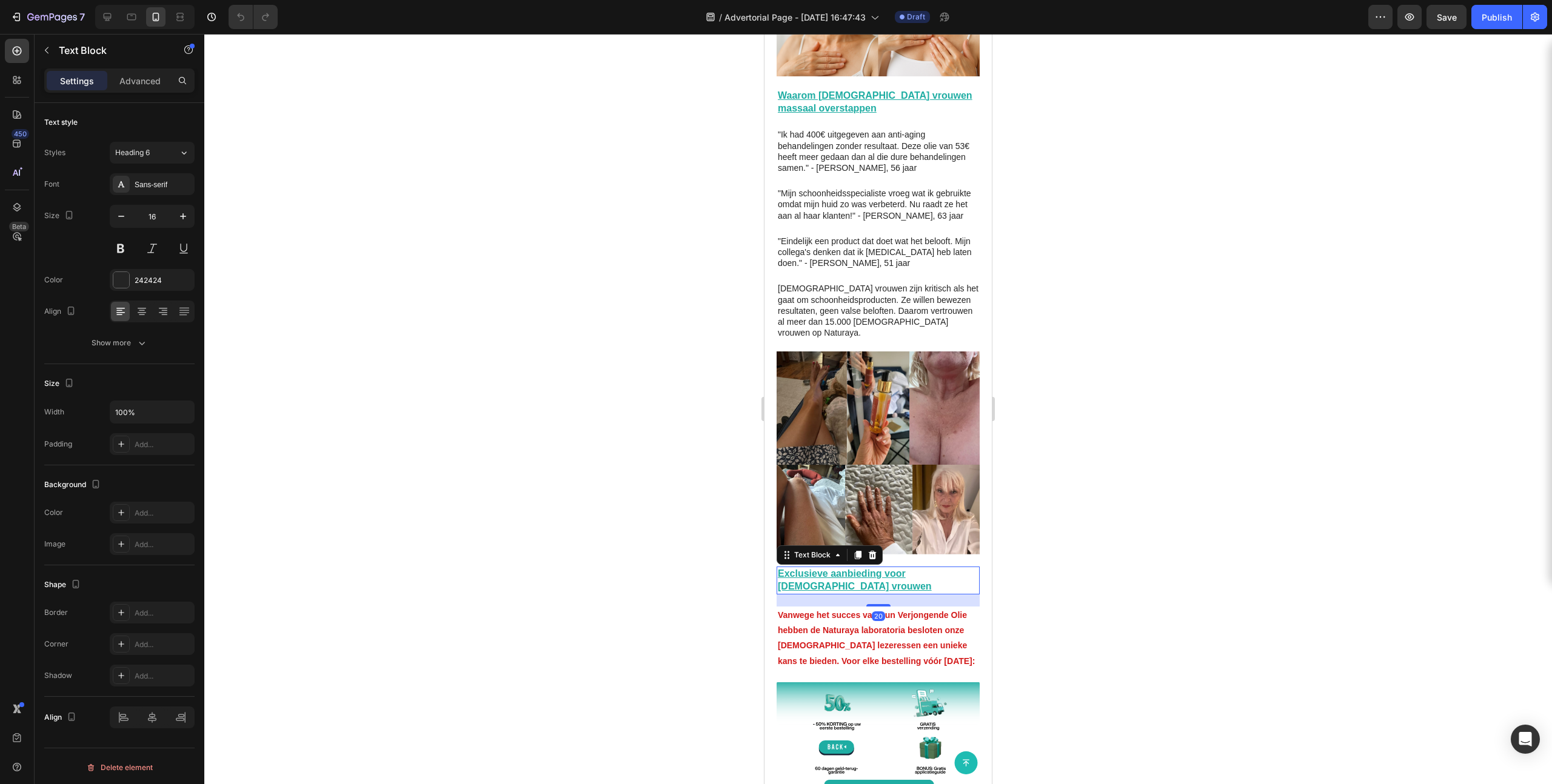
click at [890, 483] on u "Exclusieve aanbieding voor [DEMOGRAPHIC_DATA] vrouwen" at bounding box center [854, 580] width 154 height 23
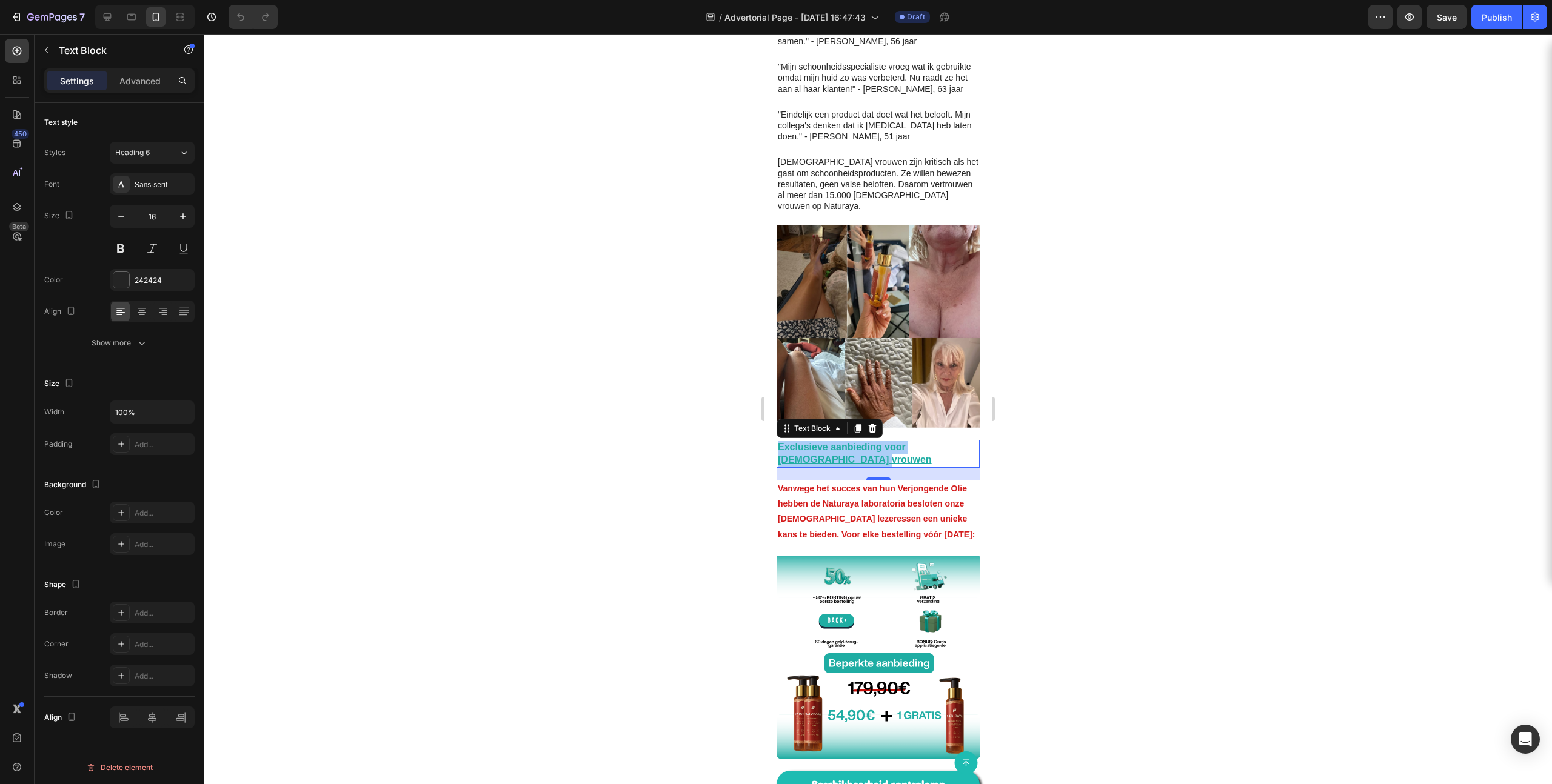
scroll to position [2884, 0]
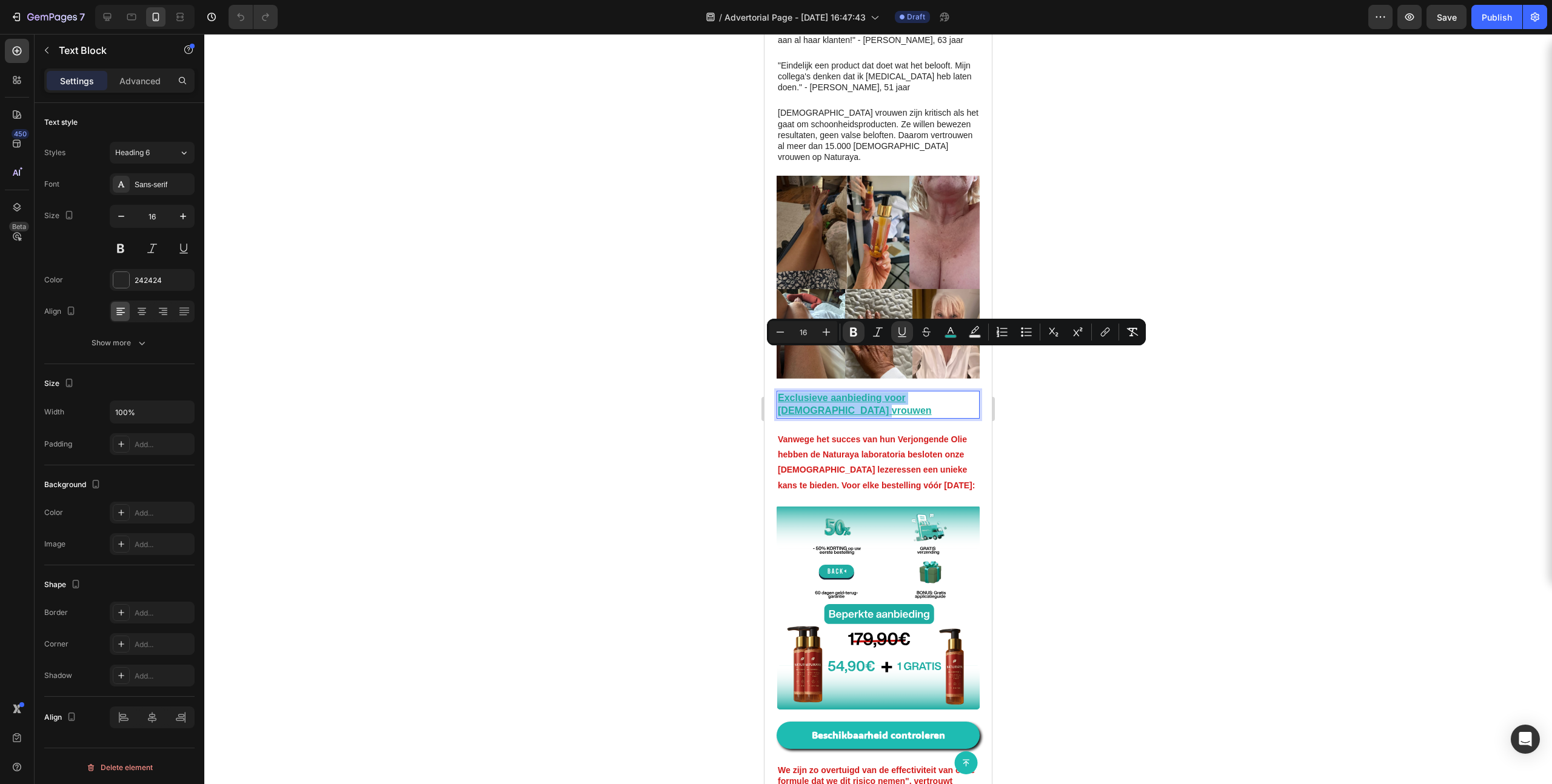
click at [886, 432] on p "Vanwege het succes van hun Verjongende Olie hebben de Naturaya laboratoria besl…" at bounding box center [878, 463] width 201 height 61
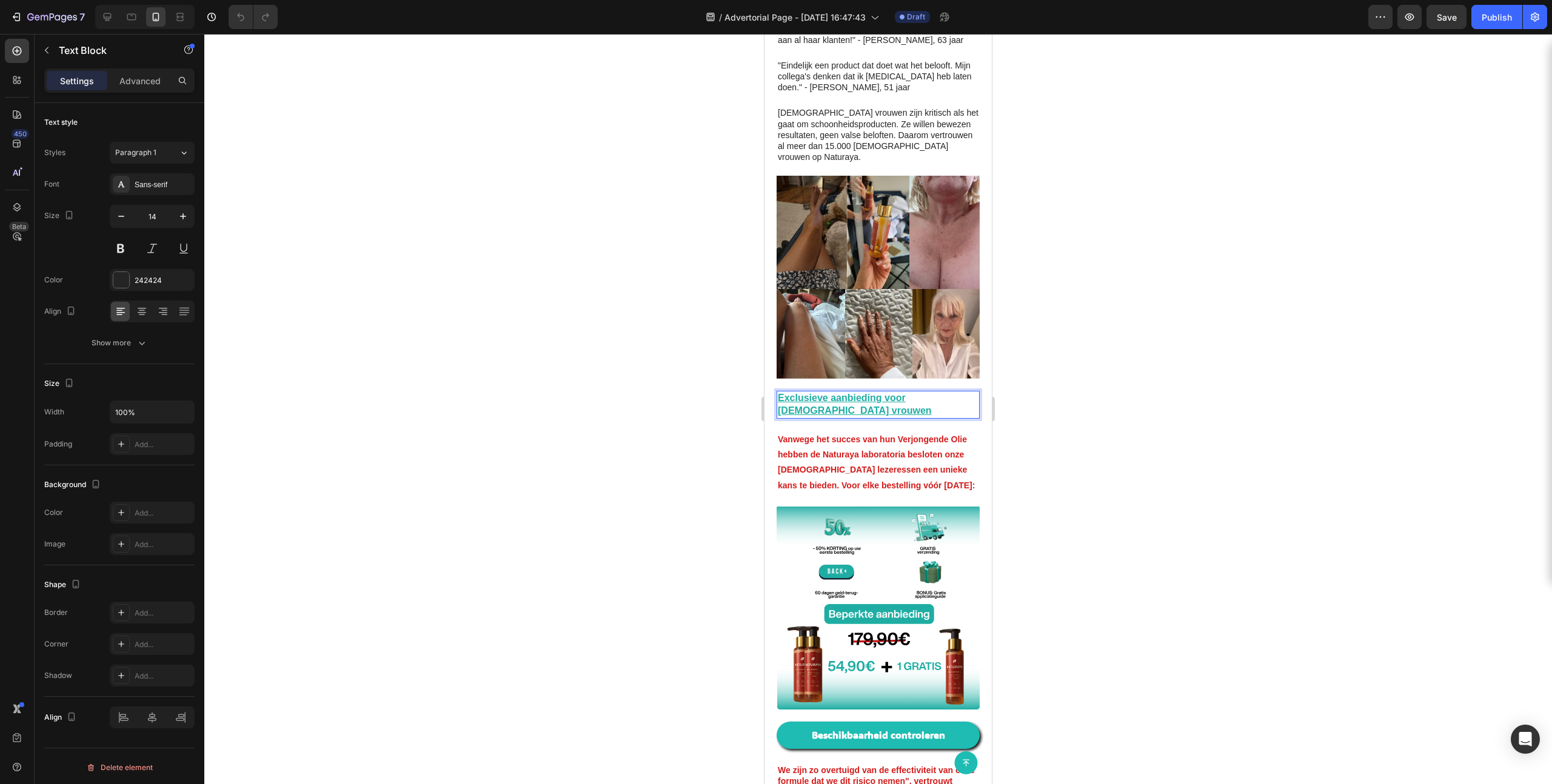
click at [886, 432] on p "Vanwege het succes van hun Verjongende Olie hebben de Naturaya laboratoria besl…" at bounding box center [878, 463] width 201 height 61
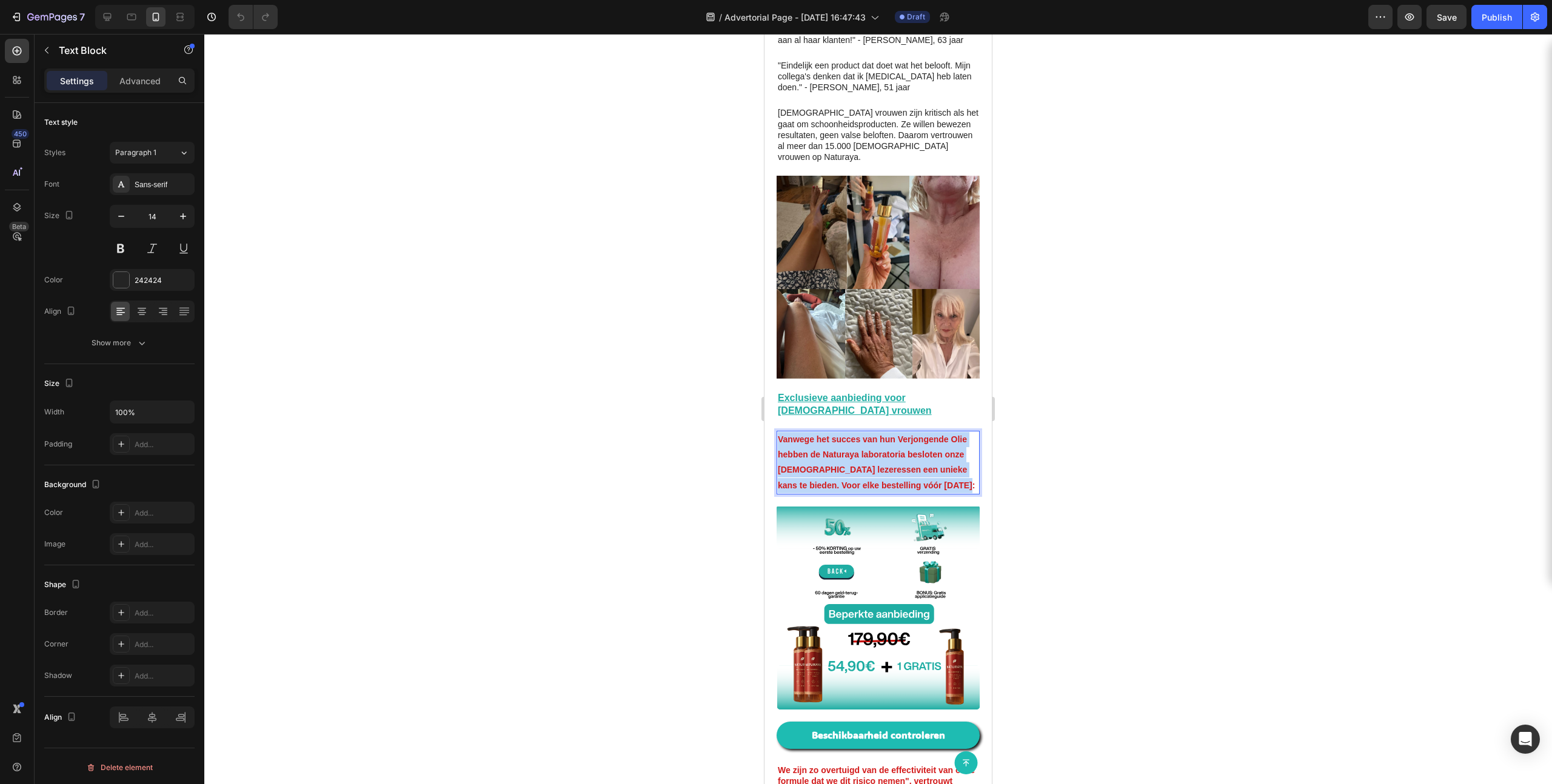
click at [886, 432] on p "Vanwege het succes van hun Verjongende Olie hebben de Naturaya laboratoria besl…" at bounding box center [878, 463] width 201 height 61
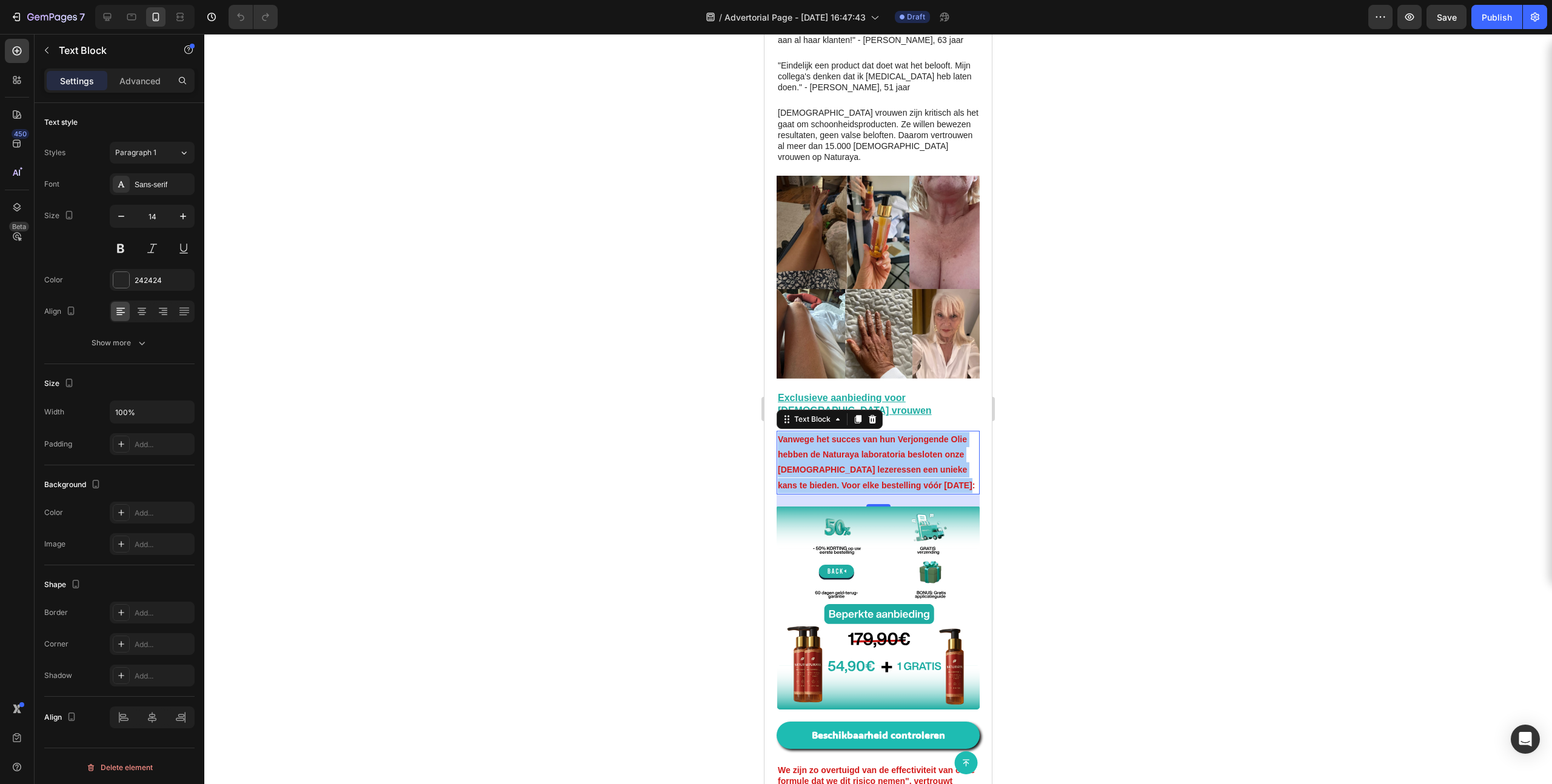
scroll to position [3282, 0]
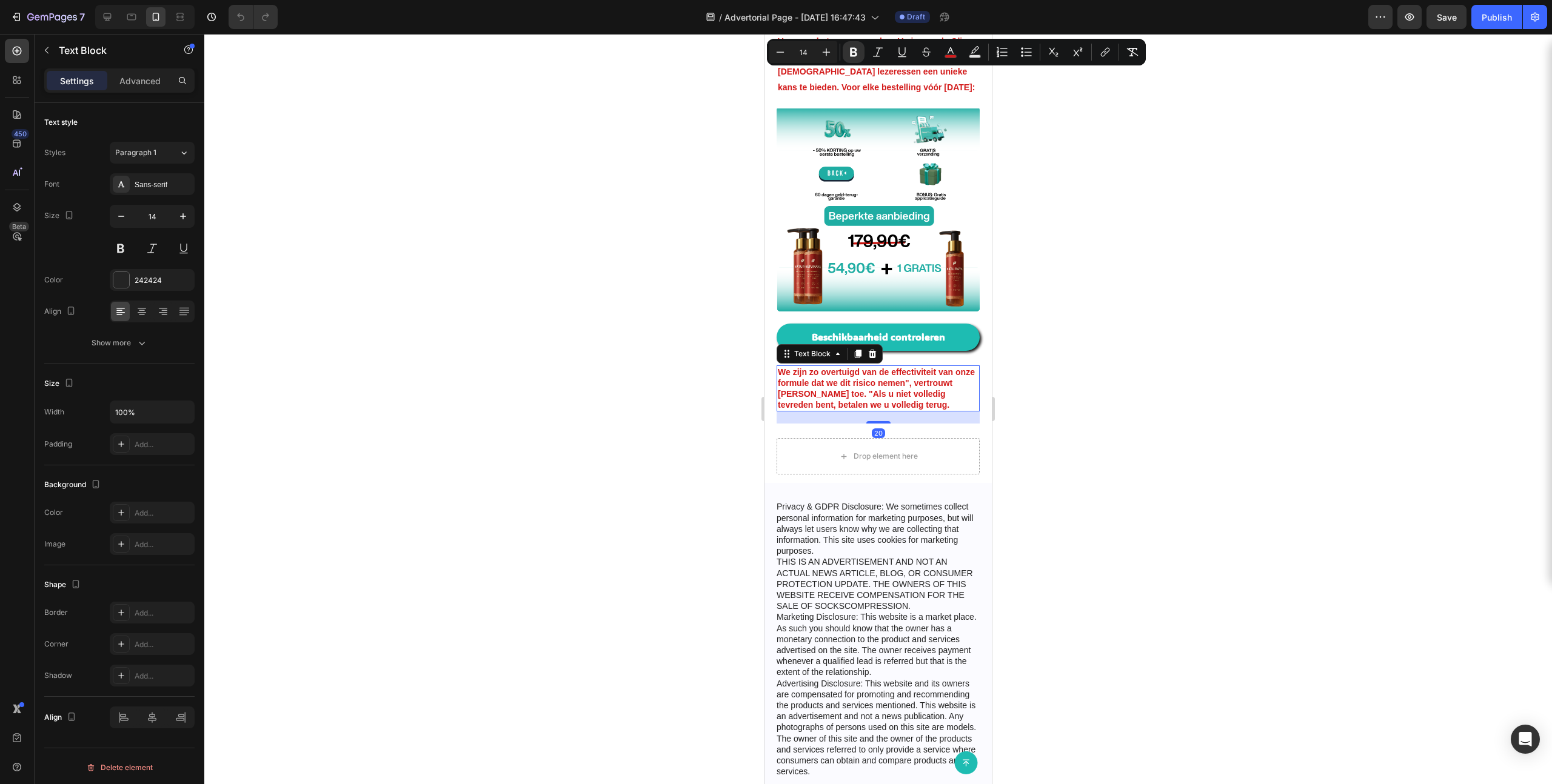
click at [886, 369] on strong "We zijn zo overtuigd van de effectiviteit van onze formule dat we dit risico ne…" at bounding box center [876, 389] width 197 height 43
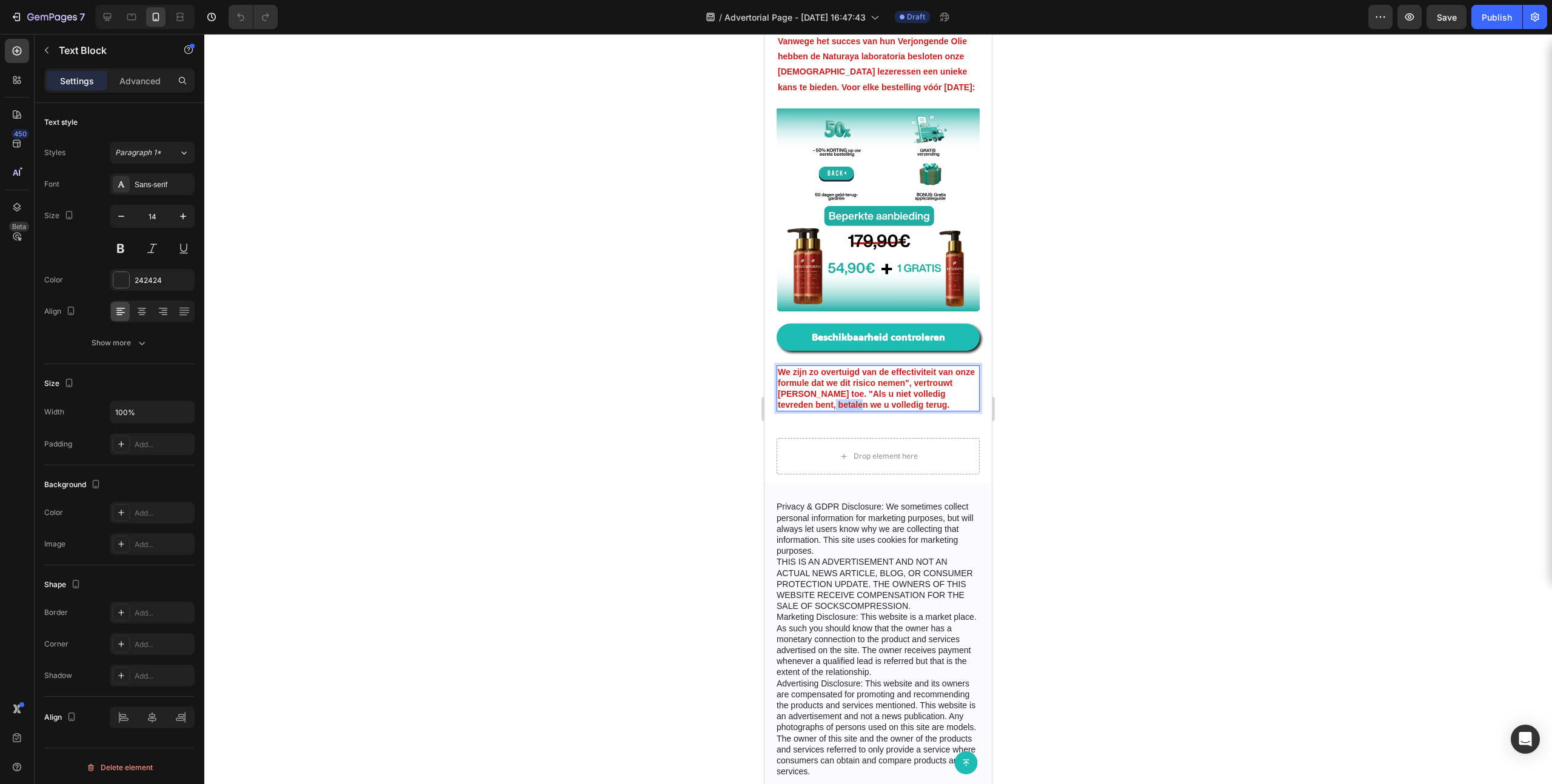
click at [886, 369] on strong "We zijn zo overtuigd van de effectiviteit van onze formule dat we dit risico ne…" at bounding box center [876, 389] width 197 height 43
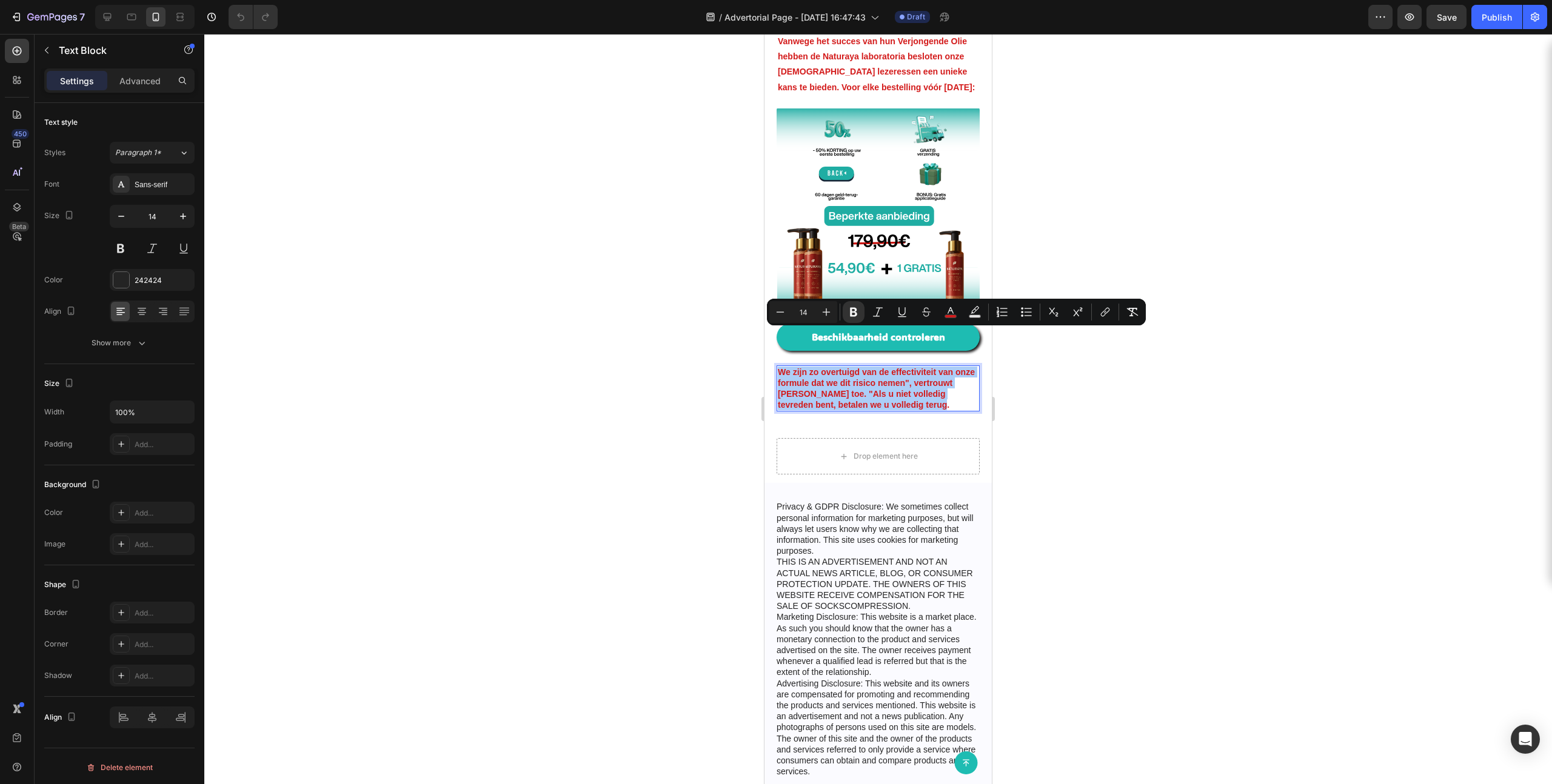
click at [890, 360] on div at bounding box center [878, 409] width 1348 height 750
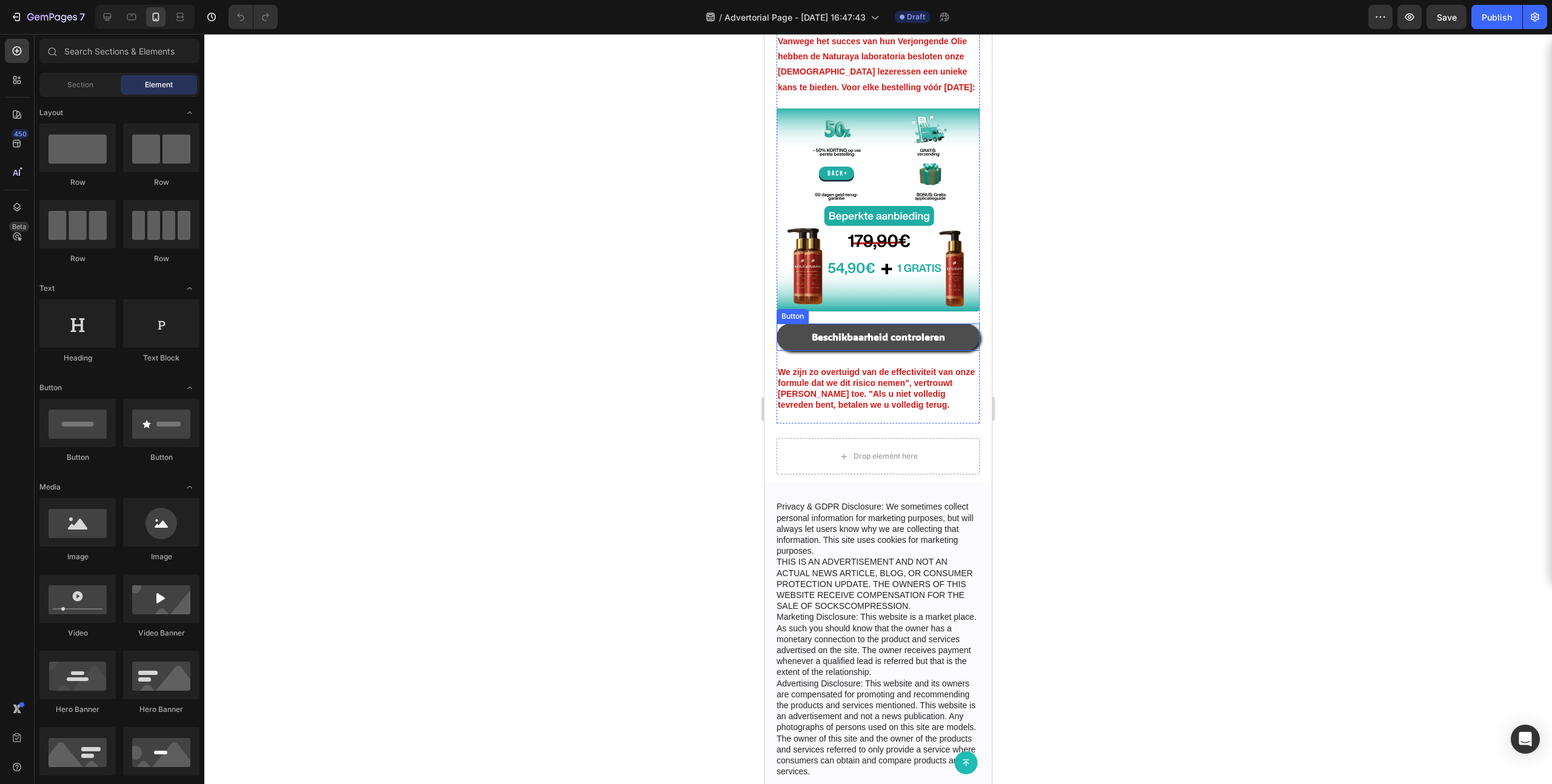
click at [890, 324] on button "Beschikbaarheid controleren" at bounding box center [878, 337] width 203 height 27
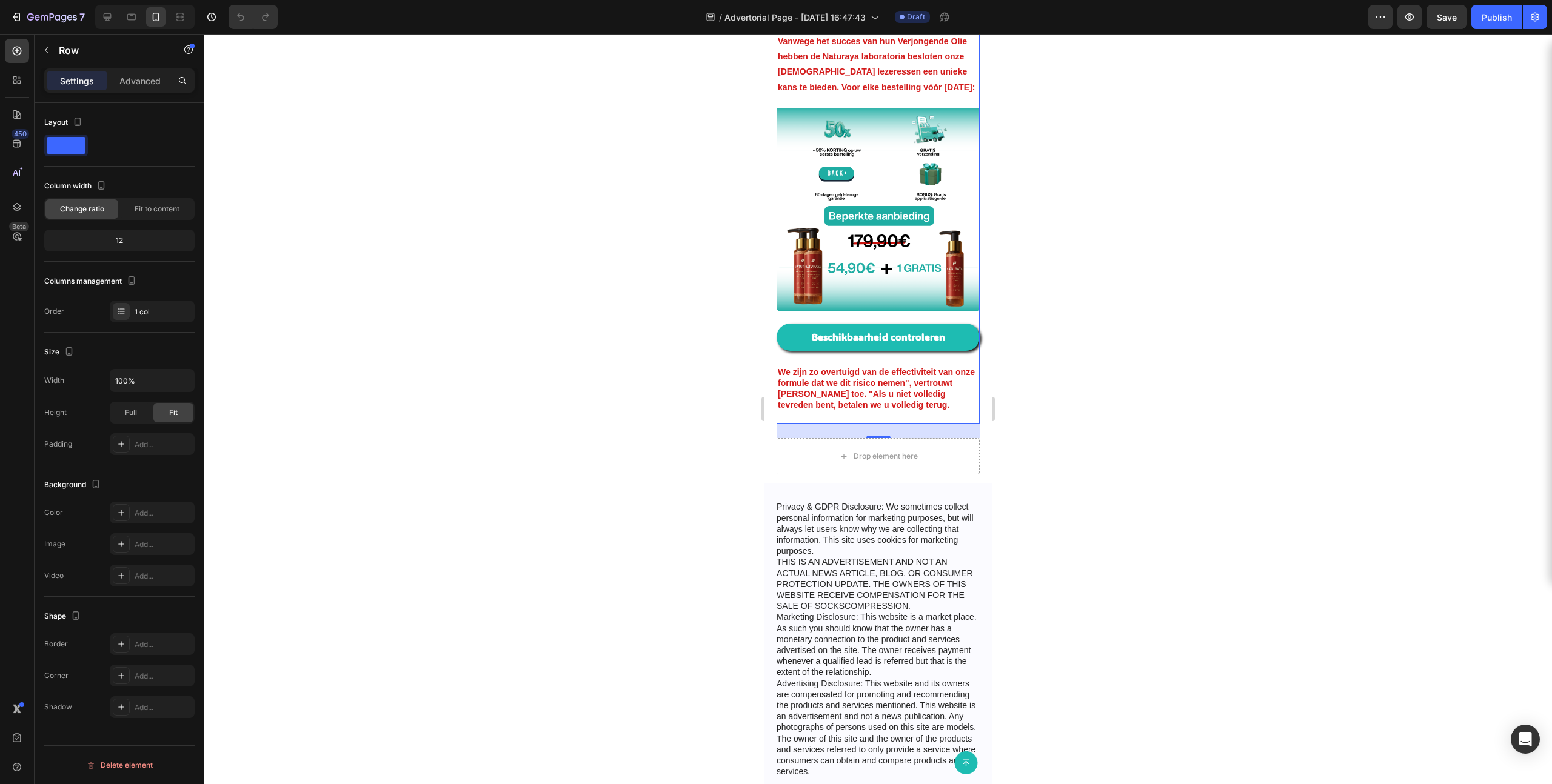
click at [890, 393] on div at bounding box center [878, 409] width 1348 height 750
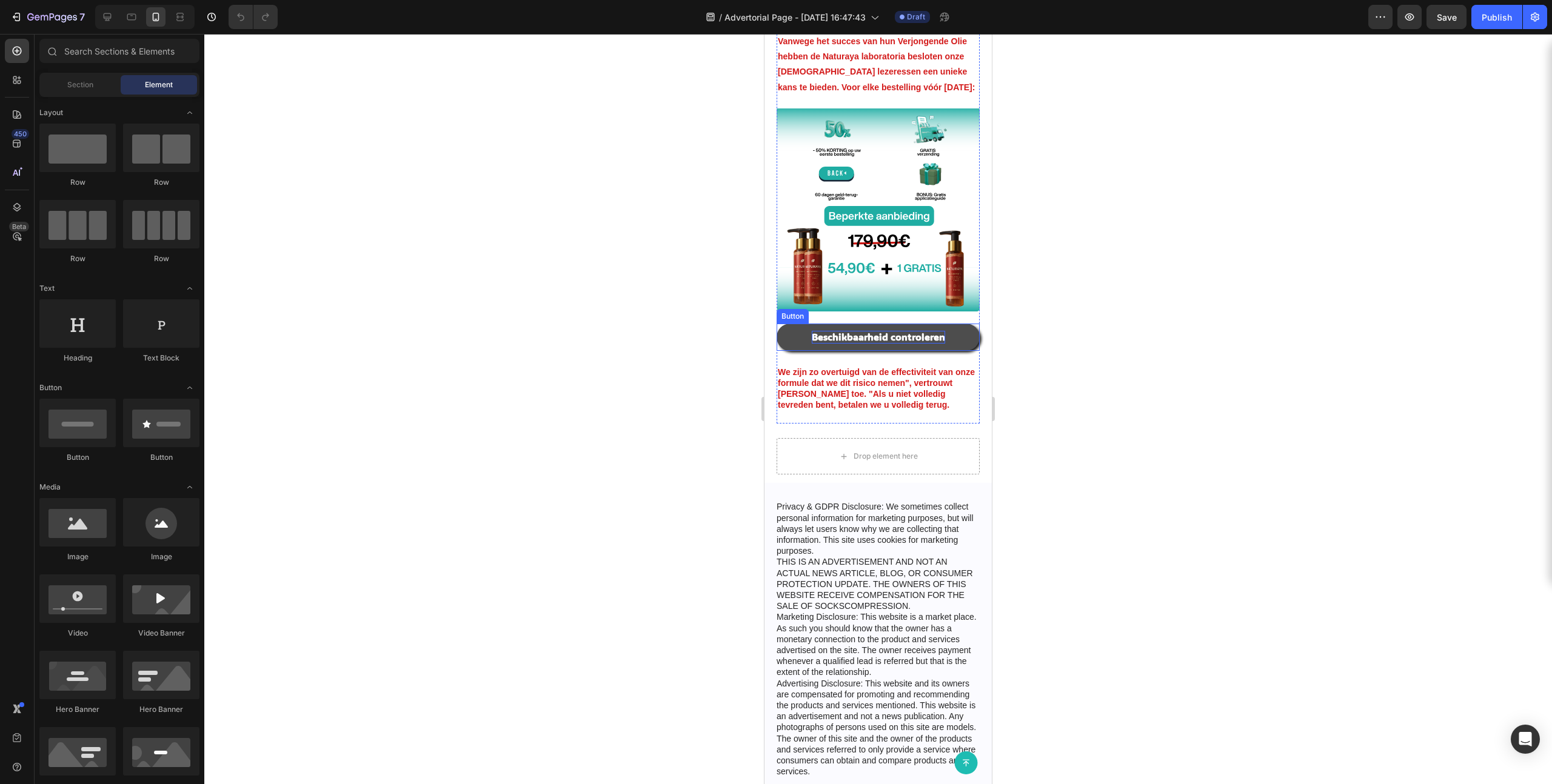
click at [862, 330] on strong "Beschikbaarheid controleren" at bounding box center [878, 337] width 133 height 13
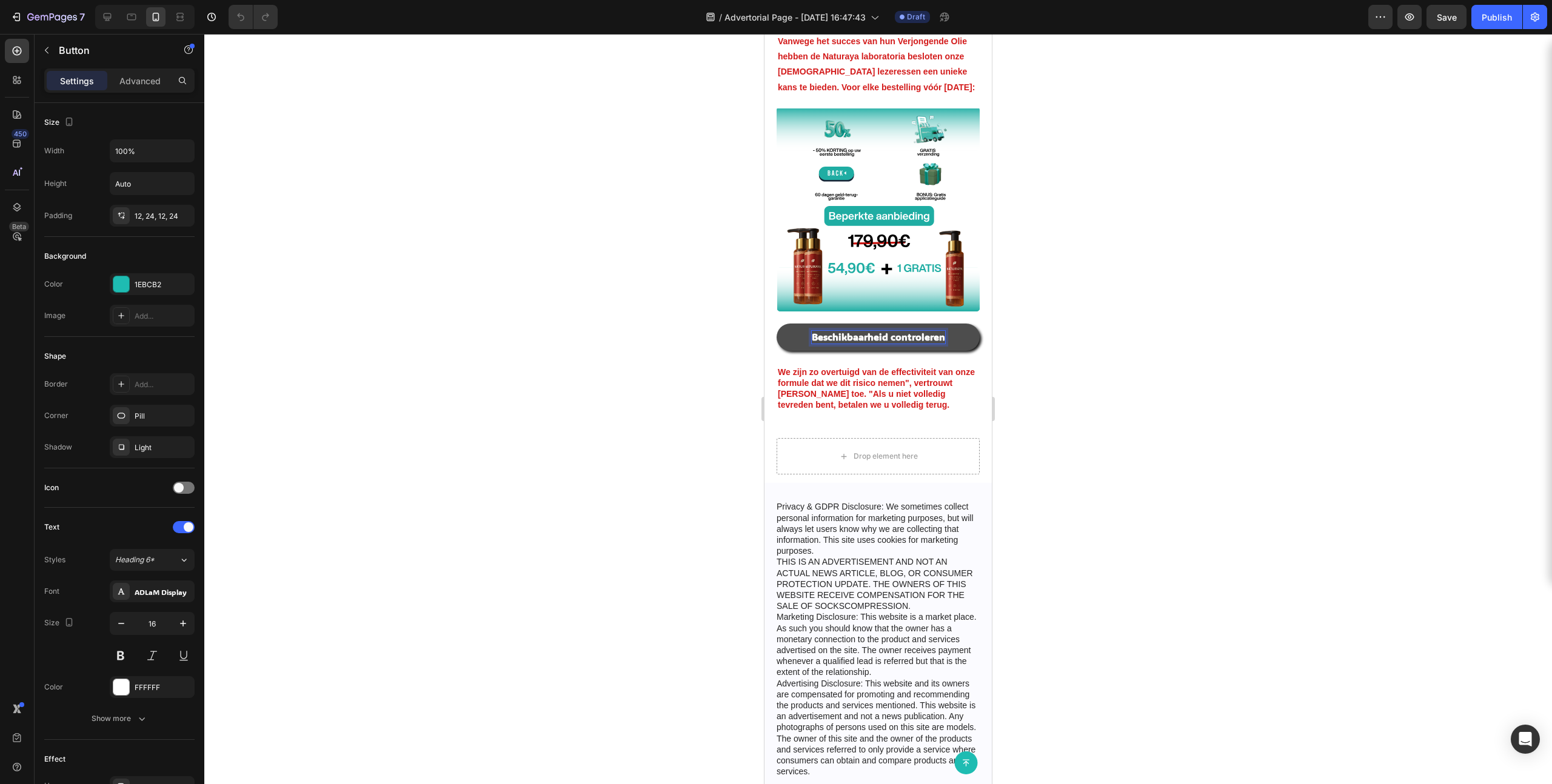
click at [862, 330] on strong "Beschikbaarheid controleren" at bounding box center [878, 337] width 133 height 13
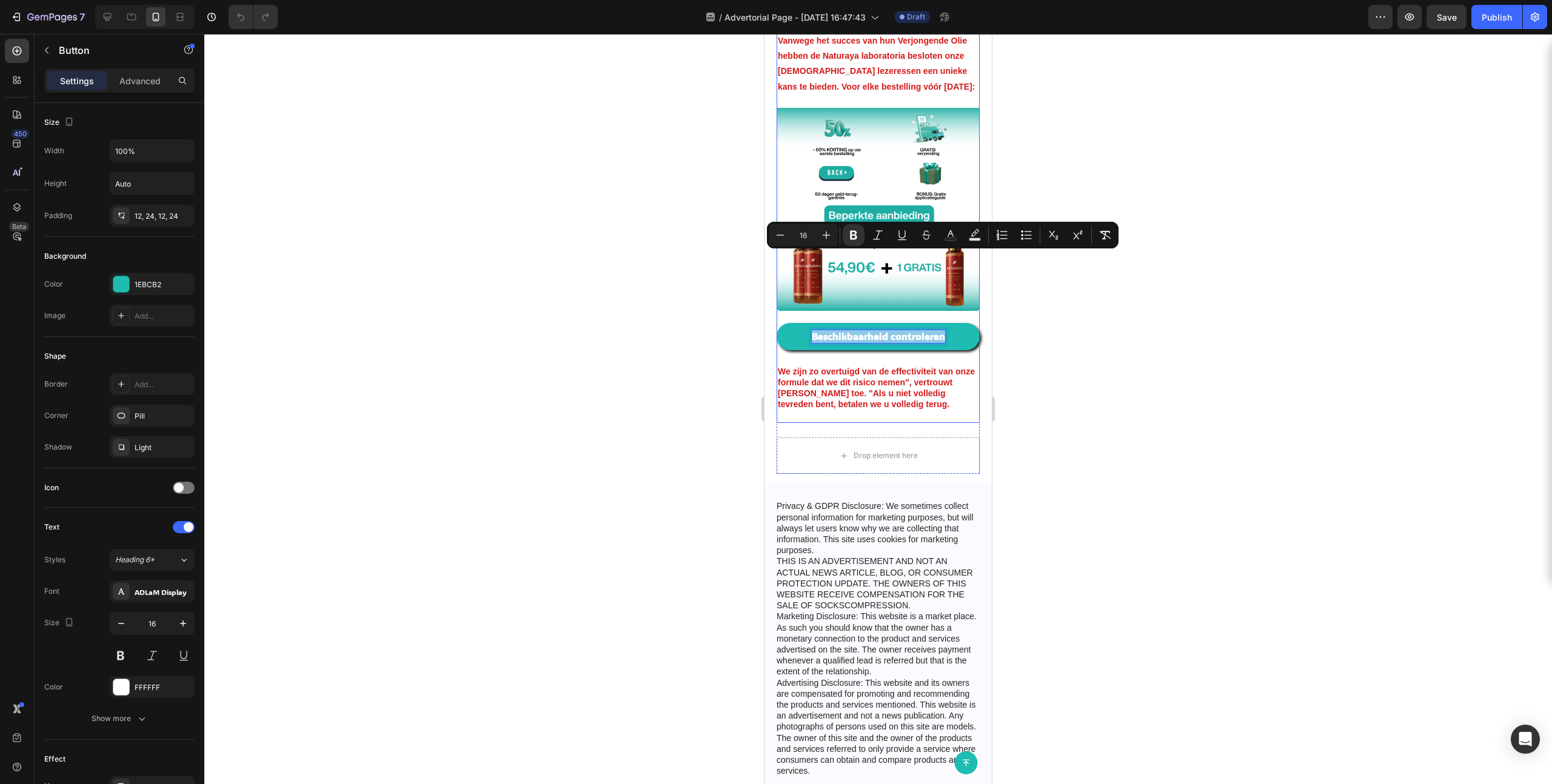
scroll to position [3077, 0]
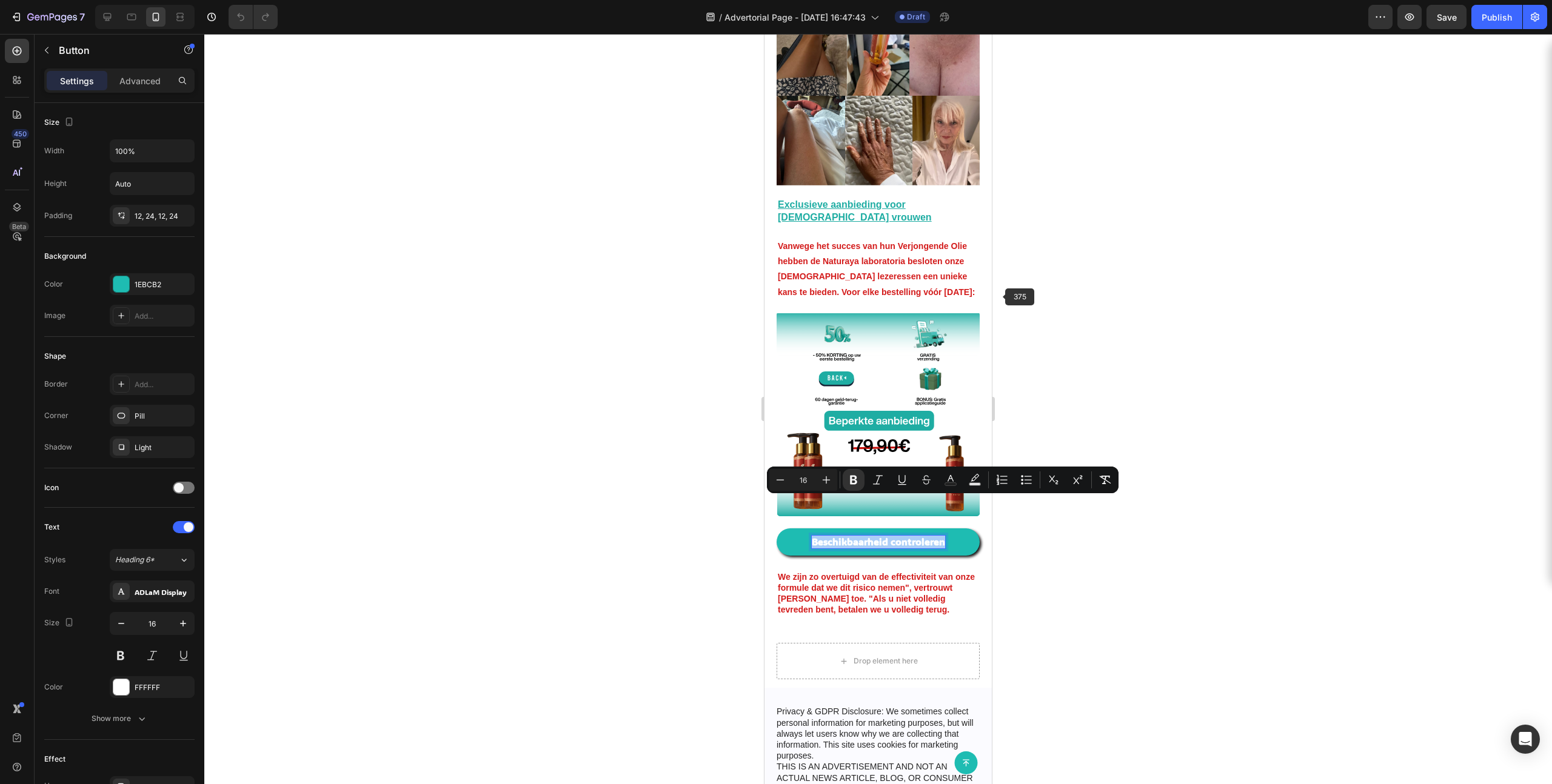
click at [890, 287] on div at bounding box center [878, 409] width 1348 height 750
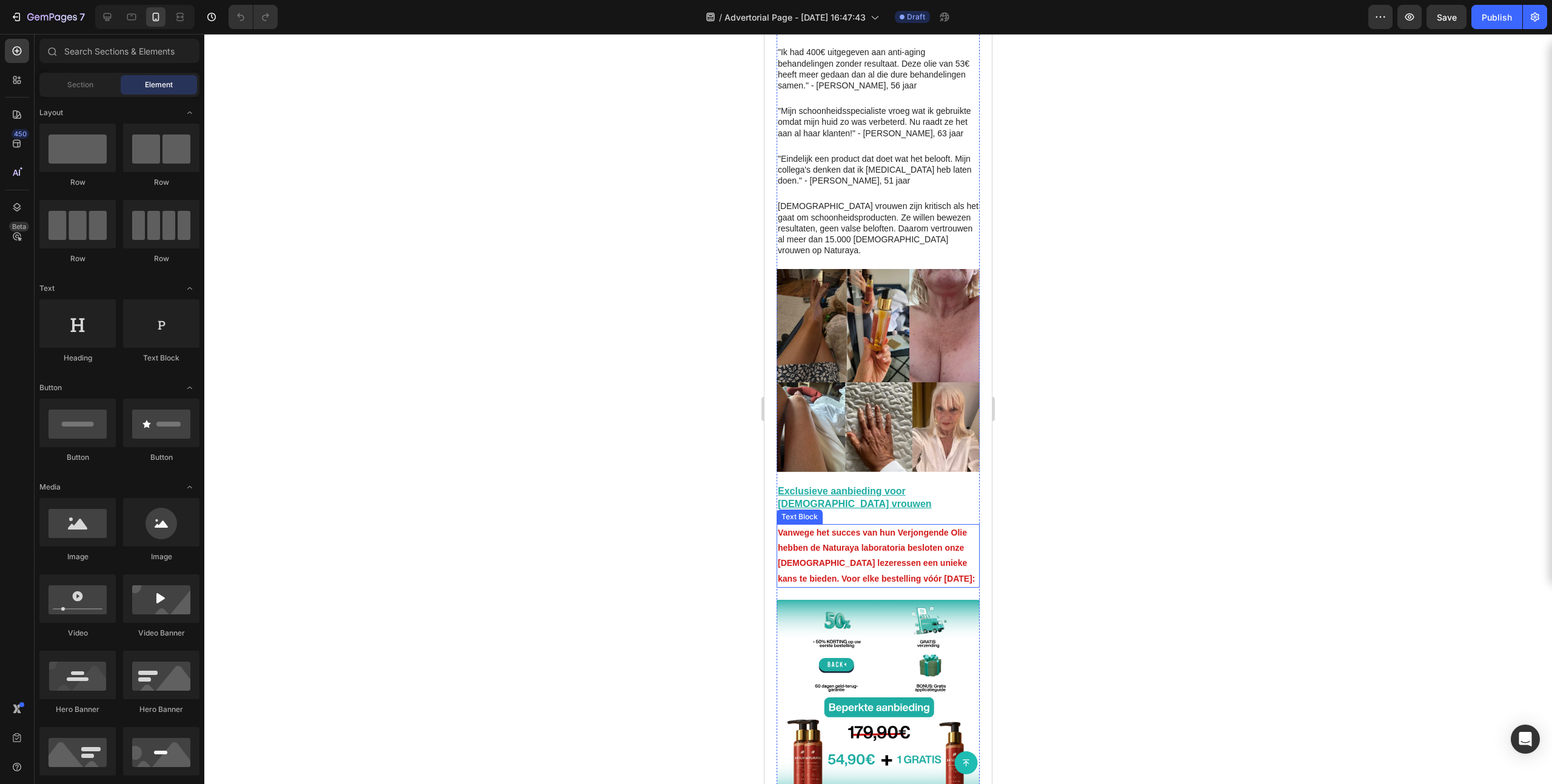
scroll to position [3081, 0]
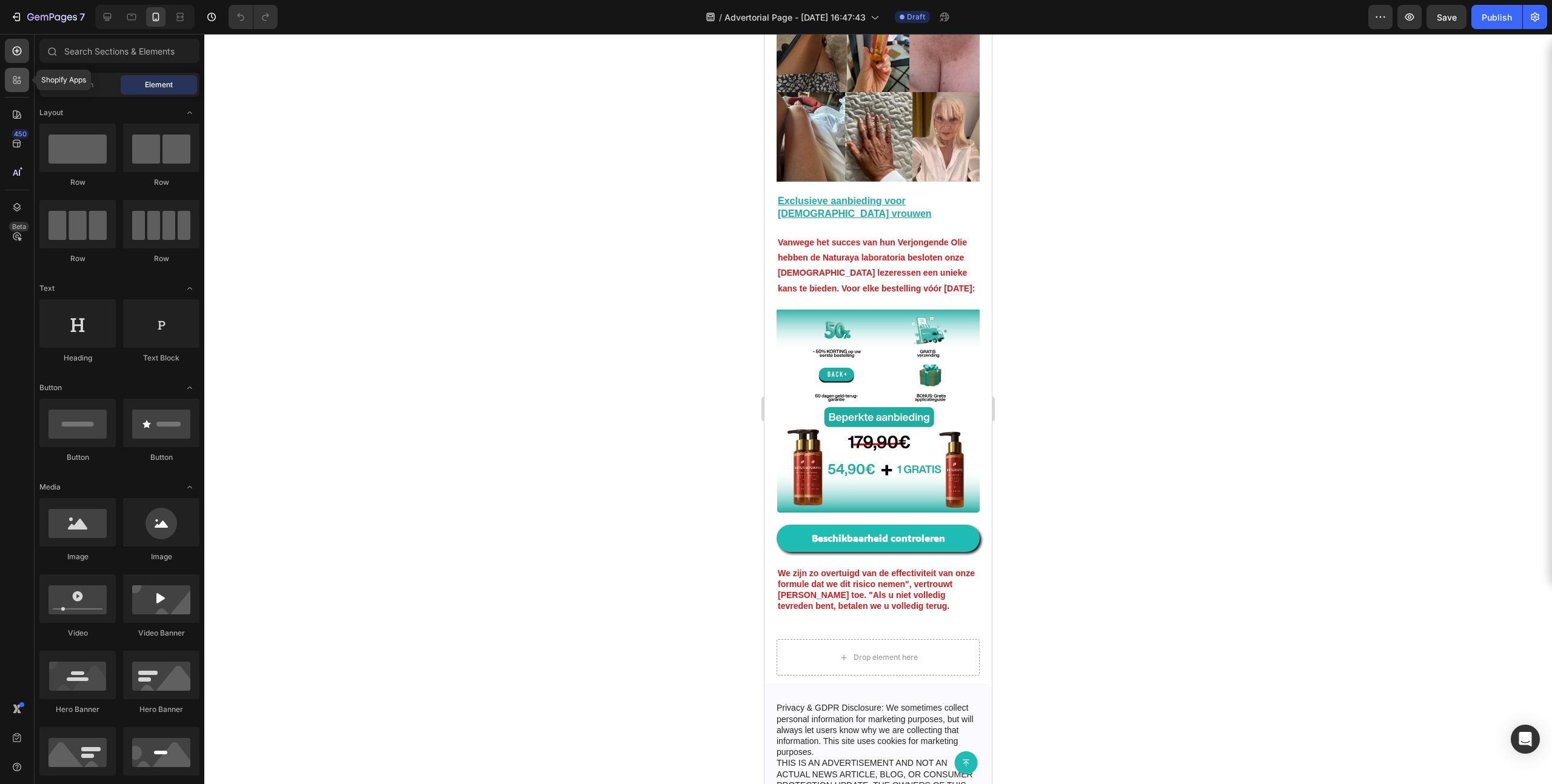
click at [15, 83] on icon at bounding box center [15, 82] width 4 height 4
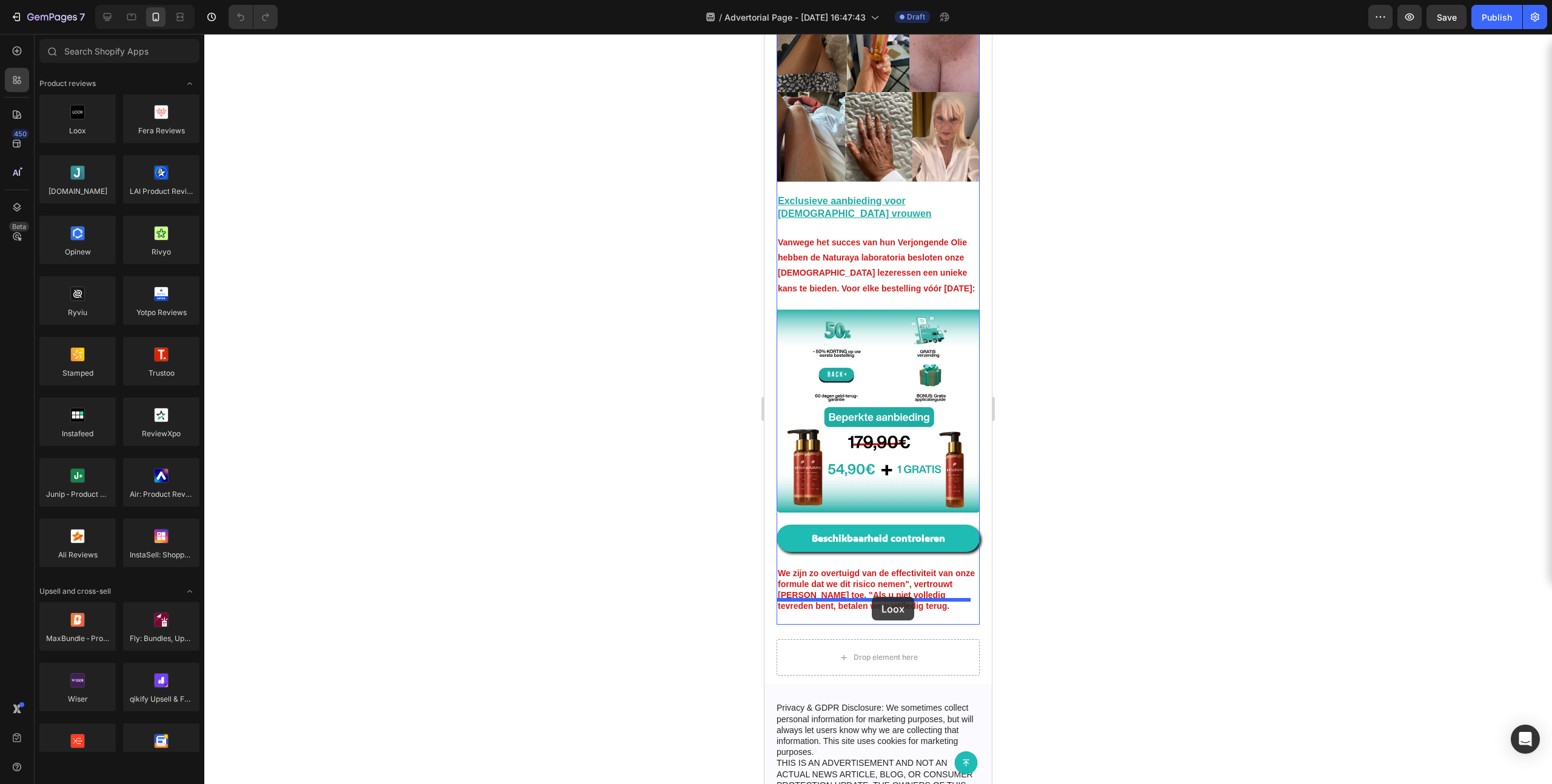
drag, startPoint x: 842, startPoint y: 161, endPoint x: 872, endPoint y: 597, distance: 437.0
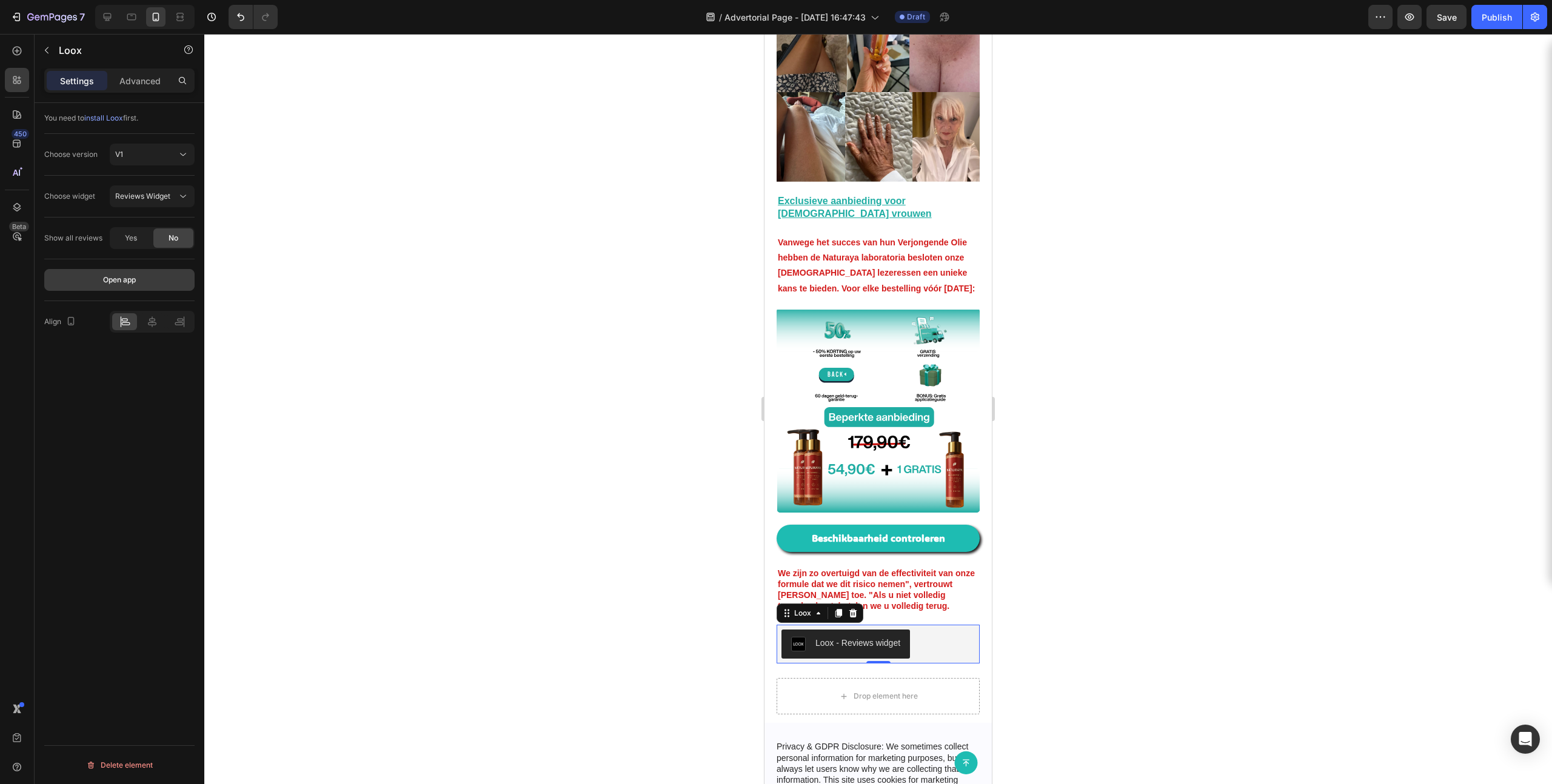
click at [132, 281] on div "Open app" at bounding box center [120, 279] width 33 height 11
click at [890, 21] on div "Publish" at bounding box center [1497, 17] width 30 height 13
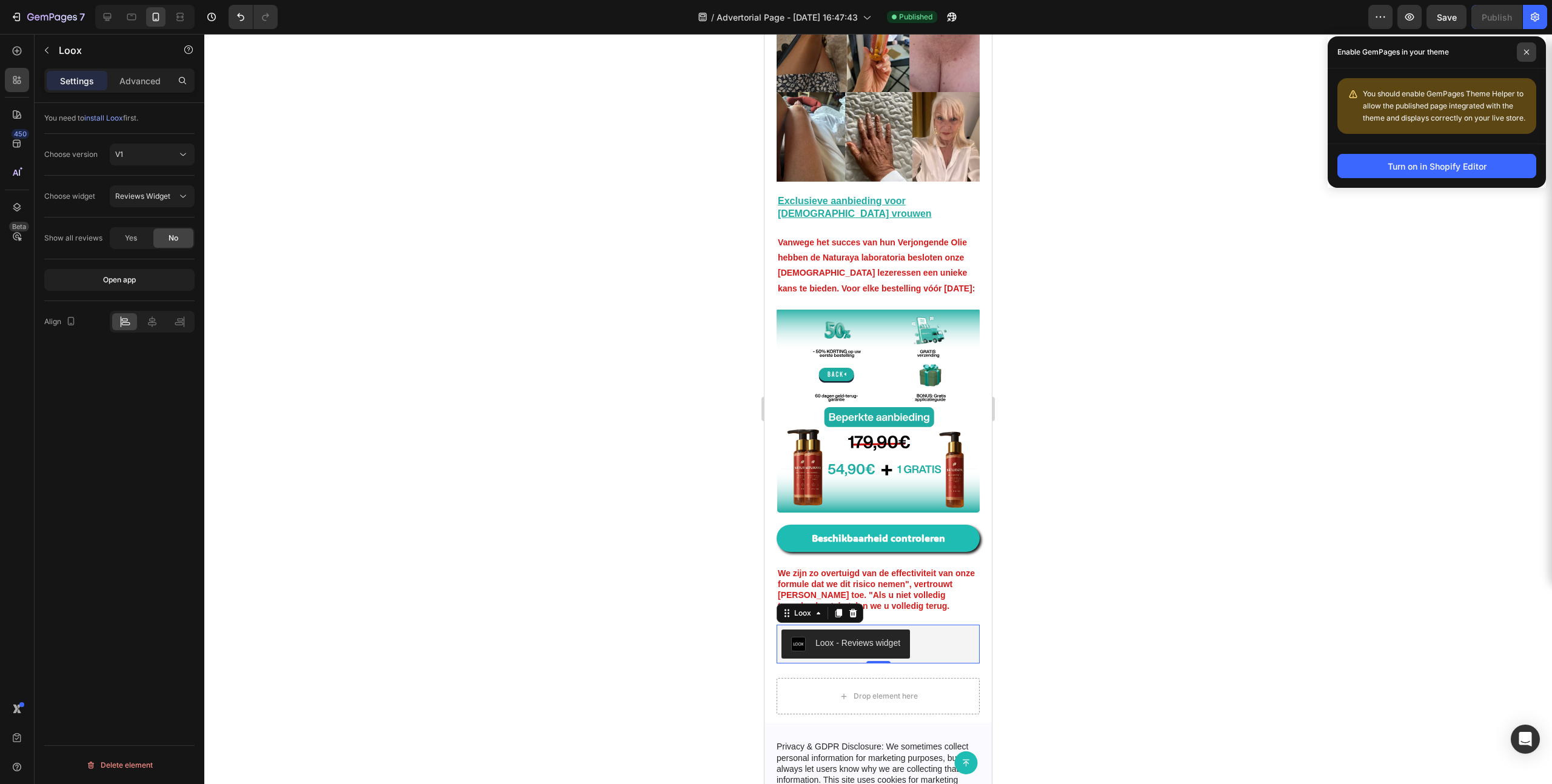
click at [890, 57] on span at bounding box center [1526, 52] width 19 height 19
